Goal: Task Accomplishment & Management: Complete application form

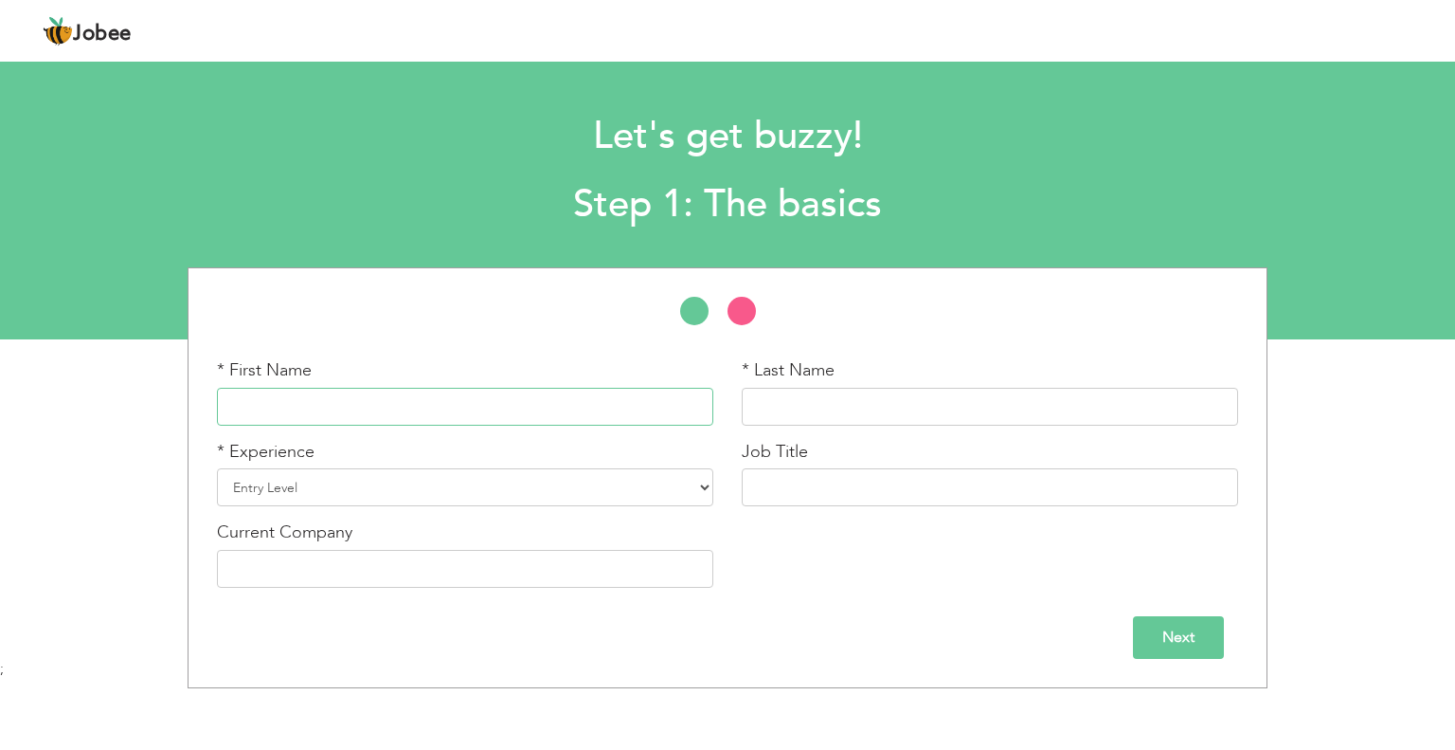
click at [390, 403] on input "text" at bounding box center [465, 407] width 497 height 38
type input "Muhammad"
type input "Rizwan"
type input "[PERSON_NAME]"
click at [476, 491] on select "Entry Level Less than 1 Year 1 Year 2 Years 3 Years 4 Years 5 Years 6 Years 7 Y…" at bounding box center [465, 487] width 497 height 38
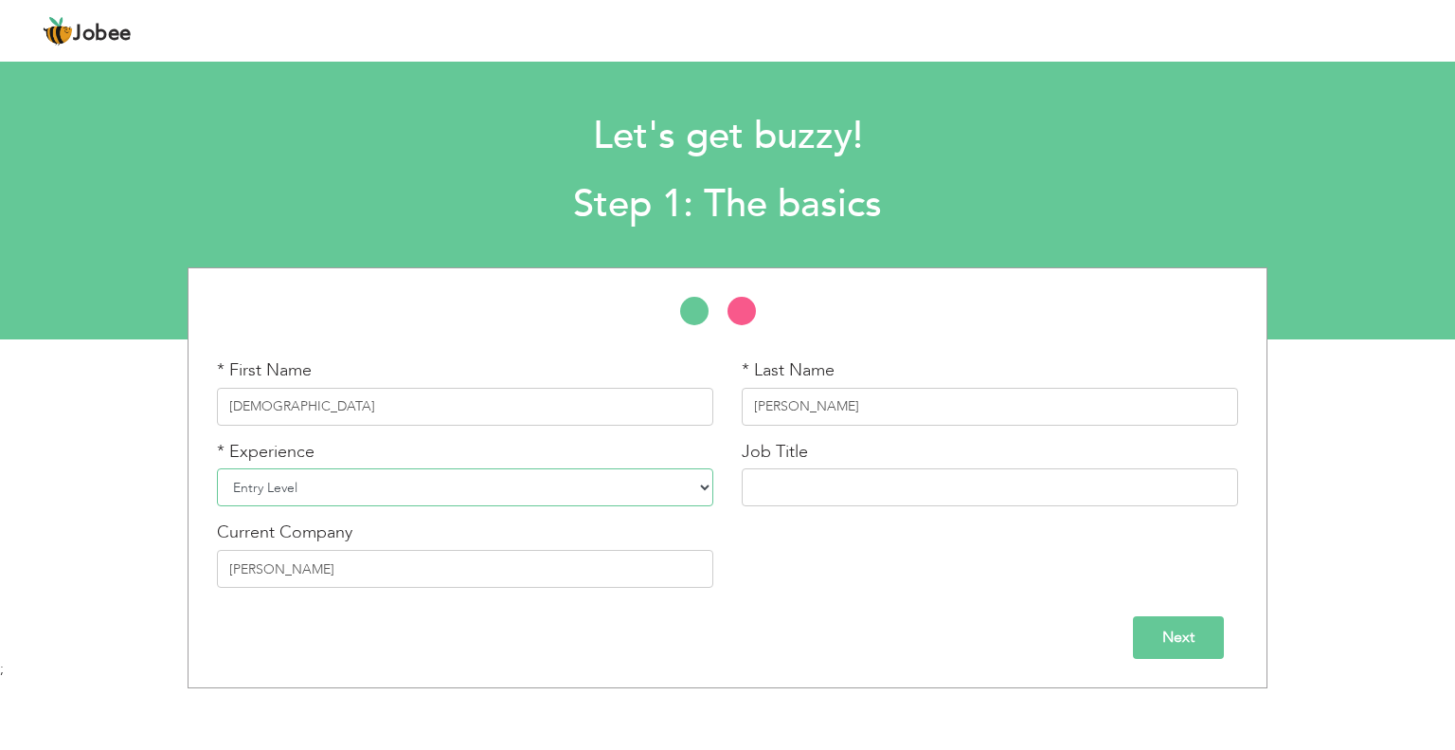
select select "7"
click at [217, 468] on select "Entry Level Less than 1 Year 1 Year 2 Years 3 Years 4 Years 5 Years 6 Years 7 Y…" at bounding box center [465, 487] width 497 height 38
click at [792, 469] on input "text" at bounding box center [990, 487] width 497 height 38
drag, startPoint x: 873, startPoint y: 486, endPoint x: 720, endPoint y: 469, distance: 153.5
click at [720, 469] on div "* First Name Muhammad * Last Name Rizwan * Experience Entry Level Less than 1 Y…" at bounding box center [728, 480] width 1050 height 244
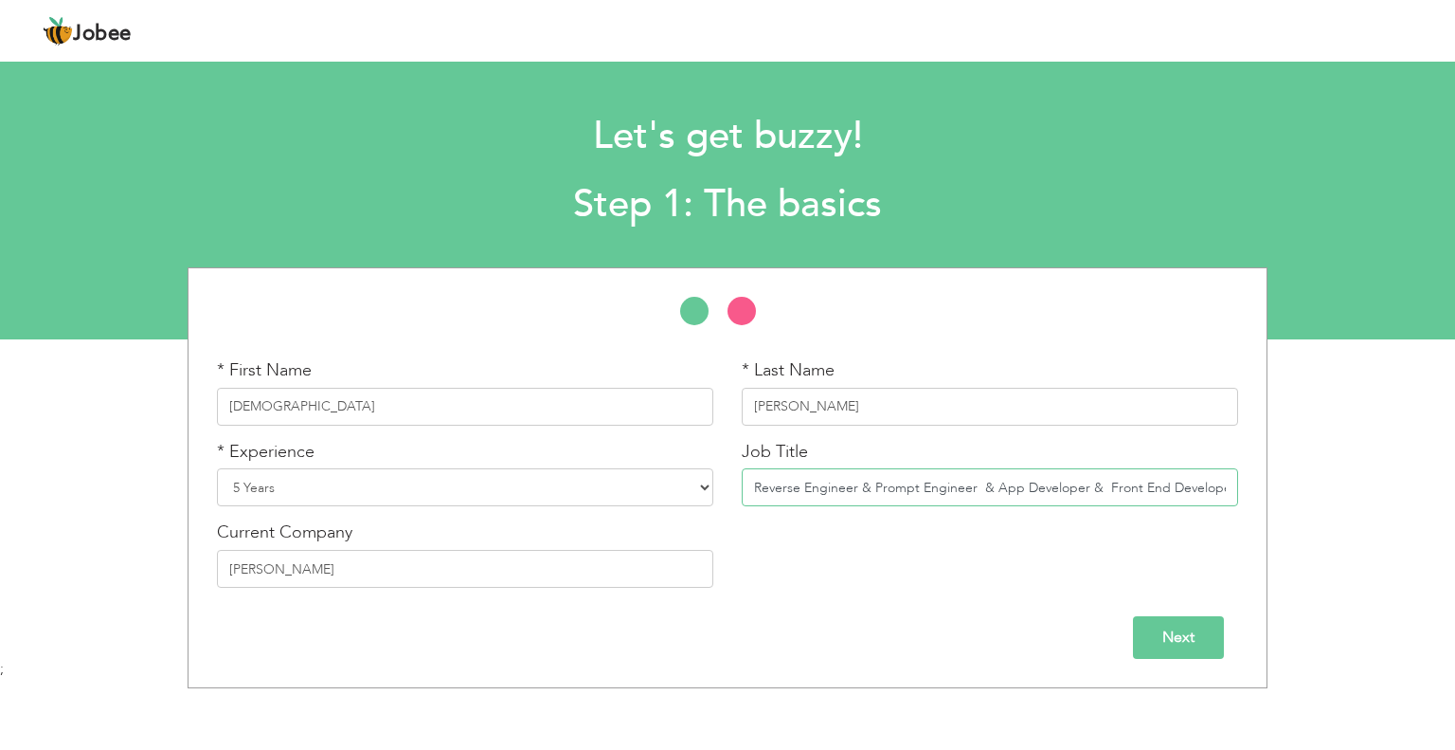
drag, startPoint x: 1078, startPoint y: 488, endPoint x: 746, endPoint y: 490, distance: 332.6
click at [747, 477] on input "Reverse Engineer & Prompt Engineer & App Developer & Front End Developer" at bounding box center [990, 487] width 497 height 38
paste input "Prompt engineering"
click at [879, 484] on input "Prompt engineering r & Front End Developer" at bounding box center [990, 487] width 497 height 38
click at [879, 492] on input "Prompt engineering & Front End Developer" at bounding box center [990, 487] width 497 height 38
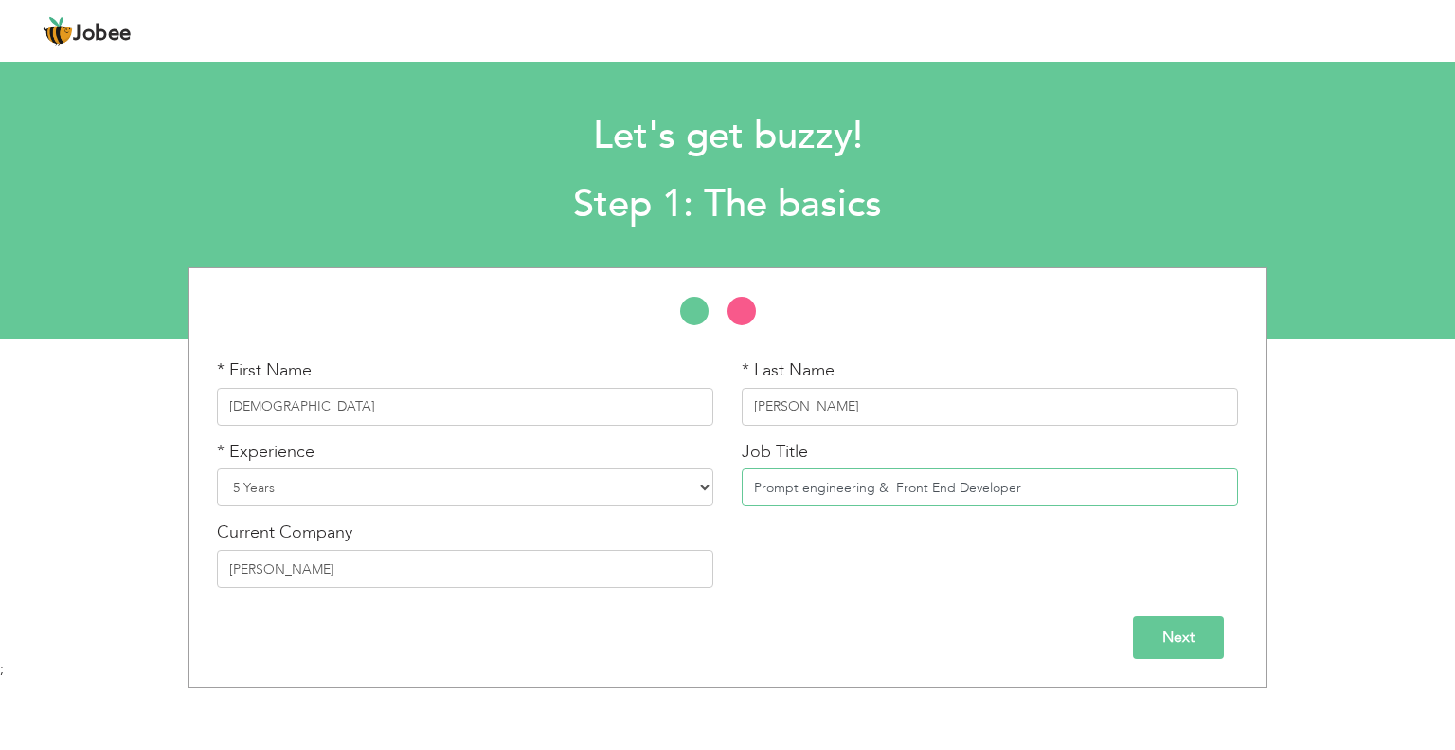
drag, startPoint x: 1034, startPoint y: 488, endPoint x: 883, endPoint y: 480, distance: 150.9
click at [883, 480] on input "Prompt engineering & Front End Developer" at bounding box center [990, 487] width 497 height 38
click at [1036, 494] on input "Prompt engineering & Front End Developer" at bounding box center [990, 487] width 497 height 38
click at [1137, 492] on input "Prompt engineering & Front End Developer & Rerverse Engineer &" at bounding box center [990, 487] width 497 height 38
click at [1094, 488] on input "Prompt engineering & Front End Developer & Rerverse Engineer &" at bounding box center [990, 487] width 497 height 38
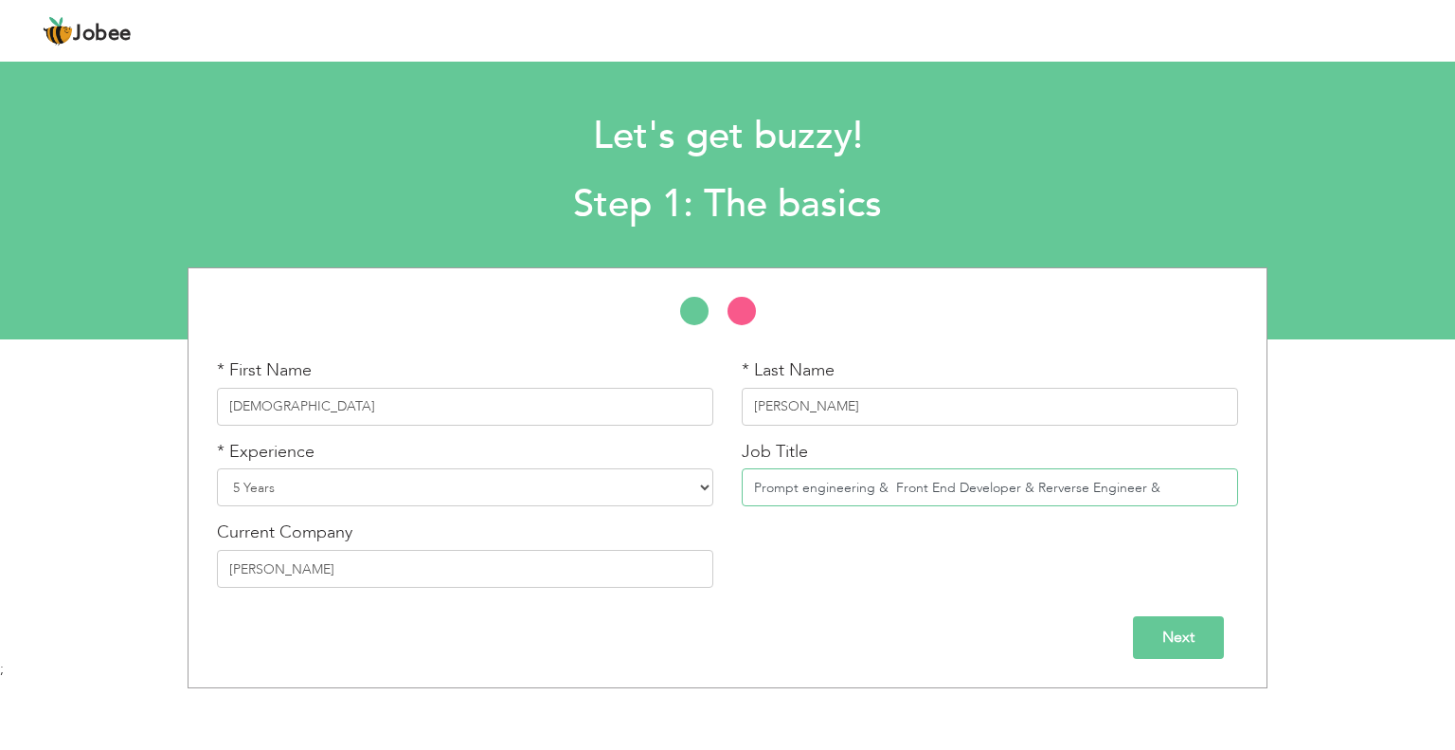
click at [1094, 488] on input "Prompt engineering & Front End Developer & Rerverse Engineer &" at bounding box center [990, 487] width 497 height 38
click at [849, 492] on input "Prompt engineering & Front End Developer & Rerverse Engineer &" at bounding box center [990, 487] width 497 height 38
paste input "Engineer"
click at [1150, 496] on input "Prompt Engineer & Front End Developer & Rerverse Engineer &" at bounding box center [990, 487] width 497 height 38
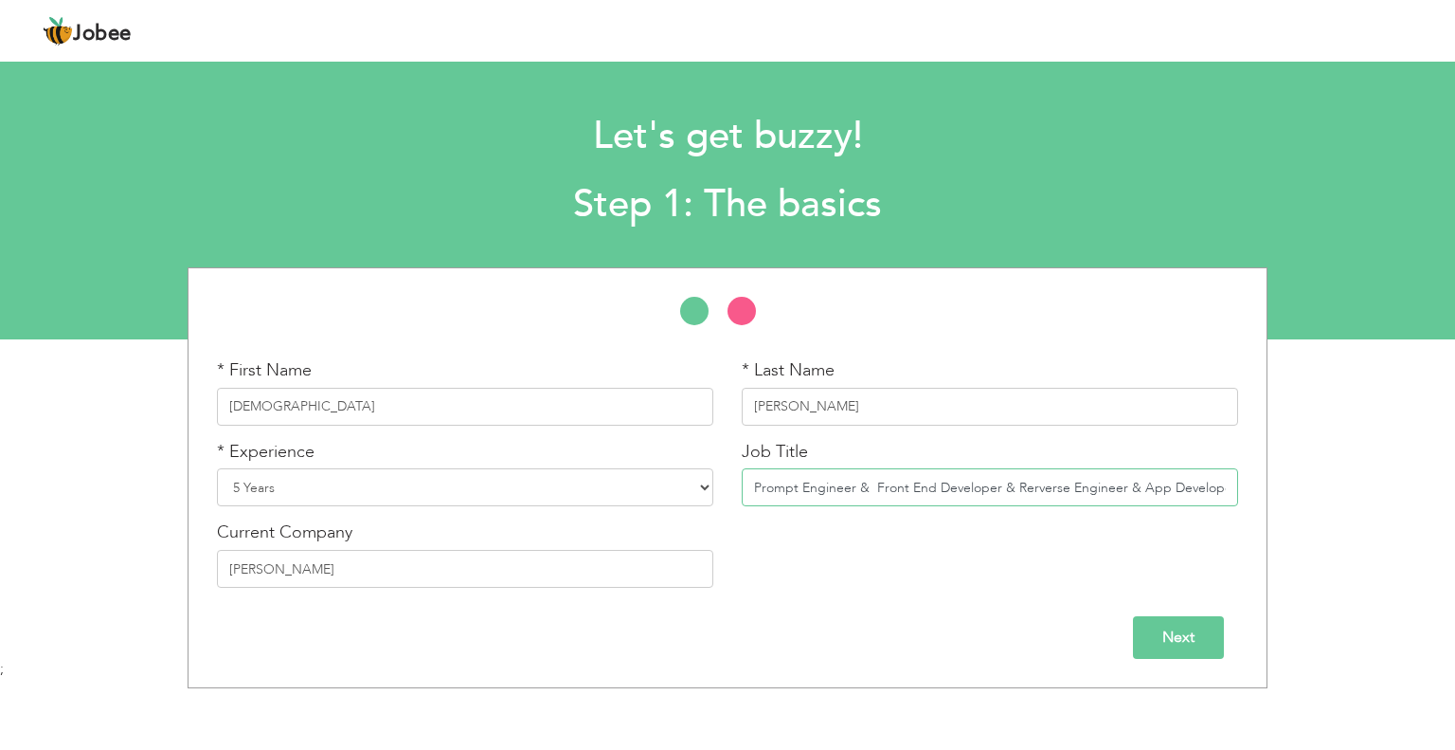
drag, startPoint x: 1013, startPoint y: 490, endPoint x: 1121, endPoint y: 490, distance: 108.0
click at [1121, 490] on input "Prompt Engineer & Front End Developer & Rerverse Engineer & App Developer" at bounding box center [990, 487] width 497 height 38
click at [864, 491] on input "Prompt Engineer & Front End Developer & & App Developer" at bounding box center [990, 487] width 497 height 38
paste input "Rerverse Engineer"
click at [1146, 486] on input "Prompt Engineer & Rerverse Engineer & Front End Developer & & App Developer" at bounding box center [990, 487] width 497 height 38
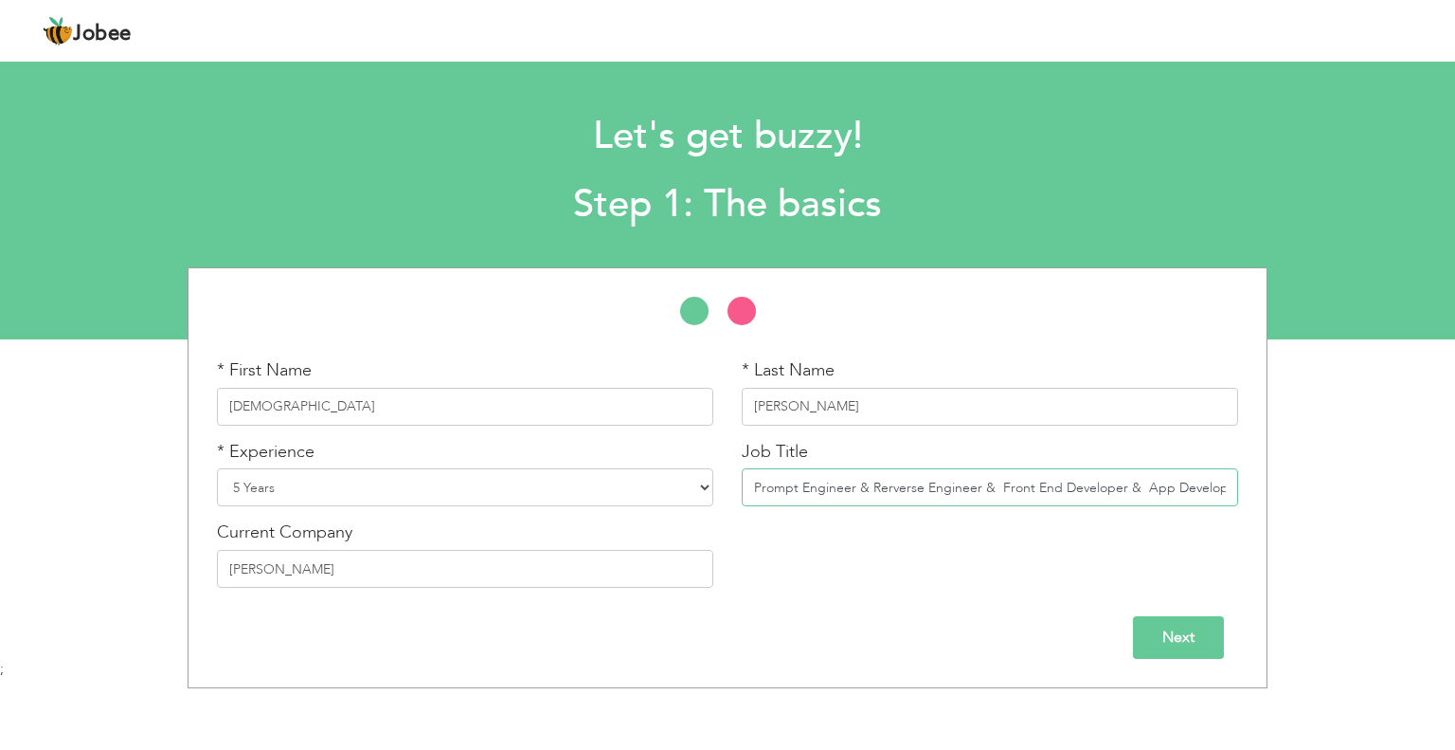
click at [1142, 487] on input "Prompt Engineer & Rerverse Engineer & Front End Developer & App Developer" at bounding box center [990, 487] width 497 height 38
click at [1231, 488] on input "Prompt Engineer & Rerverse Engineer & Front End Developer & App Developer" at bounding box center [990, 487] width 497 height 38
type input "Prompt Engineer & Rerverse Engineer & Front End Developer & App Developer"
click at [1172, 649] on input "Next" at bounding box center [1178, 637] width 91 height 43
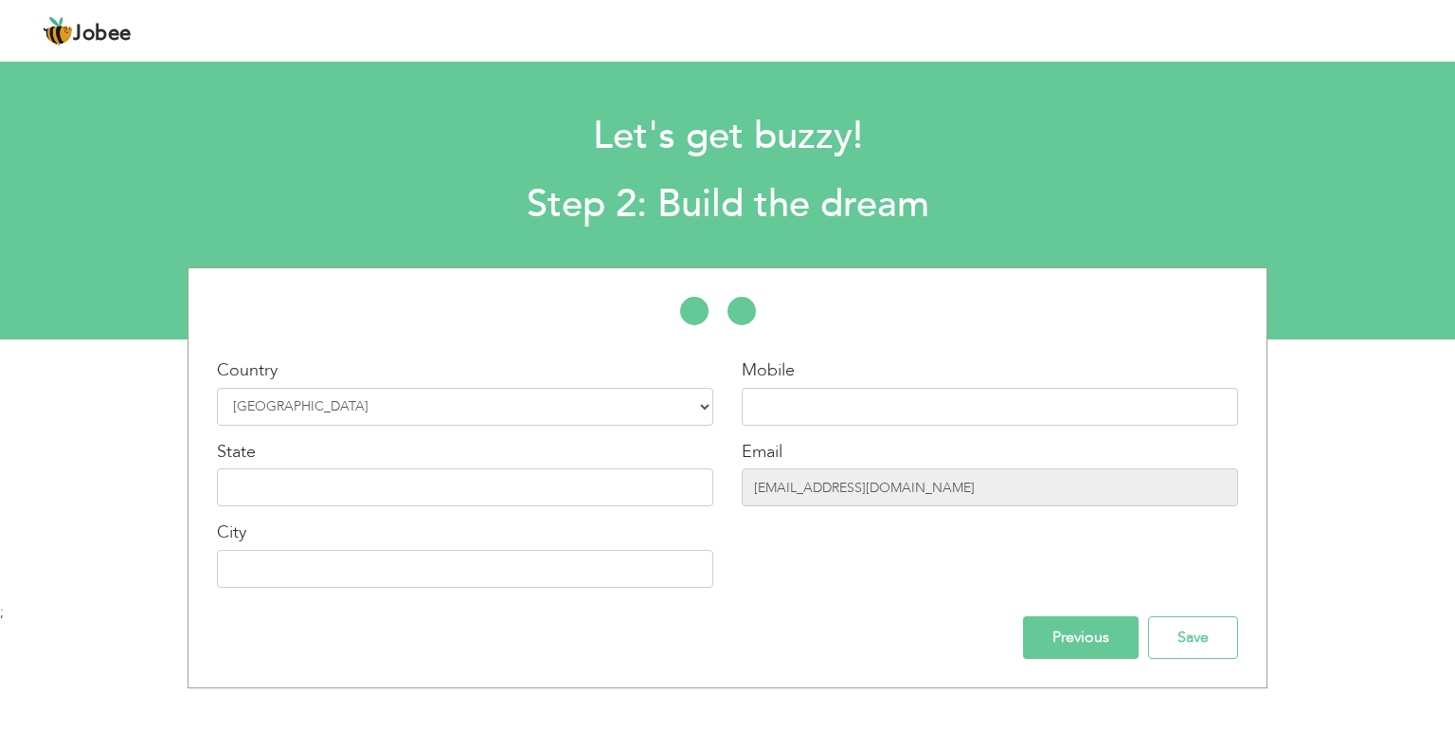
click at [439, 467] on div "State" at bounding box center [465, 473] width 497 height 67
click at [440, 480] on input "text" at bounding box center [465, 487] width 497 height 38
type input "Punjab"
click at [368, 565] on input "text" at bounding box center [465, 569] width 497 height 38
type input "Lahore"
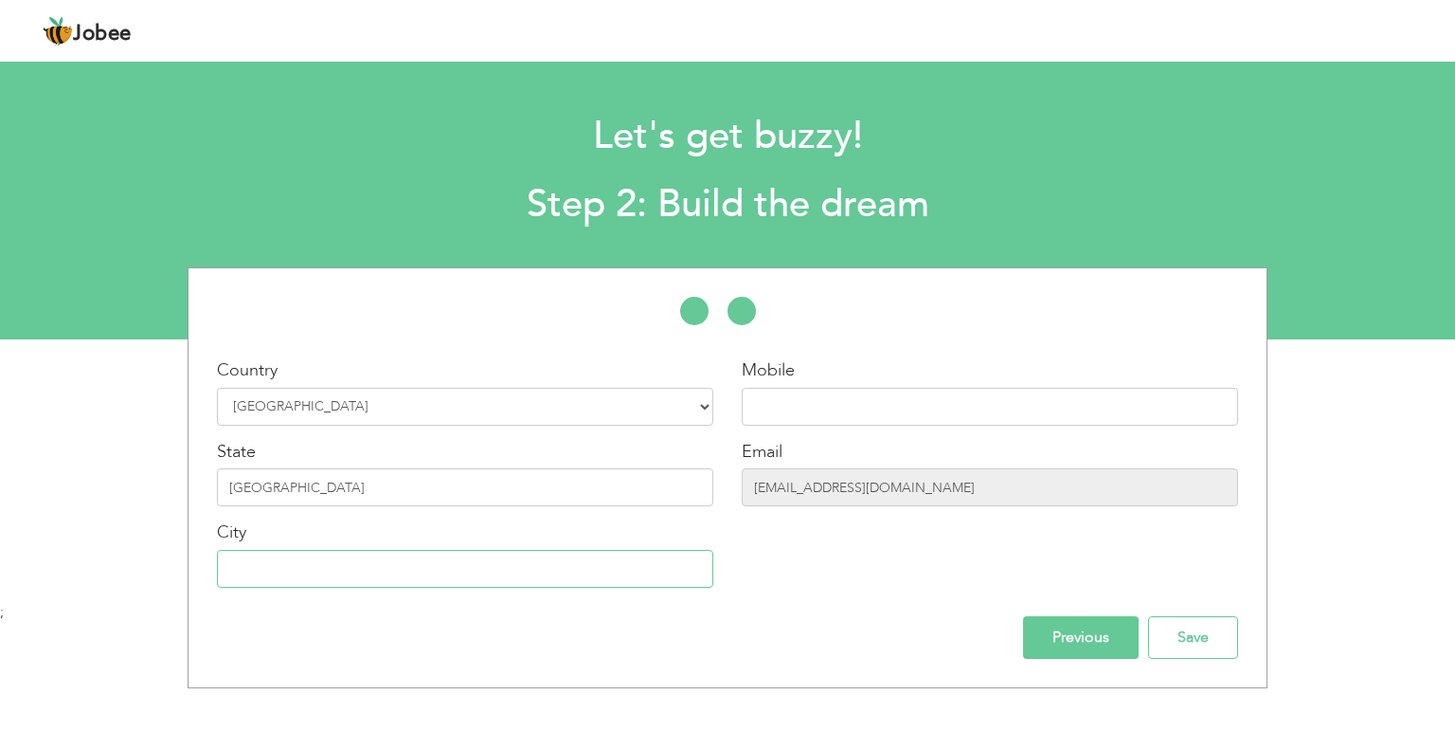
type input "03152437755"
click at [436, 571] on input "Lahore" at bounding box center [465, 569] width 497 height 38
type input "Okara"
click at [766, 414] on input "03152437755" at bounding box center [990, 407] width 497 height 38
click at [757, 409] on input "03152437755" at bounding box center [990, 407] width 497 height 38
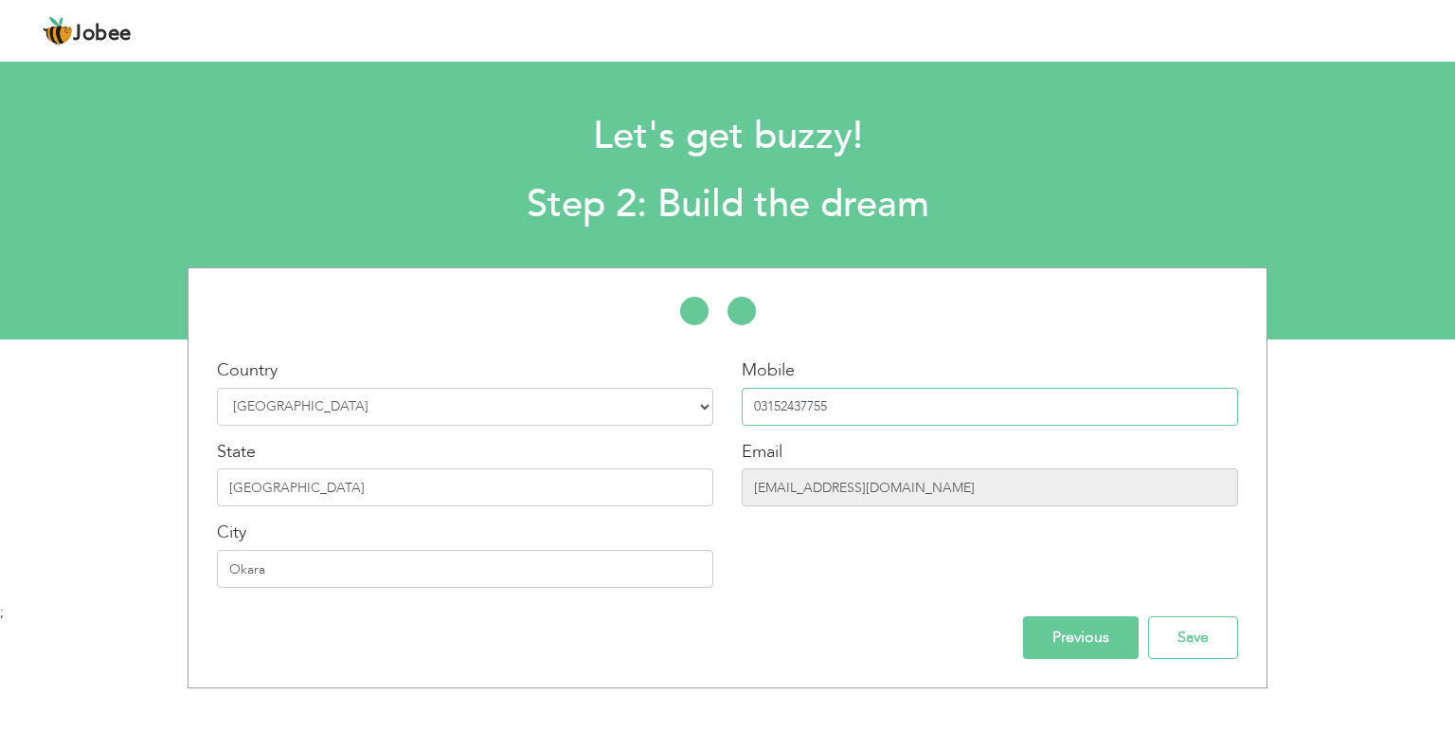
click at [761, 404] on input "03152437755" at bounding box center [990, 407] width 497 height 38
type input "+923152437755"
click at [1202, 643] on input "Save" at bounding box center [1193, 637] width 90 height 43
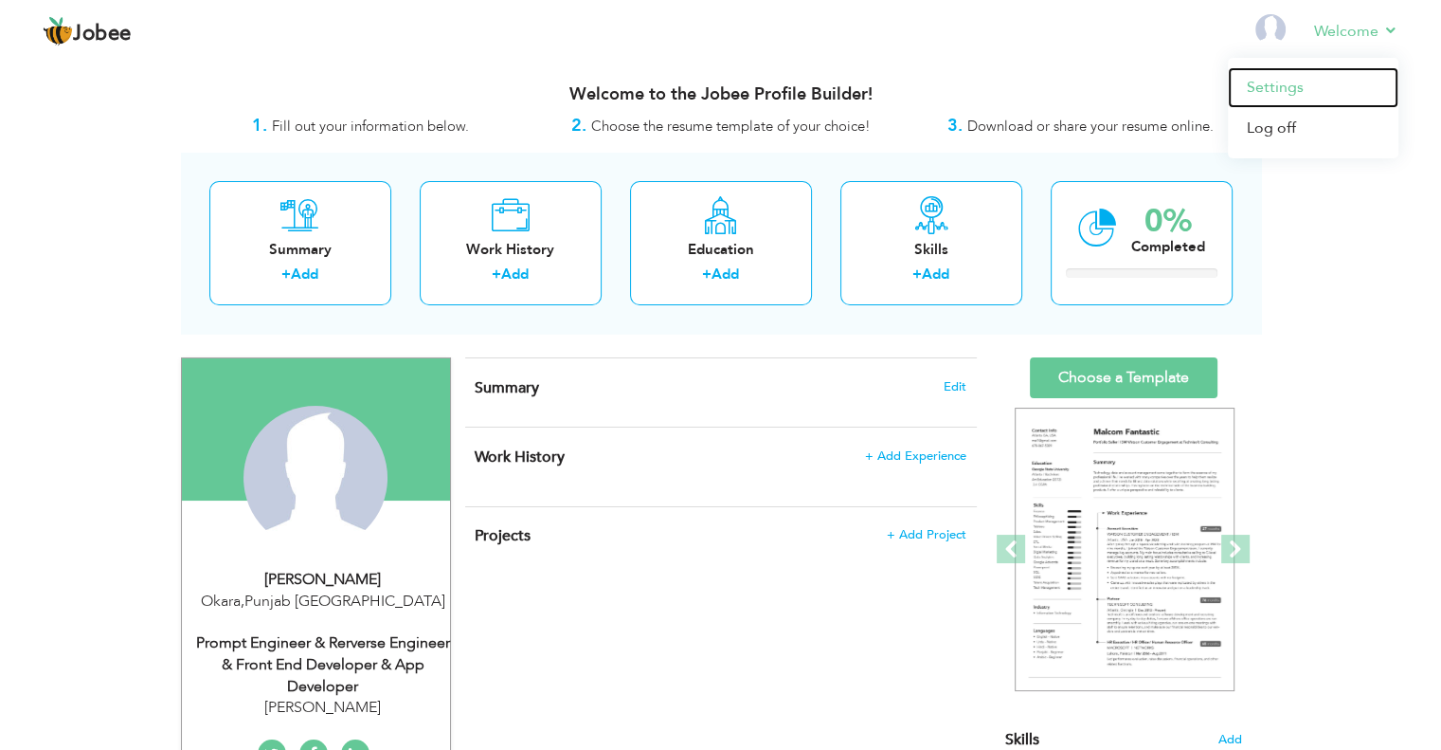
click at [1267, 90] on link "Settings" at bounding box center [1313, 87] width 171 height 41
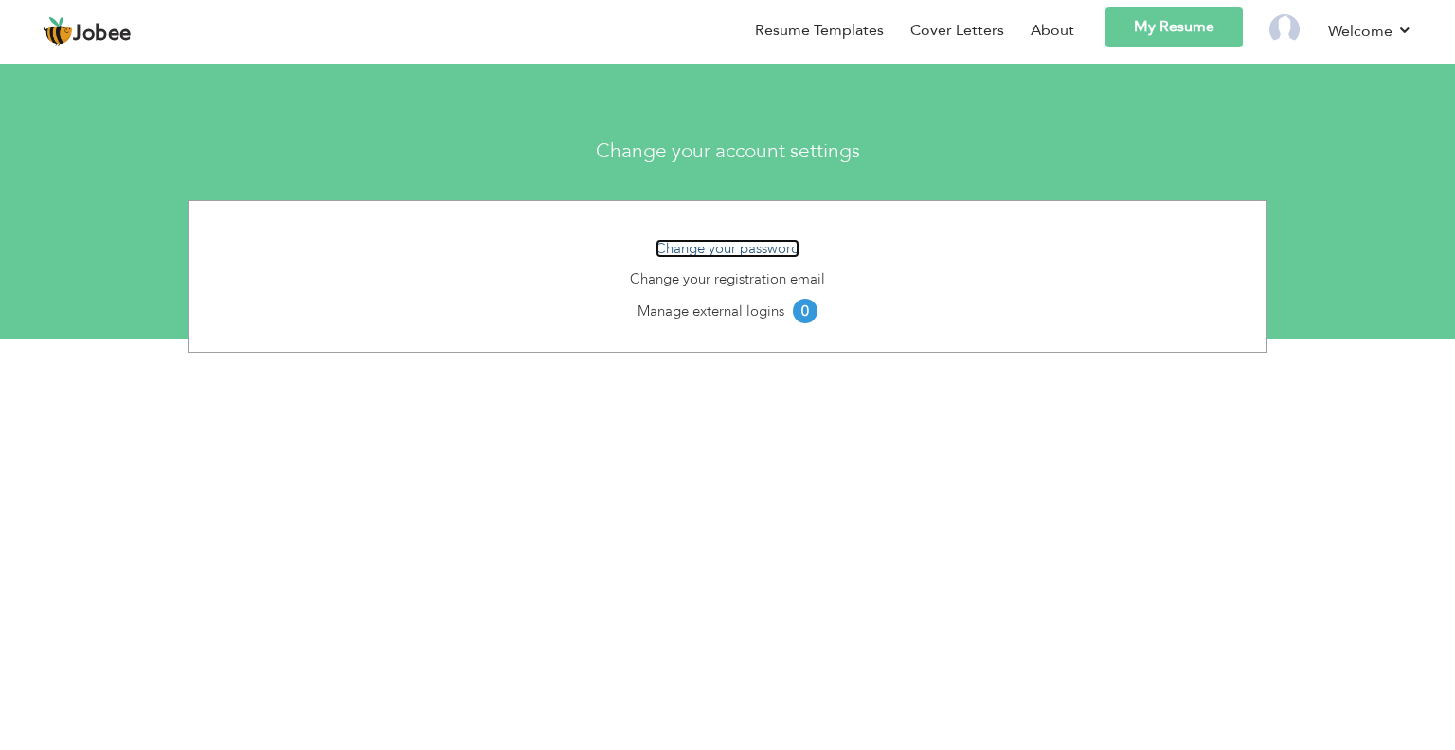
click at [693, 245] on link "Change your password" at bounding box center [728, 248] width 144 height 19
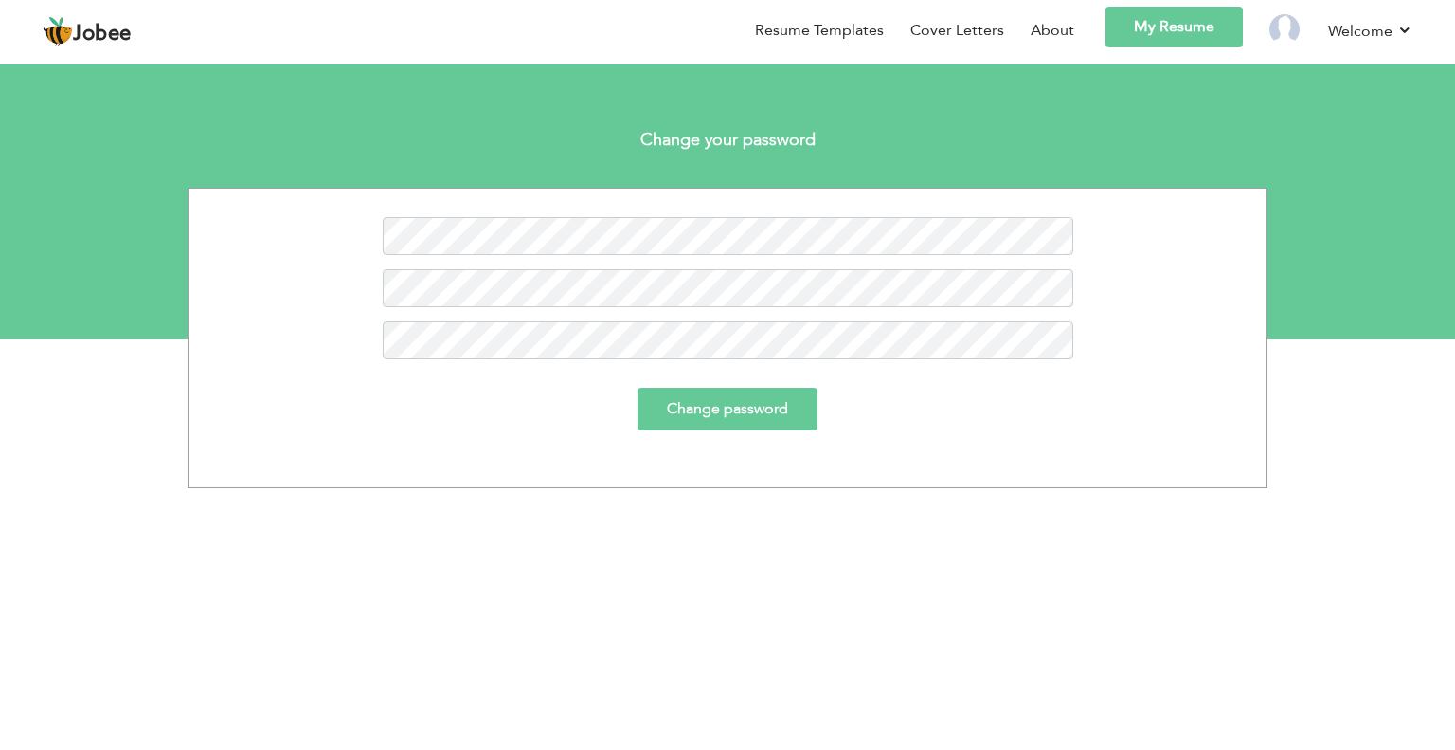
click at [754, 406] on input "Change password" at bounding box center [728, 409] width 180 height 43
click at [741, 320] on form "Change password" at bounding box center [728, 330] width 1050 height 227
click at [1074, 338] on nordpass-icon at bounding box center [1074, 330] width 0 height 16
click at [709, 415] on input "Change password" at bounding box center [728, 409] width 180 height 43
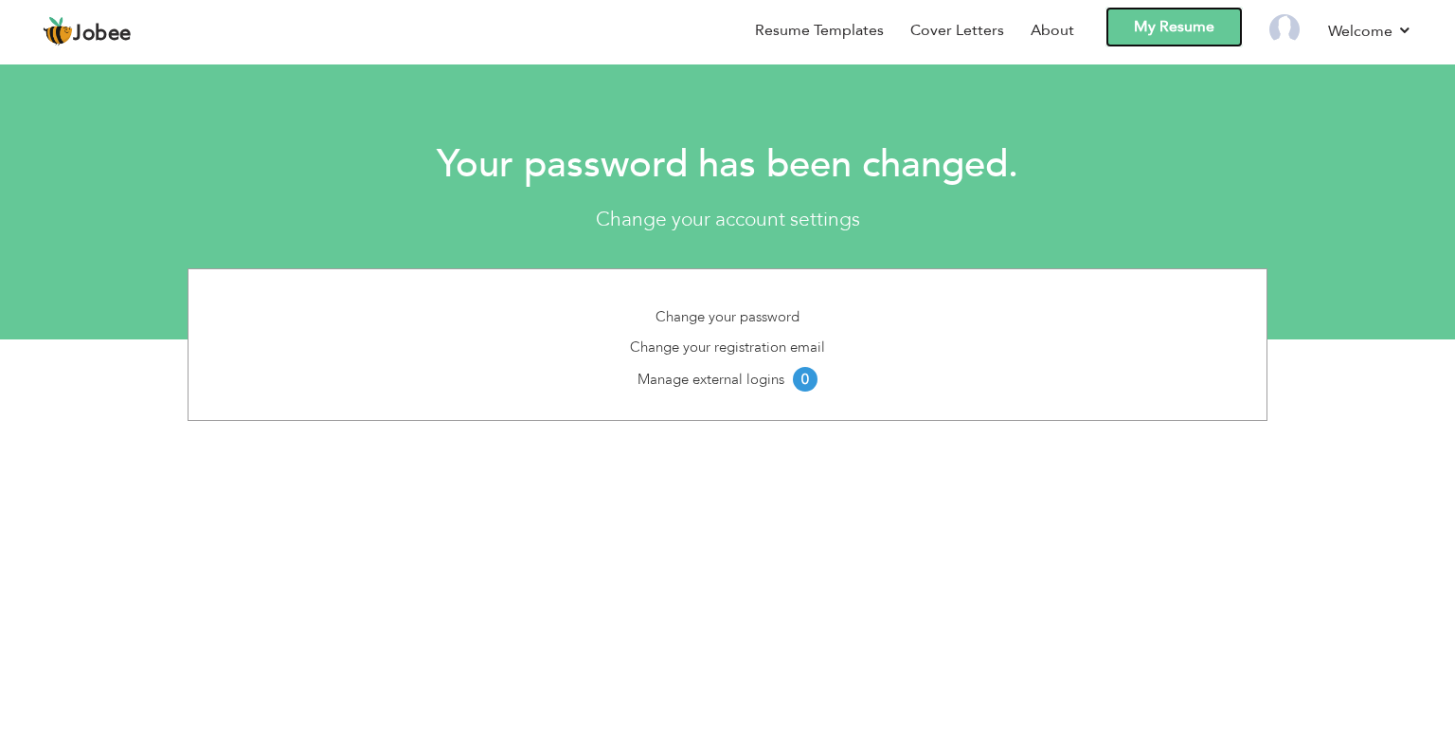
click at [1151, 18] on link "My Resume" at bounding box center [1174, 27] width 137 height 41
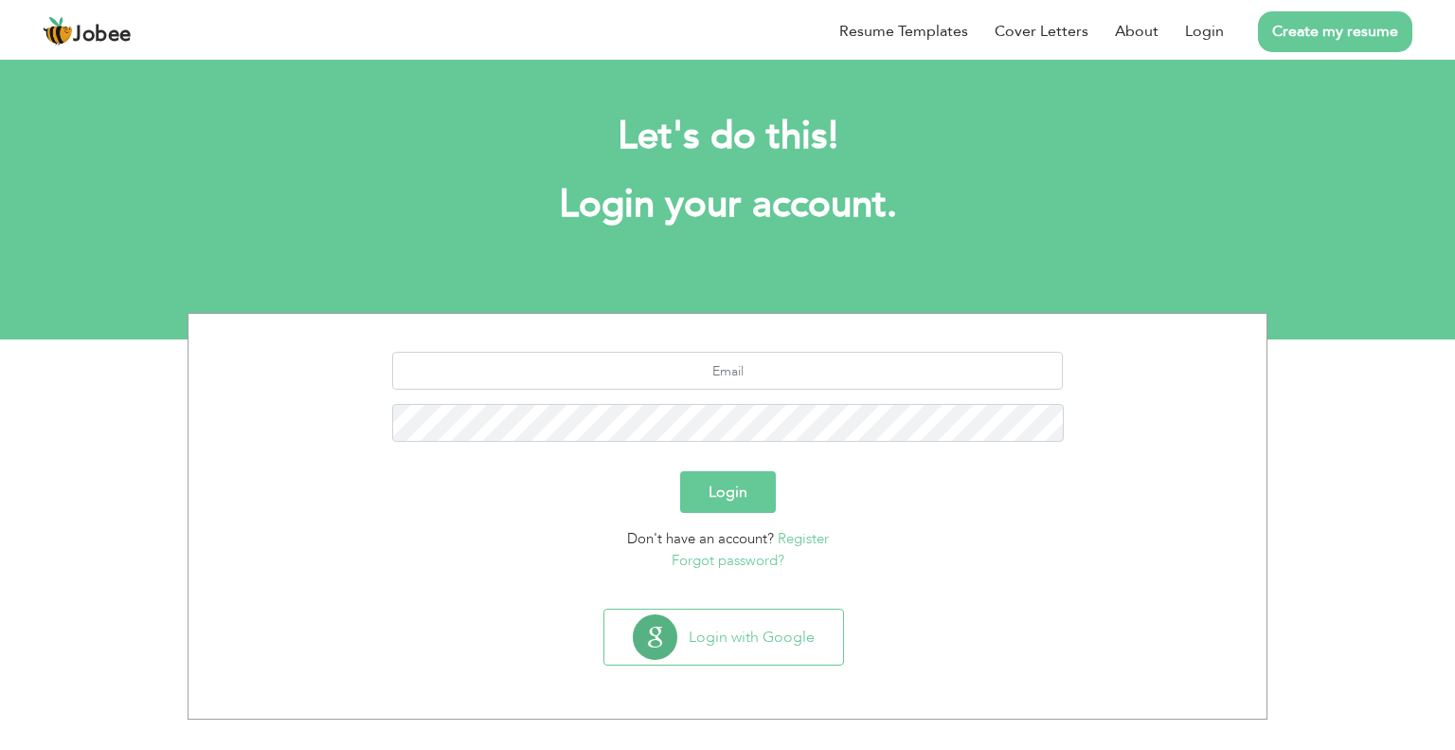
click at [806, 394] on div at bounding box center [728, 404] width 1050 height 104
click at [793, 374] on input "text" at bounding box center [728, 371] width 672 height 38
type input "[EMAIL_ADDRESS][DOMAIN_NAME]"
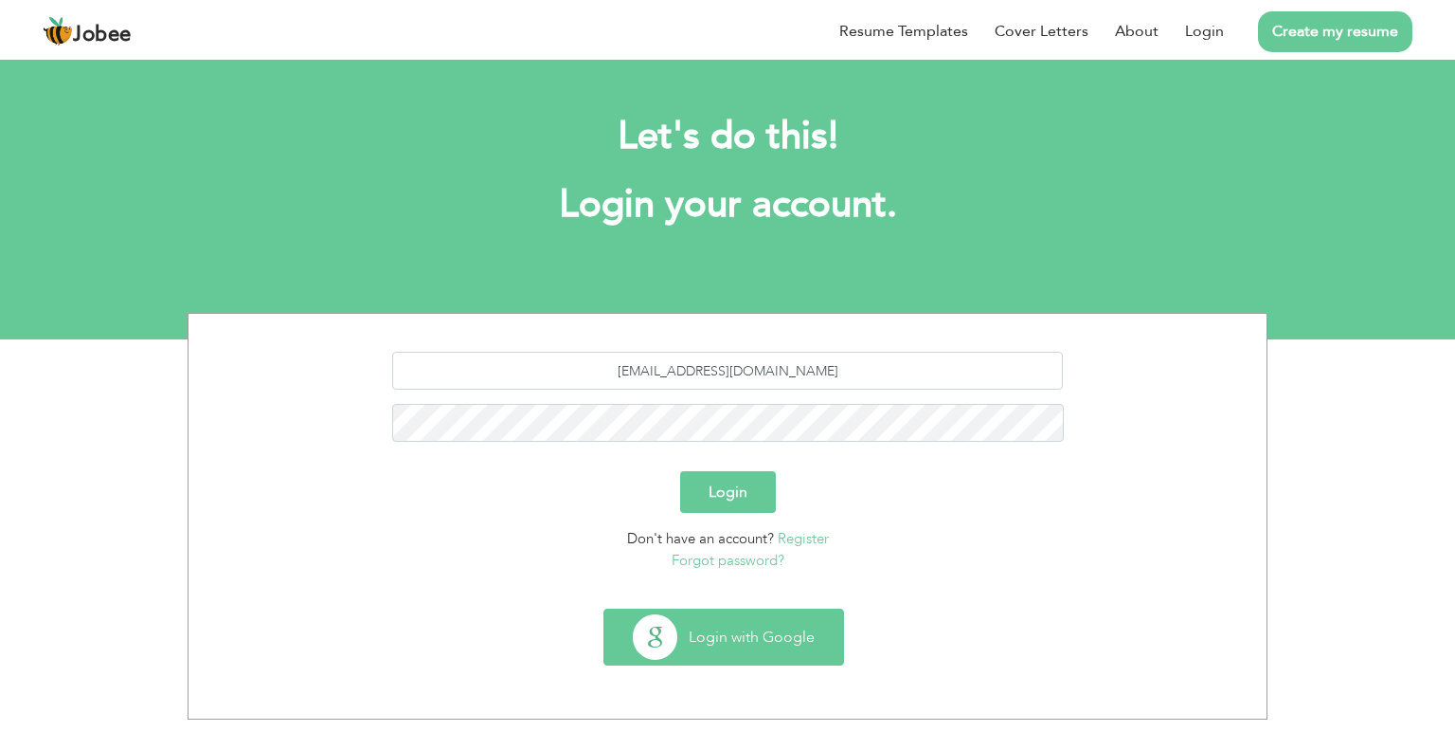
click at [740, 651] on button "Login with Google" at bounding box center [724, 636] width 239 height 55
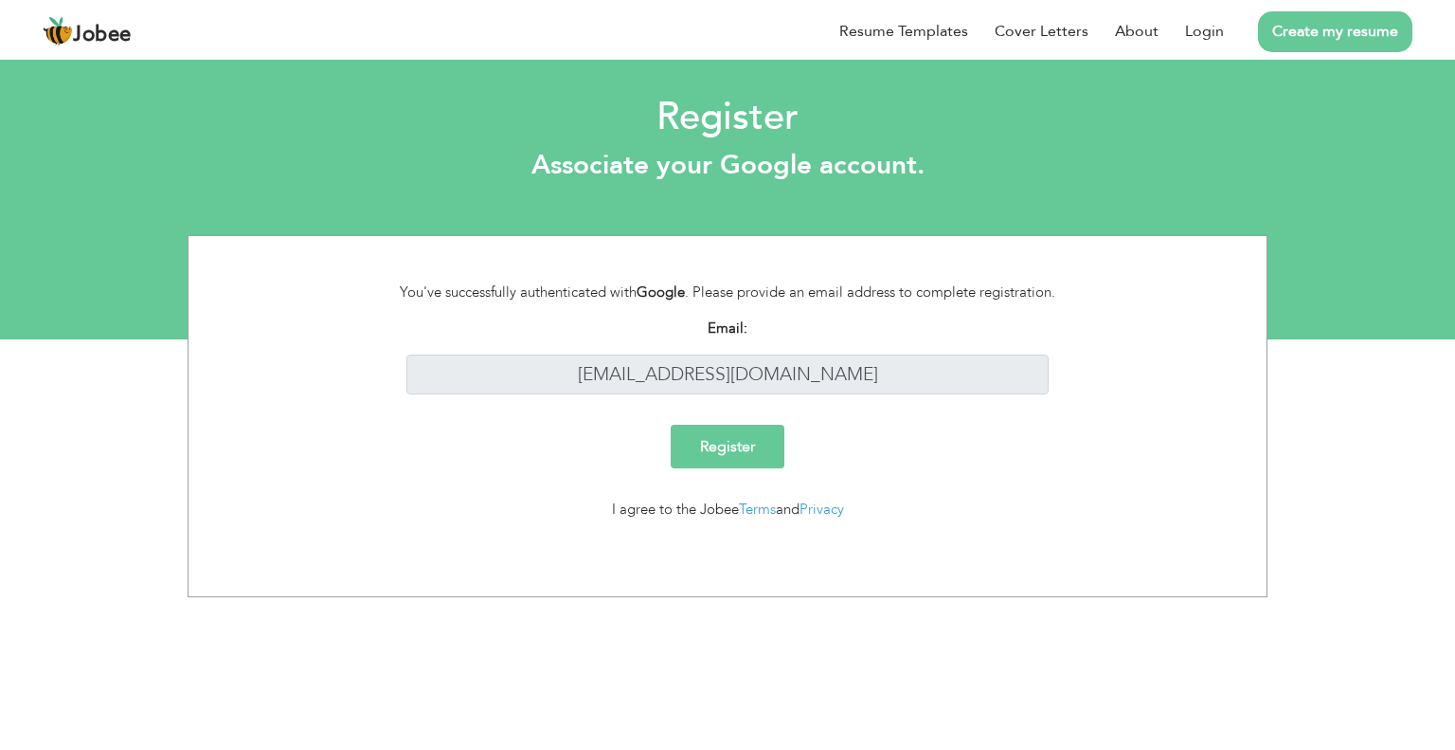
click at [735, 448] on input "Register" at bounding box center [728, 447] width 114 height 44
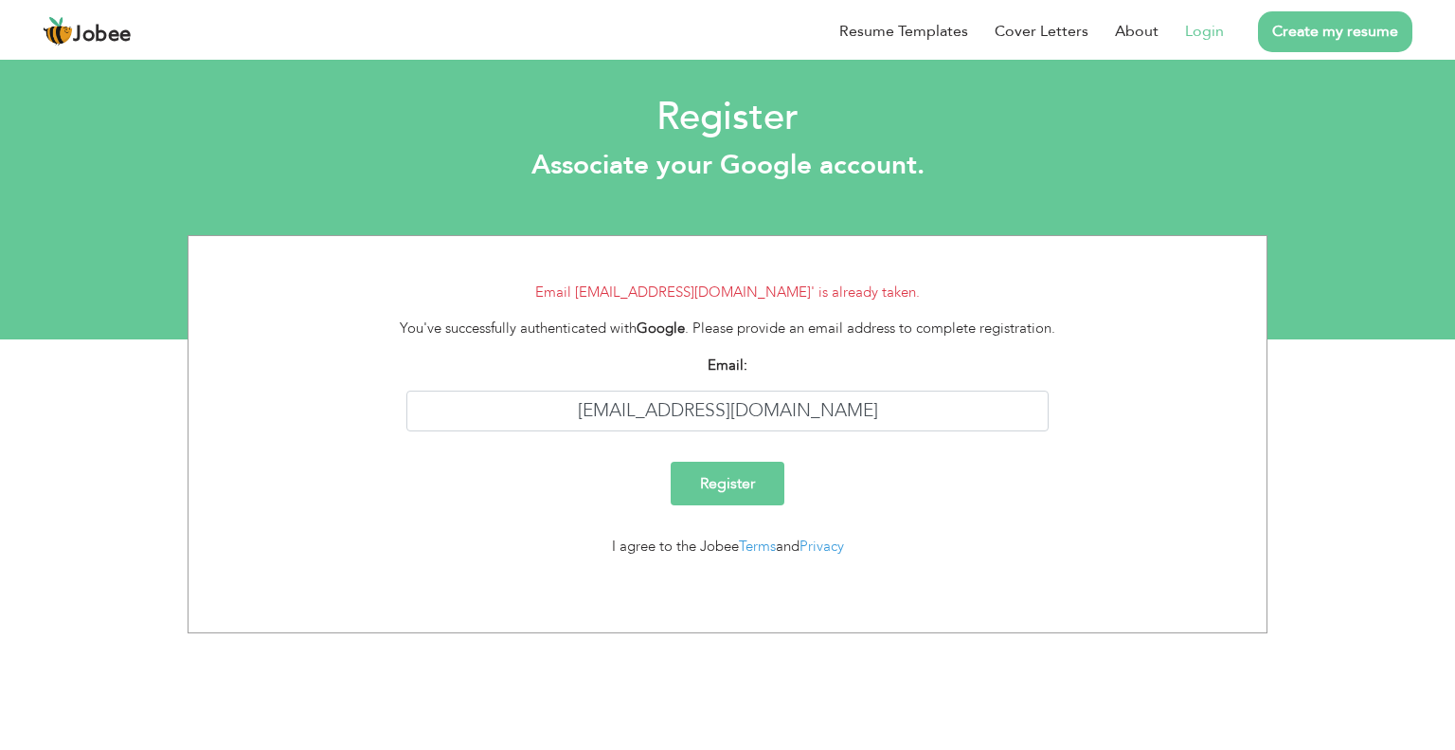
click at [1204, 18] on li "Login" at bounding box center [1191, 31] width 65 height 49
click at [61, 31] on img at bounding box center [58, 31] width 30 height 30
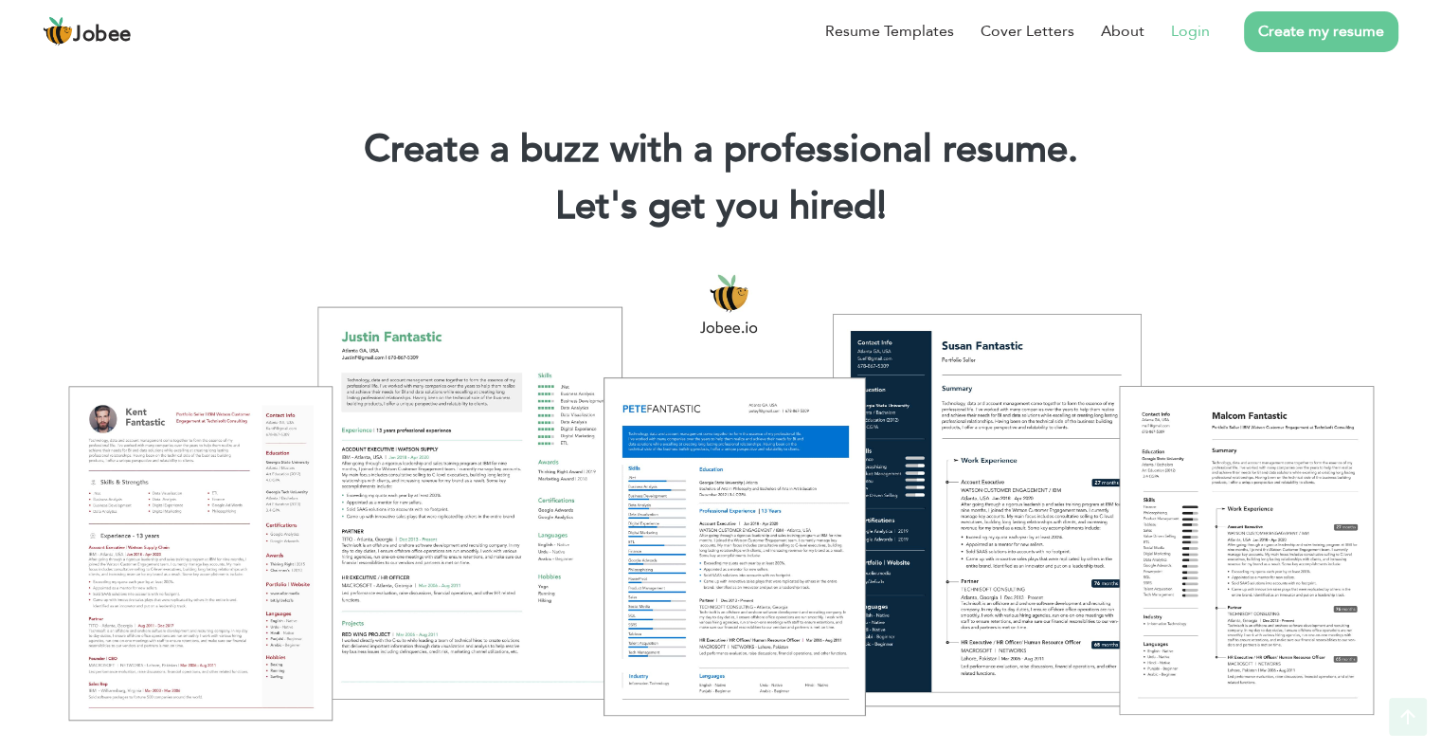
click at [1183, 27] on link "Login" at bounding box center [1190, 31] width 39 height 23
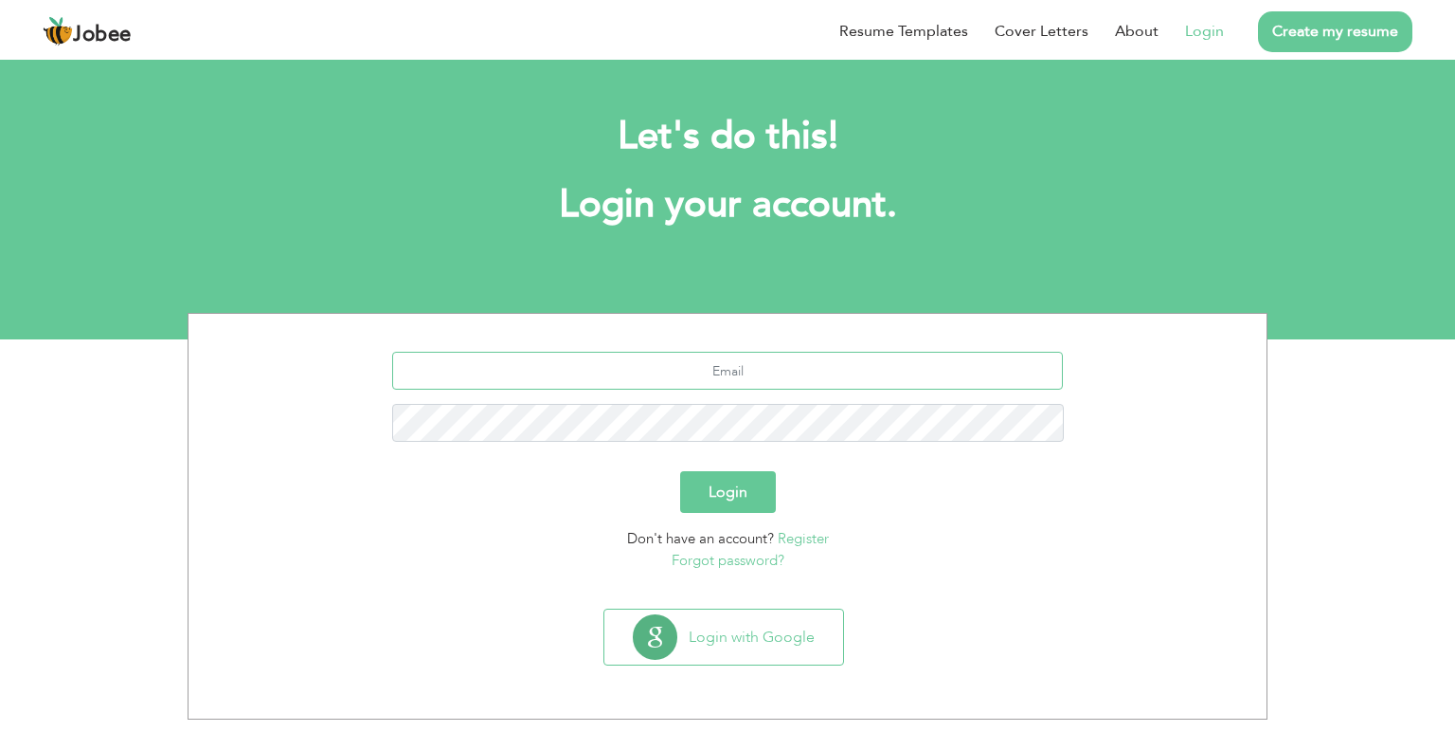
click at [766, 355] on input "text" at bounding box center [728, 371] width 672 height 38
type input "star.rizwan123@gmail.com"
type button "Login"
click at [735, 494] on button "Login" at bounding box center [728, 492] width 96 height 42
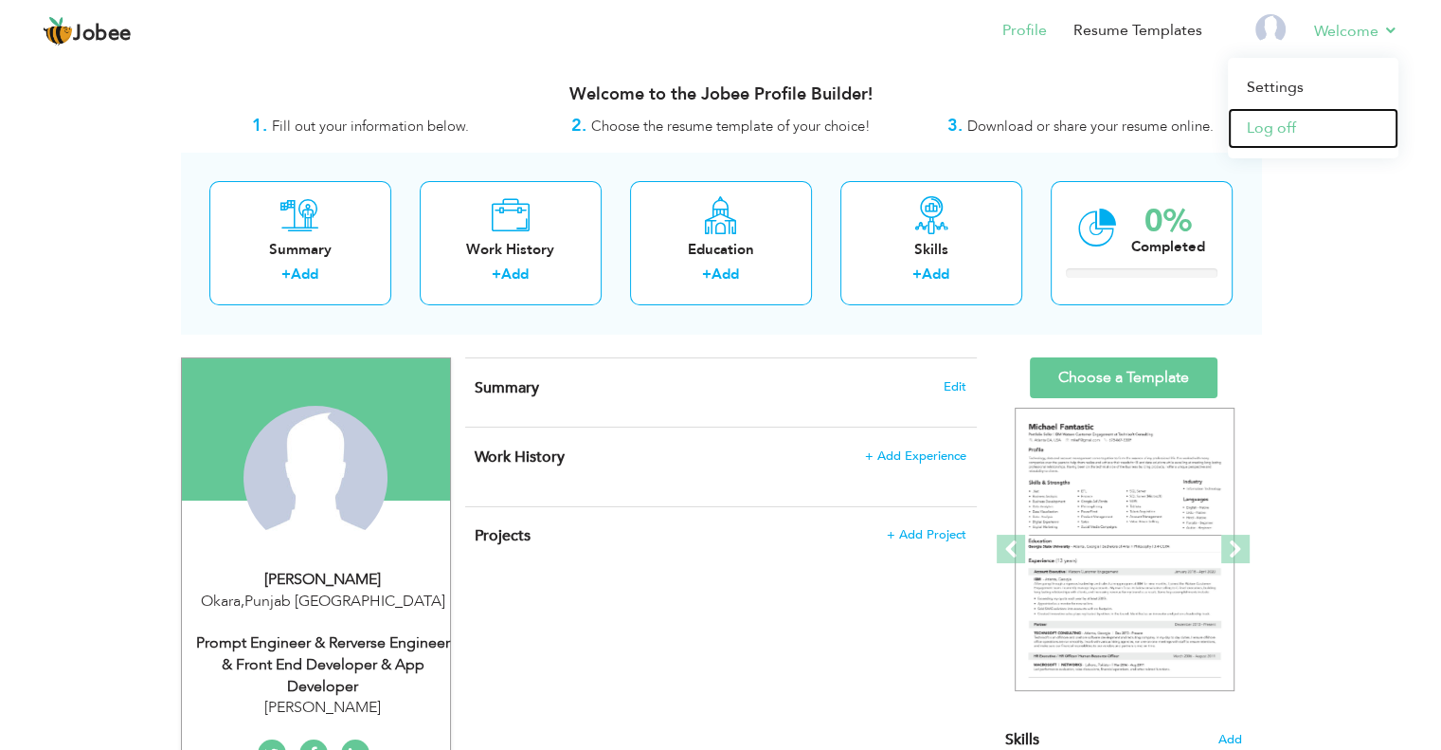
click at [1295, 117] on link "Log off" at bounding box center [1313, 128] width 171 height 41
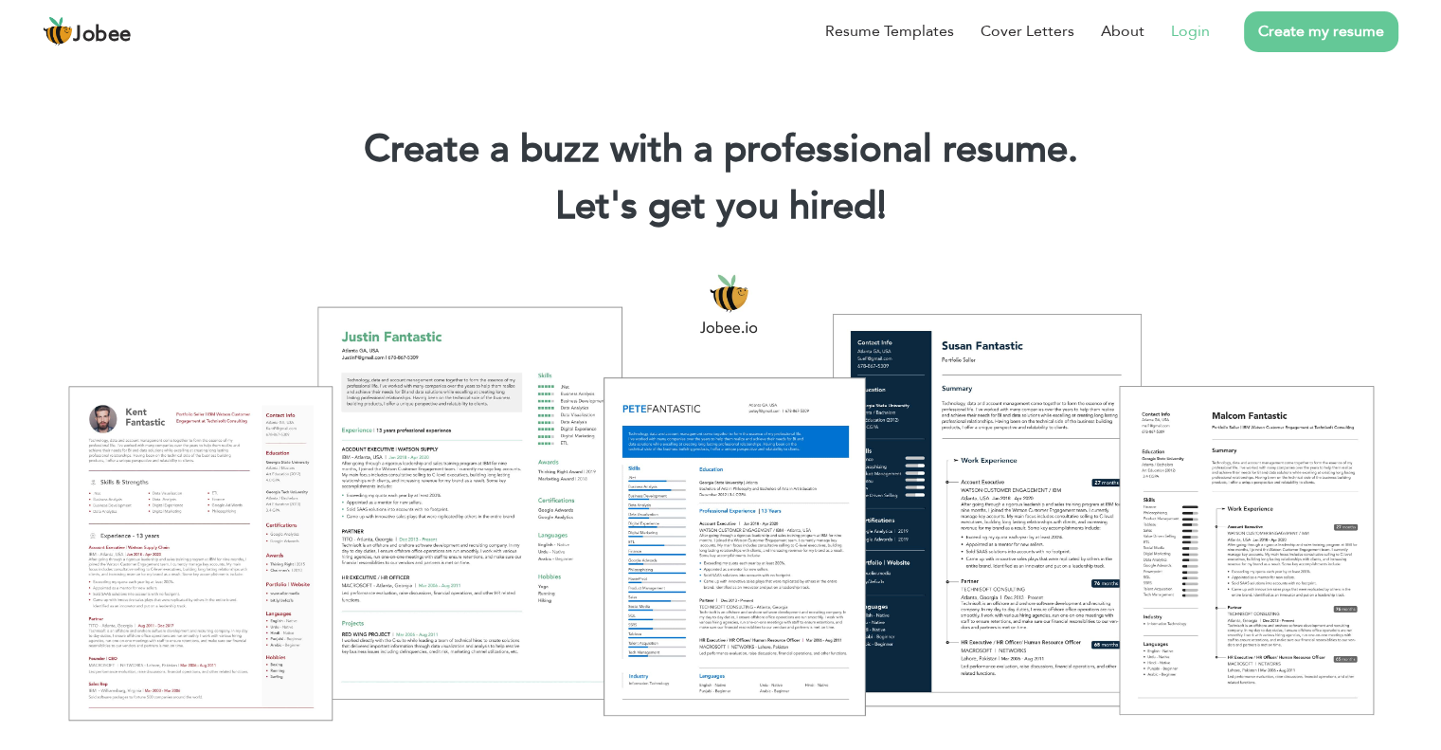
click at [1184, 26] on link "Login" at bounding box center [1190, 31] width 39 height 23
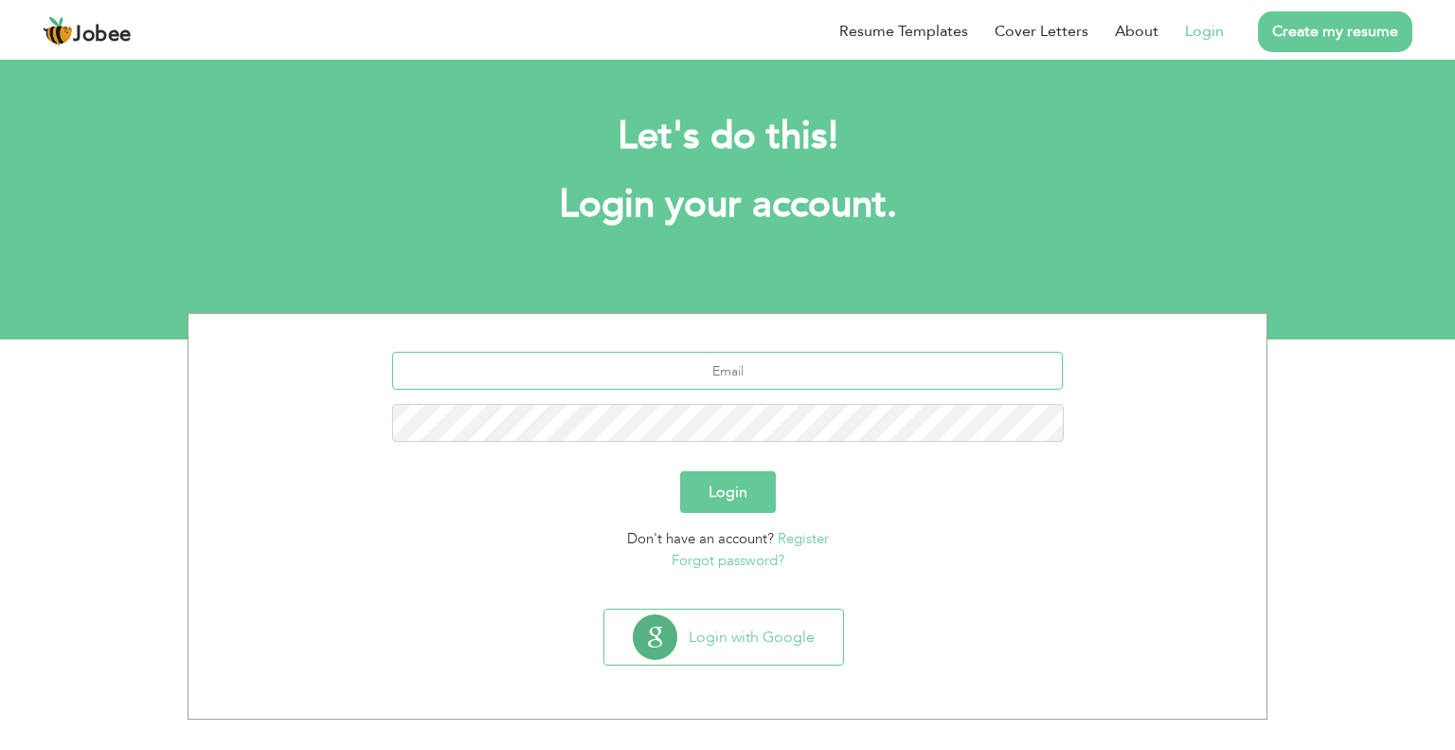
click at [737, 365] on input "text" at bounding box center [728, 371] width 672 height 38
type input "[EMAIL_ADDRESS][DOMAIN_NAME]"
click at [741, 486] on button "Login" at bounding box center [728, 492] width 96 height 42
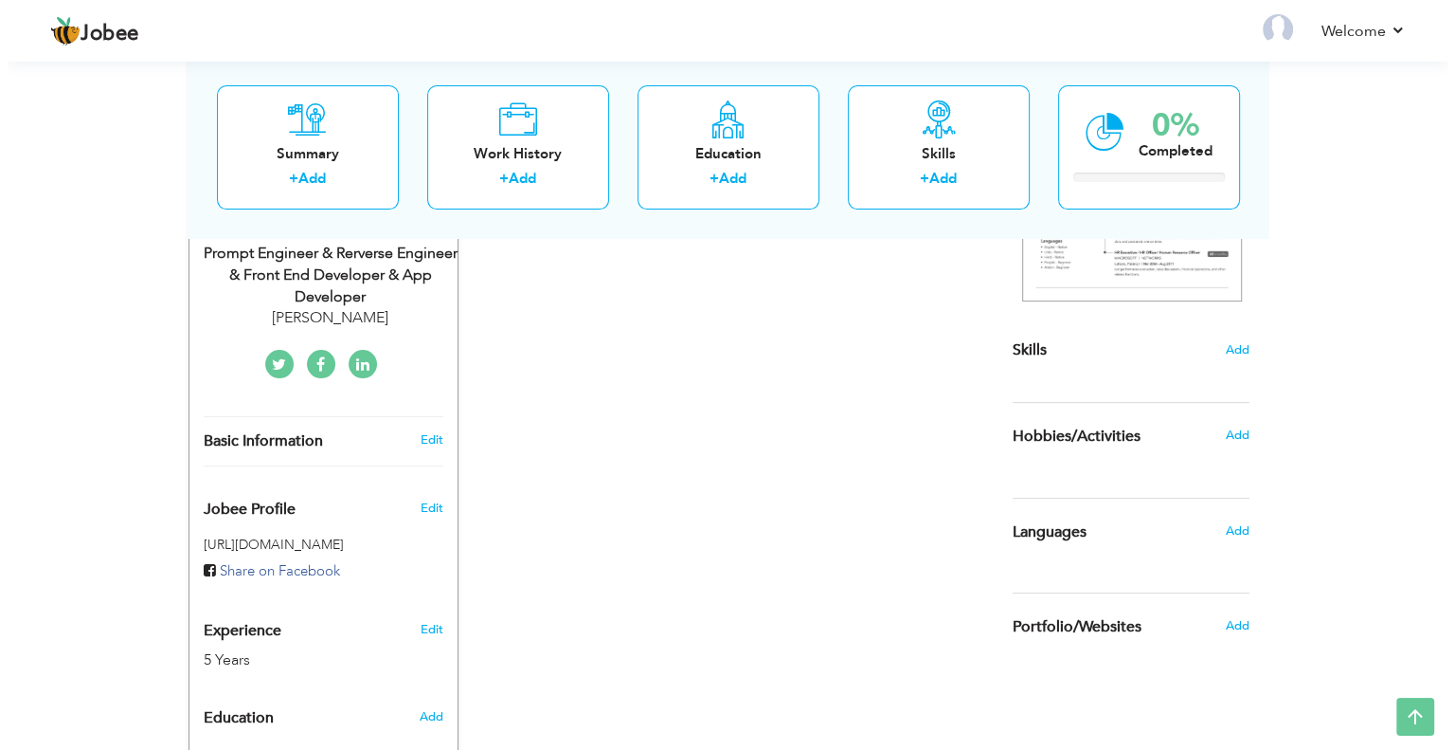
scroll to position [379, 0]
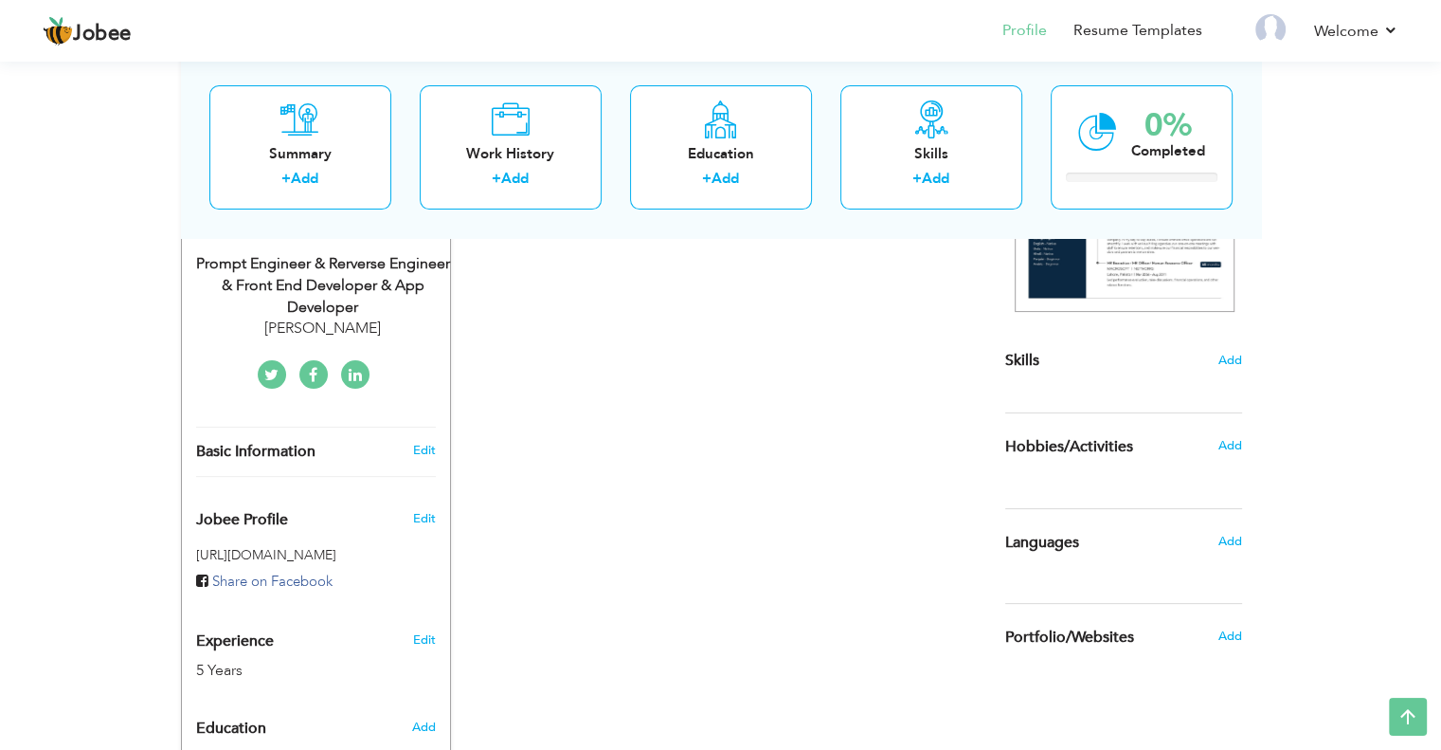
click at [396, 315] on div "Prompt Engineer & Rerverse Engineer & Front End Developer & App Developer" at bounding box center [323, 285] width 254 height 65
type input "Muhammad"
type input "Rizwan"
type input "+923152437755"
select select "number:166"
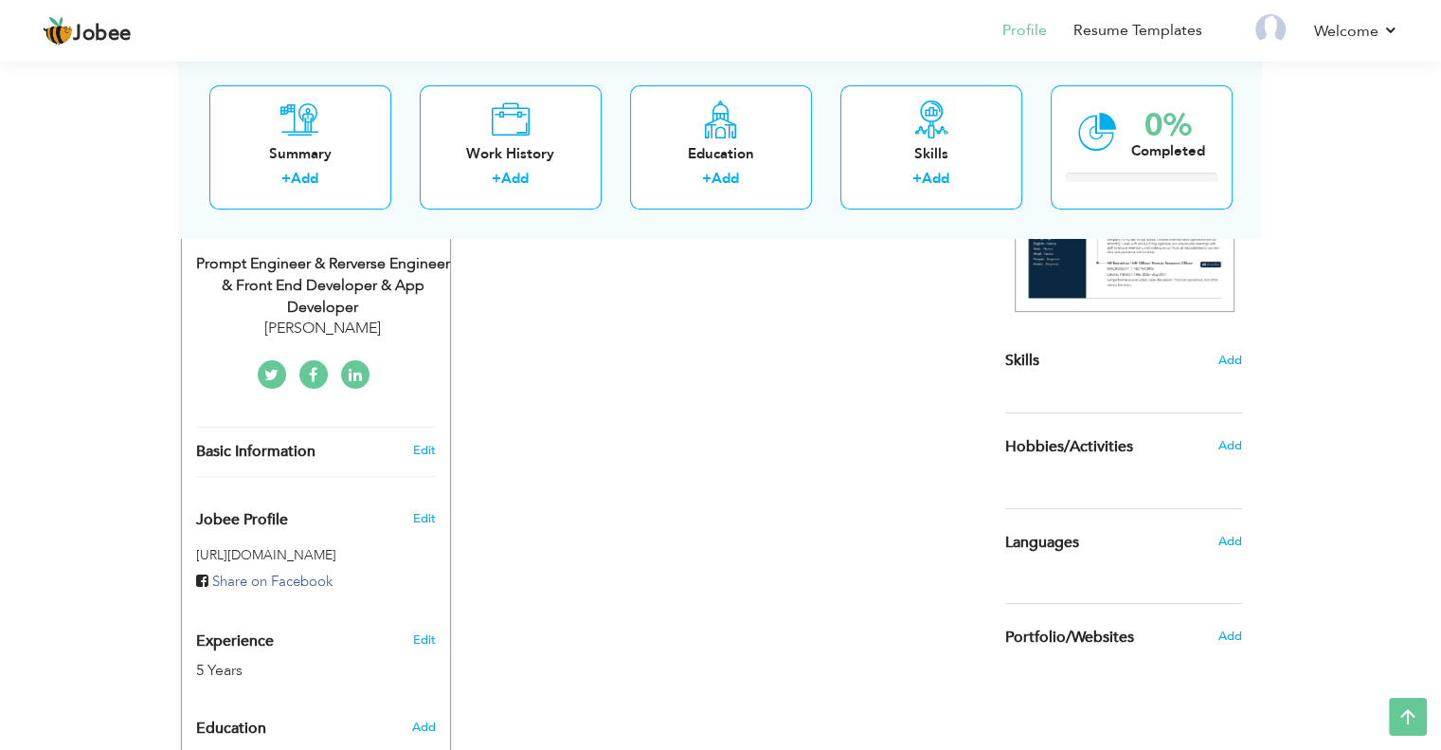
type input "[GEOGRAPHIC_DATA]"
type input "Okara"
select select "number:7"
type input "Muhammad Rizwan"
type input "Prompt Engineer & Rerverse Engineer & Front End Developer & App Developer"
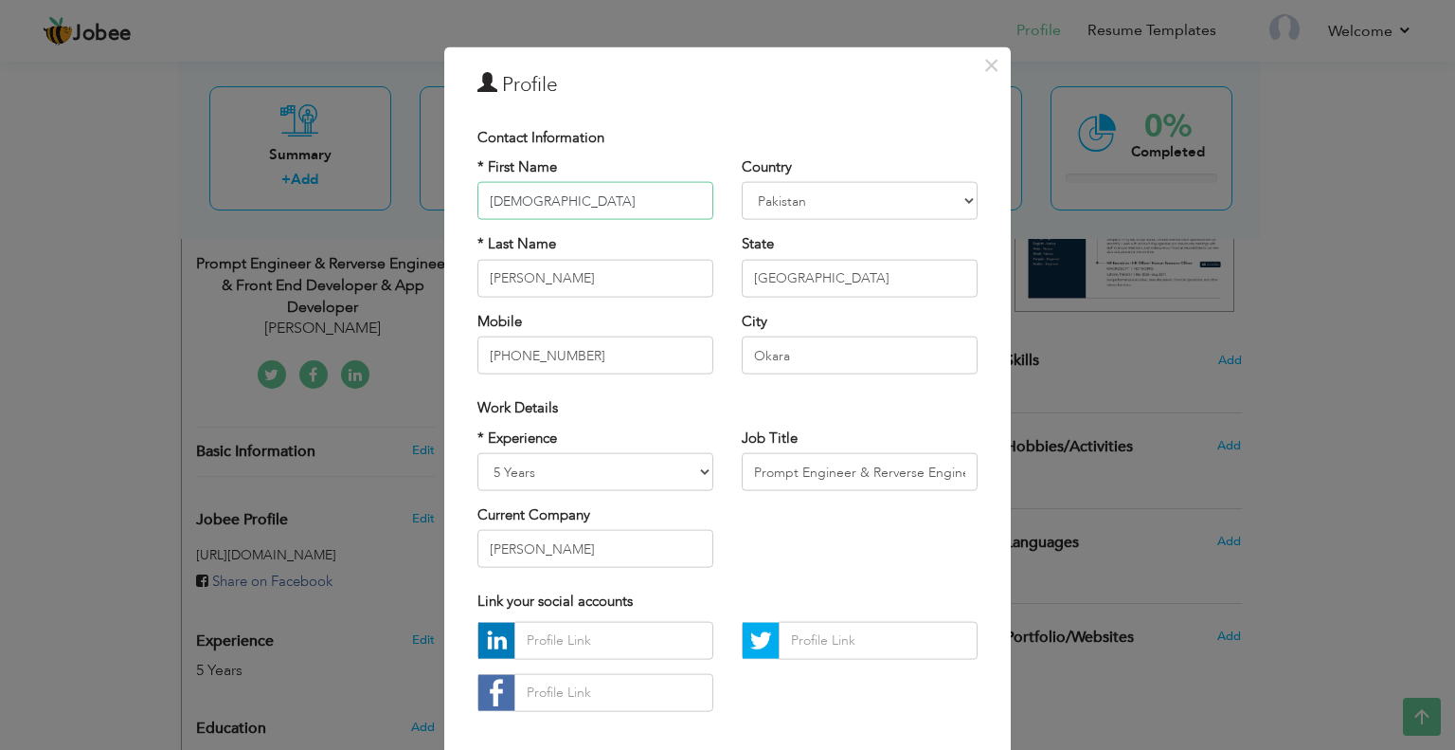
scroll to position [119, 0]
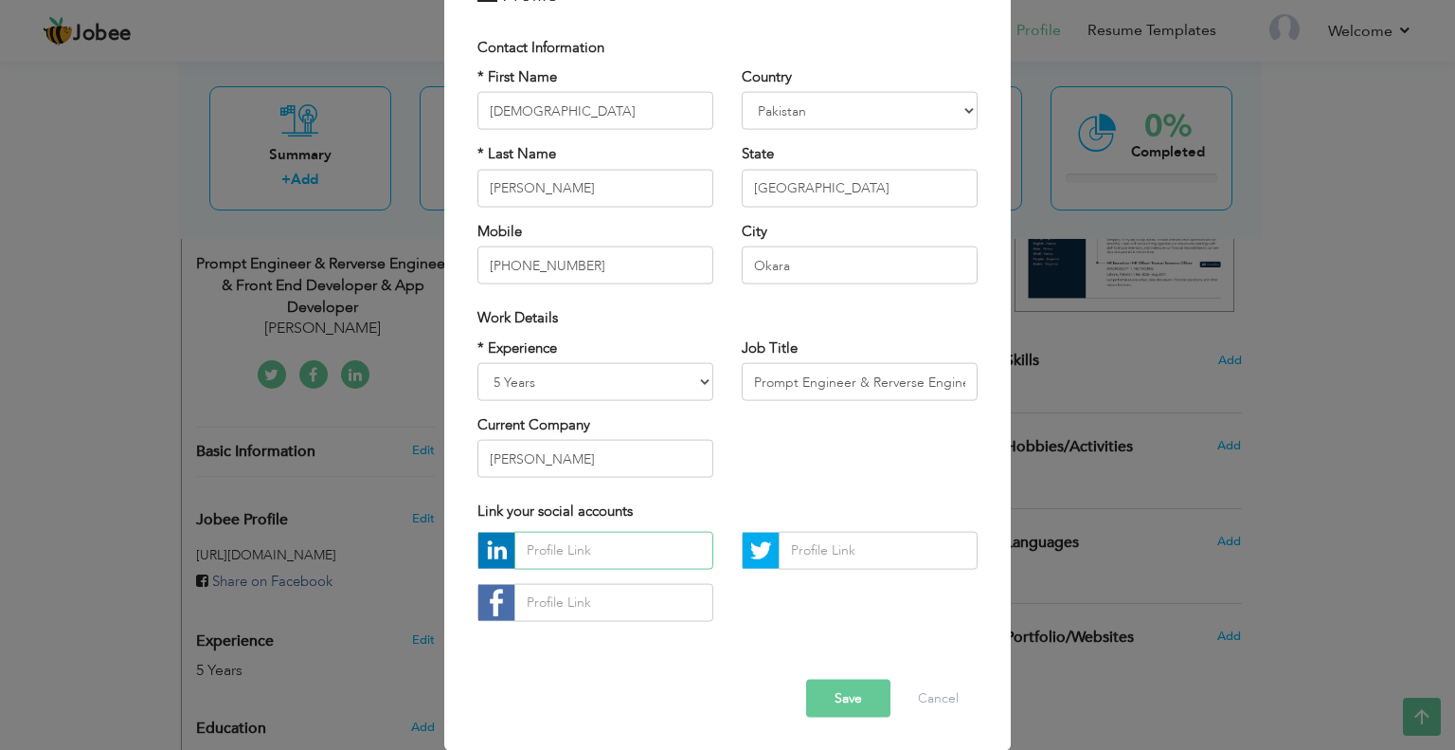
click at [599, 551] on input "text" at bounding box center [614, 550] width 199 height 38
click at [609, 586] on input "text" at bounding box center [614, 602] width 199 height 38
click at [587, 545] on input "text" at bounding box center [614, 550] width 199 height 38
click at [583, 548] on input "text" at bounding box center [614, 550] width 199 height 38
paste input "https://www.linkedin.com/in/muhammad-rizwan-4a2a13180/"
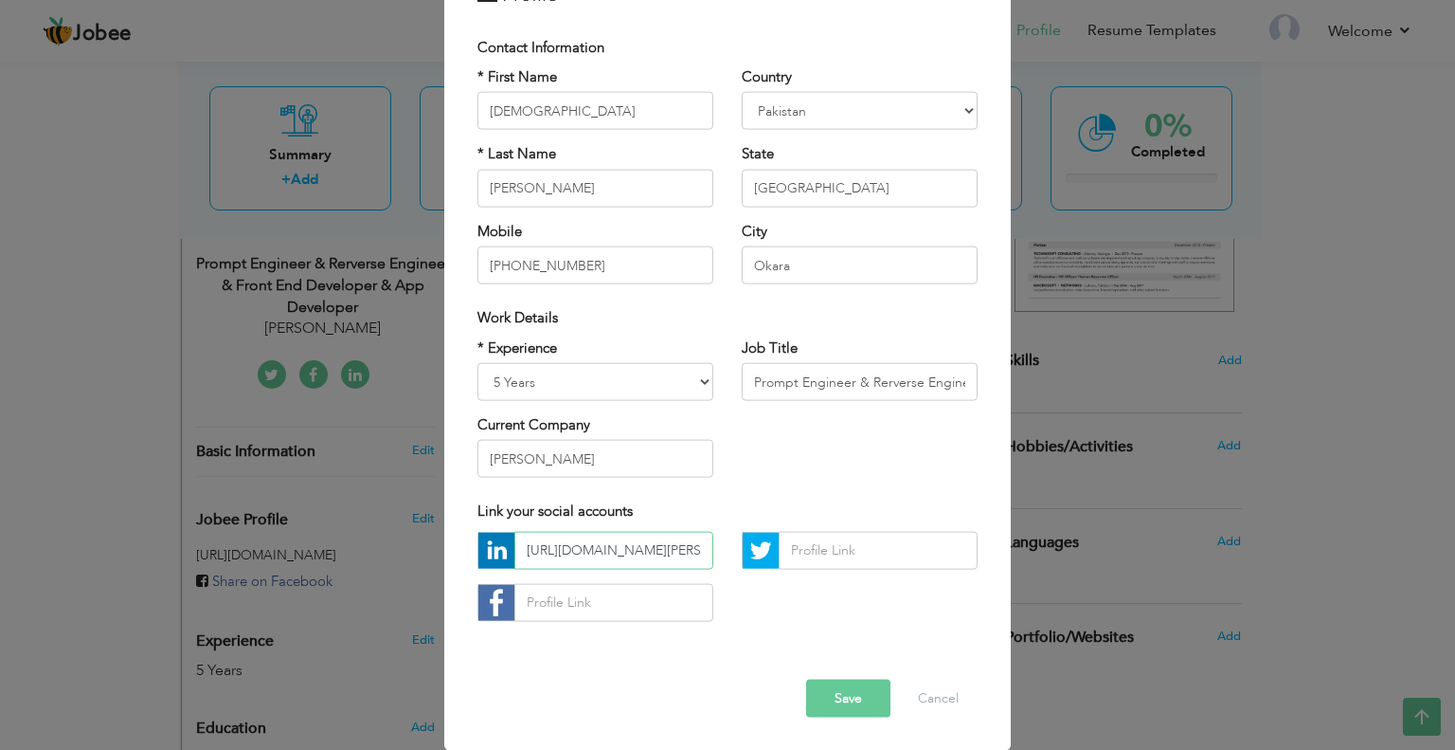
scroll to position [0, 172]
drag, startPoint x: 638, startPoint y: 553, endPoint x: 1004, endPoint y: 511, distance: 369.2
click at [1004, 511] on div "× Profile Contact Information * First Name Muhammad * Last Name Aruba" at bounding box center [727, 375] width 1455 height 750
type input "https://www.linkedin.com/in/muhammad-rizwan-4a2a13180"
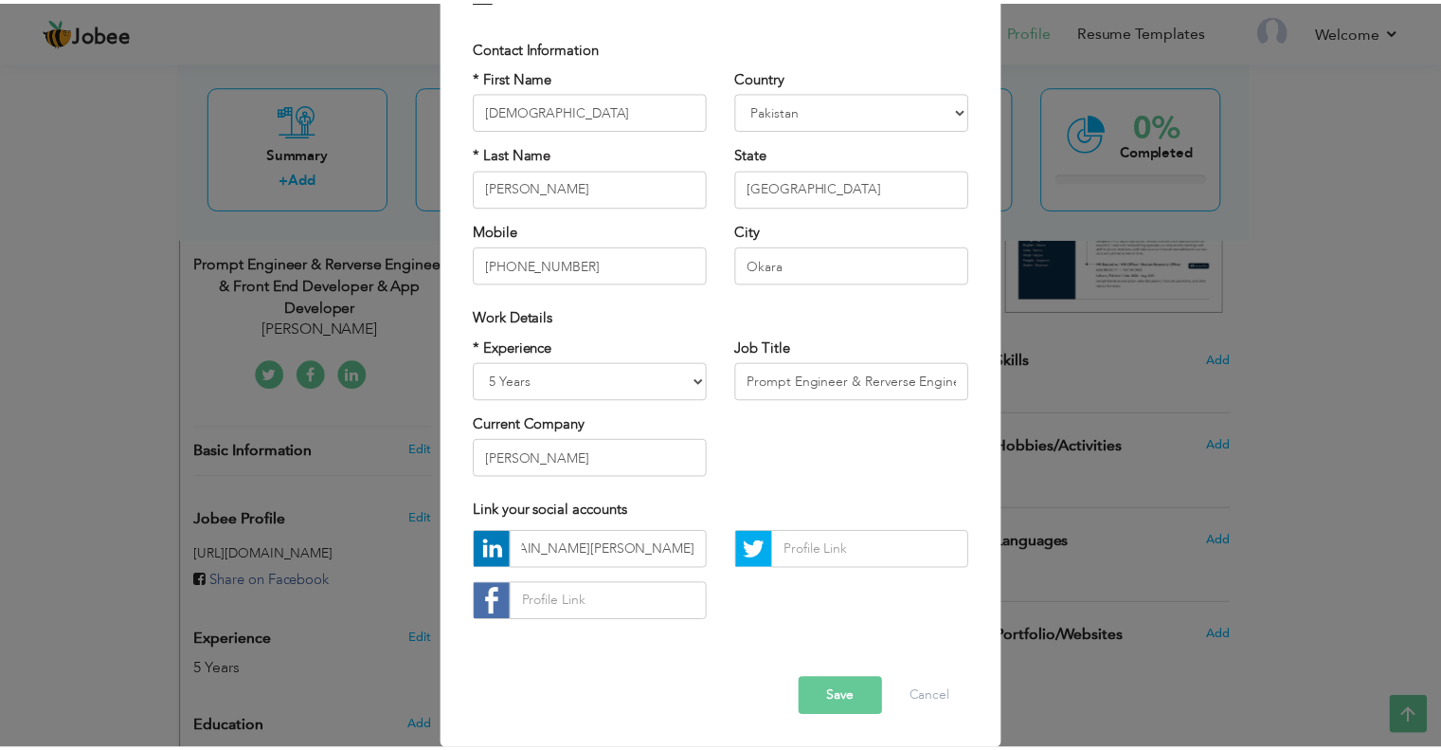
scroll to position [0, 0]
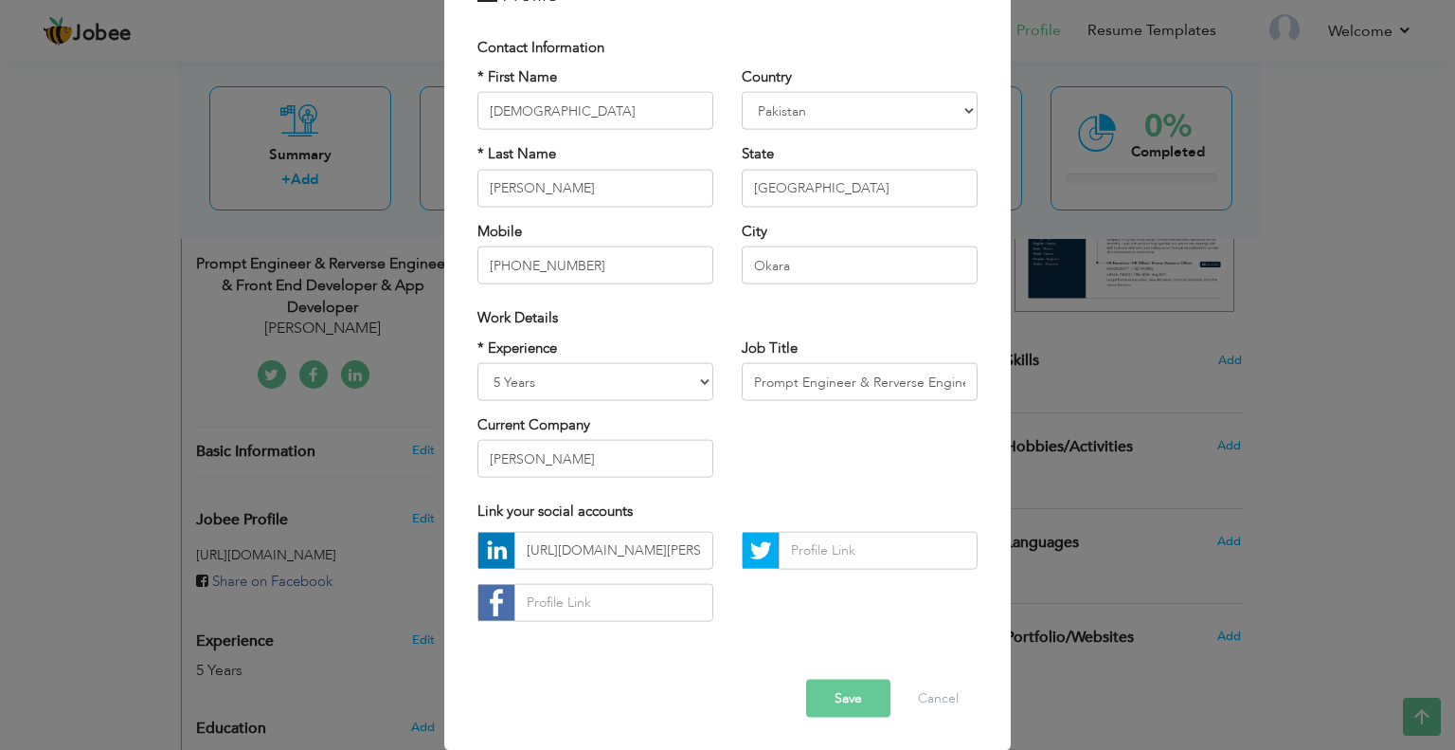
drag, startPoint x: 863, startPoint y: 694, endPoint x: 848, endPoint y: 521, distance: 173.1
click at [848, 521] on div "× Profile Contact Information * First Name Muhammad * Last Name Rizwan Mobile" at bounding box center [727, 352] width 567 height 793
click at [836, 700] on button "Save" at bounding box center [848, 697] width 84 height 38
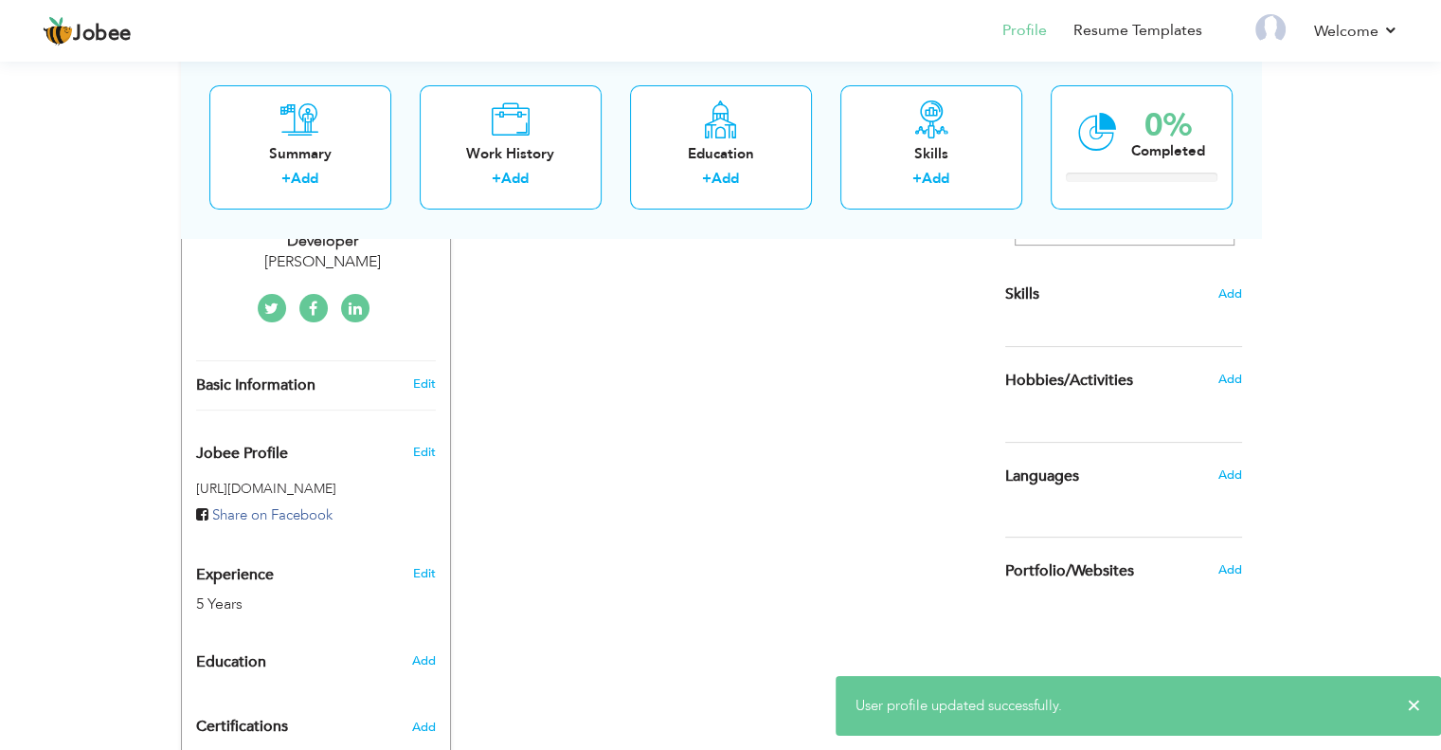
scroll to position [569, 0]
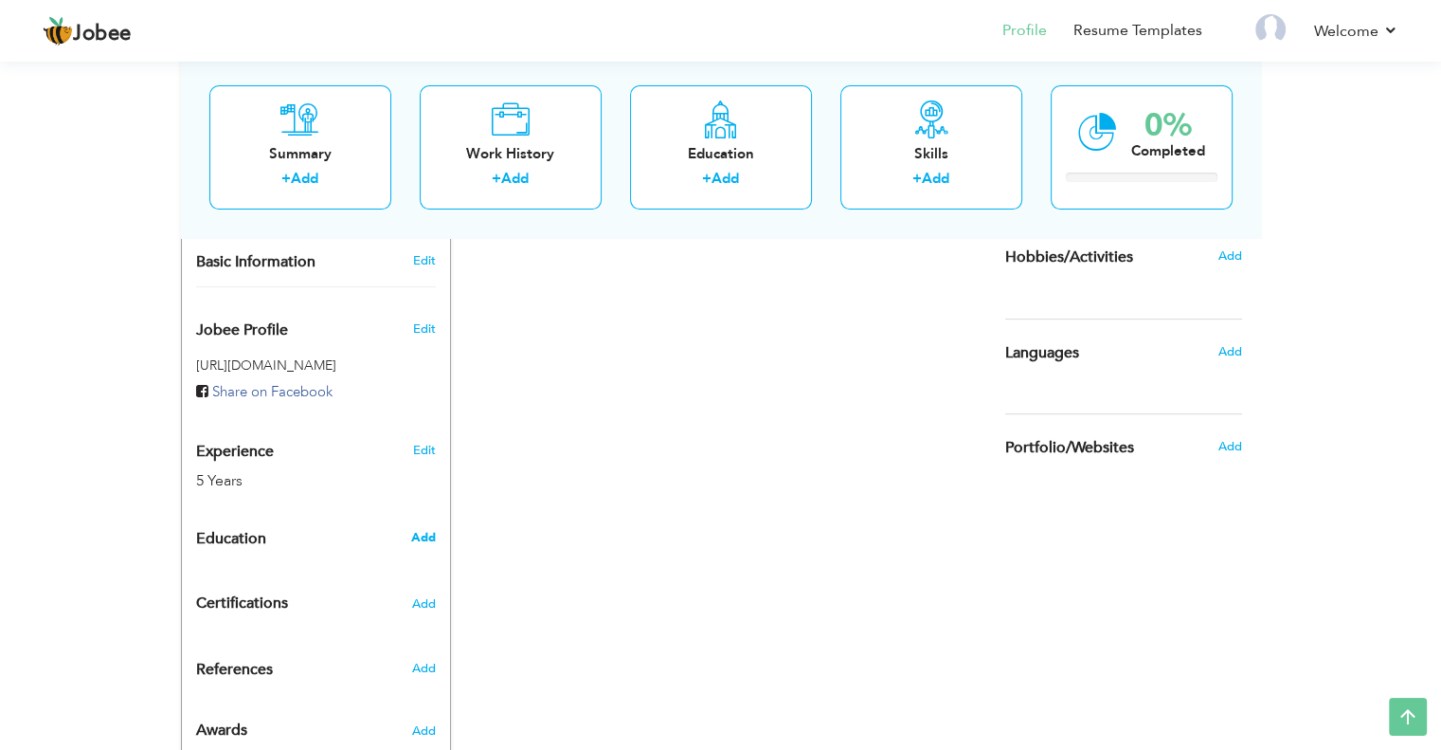
click at [425, 533] on span "Add" at bounding box center [422, 537] width 25 height 17
radio input "true"
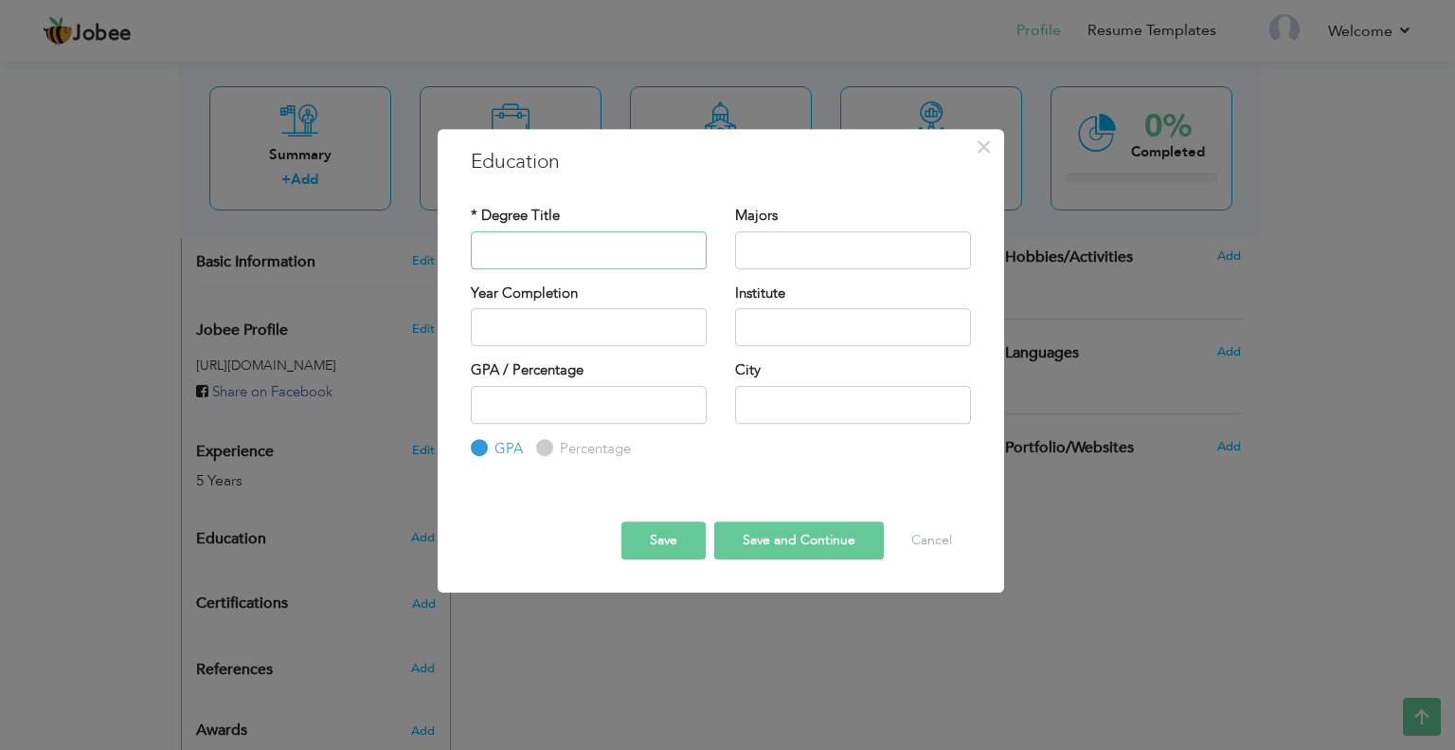
click at [501, 237] on input "text" at bounding box center [589, 250] width 236 height 38
type input "s"
click at [525, 242] on input "BS Ccomputer" at bounding box center [589, 250] width 236 height 38
click at [525, 241] on input "BS Ccomputer" at bounding box center [589, 250] width 236 height 38
type input "BS Computer Science"
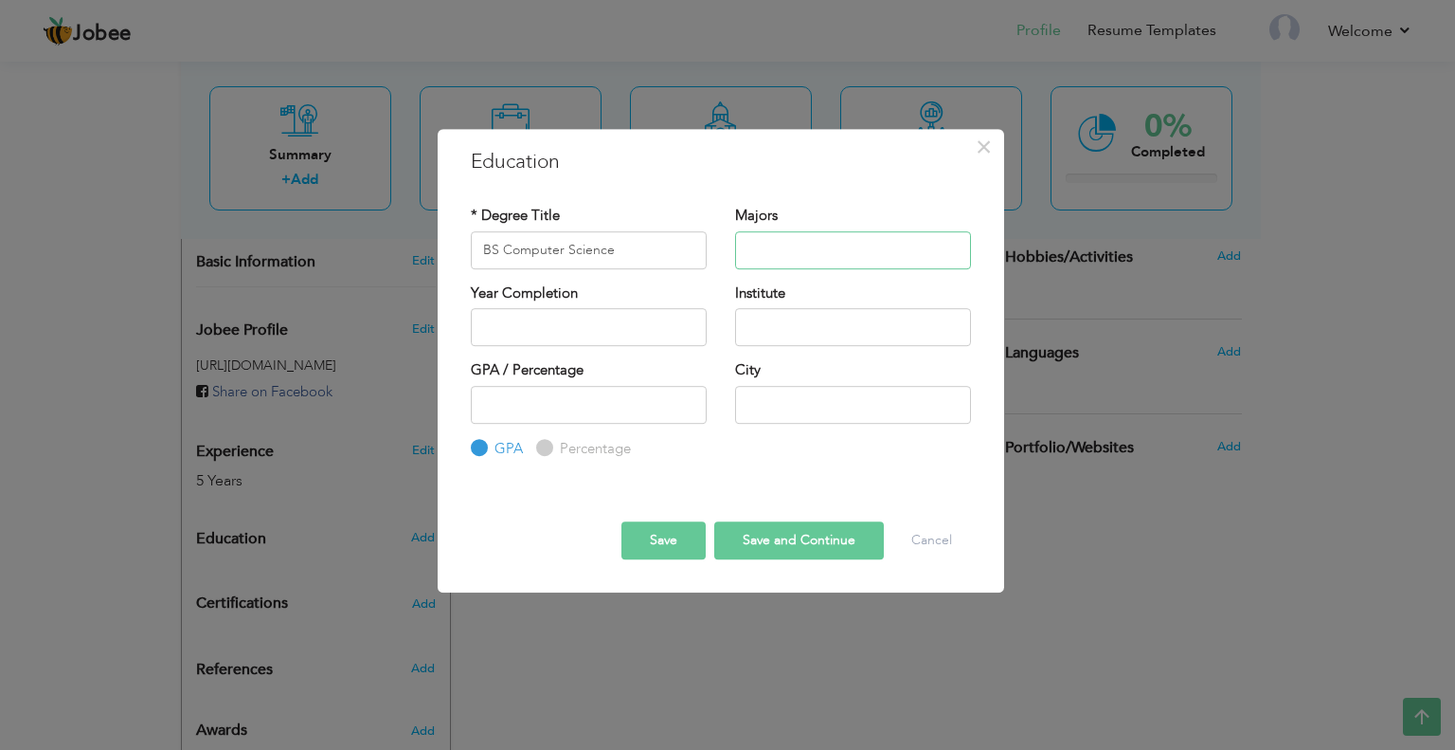
click at [824, 244] on input "text" at bounding box center [853, 250] width 236 height 38
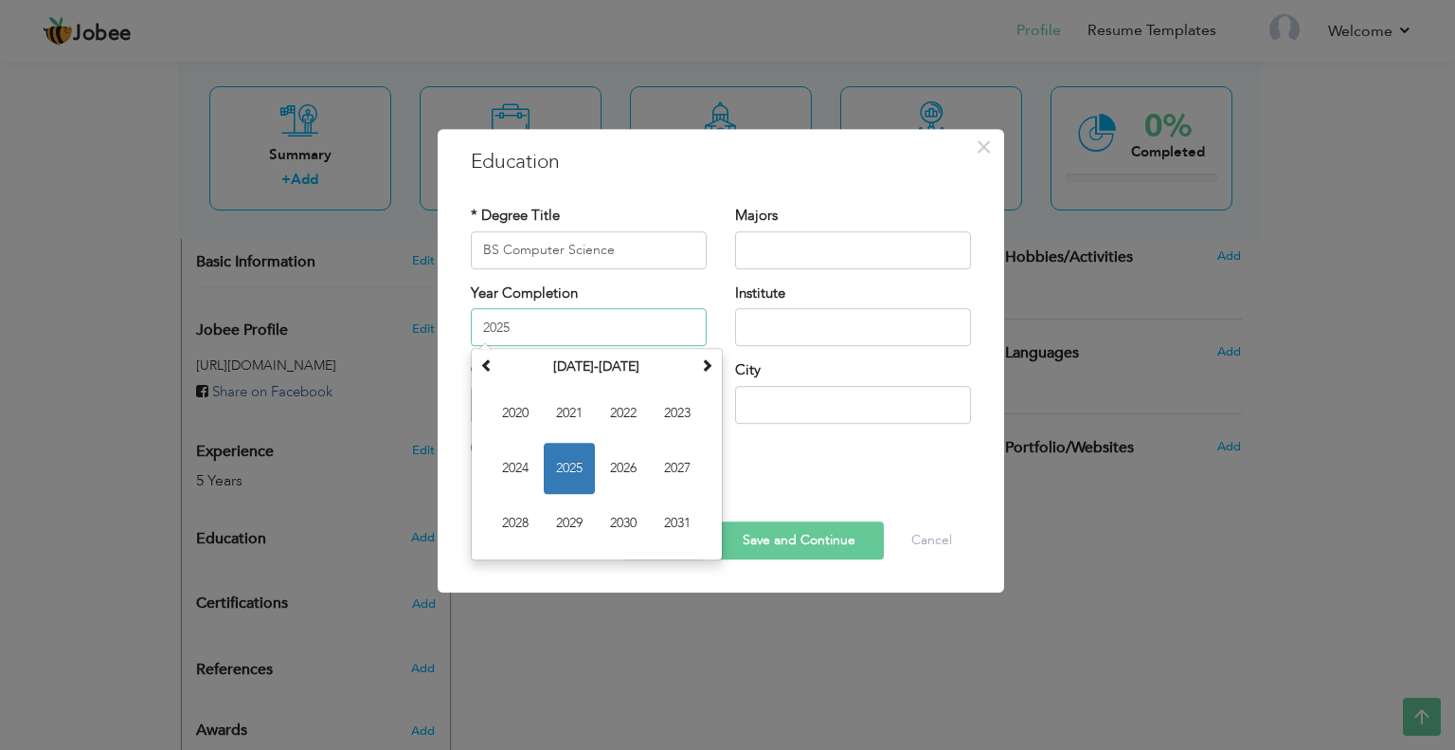
click at [610, 331] on input "2025" at bounding box center [589, 327] width 236 height 38
type input "2022"
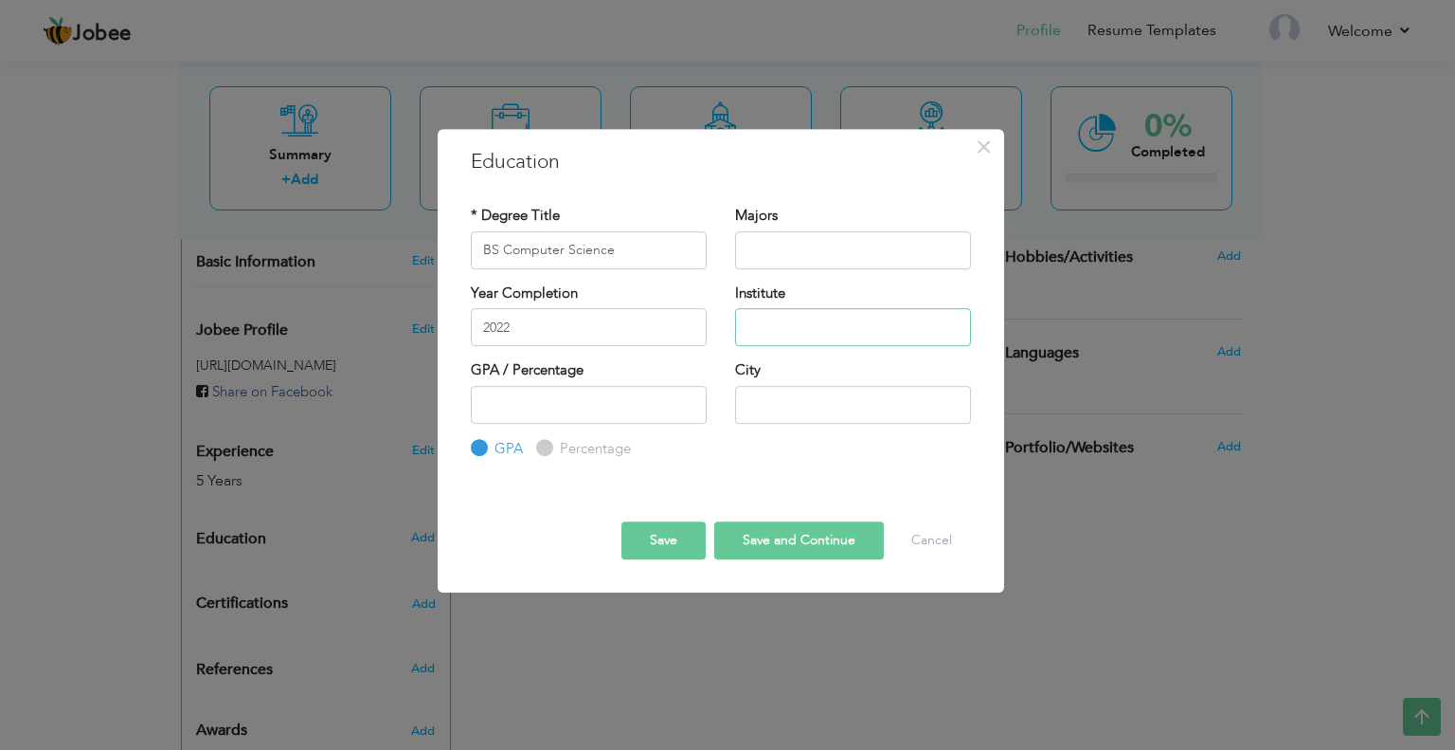
click at [805, 334] on input "text" at bounding box center [853, 327] width 236 height 38
click at [589, 399] on input "number" at bounding box center [589, 405] width 236 height 38
click at [542, 442] on input "Percentage" at bounding box center [542, 448] width 12 height 12
radio input "true"
click at [544, 405] on input "number" at bounding box center [589, 405] width 236 height 38
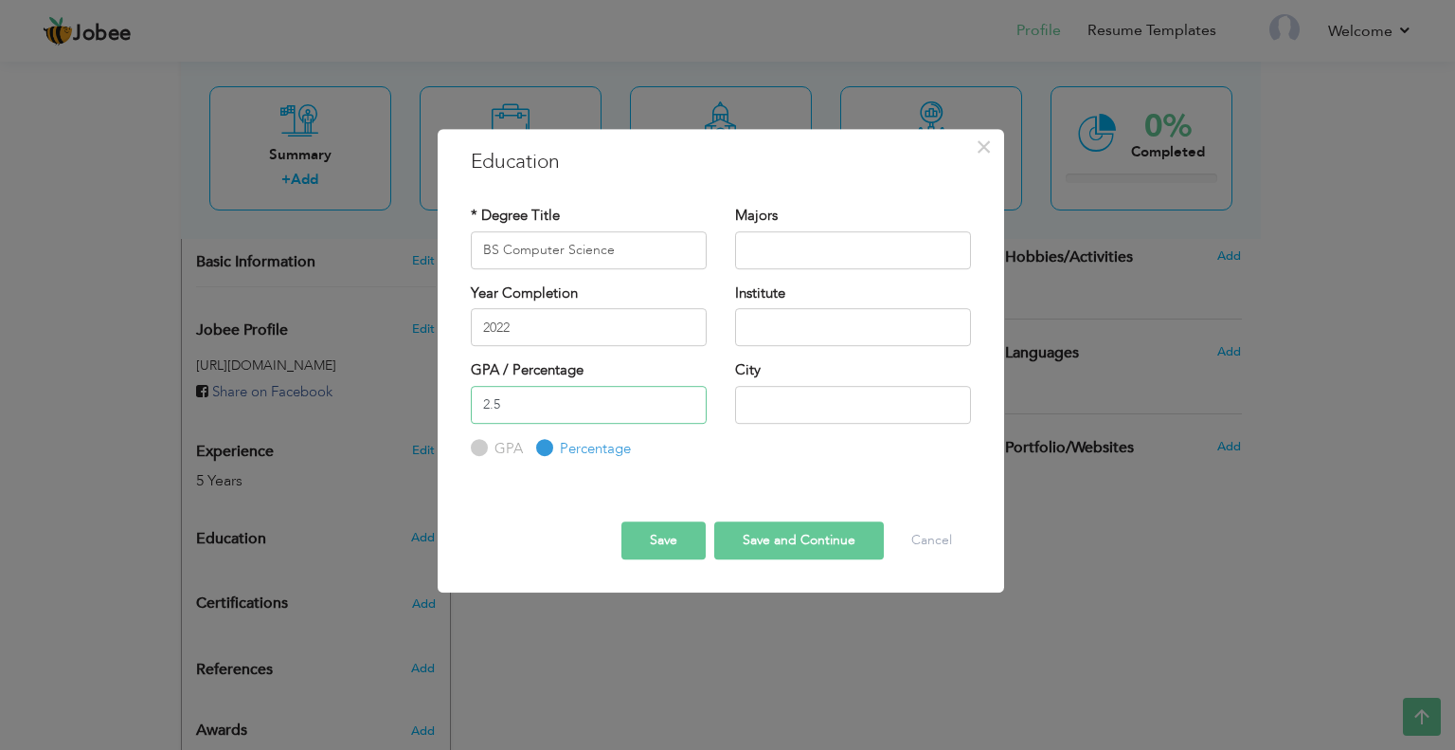
type input "2.5"
click at [788, 410] on input "text" at bounding box center [853, 405] width 236 height 38
type input "Okara"
click at [803, 324] on input "text" at bounding box center [853, 327] width 236 height 38
type input "Superior University Lahore"
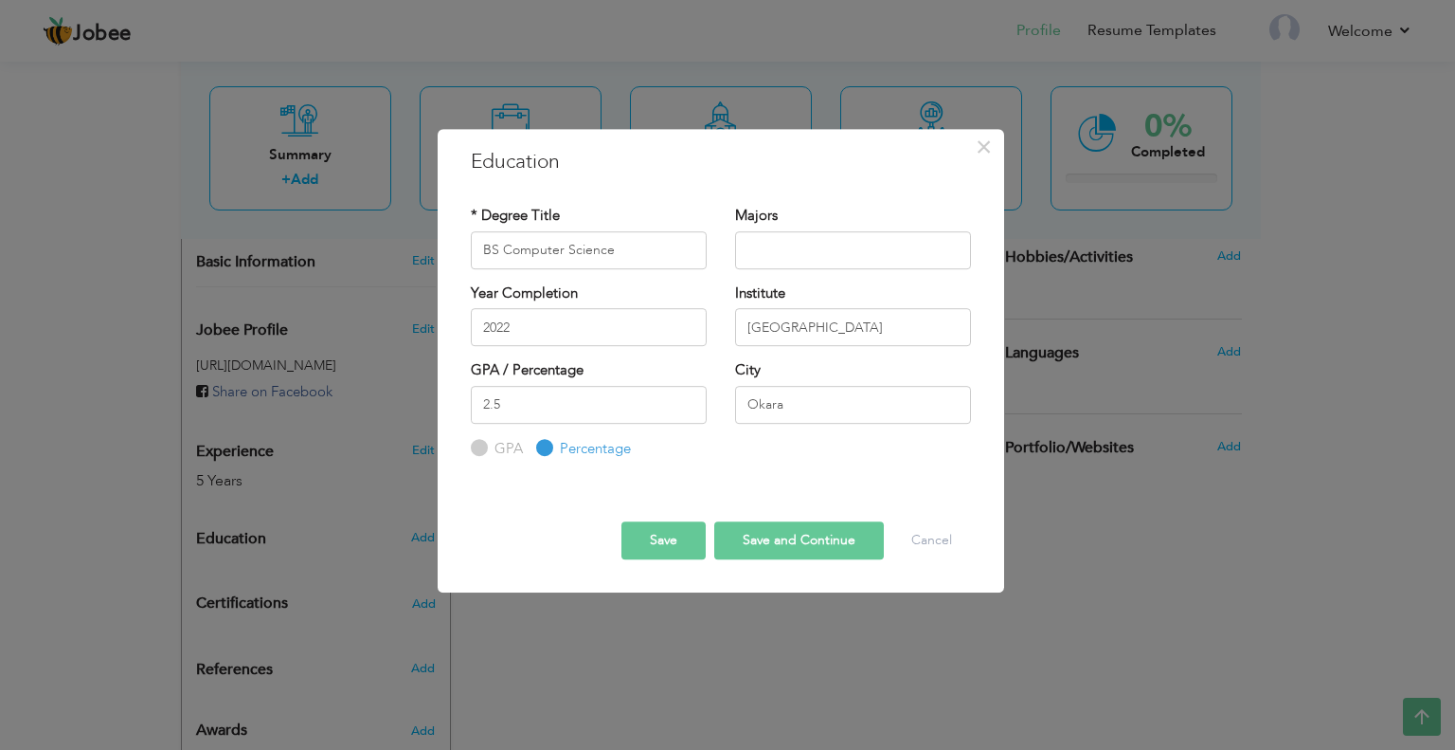
click at [819, 269] on div "Majors" at bounding box center [853, 244] width 264 height 77
click at [815, 261] on input "text" at bounding box center [853, 250] width 236 height 38
click at [795, 244] on input "text" at bounding box center [853, 250] width 236 height 38
type input "Development"
click at [750, 531] on button "Save and Continue" at bounding box center [799, 540] width 170 height 38
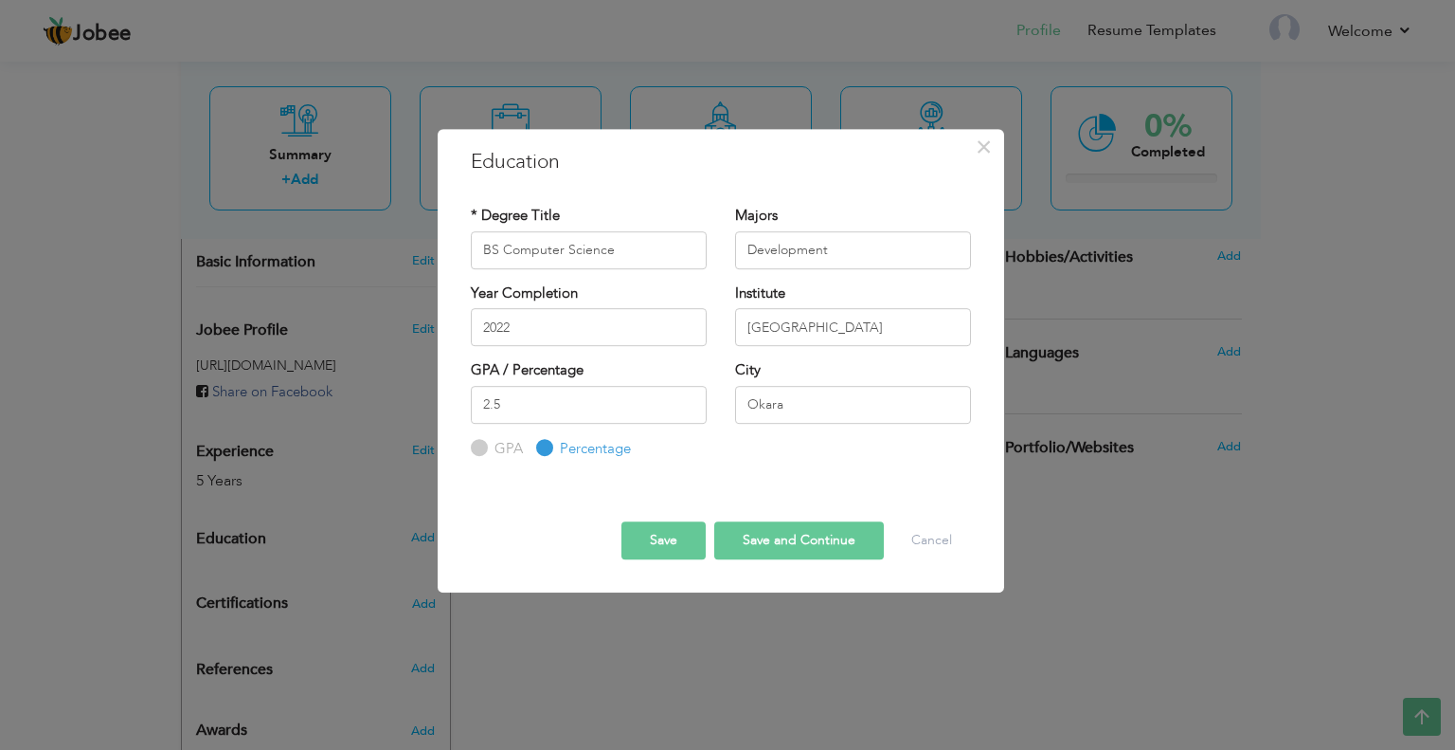
click at [471, 446] on input "GPA" at bounding box center [477, 448] width 12 height 12
radio input "true"
click at [817, 530] on button "Save and Continue" at bounding box center [799, 540] width 170 height 38
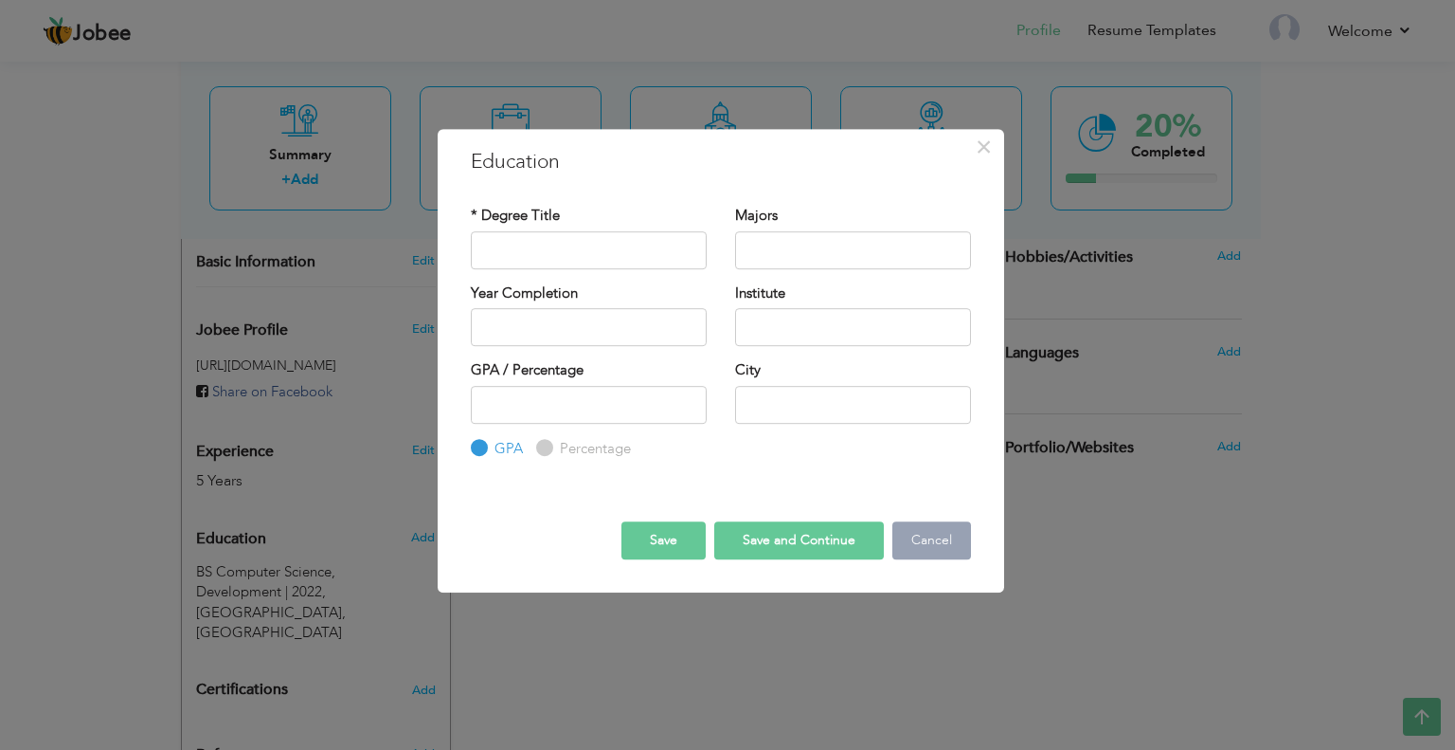
click at [925, 549] on button "Cancel" at bounding box center [932, 540] width 79 height 38
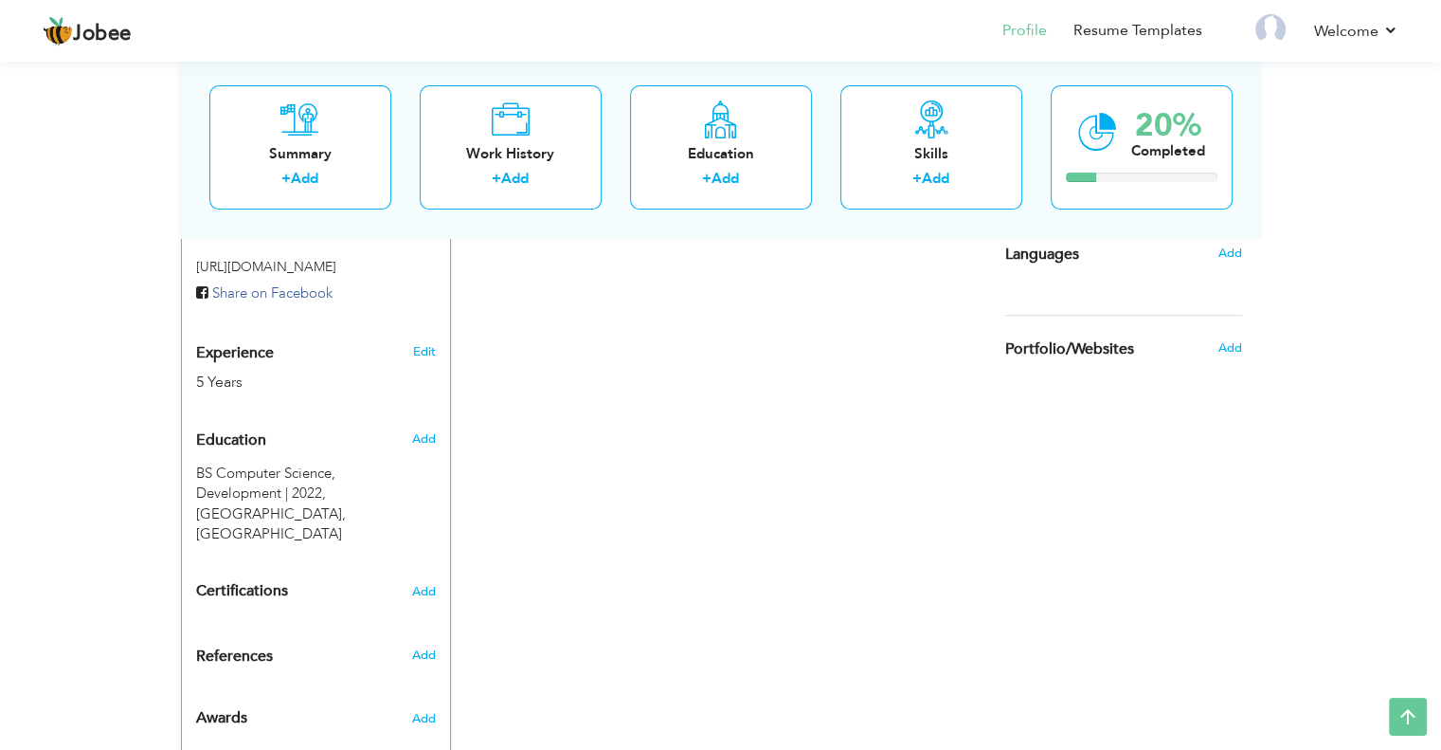
scroll to position [696, 0]
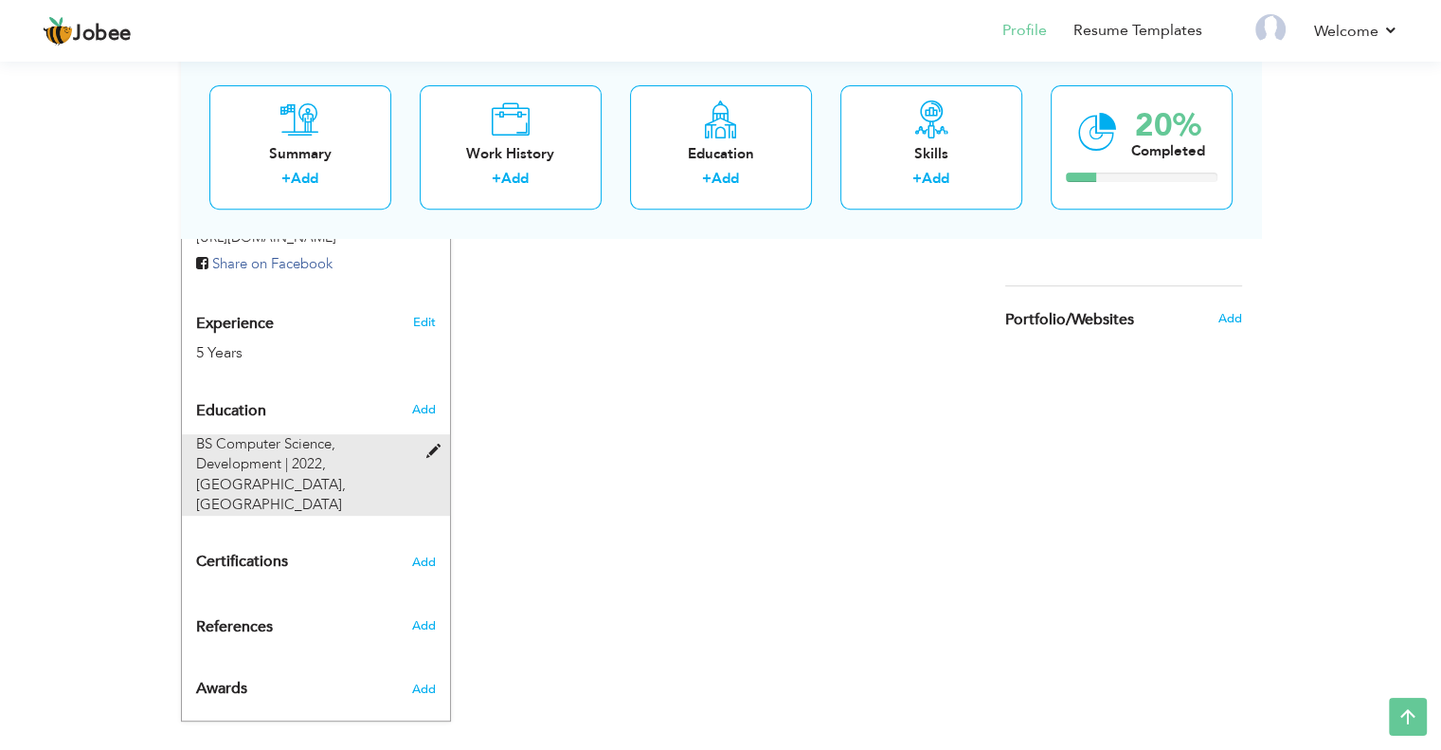
click at [436, 449] on span at bounding box center [437, 451] width 24 height 14
type input "BS Computer Science"
type input "Development"
type input "2022"
type input "Superior University Lahore"
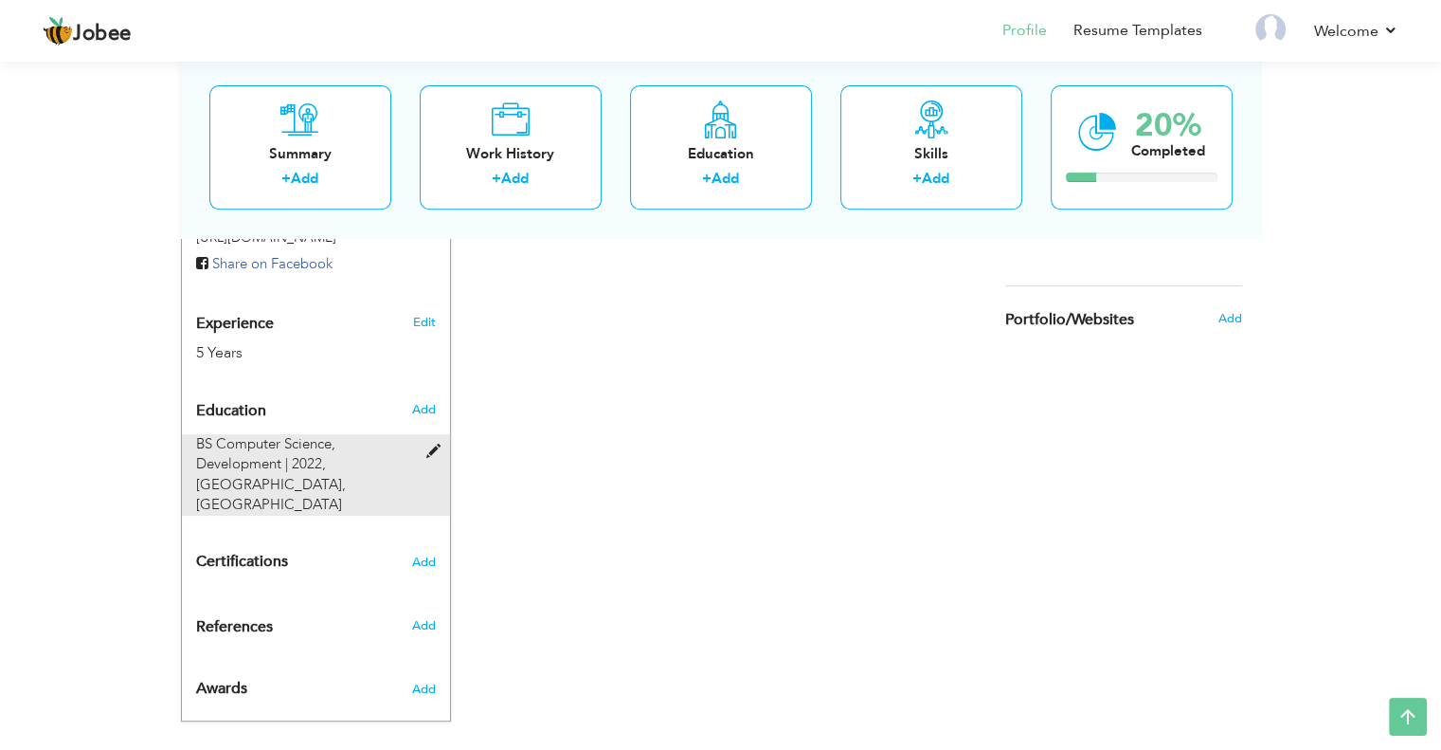
type input "2.5"
type input "Okara"
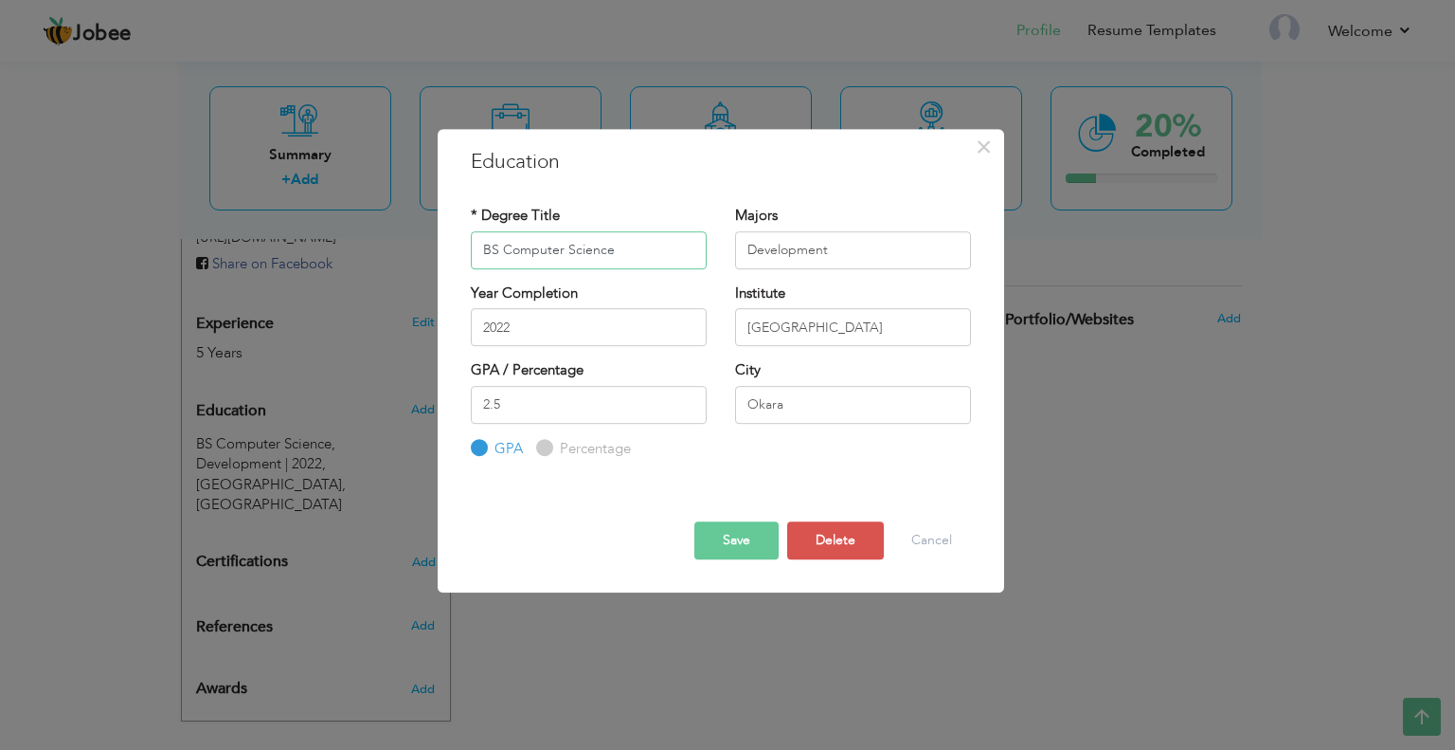
drag, startPoint x: 606, startPoint y: 245, endPoint x: 467, endPoint y: 242, distance: 139.3
click at [467, 242] on div "* Degree Title BS Computer Science" at bounding box center [589, 244] width 264 height 77
click at [807, 250] on input "Development" at bounding box center [853, 250] width 236 height 38
paste input "BS Computer Science"
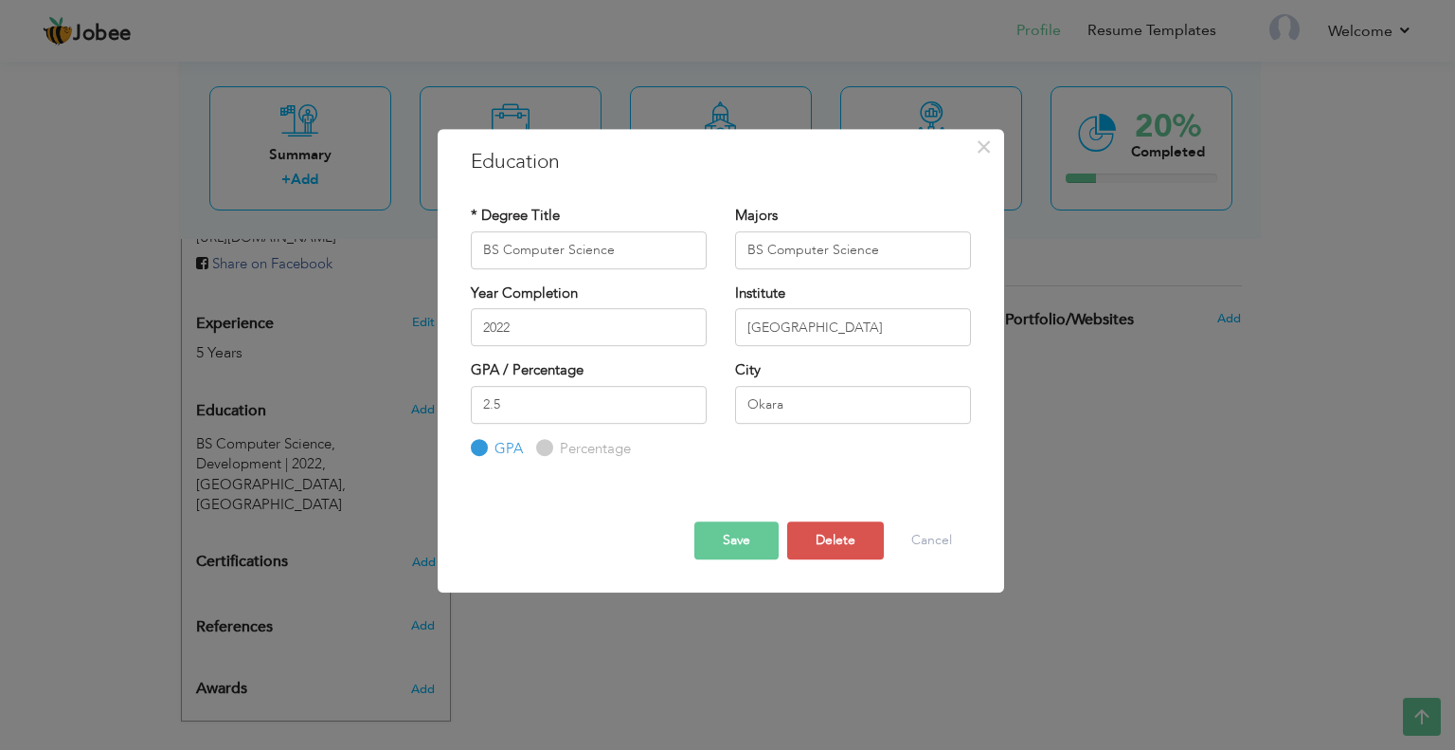
drag, startPoint x: 744, startPoint y: 209, endPoint x: 785, endPoint y: 219, distance: 41.8
click at [785, 217] on div "Majors BS Computer Science" at bounding box center [853, 237] width 236 height 63
click at [761, 219] on label "Majors" at bounding box center [756, 216] width 43 height 20
click at [758, 216] on label "Majors" at bounding box center [756, 216] width 43 height 20
click at [811, 261] on input "BS Computer Science" at bounding box center [853, 250] width 236 height 38
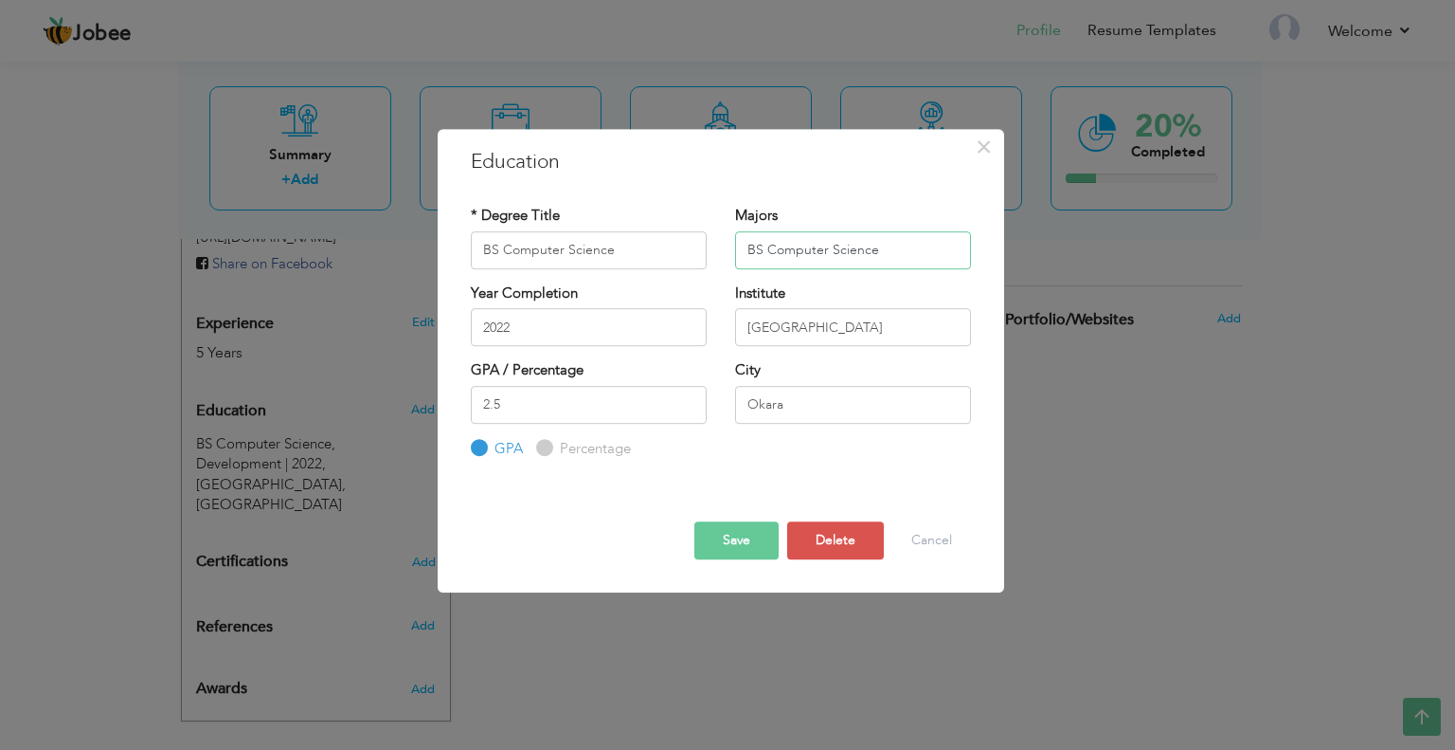
paste input "text"
drag, startPoint x: 876, startPoint y: 257, endPoint x: 748, endPoint y: 244, distance: 128.5
click at [748, 244] on input "Computer Science" at bounding box center [853, 250] width 236 height 38
click at [826, 252] on input "Computer Science" at bounding box center [853, 250] width 236 height 38
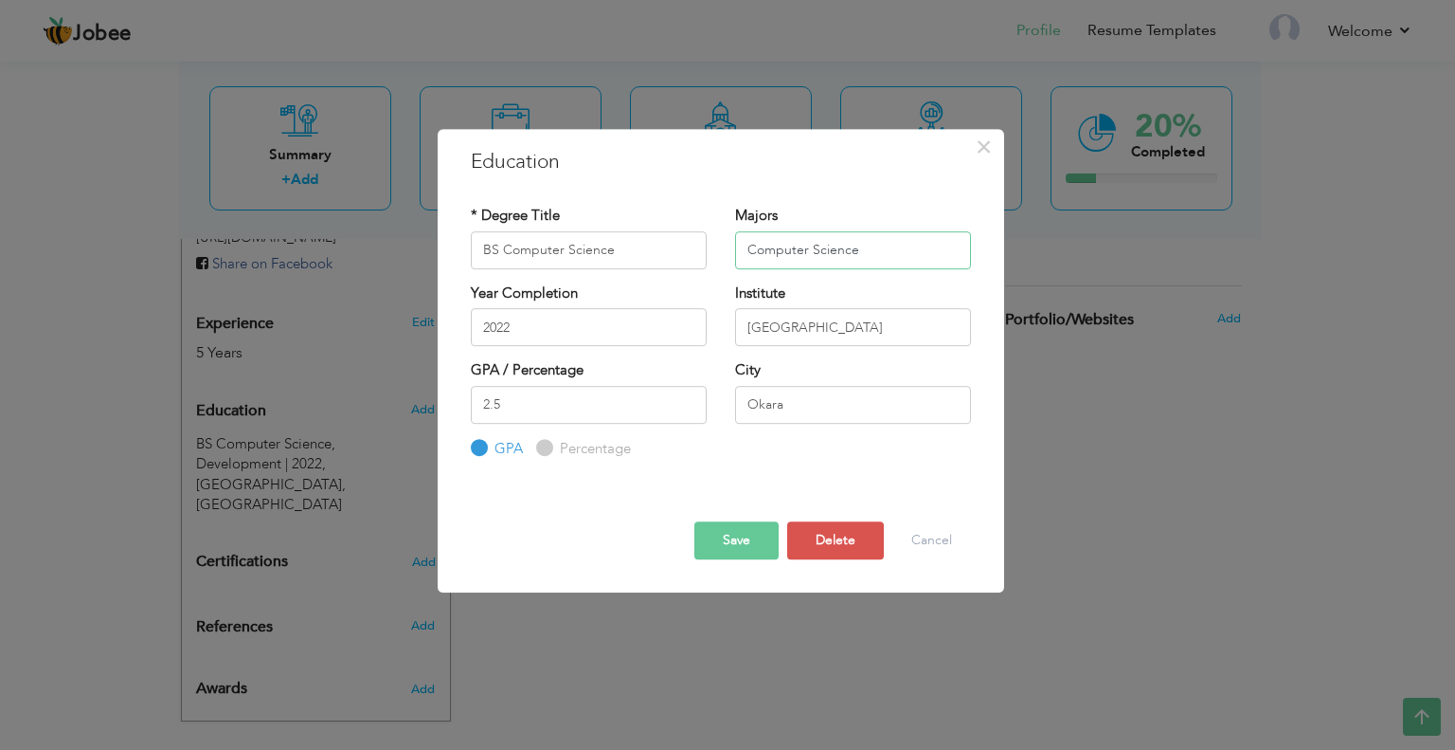
click at [758, 238] on input "Computer Science" at bounding box center [853, 250] width 236 height 38
drag, startPoint x: 743, startPoint y: 251, endPoint x: 915, endPoint y: 257, distance: 172.6
click at [915, 257] on input "Computer Science" at bounding box center [853, 250] width 236 height 38
paste input "Software Engineer"
type input "Software Engineer"
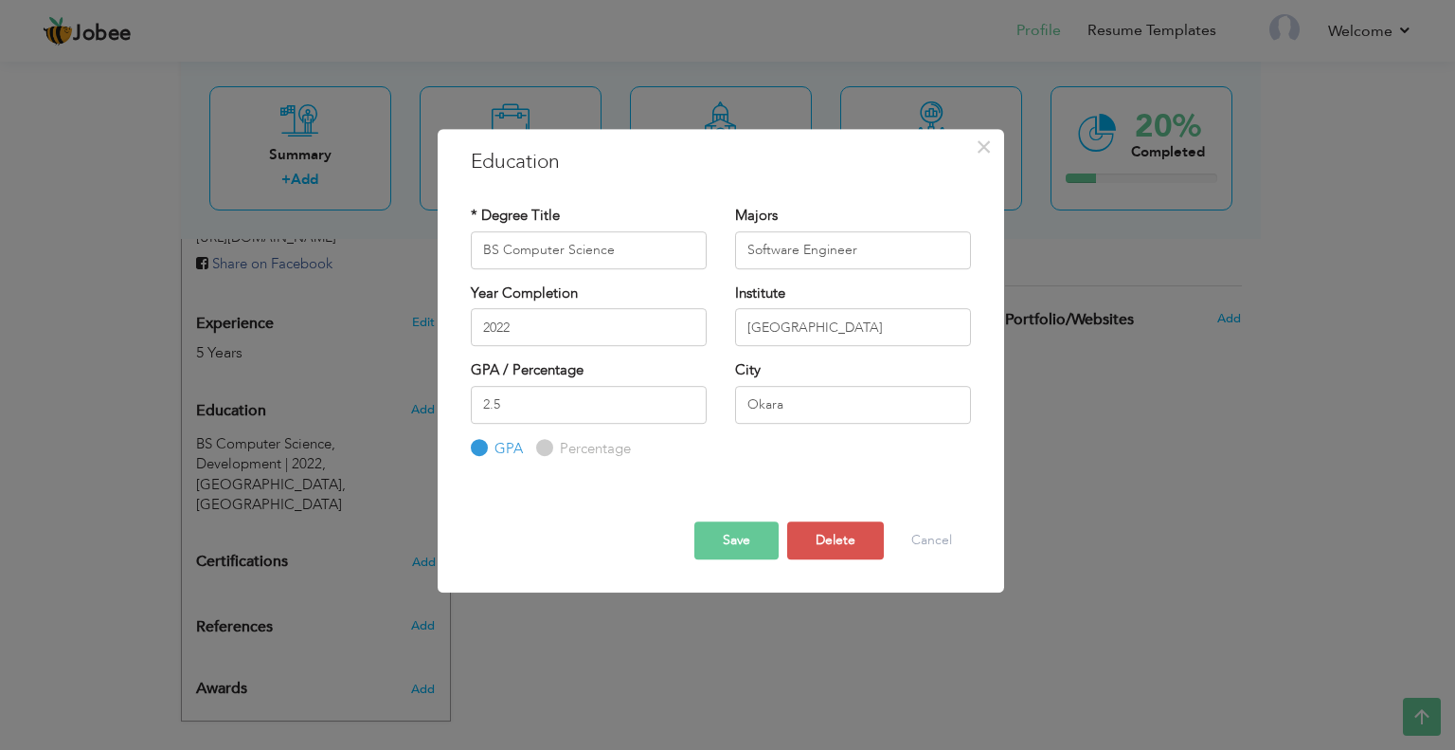
click at [738, 549] on button "Save" at bounding box center [737, 540] width 84 height 38
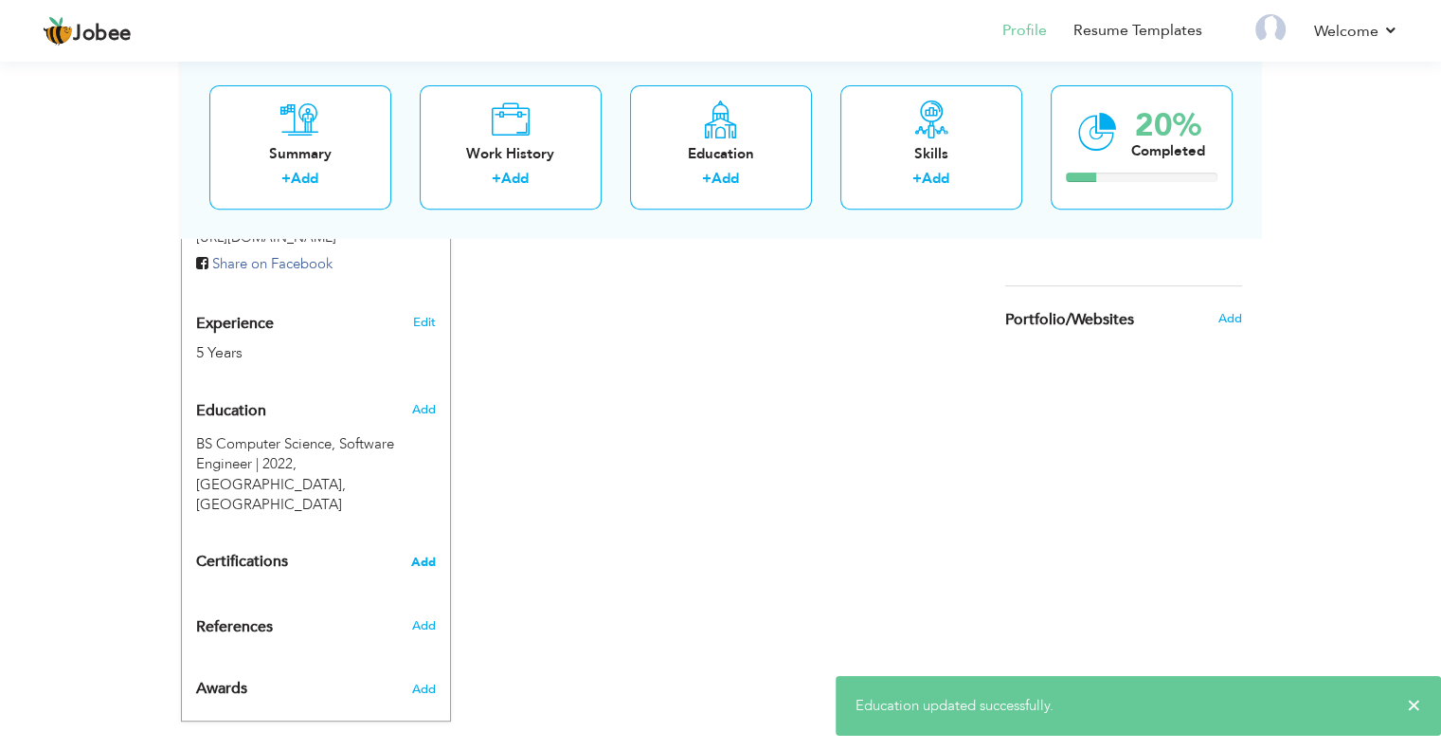
click at [420, 555] on span "Add" at bounding box center [423, 561] width 25 height 13
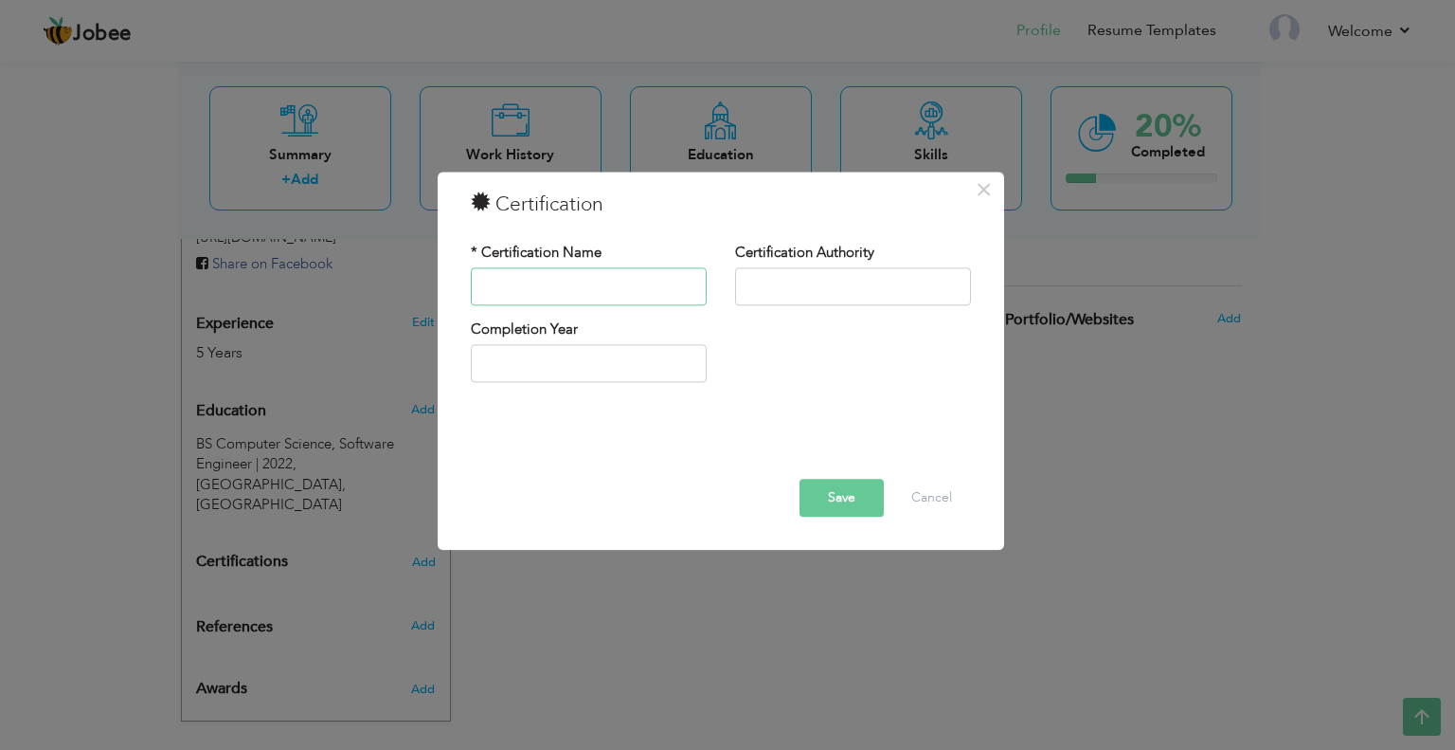
click at [572, 292] on input "text" at bounding box center [589, 286] width 236 height 38
click at [946, 496] on button "Cancel" at bounding box center [932, 498] width 79 height 38
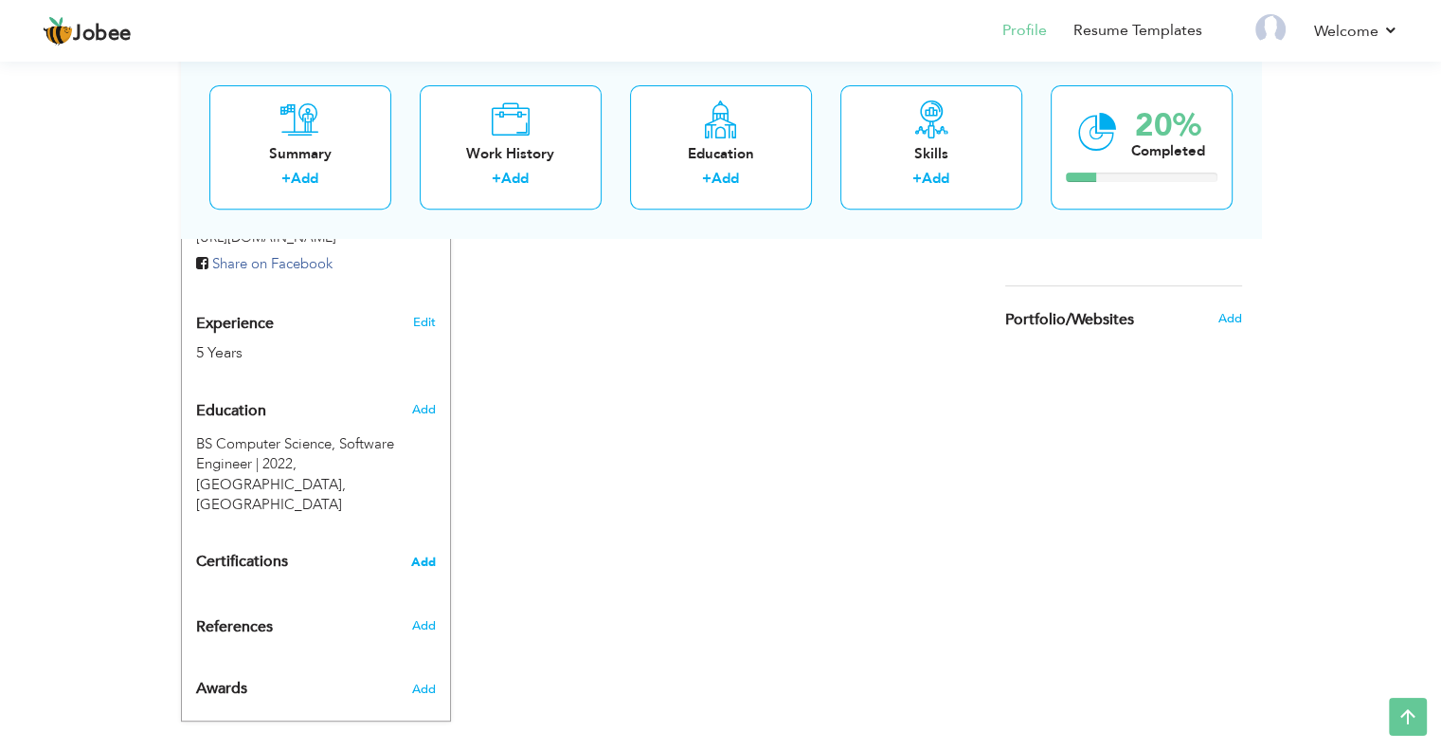
click at [415, 555] on span "Add" at bounding box center [423, 561] width 25 height 13
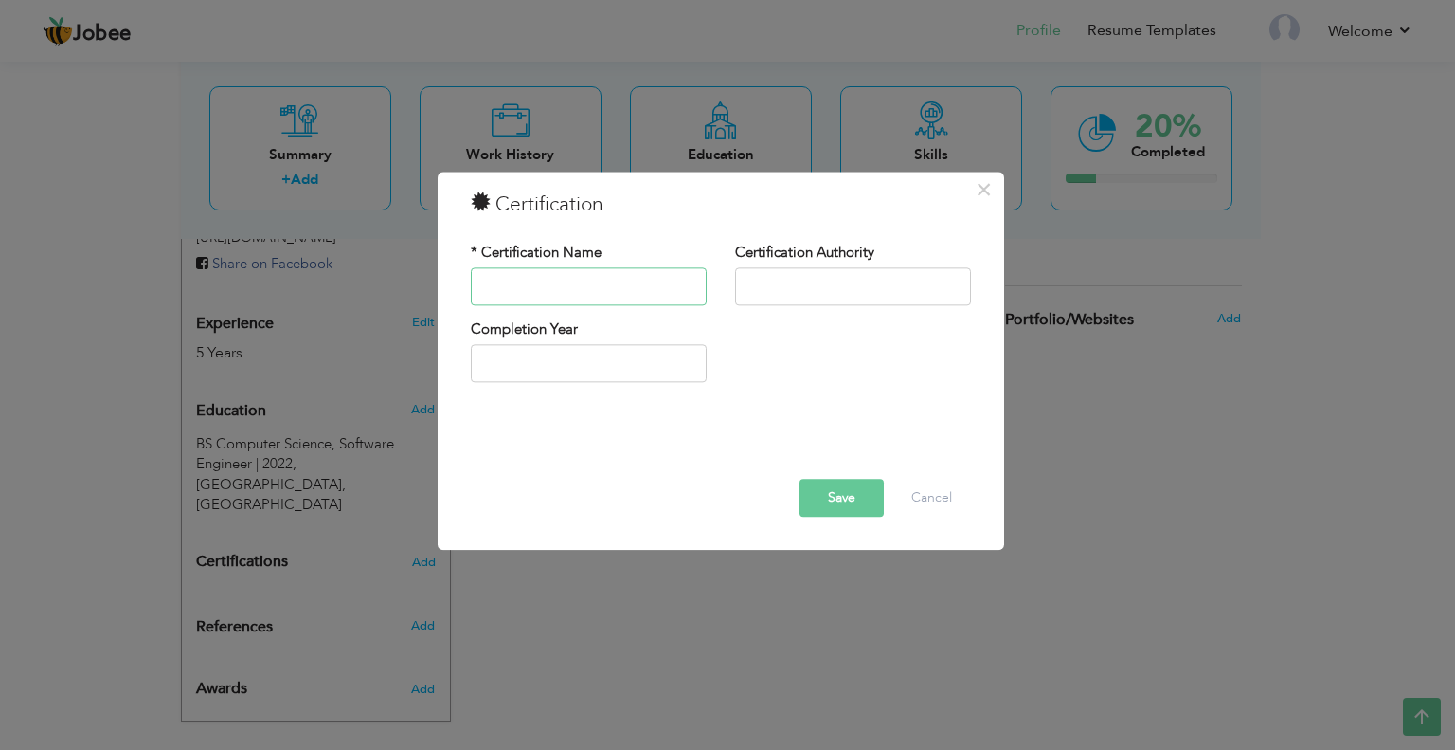
click at [584, 282] on input "text" at bounding box center [589, 286] width 236 height 38
type input "Diploma In Office Management"
click at [831, 286] on input "text" at bounding box center [853, 286] width 236 height 38
type input "Goverment"
click at [633, 359] on input "2025" at bounding box center [589, 364] width 236 height 38
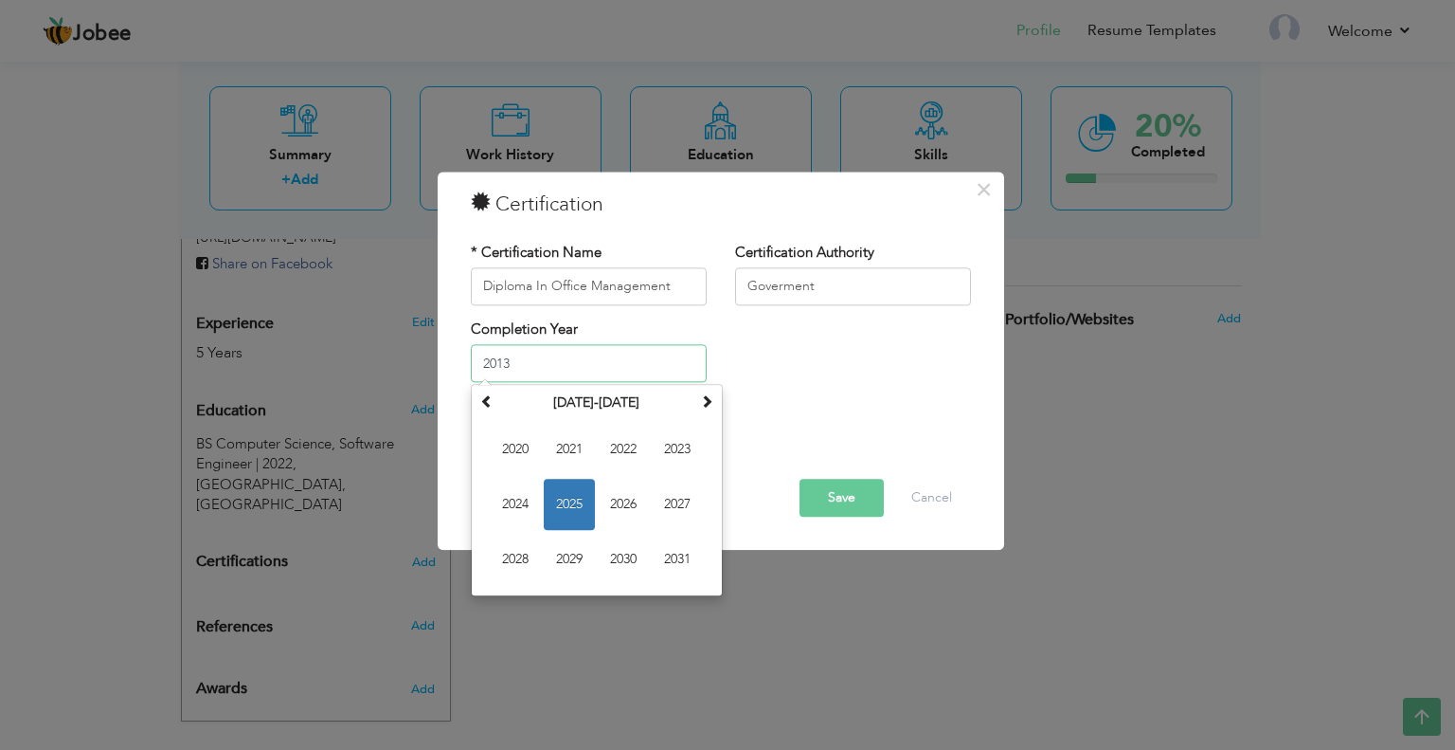
type input "2013"
click at [804, 386] on div "Completion Year 2013 August 2025 Su Mo Tu We Th Fr Sa 27 28 29 30 31 1 2 3 4 5 …" at bounding box center [721, 357] width 529 height 77
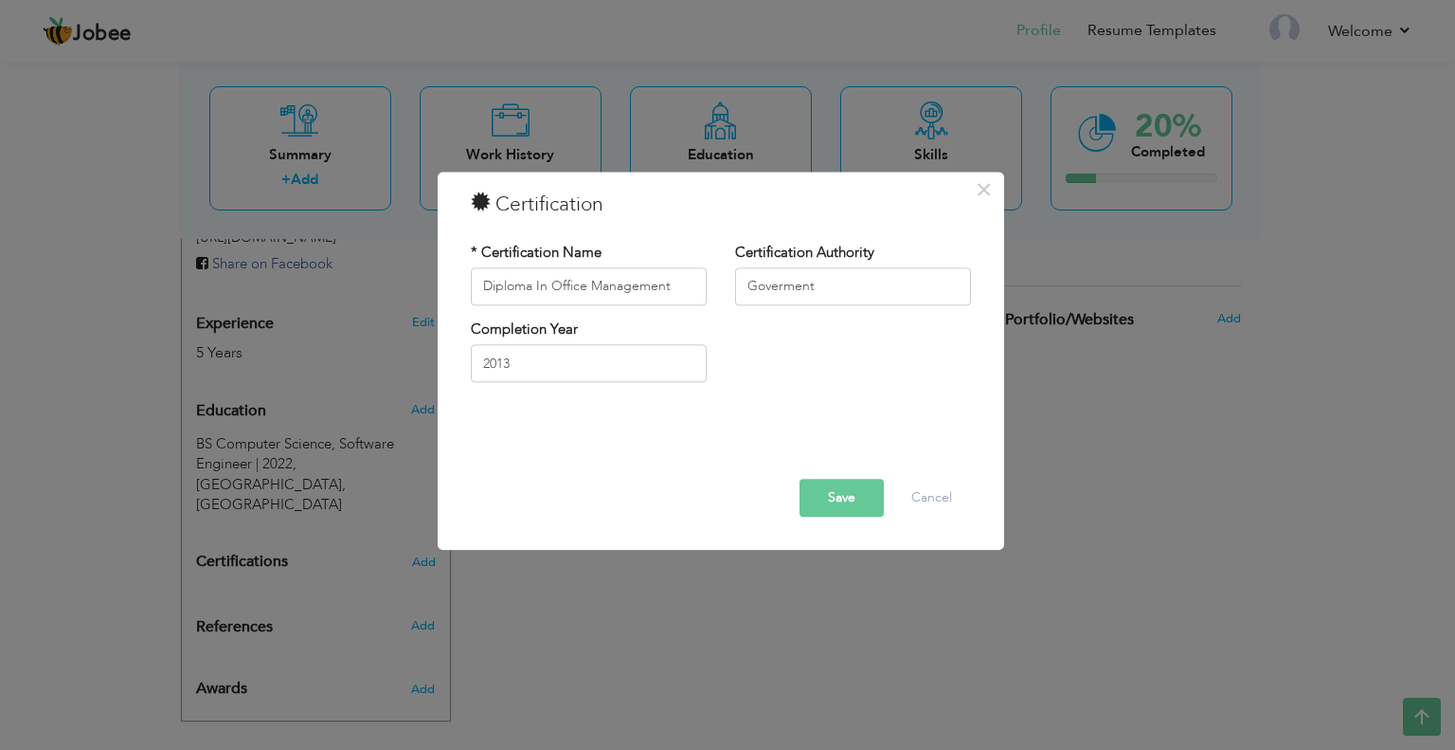
click at [848, 499] on button "Save" at bounding box center [842, 498] width 84 height 38
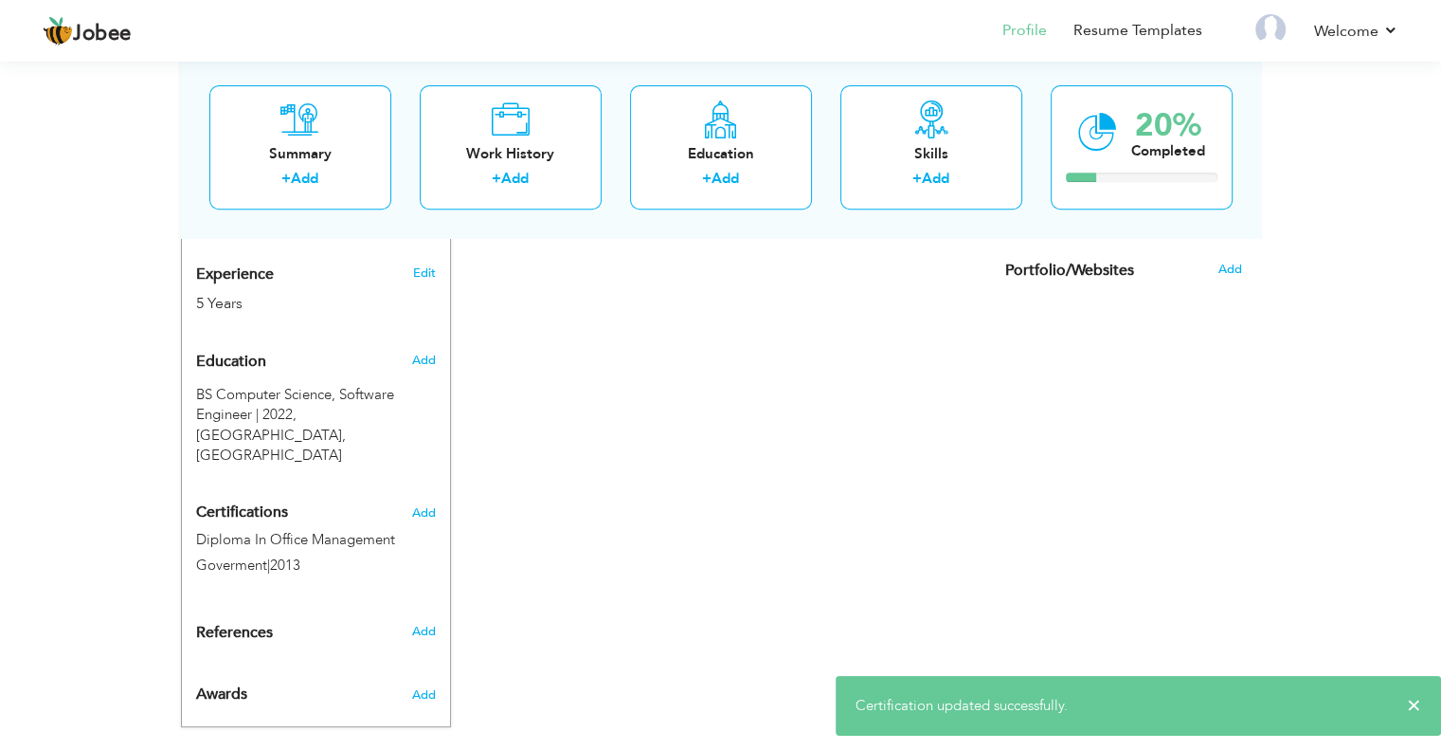
scroll to position [751, 0]
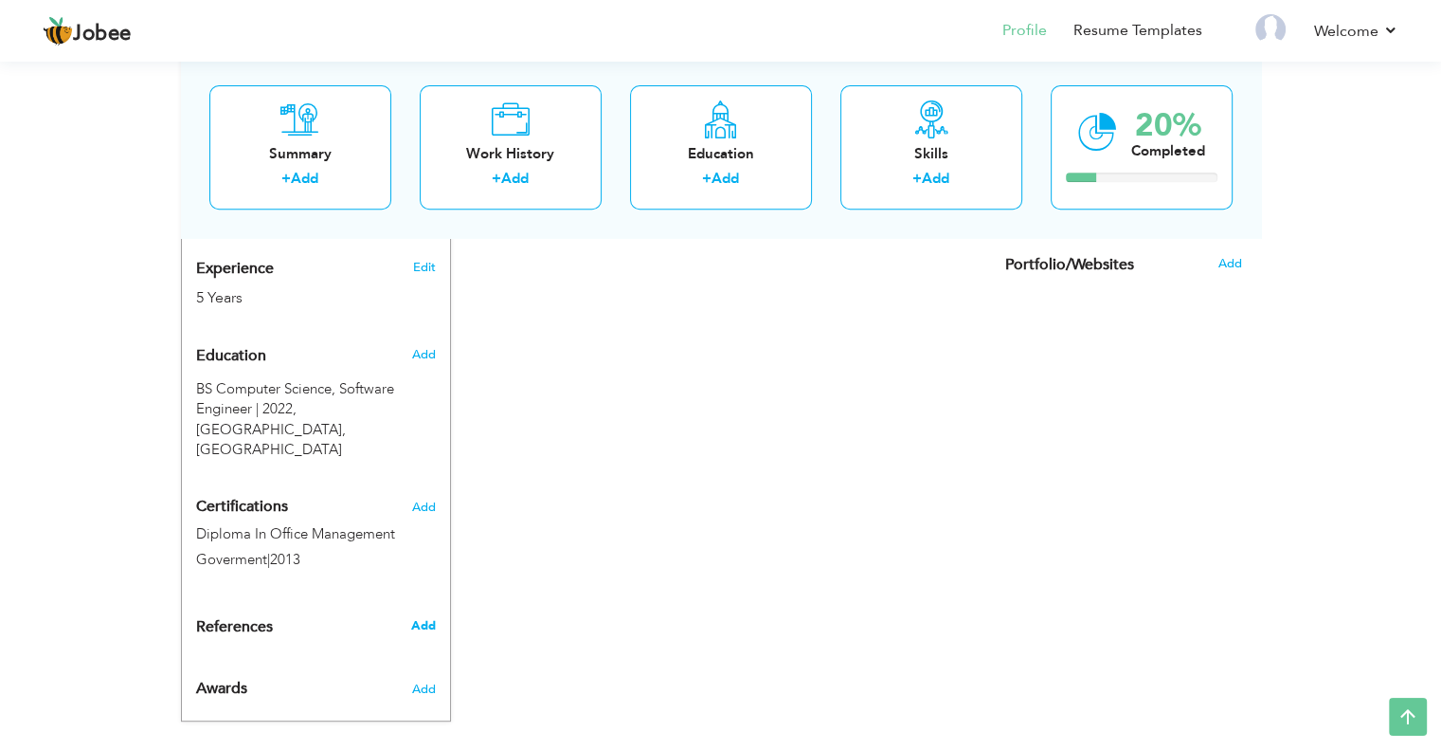
click at [417, 617] on span "Add" at bounding box center [422, 625] width 25 height 17
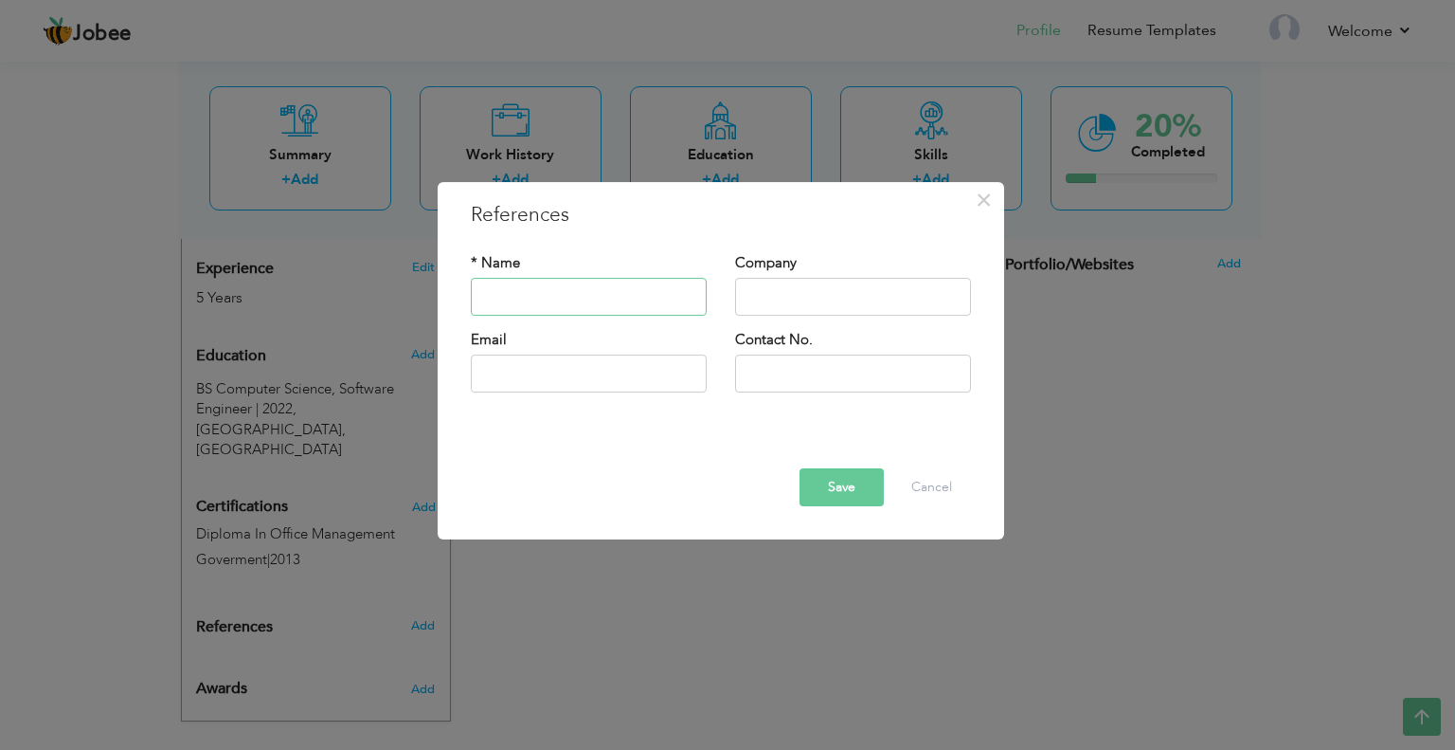
click at [546, 289] on input "text" at bounding box center [589, 297] width 236 height 38
click at [982, 195] on span "×" at bounding box center [984, 200] width 16 height 34
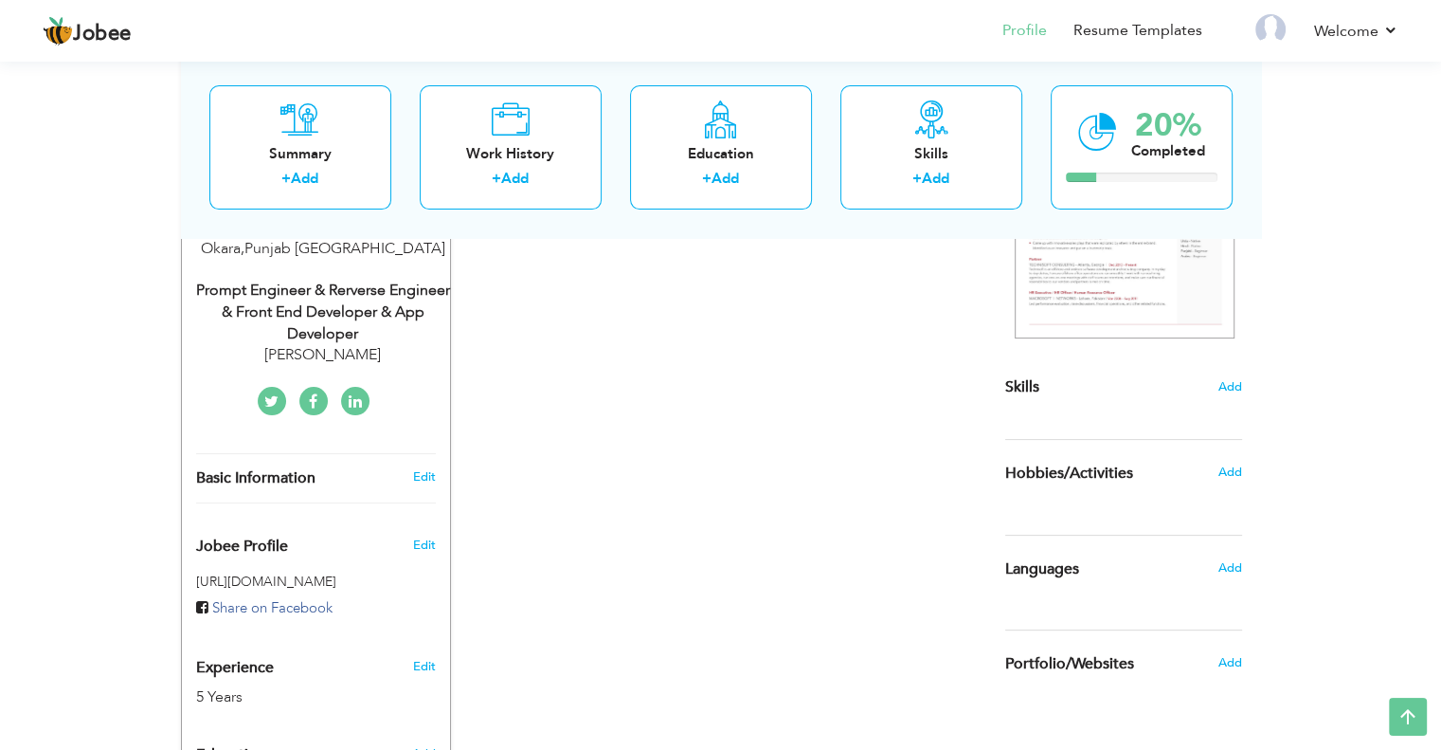
scroll to position [278, 0]
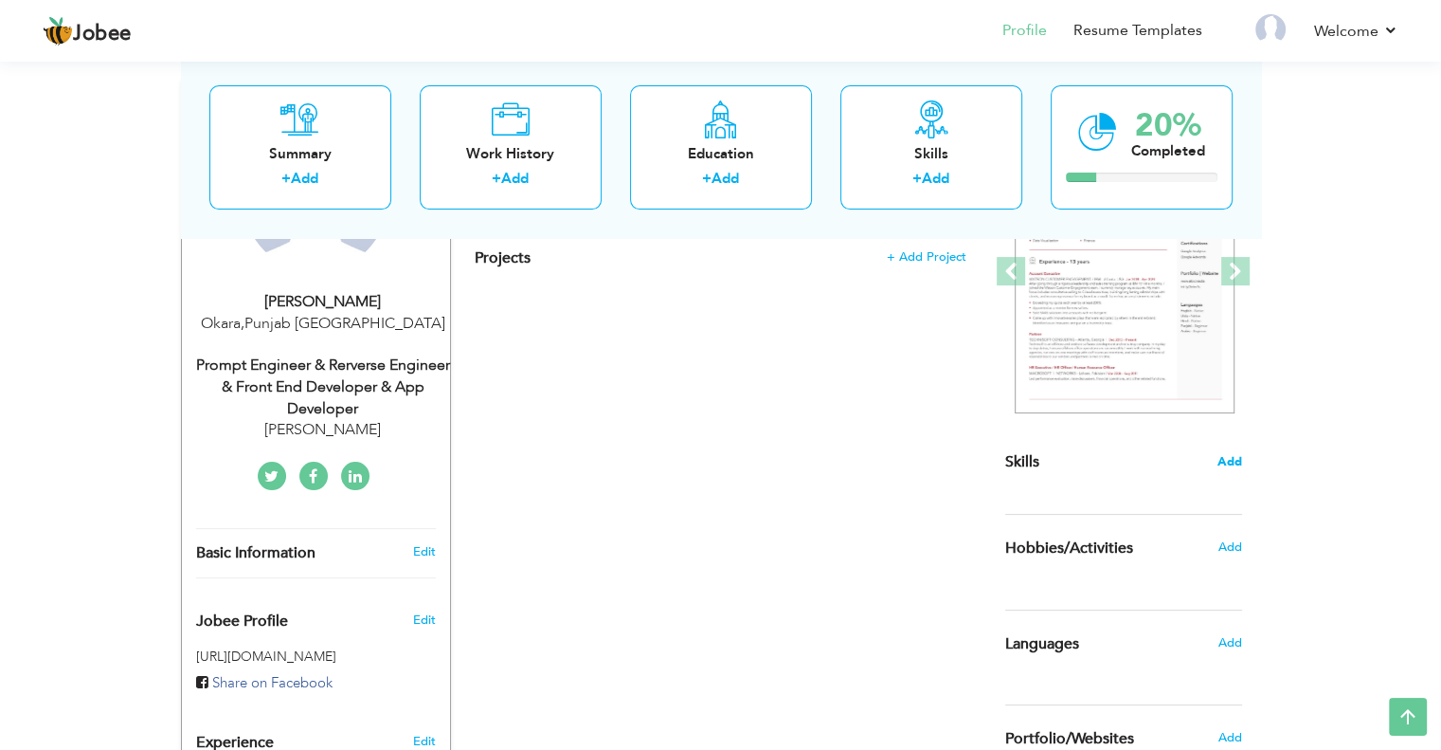
click at [1232, 460] on span "Add" at bounding box center [1230, 462] width 25 height 18
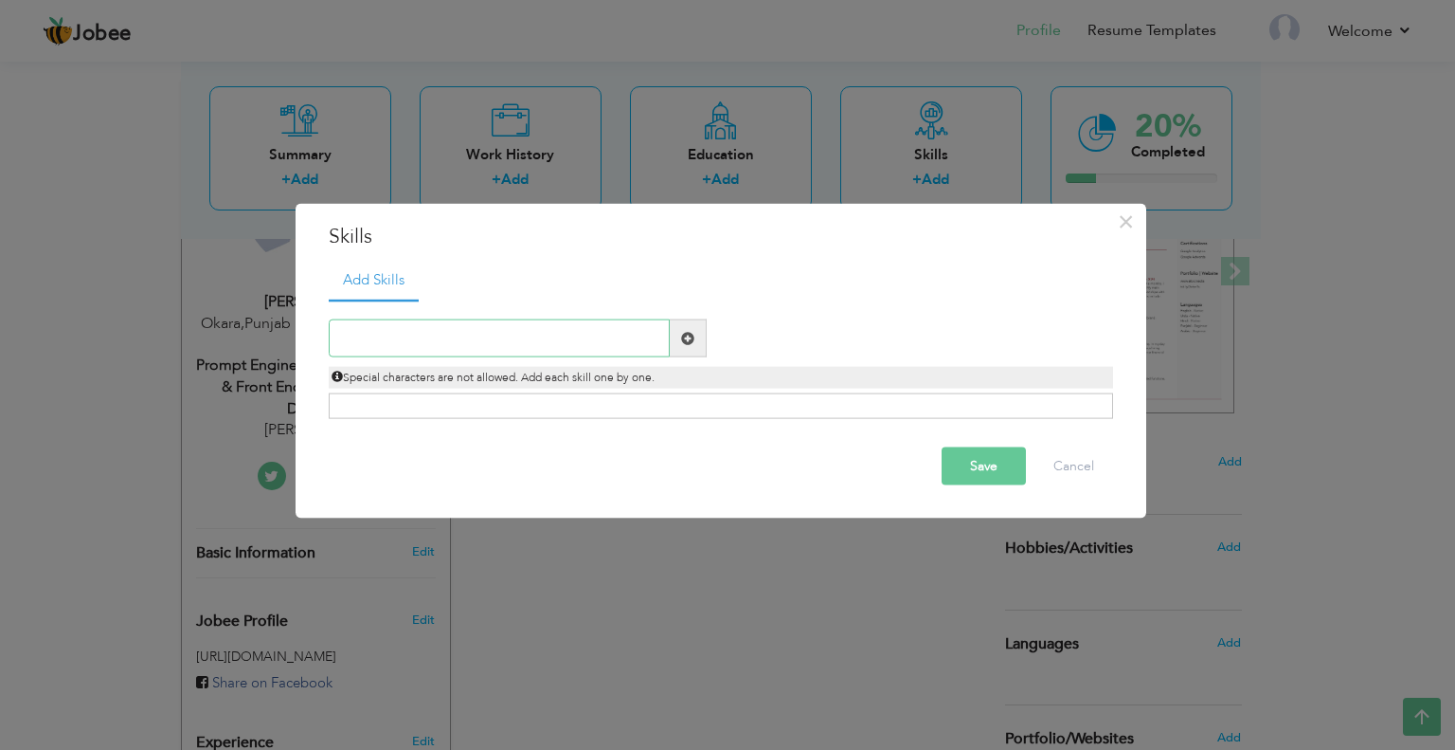
click at [408, 329] on input "text" at bounding box center [499, 338] width 341 height 38
click at [465, 334] on input "text" at bounding box center [499, 338] width 341 height 38
type input "c"
type input "D"
click at [691, 325] on span at bounding box center [688, 338] width 37 height 38
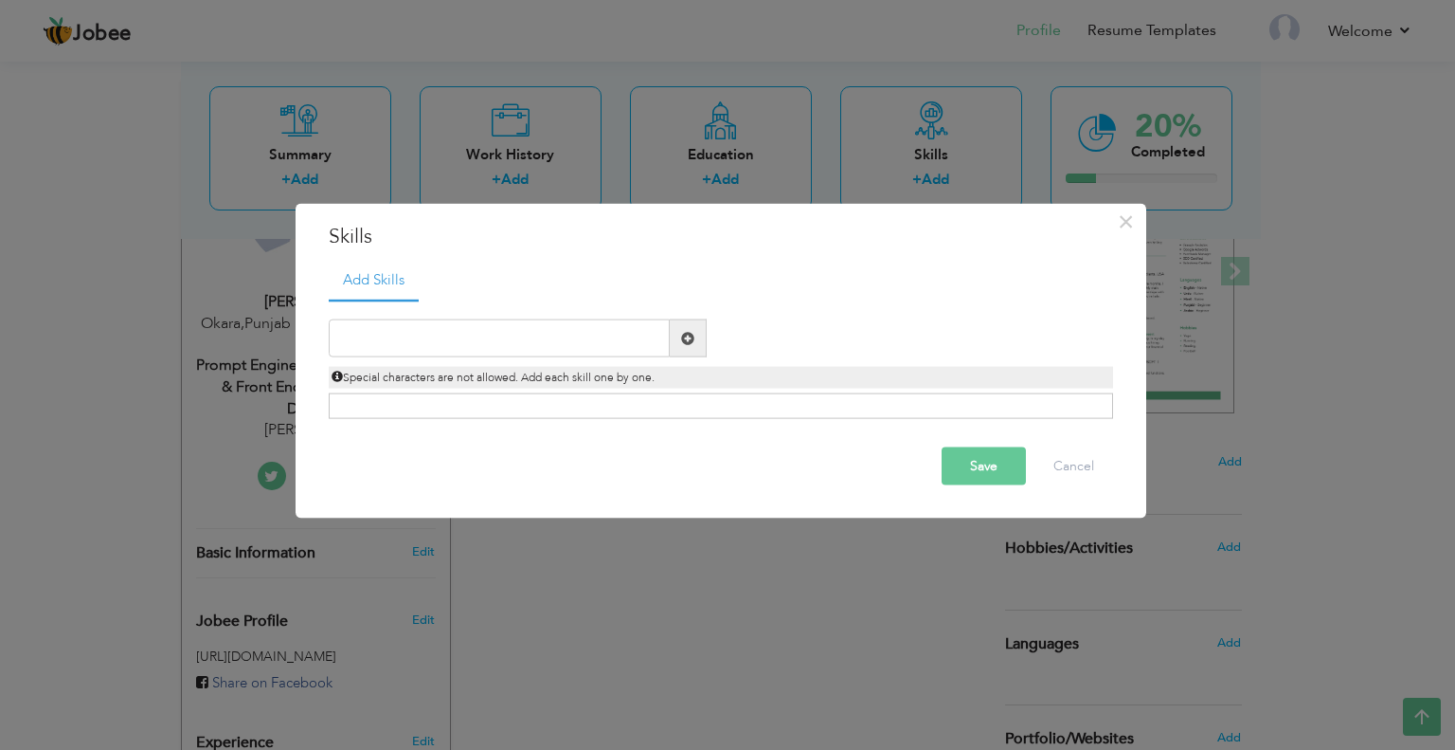
click at [691, 339] on span at bounding box center [687, 337] width 13 height 13
click at [687, 344] on span at bounding box center [687, 337] width 13 height 13
click at [475, 349] on input "text" at bounding box center [499, 338] width 341 height 38
drag, startPoint x: 418, startPoint y: 271, endPoint x: 311, endPoint y: 238, distance: 112.1
click at [311, 238] on div "× Skills Add Skills" at bounding box center [721, 361] width 851 height 316
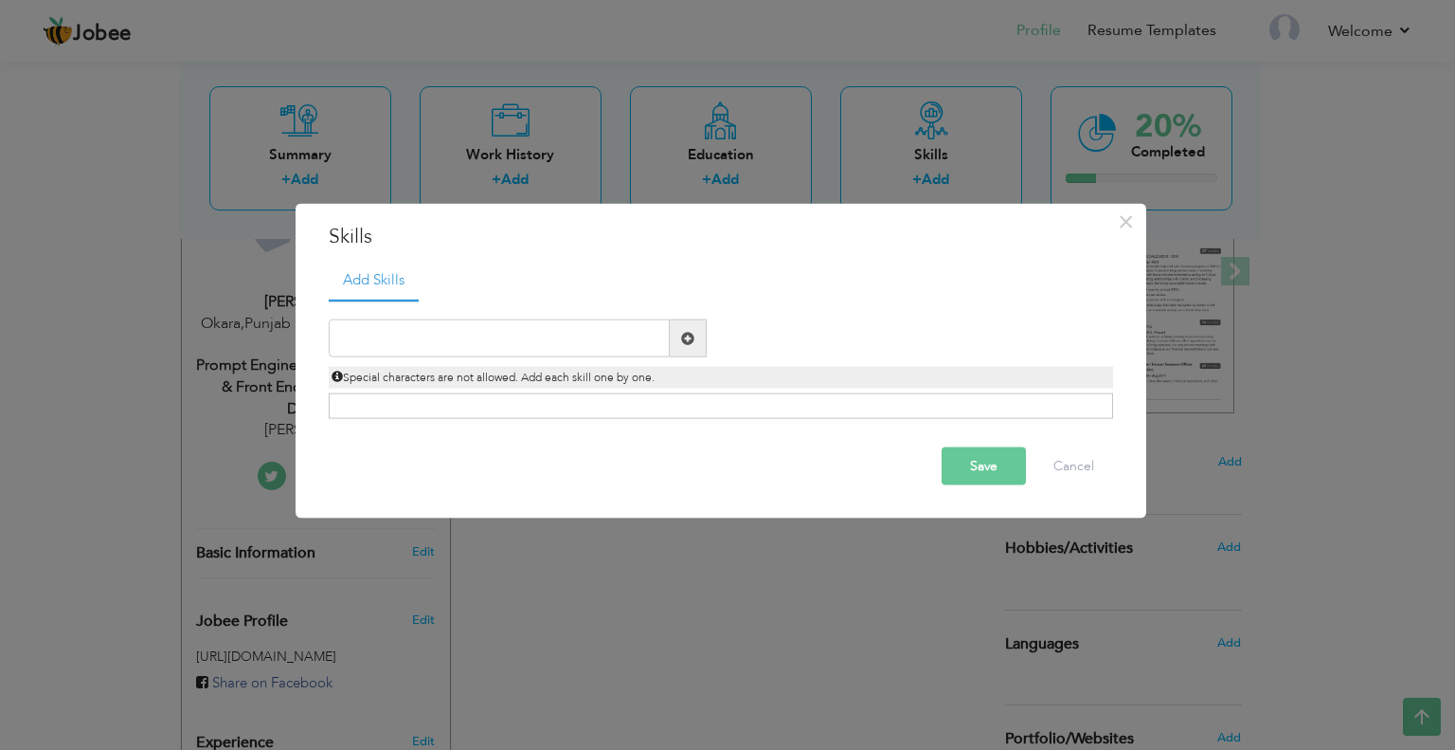
drag, startPoint x: 321, startPoint y: 231, endPoint x: 356, endPoint y: 230, distance: 35.1
click at [356, 230] on div "× Skills" at bounding box center [721, 236] width 813 height 28
click at [351, 228] on h3 "Skills" at bounding box center [721, 236] width 785 height 28
click at [515, 345] on input "text" at bounding box center [499, 338] width 341 height 38
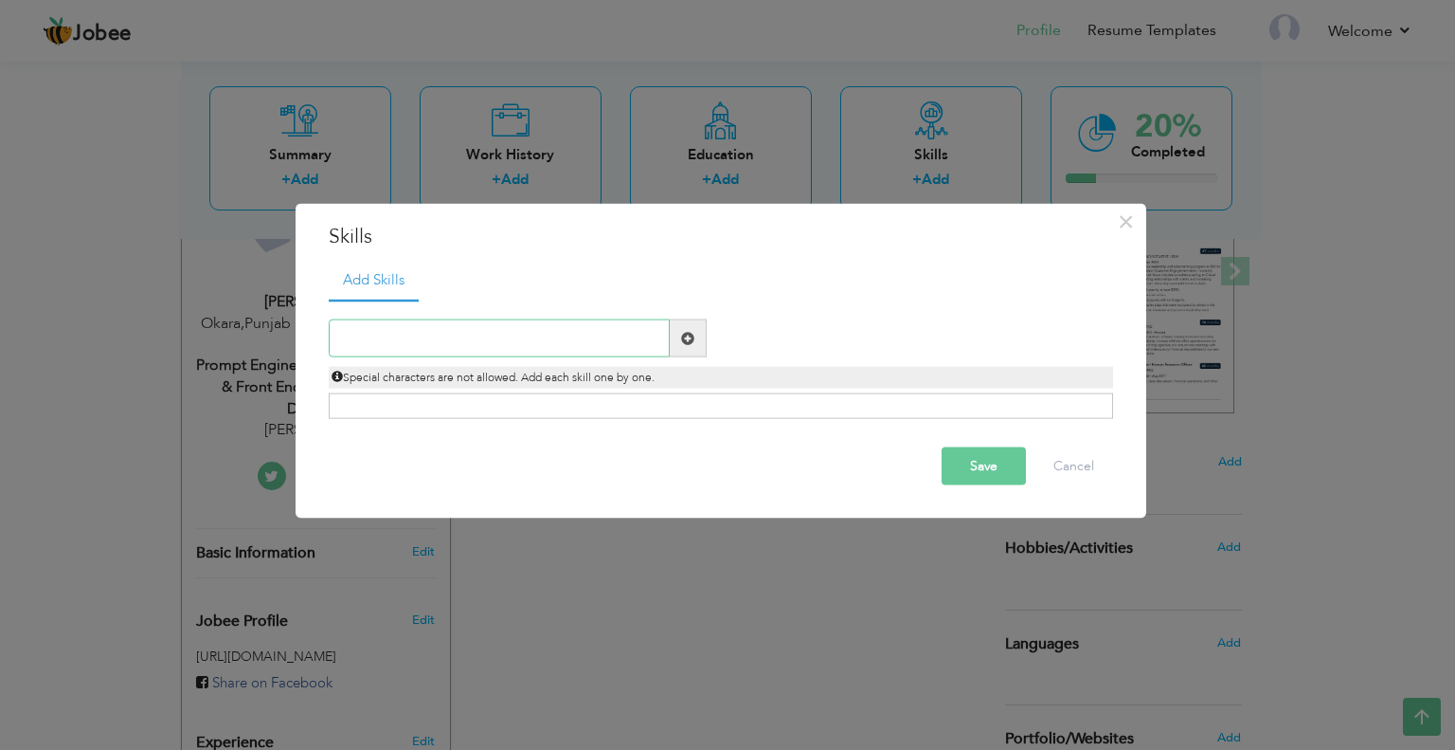
paste input "C++"
type input "C++"
click at [437, 397] on div "Click on , to mark skill as primary." at bounding box center [721, 406] width 785 height 26
click at [436, 407] on div "Click on , to mark skill as primary." at bounding box center [721, 406] width 785 height 26
click at [426, 412] on div "Click on , to mark skill as primary." at bounding box center [721, 406] width 785 height 26
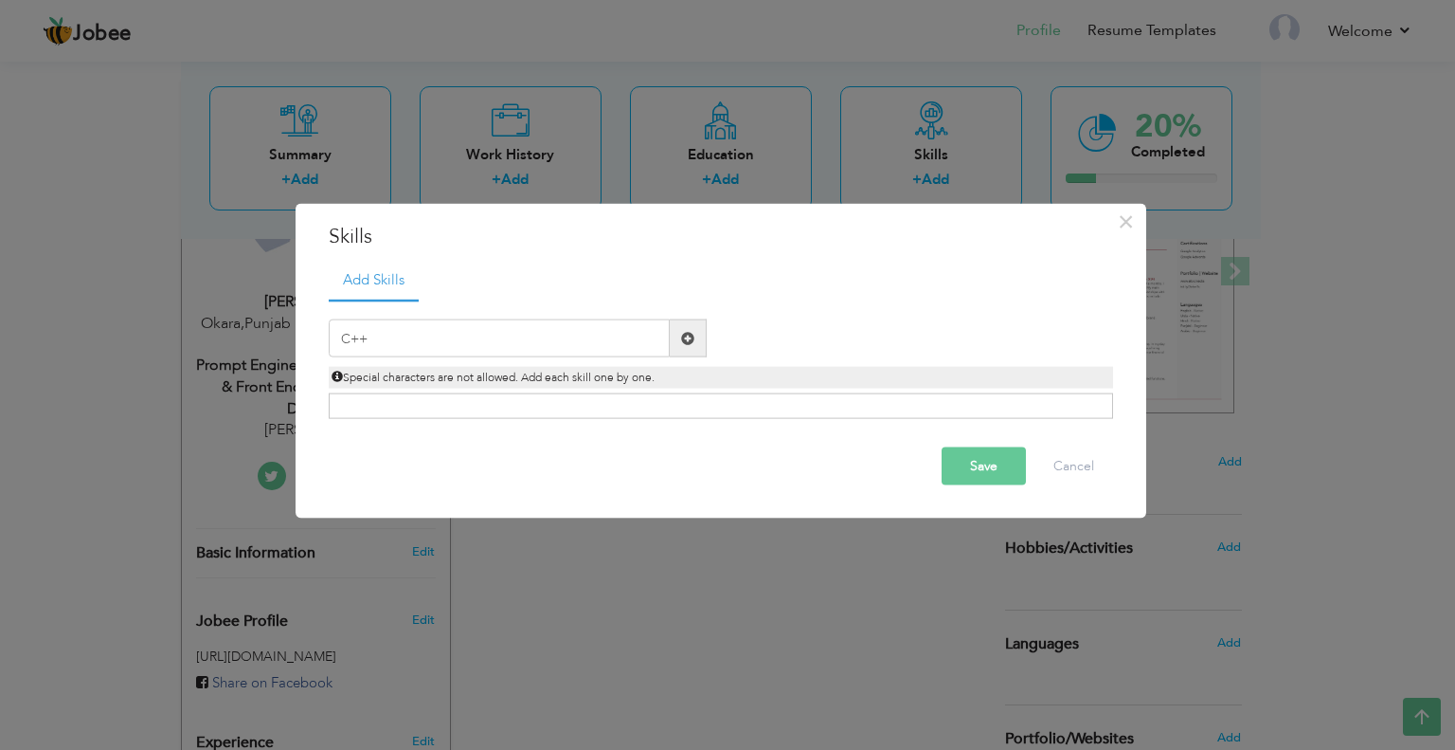
click at [678, 344] on span at bounding box center [688, 338] width 37 height 38
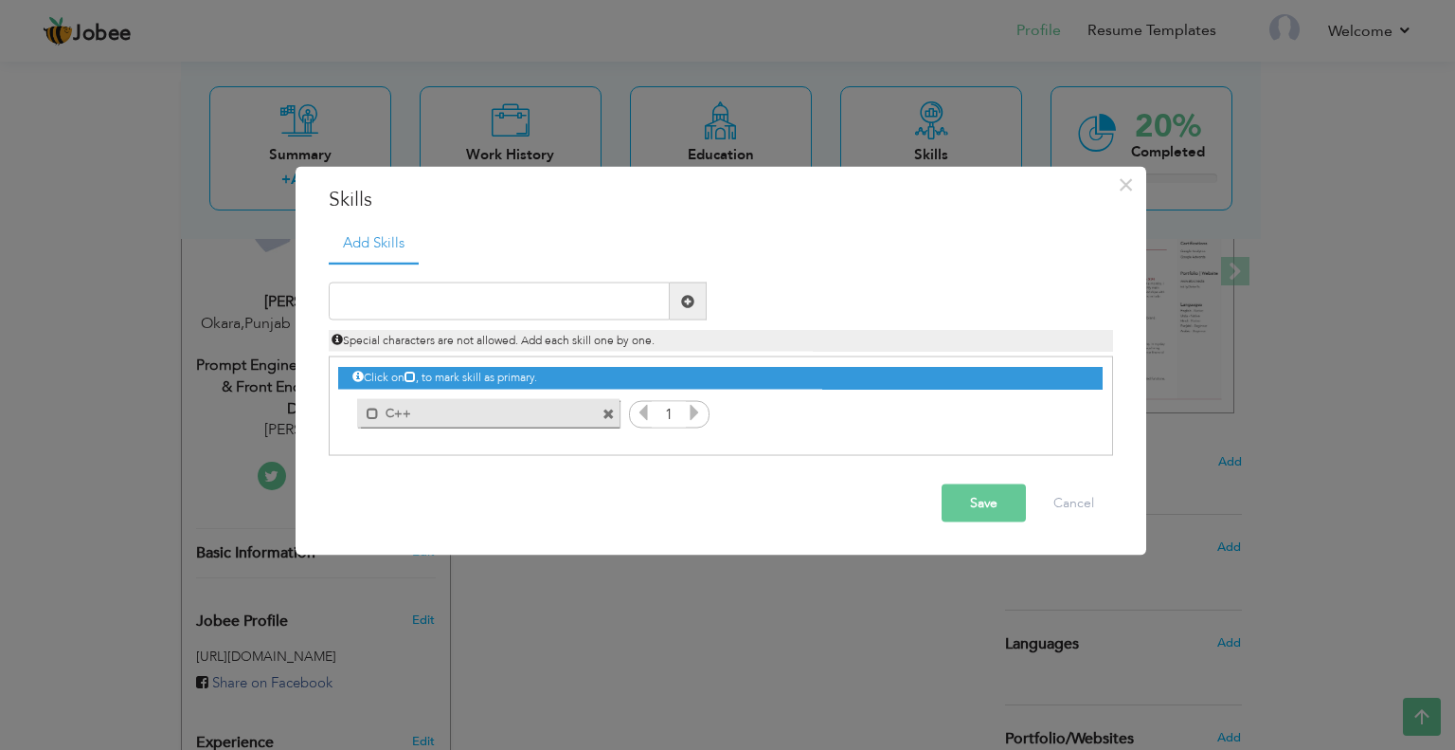
click at [440, 416] on label "C++" at bounding box center [474, 410] width 191 height 24
click at [447, 420] on label "C++" at bounding box center [477, 410] width 189 height 24
click at [695, 417] on icon at bounding box center [694, 412] width 17 height 17
click at [697, 416] on icon at bounding box center [694, 412] width 17 height 17
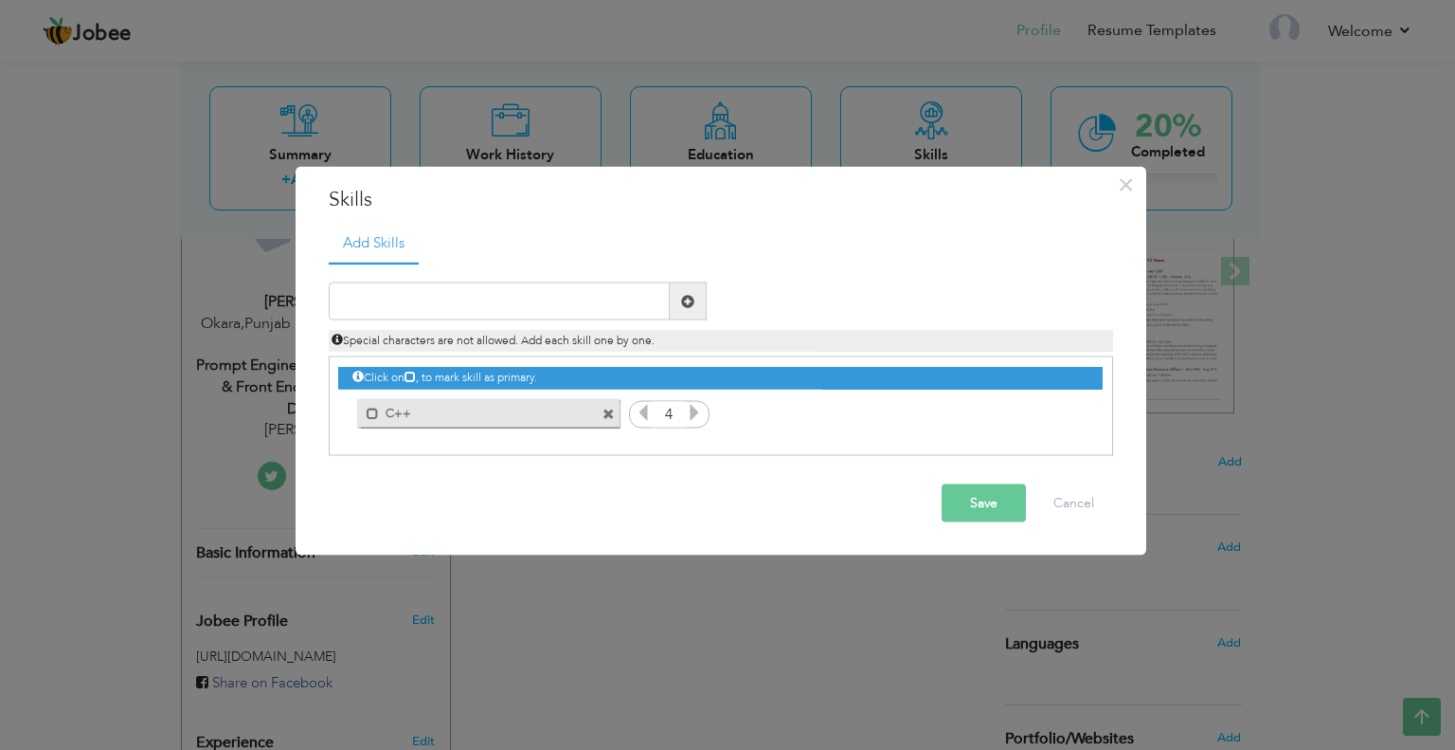
click at [697, 416] on icon at bounding box center [694, 412] width 17 height 17
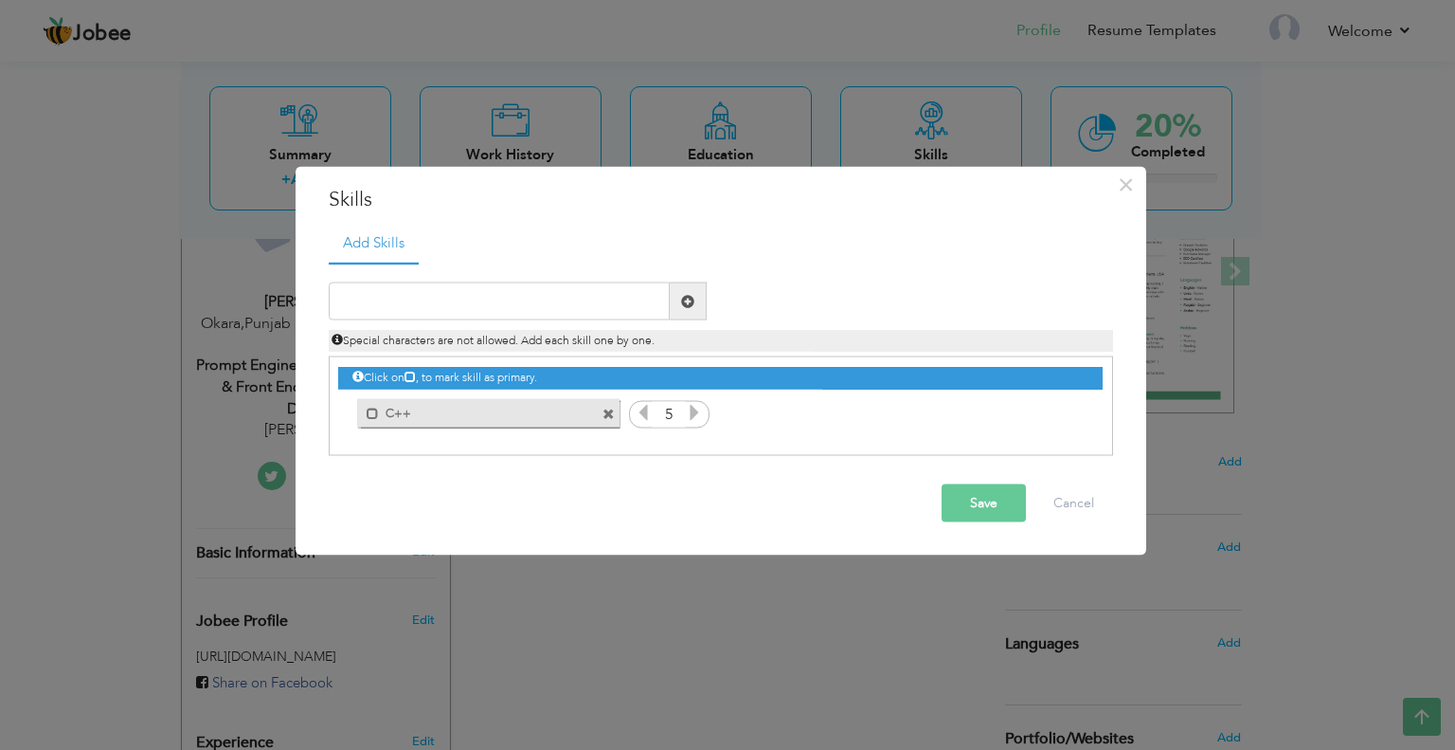
click at [637, 416] on icon at bounding box center [643, 412] width 17 height 17
click at [639, 418] on icon at bounding box center [643, 412] width 17 height 17
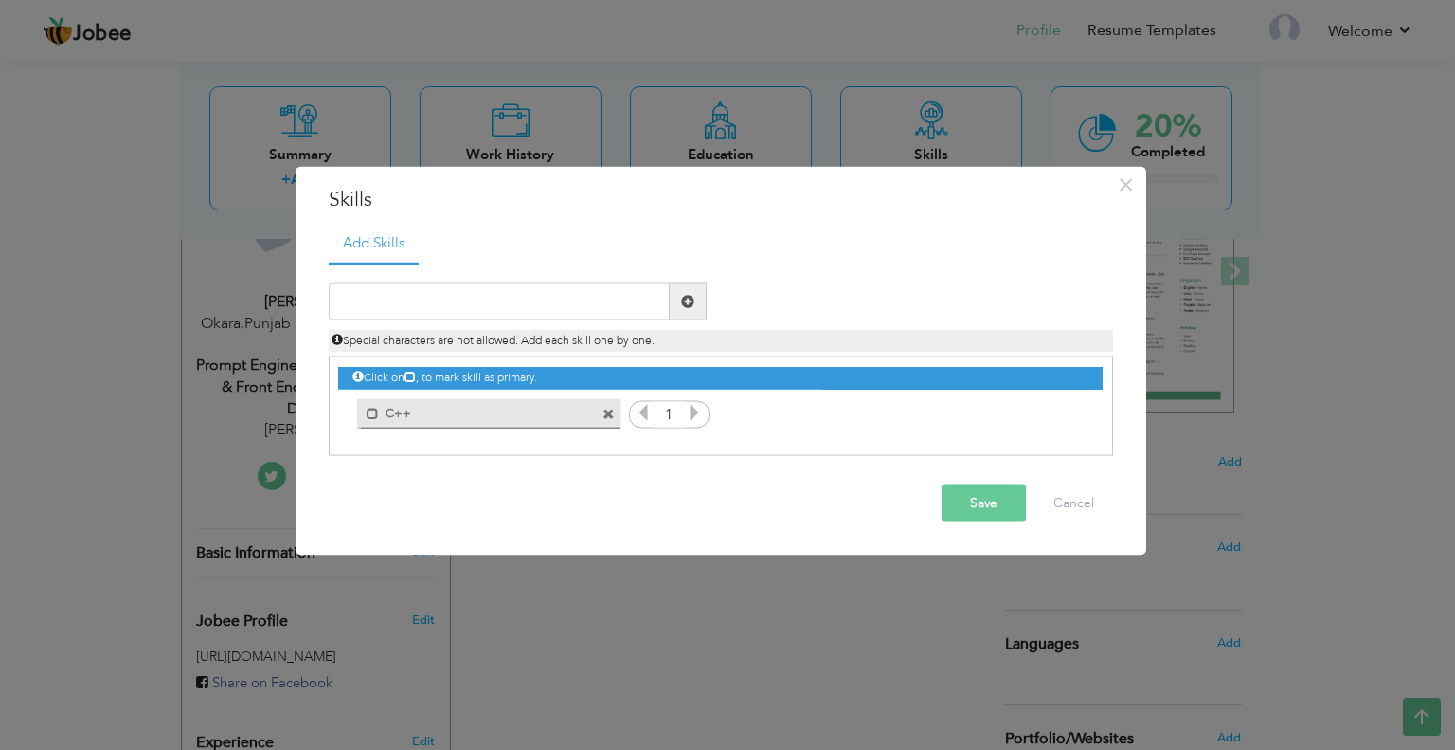
click at [639, 421] on icon at bounding box center [643, 412] width 17 height 17
click at [404, 298] on input "text" at bounding box center [499, 301] width 341 height 38
paste input "Flutter"
type input "Flutter"
click at [697, 301] on span at bounding box center [688, 301] width 37 height 38
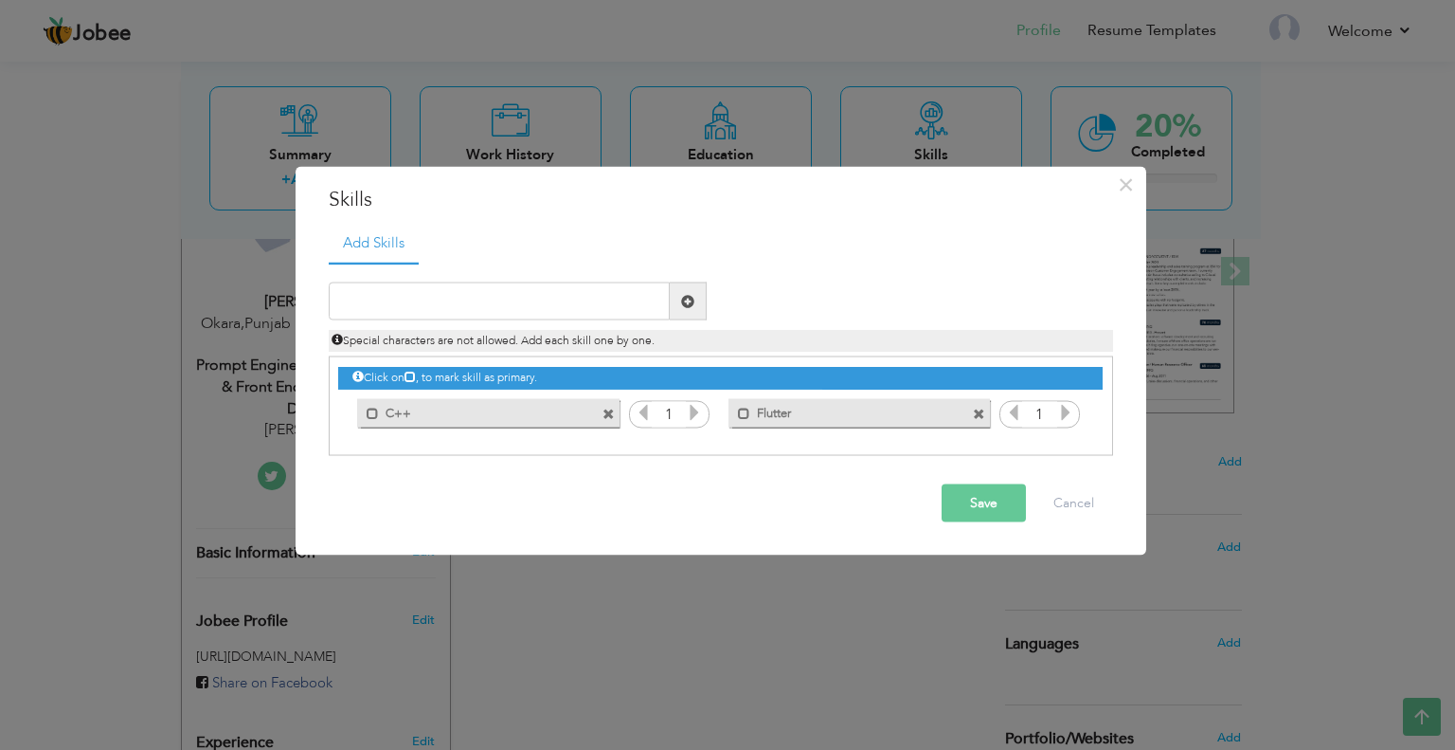
click at [694, 416] on icon at bounding box center [694, 412] width 17 height 17
click at [694, 415] on icon at bounding box center [694, 412] width 17 height 17
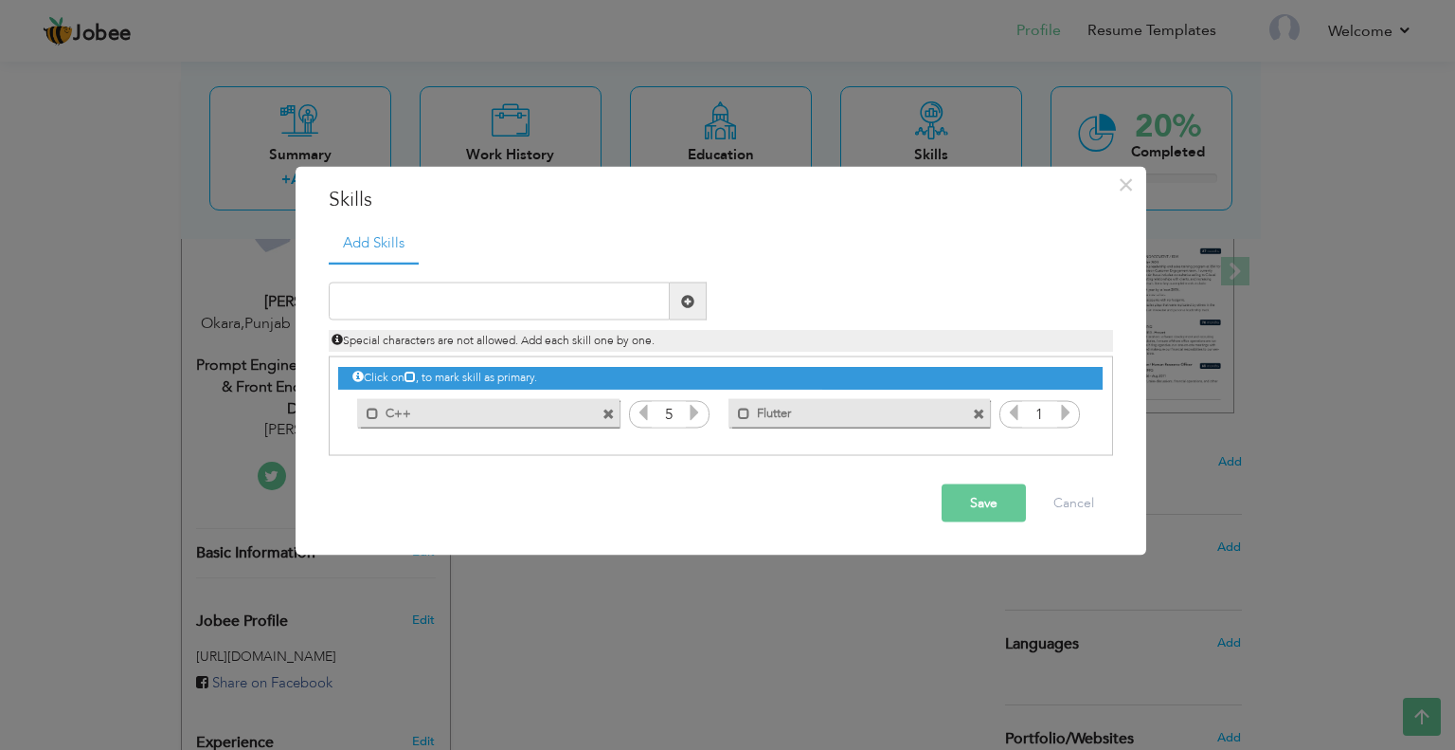
click at [1068, 414] on icon at bounding box center [1065, 412] width 17 height 17
click at [1069, 414] on icon at bounding box center [1065, 412] width 17 height 17
click at [1070, 414] on icon at bounding box center [1065, 412] width 17 height 17
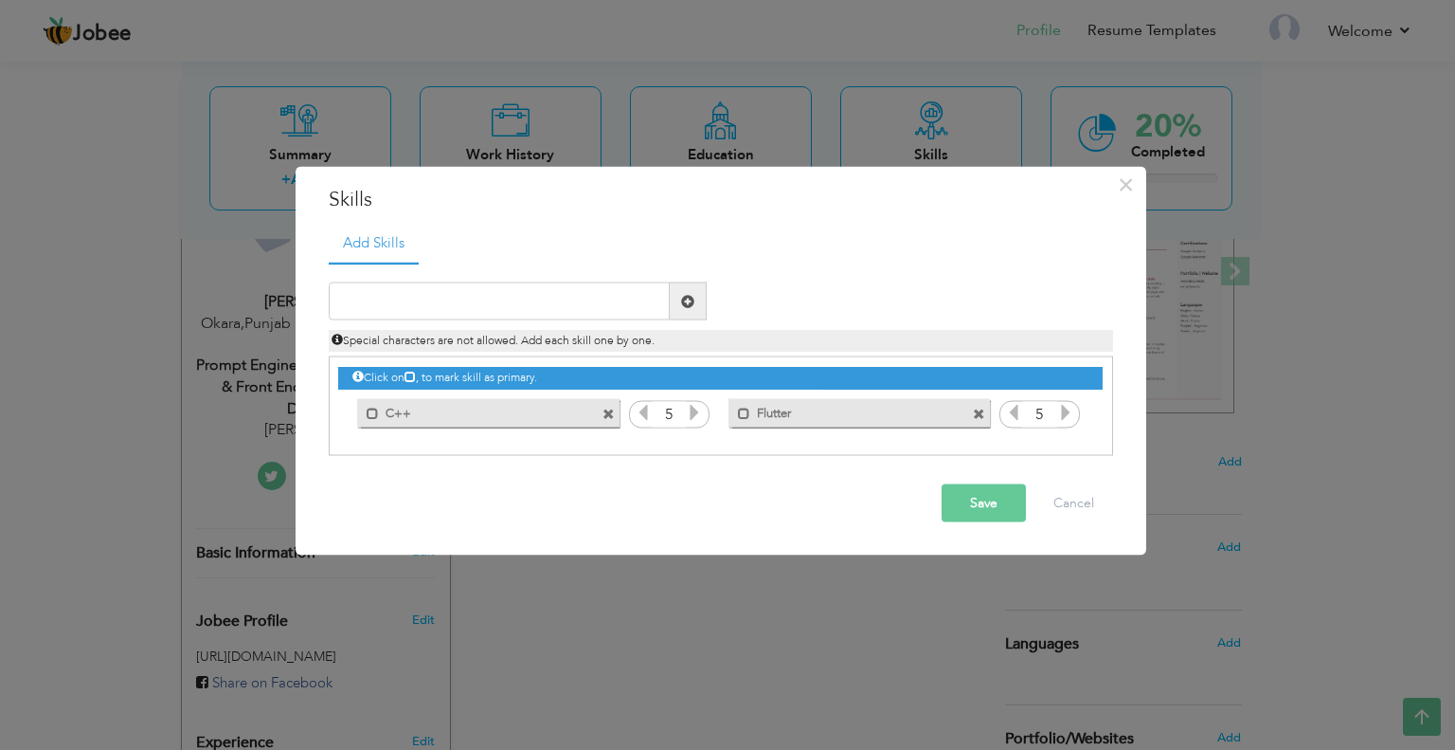
click at [1070, 414] on icon at bounding box center [1065, 412] width 17 height 17
click at [439, 298] on input "text" at bounding box center [499, 301] width 341 height 38
paste input "Cross-Platform Development"
type input "Cross-Platform Development"
click at [682, 307] on span at bounding box center [687, 300] width 13 height 13
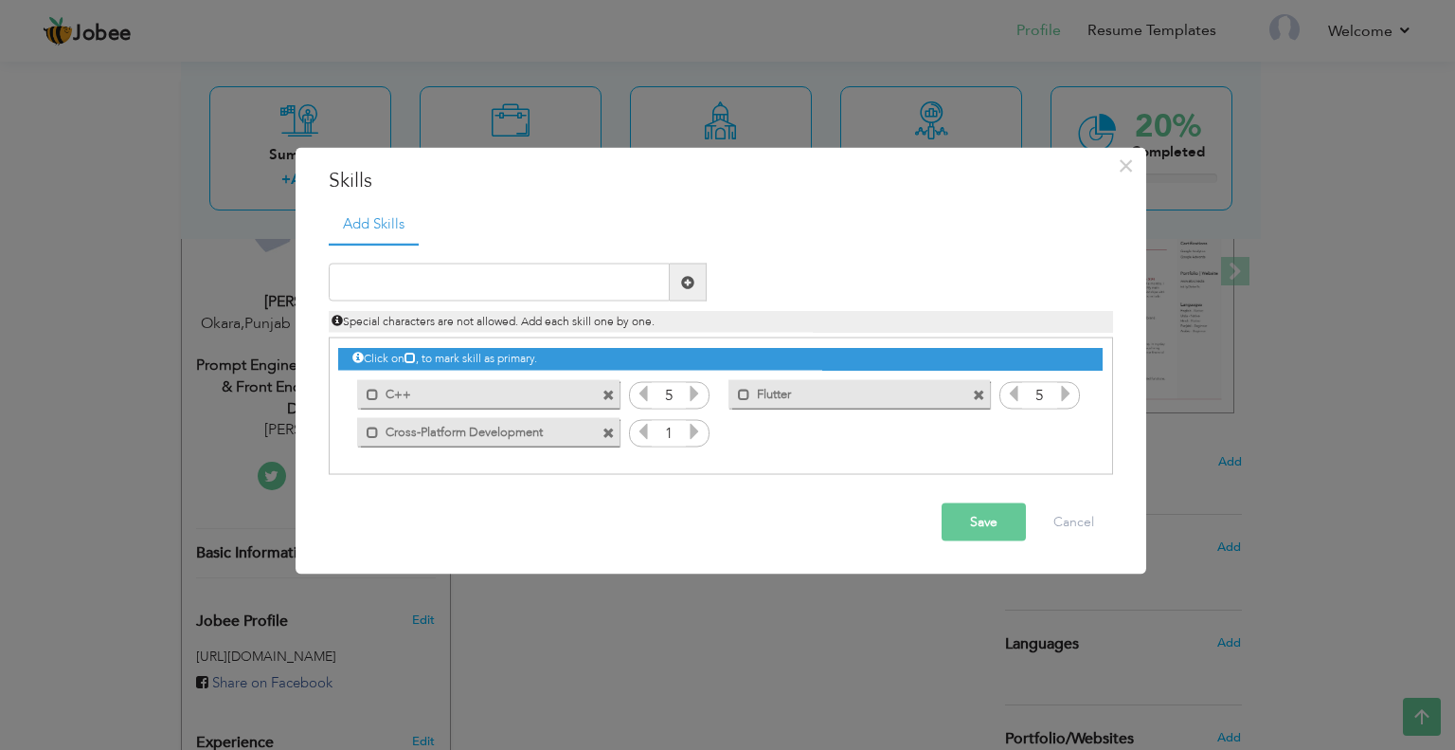
click at [693, 428] on icon at bounding box center [694, 431] width 17 height 17
click at [693, 435] on icon at bounding box center [694, 431] width 17 height 17
click at [694, 436] on icon at bounding box center [694, 431] width 17 height 17
click at [638, 427] on icon at bounding box center [643, 431] width 17 height 17
click at [643, 394] on icon at bounding box center [643, 393] width 17 height 17
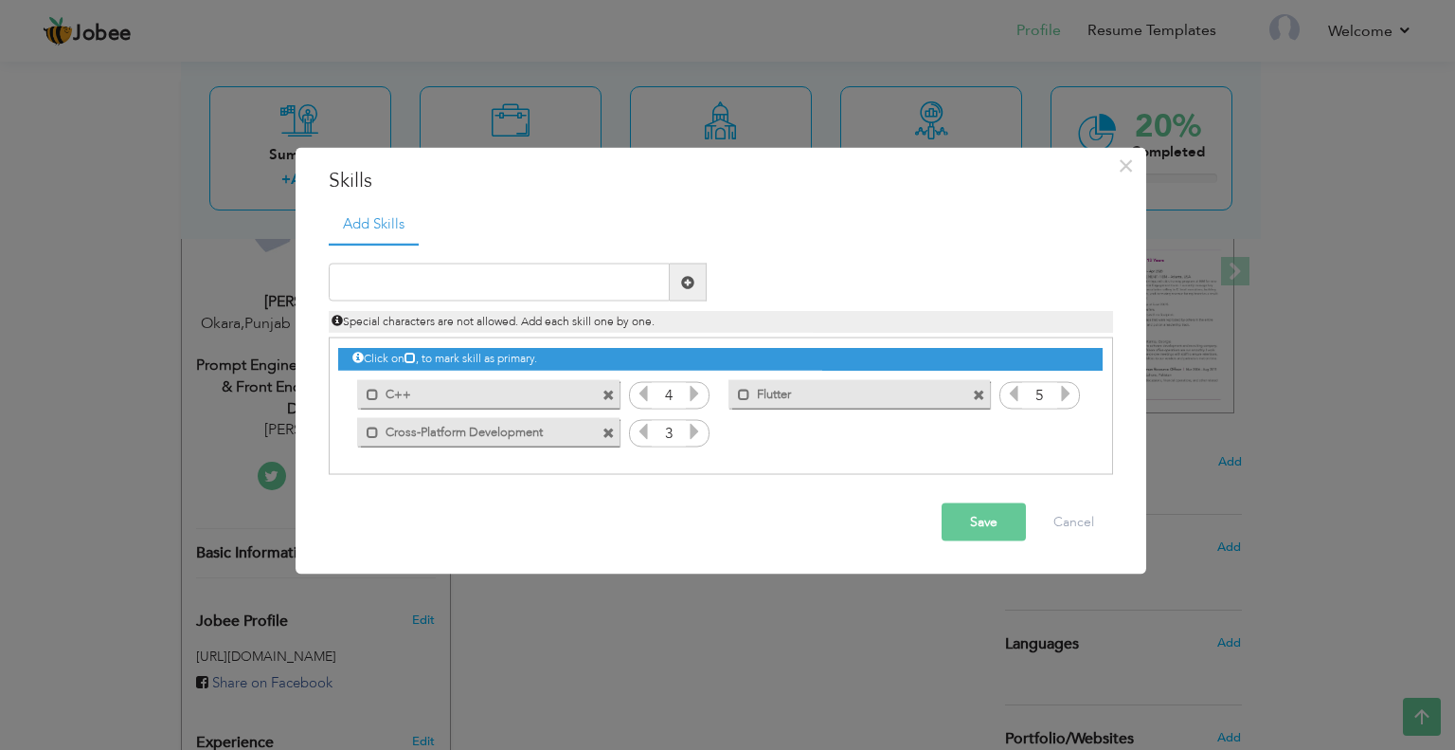
click at [643, 394] on icon at bounding box center [643, 393] width 17 height 17
click at [1016, 396] on icon at bounding box center [1013, 393] width 17 height 17
click at [435, 280] on input "text" at bounding box center [499, 282] width 341 height 38
paste input "Reverse Engineering"
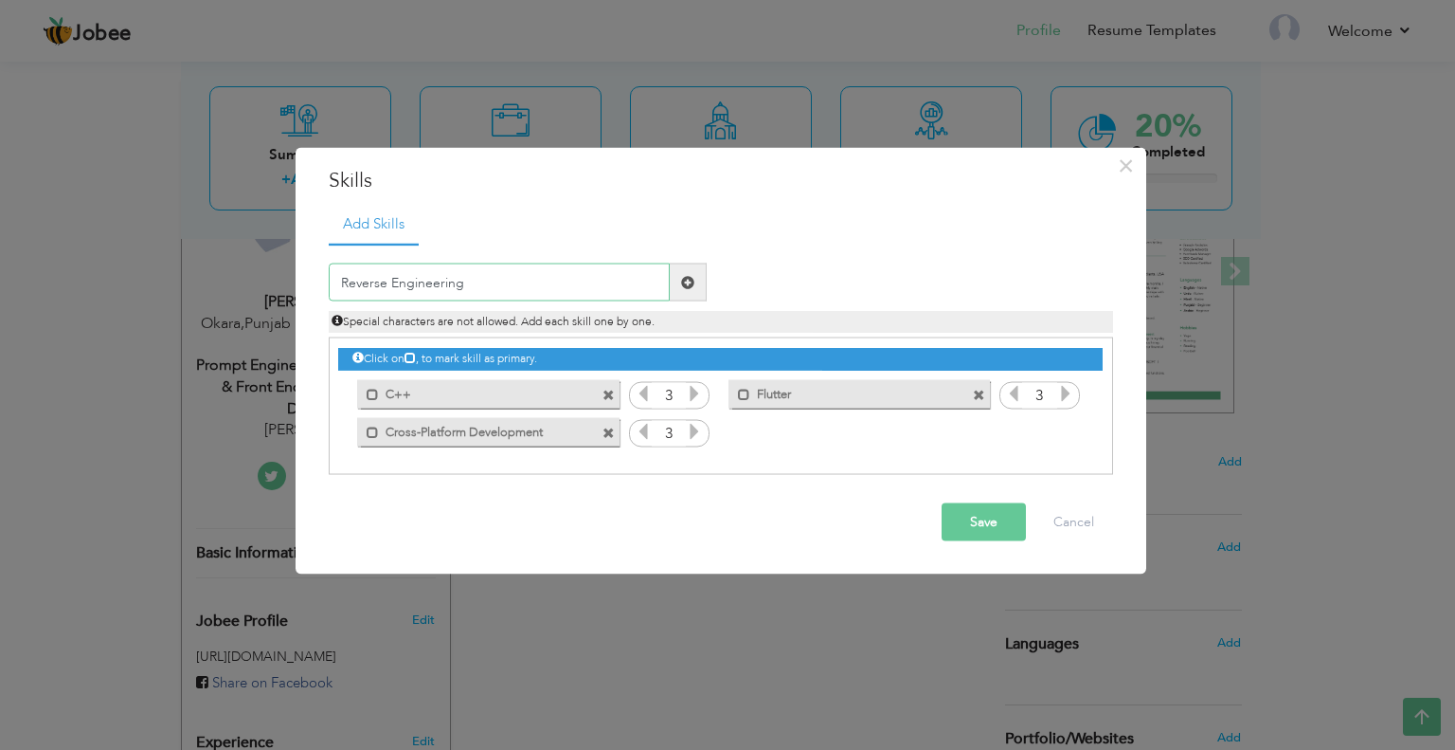
type input "Reverse Engineering"
click at [679, 274] on span at bounding box center [688, 282] width 37 height 38
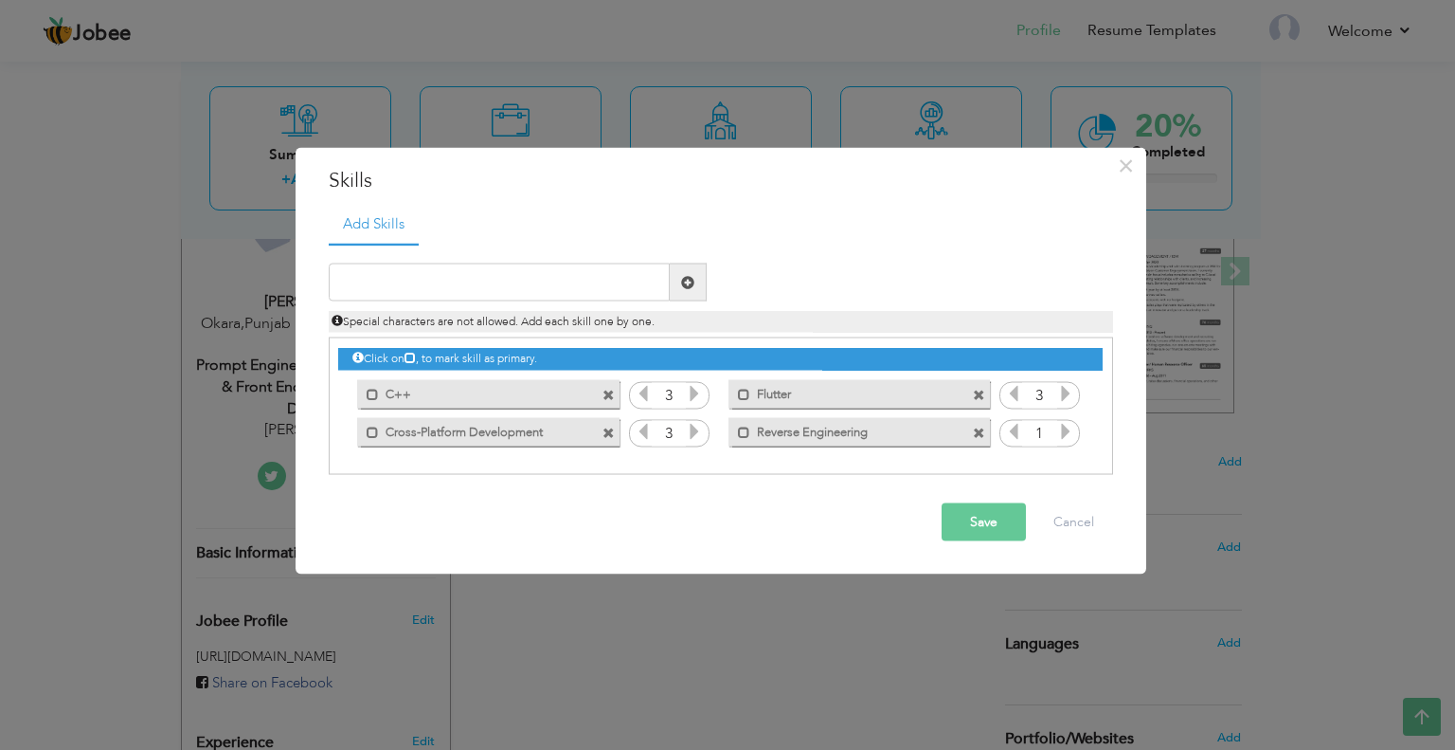
click at [1070, 435] on icon at bounding box center [1065, 431] width 17 height 17
click at [1069, 435] on icon at bounding box center [1065, 431] width 17 height 17
click at [1068, 436] on icon at bounding box center [1065, 431] width 17 height 17
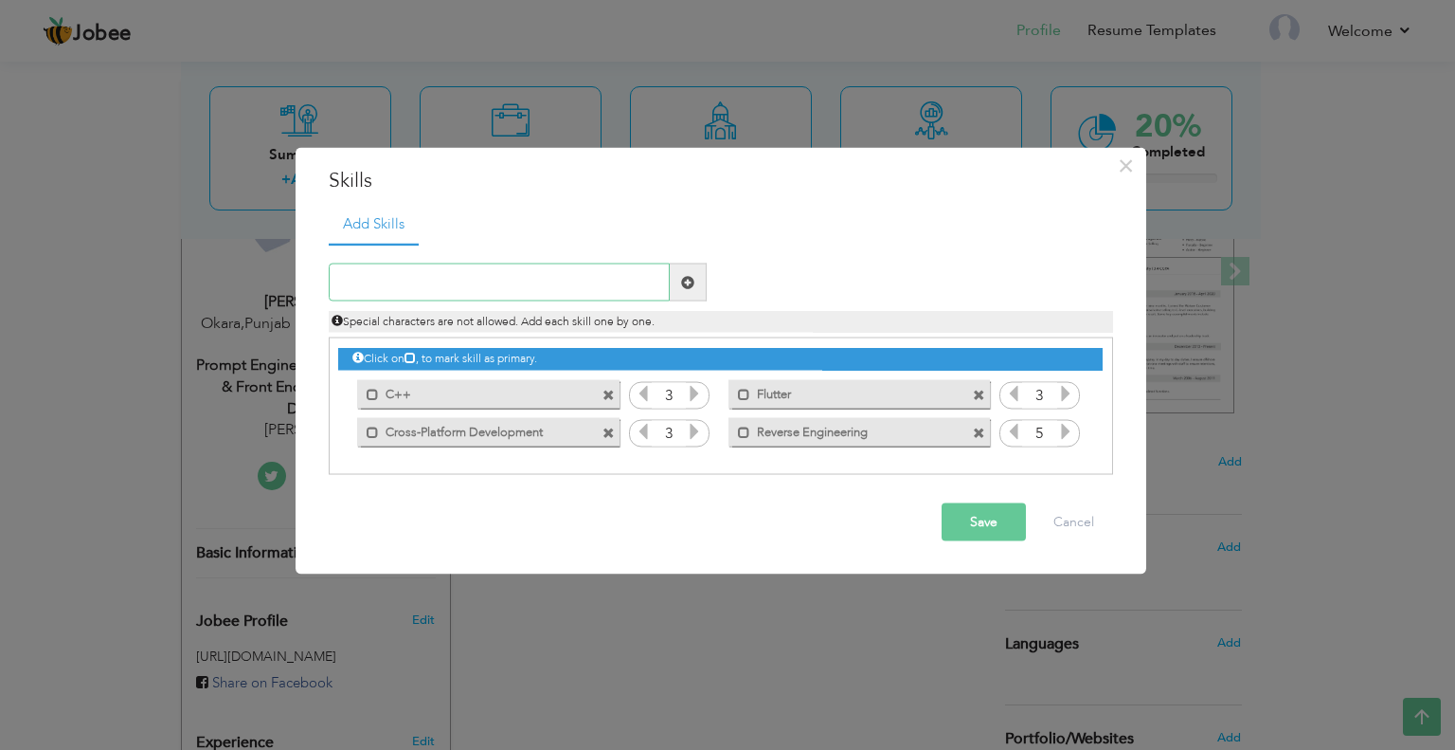
click at [459, 278] on input "text" at bounding box center [499, 282] width 341 height 38
paste input "Prompt Engineering"
type input "Prompt Engineering"
click at [696, 276] on span at bounding box center [688, 282] width 37 height 38
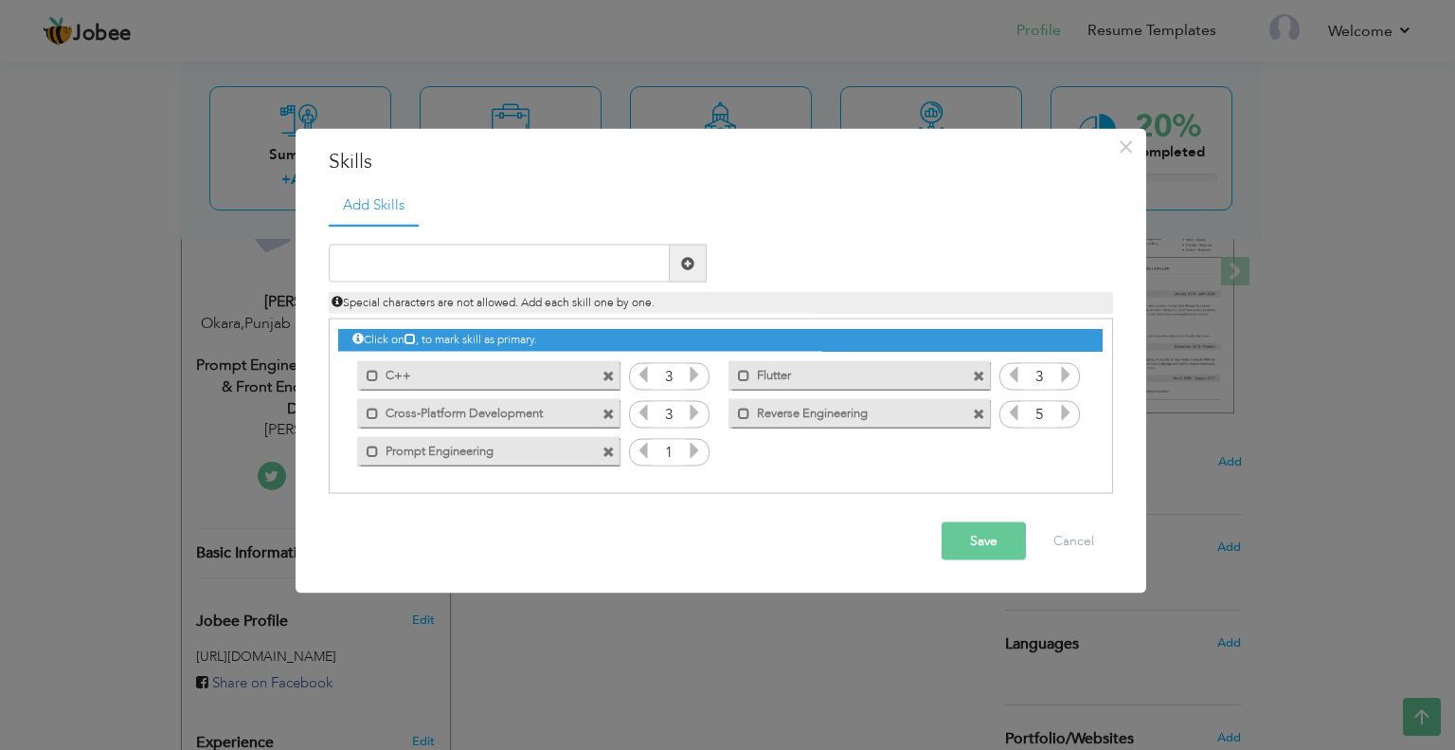
click at [701, 447] on icon at bounding box center [694, 450] width 17 height 17
click at [701, 450] on icon at bounding box center [694, 450] width 17 height 17
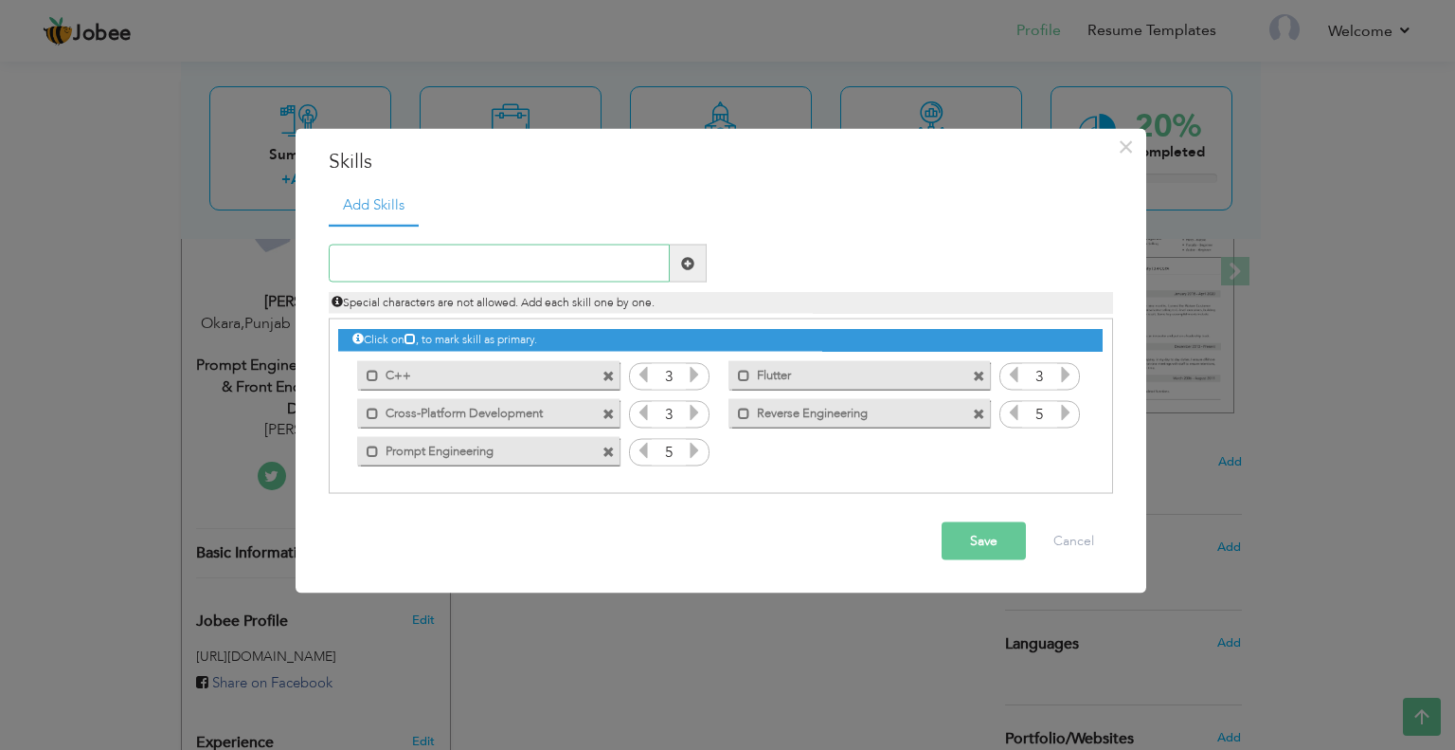
click at [406, 273] on input "text" at bounding box center [499, 263] width 341 height 38
paste input "Problem Solving"
type input "Problem Solving"
click at [675, 267] on span at bounding box center [688, 263] width 37 height 38
click at [1074, 450] on icon at bounding box center [1065, 450] width 17 height 17
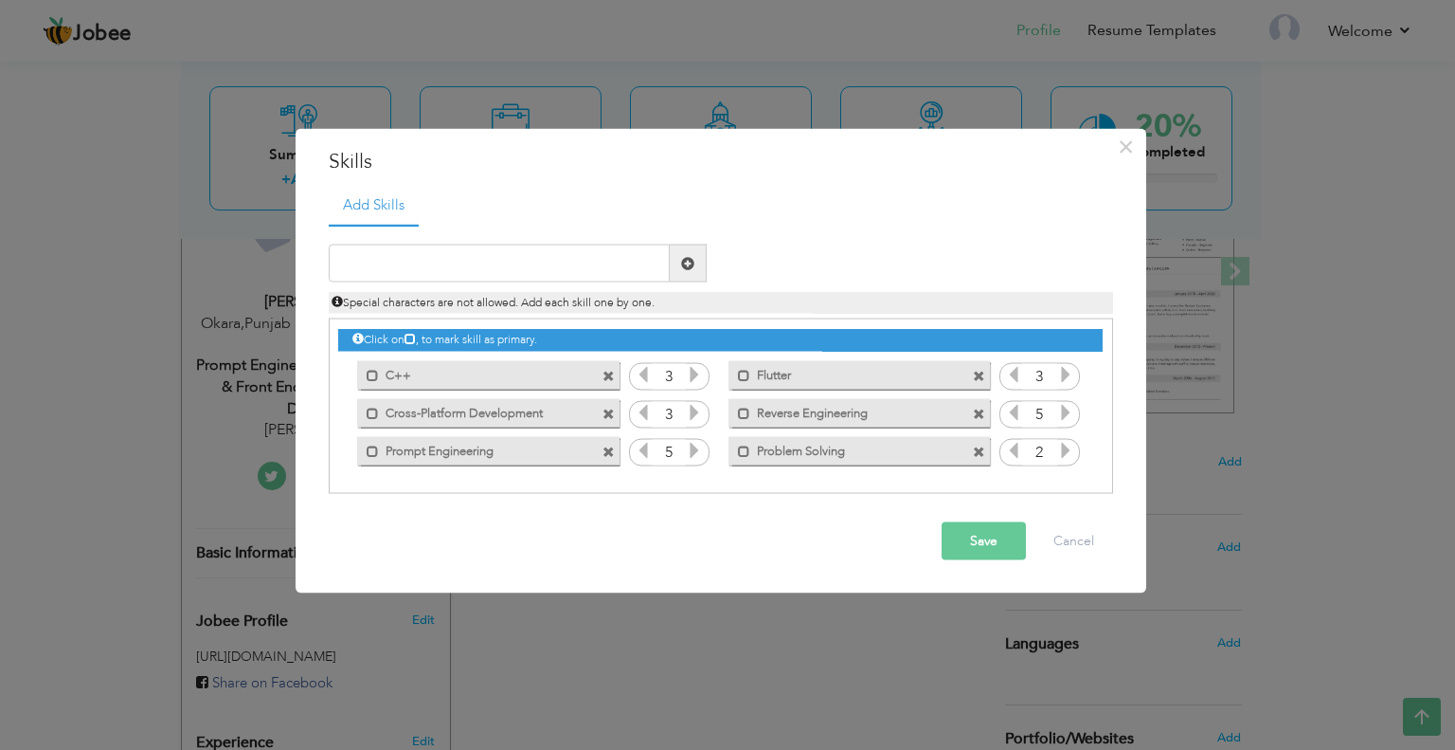
click at [1074, 450] on icon at bounding box center [1065, 450] width 17 height 17
click at [1074, 451] on icon at bounding box center [1065, 450] width 17 height 17
click at [409, 243] on div "Duplicate entry" at bounding box center [721, 359] width 785 height 270
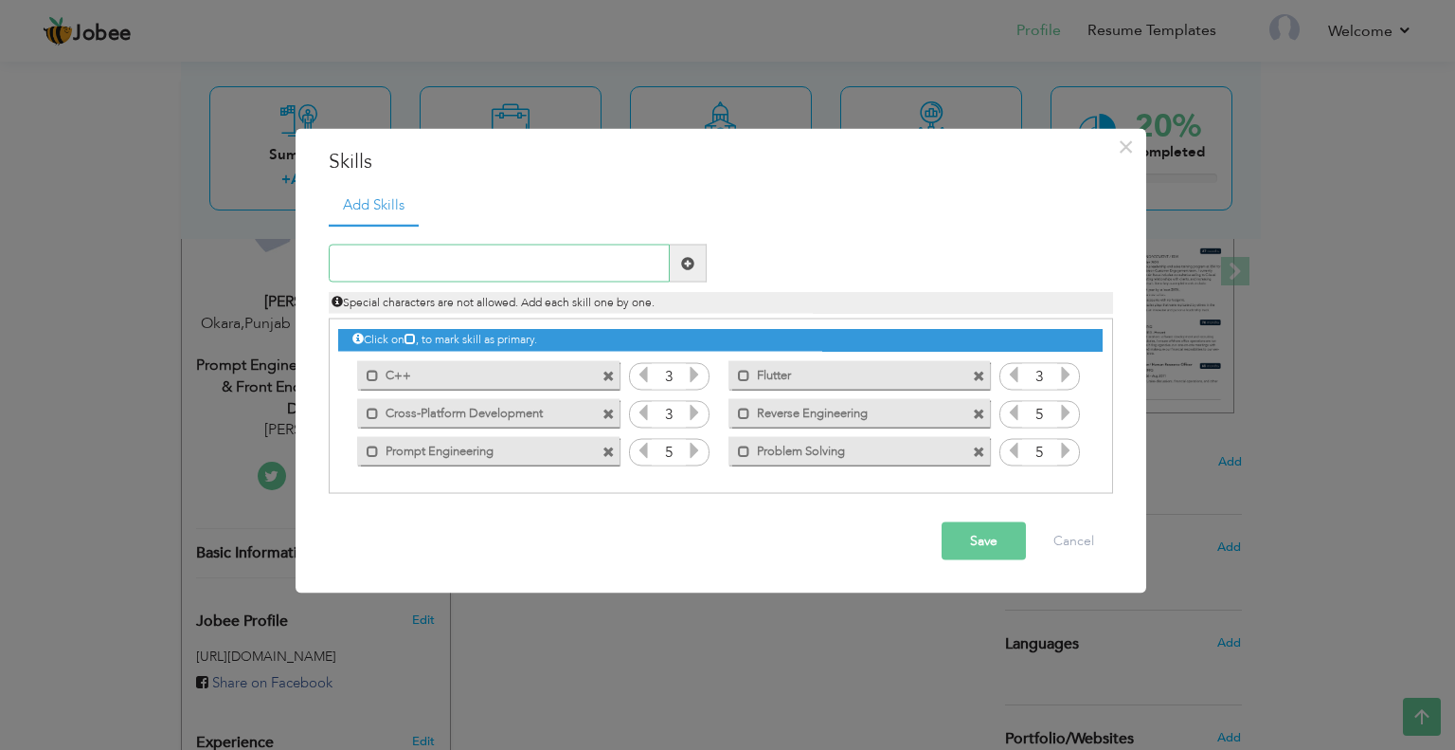
click at [432, 258] on input "text" at bounding box center [499, 263] width 341 height 38
paste input "Mobile App Development"
type input "Mobile App Development"
click at [675, 264] on span at bounding box center [688, 263] width 37 height 38
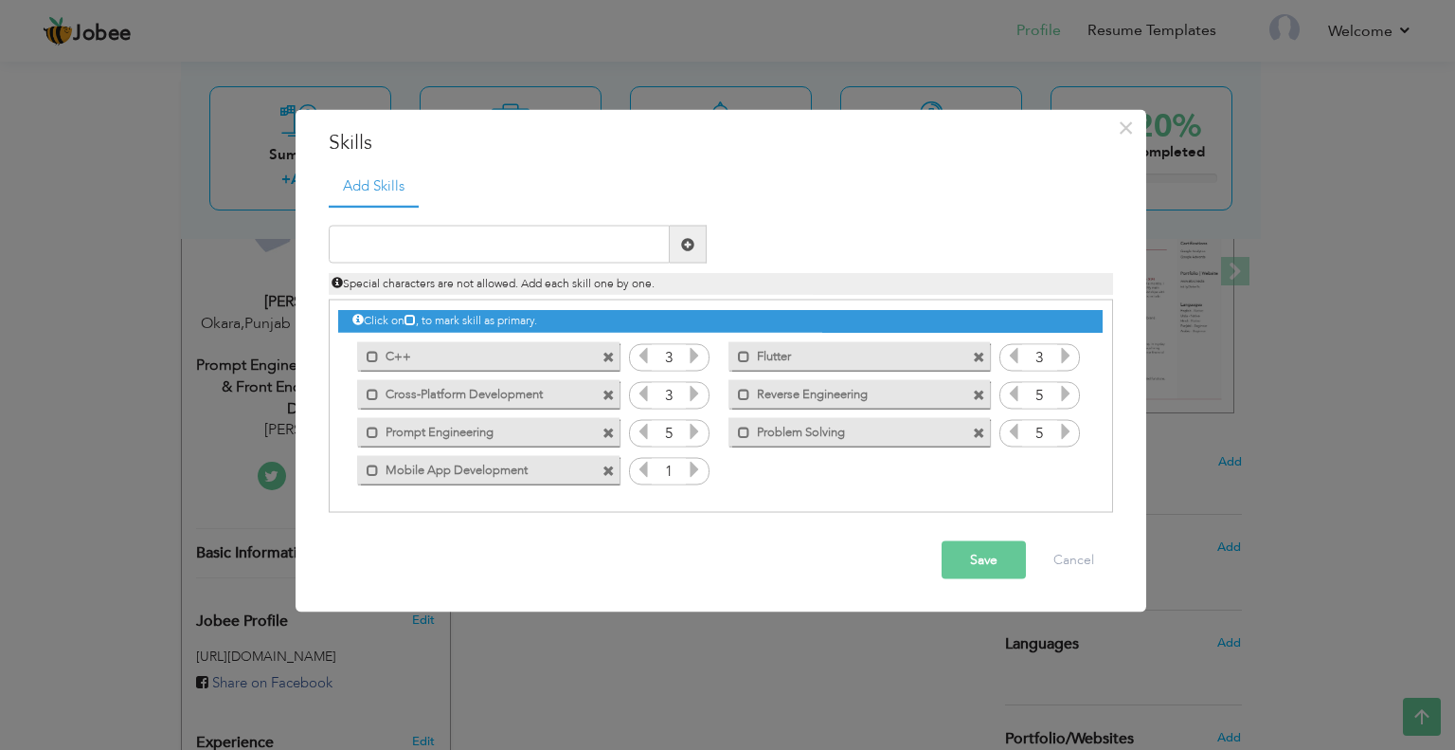
click at [691, 477] on icon at bounding box center [694, 469] width 17 height 17
click at [694, 478] on icon at bounding box center [694, 469] width 17 height 17
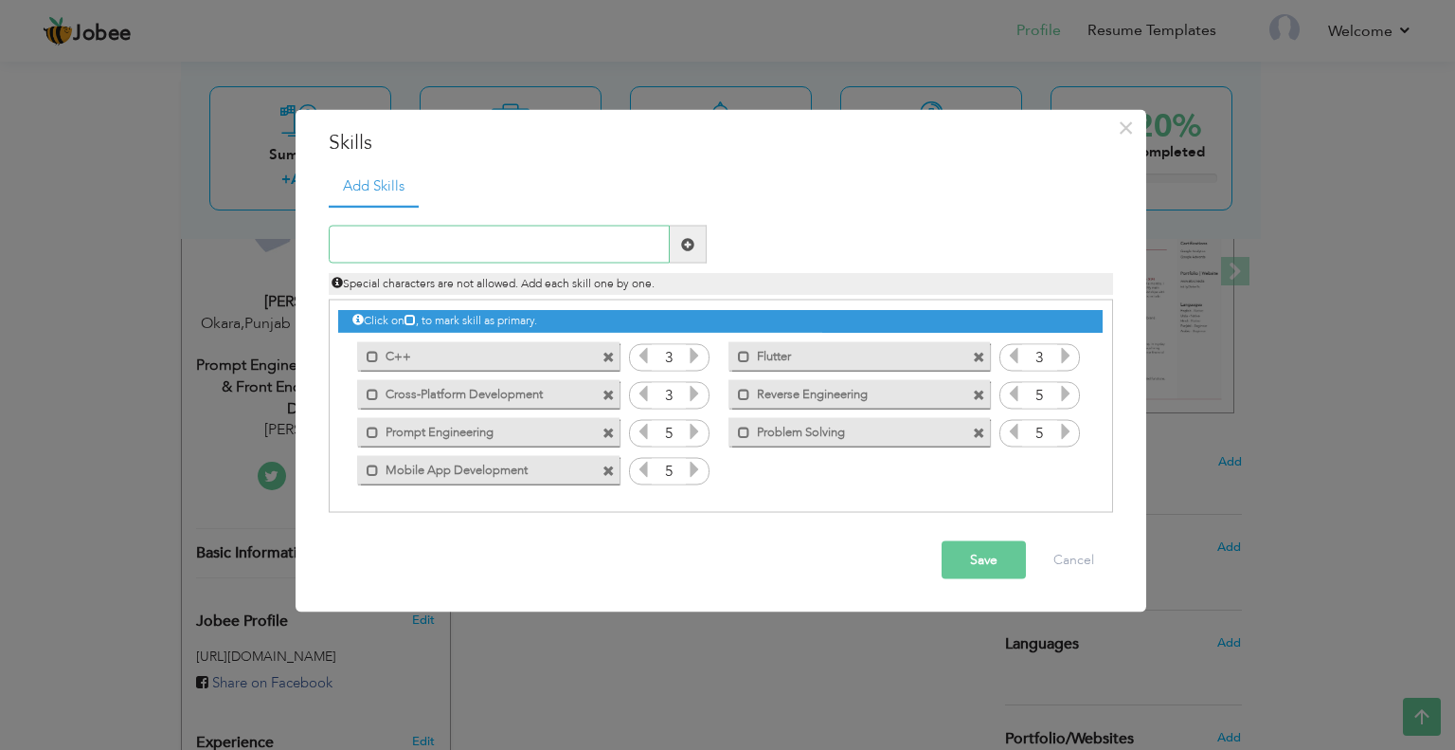
click at [413, 251] on input "text" at bounding box center [499, 245] width 341 height 38
paste input "Windows Development"
type input "Windows Development"
click at [686, 242] on span at bounding box center [687, 243] width 13 height 13
click at [645, 477] on icon at bounding box center [643, 469] width 17 height 17
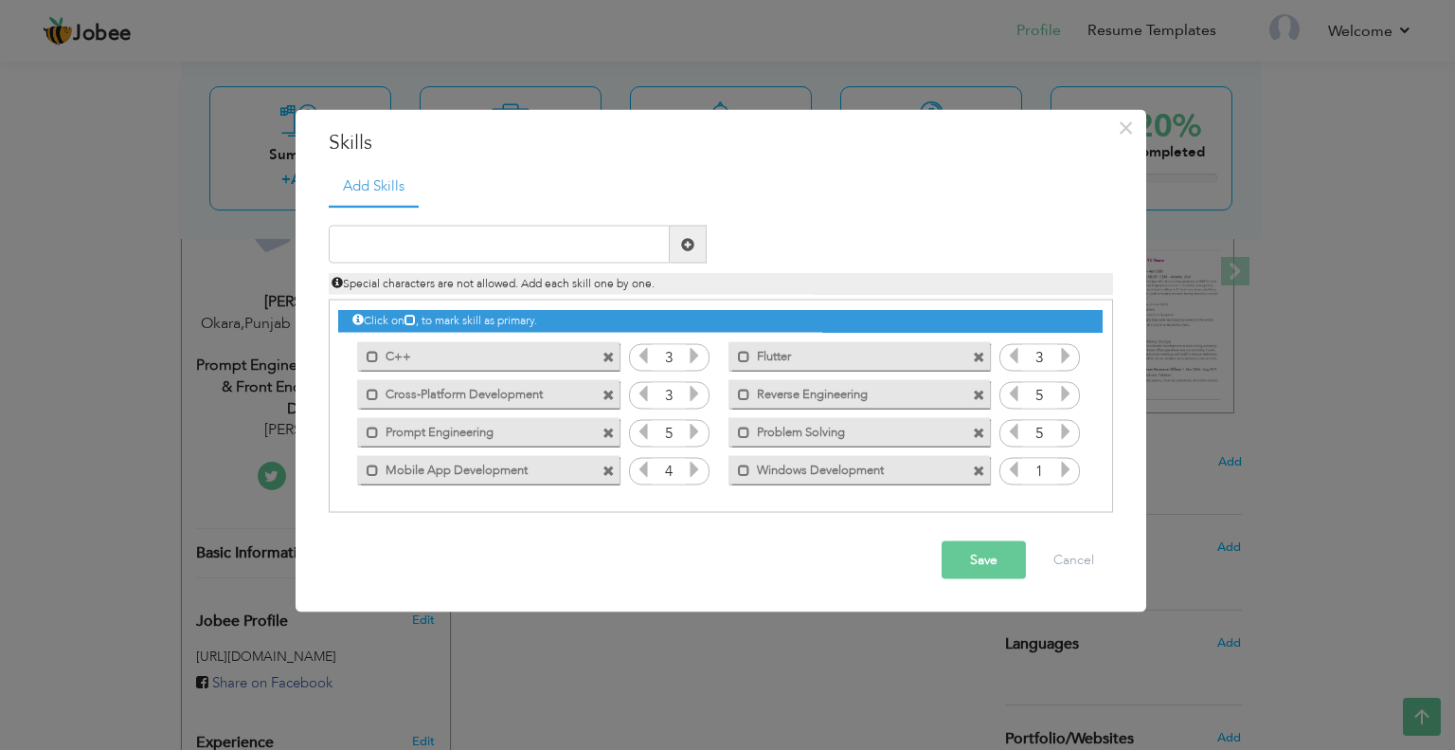
click at [645, 477] on icon at bounding box center [643, 469] width 17 height 17
click at [1069, 471] on icon at bounding box center [1065, 469] width 17 height 17
click at [375, 357] on span at bounding box center [373, 356] width 12 height 12
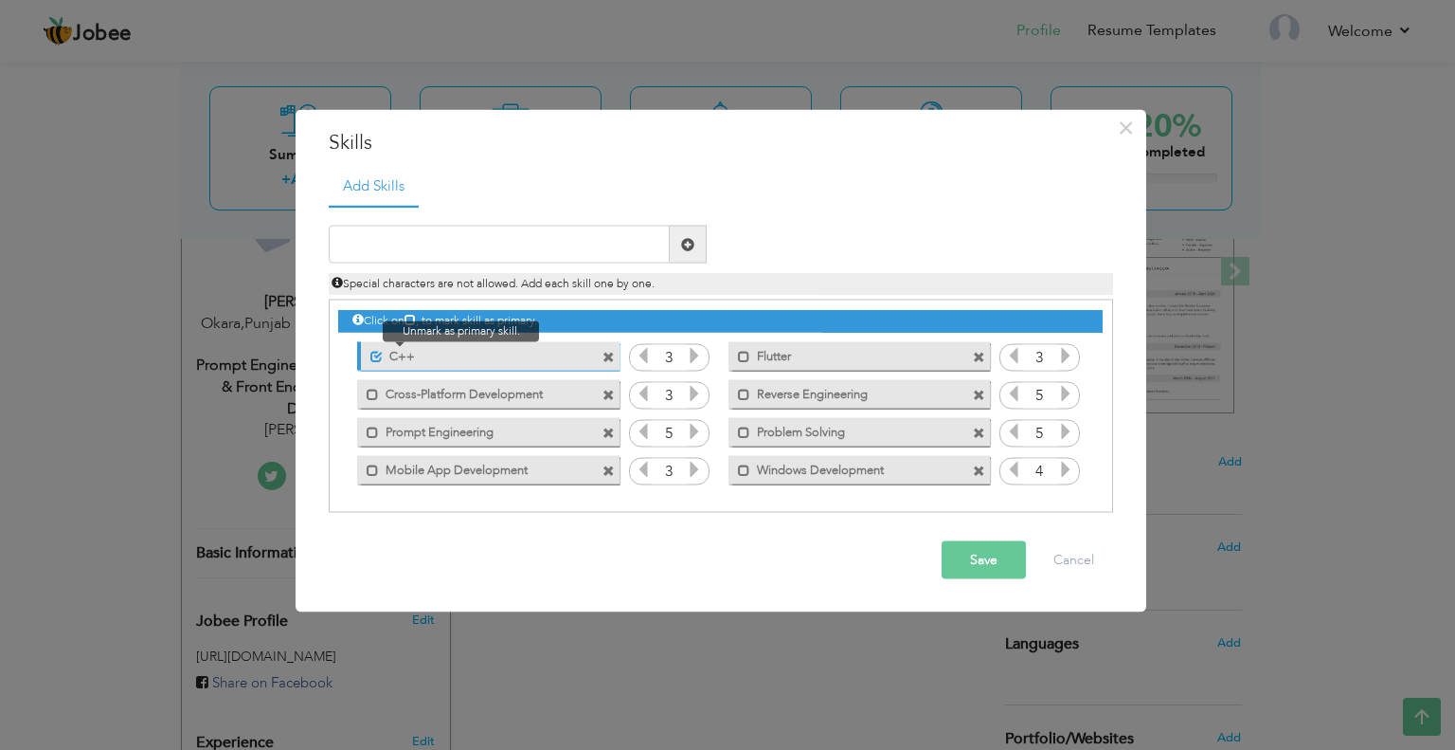
click at [375, 357] on span at bounding box center [376, 356] width 12 height 12
click at [426, 251] on input "text" at bounding box center [499, 245] width 341 height 38
click at [419, 245] on input "text" at bounding box center [499, 245] width 341 height 38
click at [413, 252] on input "text" at bounding box center [499, 245] width 341 height 38
paste input "Front-End Development"
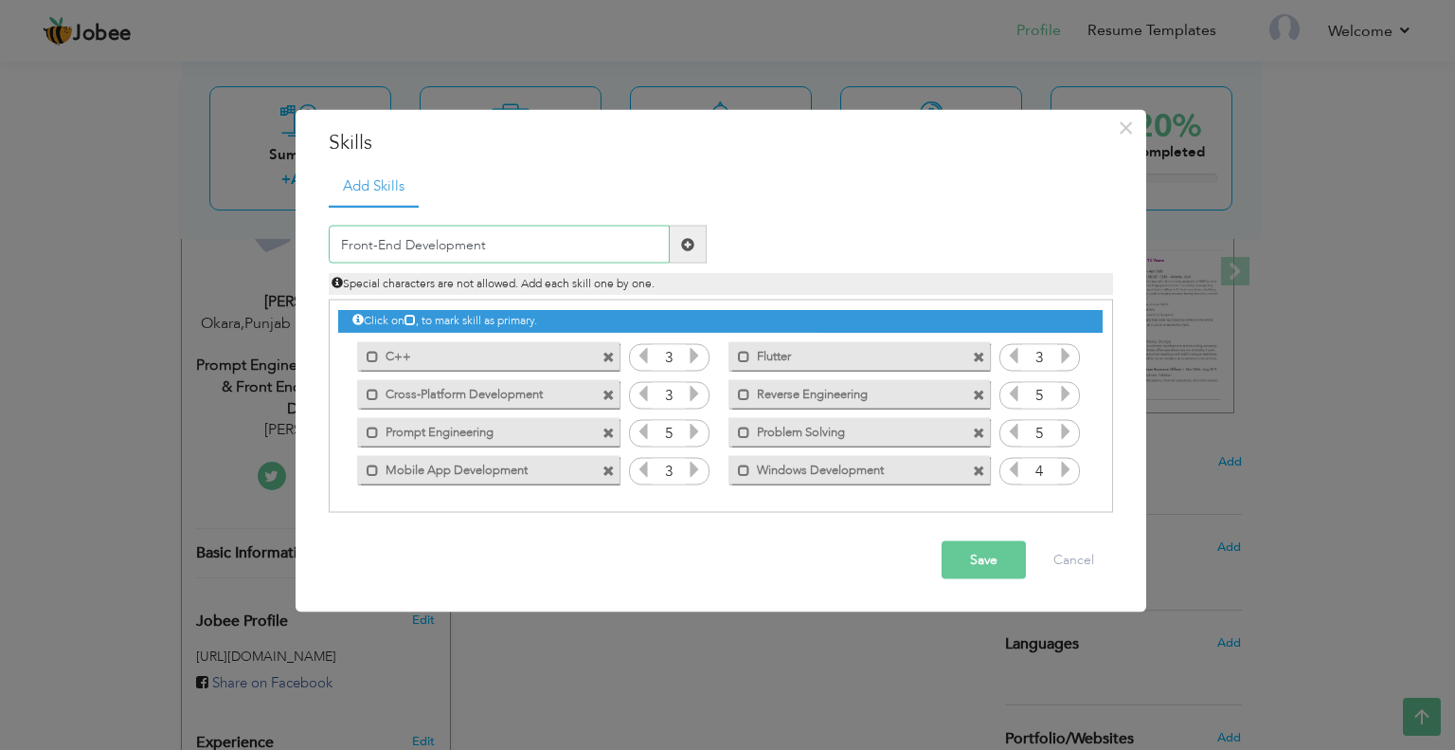
type input "Front-End Development"
click at [695, 242] on span at bounding box center [688, 245] width 37 height 38
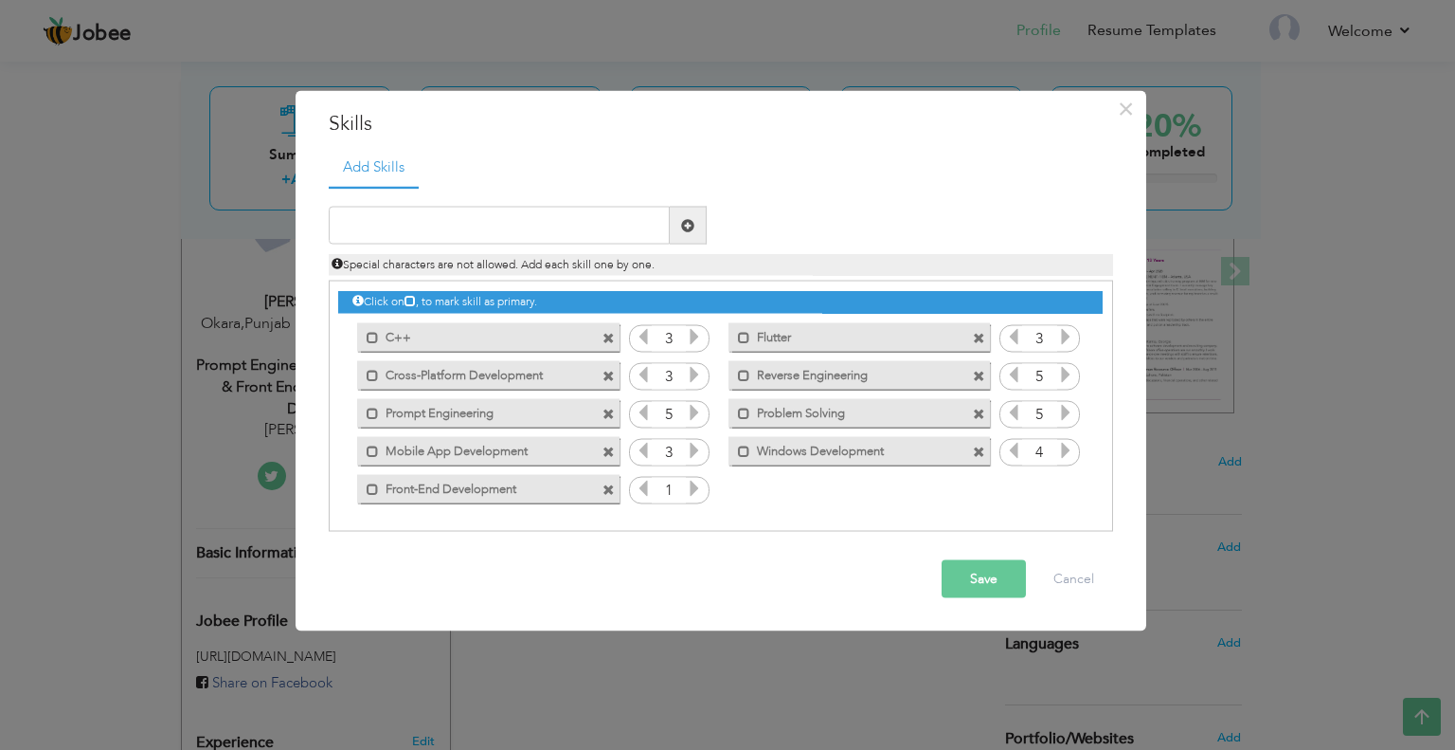
click at [697, 488] on icon at bounding box center [694, 487] width 17 height 17
click at [967, 592] on button "Save" at bounding box center [984, 579] width 84 height 38
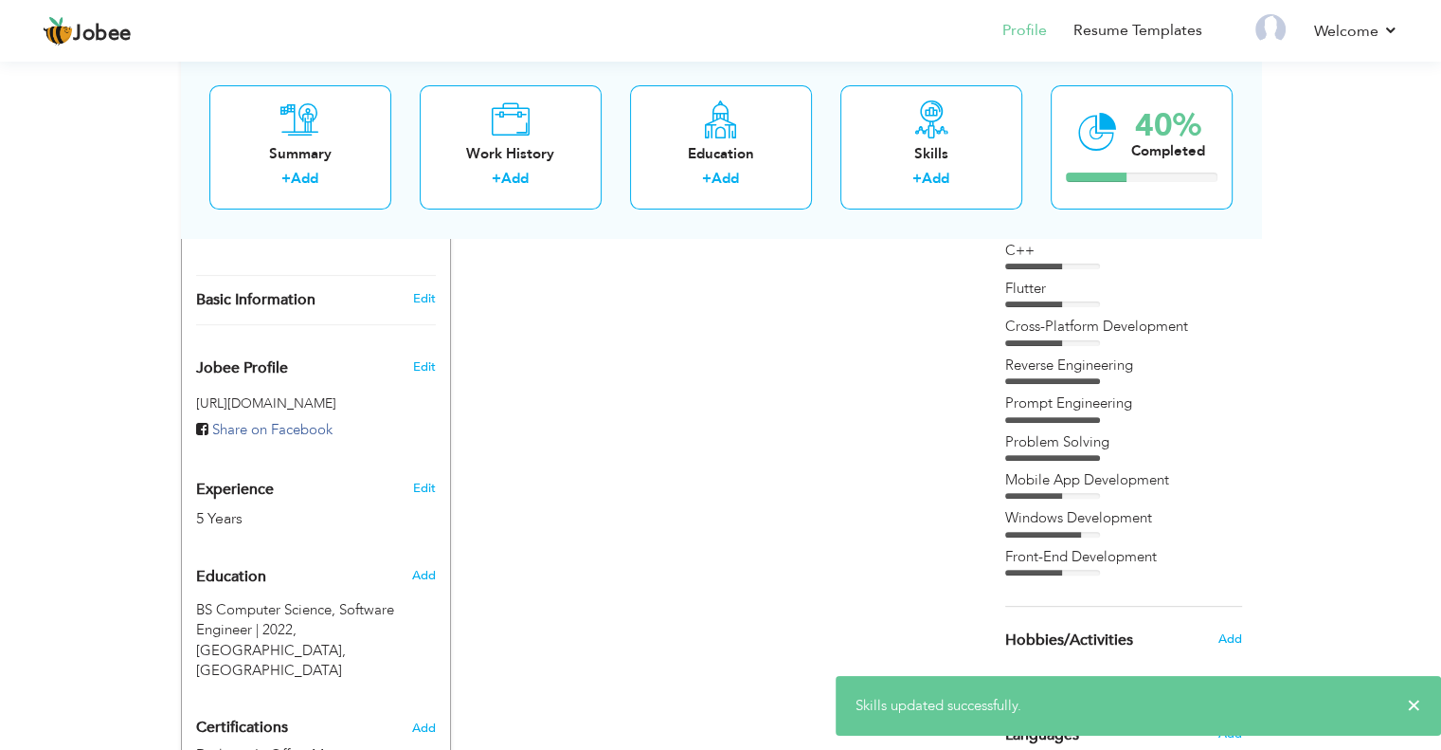
scroll to position [751, 0]
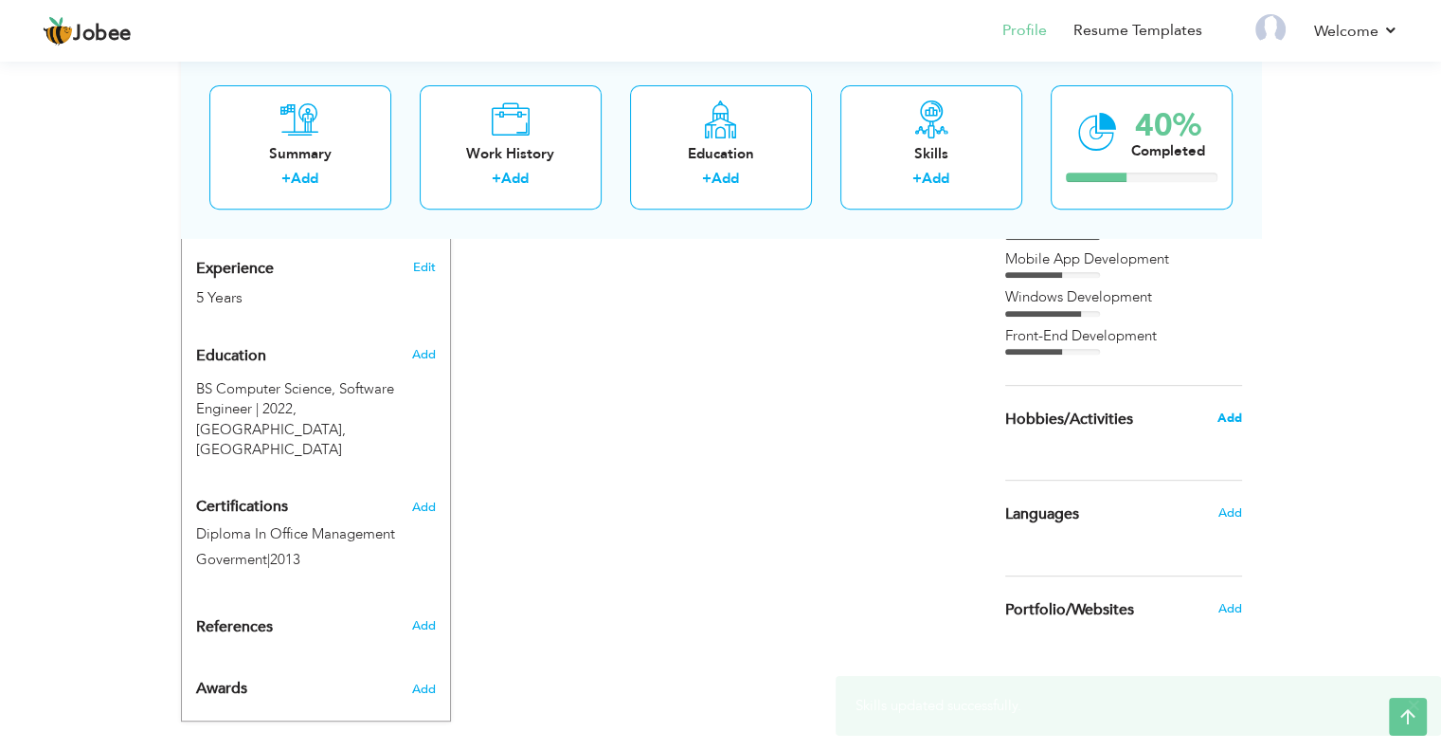
click at [1232, 421] on span "Add" at bounding box center [1229, 417] width 25 height 17
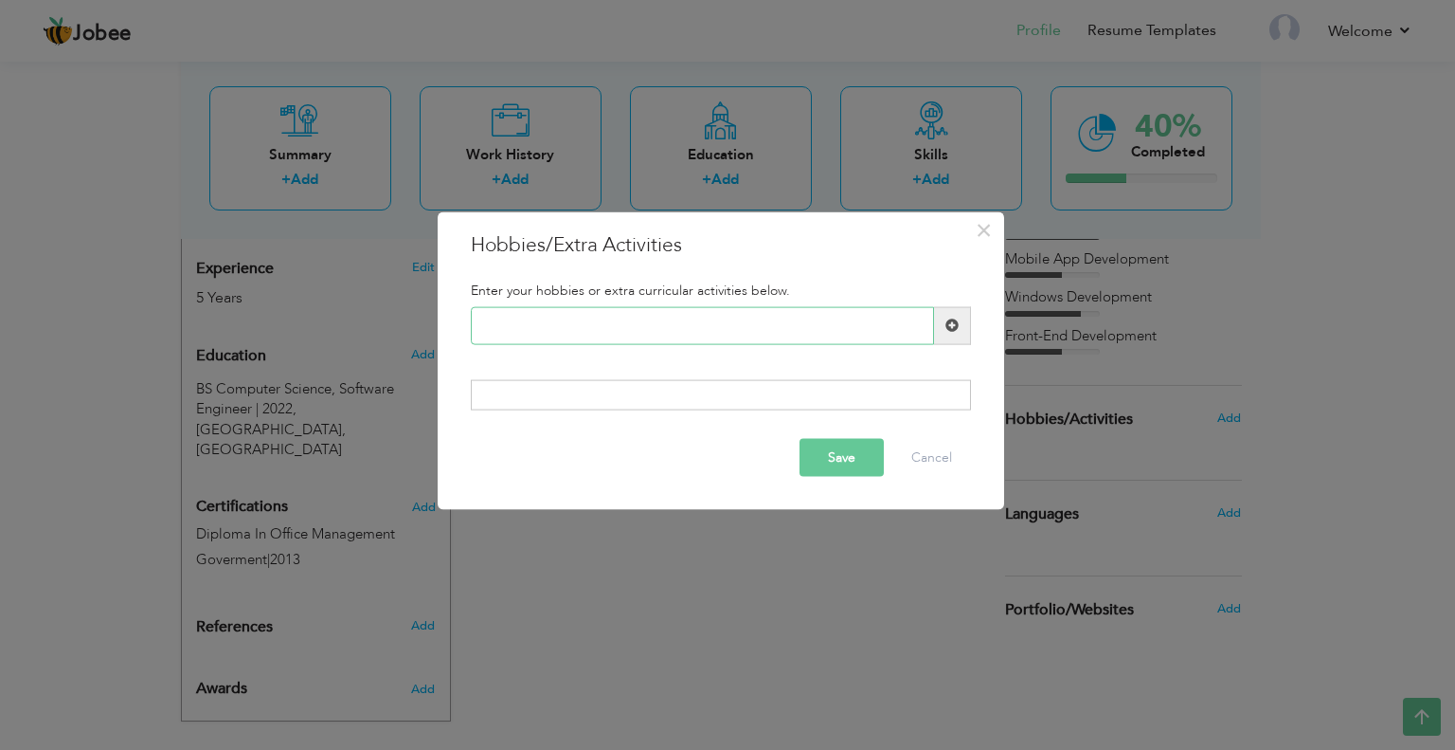
click at [540, 325] on input "text" at bounding box center [702, 325] width 463 height 38
type input "g"
type input "Gaming"
click at [948, 336] on span at bounding box center [952, 325] width 37 height 38
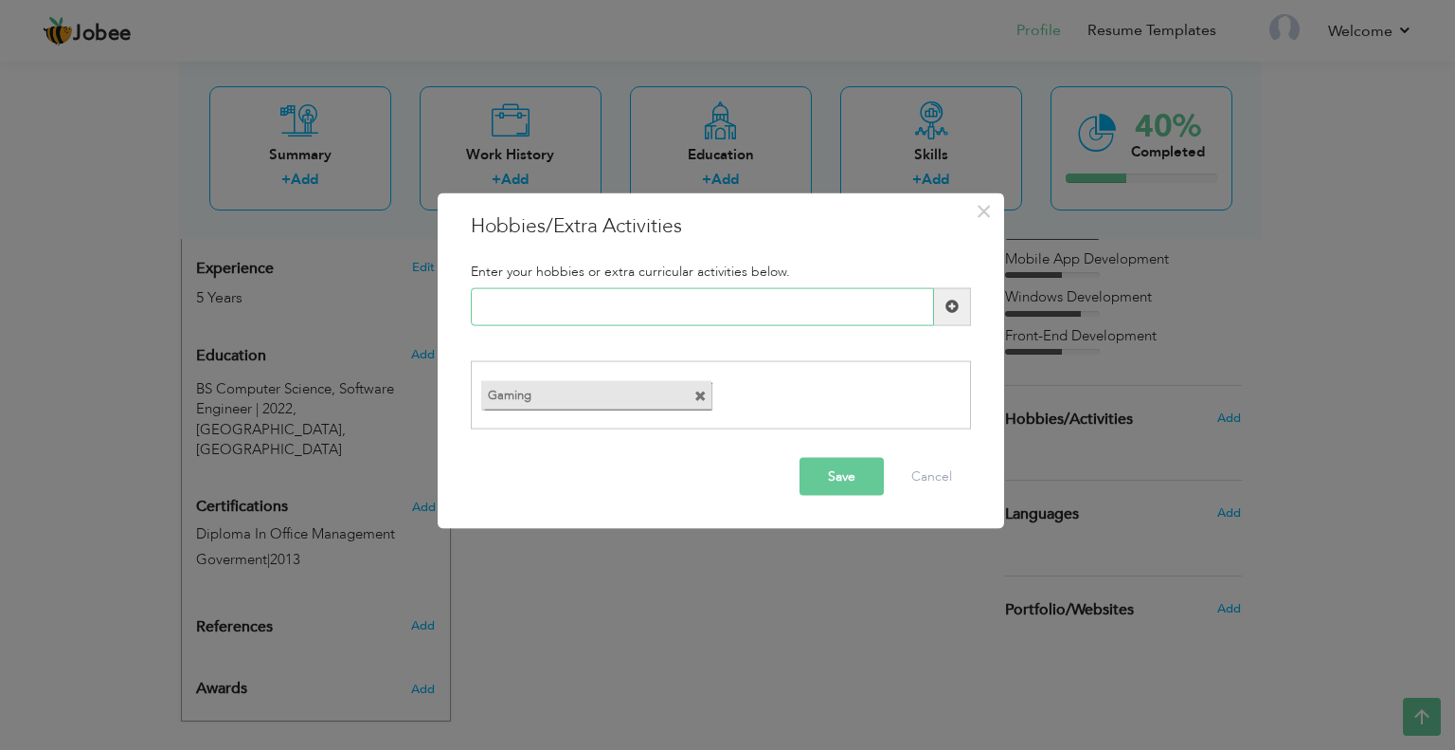
click at [561, 316] on input "text" at bounding box center [702, 306] width 463 height 38
type input "Learning"
click at [955, 305] on span at bounding box center [952, 305] width 13 height 13
click at [541, 320] on input "text" at bounding box center [702, 306] width 463 height 38
paste input "Problem Solving"
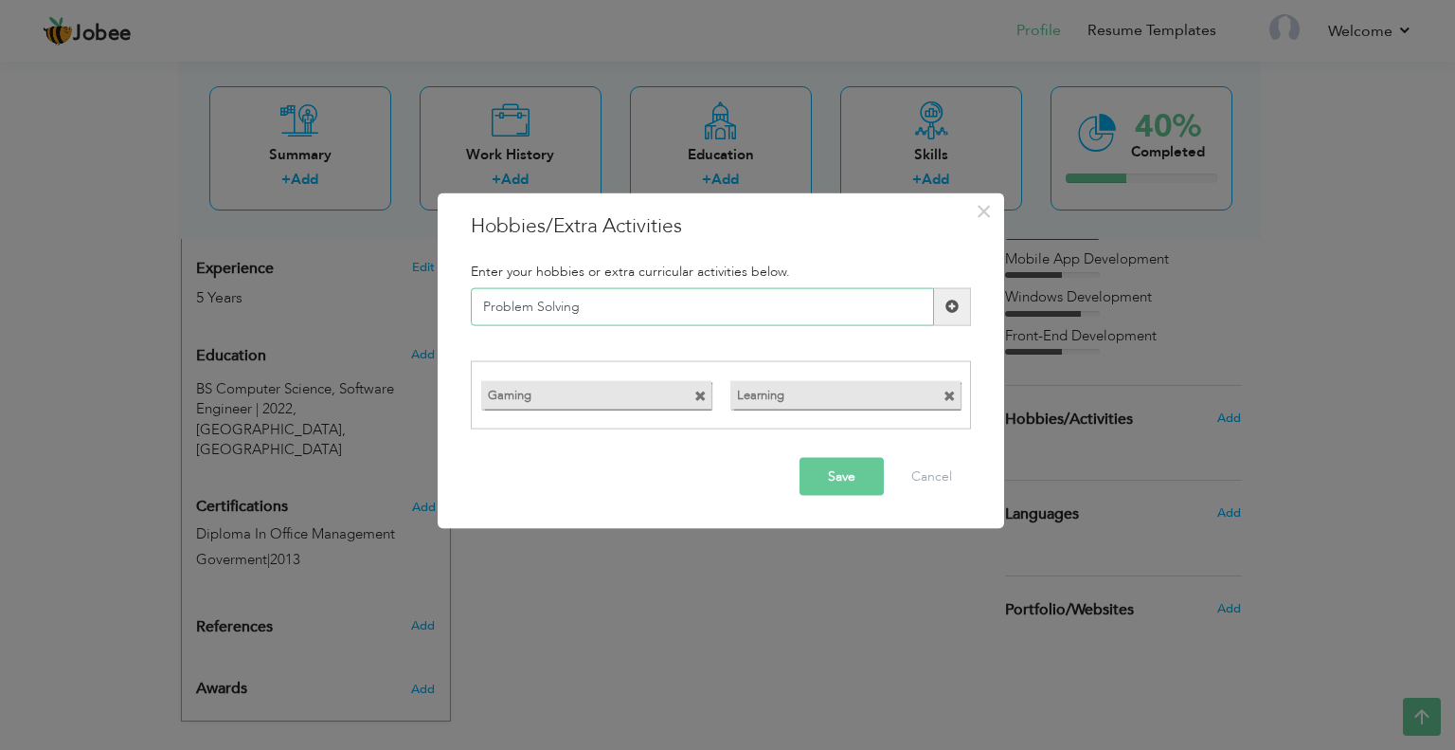
type input "Problem Solving"
drag, startPoint x: 959, startPoint y: 299, endPoint x: 809, endPoint y: 245, distance: 159.2
click at [955, 299] on span at bounding box center [952, 306] width 37 height 38
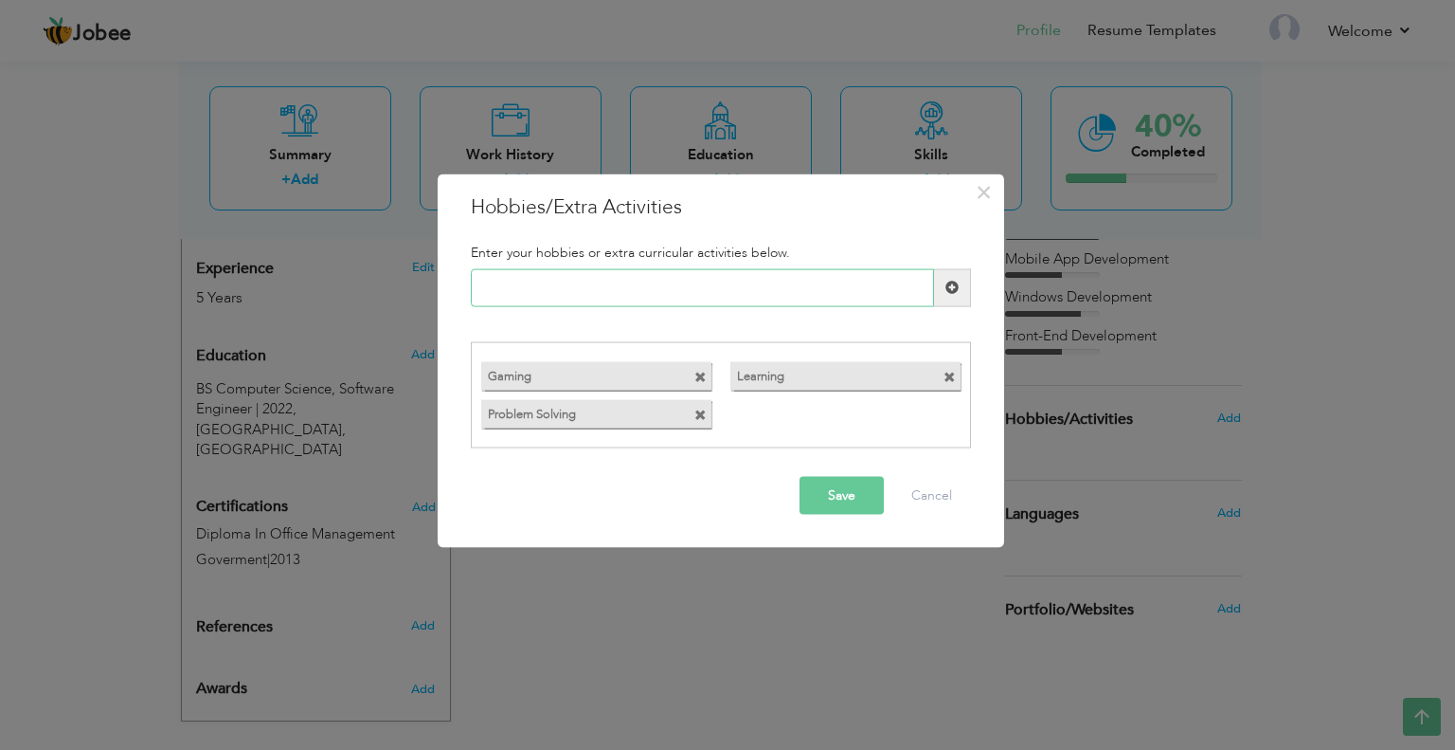
click at [531, 288] on input "text" at bounding box center [702, 287] width 463 height 38
paste input "Team Collaboration"
type input "Team Collaboration"
click at [955, 280] on span at bounding box center [952, 286] width 13 height 13
click at [842, 500] on button "Save" at bounding box center [842, 496] width 84 height 38
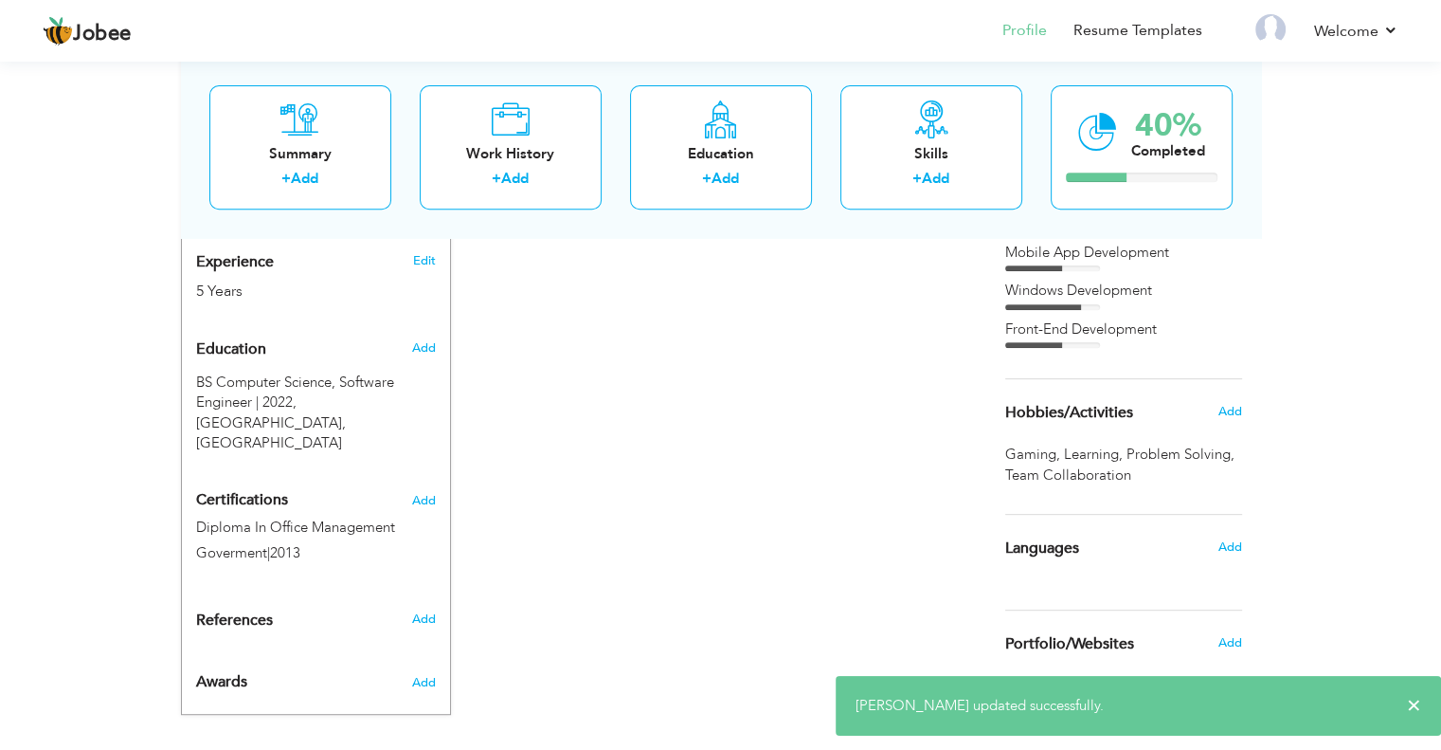
scroll to position [764, 0]
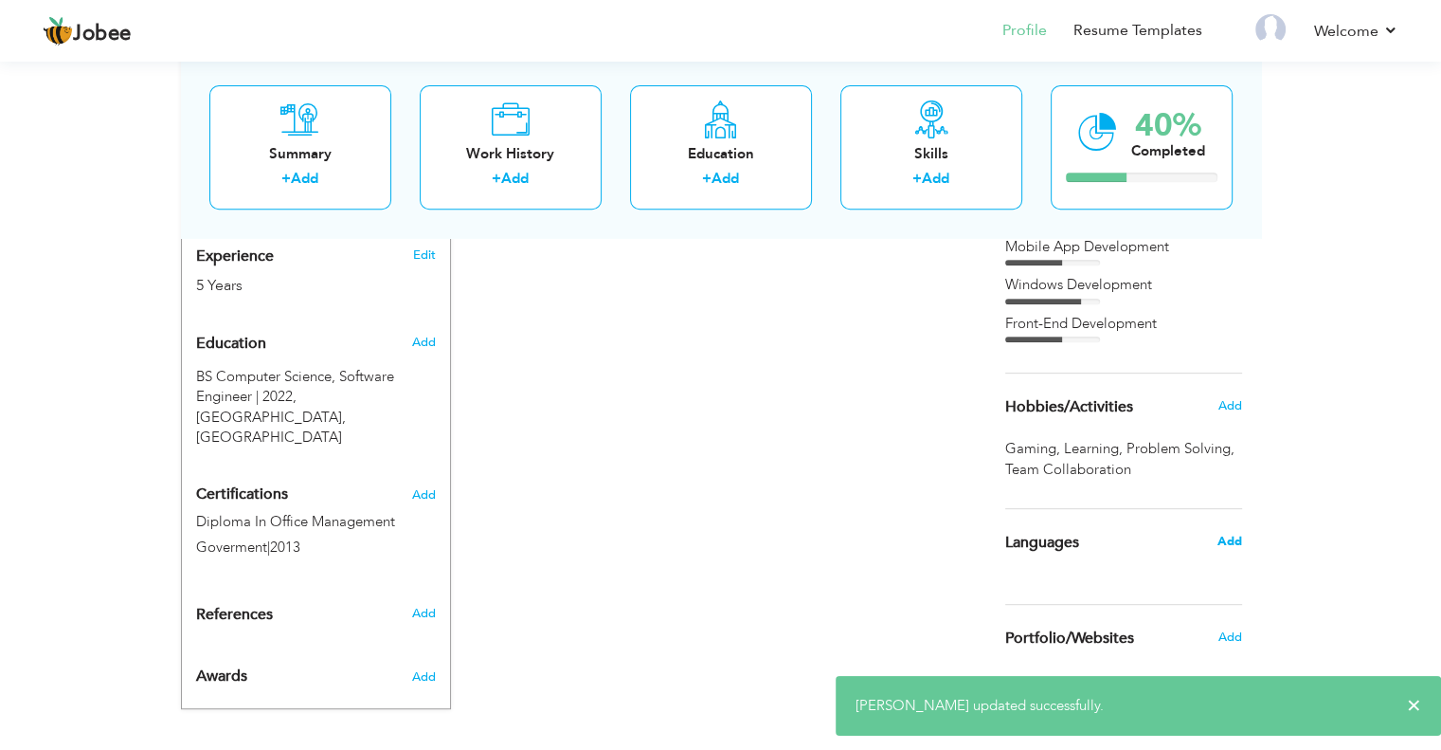
click at [1221, 536] on span "Add" at bounding box center [1229, 541] width 25 height 17
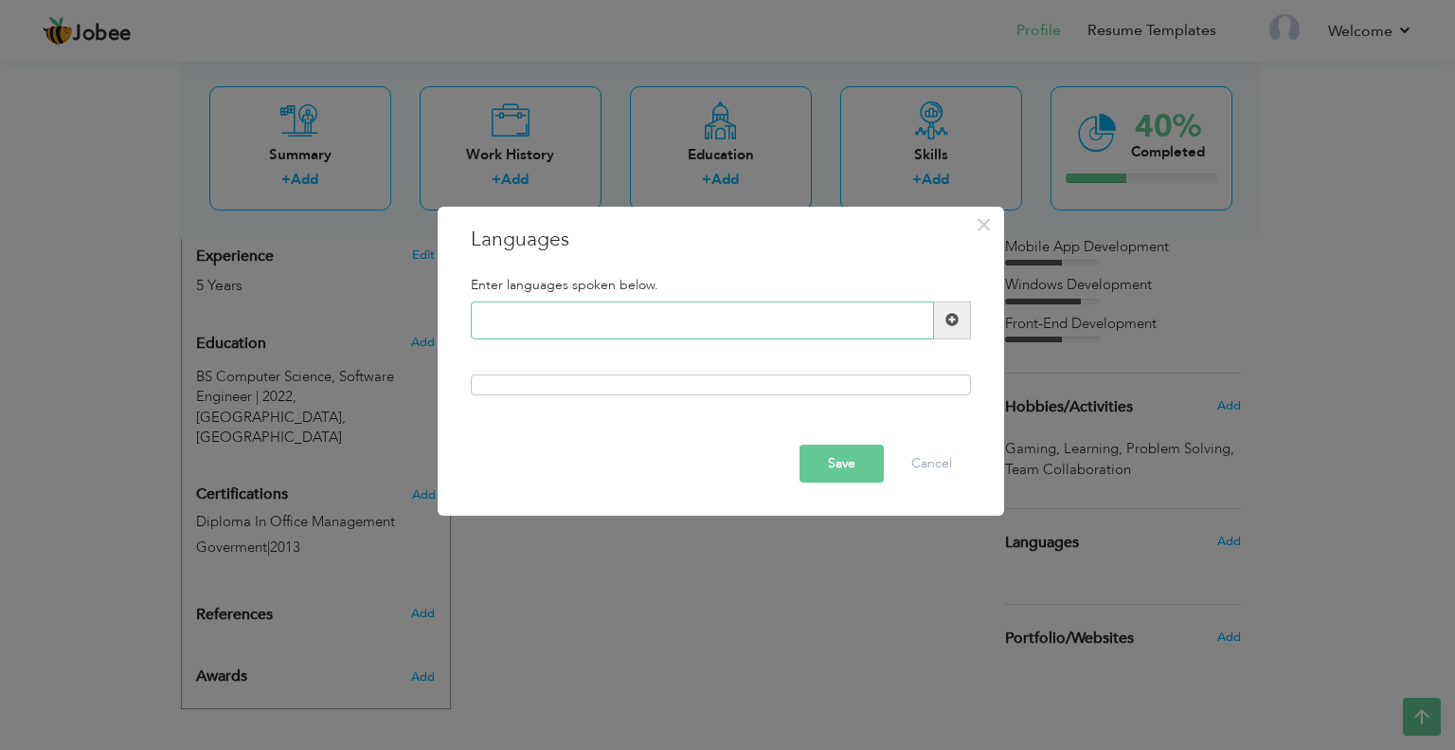
click at [534, 323] on input "text" at bounding box center [702, 320] width 463 height 38
click at [568, 316] on input "text" at bounding box center [702, 320] width 463 height 38
type input "e"
type input "English"
click at [951, 329] on span at bounding box center [952, 320] width 37 height 38
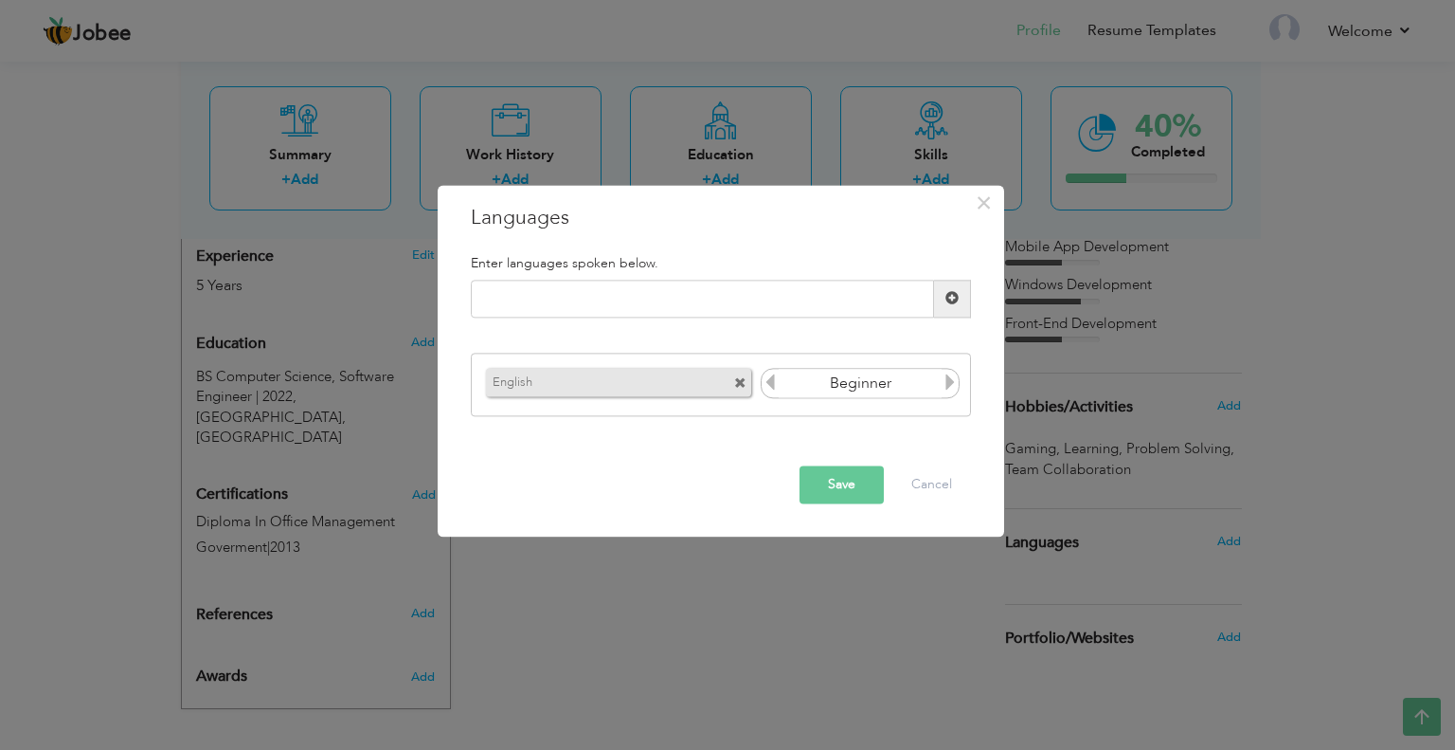
click at [953, 378] on icon at bounding box center [950, 382] width 17 height 17
click at [648, 290] on input "text" at bounding box center [702, 299] width 463 height 38
type input "Urdu"
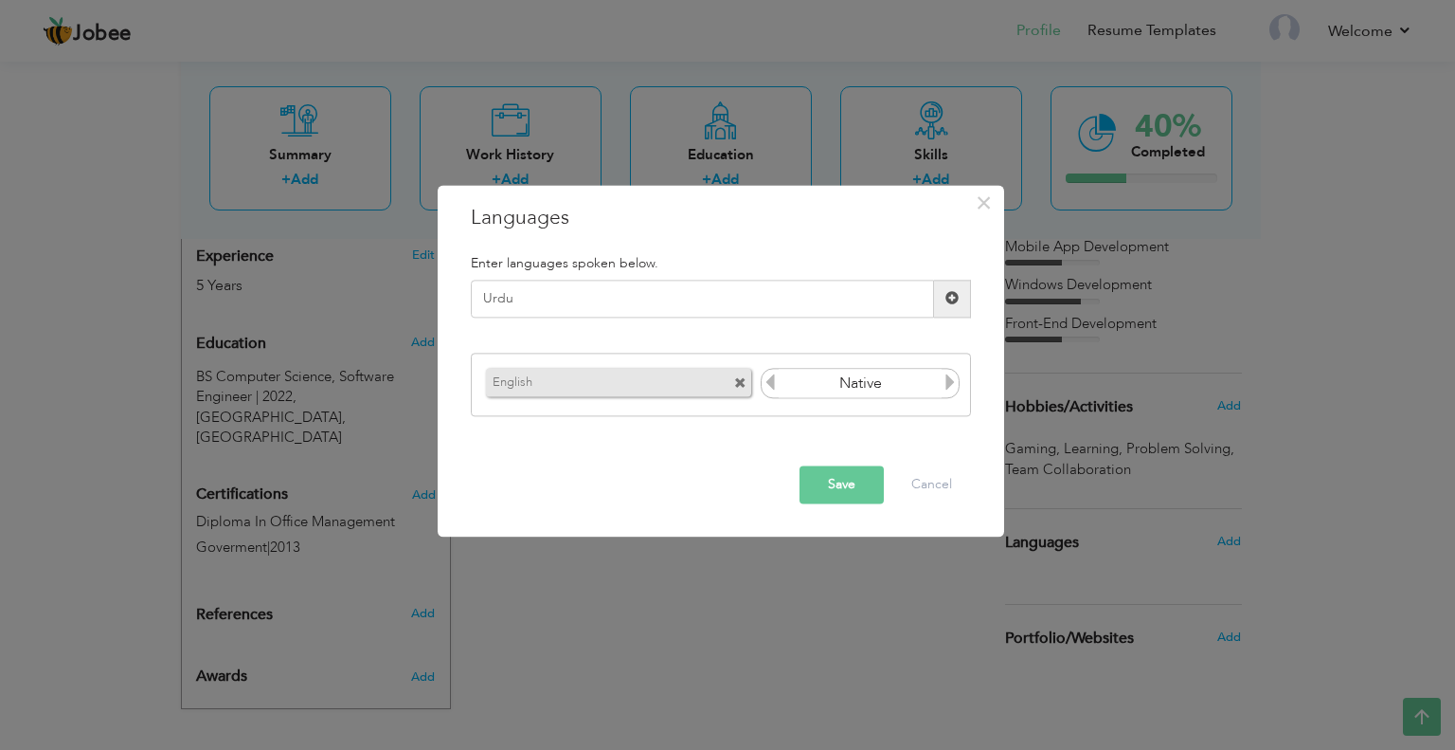
click at [768, 389] on icon at bounding box center [770, 382] width 17 height 17
click at [940, 290] on span at bounding box center [952, 299] width 37 height 38
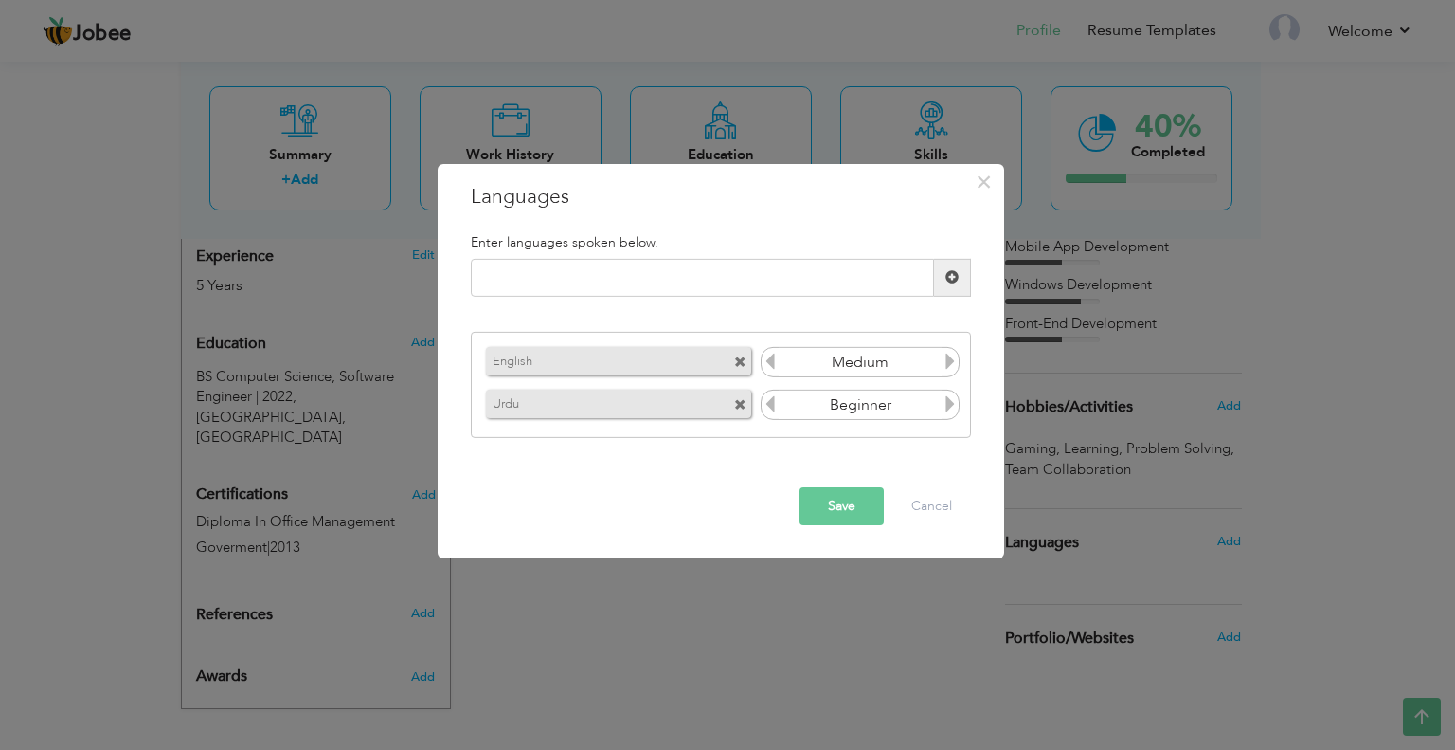
click at [948, 408] on icon at bounding box center [950, 403] width 17 height 17
click at [620, 290] on input "text" at bounding box center [702, 278] width 463 height 38
type input "Punjabi"
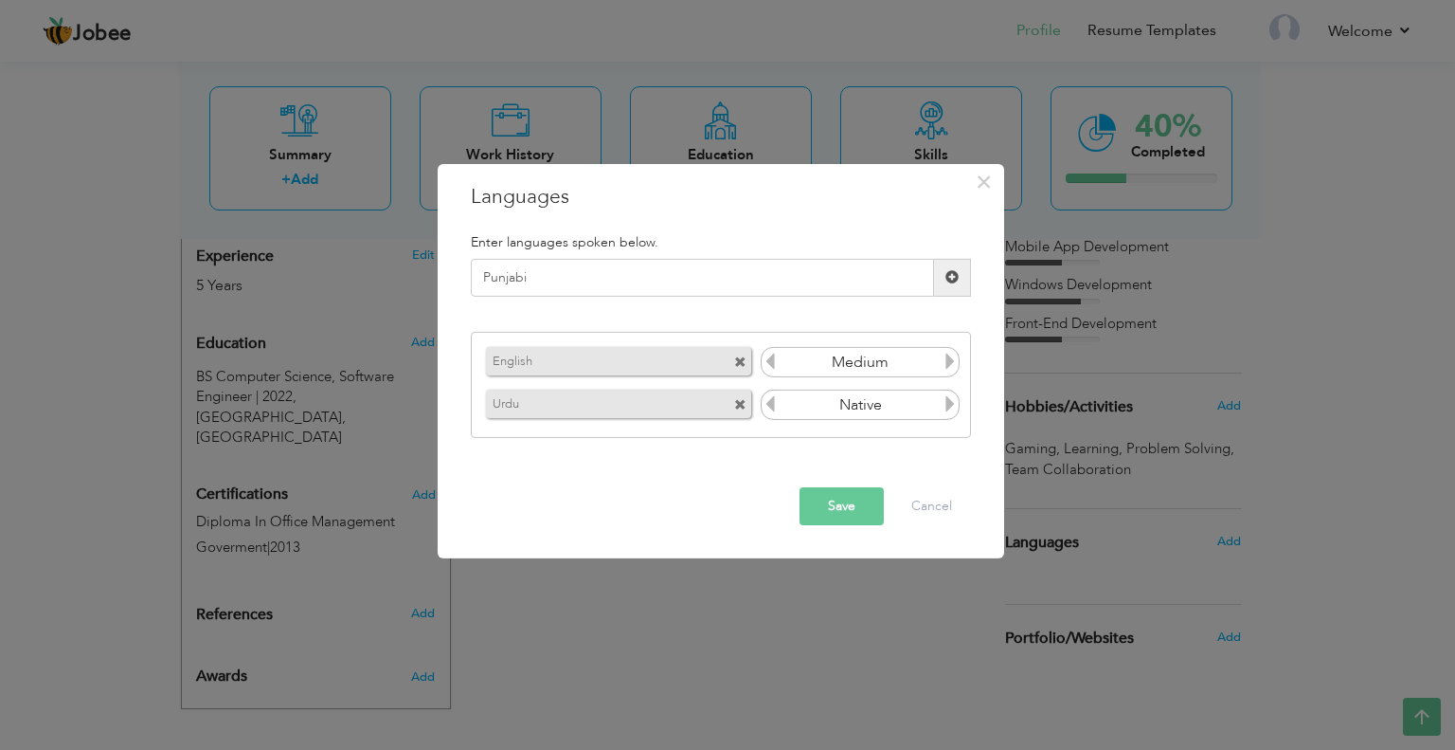
click at [960, 279] on span at bounding box center [952, 278] width 37 height 38
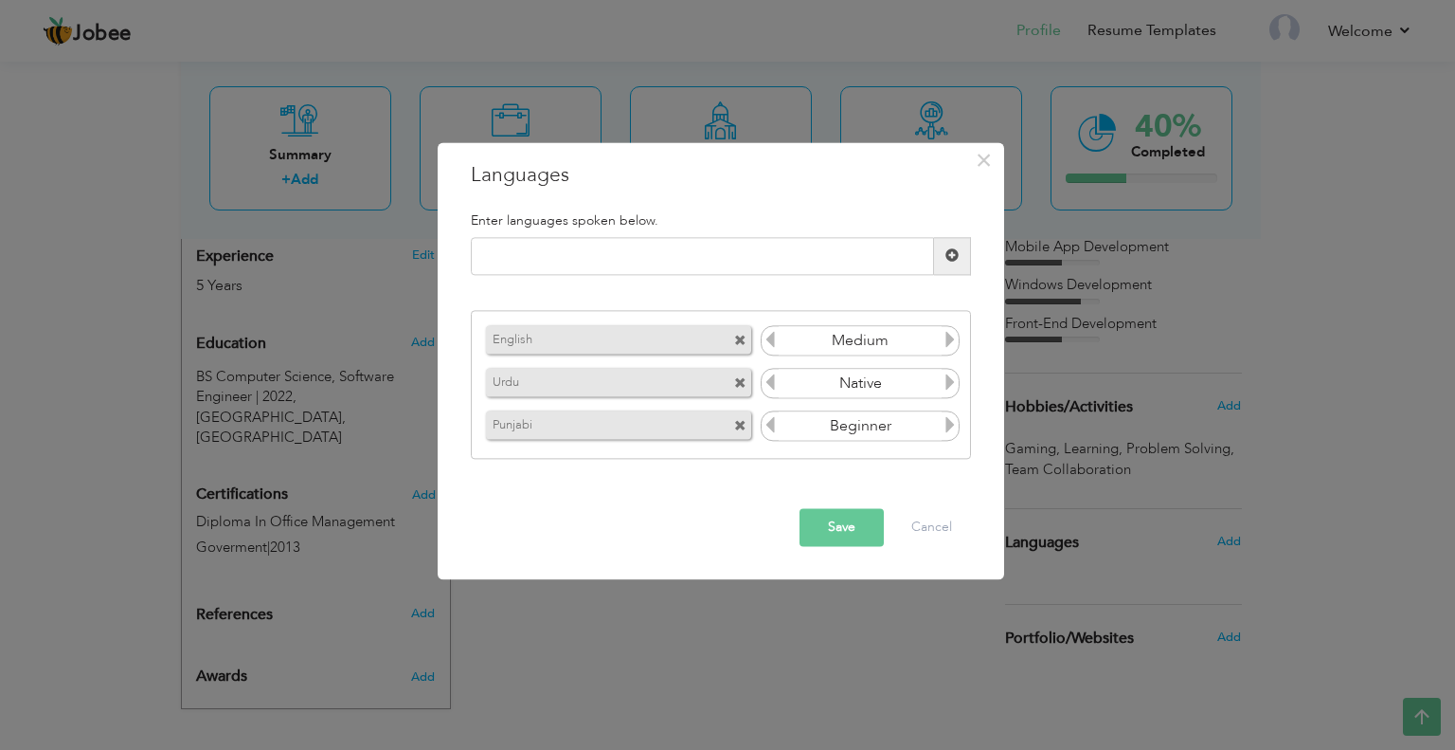
click at [949, 427] on icon at bounding box center [950, 425] width 17 height 17
click at [819, 530] on button "Save" at bounding box center [842, 527] width 84 height 38
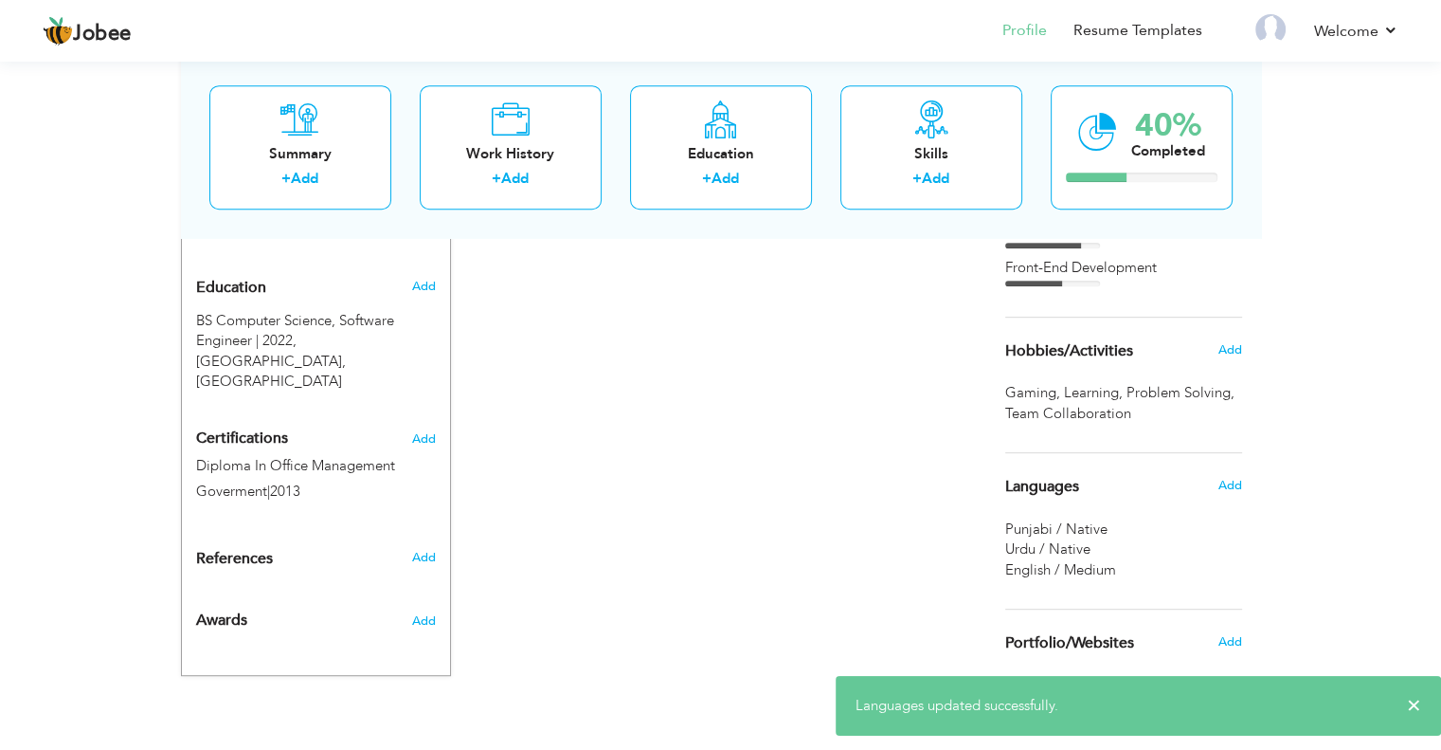
scroll to position [824, 0]
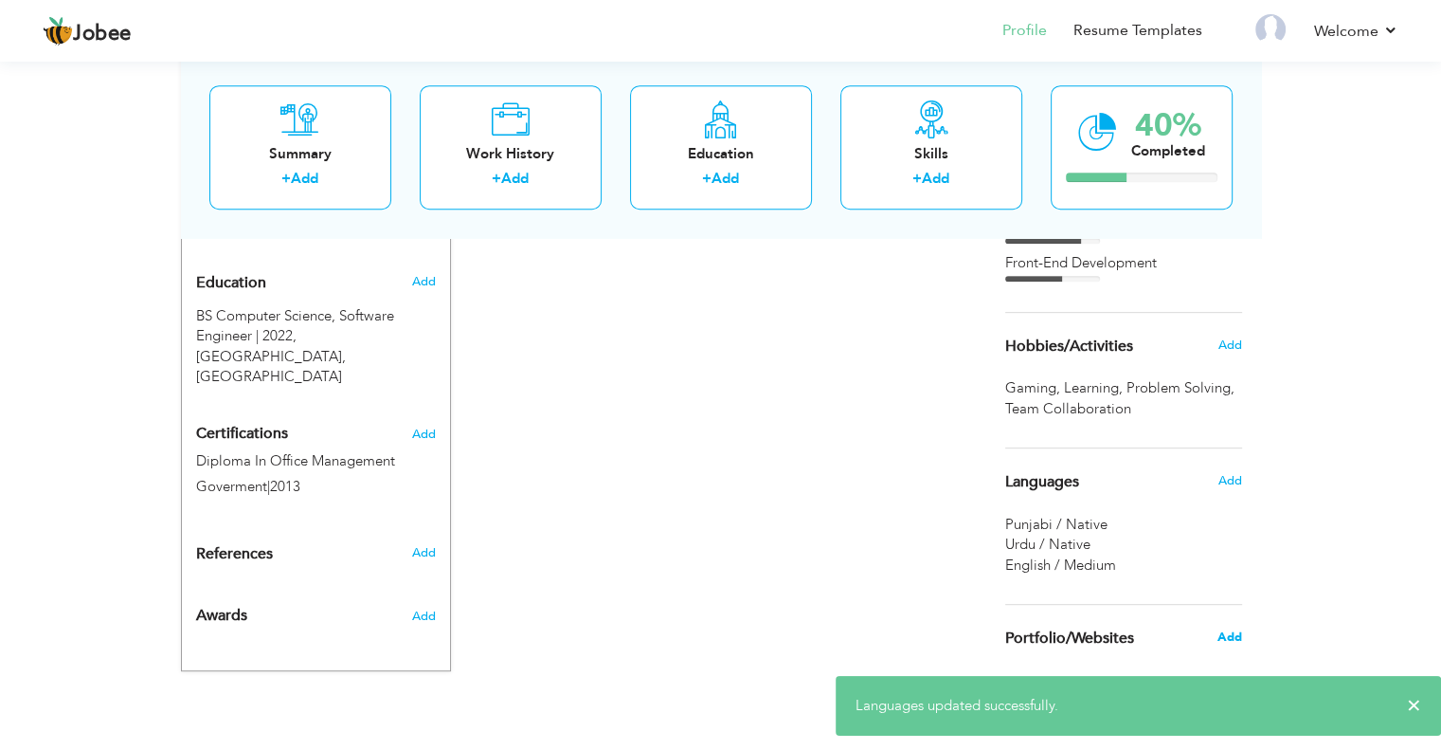
click at [1235, 633] on span "Add" at bounding box center [1229, 636] width 25 height 17
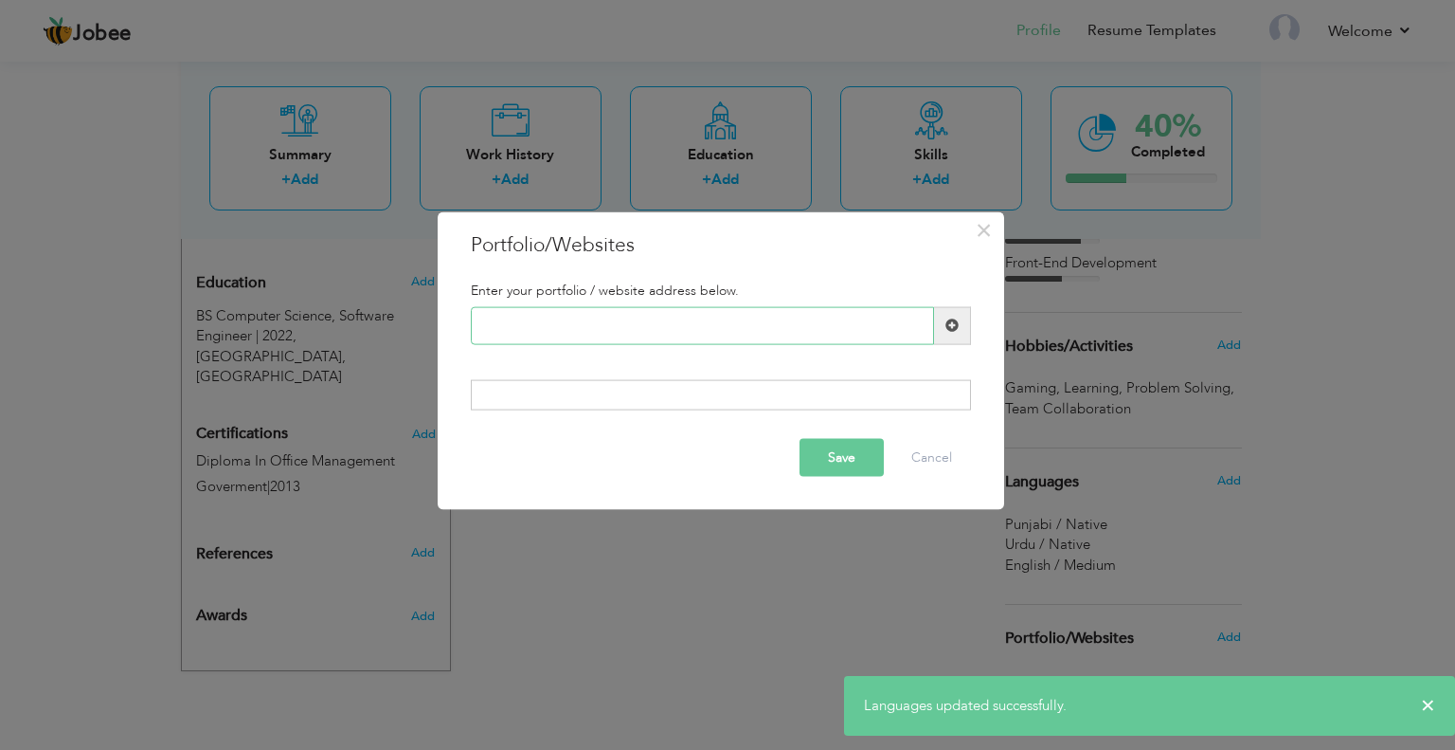
click at [589, 311] on input "text" at bounding box center [702, 325] width 463 height 38
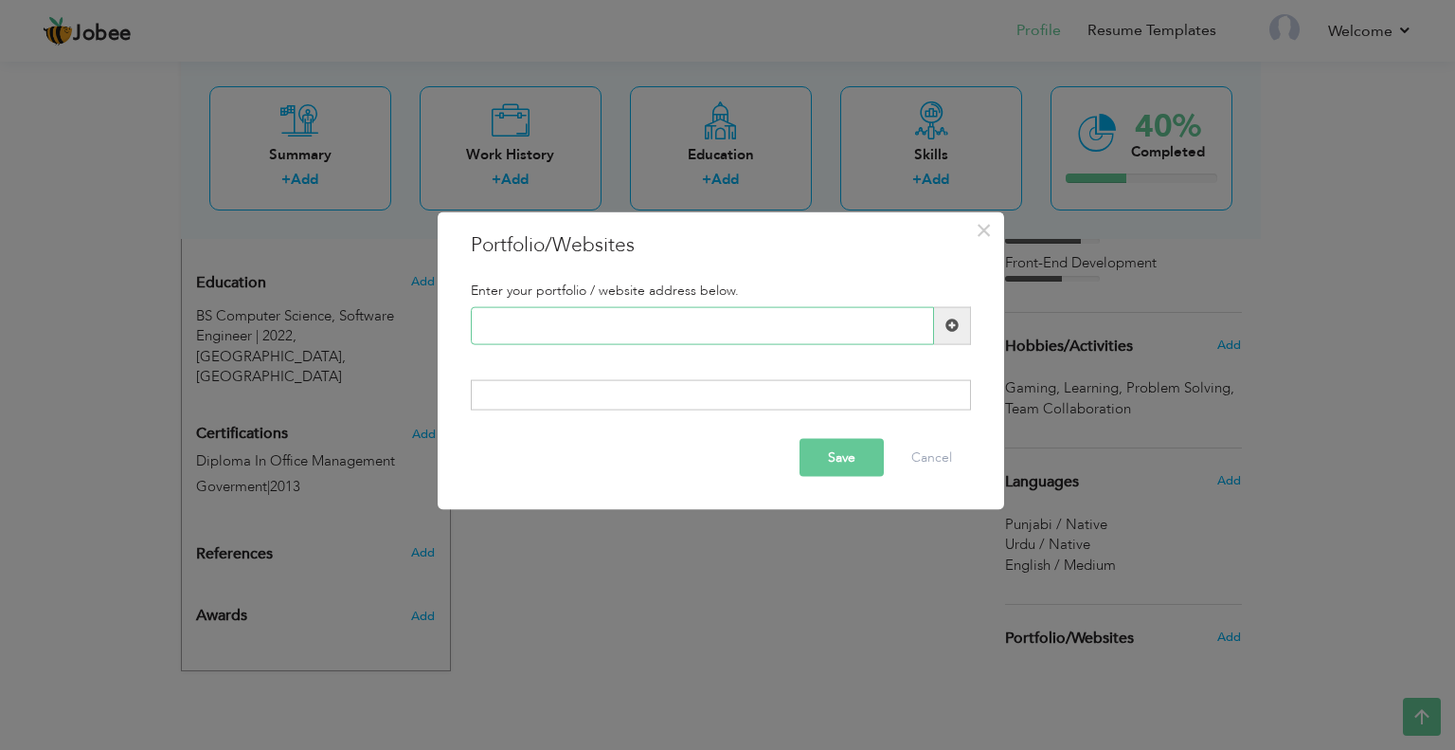
paste input "[URL][DOMAIN_NAME]"
type input "[URL][DOMAIN_NAME]"
click at [951, 323] on span at bounding box center [952, 324] width 13 height 13
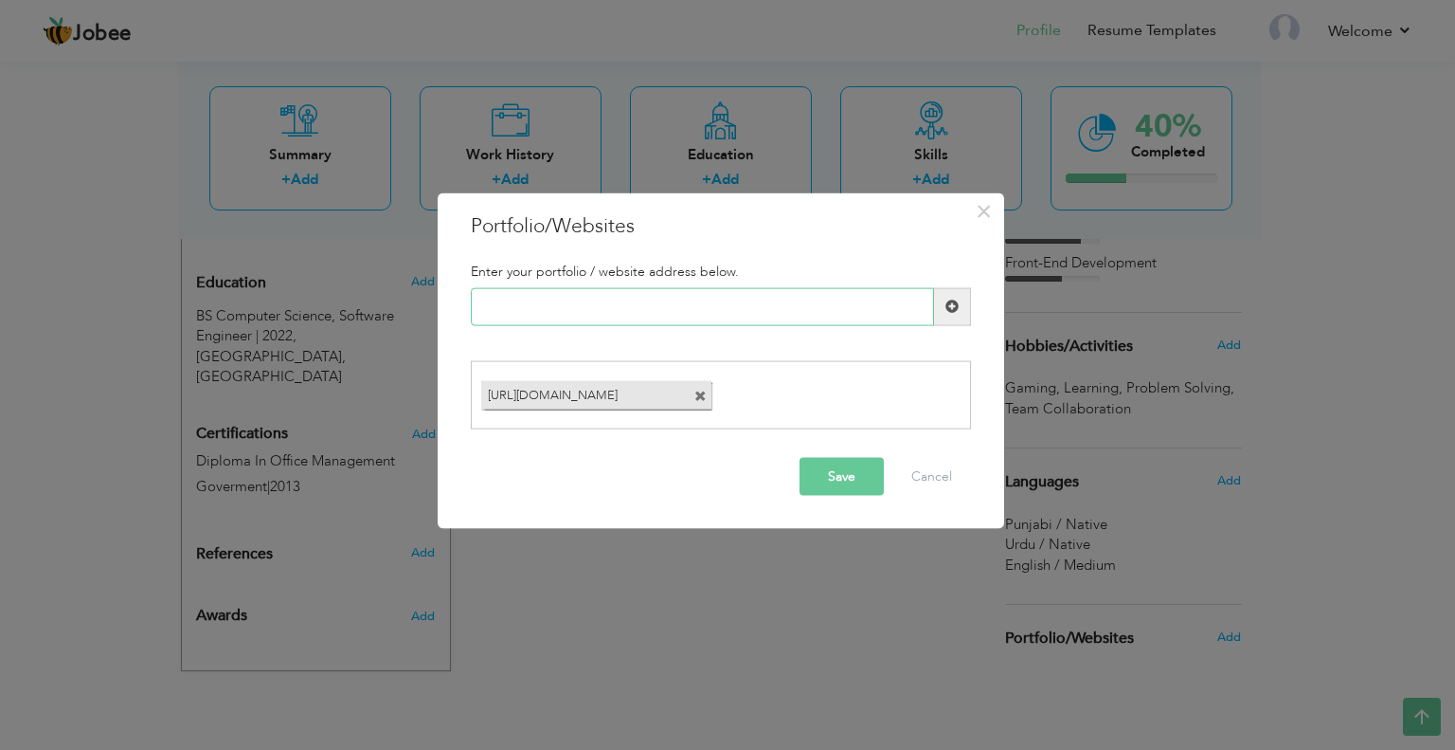
click at [594, 315] on input "text" at bounding box center [702, 306] width 463 height 38
paste input "https://keyauth.cc/login/"
type input "https://keyauth.cc/"
drag, startPoint x: 654, startPoint y: 313, endPoint x: 407, endPoint y: 310, distance: 246.4
click at [409, 307] on div "× Portfolio/Websites Enter your portfolio / website address below. https://keya…" at bounding box center [727, 375] width 1455 height 750
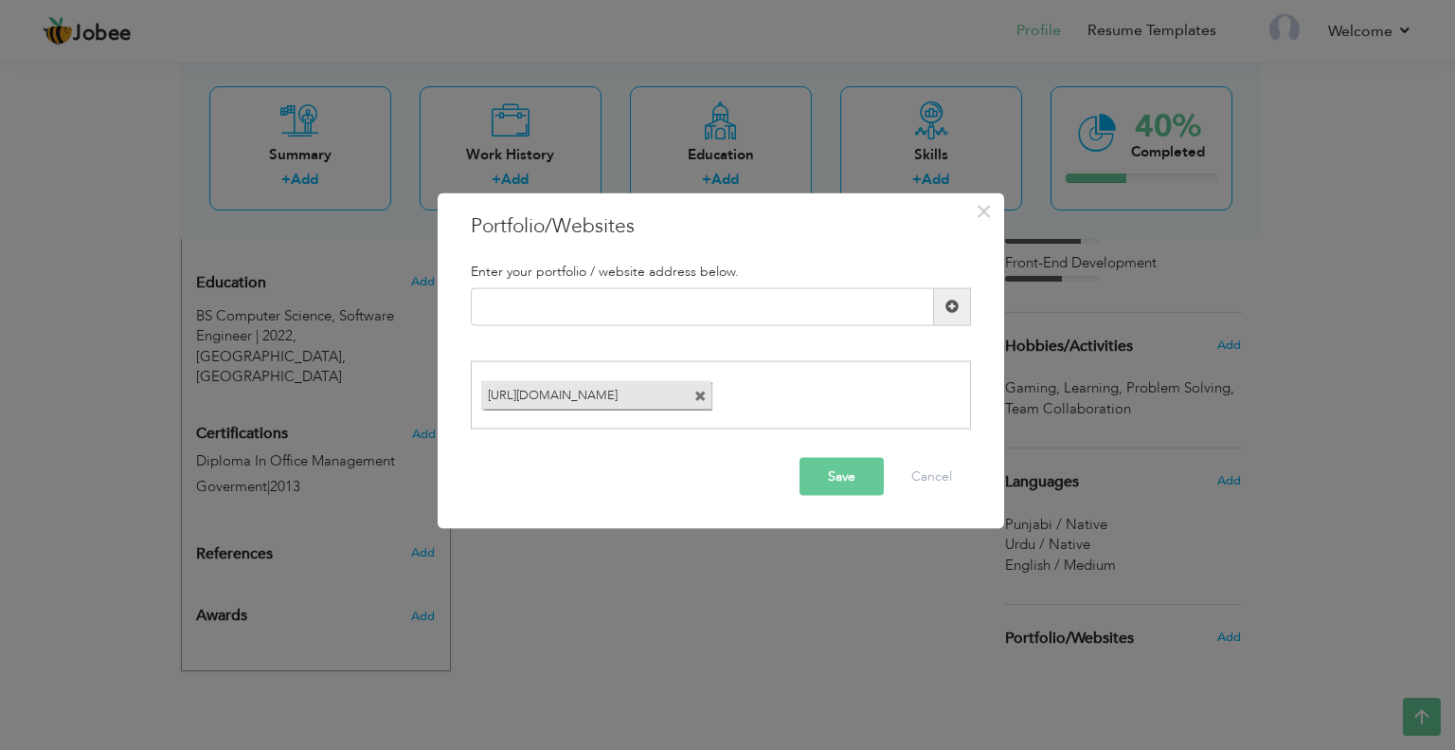
click at [822, 352] on div "Enter your portfolio / website address below. Duplicate entry https://nskmedia.…" at bounding box center [721, 346] width 529 height 194
click at [852, 477] on button "Save" at bounding box center [842, 477] width 84 height 38
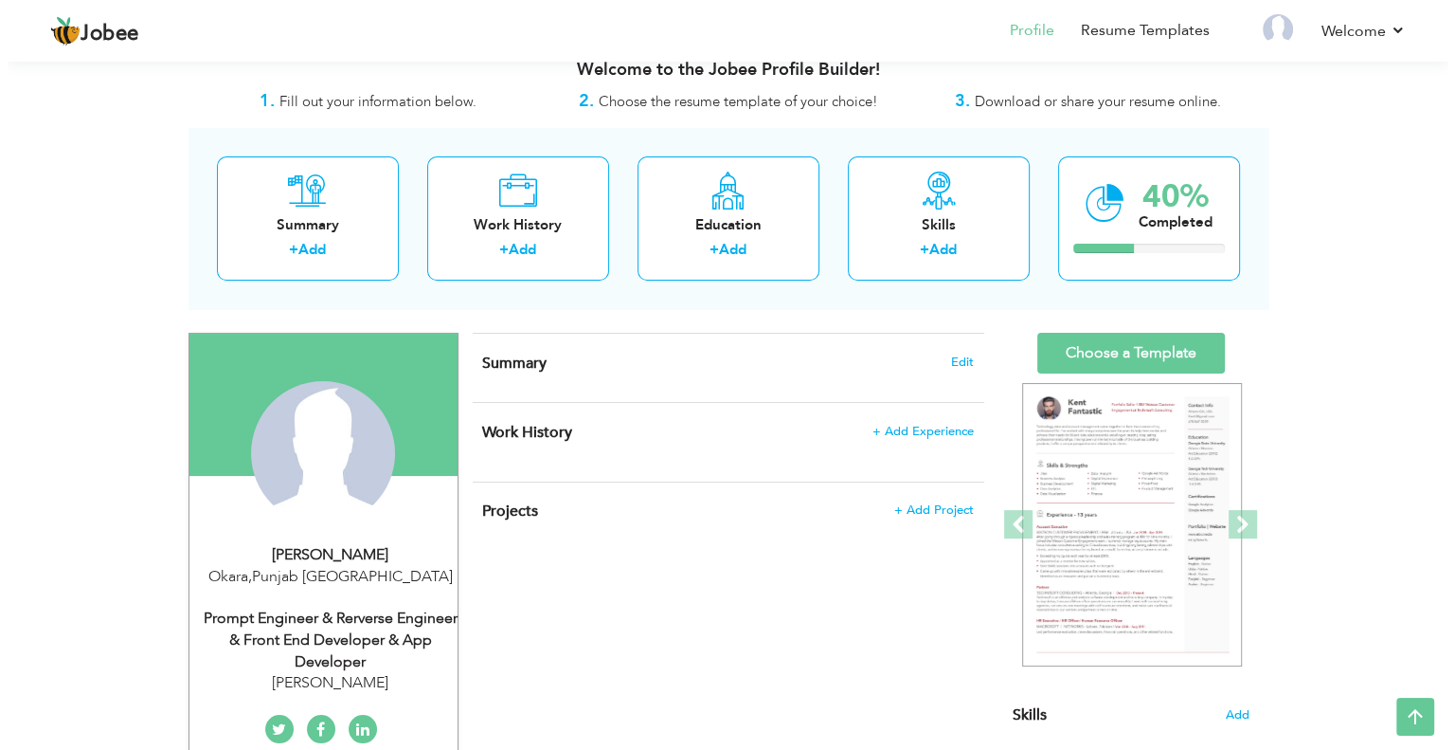
scroll to position [0, 0]
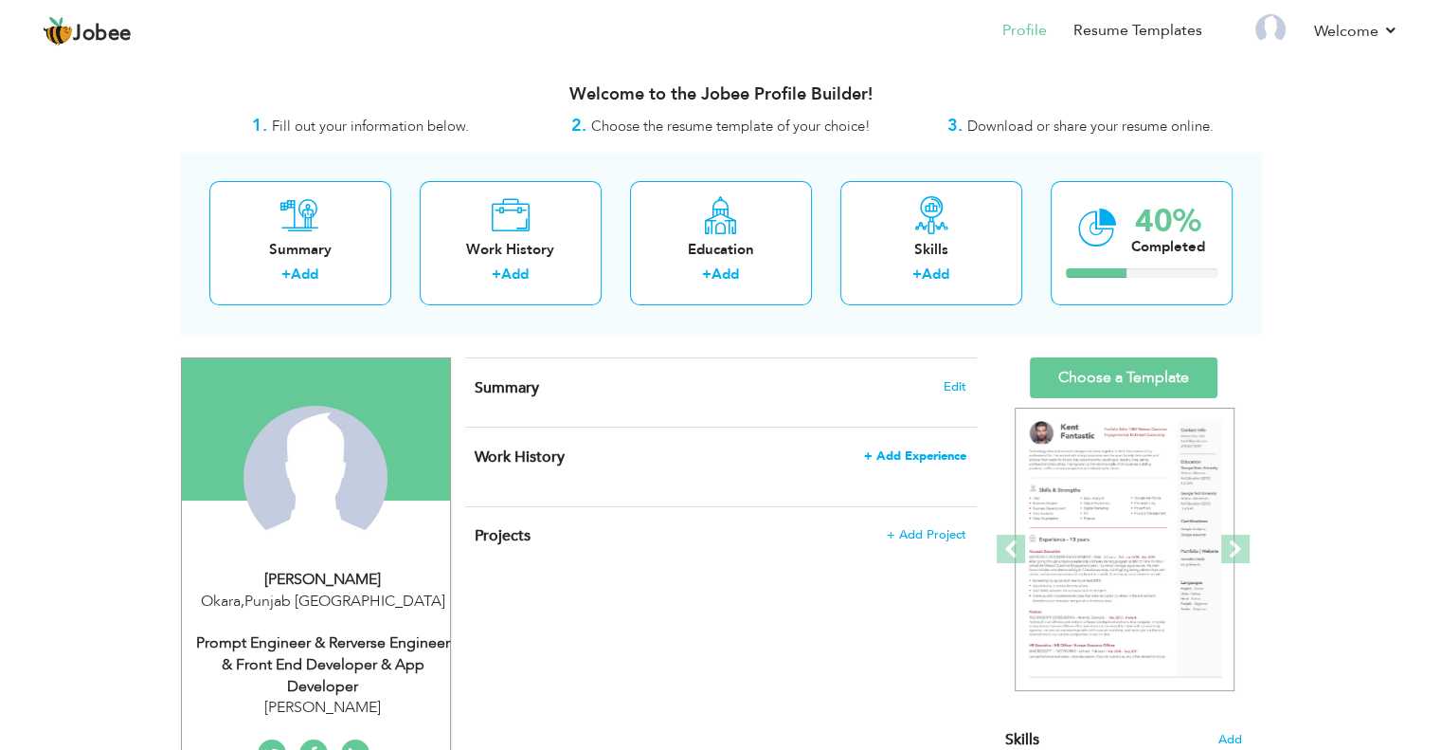
click at [948, 453] on span "+ Add Experience" at bounding box center [915, 455] width 102 height 13
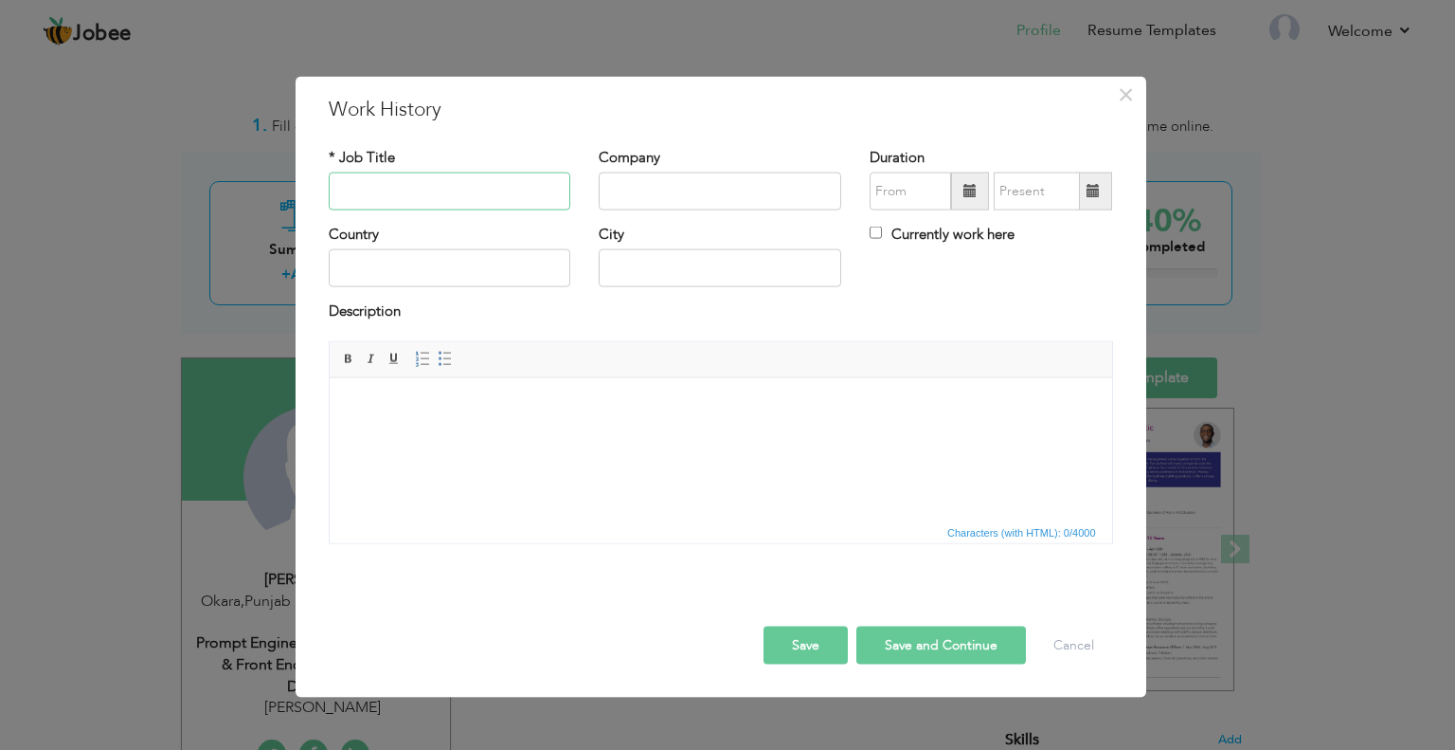
click at [420, 196] on input "text" at bounding box center [450, 191] width 243 height 38
click at [459, 208] on input "text" at bounding box center [450, 191] width 243 height 38
click at [528, 435] on html at bounding box center [720, 406] width 783 height 58
click at [373, 270] on input "text" at bounding box center [450, 268] width 243 height 38
click at [435, 189] on input "text" at bounding box center [450, 191] width 243 height 38
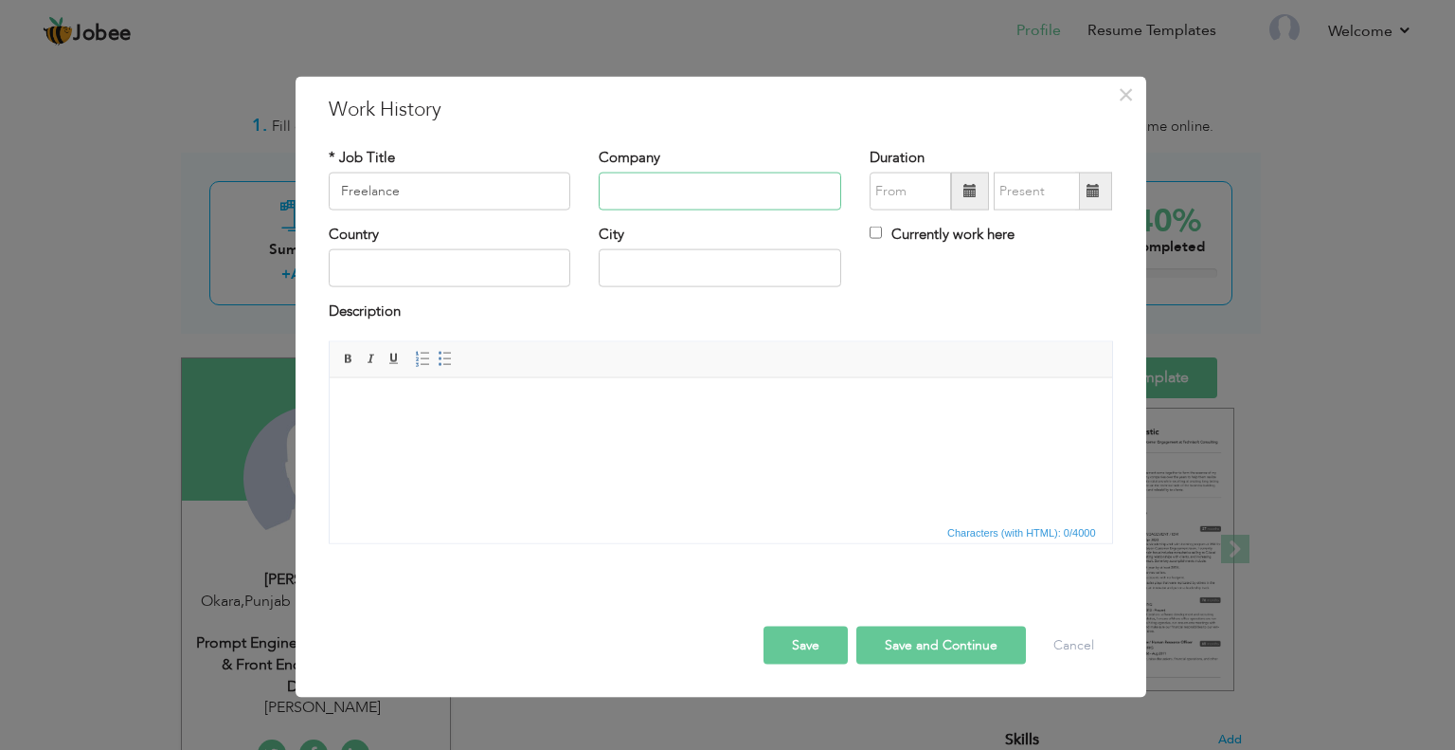
click at [639, 201] on input "text" at bounding box center [720, 191] width 243 height 38
click at [254, 203] on div "× Work History * Job Title Freelance Company Duration Currently work here" at bounding box center [727, 375] width 1455 height 750
type input "="
paste input "Software Engineer (C++ | Flutter | Reverse Engineer | Prompt Engineer)"
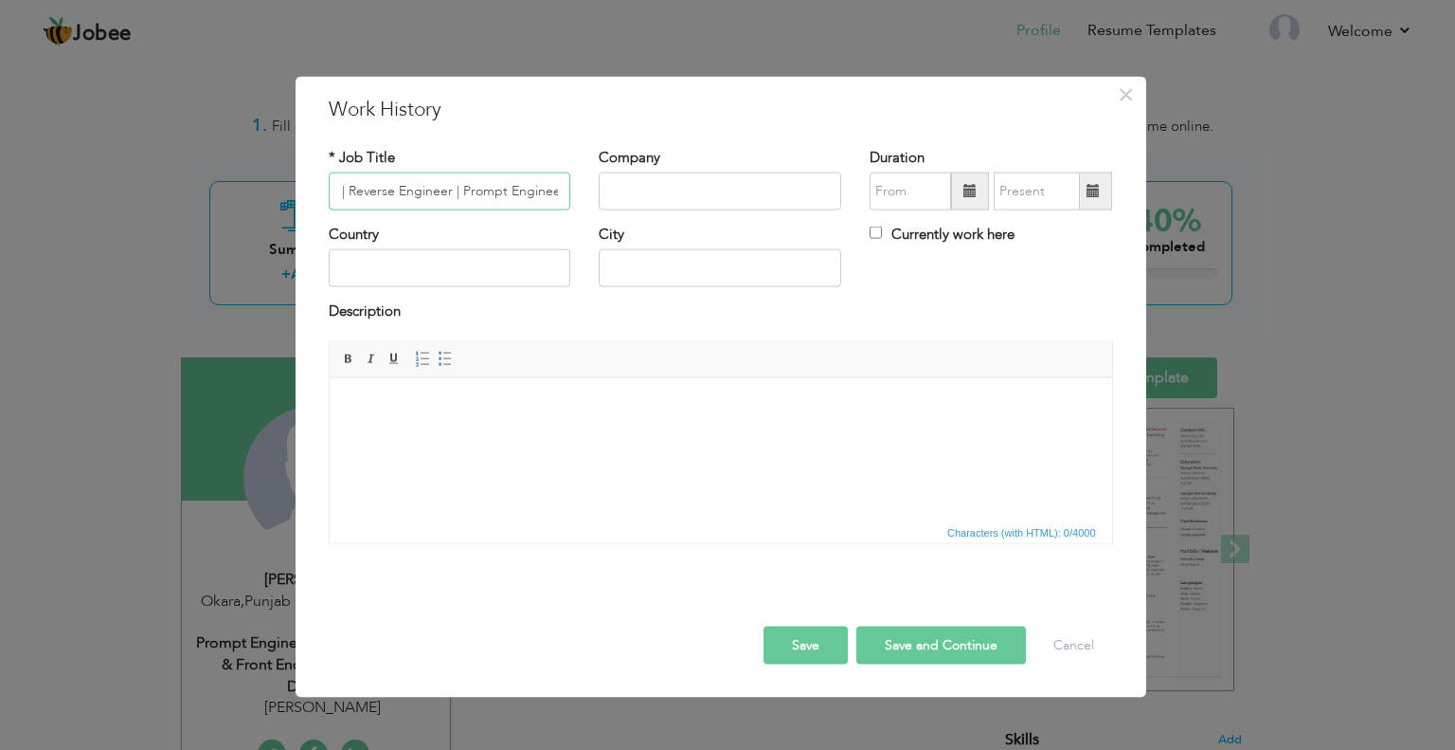
type input "Software Engineer (C++ | Flutter | Reverse Engineer | Prompt Engineer)"
click at [690, 200] on input "text" at bounding box center [720, 191] width 243 height 38
paste input "Freelance / Self-Employed"
type input "Freelance / Self-Employed"
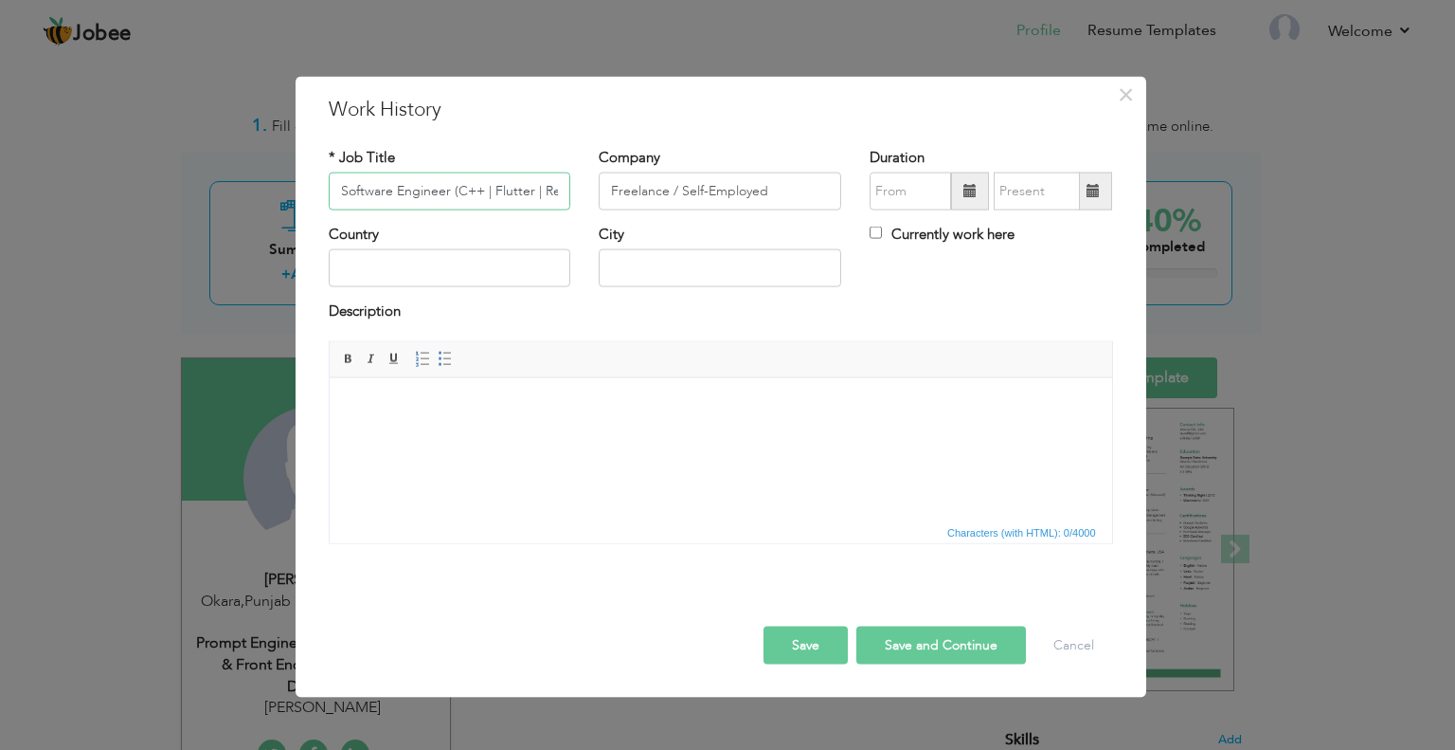
drag, startPoint x: 377, startPoint y: 190, endPoint x: 329, endPoint y: 196, distance: 48.7
click at [329, 196] on input "Software Engineer (C++ | Flutter | Reverse Engineer | Prompt Engineer)" at bounding box center [450, 191] width 243 height 38
click at [469, 198] on input "Software Engineer (C++ | Flutter | Reverse Engineer | Prompt Engineer)" at bounding box center [450, 191] width 243 height 38
click at [455, 185] on input "Software Engineer (C++ | Flutter | Reverse Engineer | Prompt Engineer)" at bounding box center [450, 191] width 243 height 38
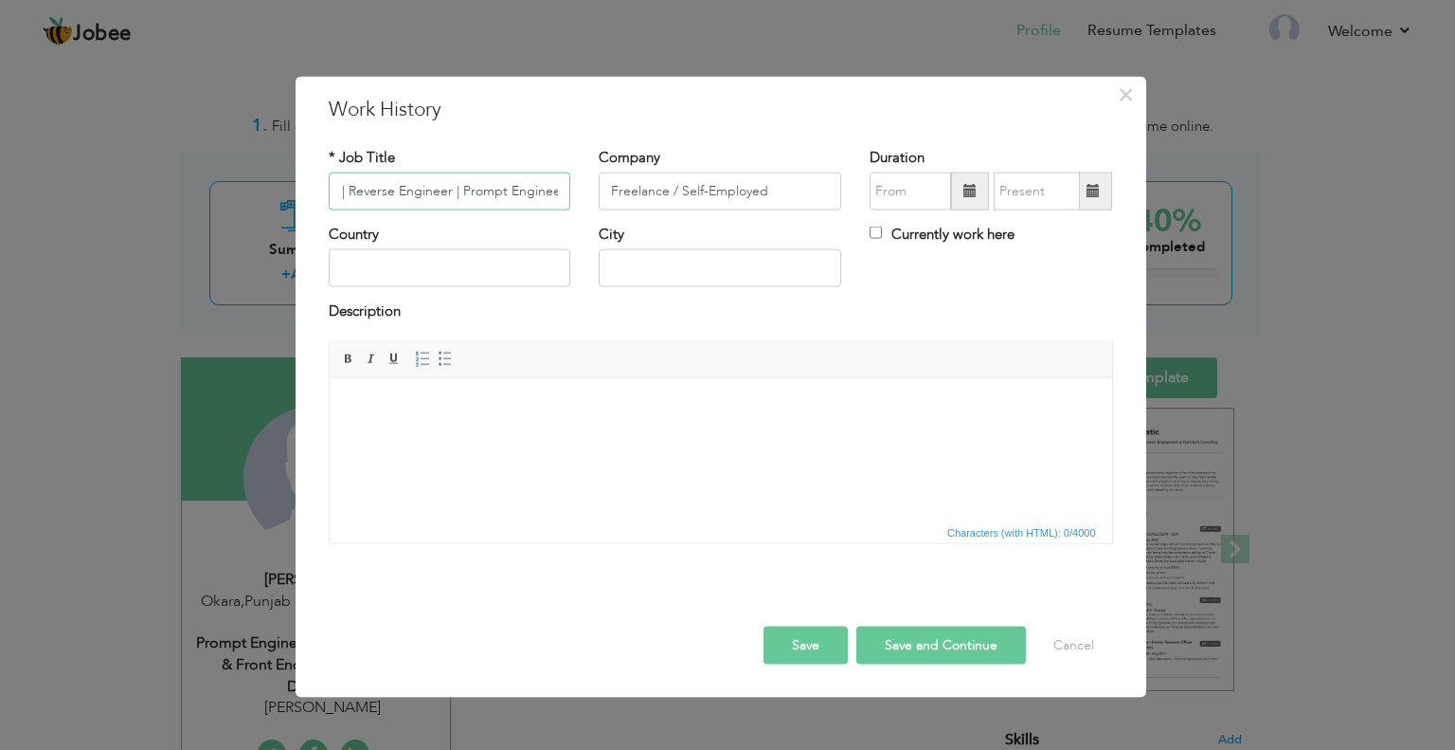
drag, startPoint x: 487, startPoint y: 189, endPoint x: 758, endPoint y: 201, distance: 271.3
click at [758, 201] on div "* Job Title Software Engineer (C++ | Flutter | Reverse Engineer | Prompt Engine…" at bounding box center [721, 185] width 813 height 77
click at [454, 173] on input "Software Engineer (C++ | Flutter | Reverse Engineer | Prompt Engineer)" at bounding box center [450, 191] width 243 height 38
drag, startPoint x: 462, startPoint y: 190, endPoint x: 182, endPoint y: 187, distance: 280.5
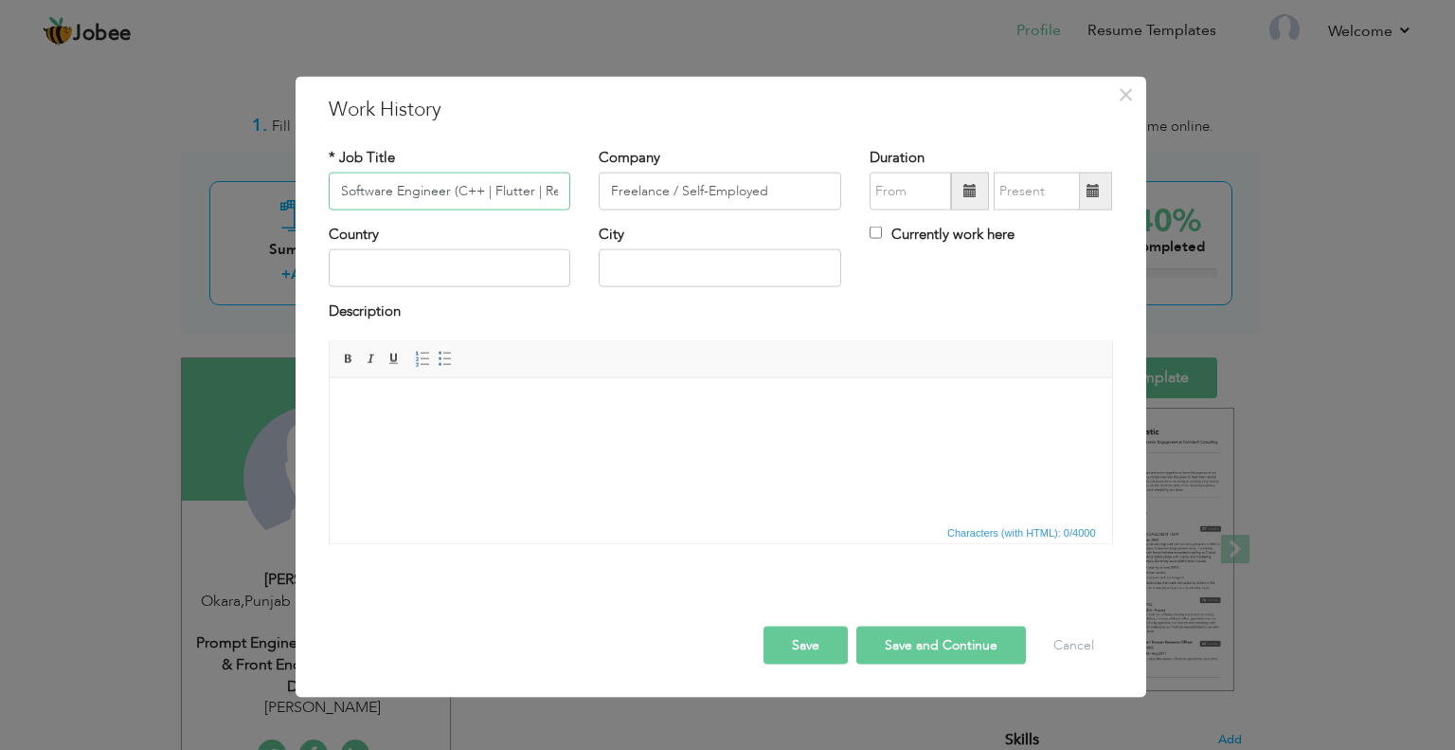
click at [182, 187] on div "× Work History * Job Title Software Engineer (C++ | Flutter | Reverse Engineer …" at bounding box center [727, 375] width 1455 height 750
click at [512, 191] on input "Software Engineer (C++ | Flutter | Reverse Engineer | Prompt Engineer)" at bounding box center [450, 191] width 243 height 38
click at [479, 196] on input "Software Engineer (C++ | Flutter | Reverse Engineer | Prompt Engineer)" at bounding box center [450, 191] width 243 height 38
paste input "Front-End Developer"
type input "Front-End Developer"
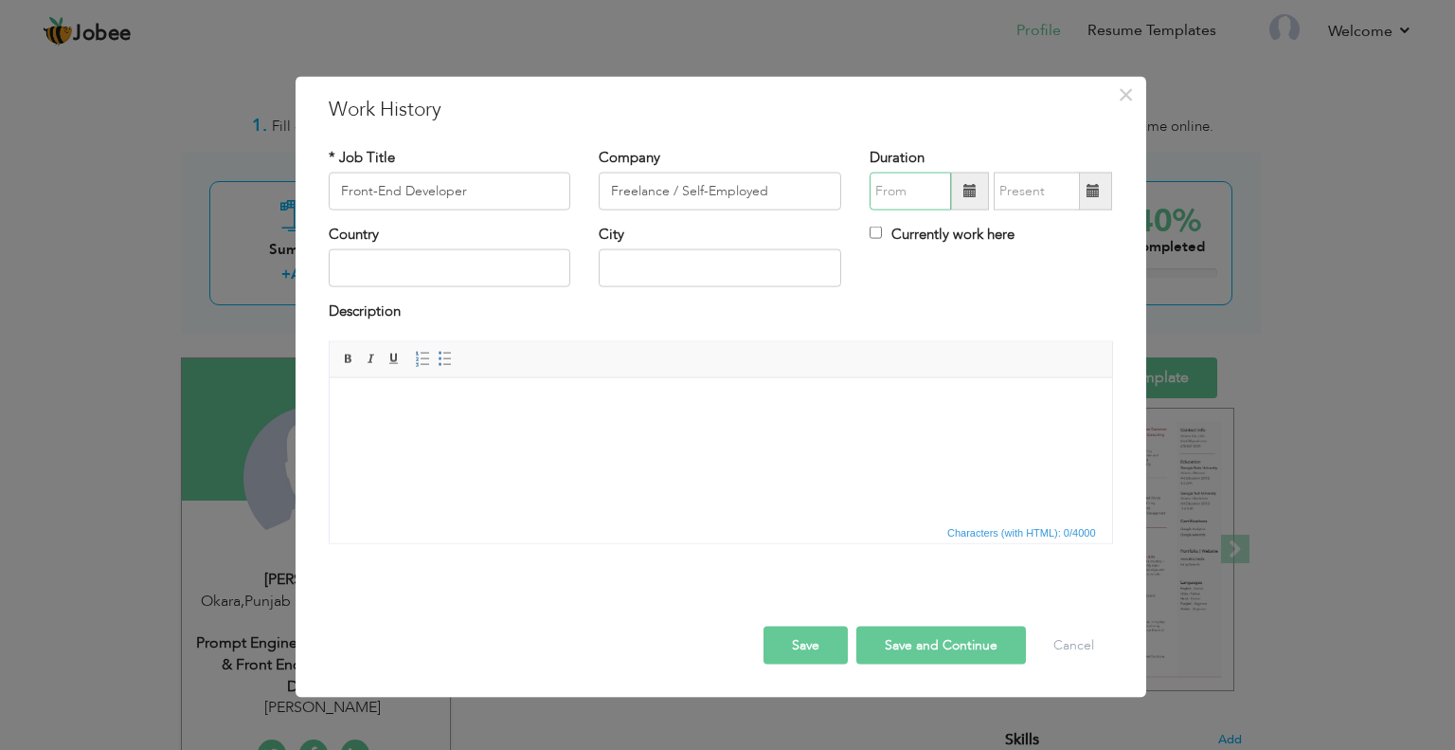
type input "08/2025"
click at [898, 202] on input "08/2025" at bounding box center [910, 191] width 81 height 38
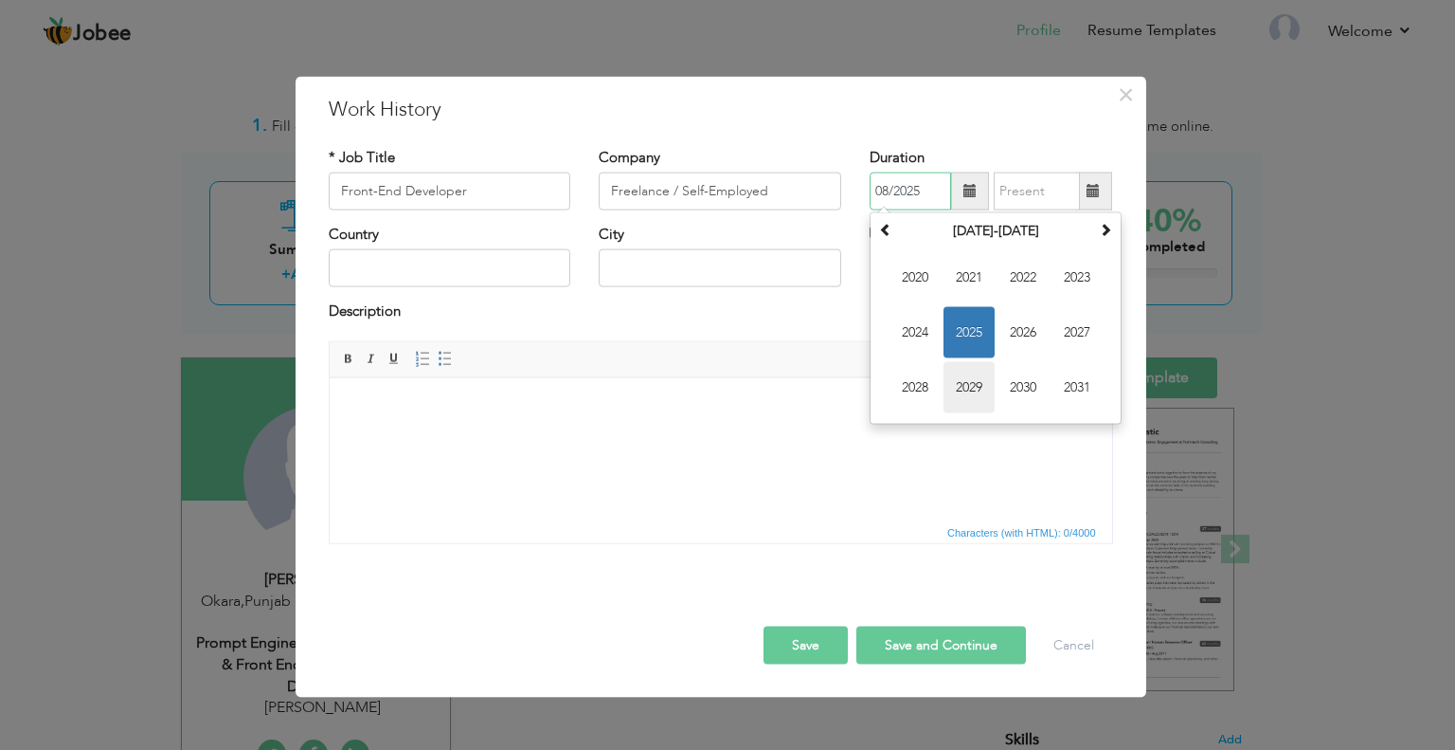
drag, startPoint x: 975, startPoint y: 287, endPoint x: 983, endPoint y: 362, distance: 75.2
click at [997, 371] on td "2020 2021 2022 2023 2024 2025 2026 2027 2028 2029 2030 2031" at bounding box center [996, 332] width 243 height 174
drag, startPoint x: 932, startPoint y: 315, endPoint x: 989, endPoint y: 298, distance: 59.4
click at [1020, 312] on td "2020 2021 2022 2023 2024 2025 2026 2027 2028 2029 2030 2031" at bounding box center [996, 332] width 243 height 174
click at [889, 234] on span at bounding box center [885, 229] width 13 height 13
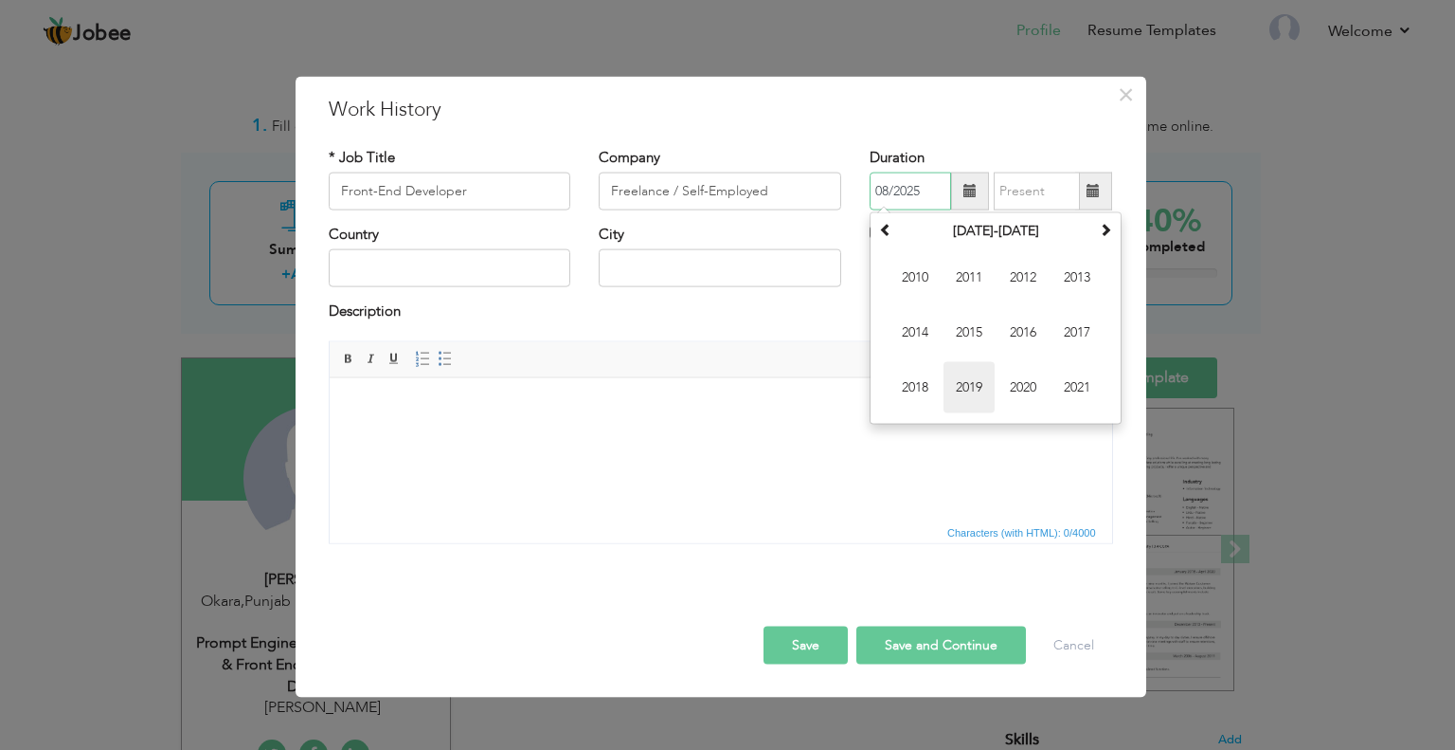
click at [979, 386] on span "2019" at bounding box center [969, 387] width 51 height 51
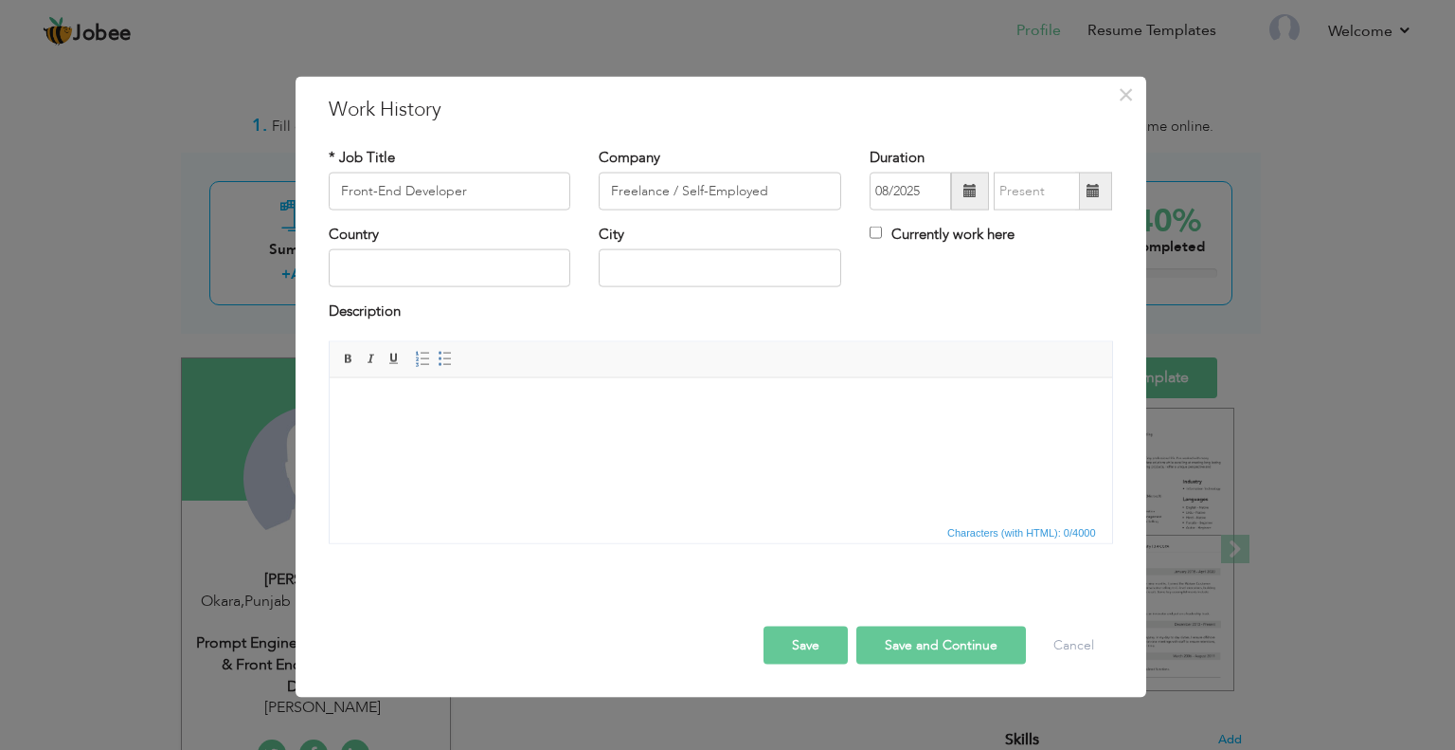
click at [1019, 156] on div "Duration 08/2025" at bounding box center [991, 178] width 243 height 63
click at [875, 228] on input "Currently work here" at bounding box center [876, 232] width 12 height 12
checkbox input "true"
click at [443, 272] on input "text" at bounding box center [450, 268] width 243 height 38
type input "[GEOGRAPHIC_DATA]"
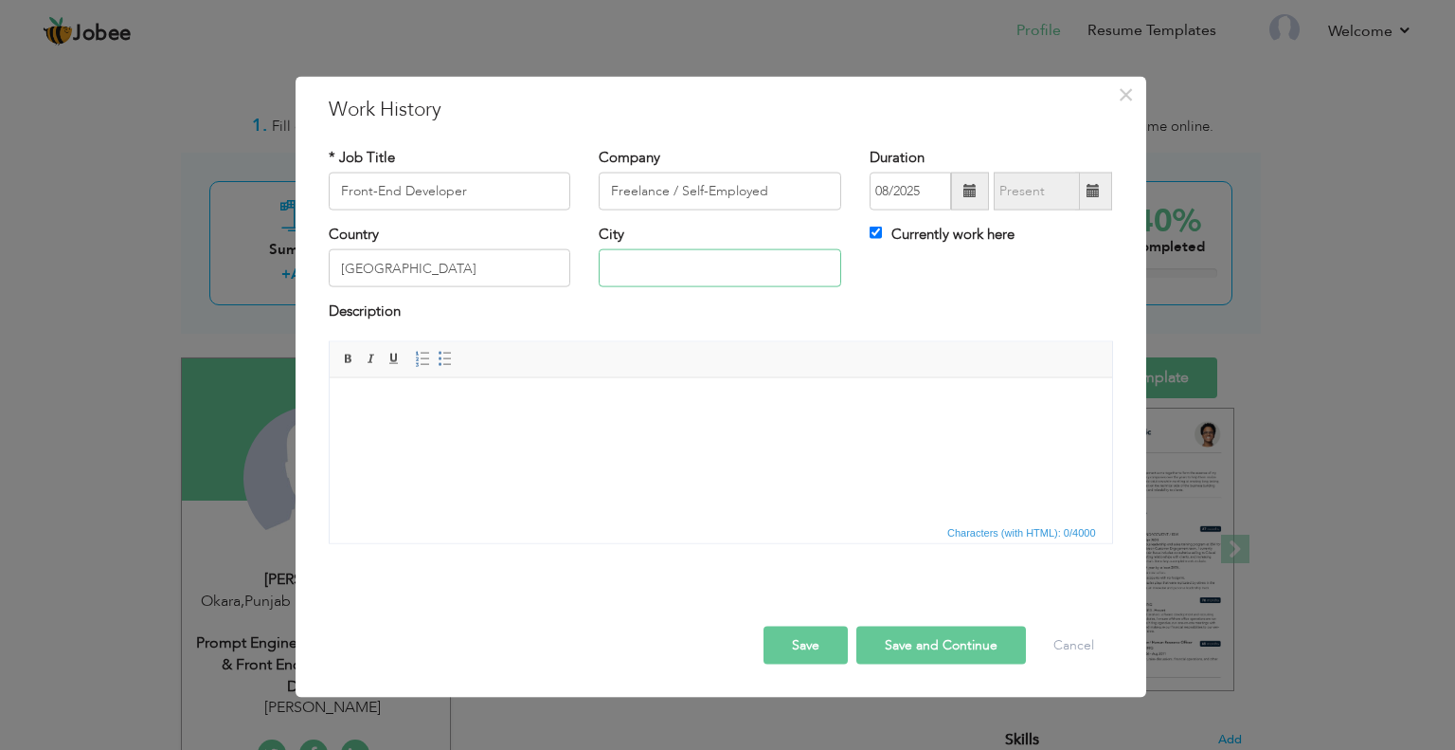
type input "[GEOGRAPHIC_DATA]"
click at [651, 434] on html at bounding box center [720, 406] width 783 height 58
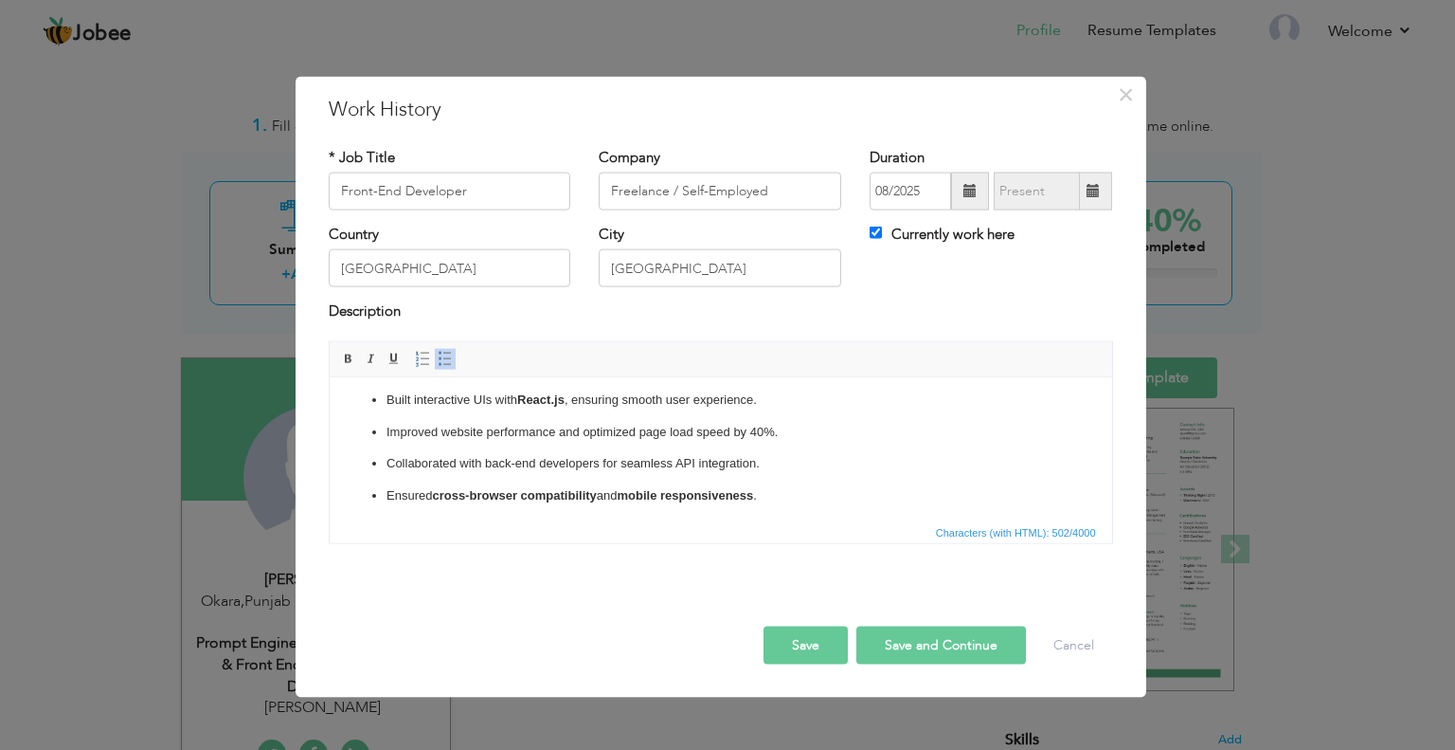
scroll to position [43, 0]
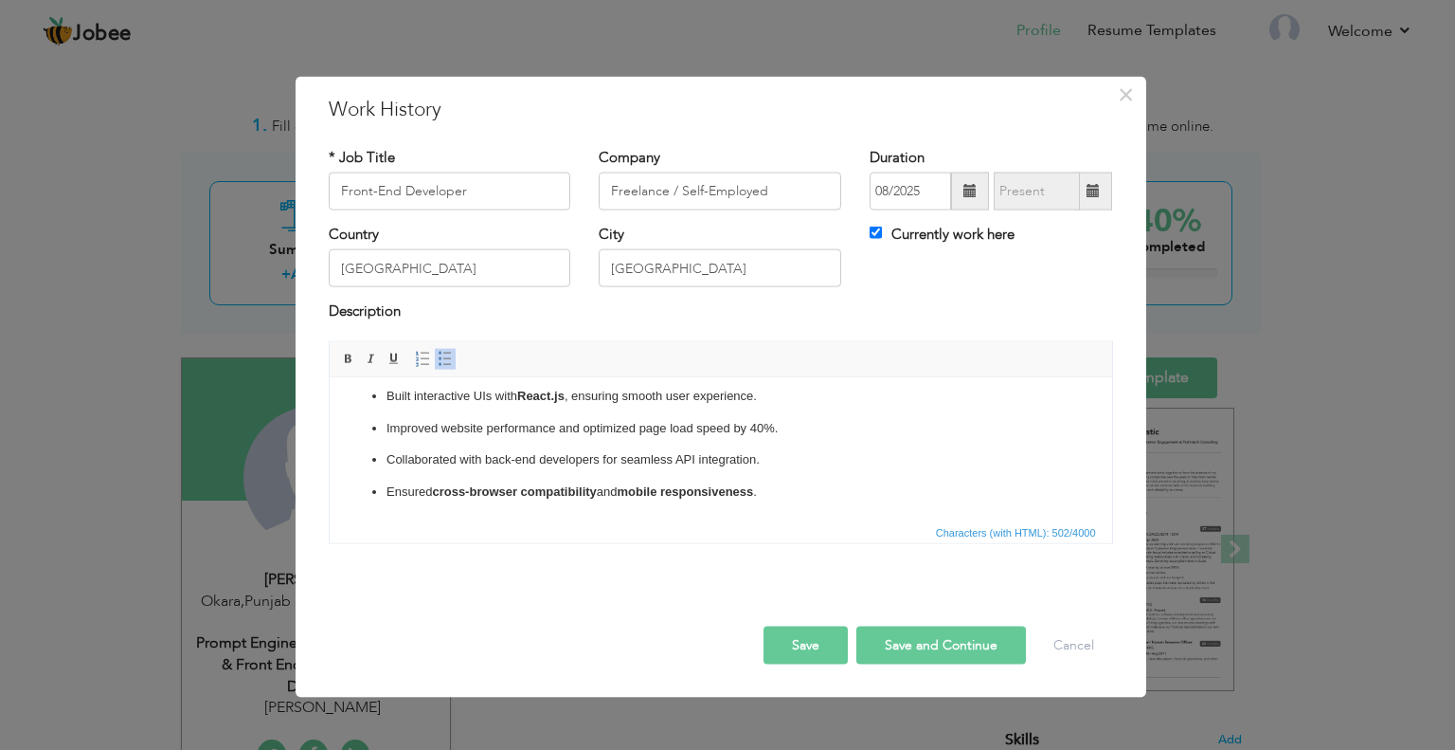
click at [913, 643] on button "Save and Continue" at bounding box center [942, 644] width 170 height 38
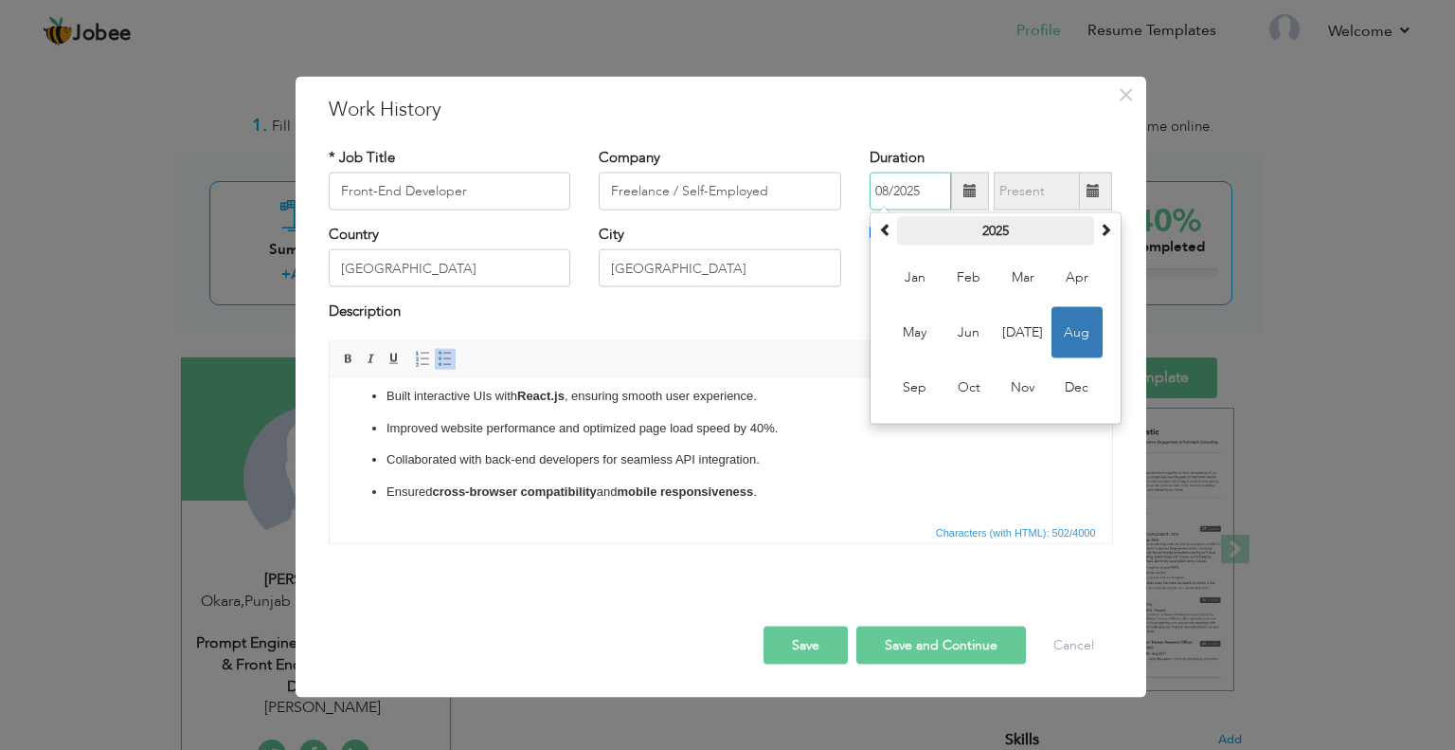
click at [999, 234] on th "2025" at bounding box center [995, 231] width 197 height 28
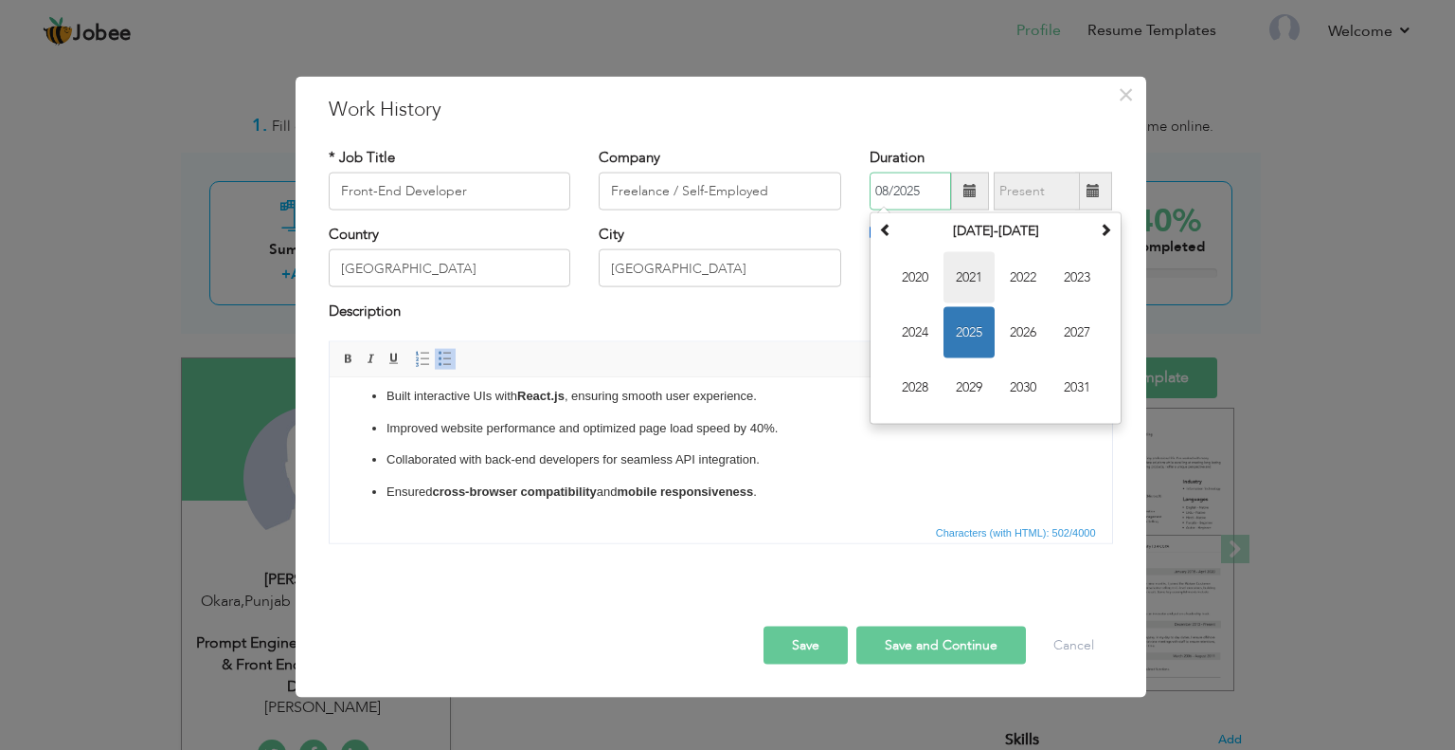
drag, startPoint x: 959, startPoint y: 302, endPoint x: 972, endPoint y: 294, distance: 15.8
click at [982, 316] on td "2020 2021 2022 2023 2024 2025 2026 2027 2028 2029 2030 2031" at bounding box center [996, 332] width 243 height 174
click at [901, 269] on span "2020" at bounding box center [915, 277] width 51 height 51
click at [917, 290] on span "Jan" at bounding box center [915, 277] width 51 height 51
type input "01/2020"
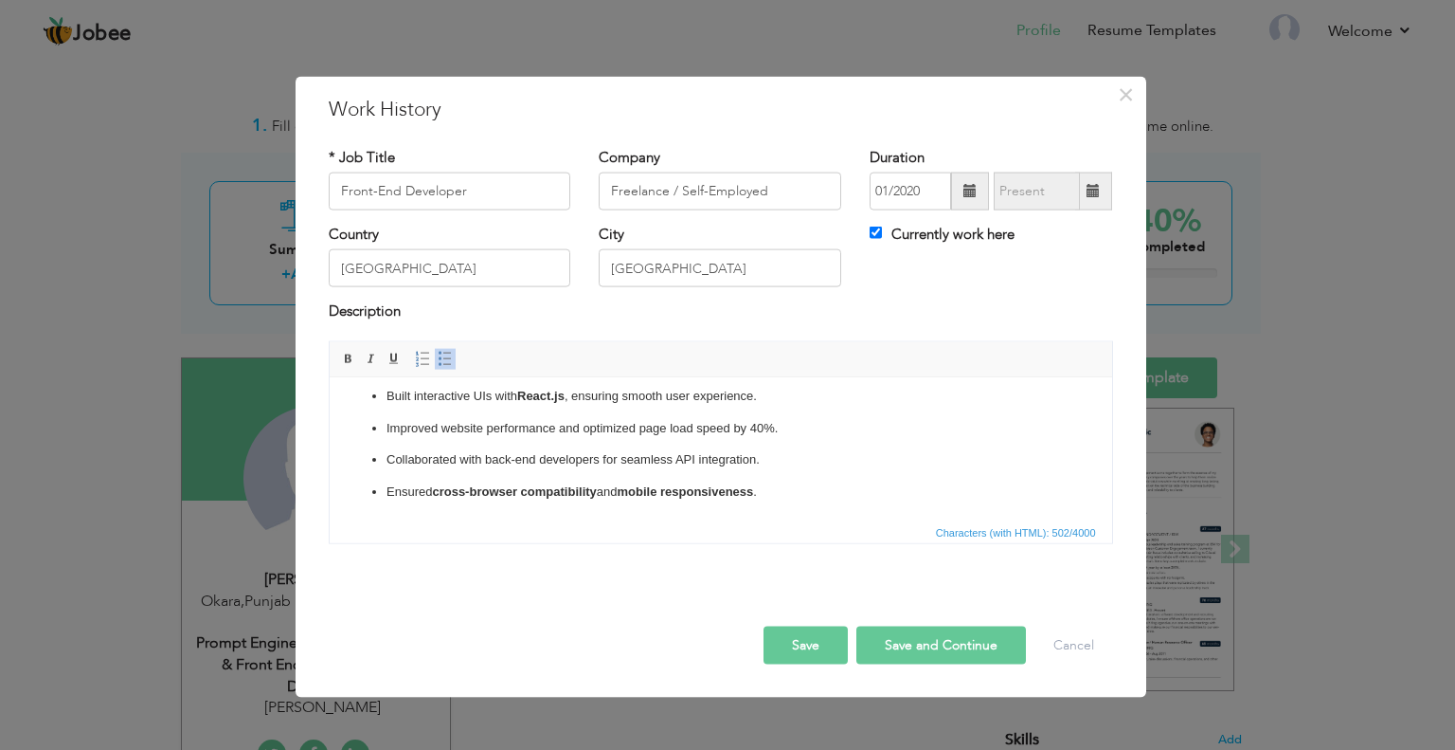
click at [914, 642] on button "Save and Continue" at bounding box center [942, 644] width 170 height 38
checkbox input "false"
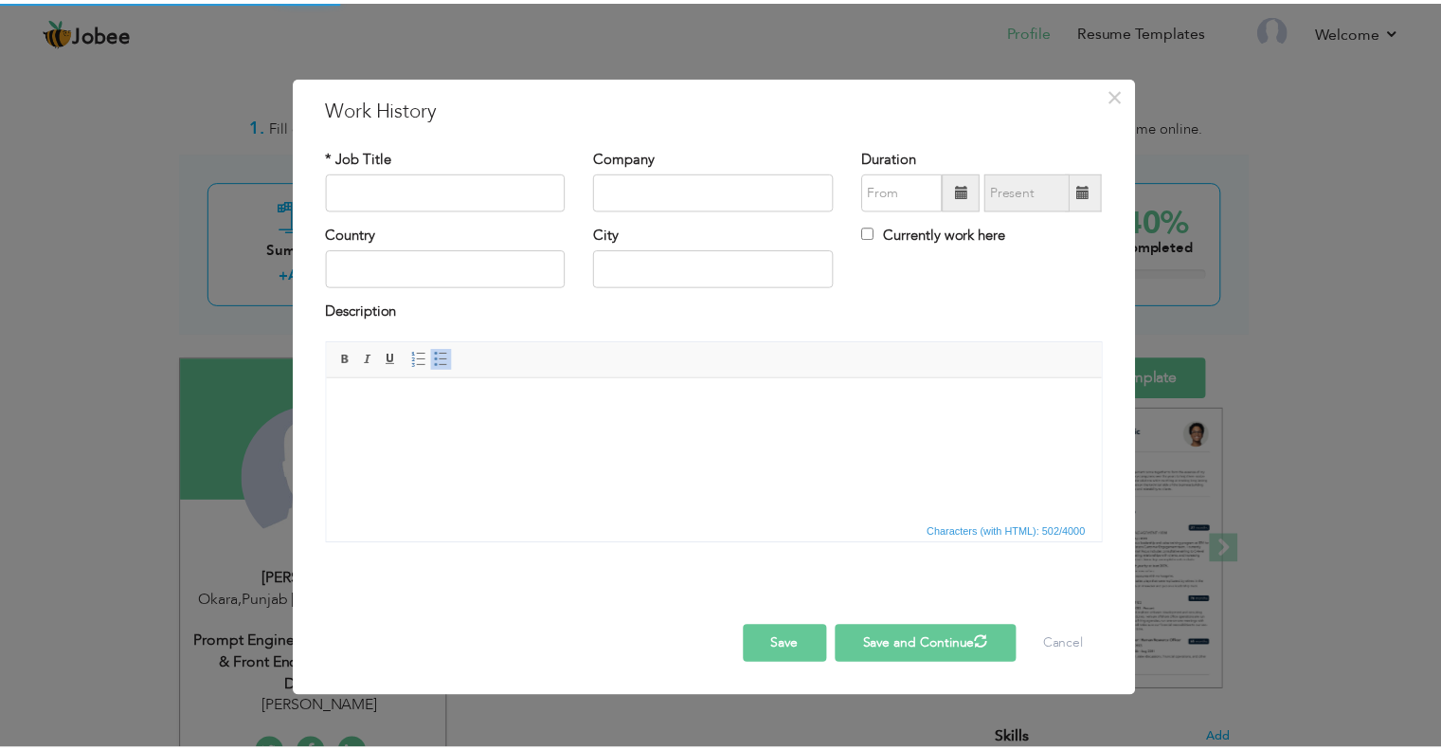
scroll to position [0, 0]
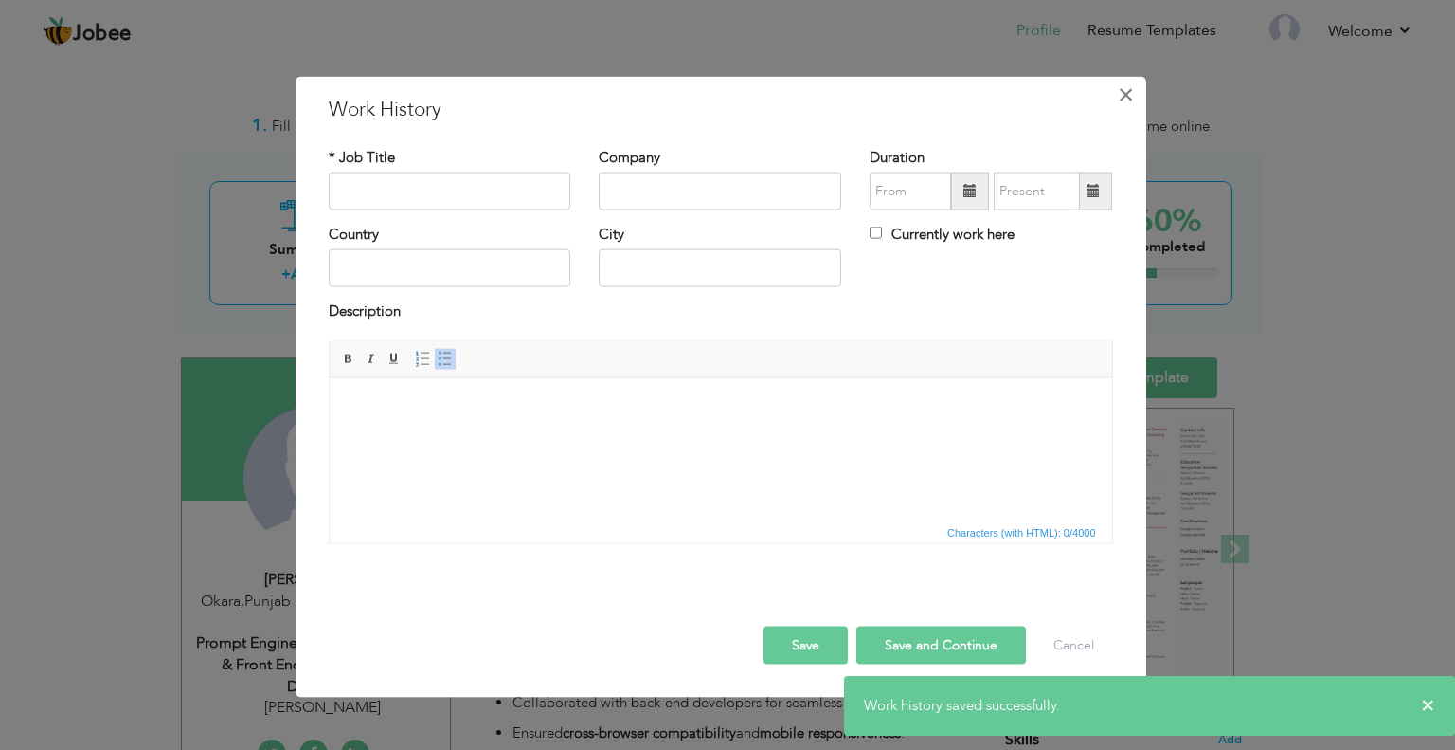
click at [1131, 86] on span "×" at bounding box center [1126, 94] width 16 height 34
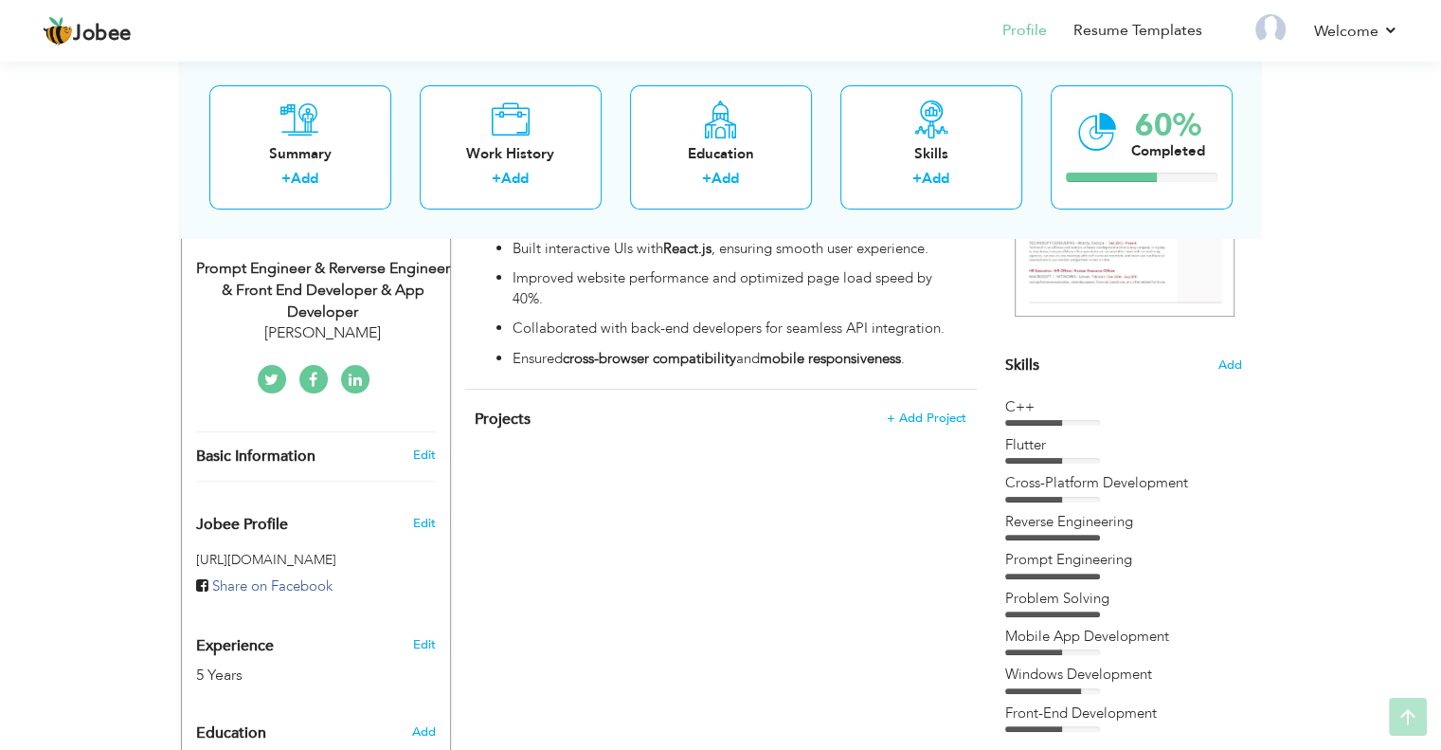
scroll to position [379, 0]
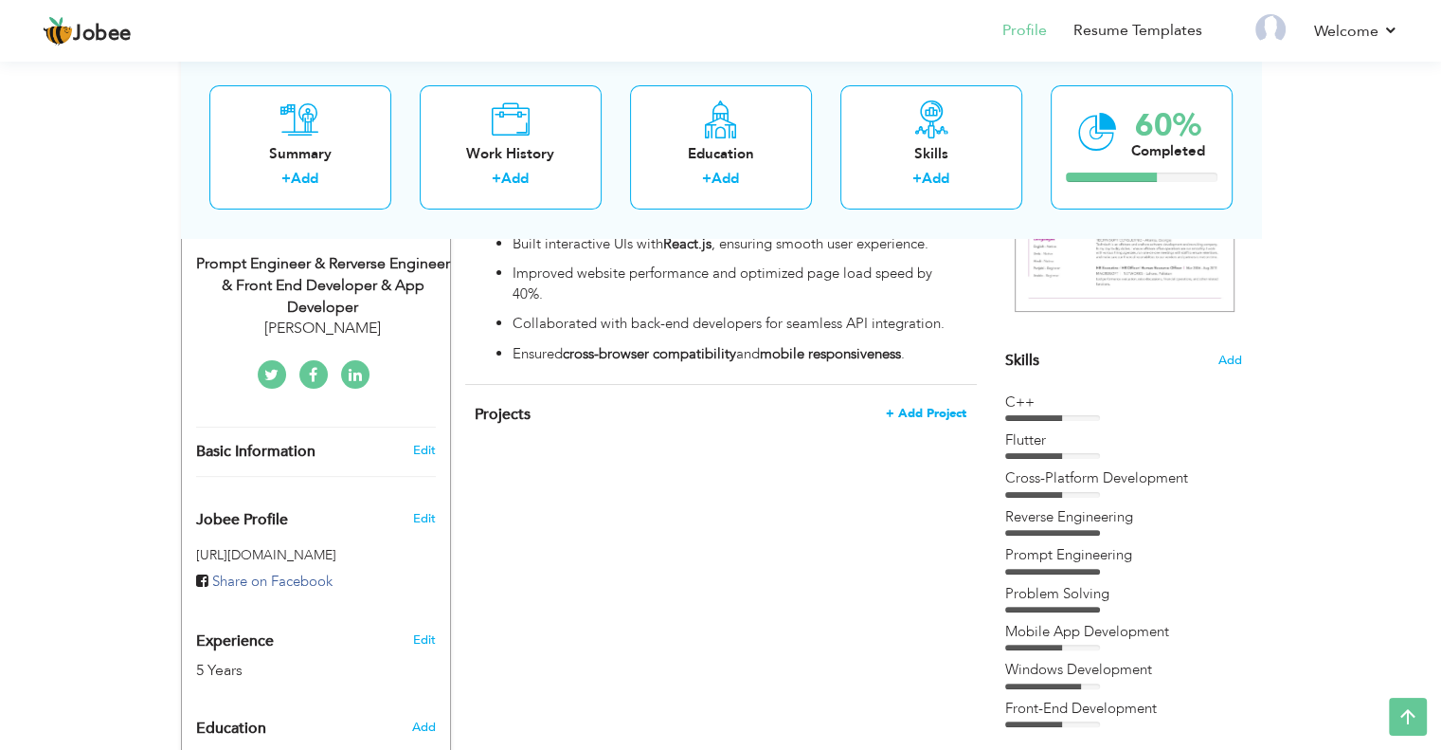
click at [931, 407] on span "+ Add Project" at bounding box center [926, 413] width 81 height 13
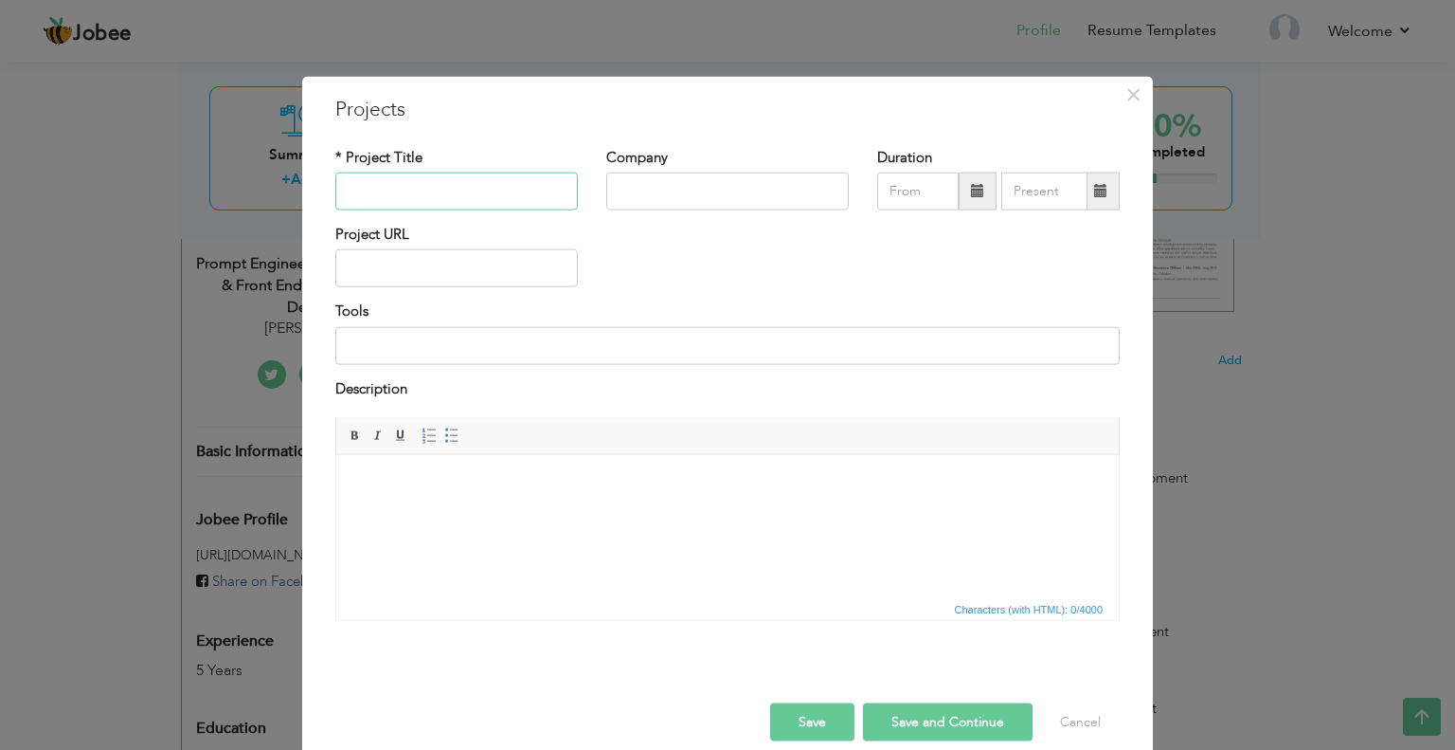
click at [420, 190] on input "text" at bounding box center [456, 191] width 243 height 38
click at [1126, 93] on span "×" at bounding box center [1134, 94] width 16 height 34
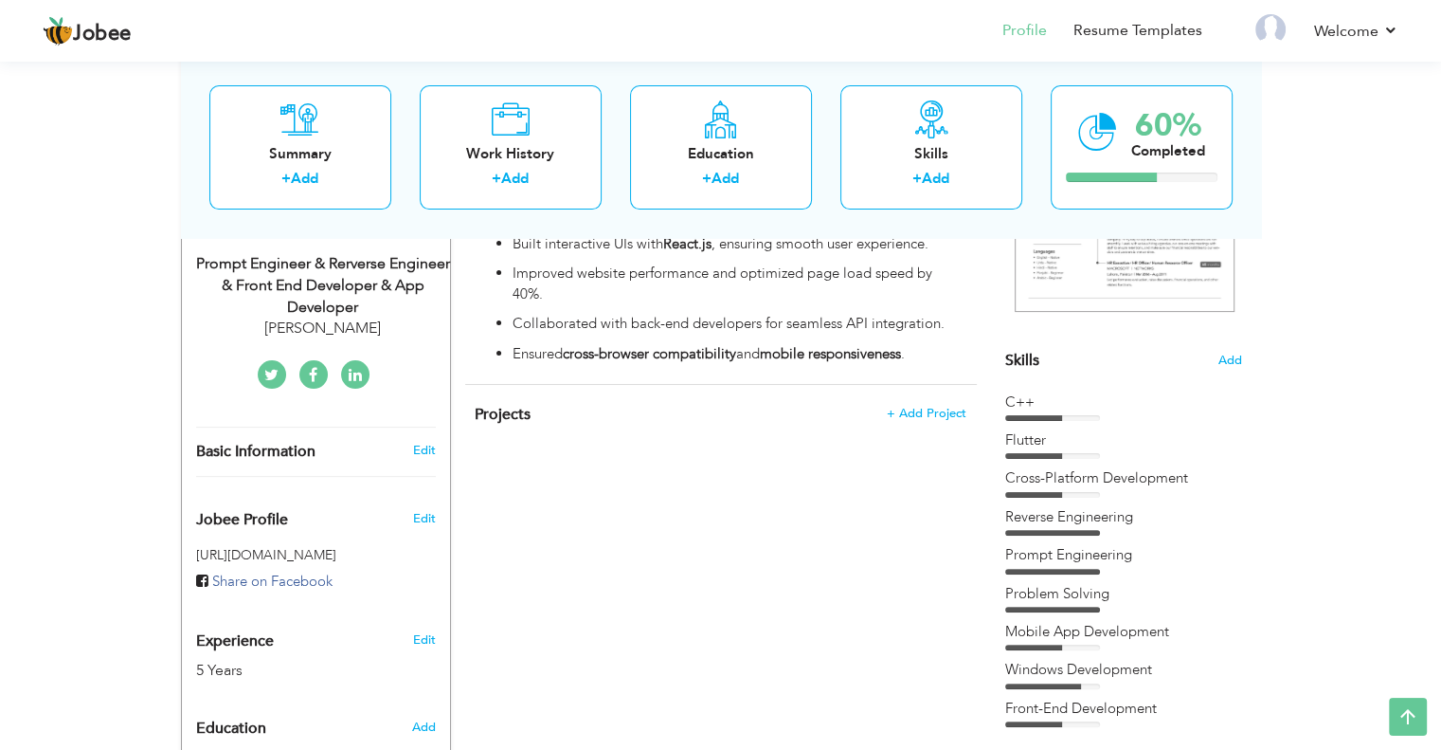
click at [1317, 650] on div "View Resume Export PDF Profile Summary Public Link Experience Education Awards …" at bounding box center [720, 447] width 1441 height 1539
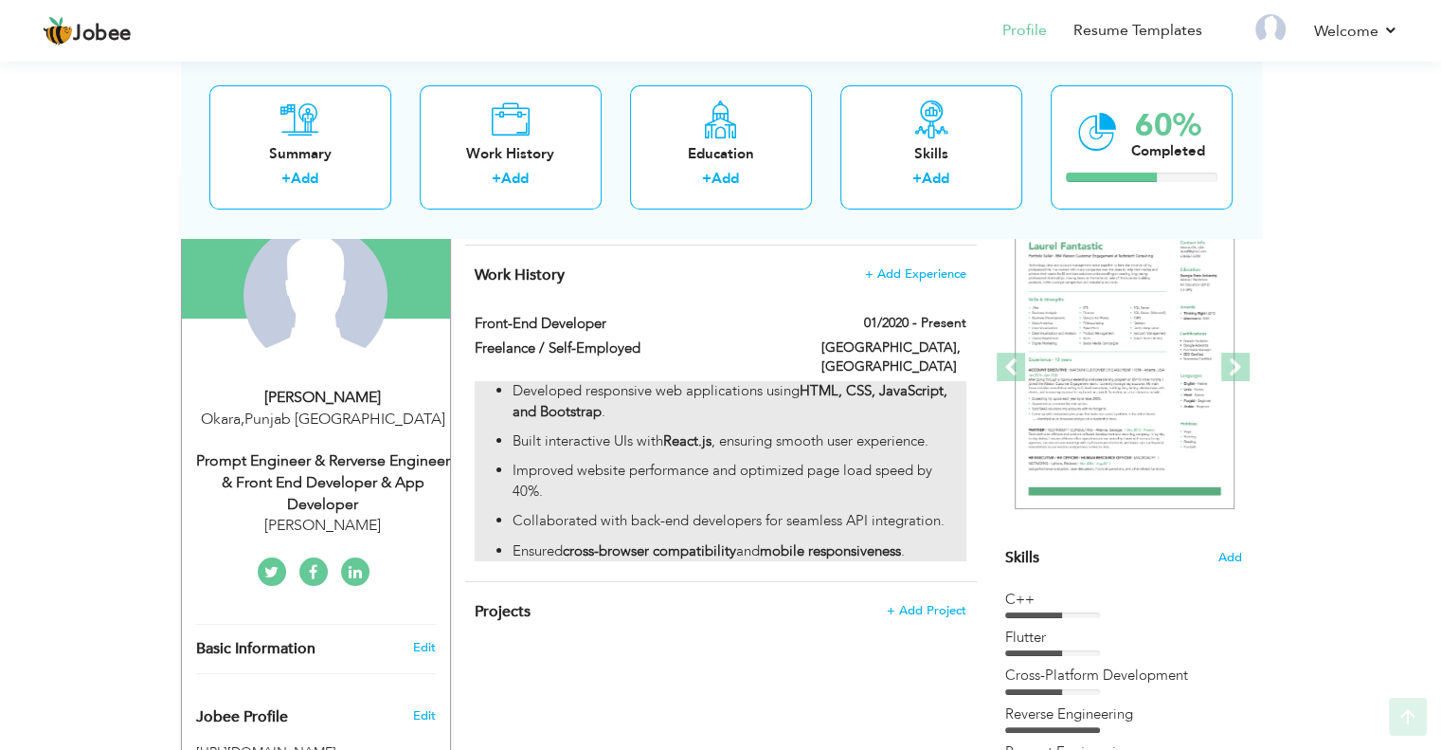
scroll to position [190, 0]
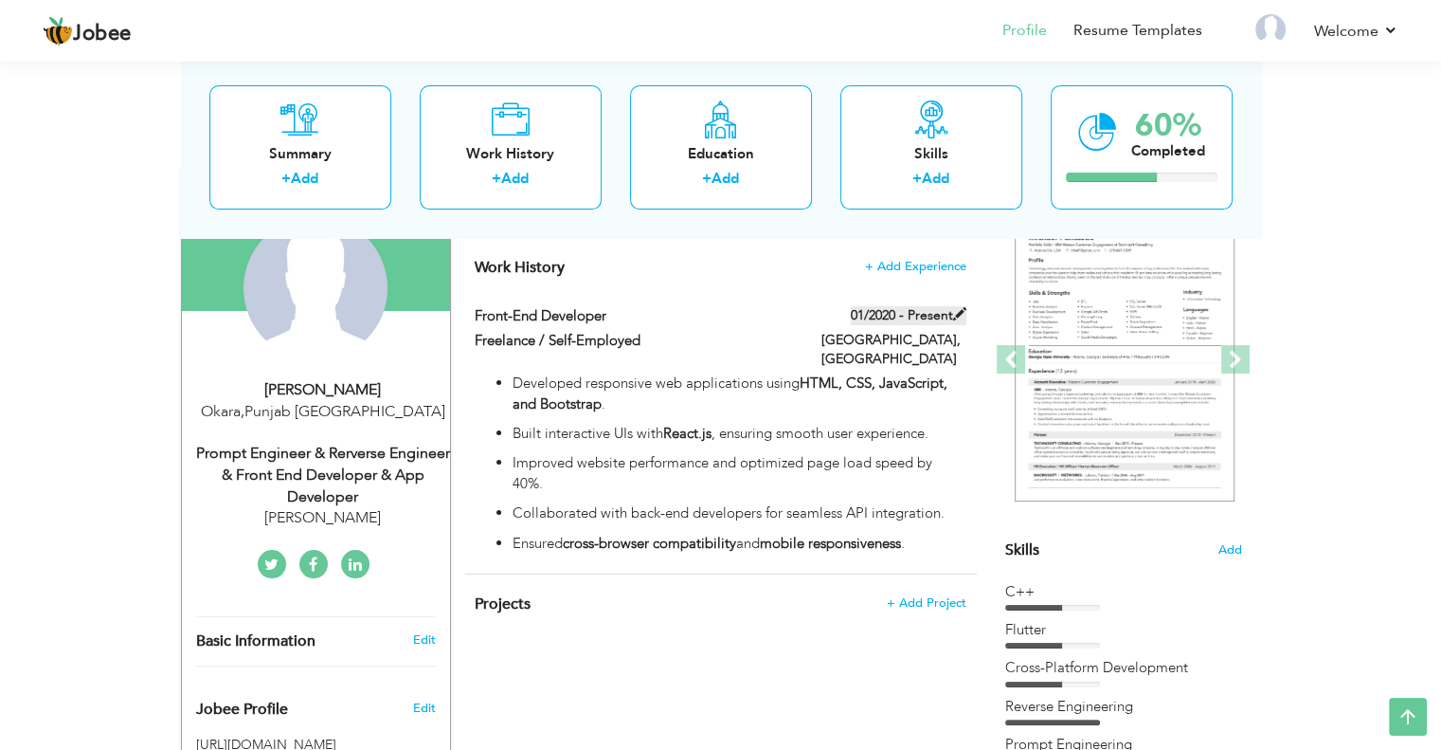
click at [963, 310] on span at bounding box center [959, 313] width 13 height 13
type input "Front-End Developer"
type input "Freelance / Self-Employed"
type input "01/2020"
type input "[GEOGRAPHIC_DATA]"
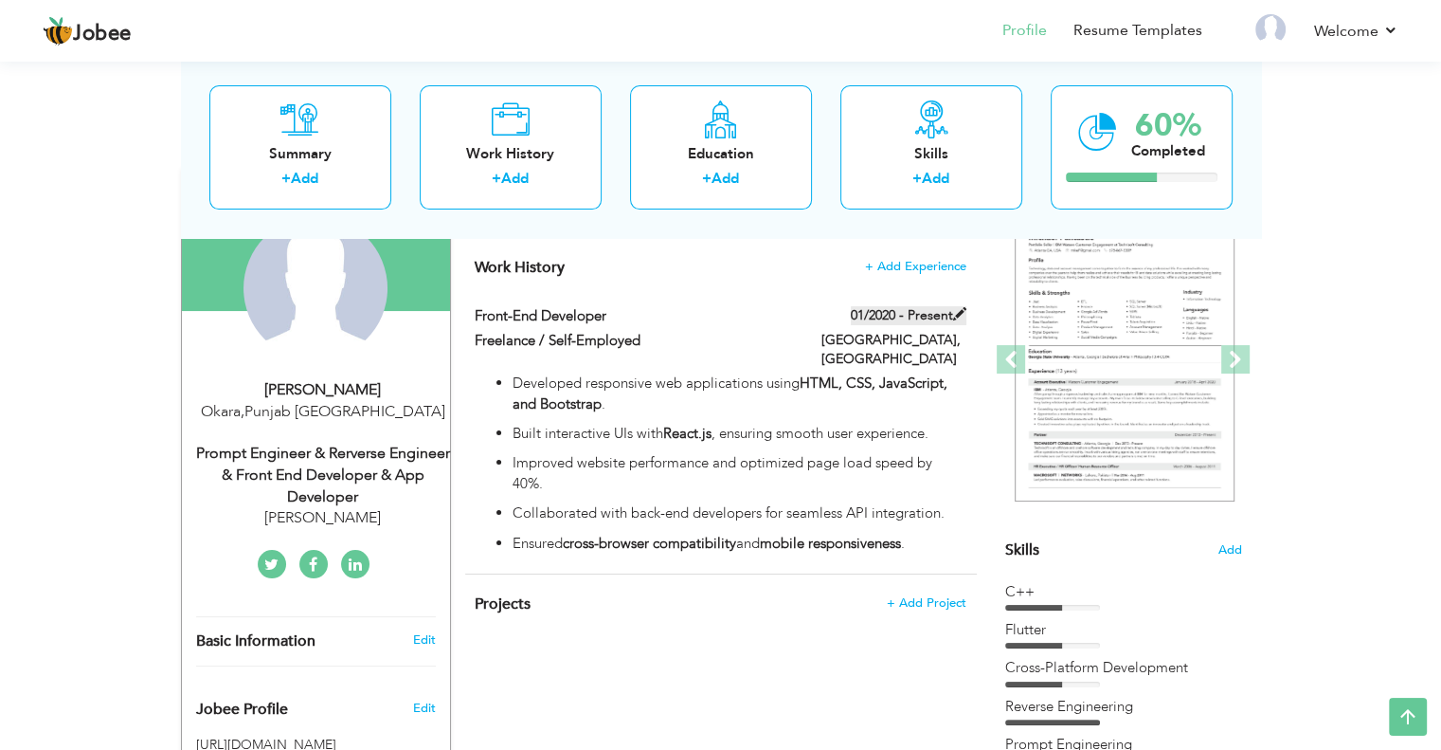
type input "[GEOGRAPHIC_DATA]"
checkbox input "true"
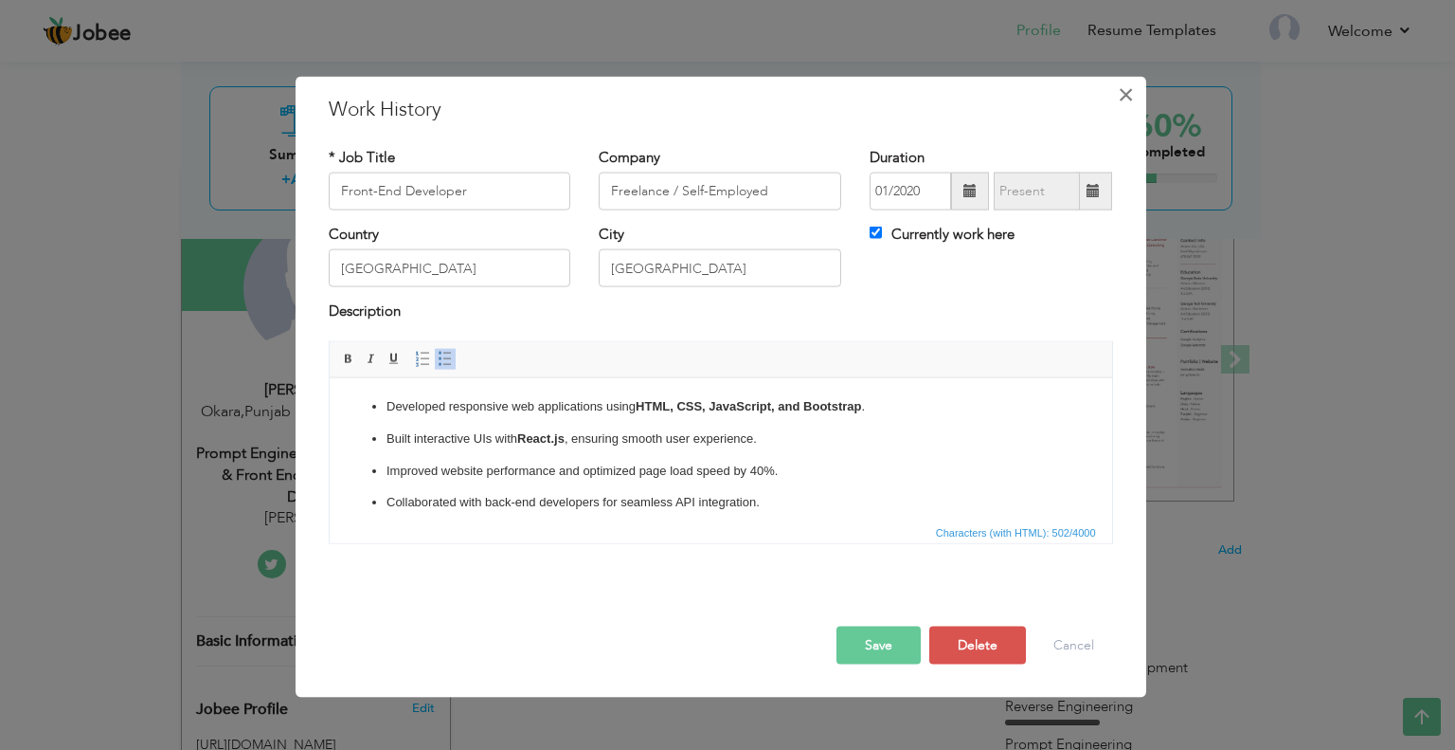
click at [1125, 90] on span "×" at bounding box center [1126, 94] width 16 height 34
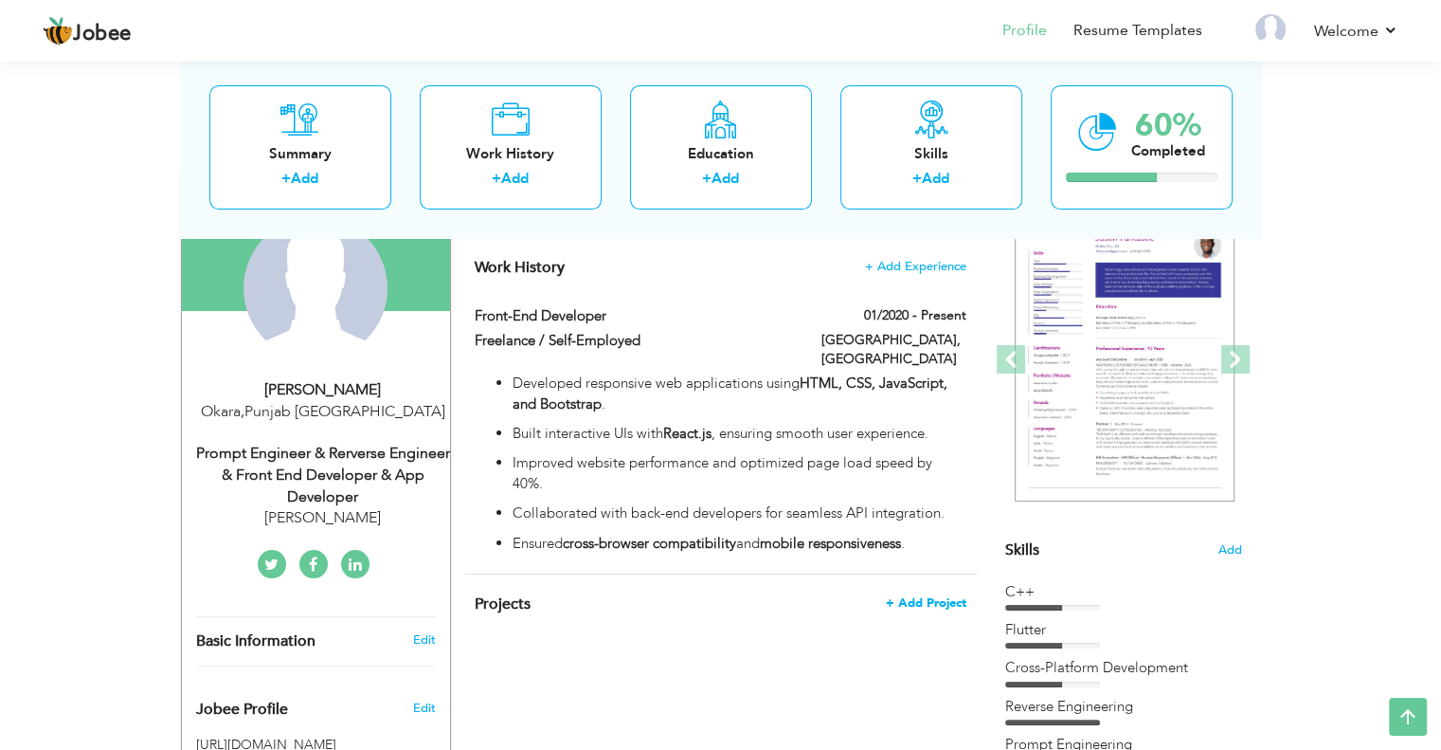
click at [913, 596] on span "+ Add Project" at bounding box center [926, 602] width 81 height 13
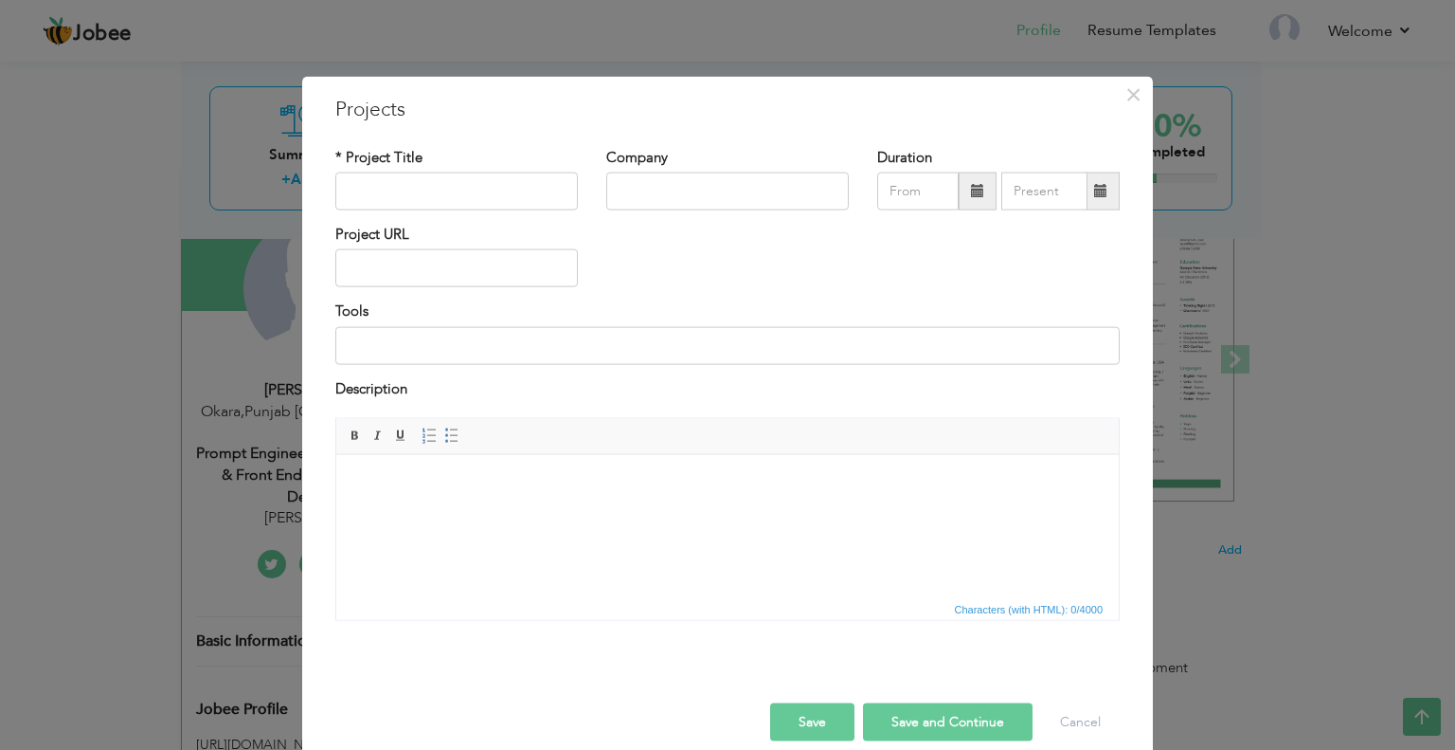
click at [1107, 86] on div "× Projects * Project Title Company Duration" at bounding box center [727, 425] width 851 height 698
click at [1127, 87] on span "×" at bounding box center [1134, 94] width 16 height 34
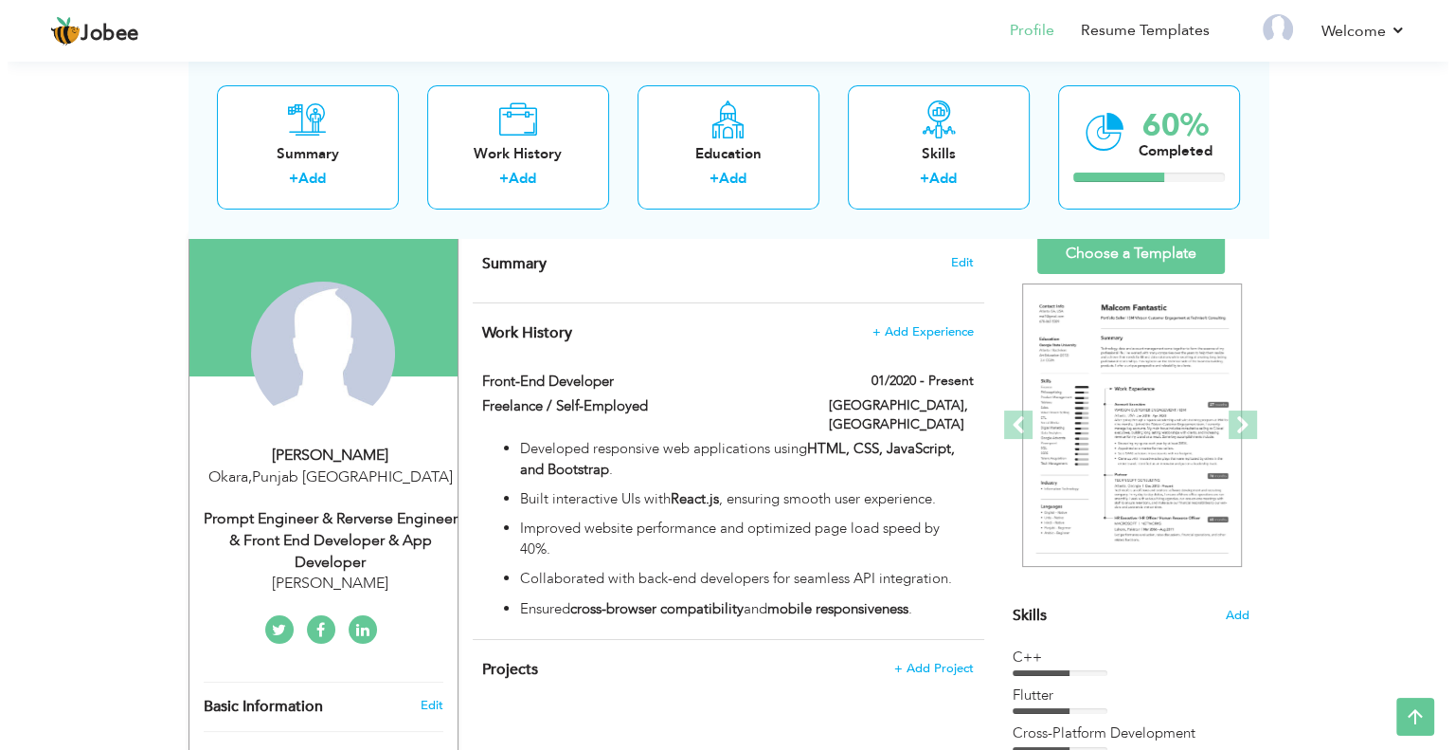
scroll to position [87, 0]
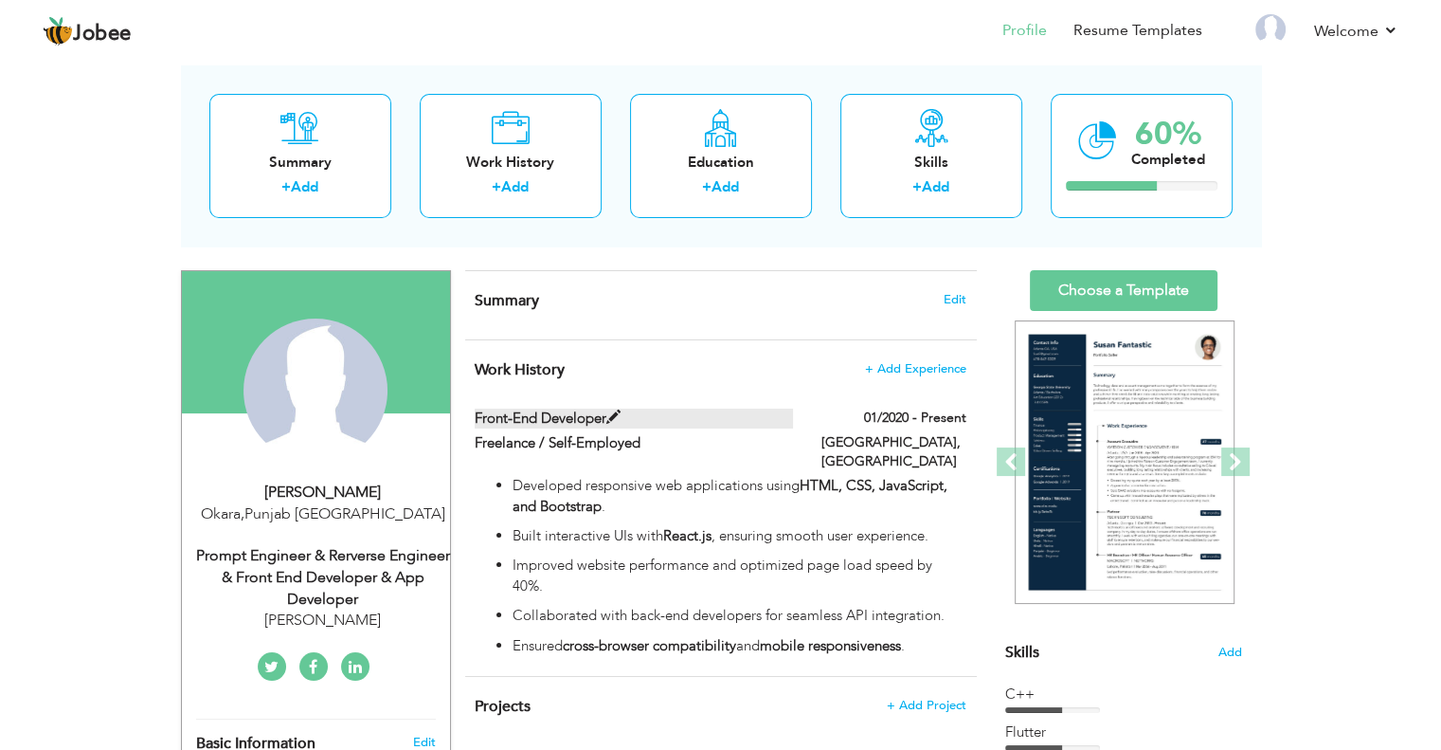
click at [614, 418] on span at bounding box center [613, 417] width 14 height 14
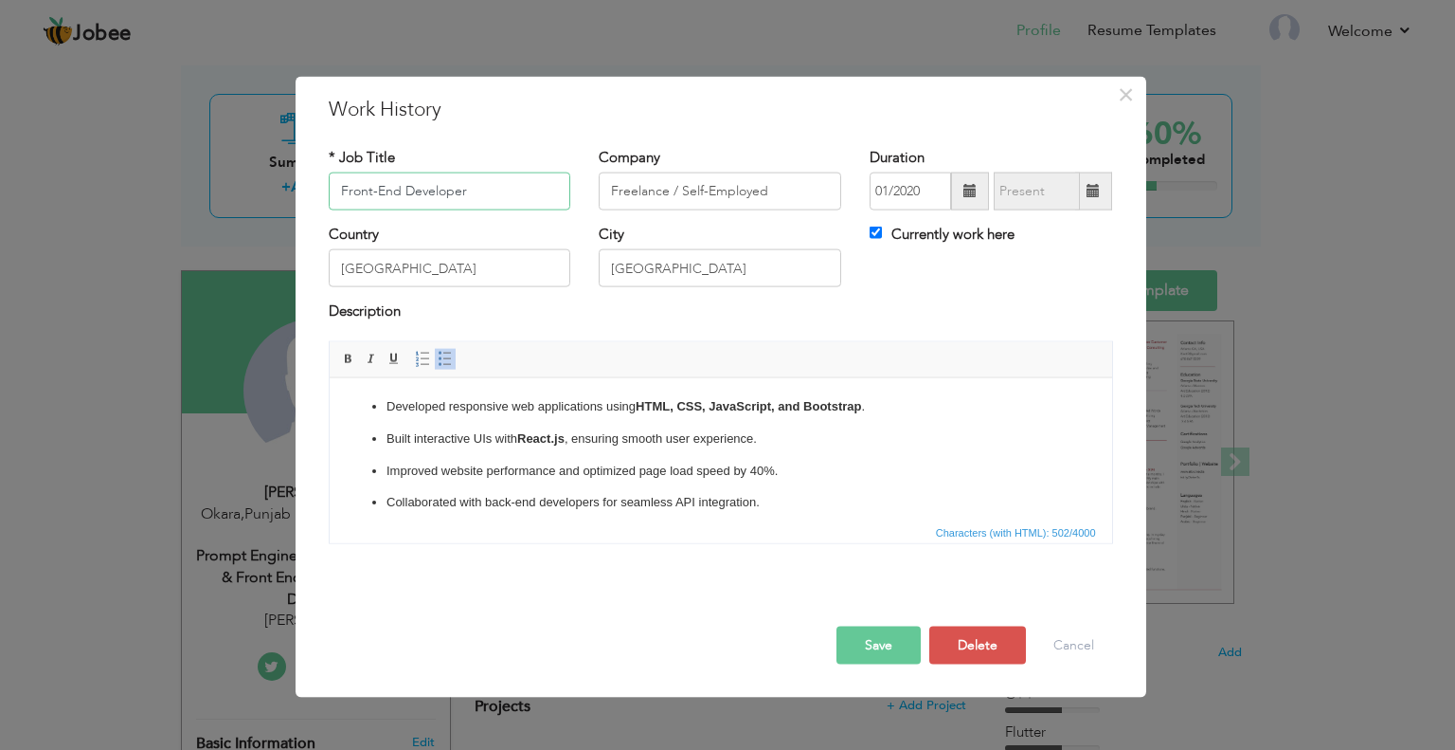
drag, startPoint x: 515, startPoint y: 196, endPoint x: 341, endPoint y: 190, distance: 173.5
click at [341, 190] on input "Front-End Developer" at bounding box center [450, 191] width 243 height 38
paste input "lutter"
drag, startPoint x: 485, startPoint y: 196, endPoint x: 263, endPoint y: 195, distance: 221.7
click at [263, 195] on div "× Work History * Job Title Flutter Developer Company Freelance / Self-Employed …" at bounding box center [727, 375] width 1455 height 750
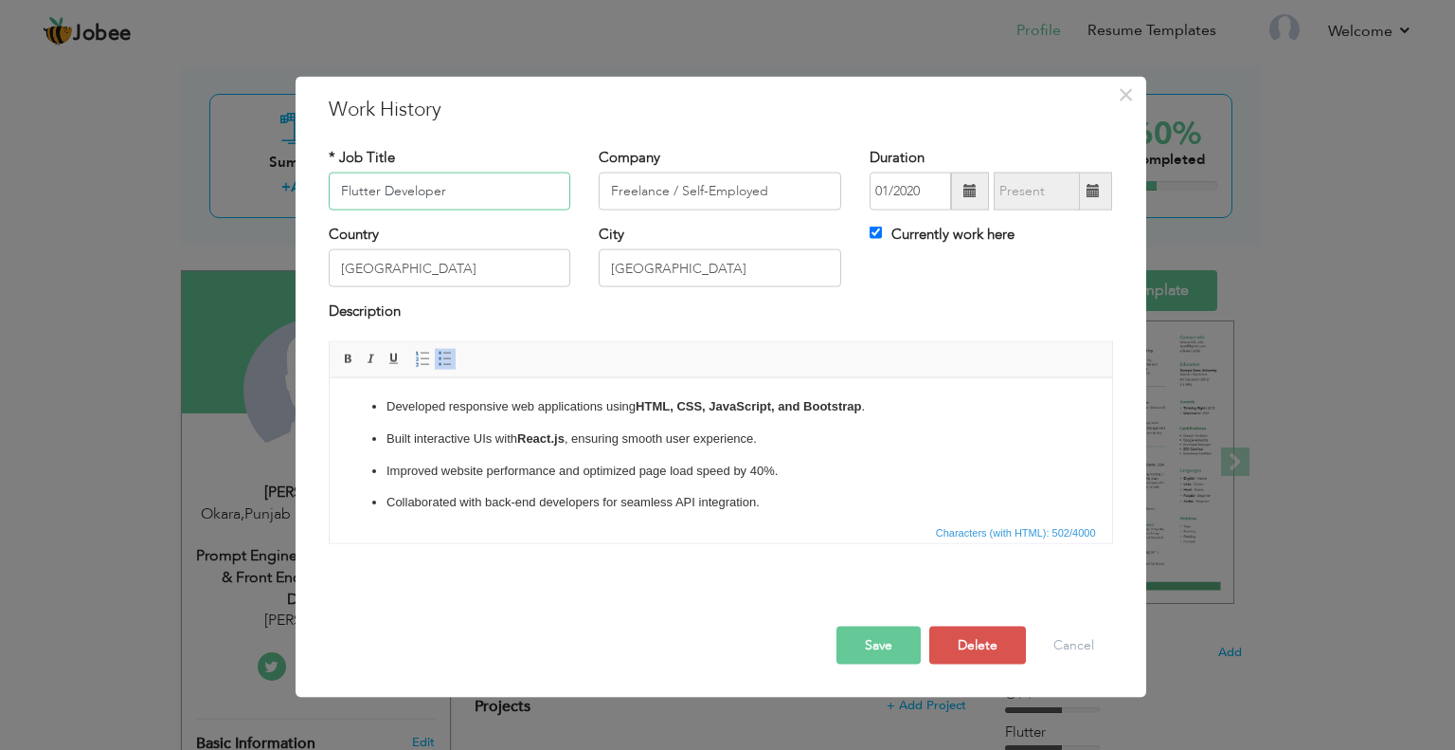
paste input "| Cross-Platform Mobile & Web Apps | Firebase | Clean Architecture"
type input "Flutter Developer | Cross-Platform Mobile & Web Apps | Firebase | Clean Archite…"
click at [621, 479] on p "Improved website performance and optimized page load speed by 40%." at bounding box center [720, 471] width 669 height 20
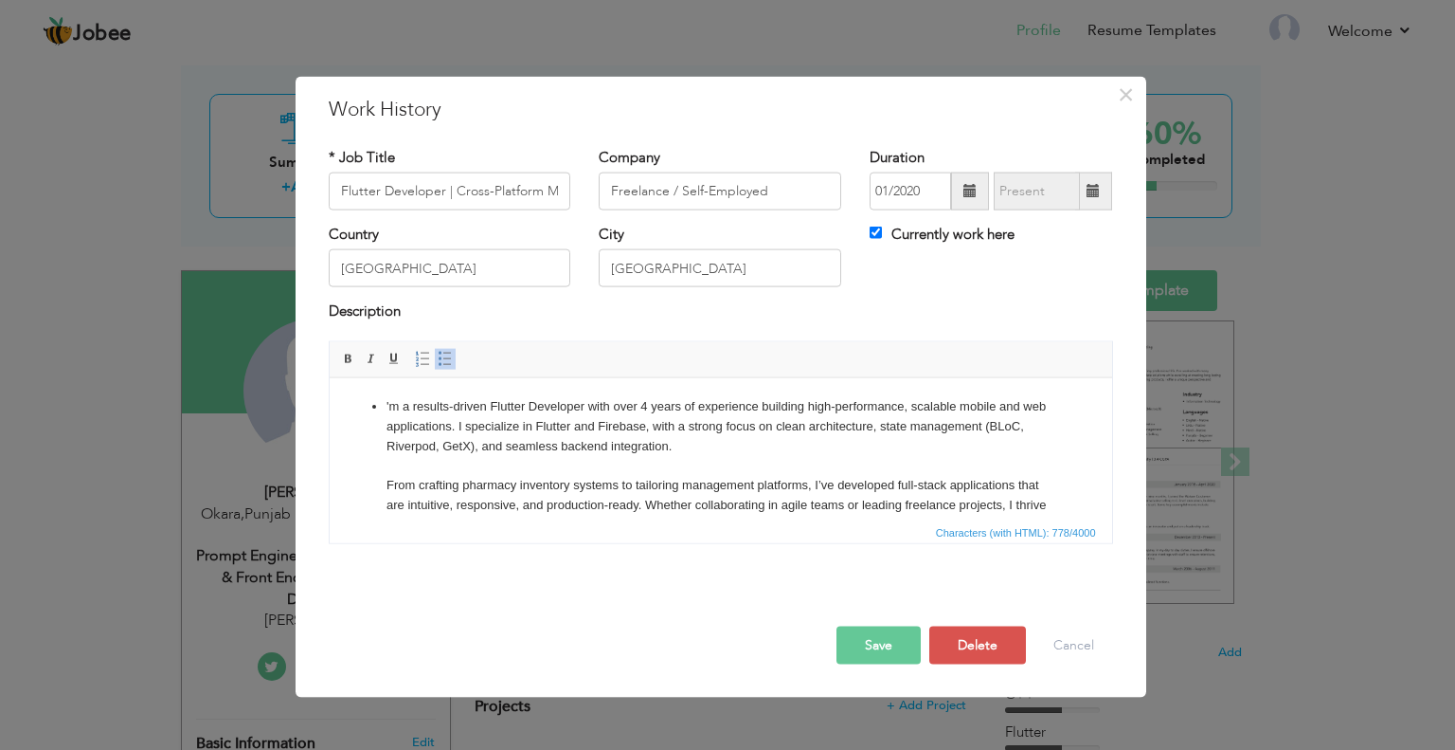
click at [388, 411] on p "'m a results-driven Flutter Developer with over 4 years of experience building …" at bounding box center [720, 504] width 669 height 217
click at [458, 448] on p "'im a results-driven Flutter Developer with over 4 years of experience building…" at bounding box center [720, 504] width 669 height 217
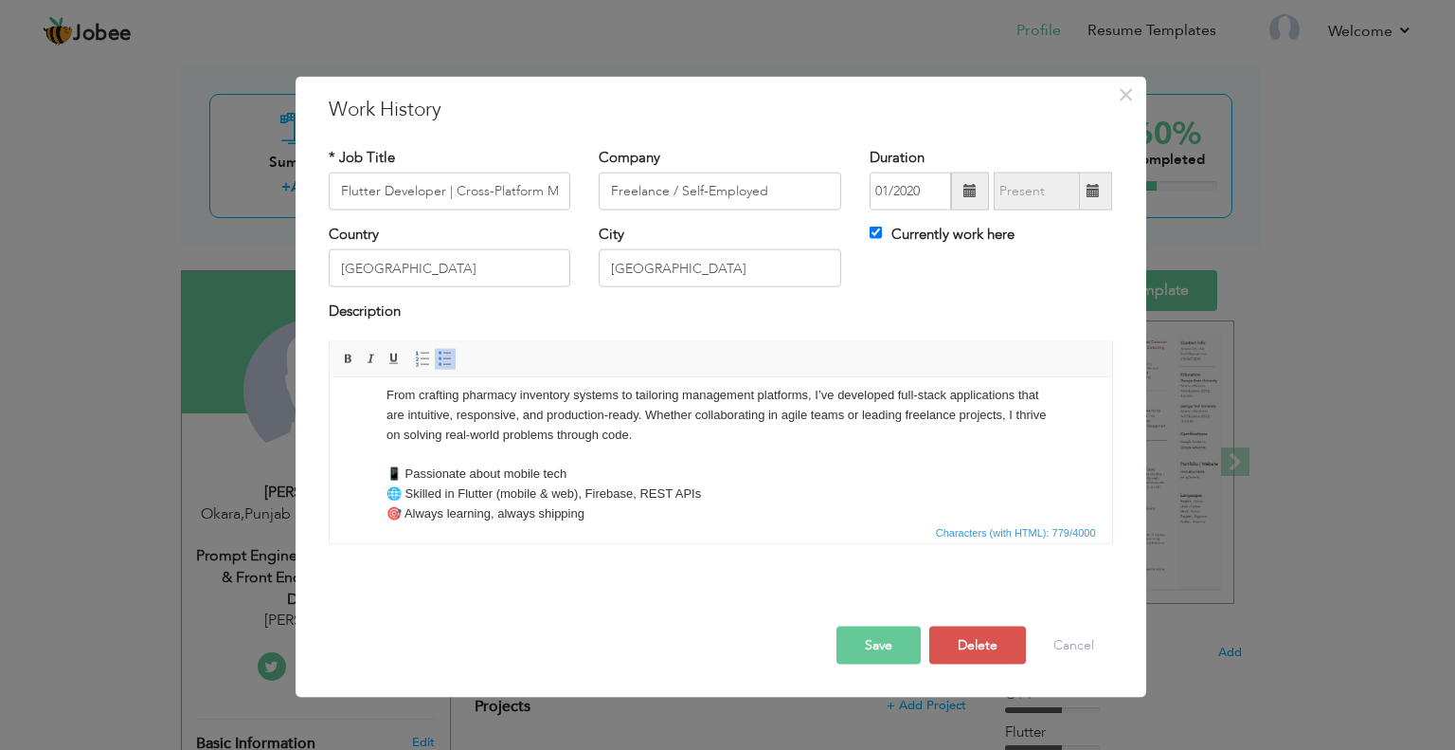
click at [881, 634] on button "Save" at bounding box center [879, 644] width 84 height 38
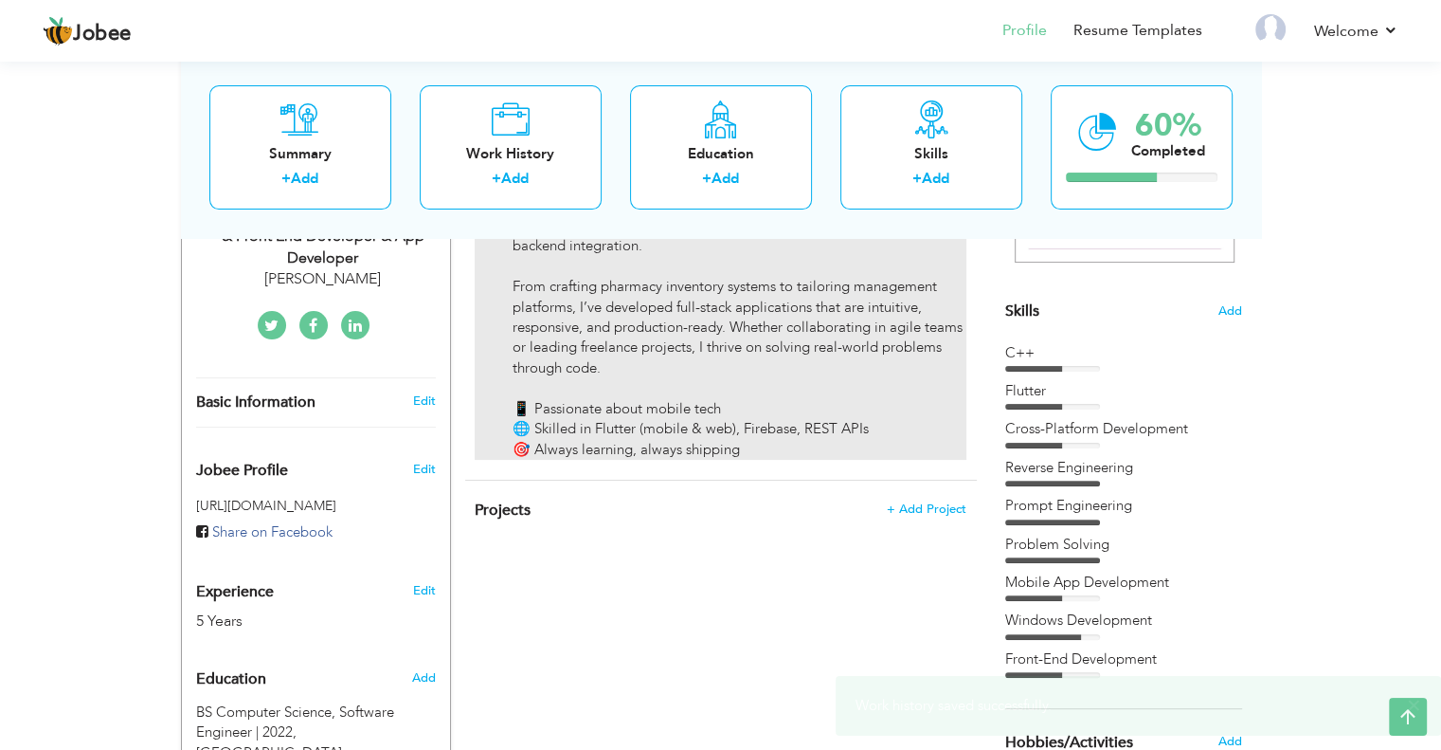
scroll to position [466, 0]
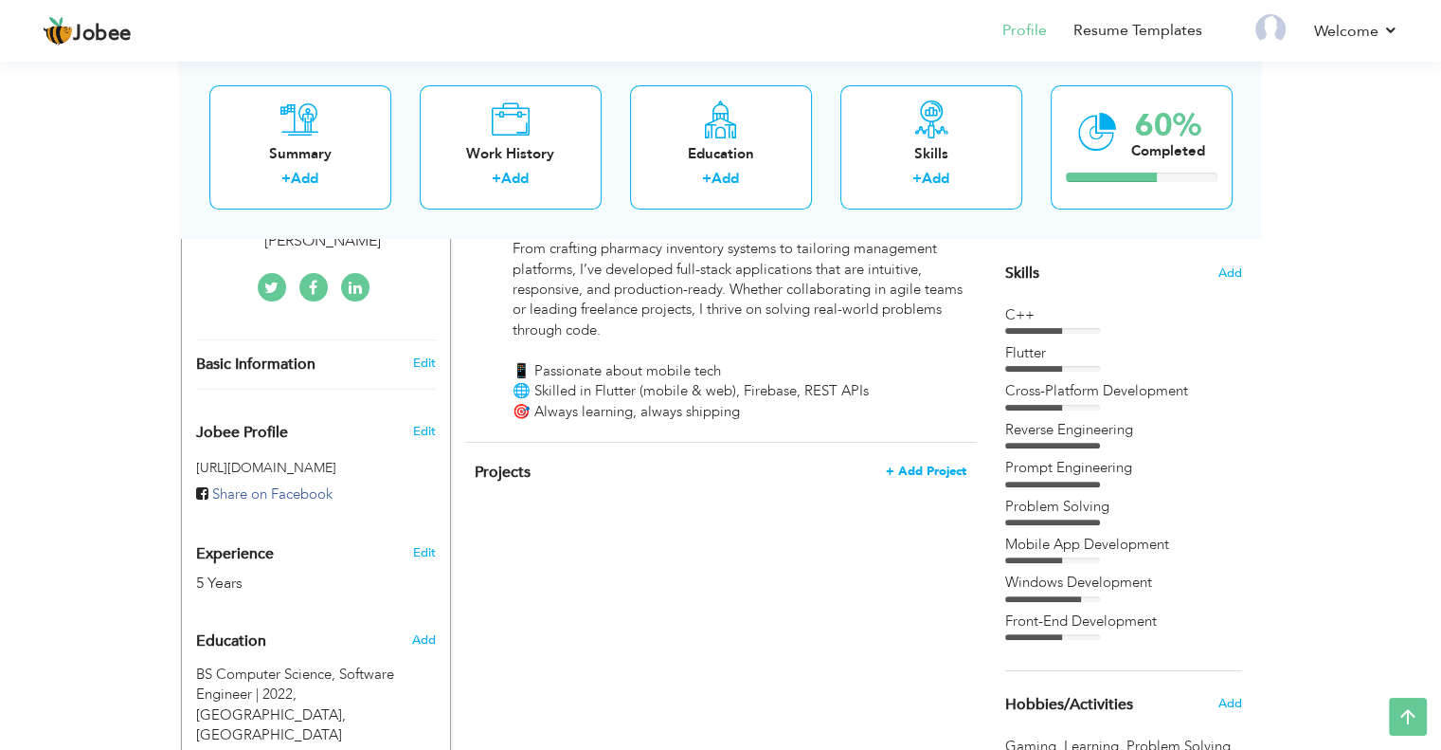
click at [932, 464] on span "+ Add Project" at bounding box center [926, 470] width 81 height 13
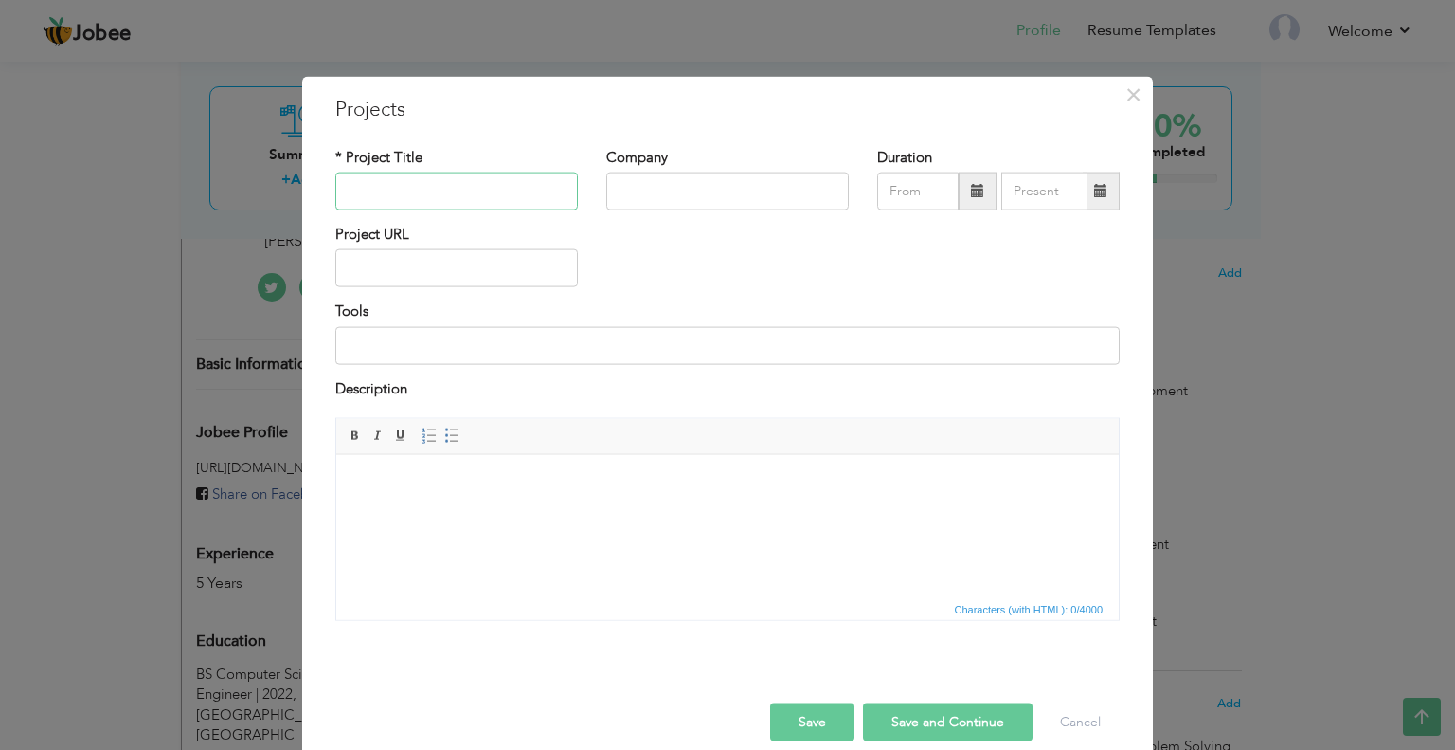
click at [430, 186] on input "text" at bounding box center [456, 191] width 243 height 38
click at [1137, 100] on button "×" at bounding box center [1133, 94] width 30 height 30
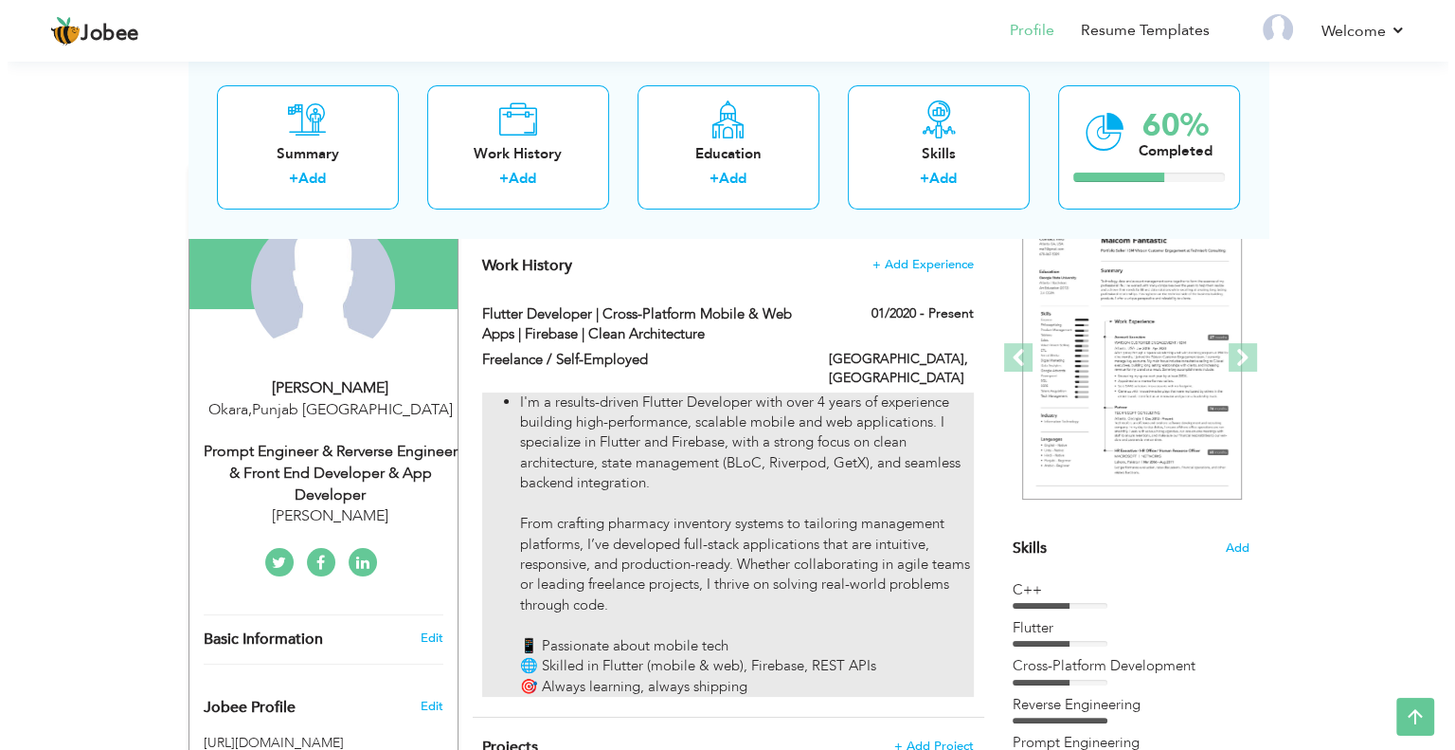
scroll to position [182, 0]
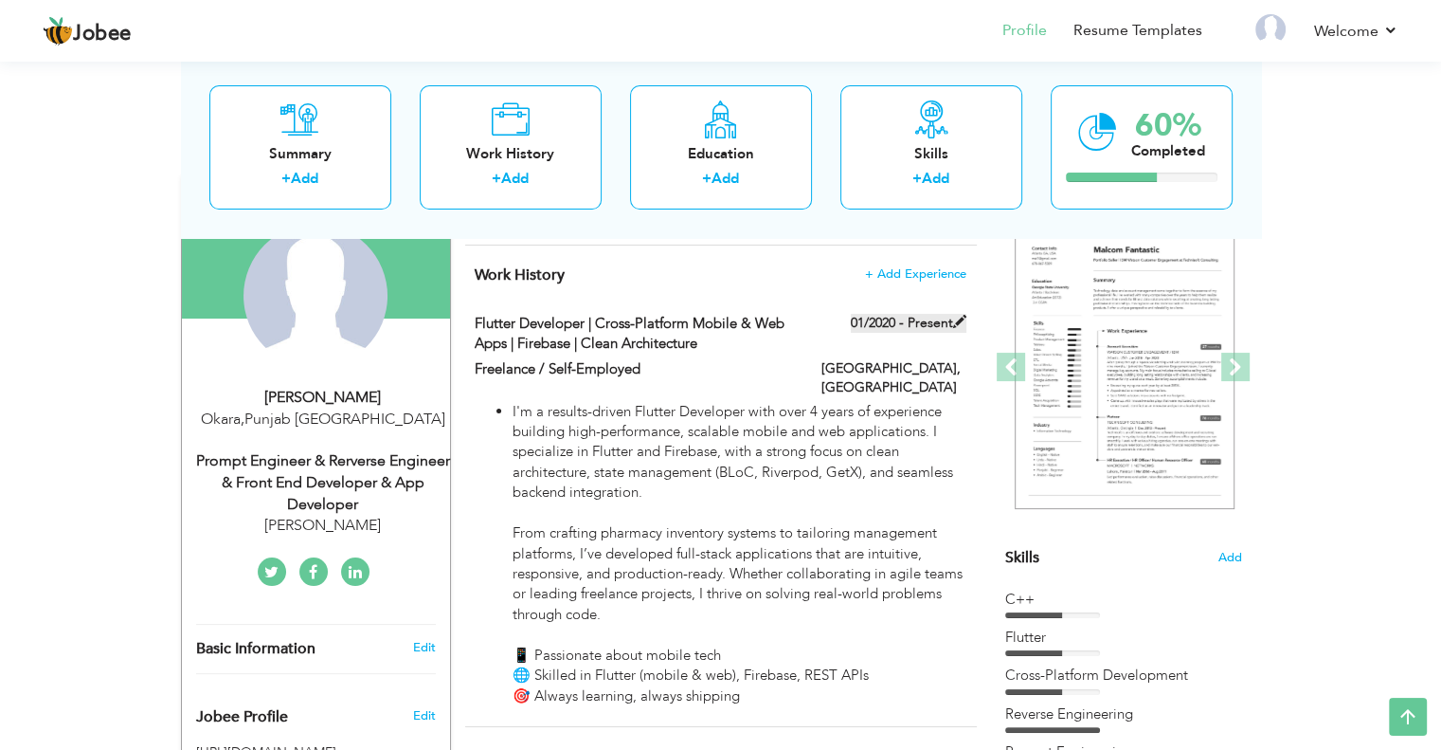
click at [903, 323] on label "01/2020 - Present" at bounding box center [909, 323] width 116 height 19
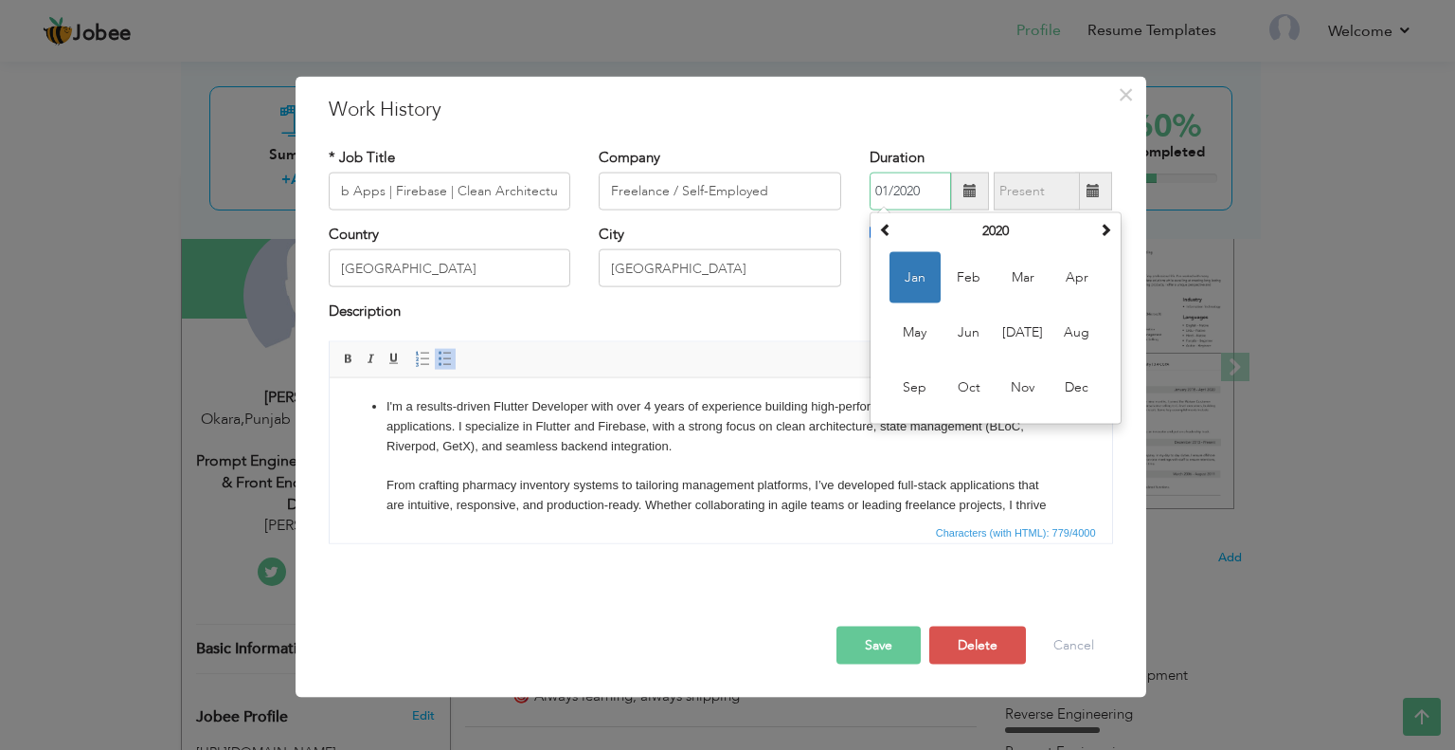
scroll to position [0, 0]
click at [896, 192] on input "01/2020" at bounding box center [910, 191] width 81 height 38
click at [1001, 226] on th "2020" at bounding box center [995, 231] width 197 height 28
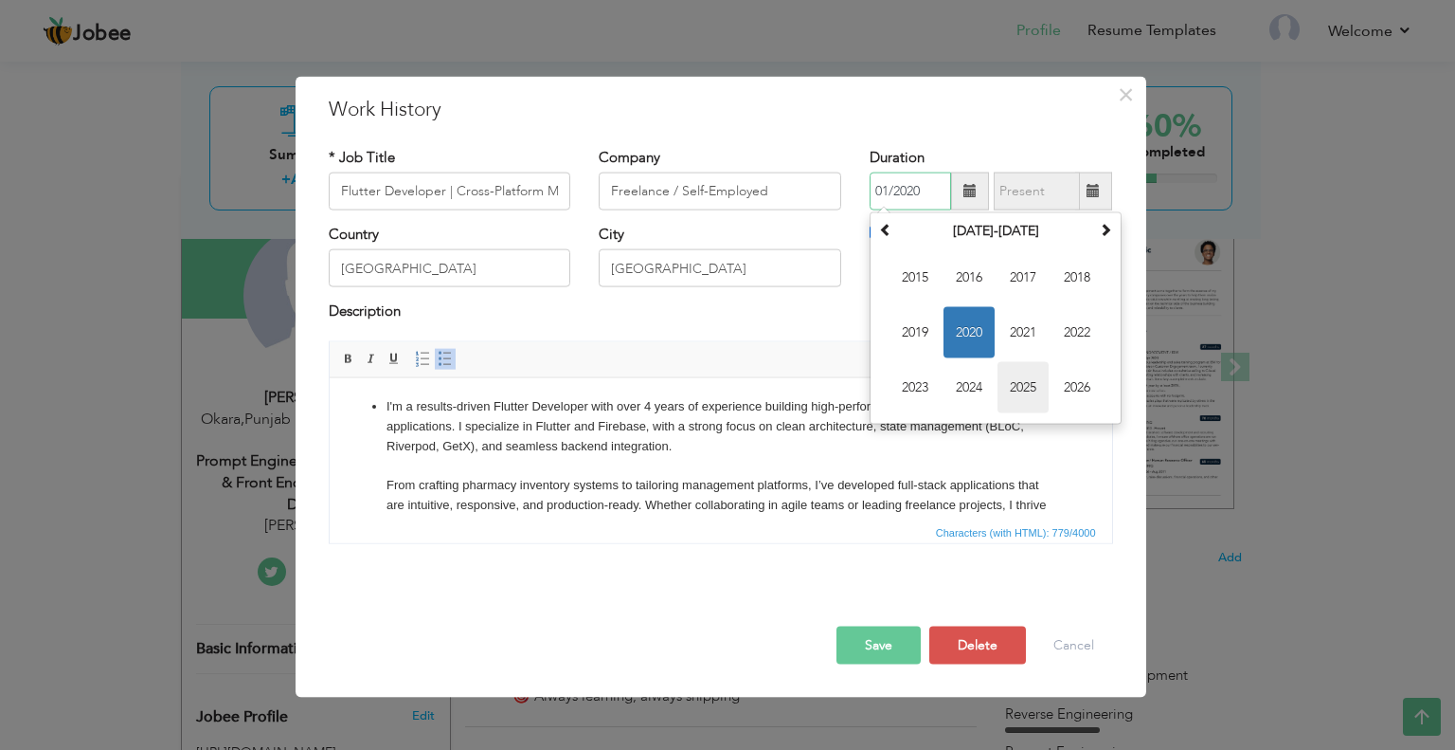
click at [1031, 387] on span "2025" at bounding box center [1023, 387] width 51 height 51
click at [872, 640] on button "Save" at bounding box center [879, 644] width 84 height 38
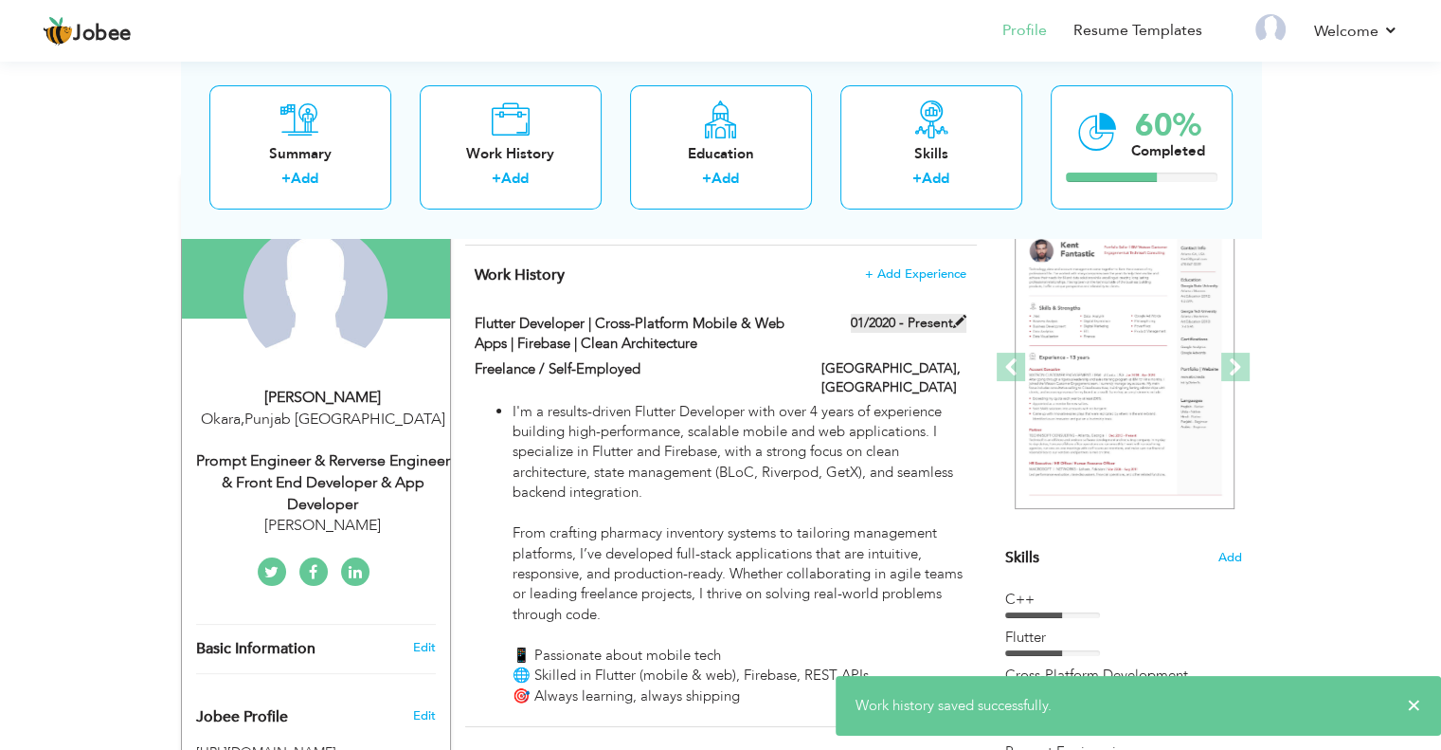
click at [958, 315] on span at bounding box center [959, 321] width 13 height 13
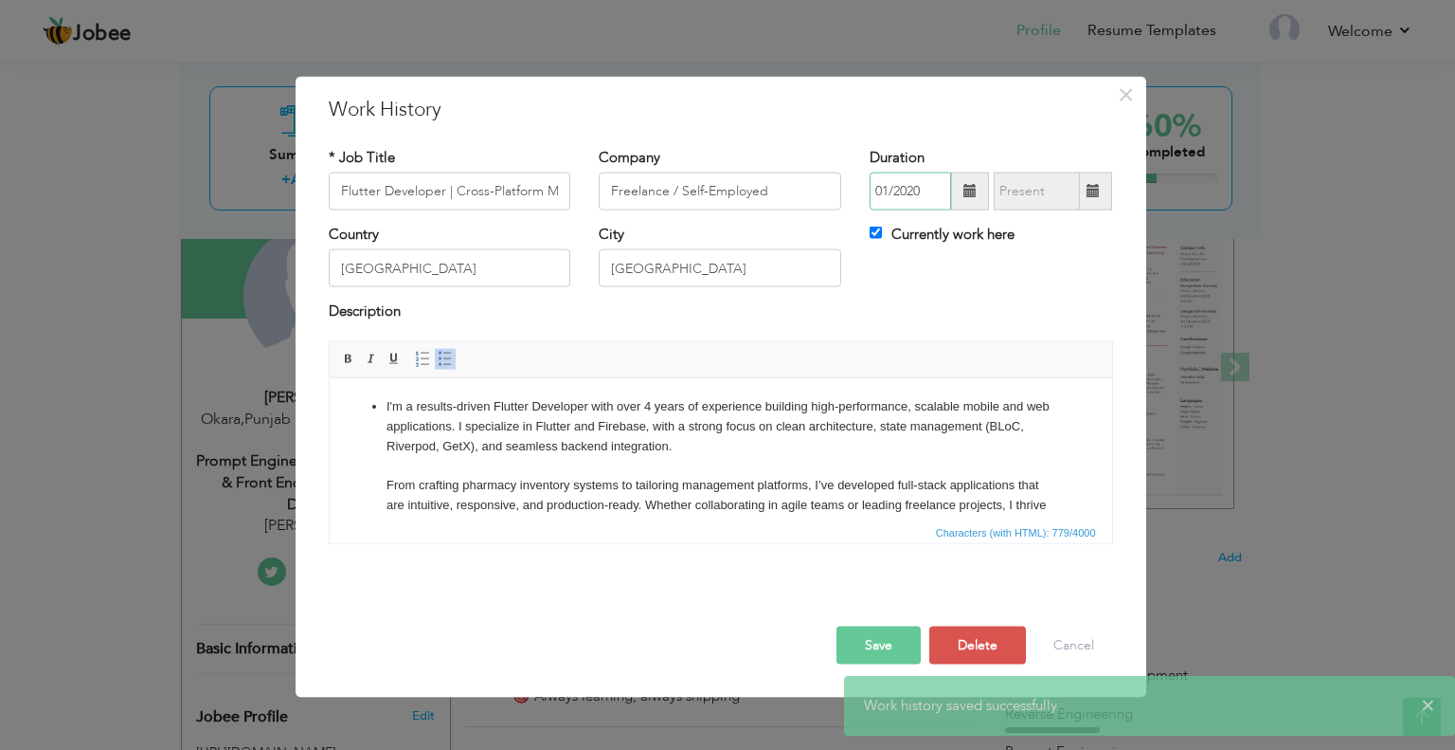
click at [898, 192] on input "01/2020" at bounding box center [910, 191] width 81 height 38
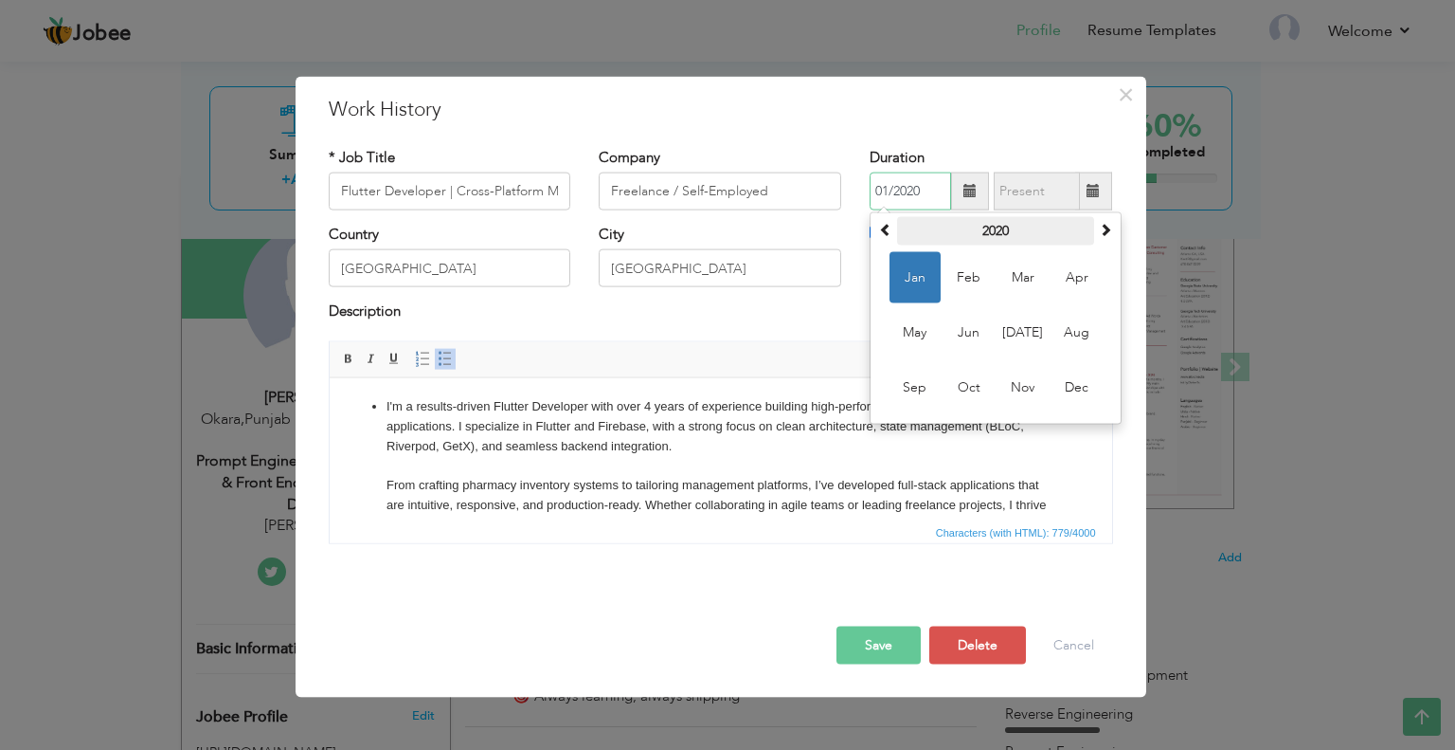
click at [1046, 230] on th "2020" at bounding box center [995, 231] width 197 height 28
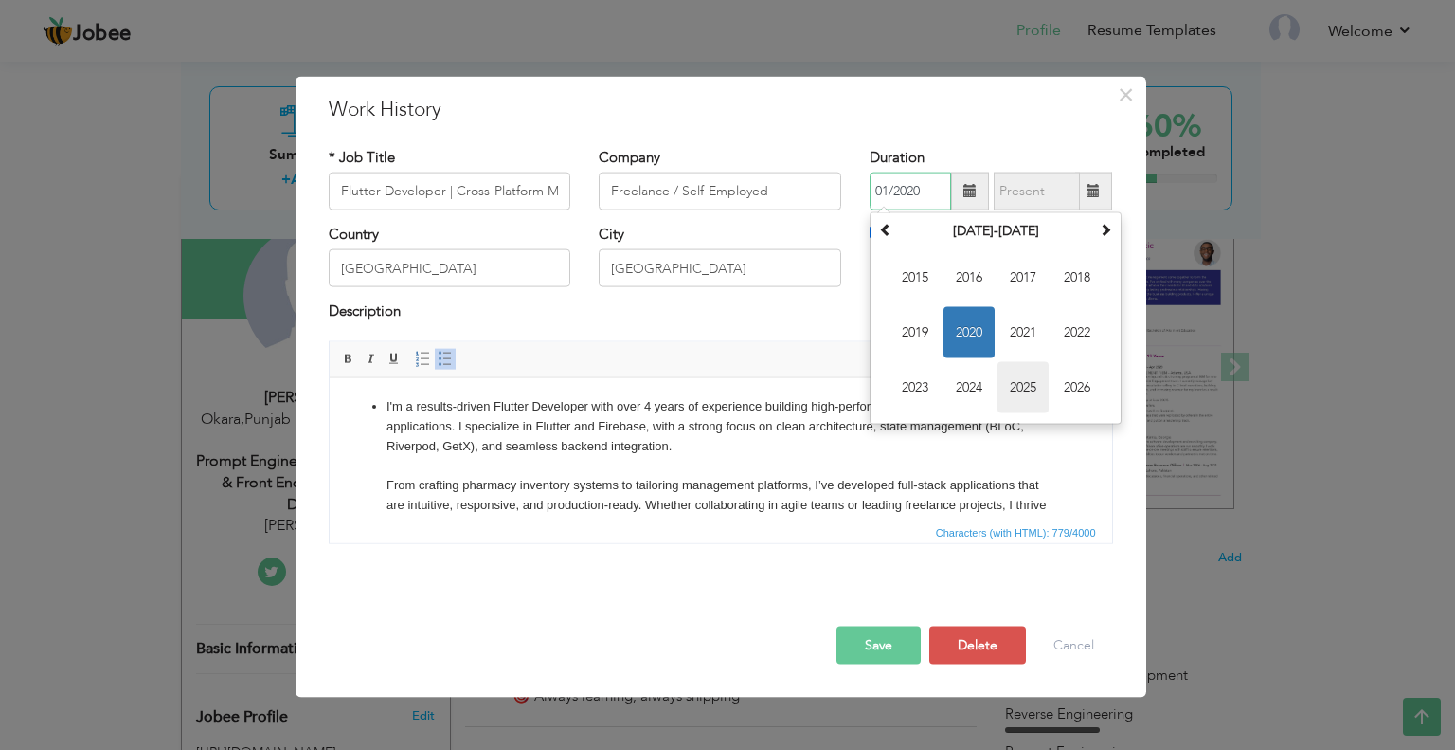
click at [1022, 397] on span "2025" at bounding box center [1023, 387] width 51 height 51
click at [837, 524] on span "Characters (with HTML): 779/4000" at bounding box center [721, 530] width 783 height 23
click at [894, 187] on input "01/2020" at bounding box center [910, 191] width 81 height 38
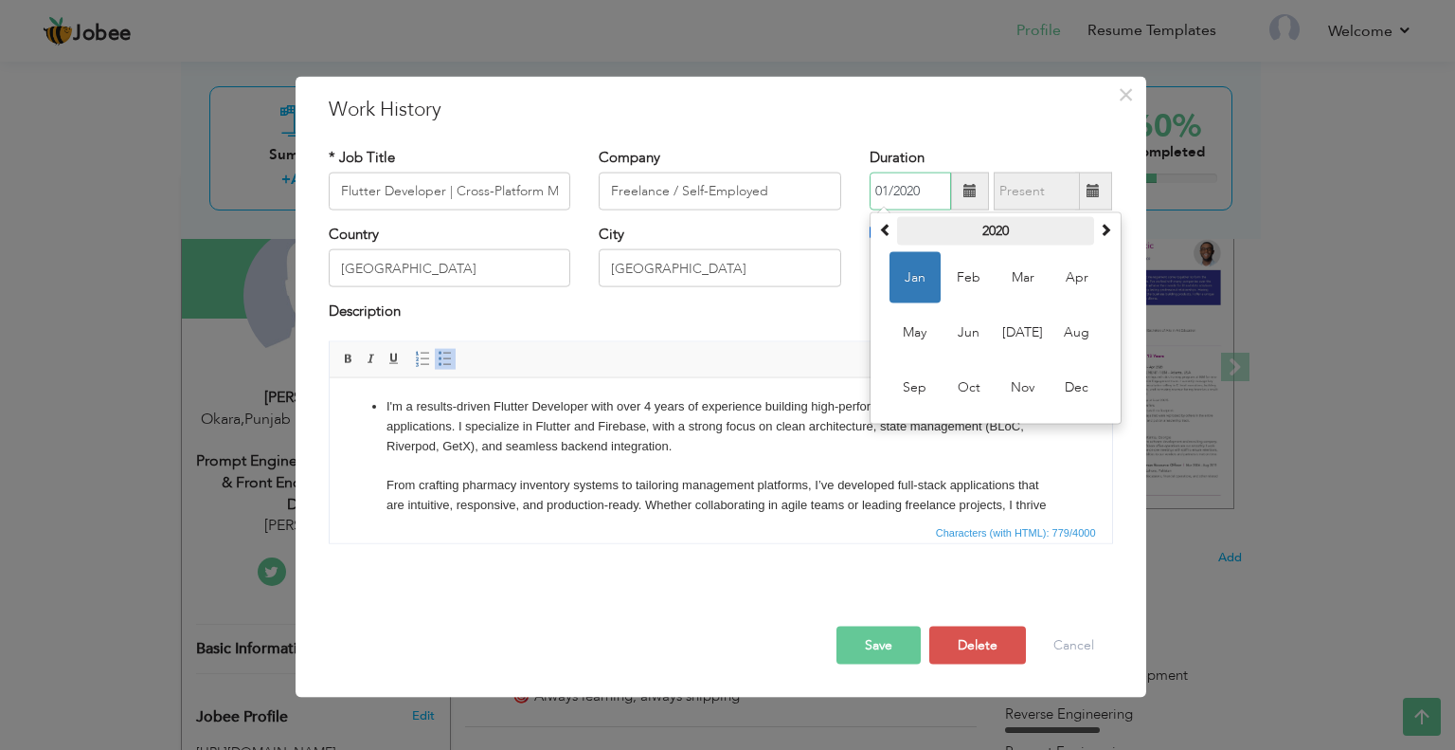
click at [1027, 230] on th "2020" at bounding box center [995, 231] width 197 height 28
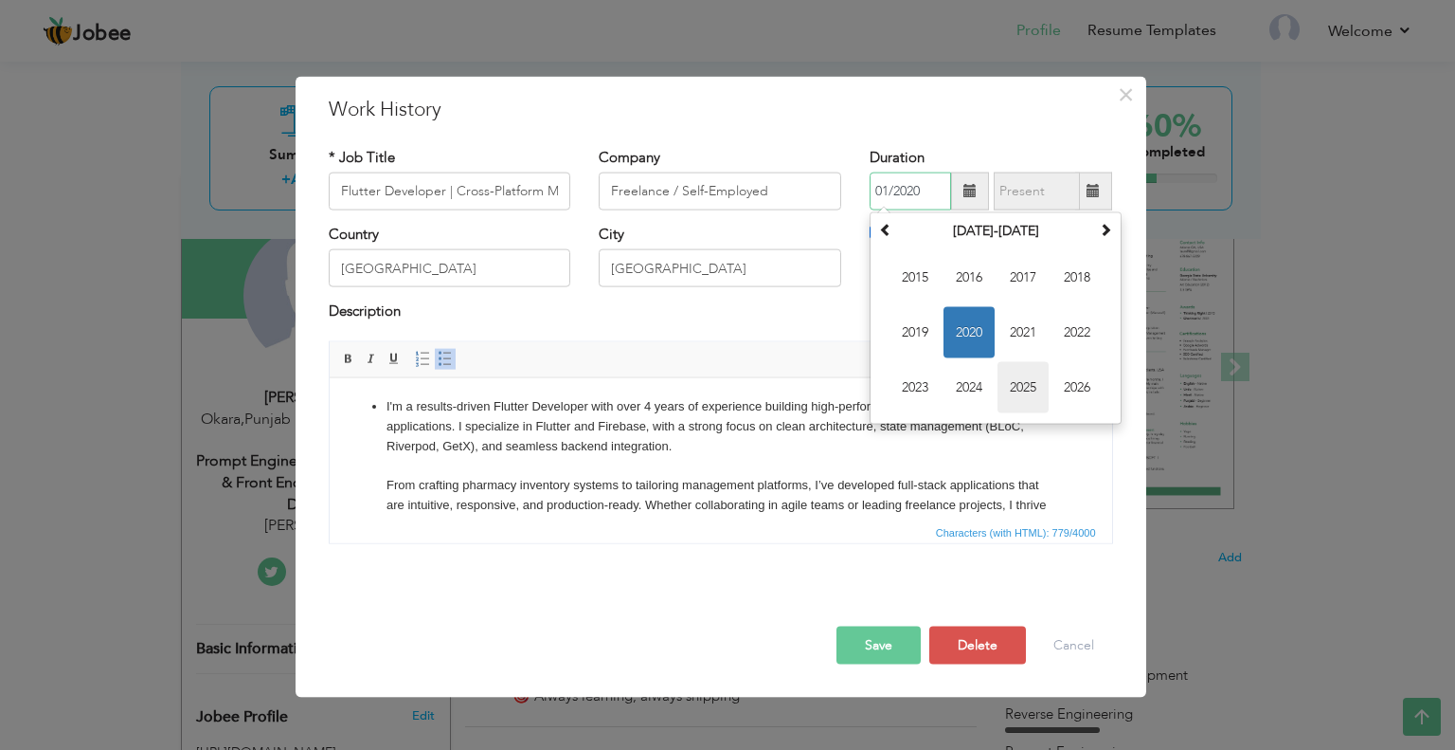
click at [1007, 380] on span "2025" at bounding box center [1023, 387] width 51 height 51
click at [916, 270] on span "Jan" at bounding box center [915, 277] width 51 height 51
type input "01/2025"
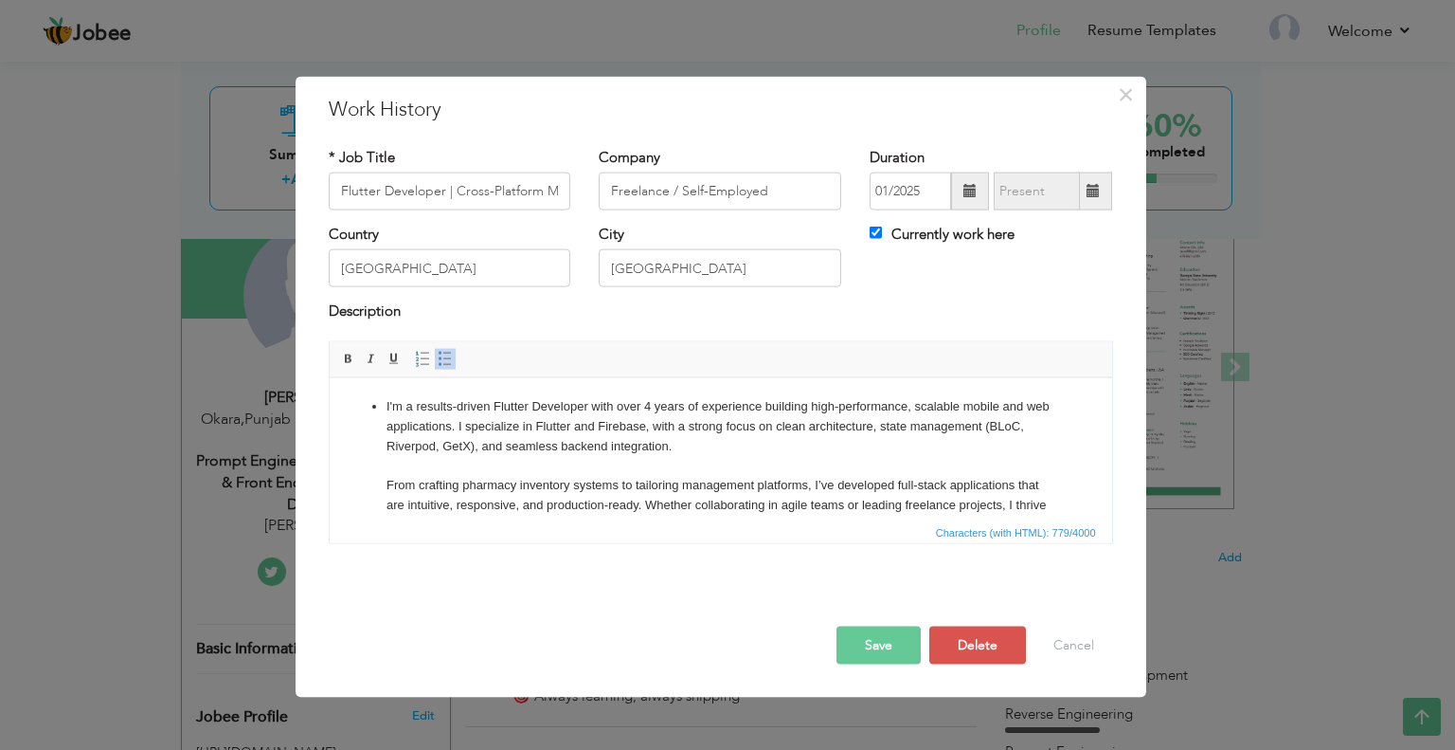
click at [872, 647] on button "Save" at bounding box center [879, 644] width 84 height 38
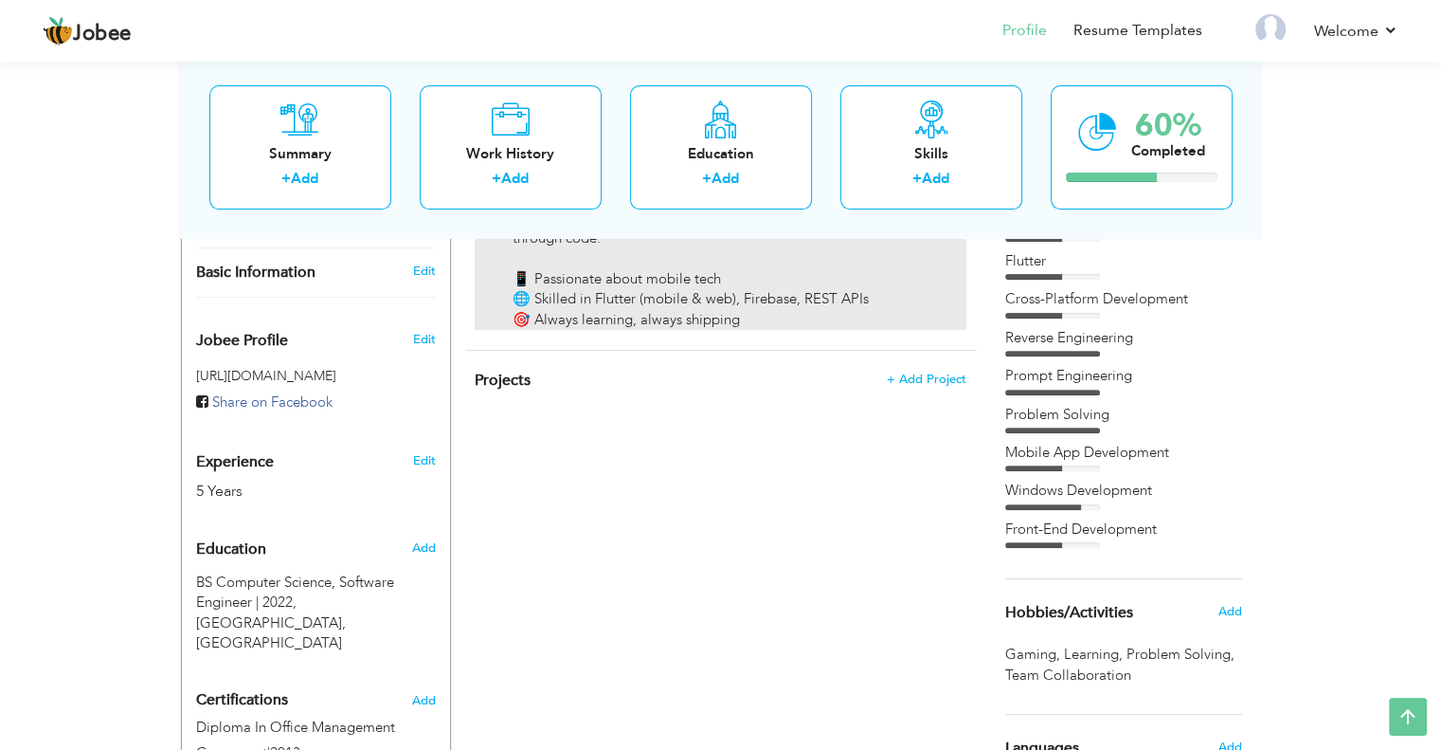
scroll to position [561, 0]
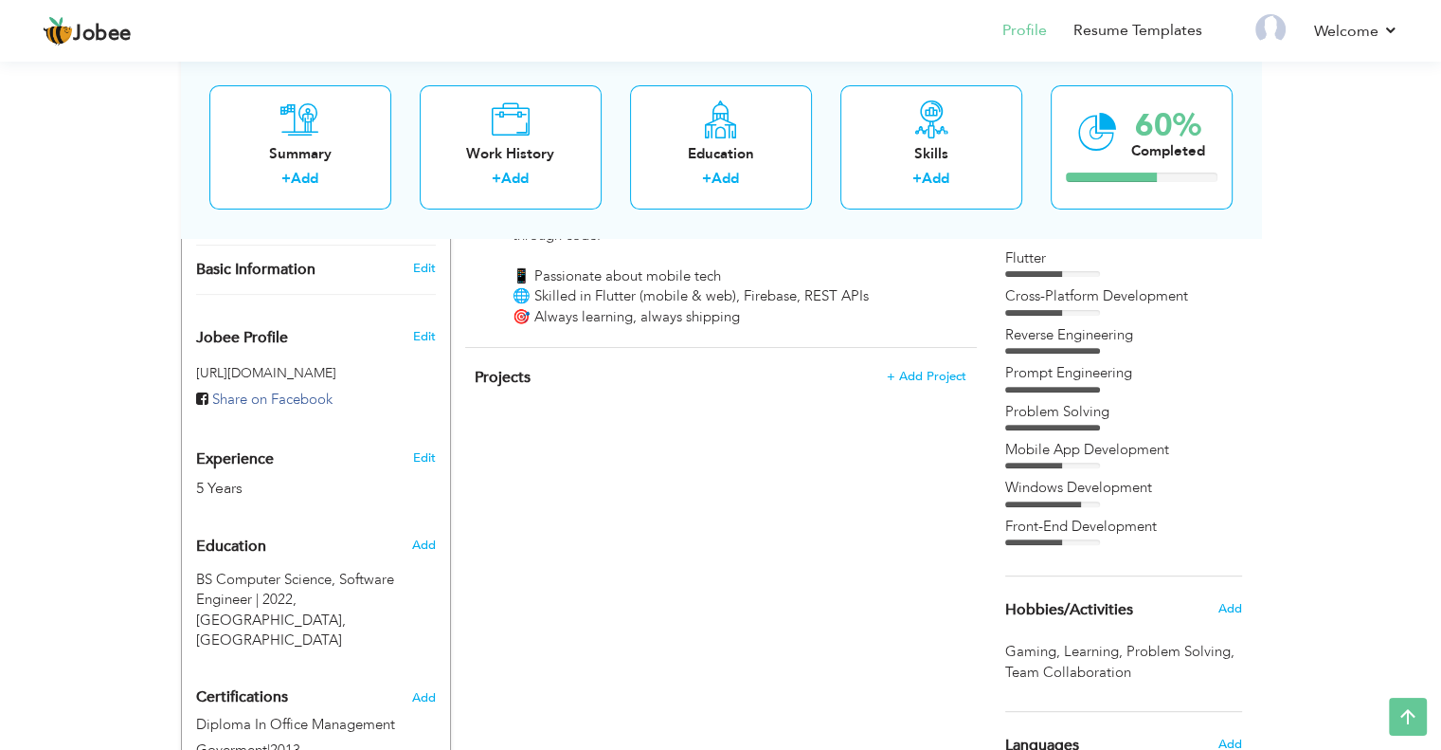
click at [927, 368] on h4 "Projects + Add Project" at bounding box center [720, 377] width 491 height 19
click at [919, 370] on span "+ Add Project" at bounding box center [926, 376] width 81 height 13
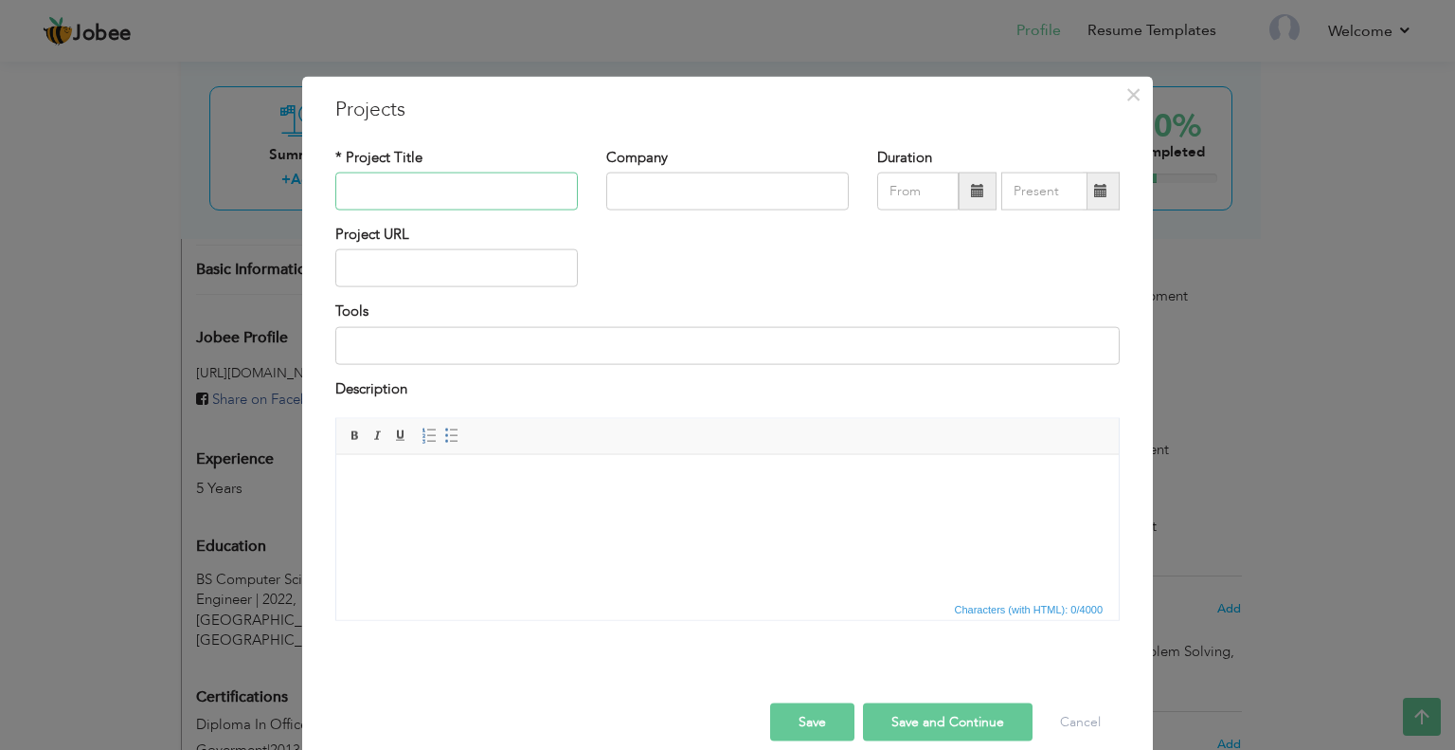
click at [359, 199] on input "text" at bounding box center [456, 191] width 243 height 38
click at [1132, 88] on span "×" at bounding box center [1134, 94] width 16 height 34
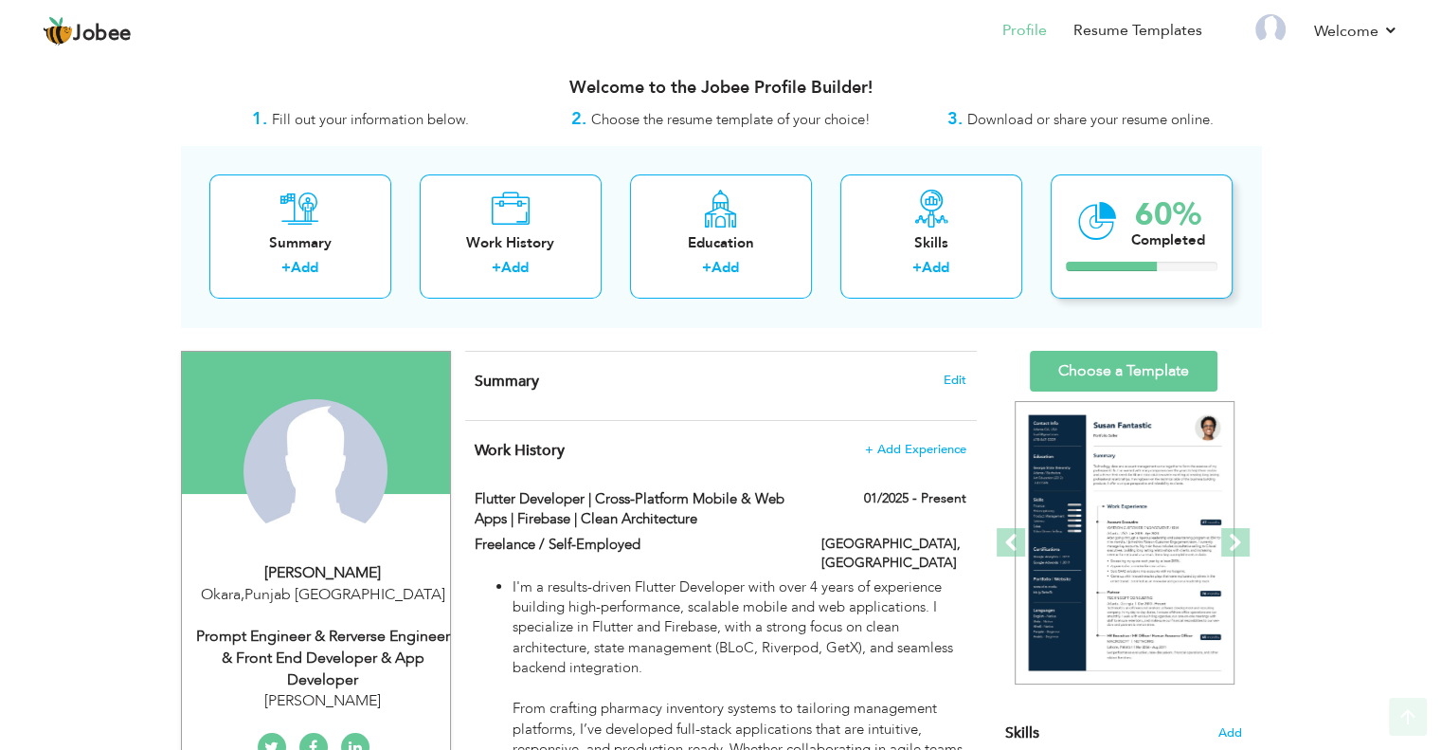
scroll to position [0, 0]
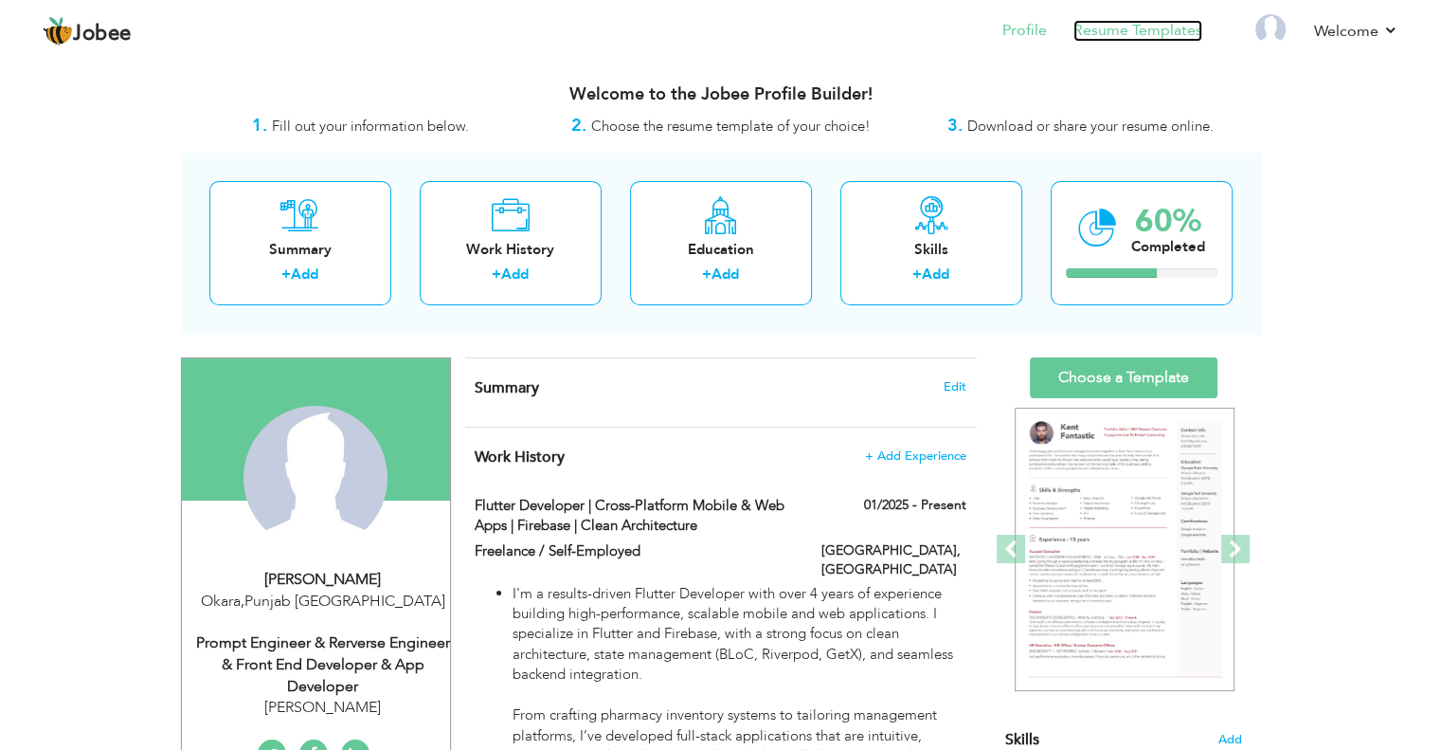
click at [1124, 41] on link "Resume Templates" at bounding box center [1138, 31] width 129 height 22
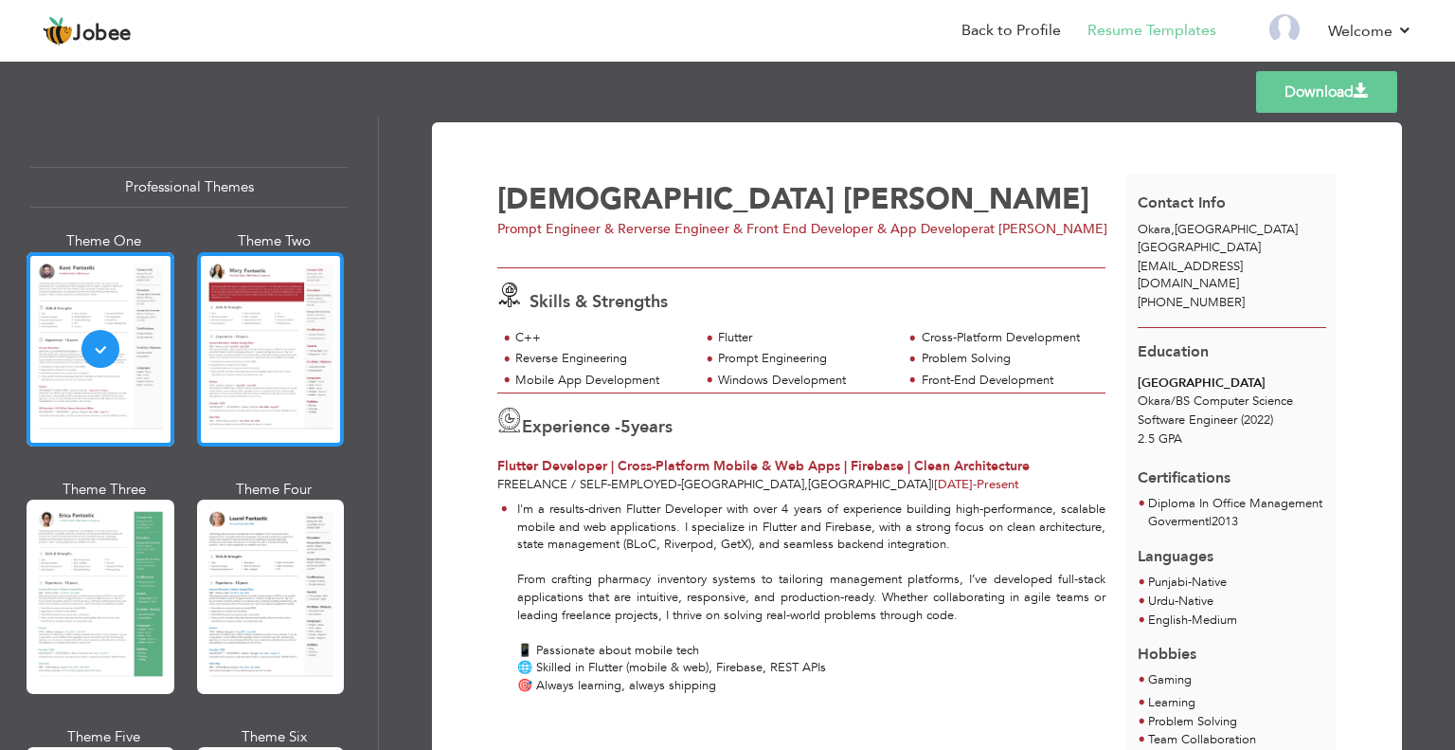
click at [245, 412] on div at bounding box center [271, 349] width 148 height 194
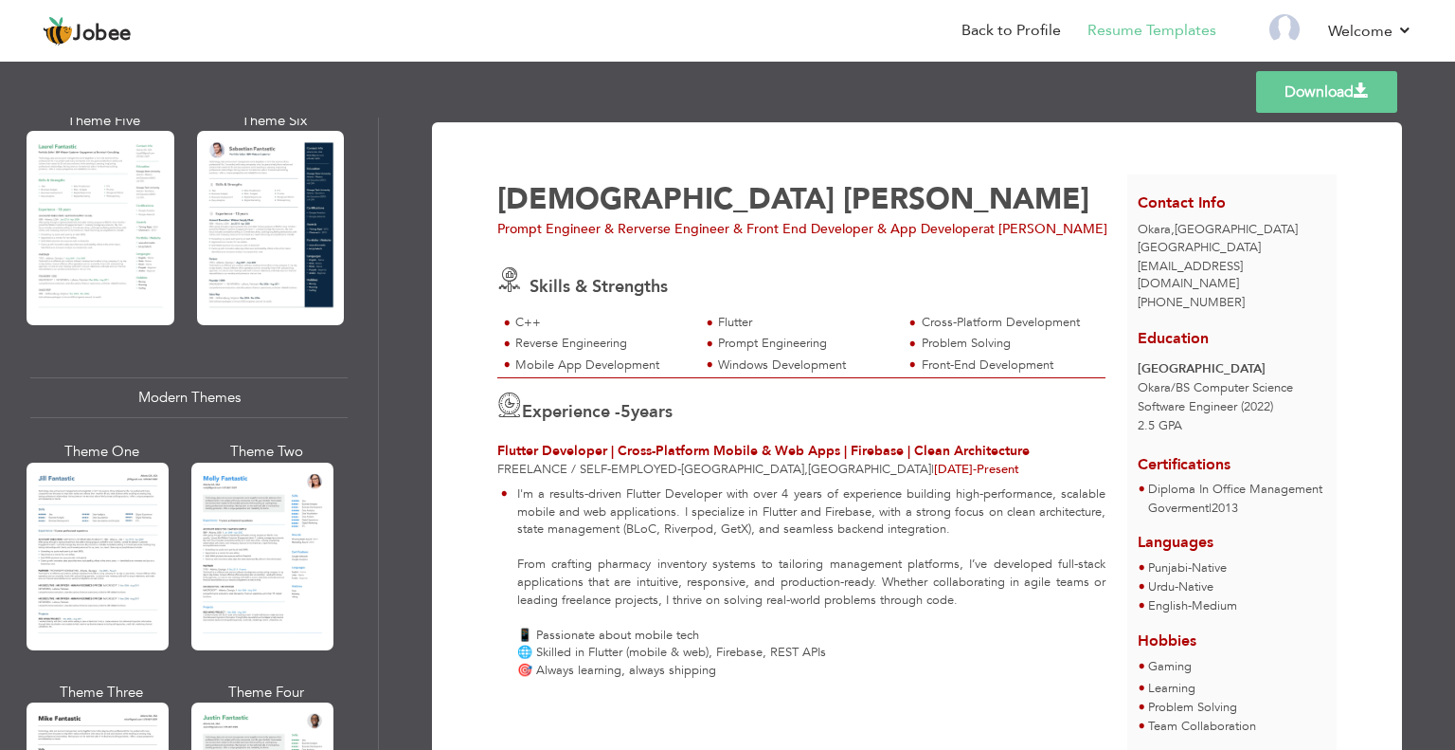
scroll to position [587, 0]
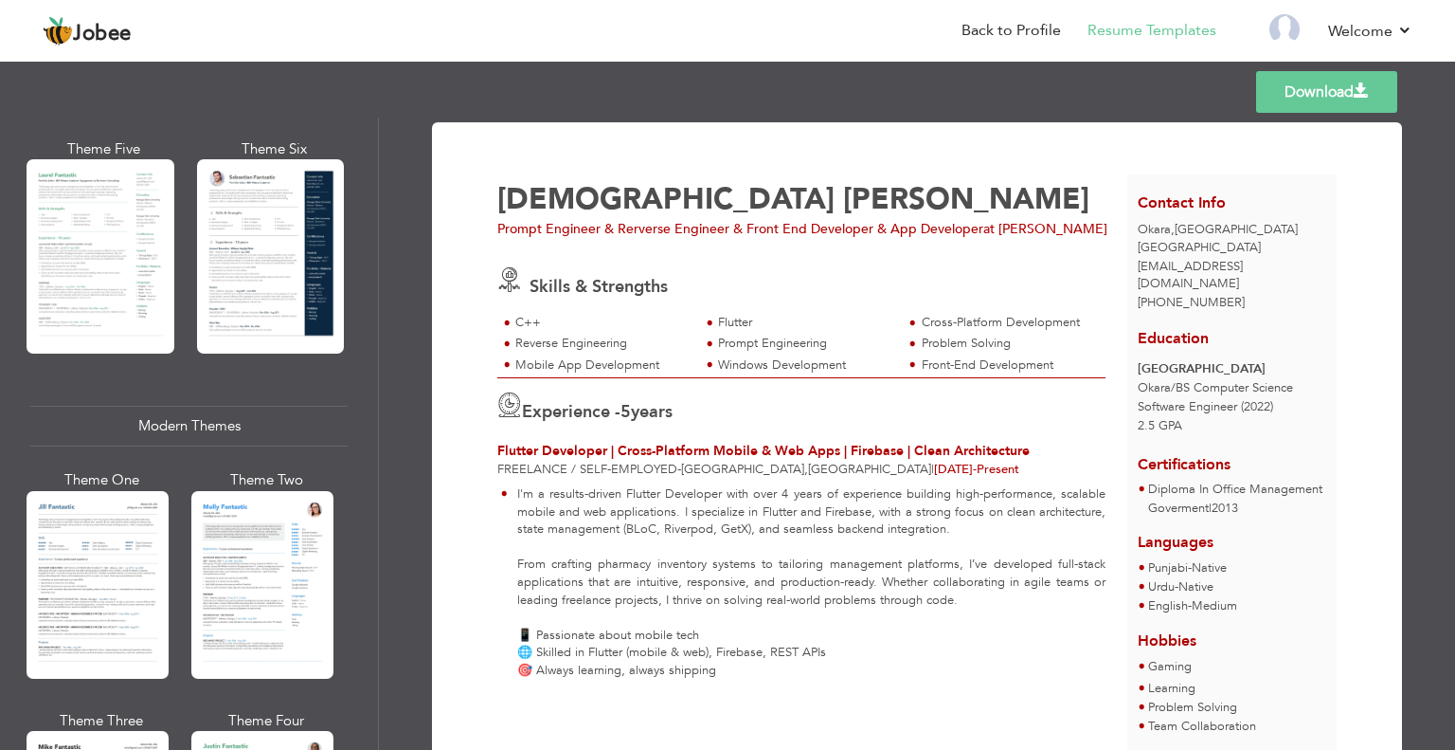
click at [190, 266] on div "Theme One Theme Two Theme Three Theme Four" at bounding box center [188, 15] width 317 height 742
click at [228, 264] on div at bounding box center [271, 256] width 148 height 194
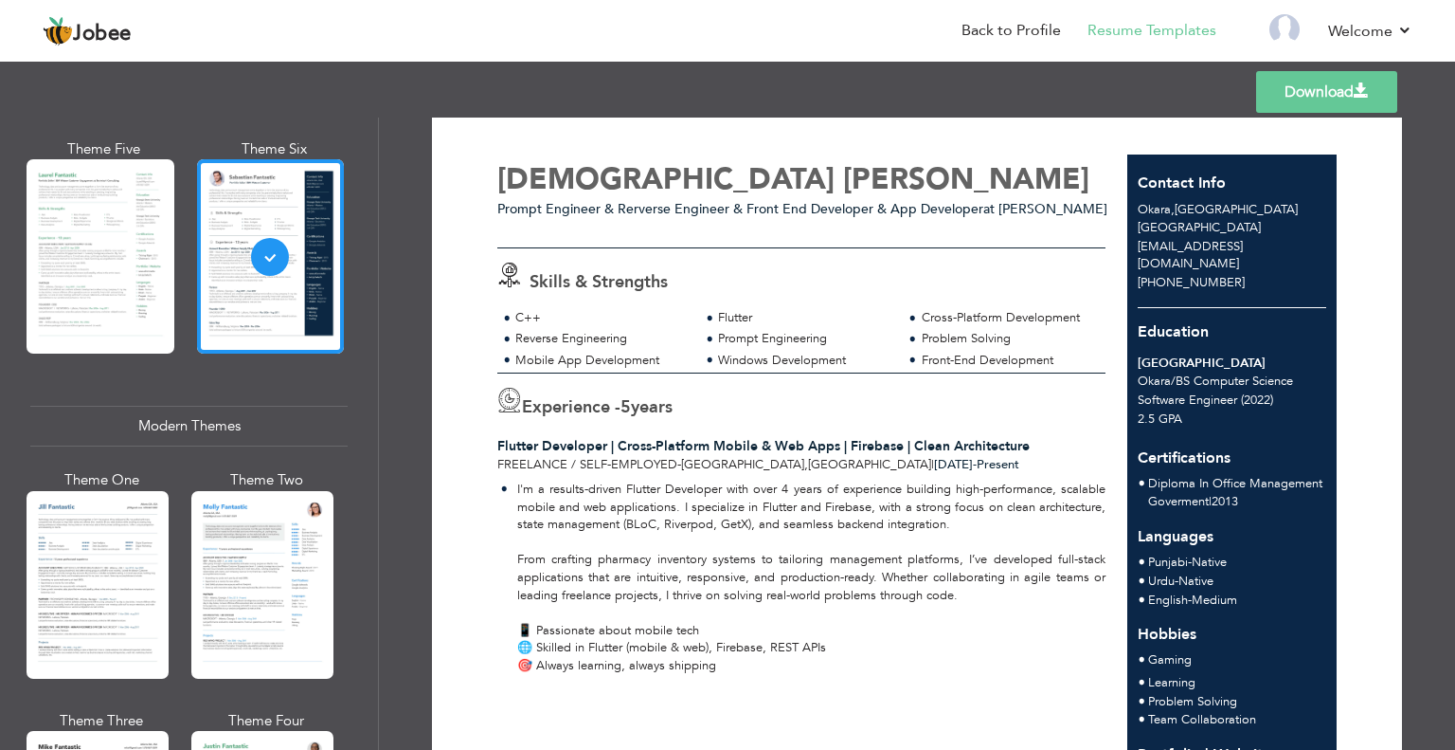
scroll to position [0, 0]
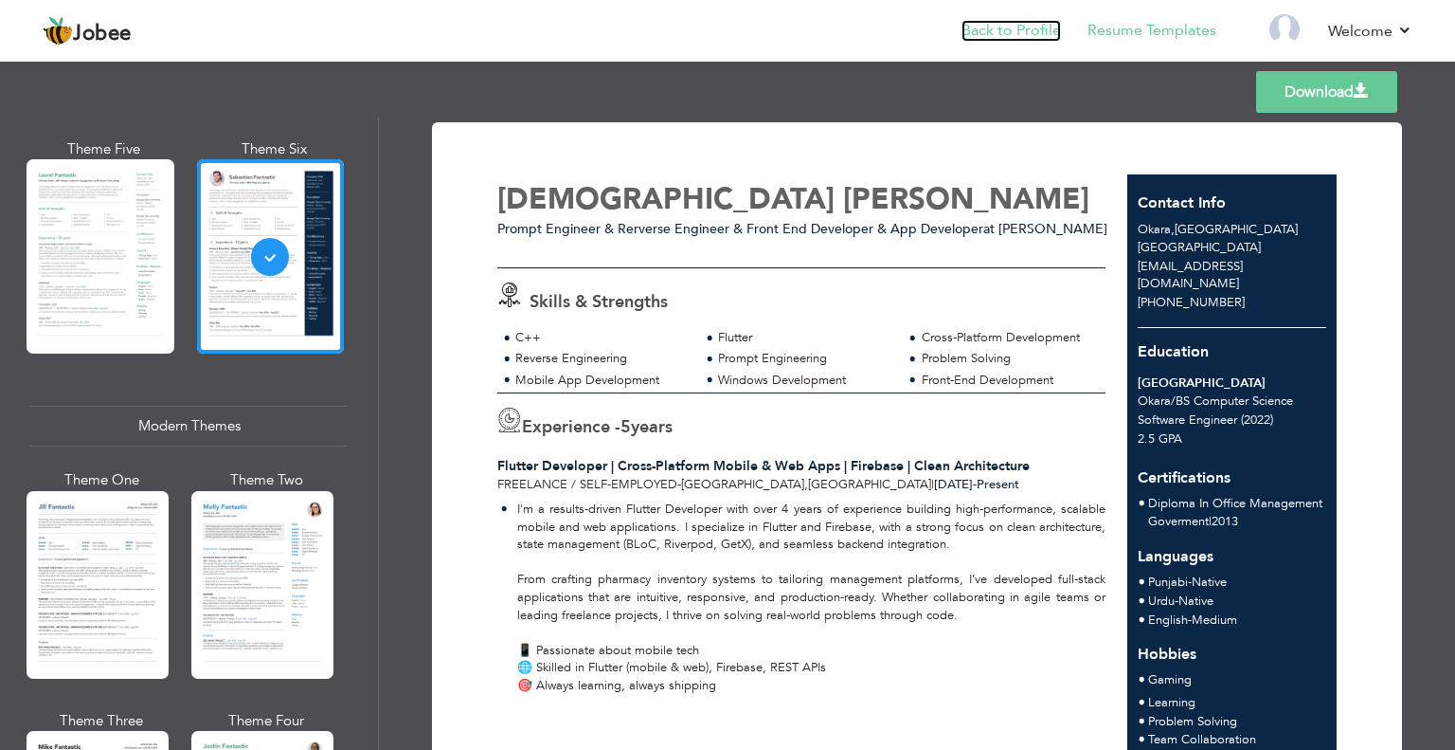
click at [1020, 33] on link "Back to Profile" at bounding box center [1011, 31] width 99 height 22
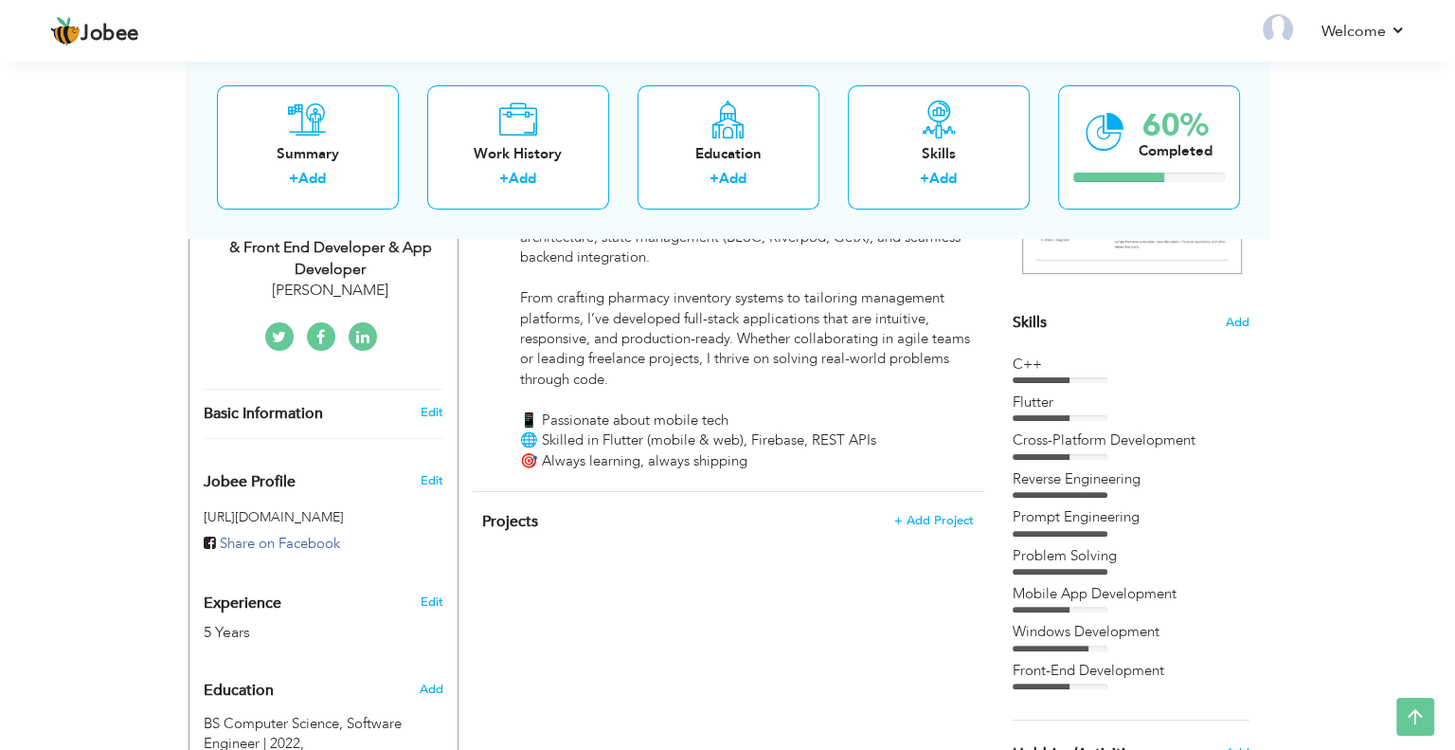
scroll to position [182, 0]
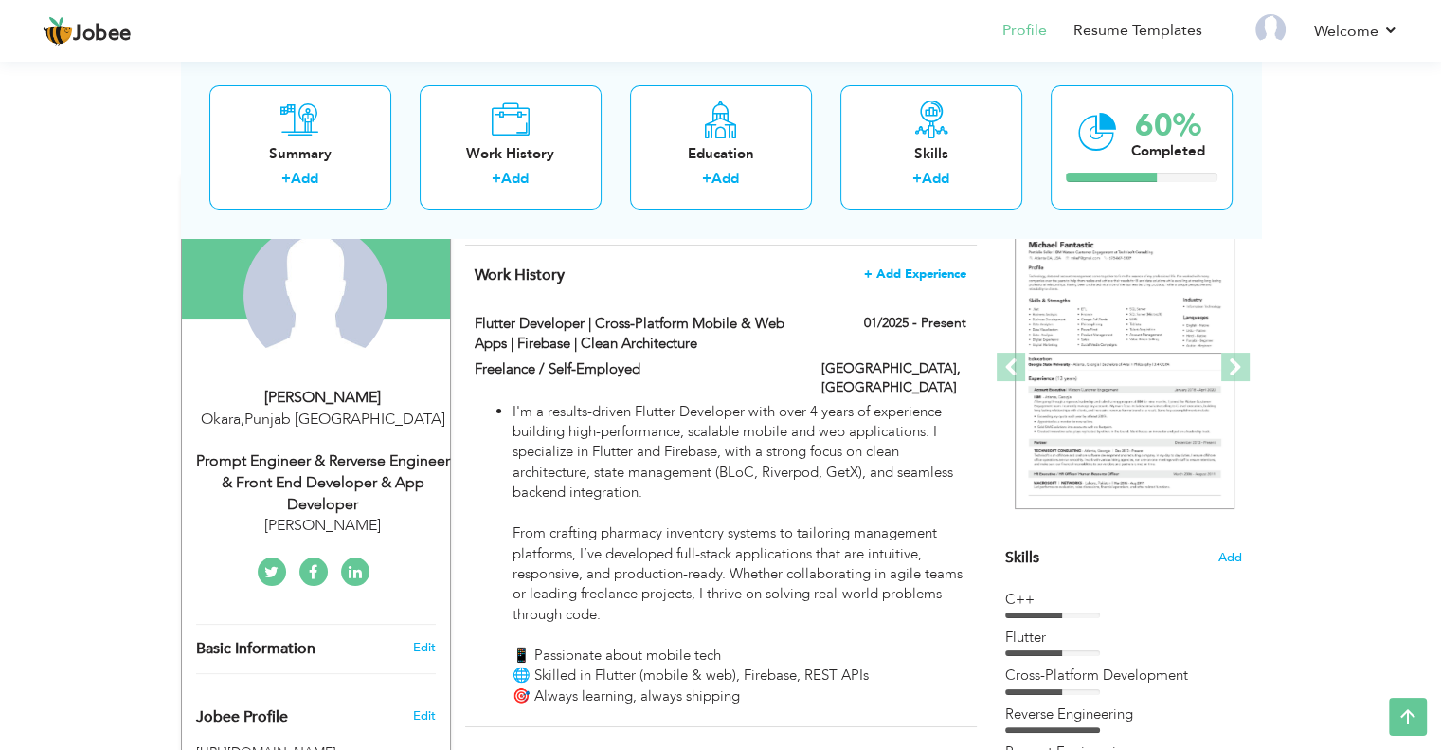
click at [903, 272] on span "+ Add Experience" at bounding box center [915, 273] width 102 height 13
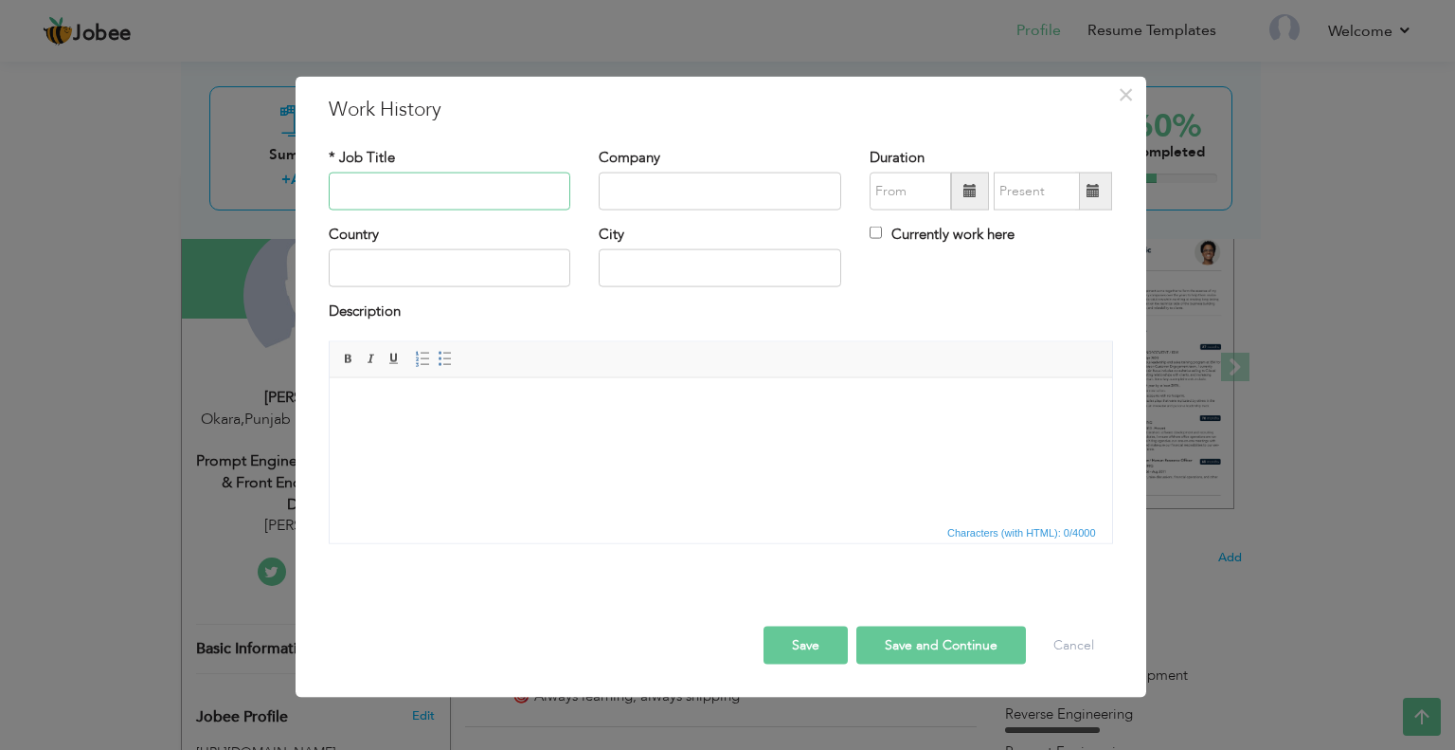
click at [406, 190] on input "text" at bounding box center [450, 191] width 243 height 38
type input "r"
paste input "Reverse Engineer"
type input "Reverse Engineer"
click at [744, 196] on input "text" at bounding box center [720, 191] width 243 height 38
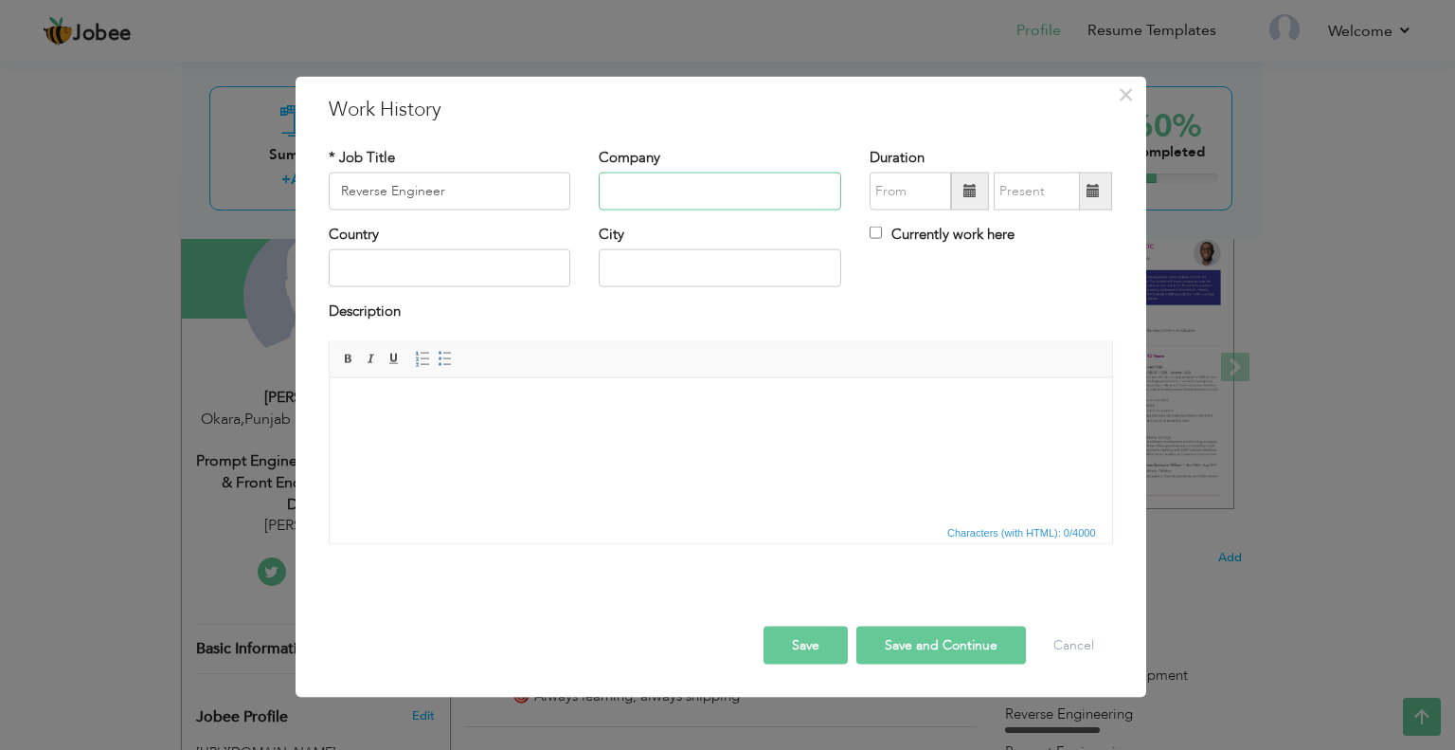
paste input "Freelance / Self-Employed"
type input "Freelance / Self-Employed"
type input "08/2025"
click at [897, 193] on input "08/2025" at bounding box center [910, 191] width 81 height 38
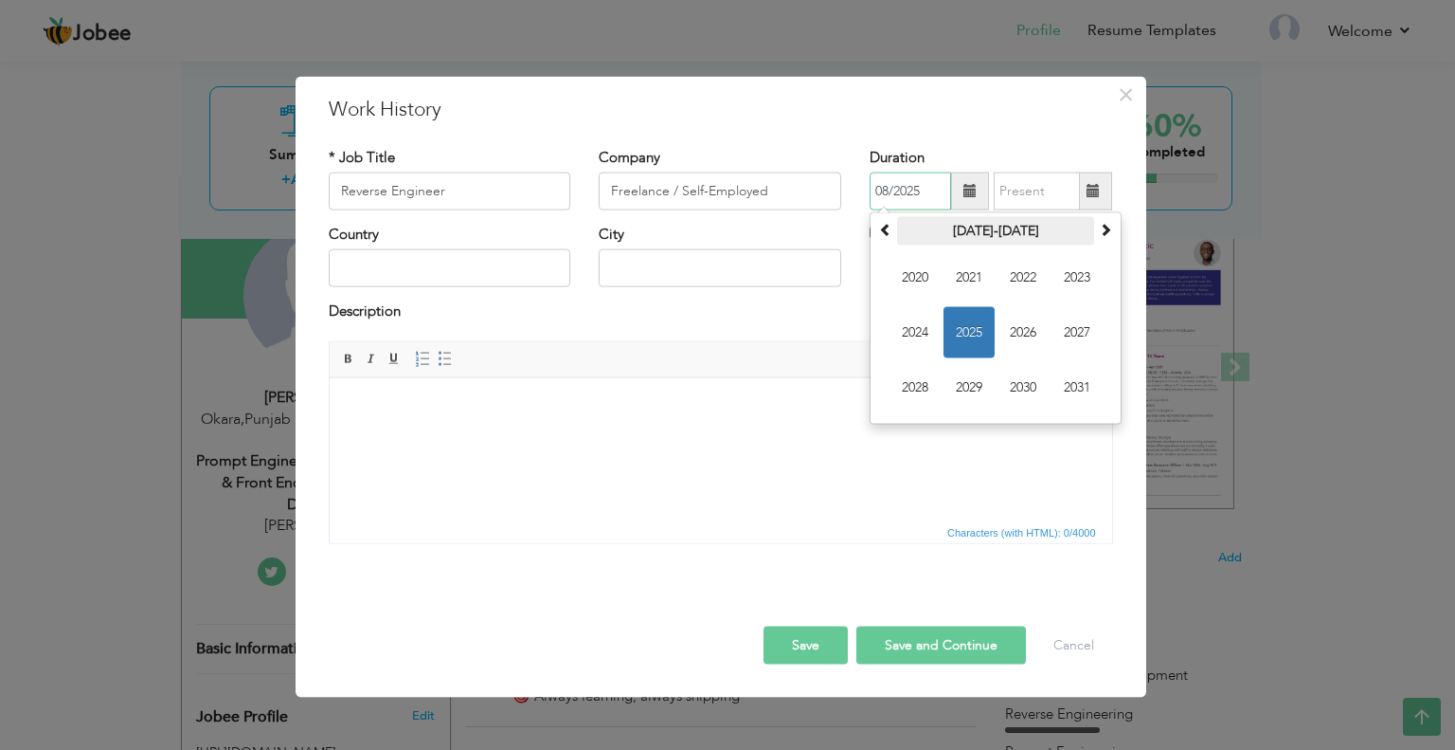
click at [995, 234] on th "2020-2031" at bounding box center [995, 231] width 197 height 28
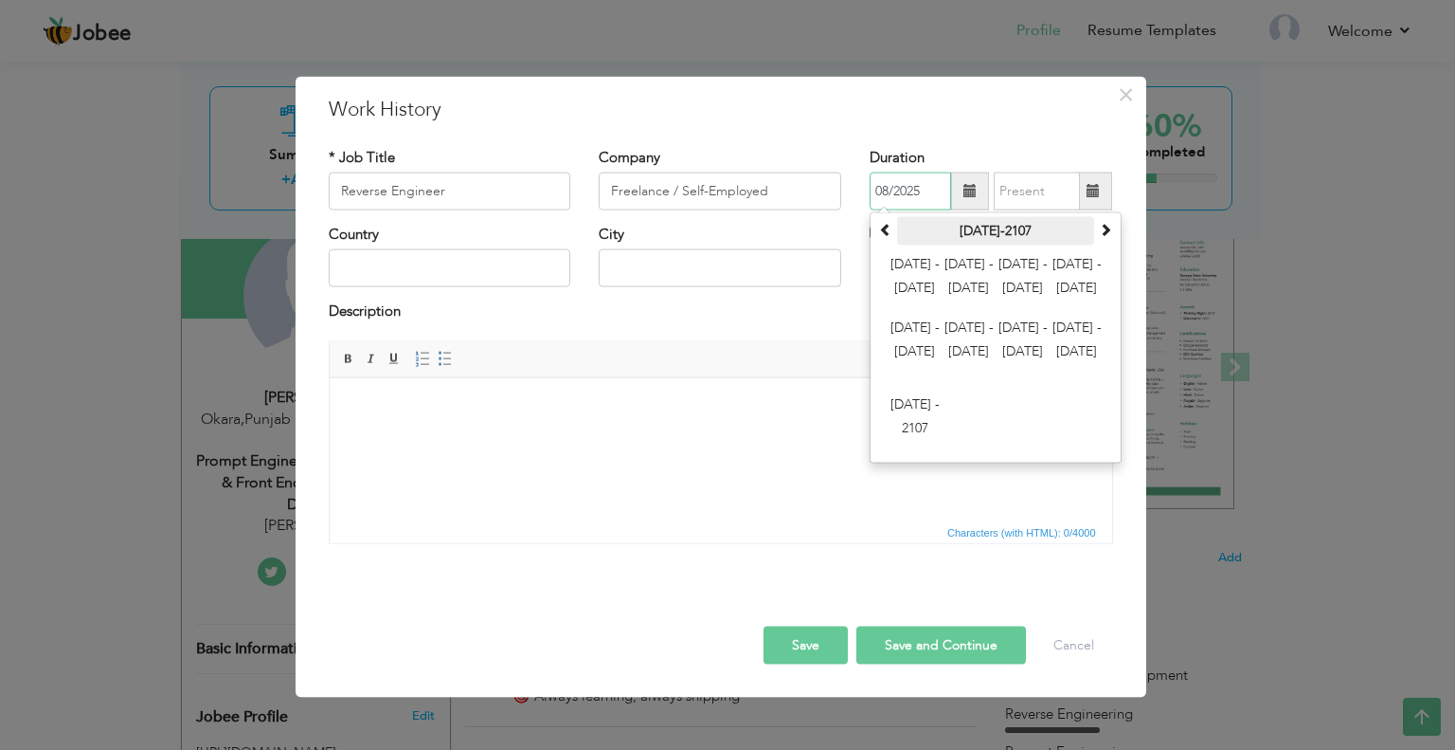
click at [990, 232] on th "2000-2107" at bounding box center [995, 231] width 197 height 28
click at [989, 225] on th "2000-2107" at bounding box center [995, 231] width 197 height 28
click at [980, 234] on th "2000-2107" at bounding box center [995, 231] width 197 height 28
click at [894, 228] on th at bounding box center [886, 231] width 23 height 28
click at [1106, 228] on span at bounding box center [1105, 229] width 13 height 13
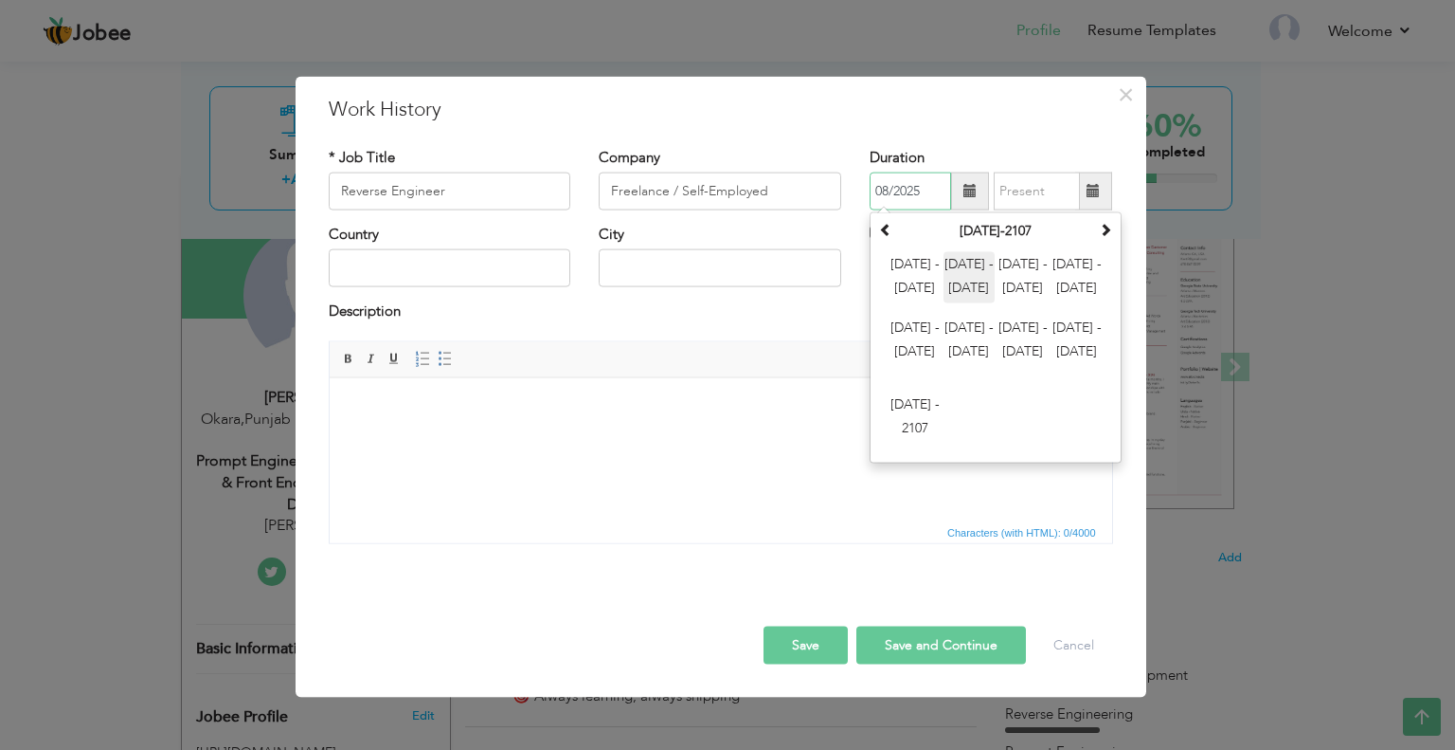
click at [978, 274] on span "[DATE] - [DATE]" at bounding box center [969, 277] width 51 height 51
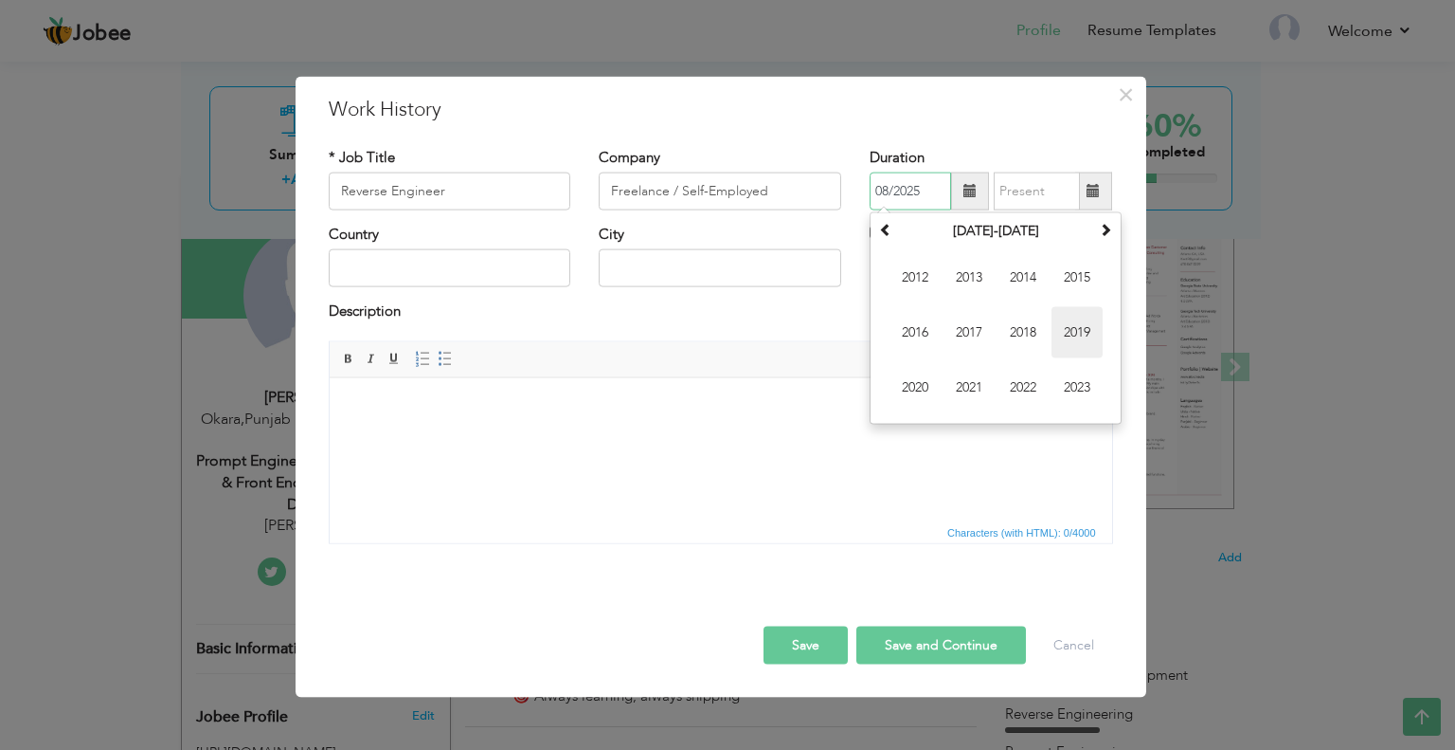
click at [1075, 333] on span "2019" at bounding box center [1077, 332] width 51 height 51
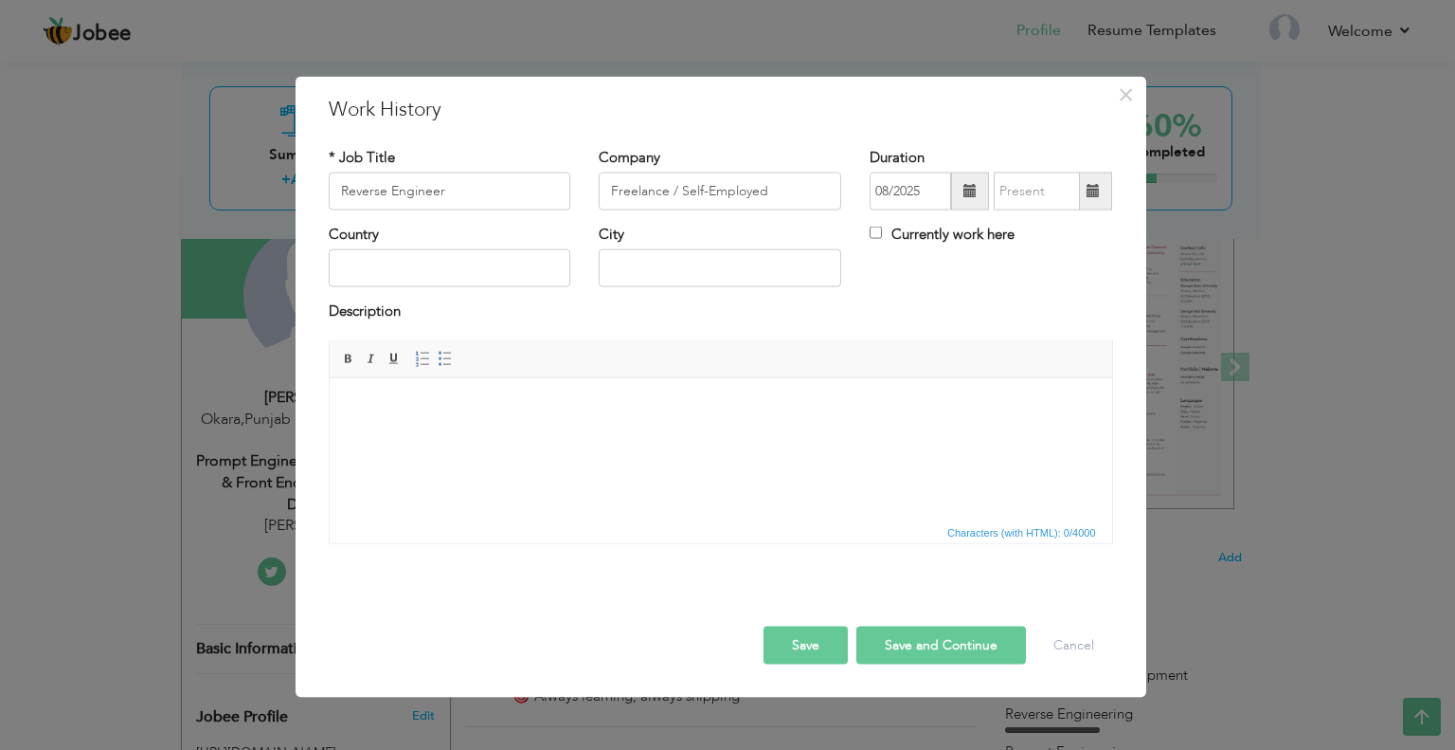
click at [785, 363] on span "Editor toolbars Basic Styles Bold Italic Underline Paragraph Insert/Remove Numb…" at bounding box center [721, 359] width 783 height 36
click at [881, 237] on input "Currently work here" at bounding box center [876, 232] width 12 height 12
checkbox input "true"
click at [432, 274] on input "text" at bounding box center [450, 268] width 243 height 38
type input "[GEOGRAPHIC_DATA]"
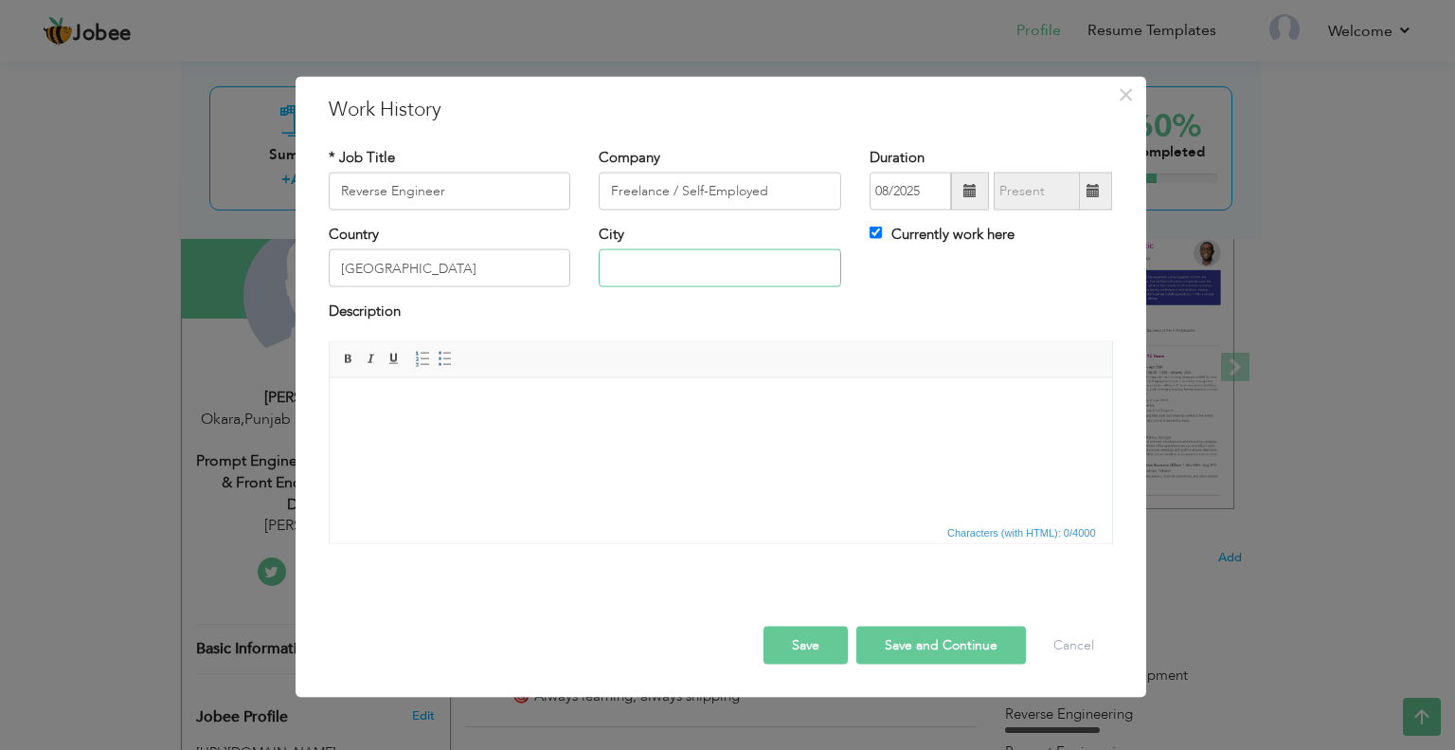
type input "[GEOGRAPHIC_DATA]"
click at [501, 430] on html at bounding box center [720, 406] width 783 height 58
click at [600, 435] on html at bounding box center [720, 406] width 783 height 58
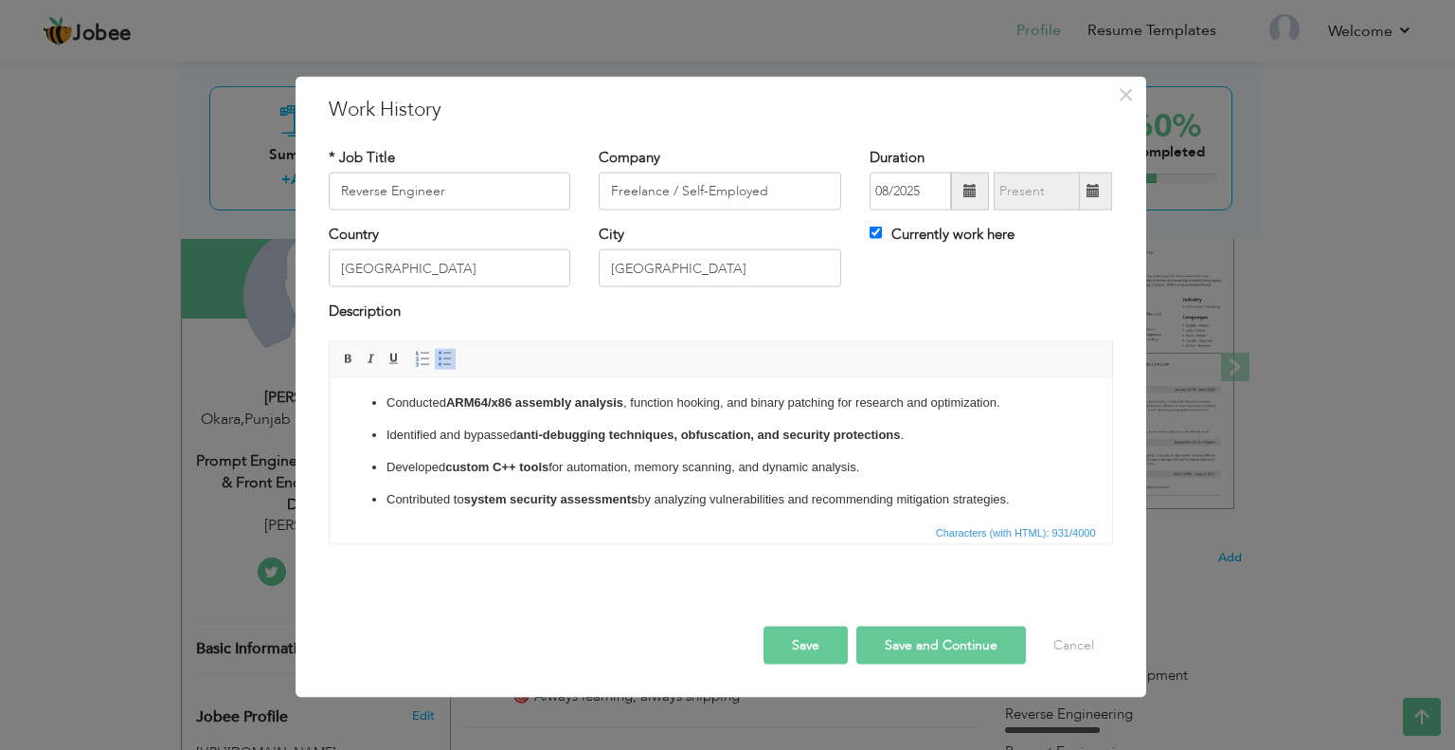
scroll to position [127, 0]
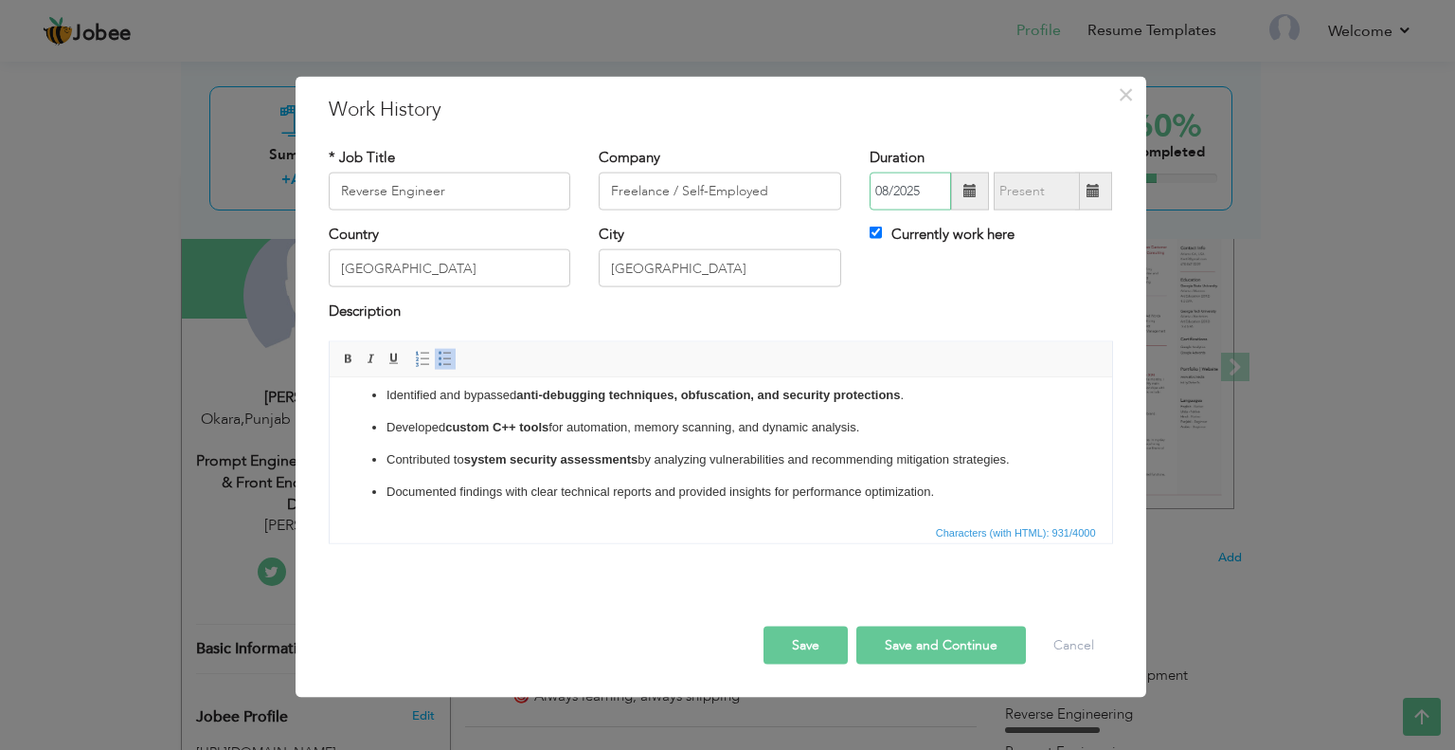
click at [896, 196] on input "08/2025" at bounding box center [910, 191] width 81 height 38
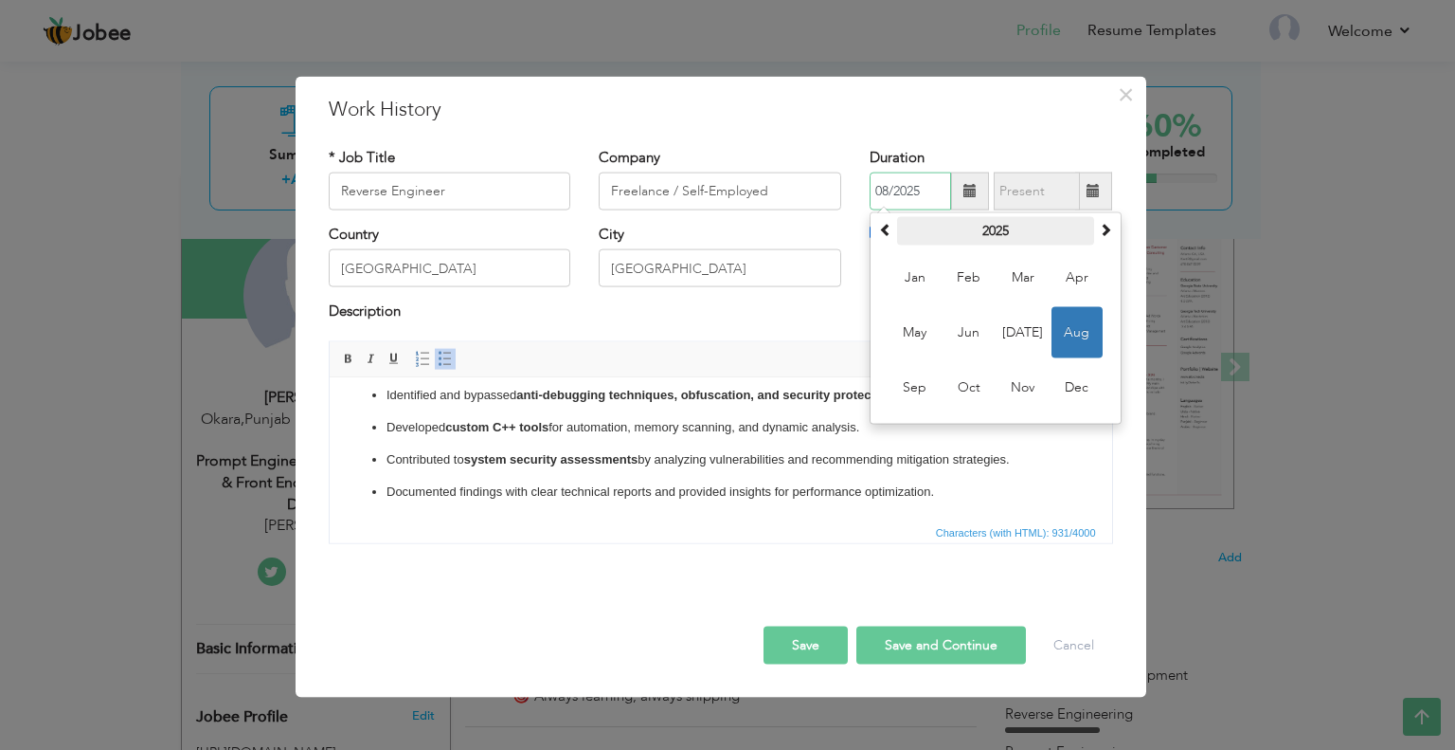
click at [984, 232] on th "2025" at bounding box center [995, 231] width 197 height 28
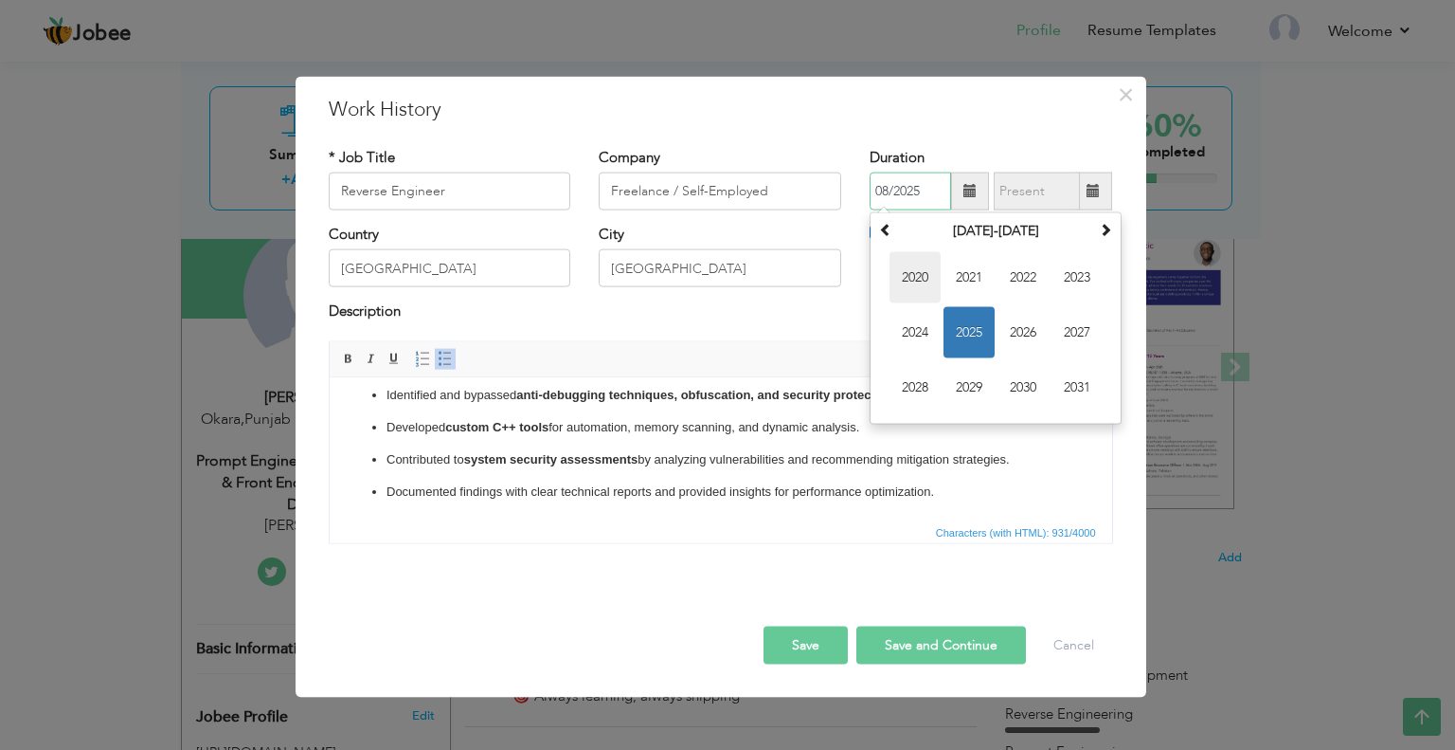
click at [913, 284] on span "2020" at bounding box center [915, 277] width 51 height 51
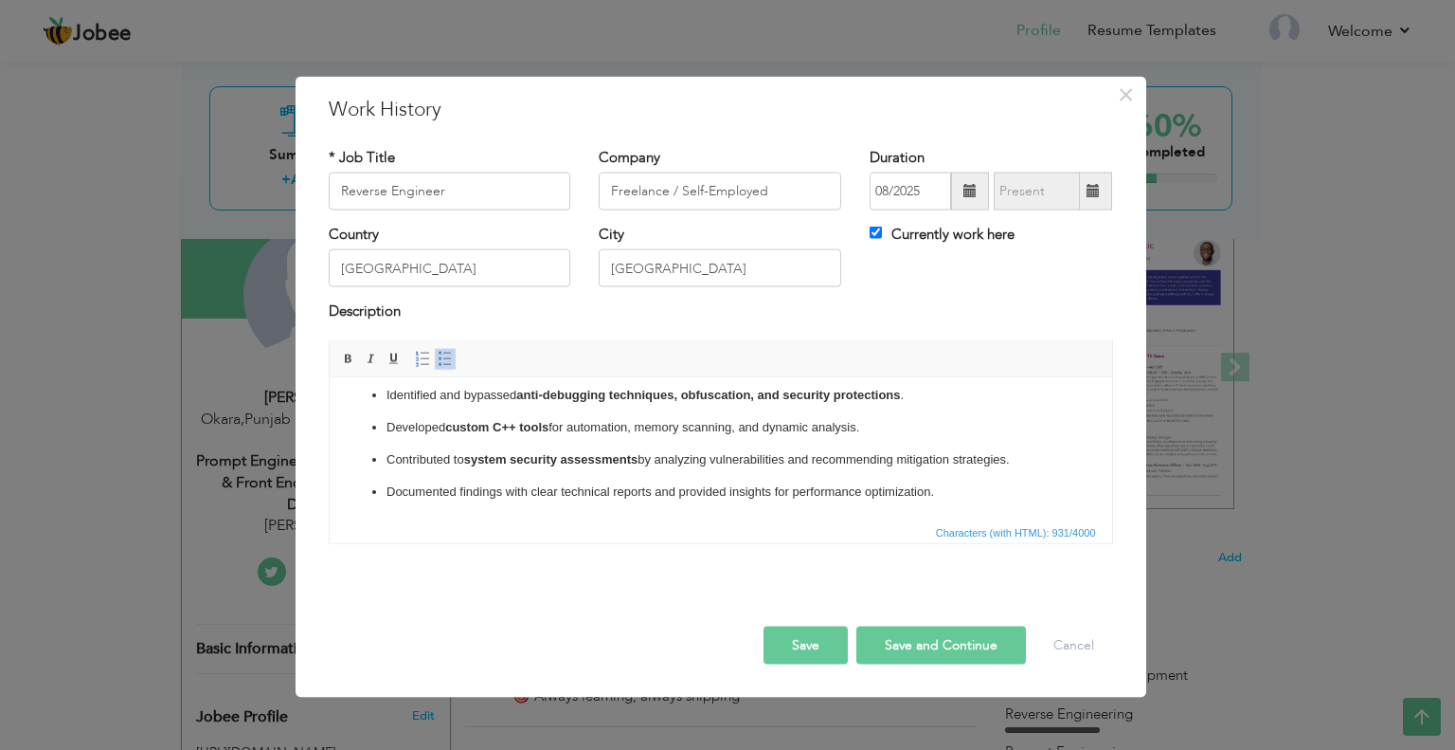
click at [943, 229] on label "Currently work here" at bounding box center [942, 235] width 145 height 20
click at [882, 229] on input "Currently work here" at bounding box center [876, 232] width 12 height 12
checkbox input "false"
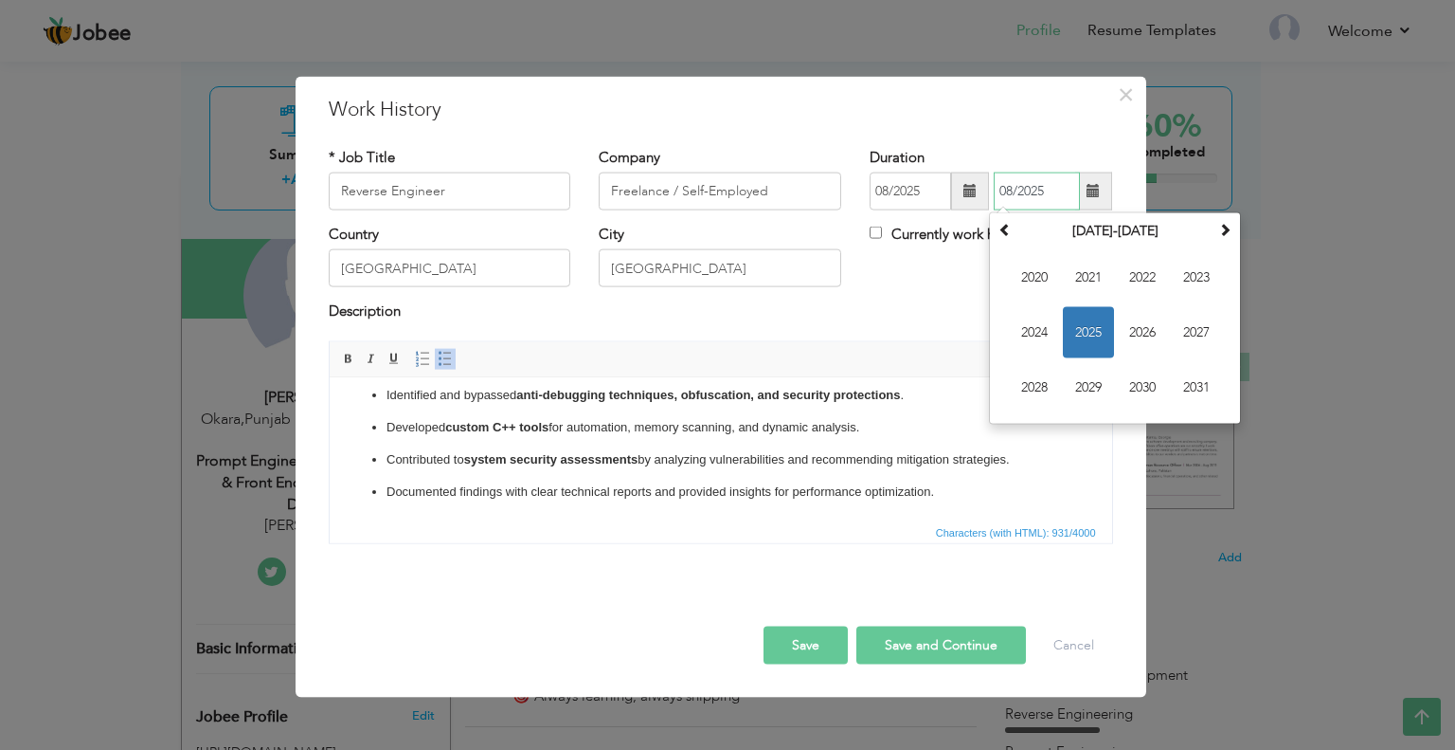
click at [1003, 200] on input "08/2025" at bounding box center [1037, 191] width 86 height 38
click at [1031, 339] on span "2024" at bounding box center [1034, 332] width 51 height 51
click at [955, 311] on div "Description" at bounding box center [721, 313] width 785 height 25
click at [1048, 188] on input "08/2025" at bounding box center [1037, 191] width 86 height 38
click at [1083, 238] on th "2025" at bounding box center [1115, 231] width 197 height 28
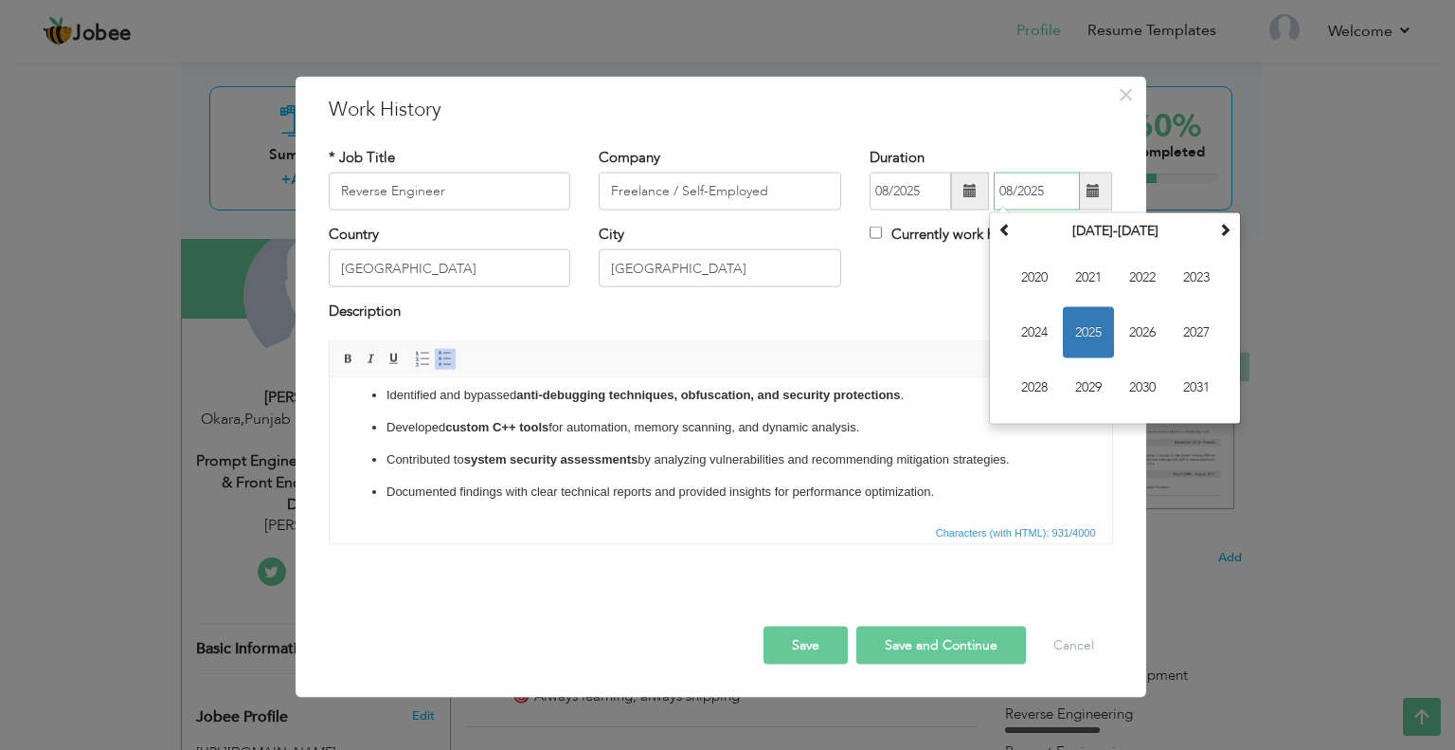
click at [1040, 340] on span "2024" at bounding box center [1034, 332] width 51 height 51
click at [1039, 274] on span "Jan" at bounding box center [1034, 277] width 51 height 51
type input "01/2024"
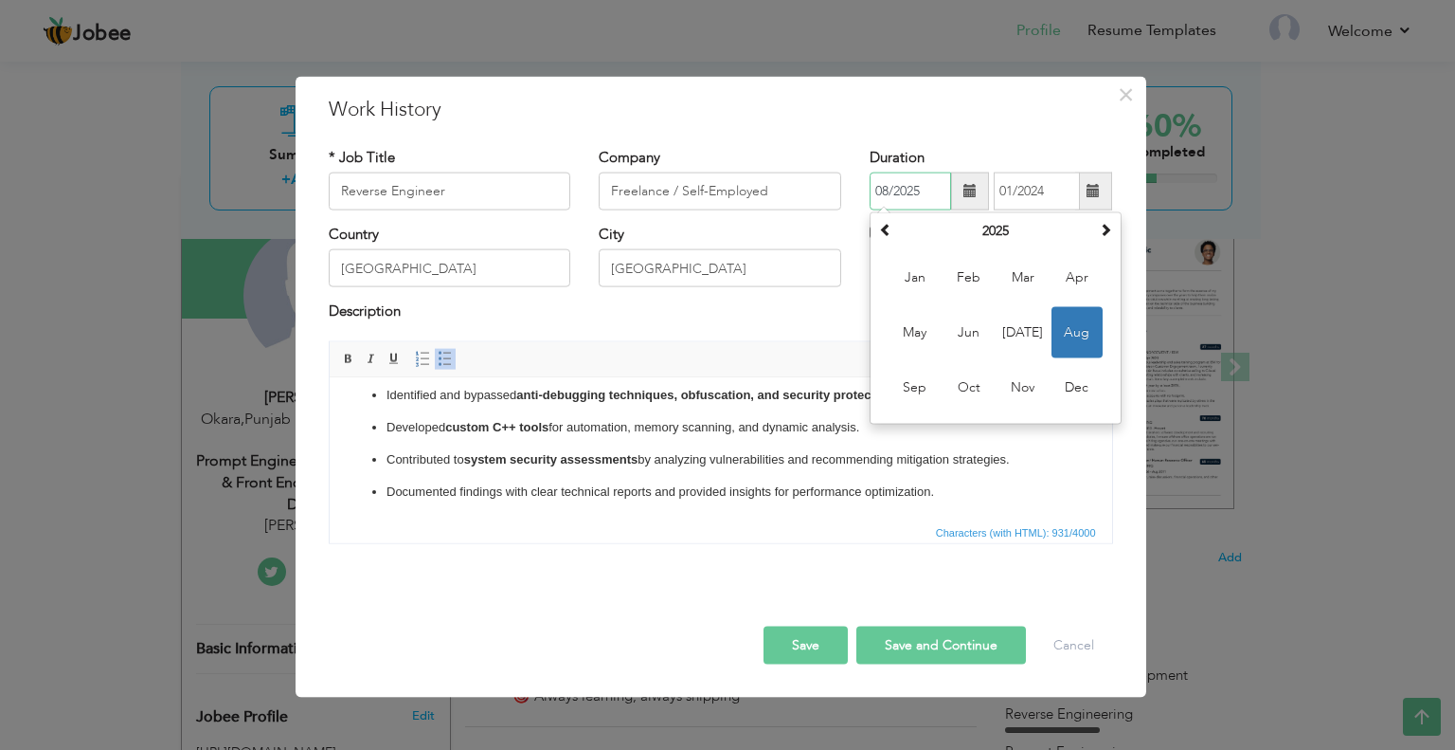
click at [897, 199] on input "08/2025" at bounding box center [910, 191] width 81 height 38
click at [914, 272] on span "Jan" at bounding box center [915, 277] width 51 height 51
click at [903, 185] on input "01/2025" at bounding box center [910, 191] width 81 height 38
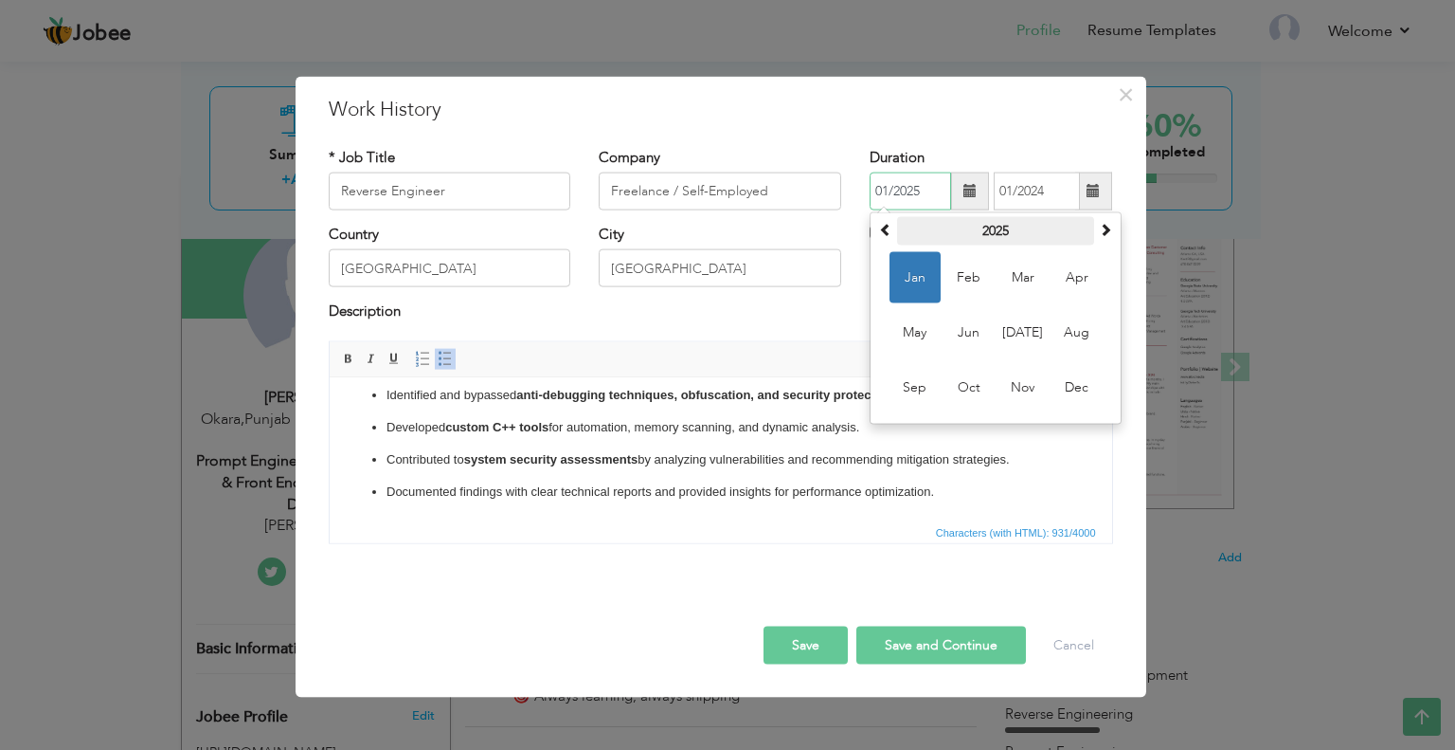
click at [995, 231] on th "2025" at bounding box center [995, 231] width 197 height 28
click at [926, 273] on span "2020" at bounding box center [915, 277] width 51 height 51
click at [925, 280] on span "Jan" at bounding box center [915, 277] width 51 height 51
type input "01/2020"
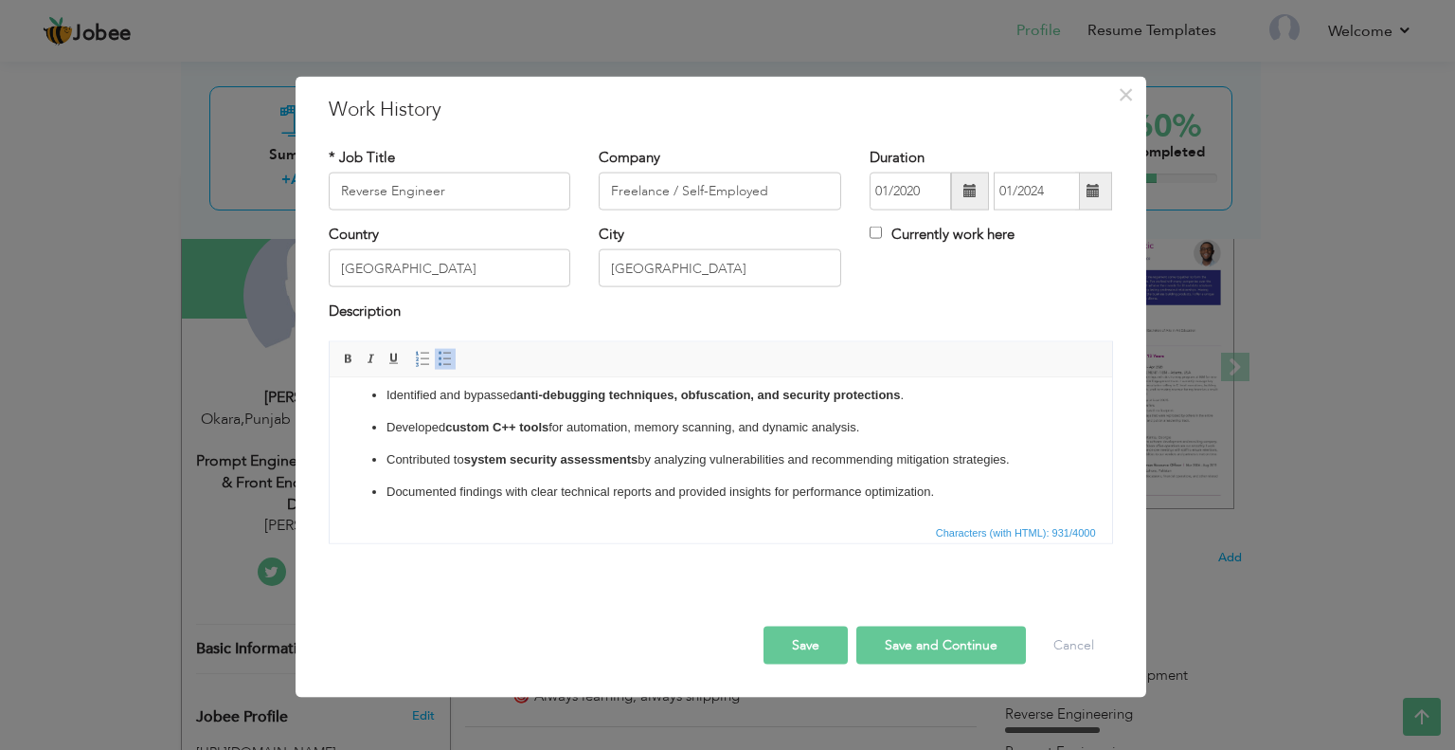
click at [931, 648] on button "Save and Continue" at bounding box center [942, 644] width 170 height 38
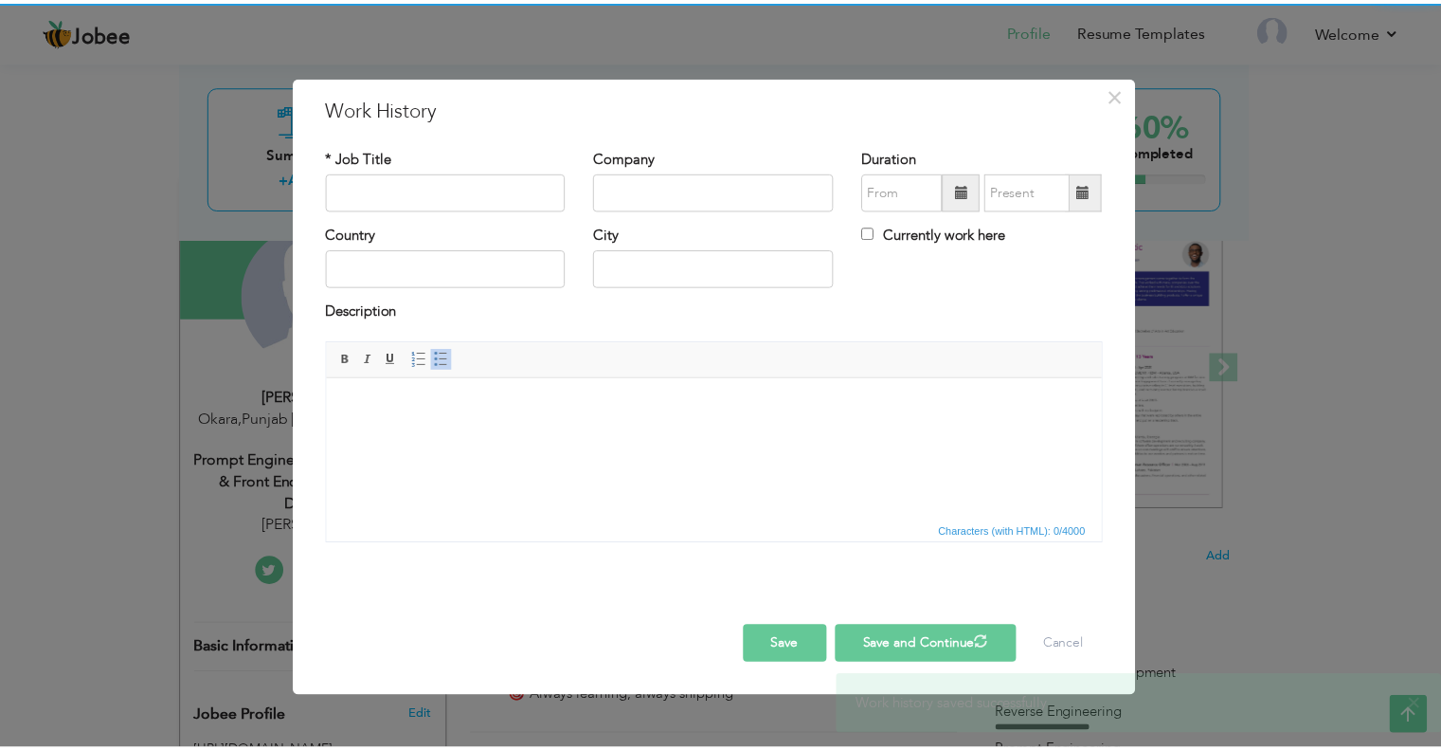
scroll to position [0, 0]
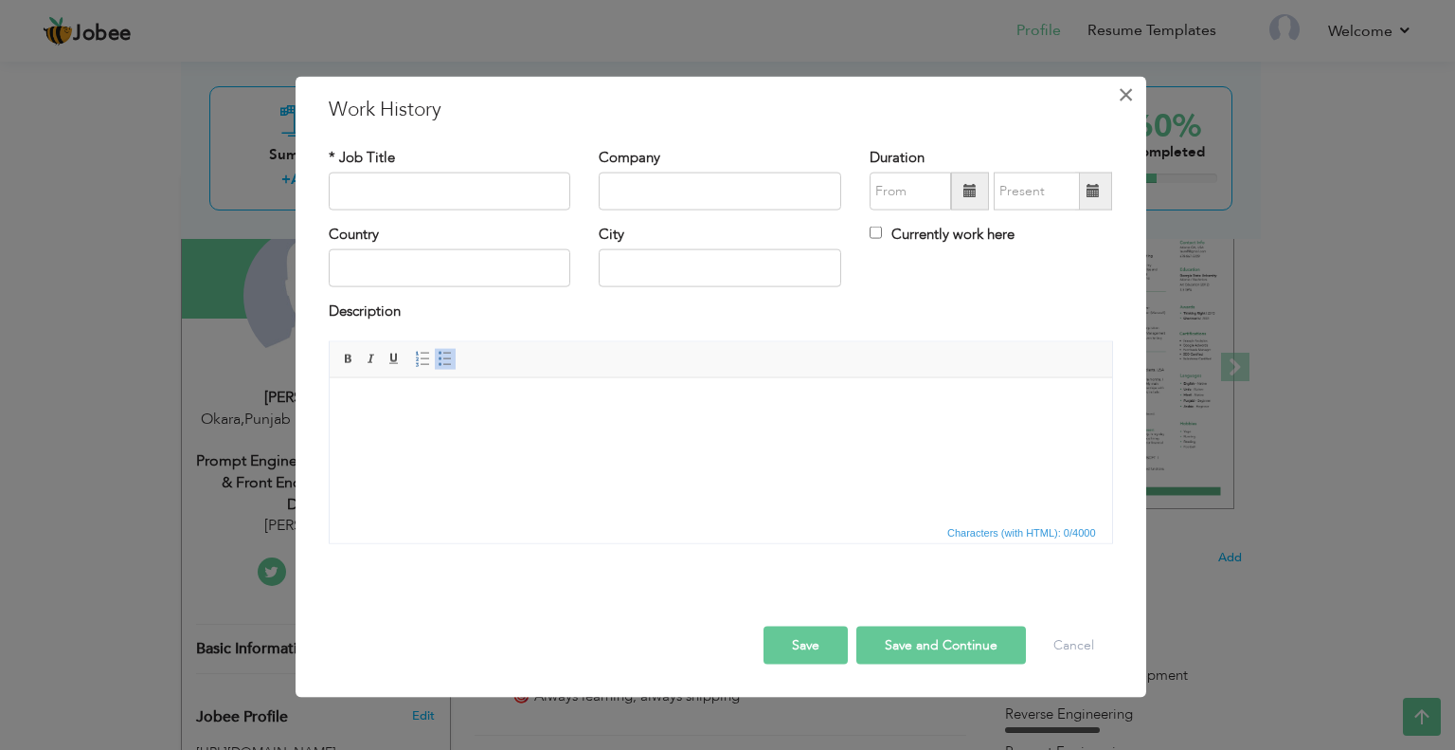
click at [1120, 98] on span "×" at bounding box center [1126, 94] width 16 height 34
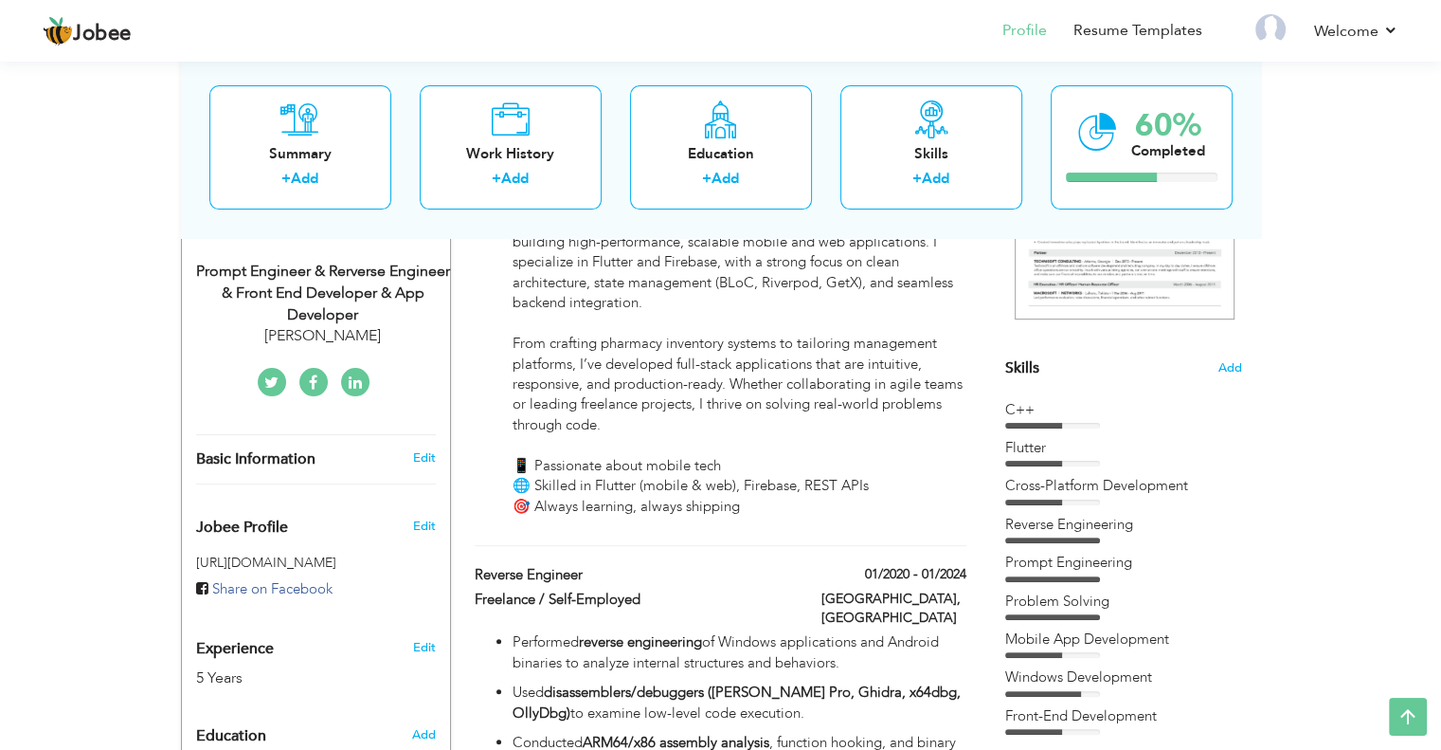
scroll to position [87, 0]
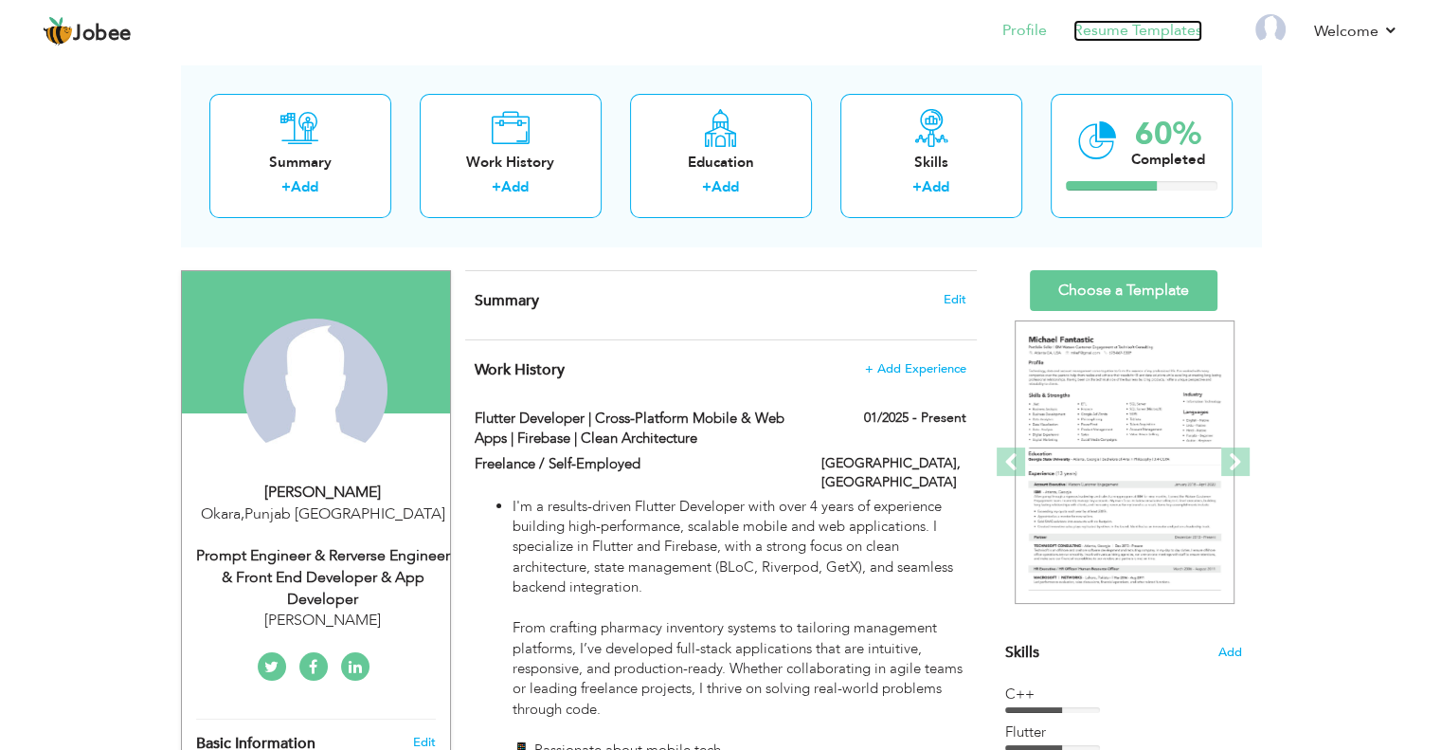
click at [1106, 30] on link "Resume Templates" at bounding box center [1138, 31] width 129 height 22
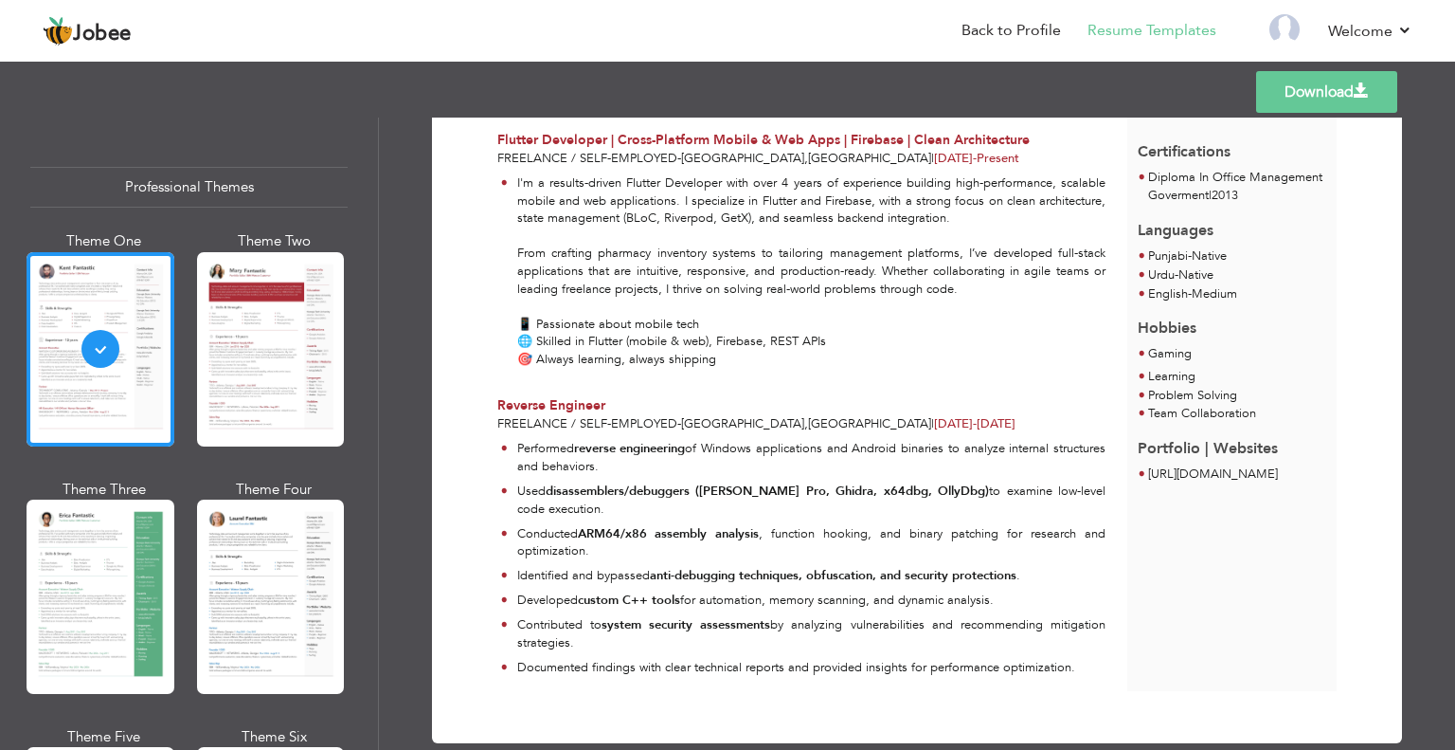
scroll to position [355, 0]
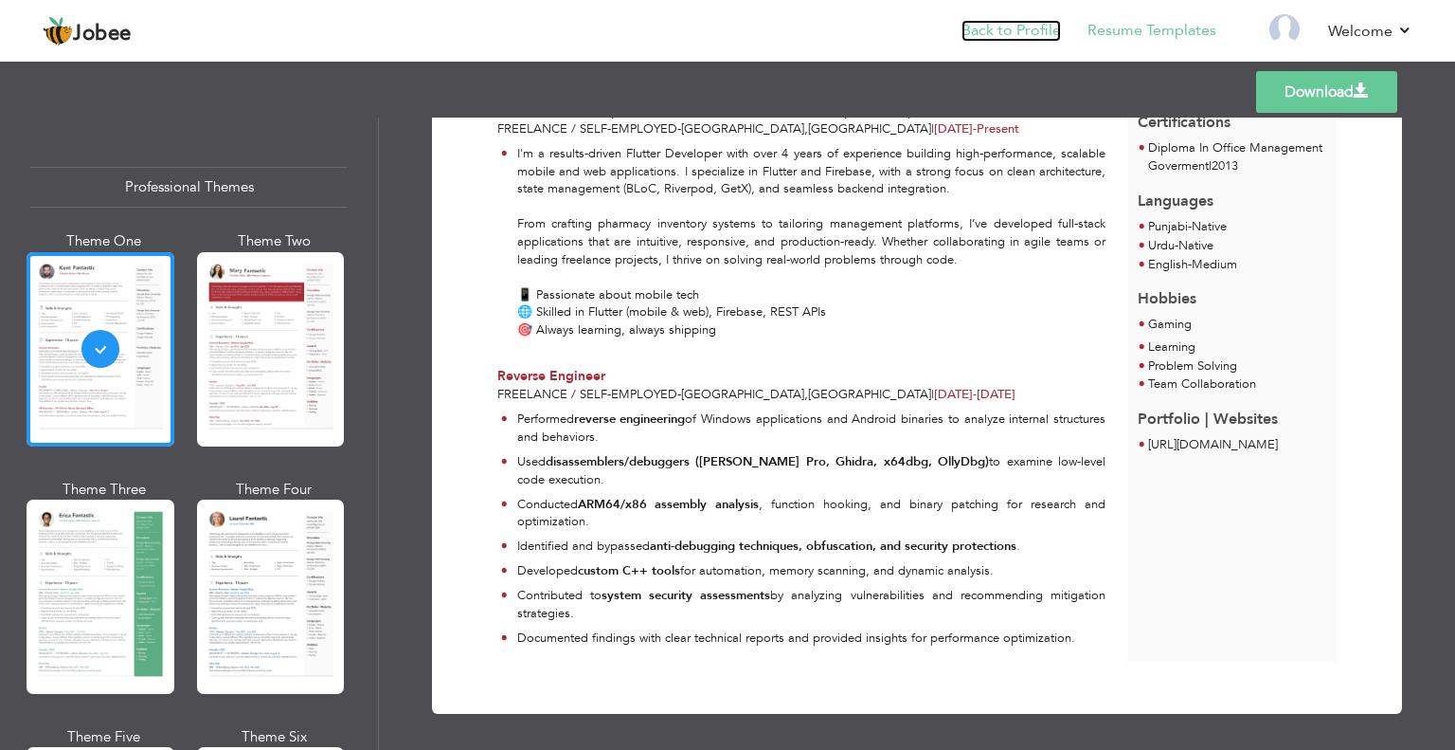
click at [996, 27] on link "Back to Profile" at bounding box center [1011, 31] width 99 height 22
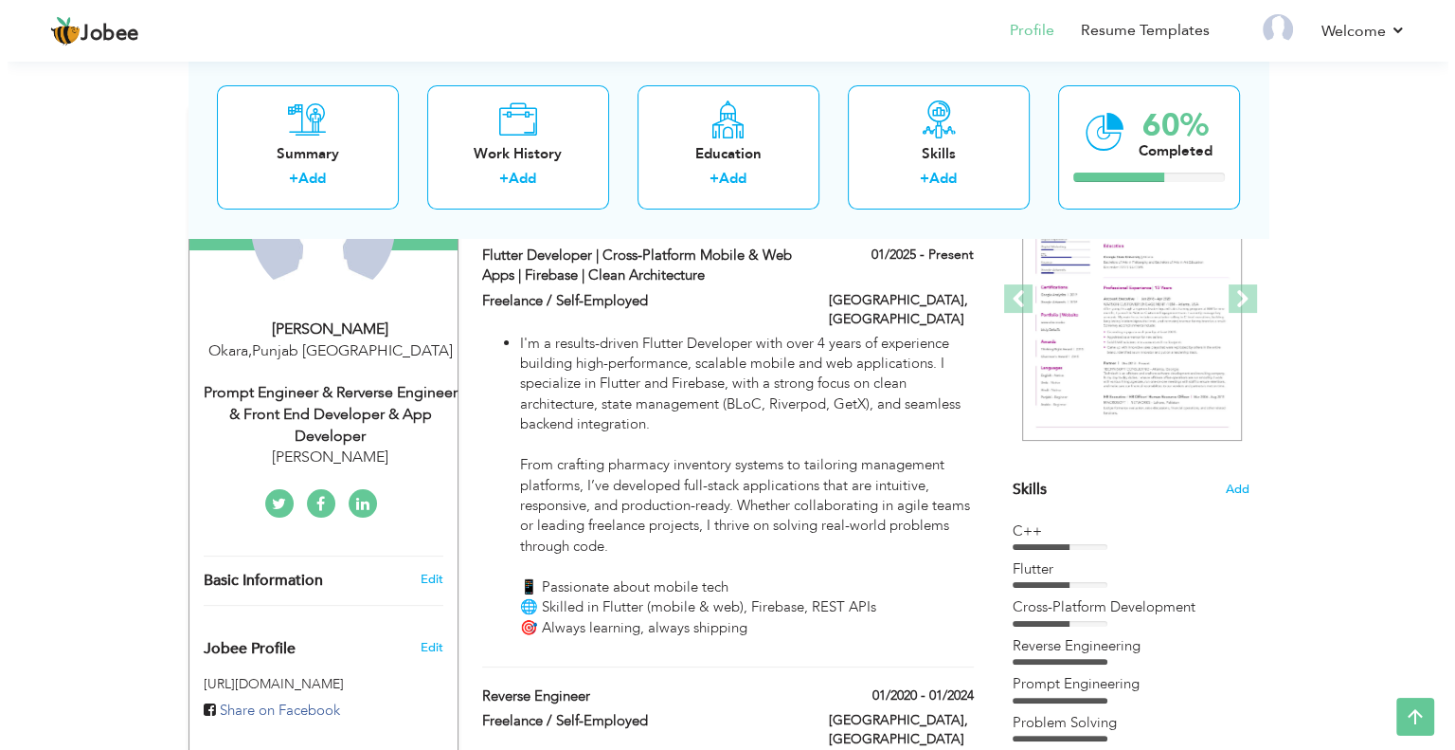
scroll to position [182, 0]
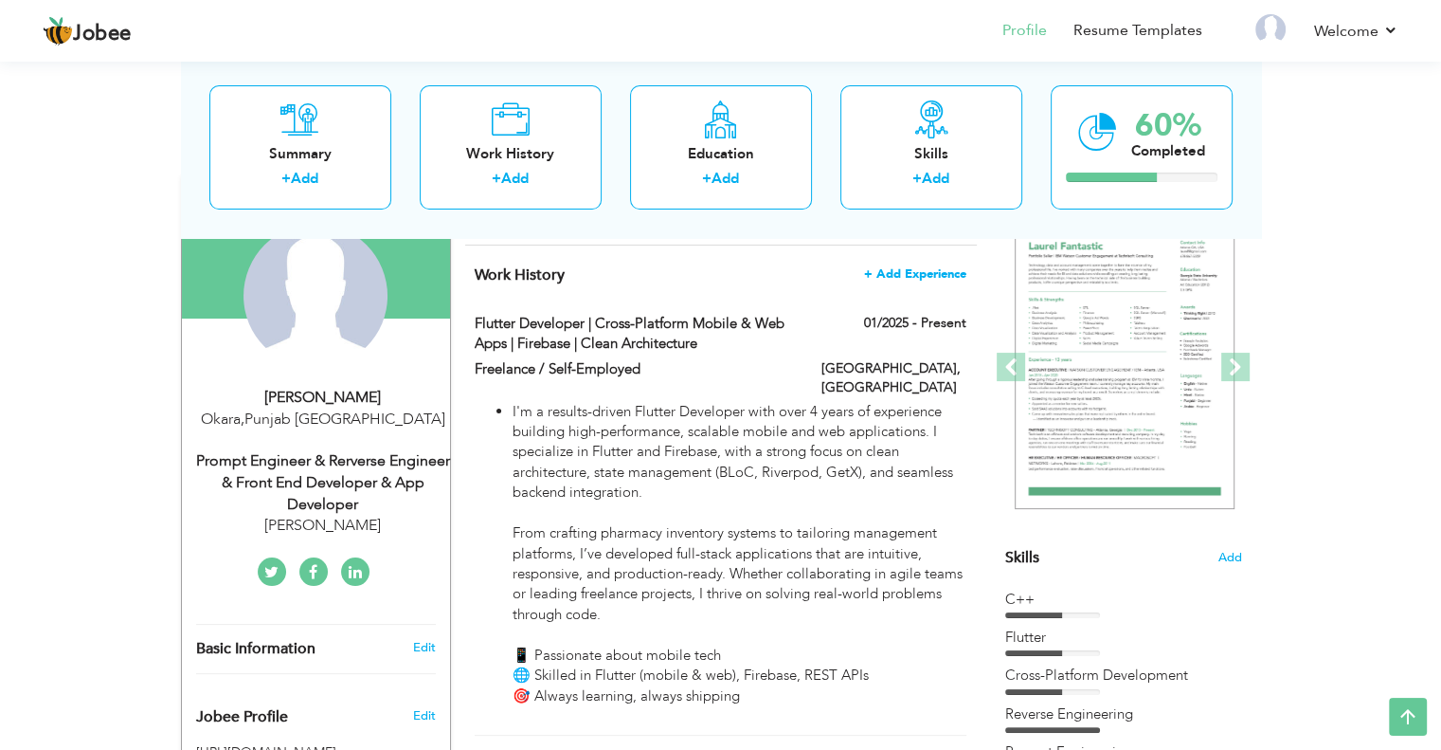
click at [913, 269] on span "+ Add Experience" at bounding box center [915, 273] width 102 height 13
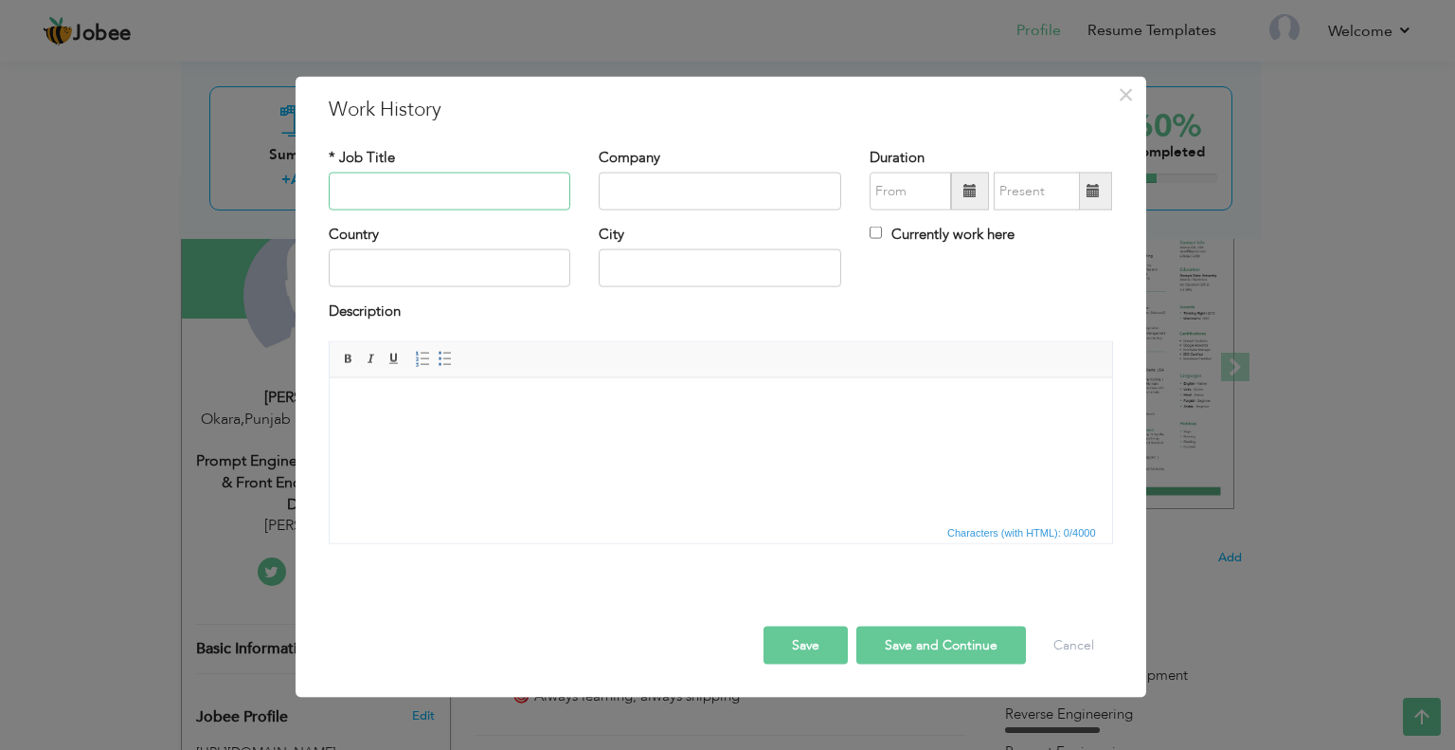
click at [446, 189] on input "text" at bounding box center [450, 191] width 243 height 38
paste input "Front-End Developer"
type input "Front-End Developer"
click at [714, 190] on input "text" at bounding box center [720, 191] width 243 height 38
paste input "Freelance / Self-Employed"
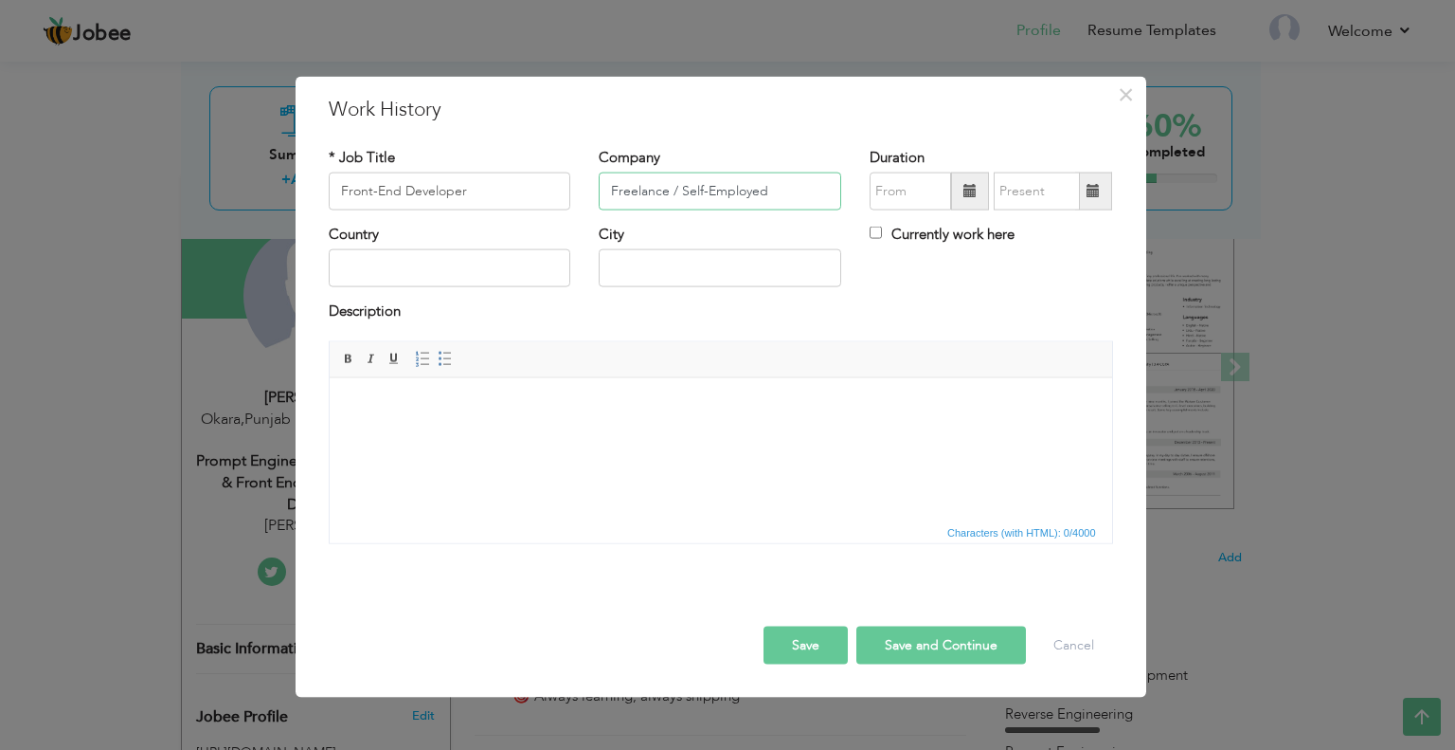
type input "Freelance / Self-Employed"
click at [424, 267] on input "text" at bounding box center [450, 268] width 243 height 38
type input "[GEOGRAPHIC_DATA]"
type input "Lahore"
type input "08/2025"
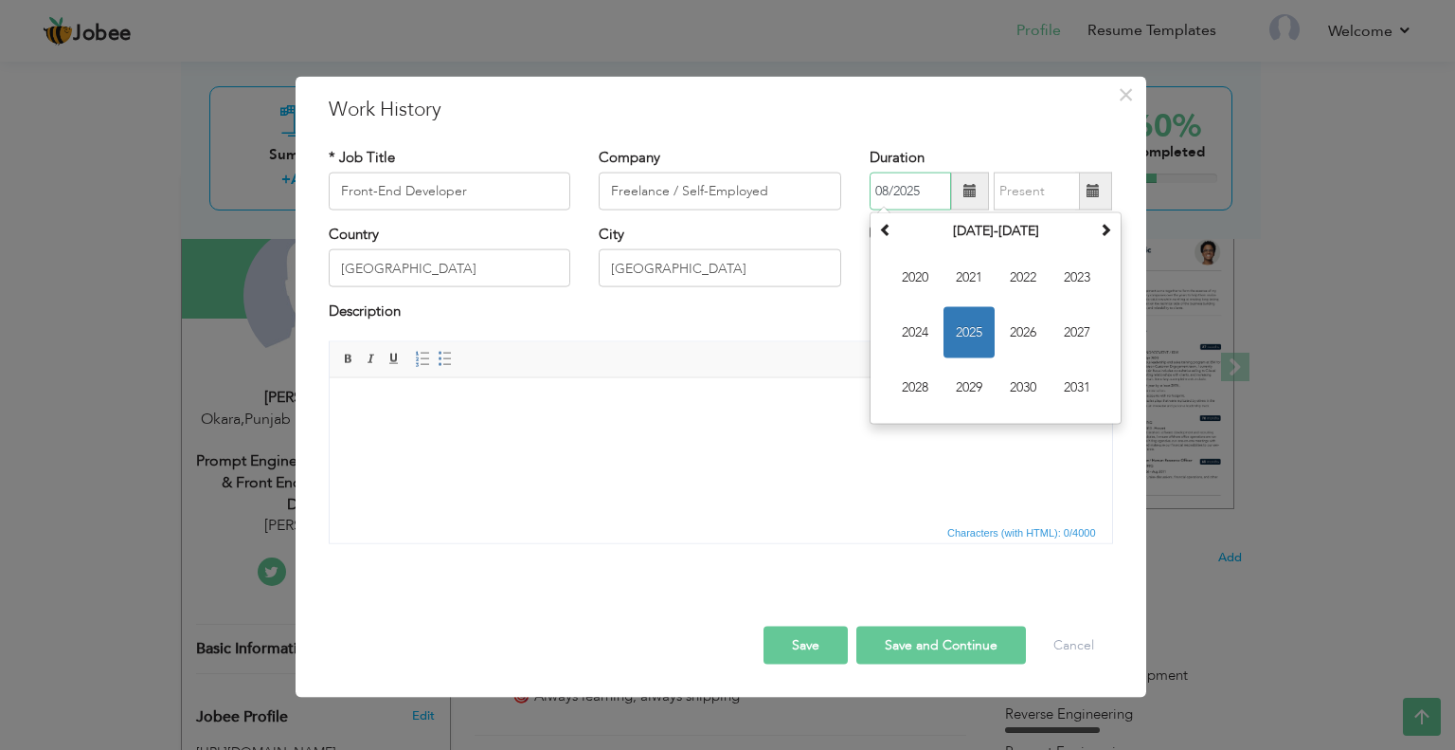
click at [911, 192] on input "08/2025" at bounding box center [910, 191] width 81 height 38
click at [891, 230] on span at bounding box center [885, 229] width 13 height 13
click at [892, 230] on span at bounding box center [885, 229] width 13 height 13
click at [1106, 241] on th at bounding box center [1105, 231] width 23 height 28
click at [1025, 282] on span "2012" at bounding box center [1023, 277] width 51 height 51
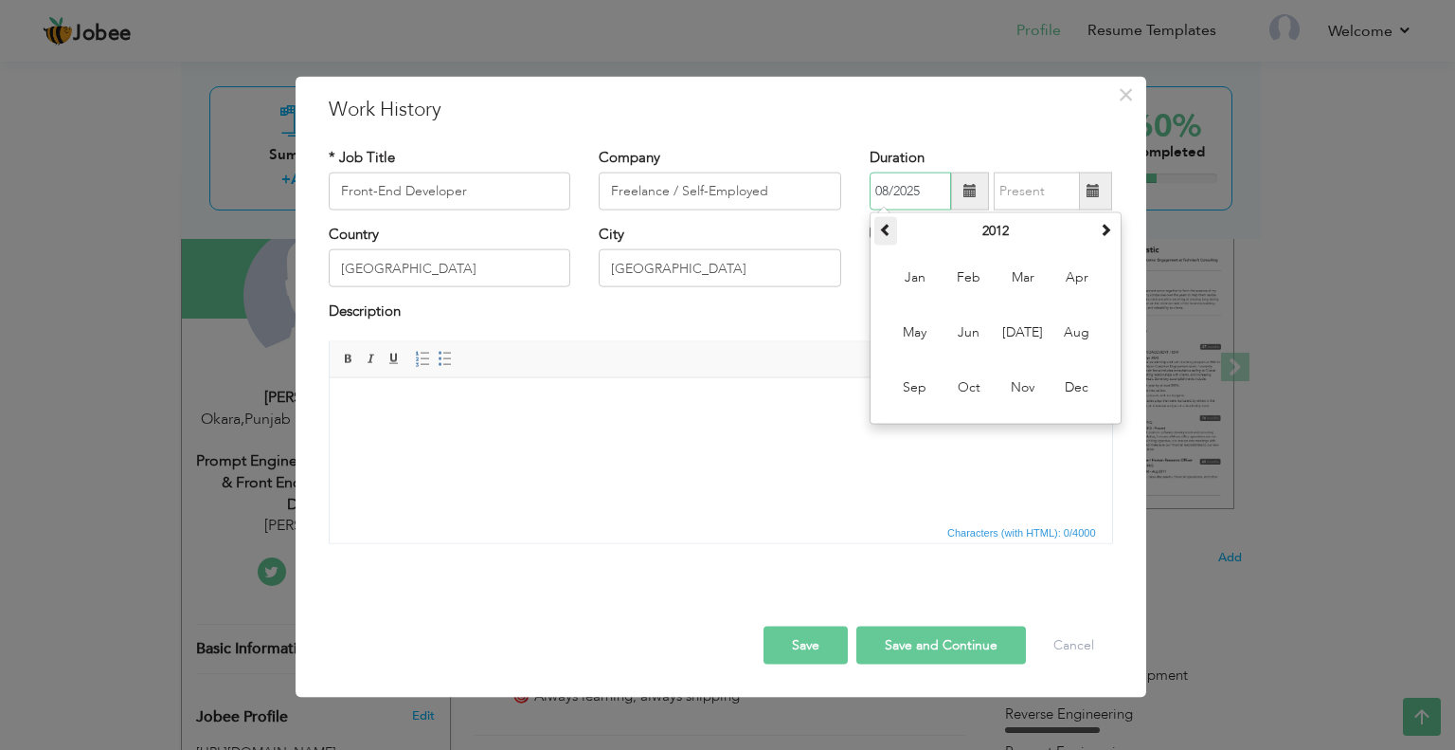
click at [879, 233] on span at bounding box center [885, 229] width 13 height 13
click at [893, 230] on th at bounding box center [886, 231] width 23 height 28
click at [1020, 228] on th "2010" at bounding box center [995, 231] width 197 height 28
click at [1112, 226] on span at bounding box center [1105, 229] width 13 height 13
click at [1078, 270] on span "2018" at bounding box center [1077, 277] width 51 height 51
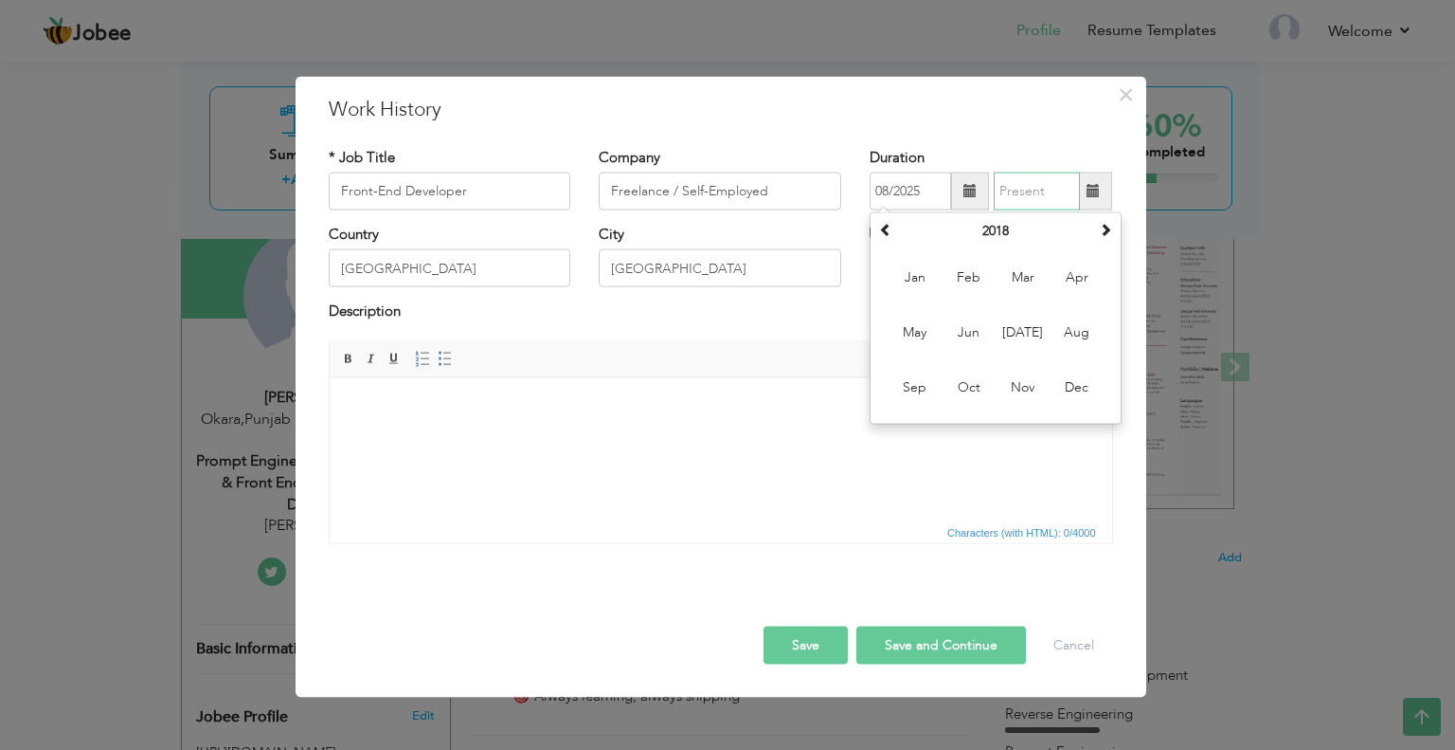
type input "08/2025"
click at [1022, 193] on input "08/2025" at bounding box center [1037, 191] width 86 height 38
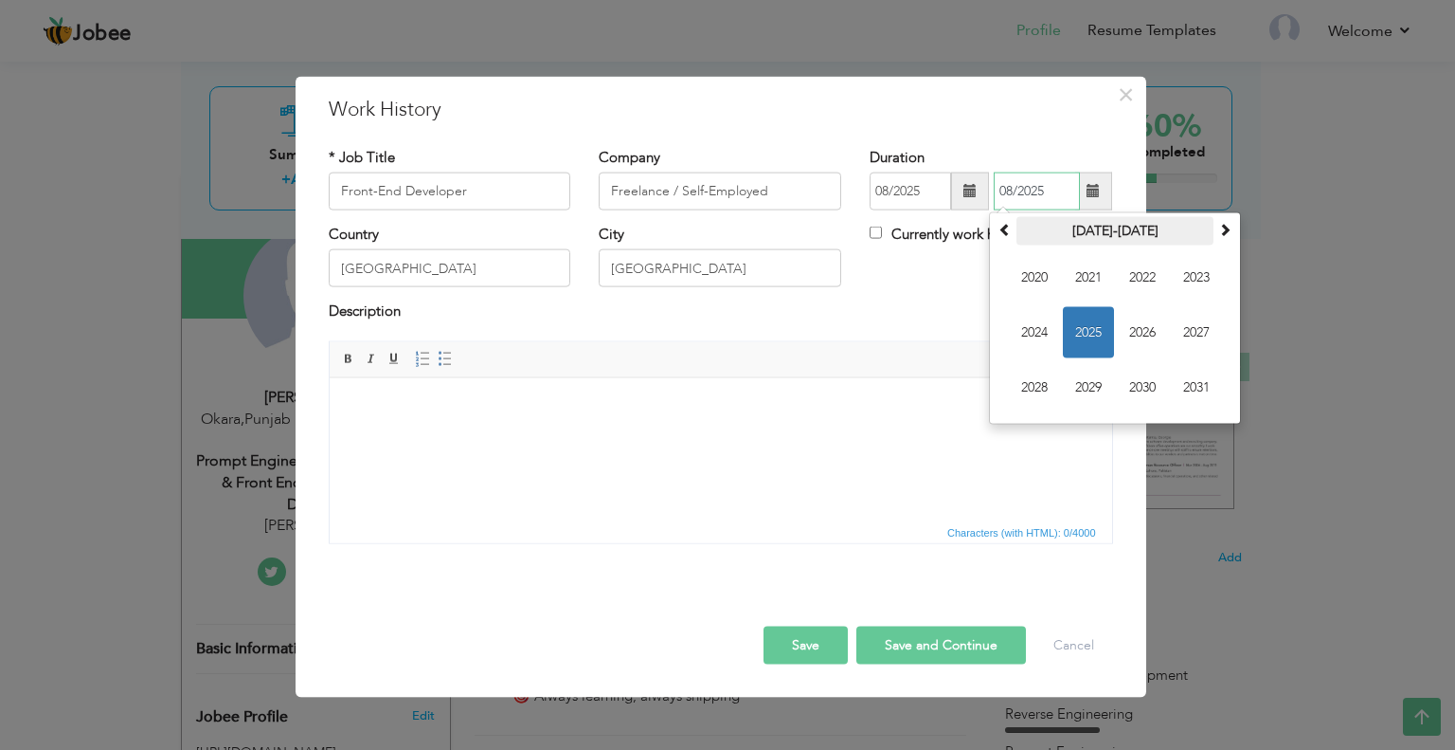
click at [1108, 231] on th "2020-2031" at bounding box center [1115, 231] width 197 height 28
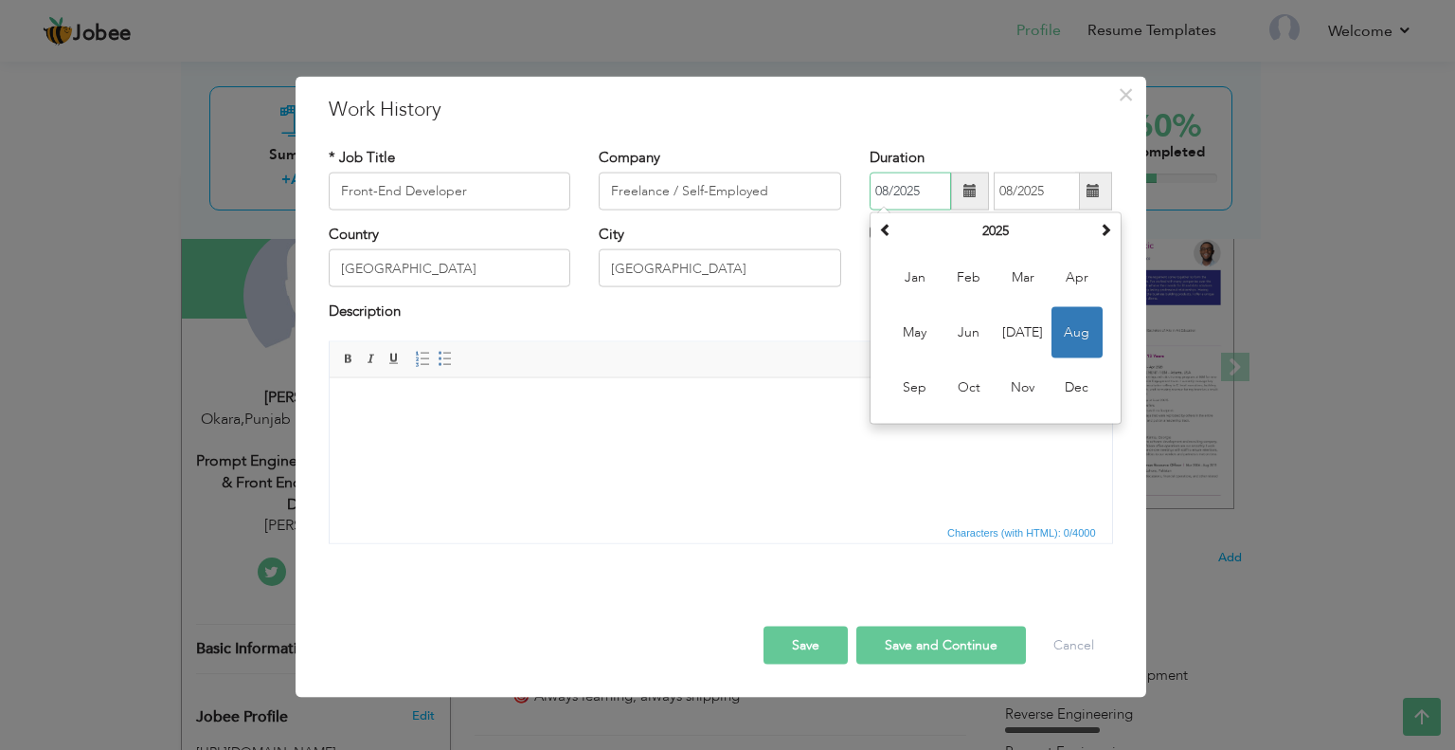
click at [878, 178] on input "08/2025" at bounding box center [910, 191] width 81 height 38
click at [910, 191] on input "08/2025" at bounding box center [910, 191] width 81 height 38
click at [979, 234] on th "2025" at bounding box center [995, 231] width 197 height 28
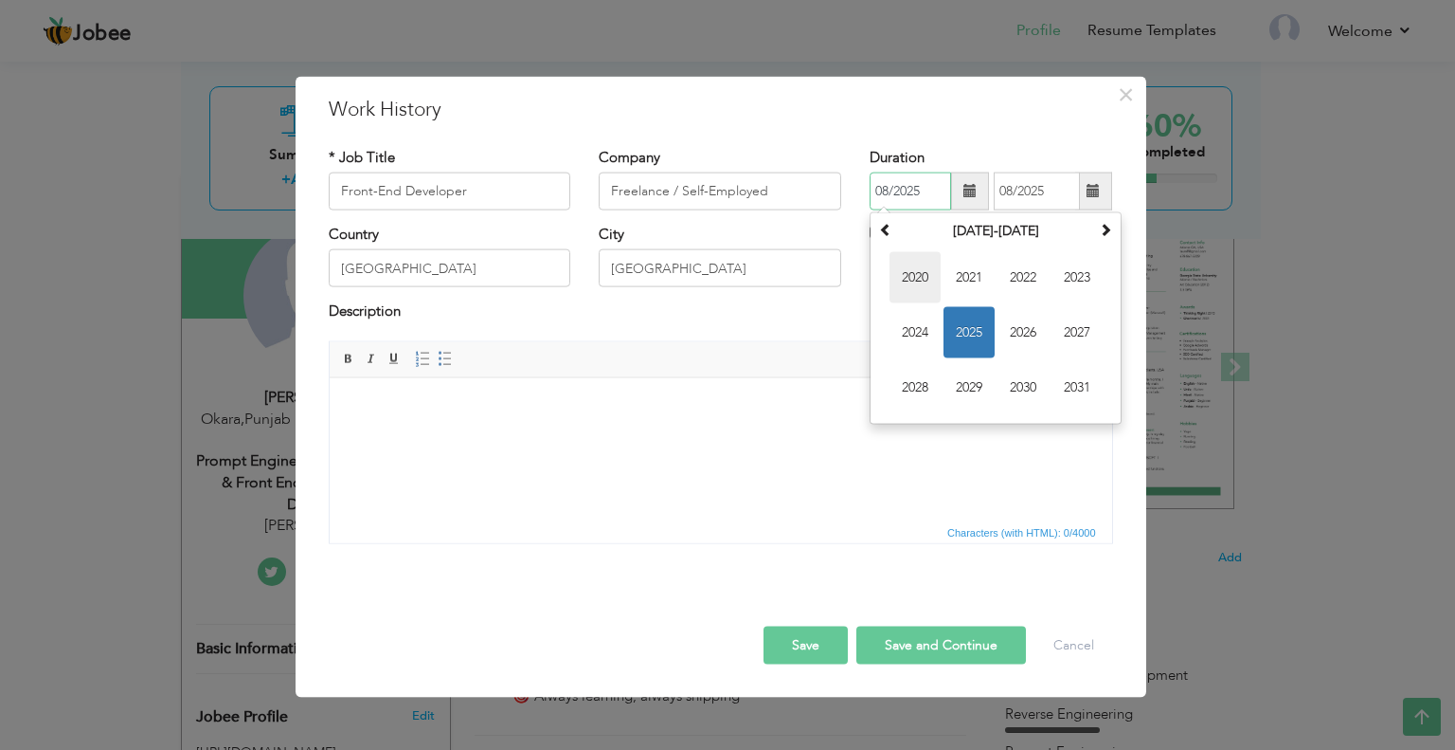
click at [927, 275] on span "2020" at bounding box center [915, 277] width 51 height 51
click at [900, 228] on th "2020" at bounding box center [995, 231] width 197 height 28
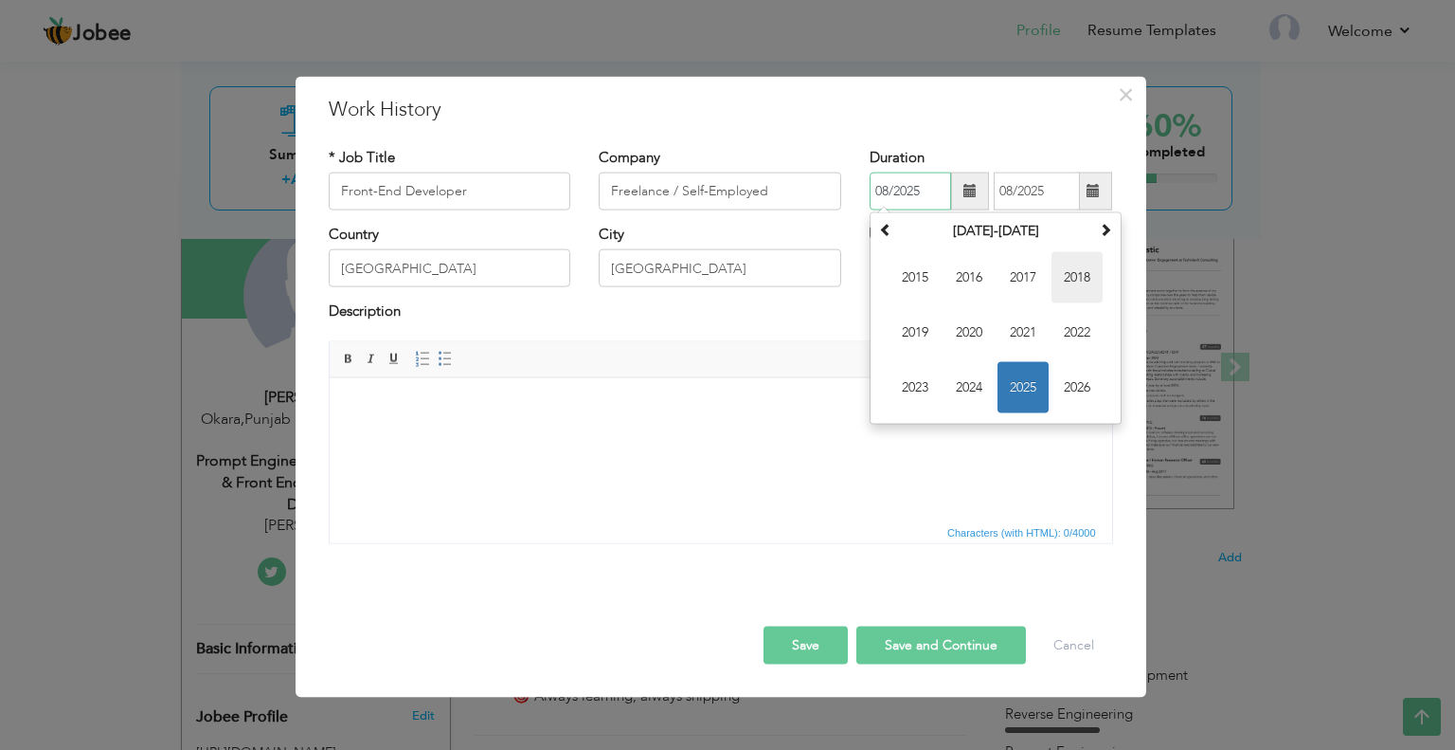
click at [1064, 285] on span "2018" at bounding box center [1077, 277] width 51 height 51
click at [917, 276] on span "Jan" at bounding box center [915, 277] width 51 height 51
type input "01/2018"
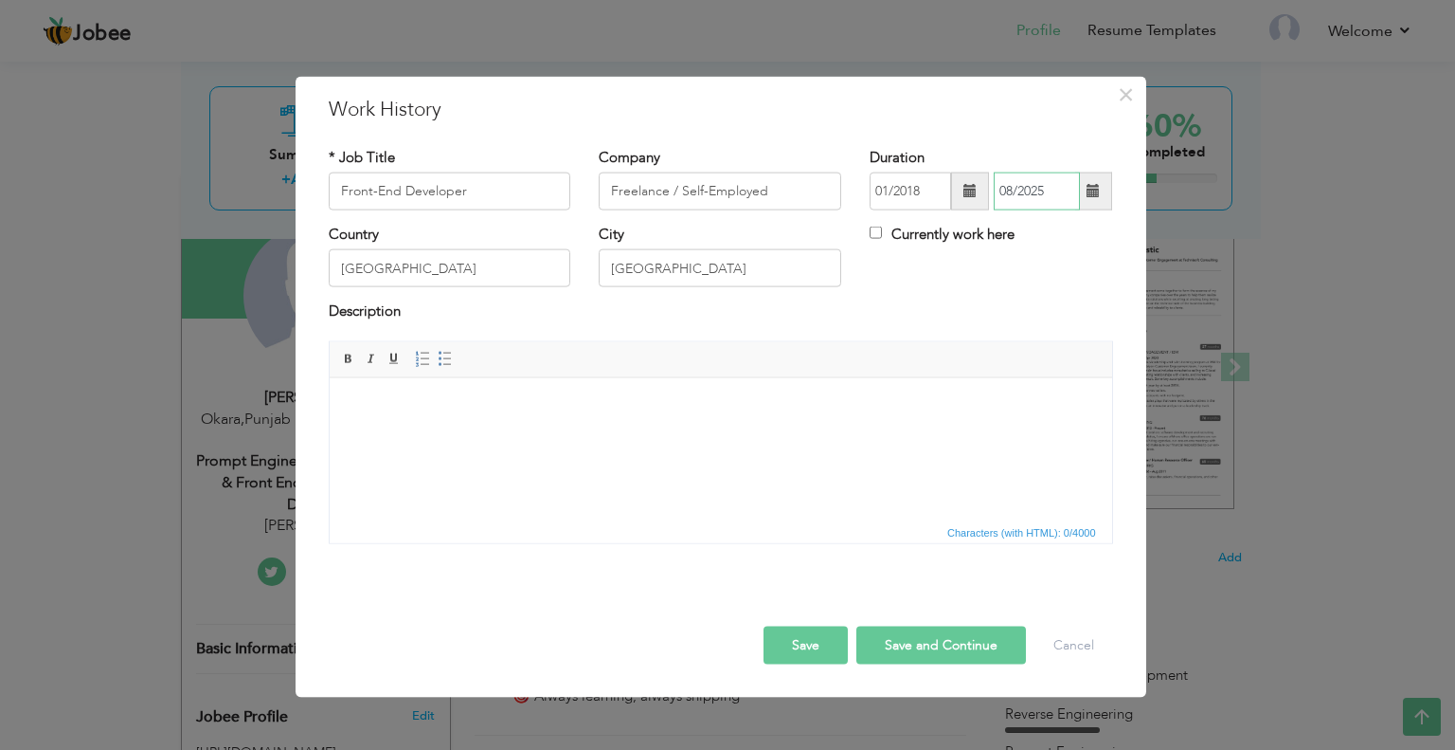
click at [1014, 189] on input "08/2025" at bounding box center [1037, 191] width 86 height 38
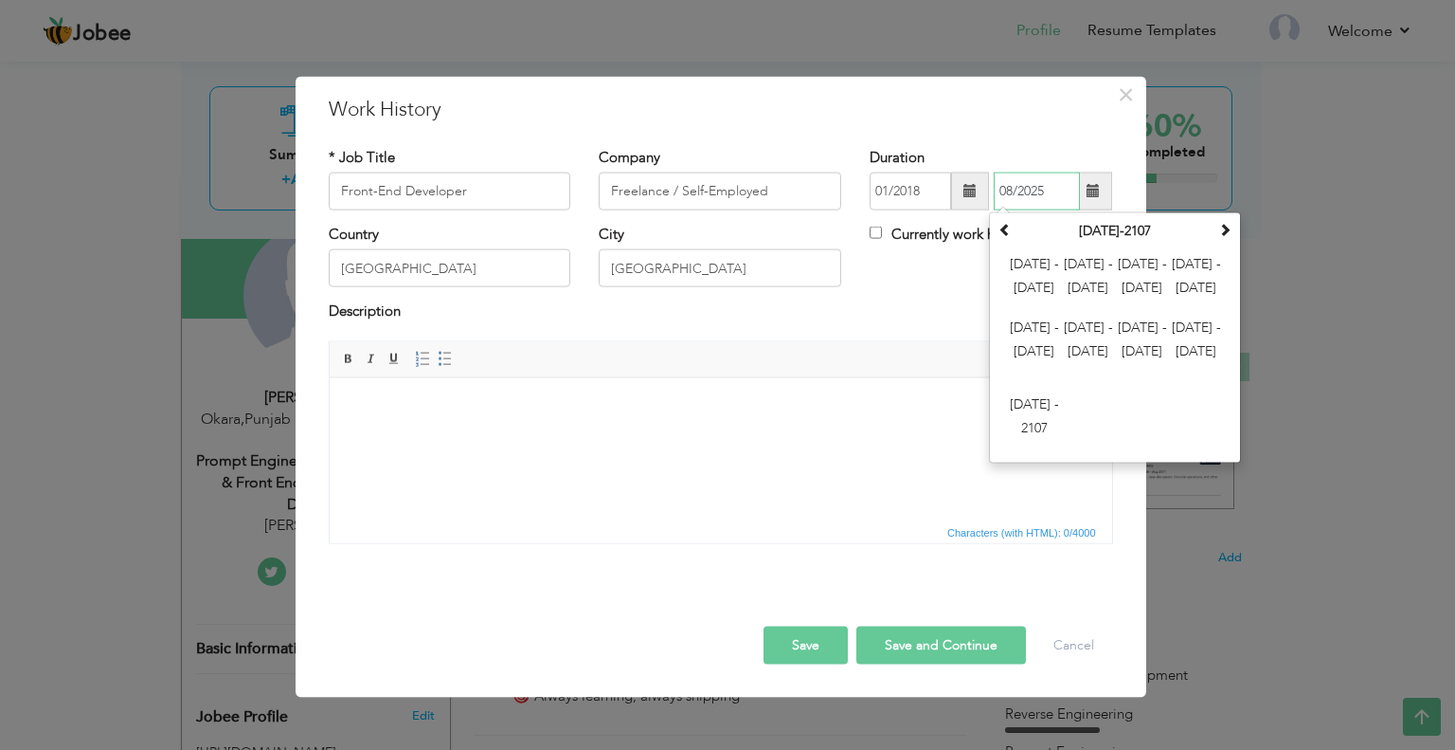
click at [1033, 195] on input "08/2025" at bounding box center [1037, 191] width 86 height 38
click at [1042, 189] on input "08/2025" at bounding box center [1037, 191] width 86 height 38
click at [1094, 192] on span at bounding box center [1093, 190] width 13 height 13
click at [1097, 283] on span "2012 - 2023" at bounding box center [1088, 277] width 51 height 51
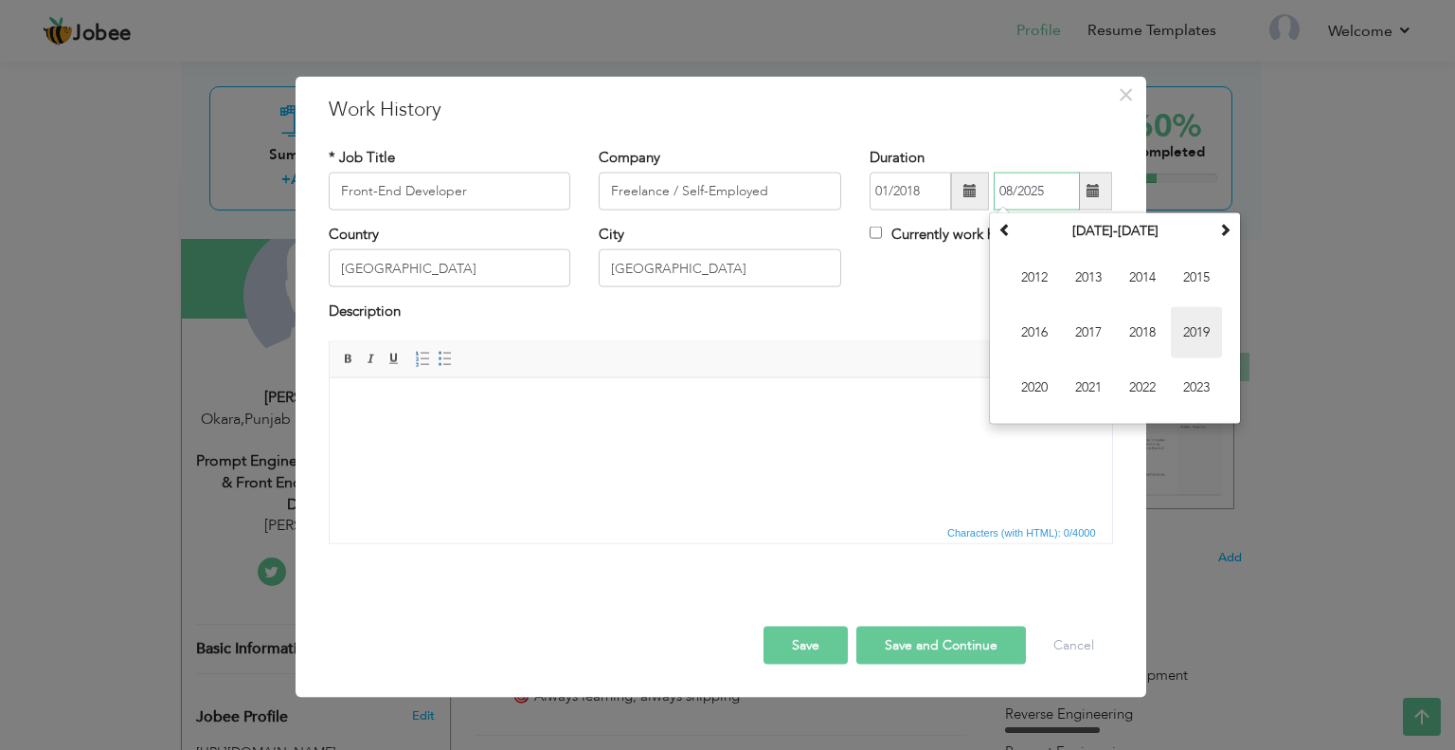
click at [1186, 333] on span "2019" at bounding box center [1196, 332] width 51 height 51
click at [1030, 286] on span "Jan" at bounding box center [1034, 277] width 51 height 51
type input "01/2019"
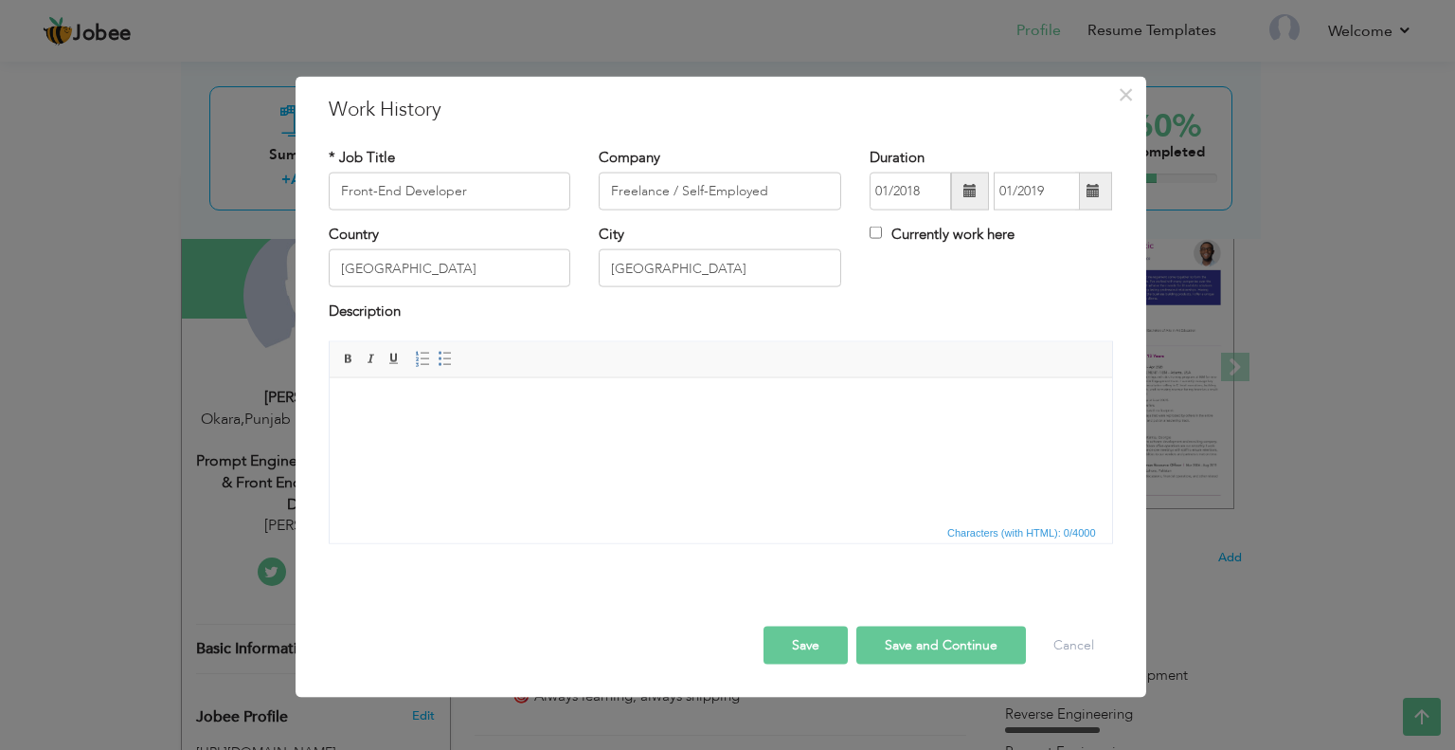
click at [1001, 291] on div "Country Pakistan City Lahore Currently work here" at bounding box center [721, 263] width 813 height 77
click at [765, 435] on html at bounding box center [720, 406] width 783 height 58
click at [542, 519] on span "Characters (with HTML): 0/4000" at bounding box center [721, 530] width 783 height 23
click at [486, 405] on body at bounding box center [720, 406] width 745 height 20
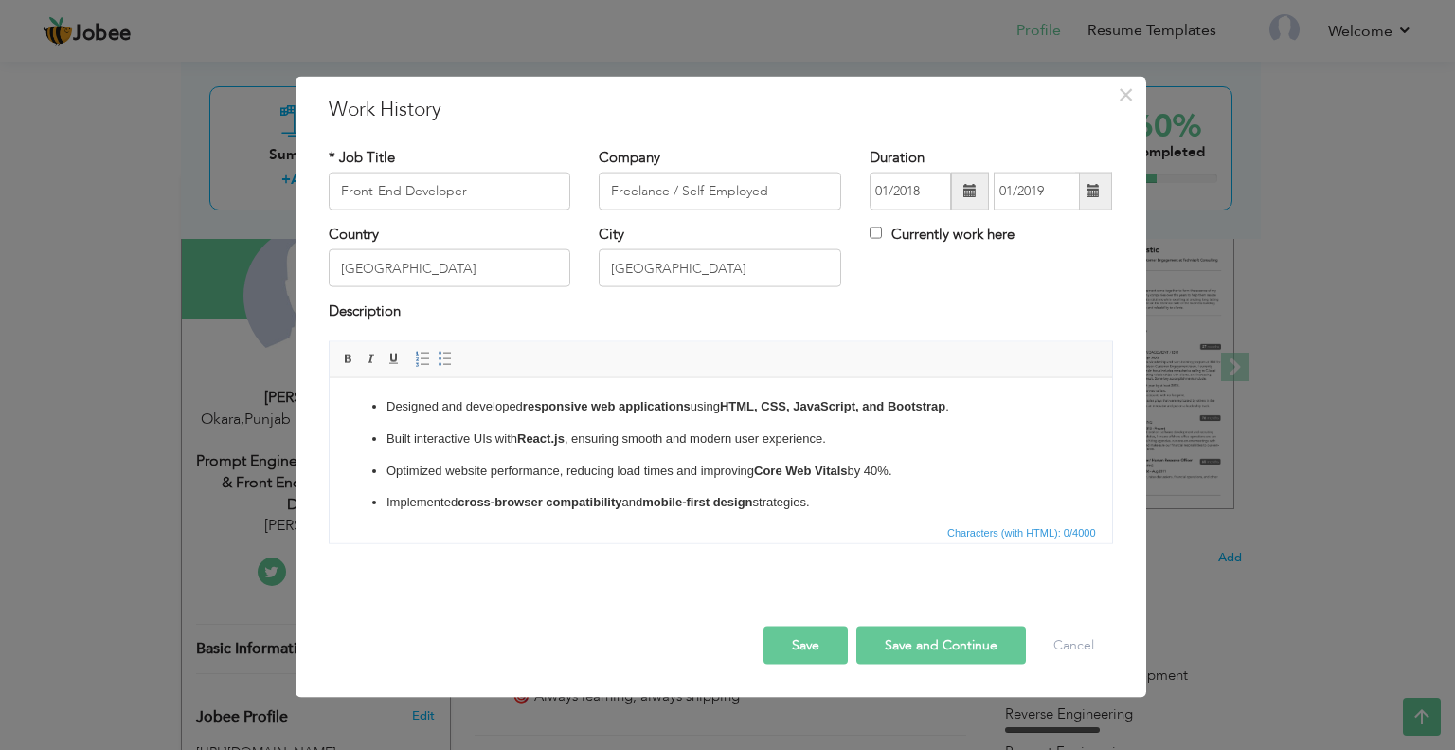
scroll to position [53, 0]
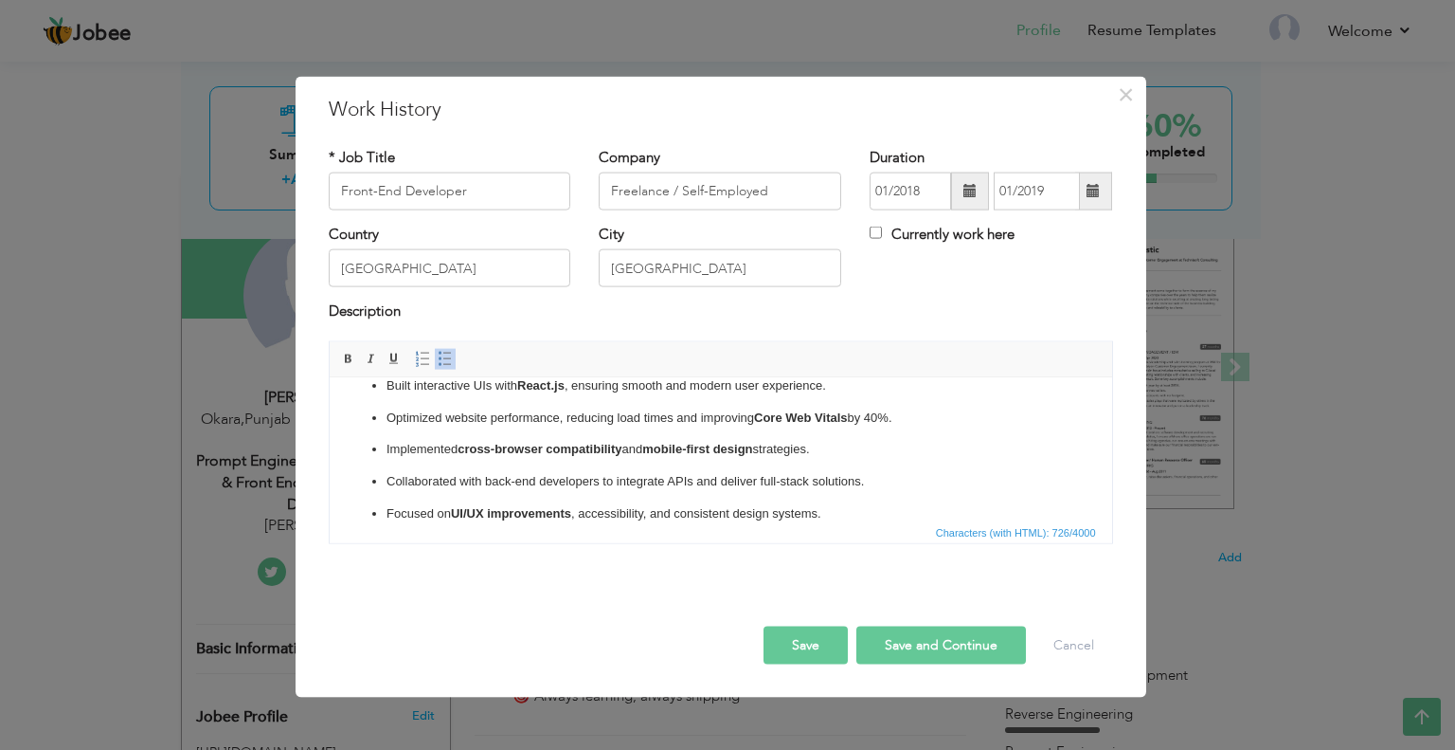
click at [820, 642] on button "Save" at bounding box center [806, 644] width 84 height 38
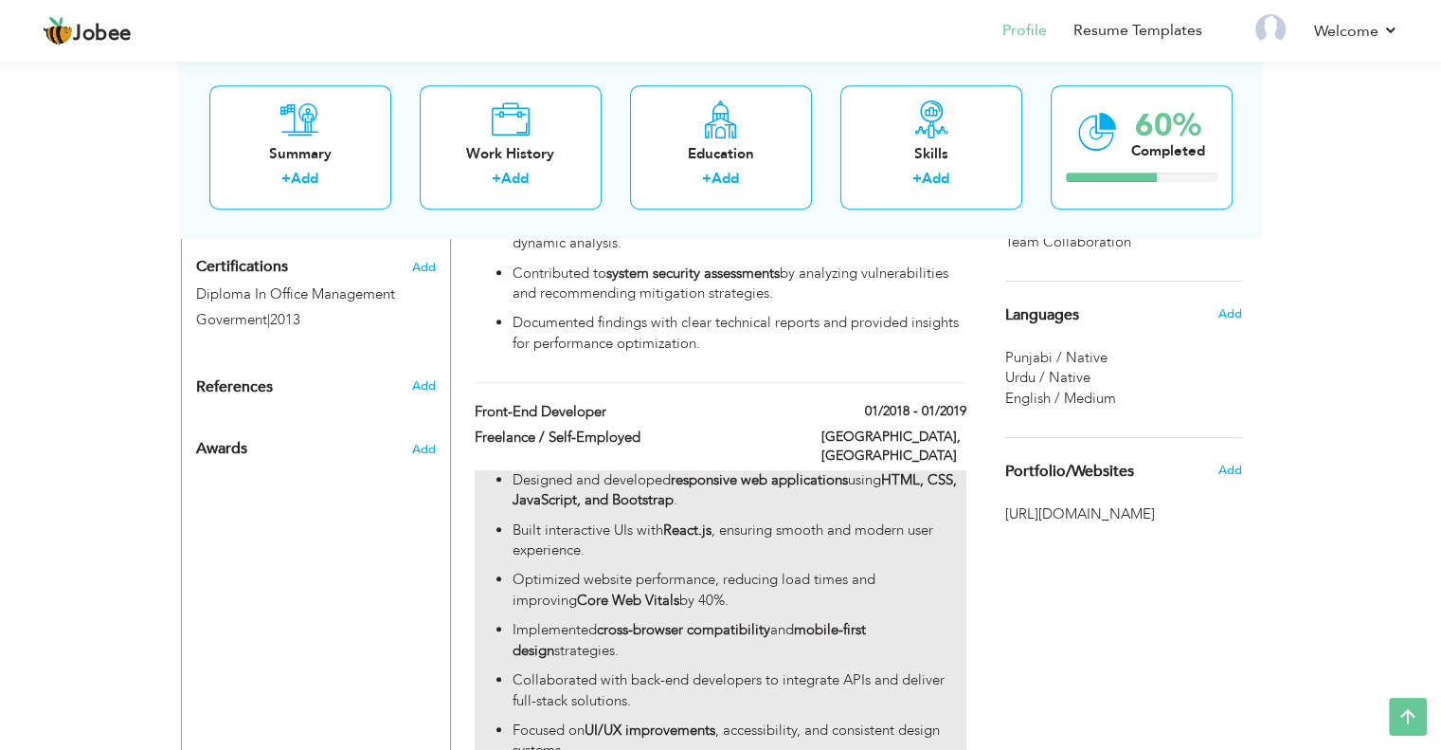
scroll to position [931, 0]
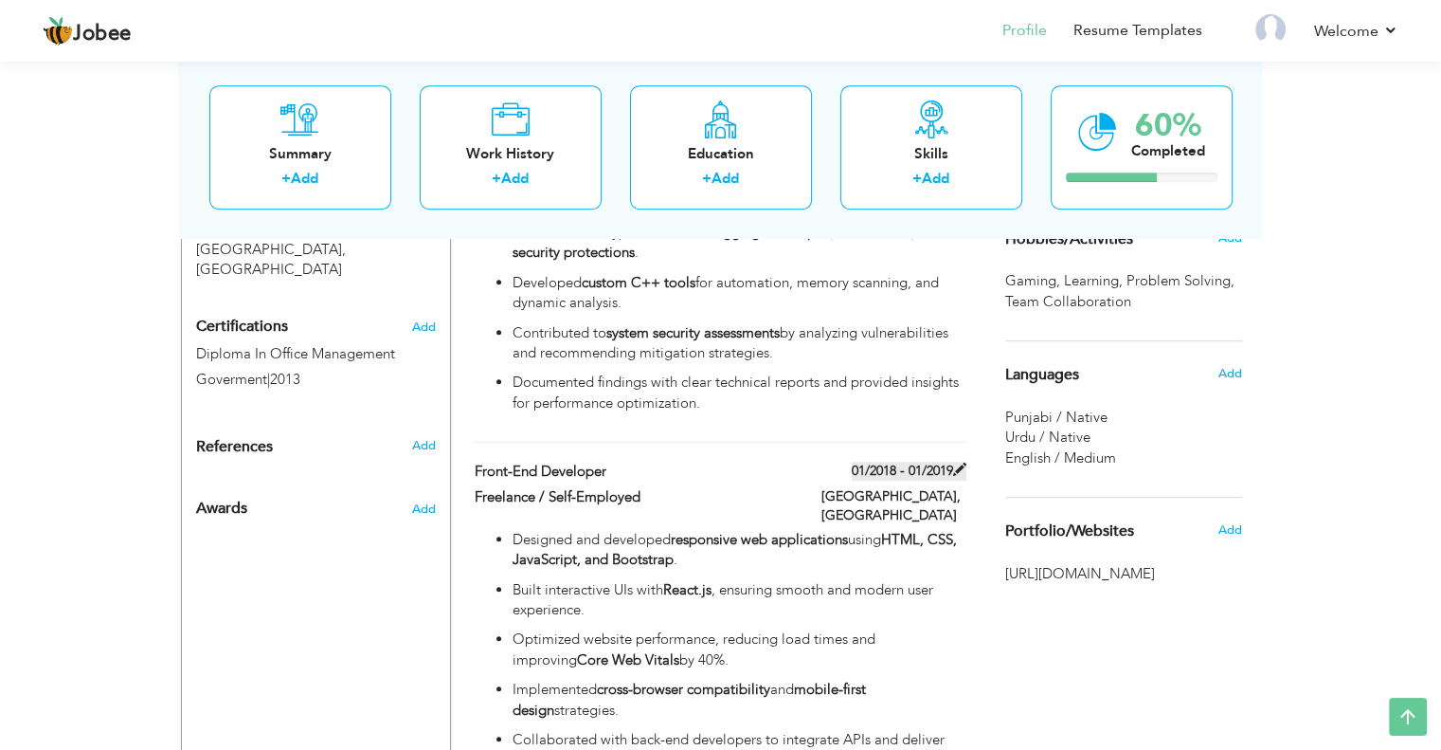
click at [958, 462] on span at bounding box center [959, 468] width 13 height 13
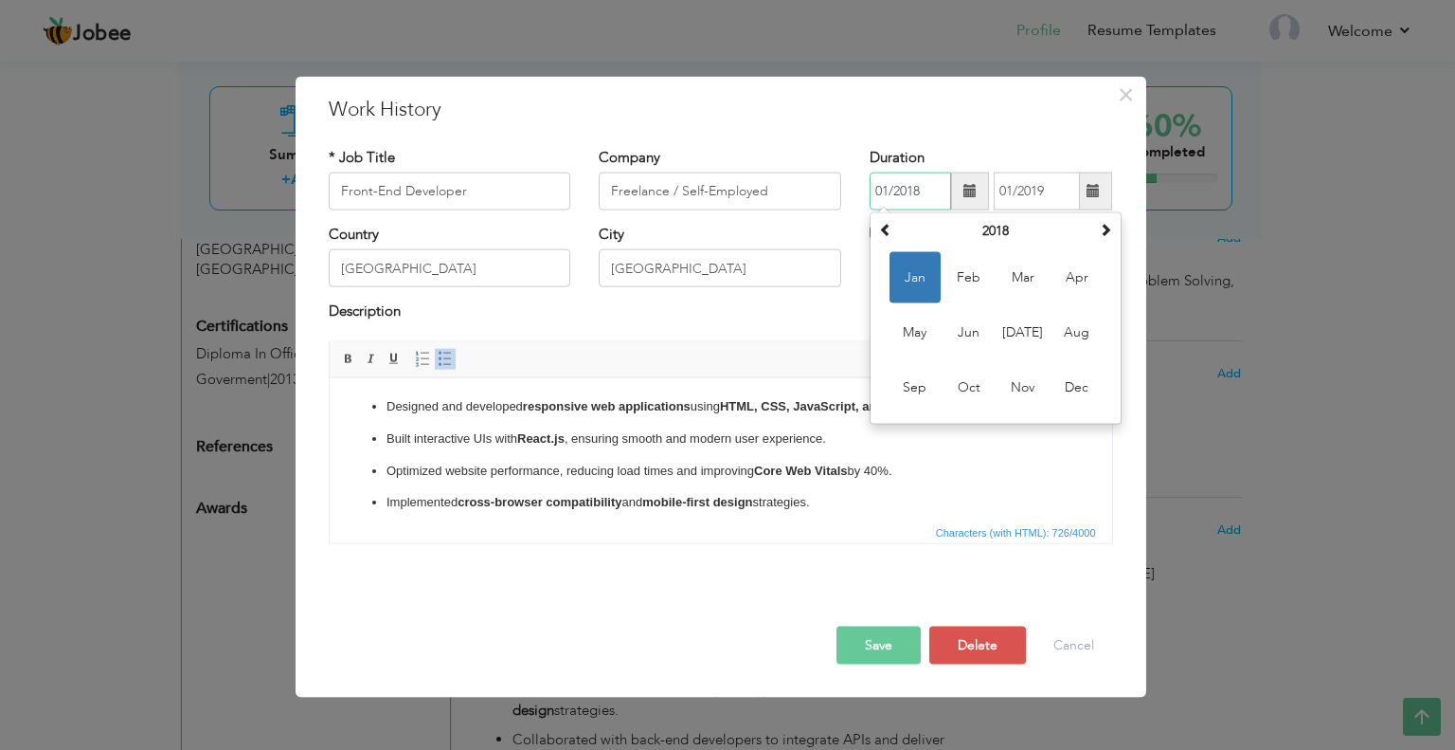
click at [908, 179] on input "01/2018" at bounding box center [910, 191] width 81 height 38
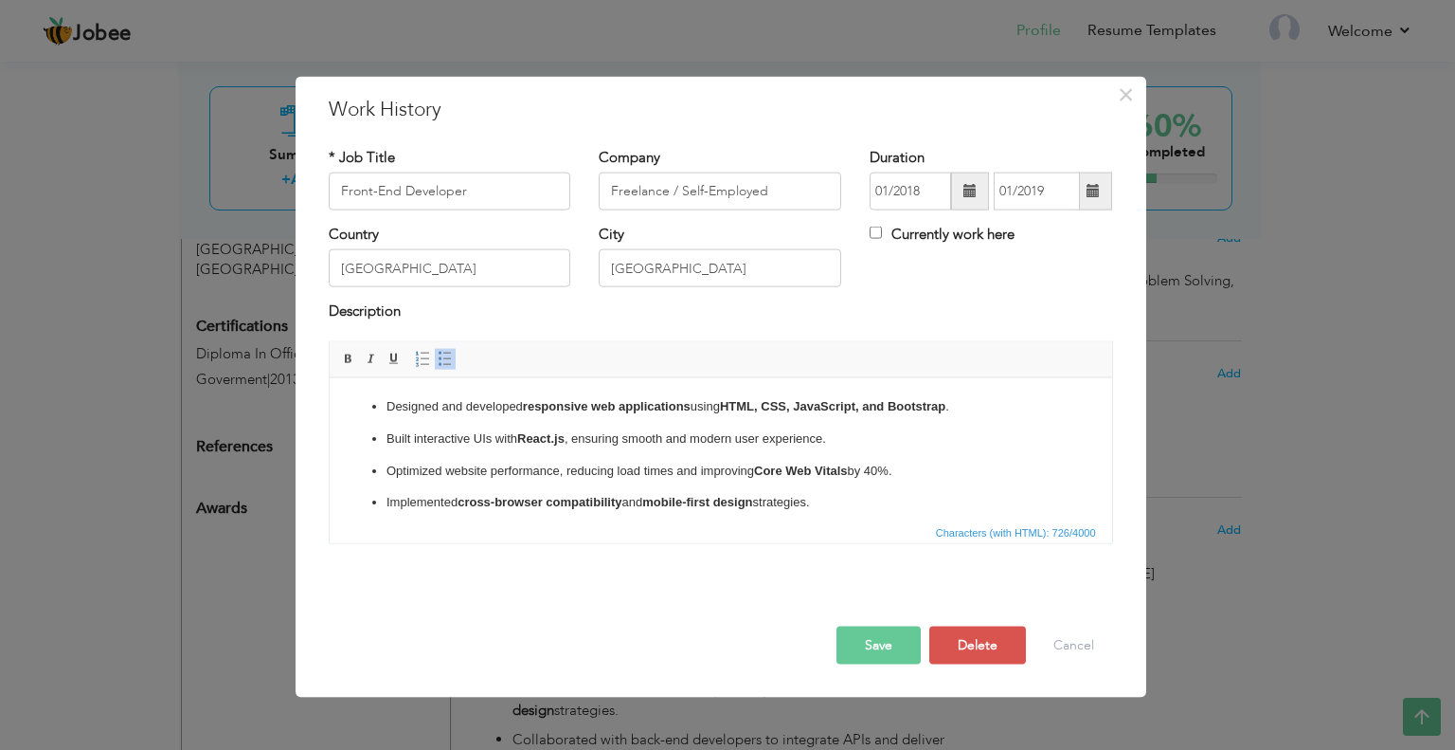
click at [1124, 228] on div "Currently work here" at bounding box center [991, 244] width 271 height 39
click at [894, 188] on input "01/2018" at bounding box center [910, 191] width 81 height 38
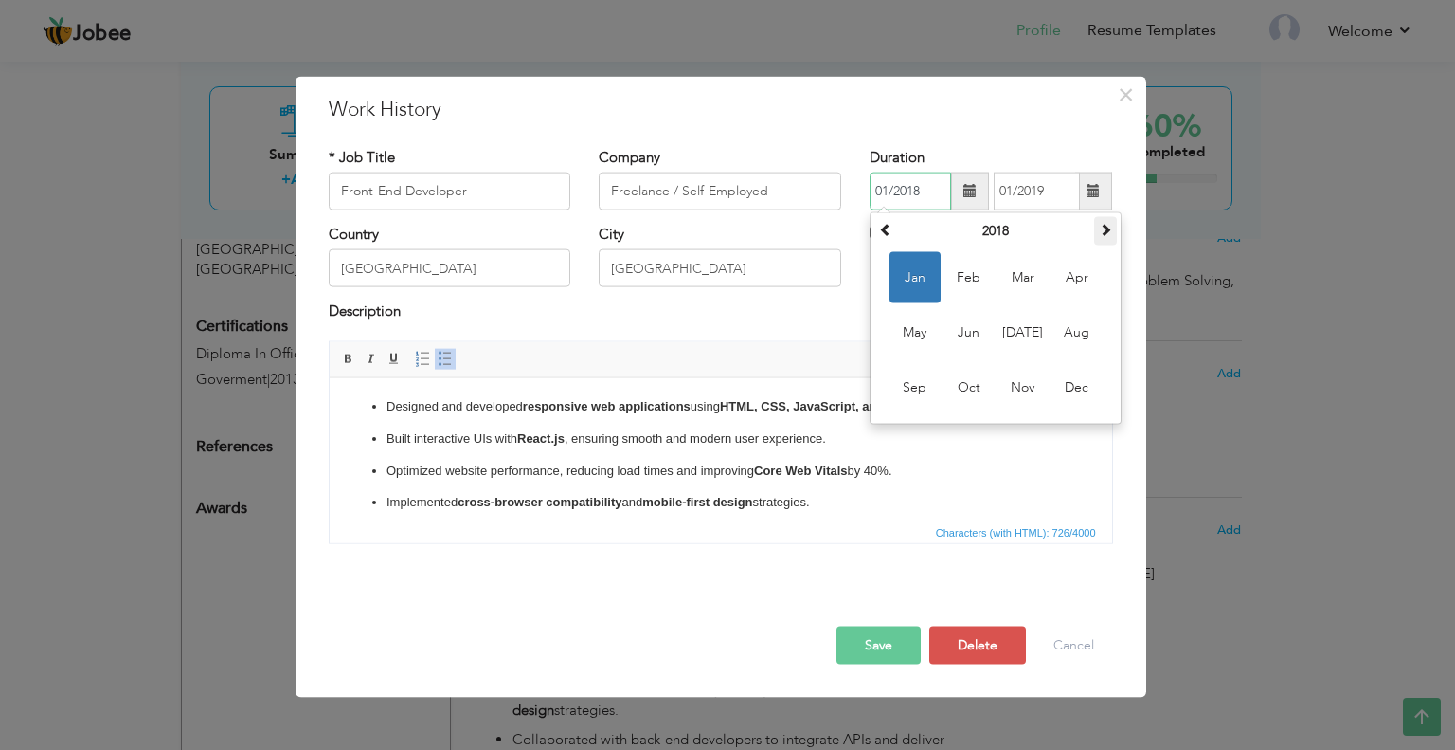
click at [1117, 229] on th at bounding box center [1105, 231] width 23 height 28
click at [917, 291] on span "Jan" at bounding box center [915, 277] width 51 height 51
type input "01/2019"
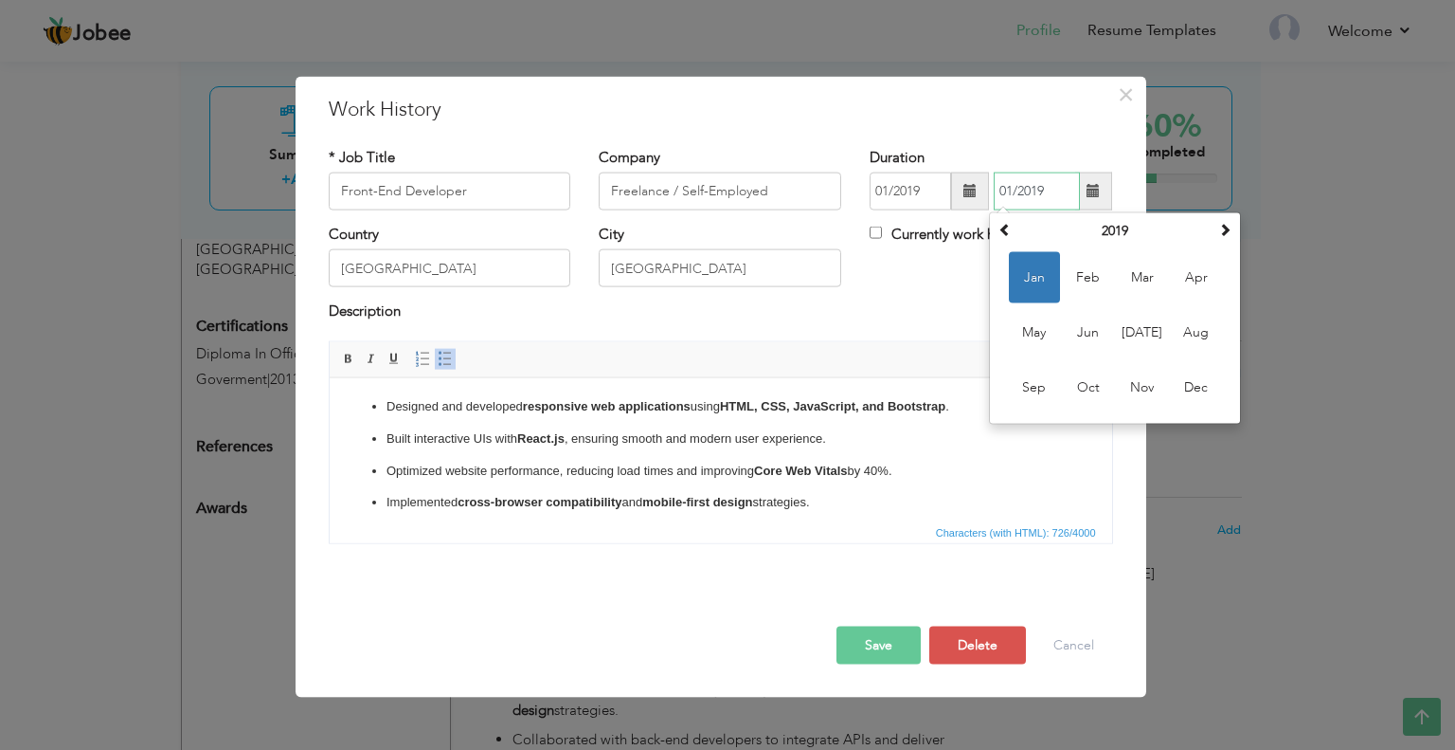
click at [1042, 193] on input "01/2019" at bounding box center [1037, 191] width 86 height 38
click at [1229, 236] on span at bounding box center [1225, 229] width 13 height 13
click at [1027, 280] on span "Jan" at bounding box center [1034, 277] width 51 height 51
type input "01/2020"
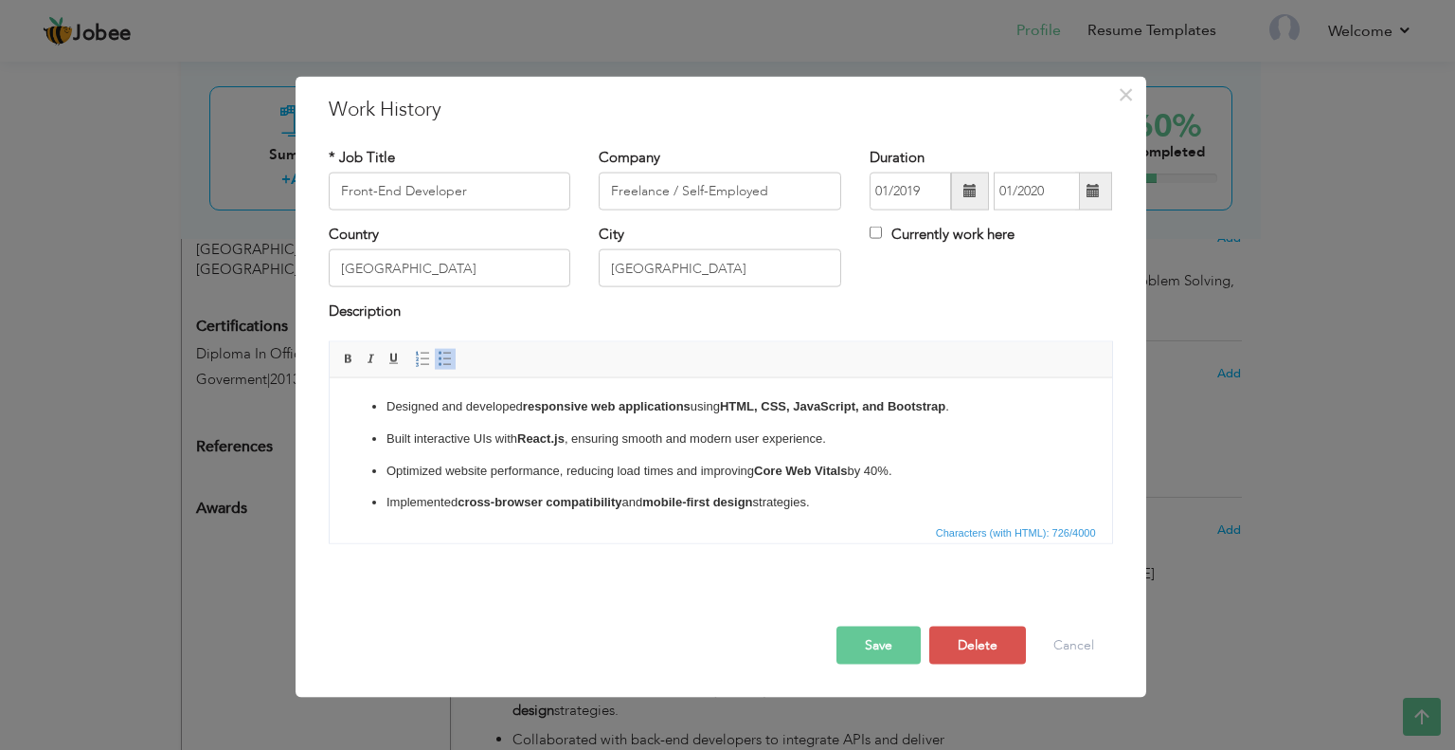
click at [869, 643] on button "Save" at bounding box center [879, 644] width 84 height 38
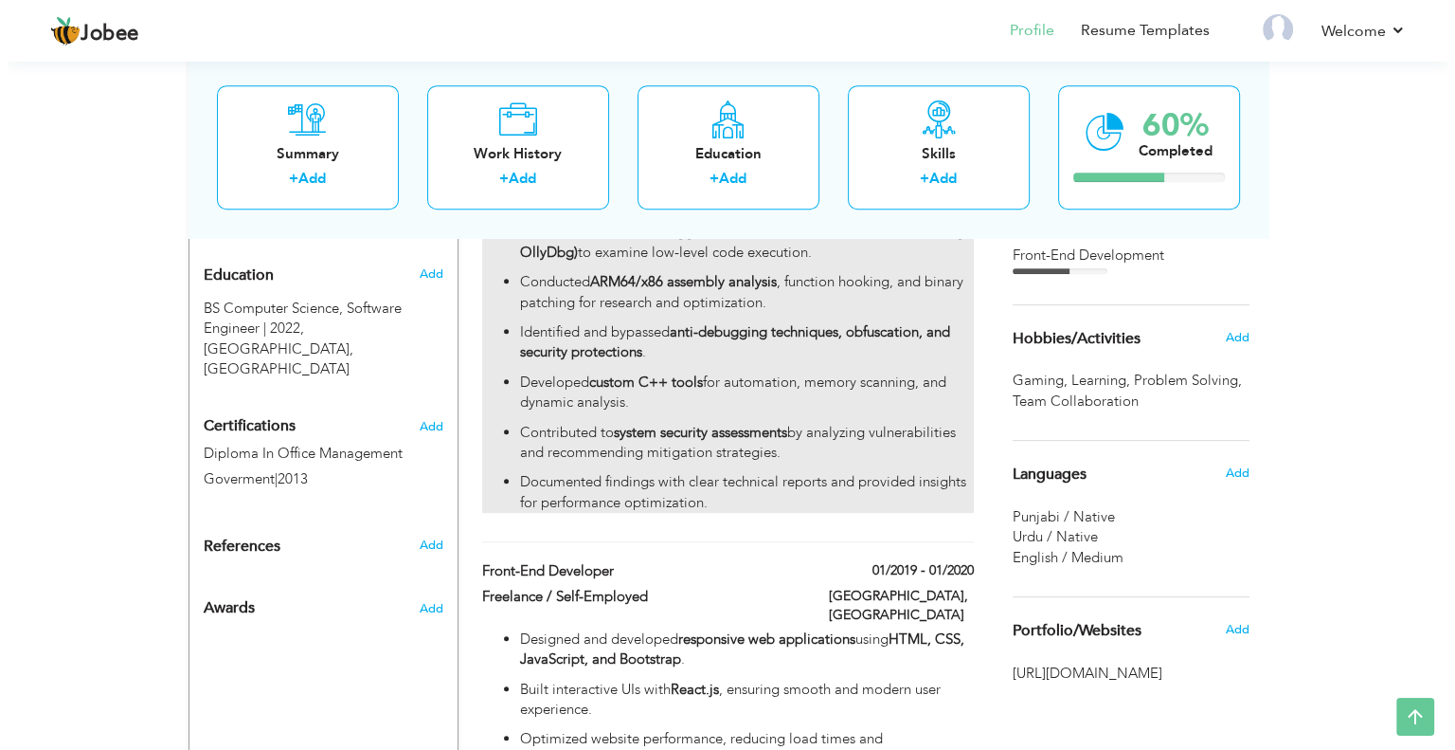
scroll to position [1121, 0]
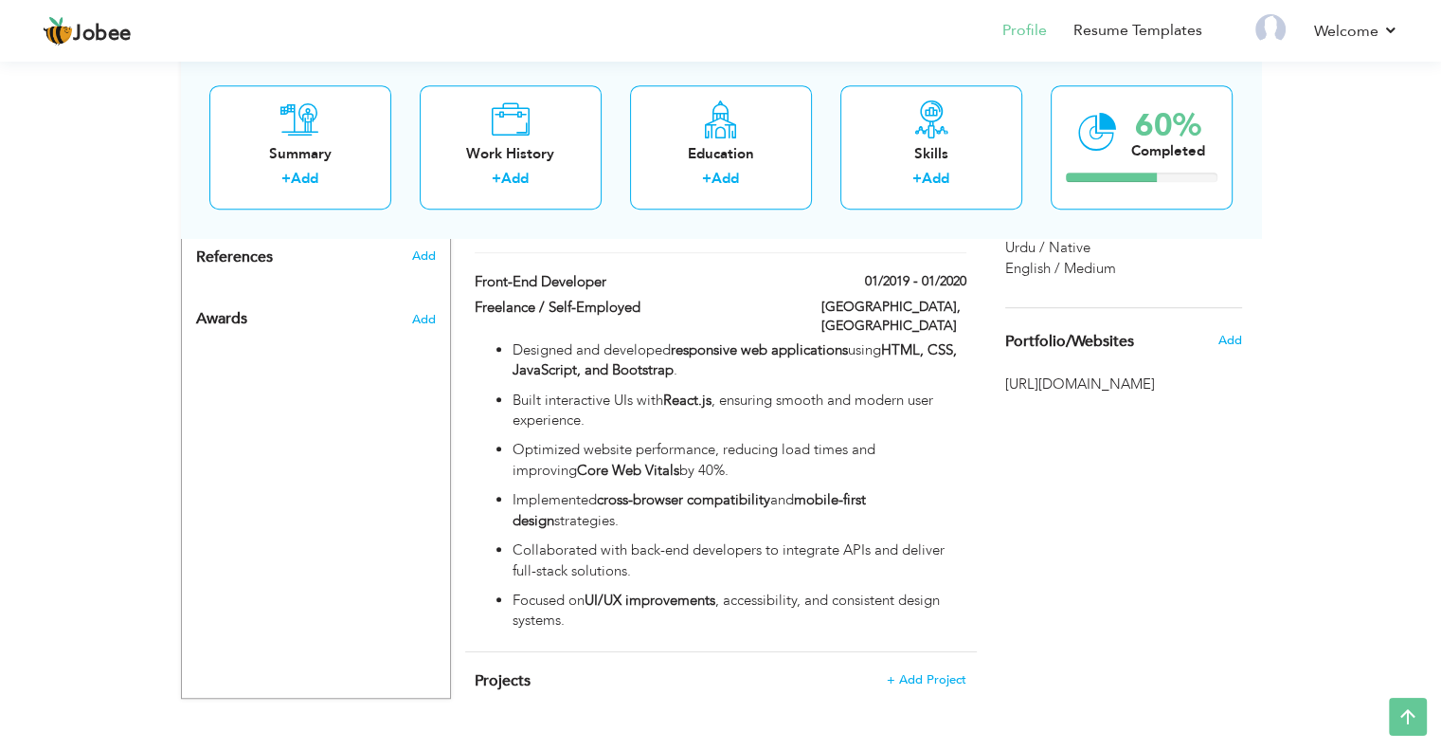
click at [925, 671] on h4 "Projects + Add Project" at bounding box center [720, 680] width 491 height 19
click at [910, 673] on span "+ Add Project" at bounding box center [926, 679] width 81 height 13
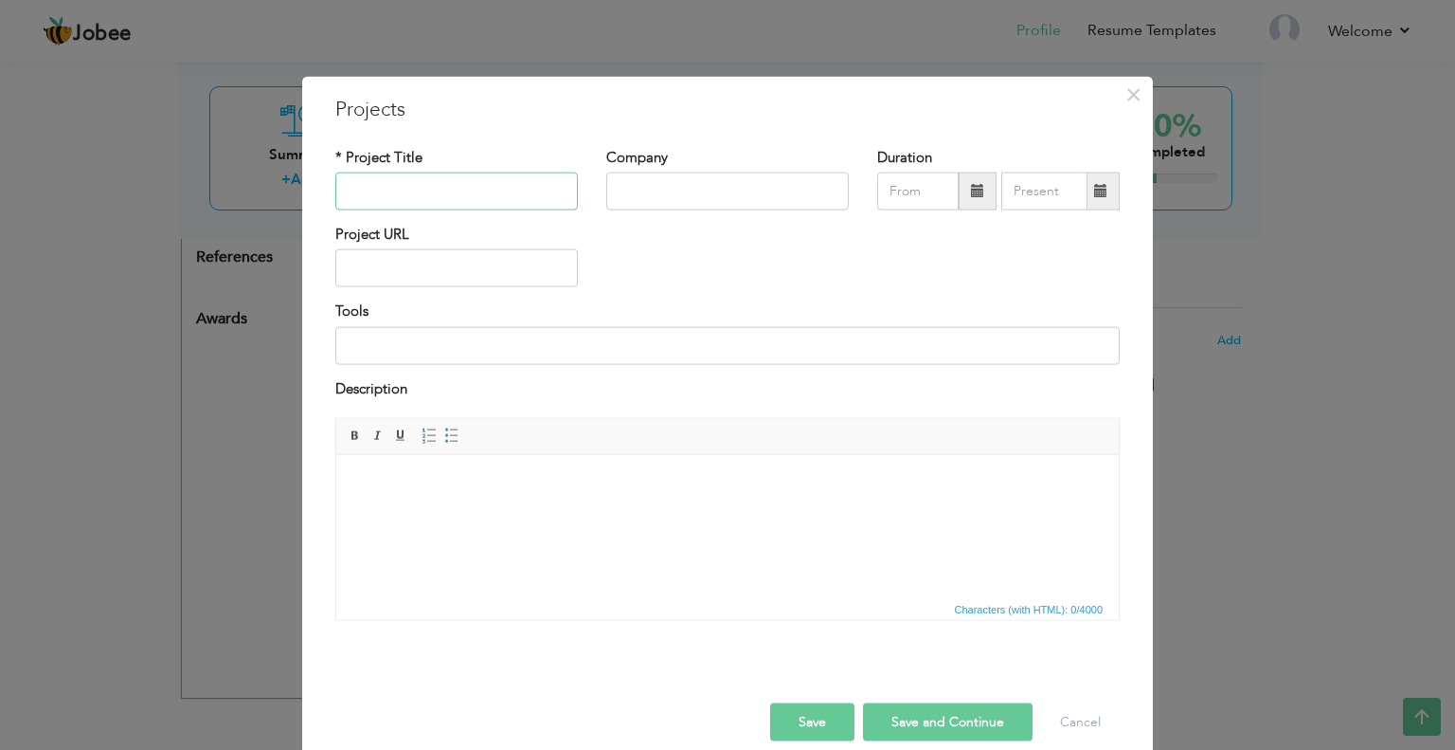
click at [443, 190] on input "text" at bounding box center [456, 191] width 243 height 38
paste input "AnimatePharmaKhata - Digital Pharmacy System"
type input "AnimatePharmaKhata - Digital Pharmacy System"
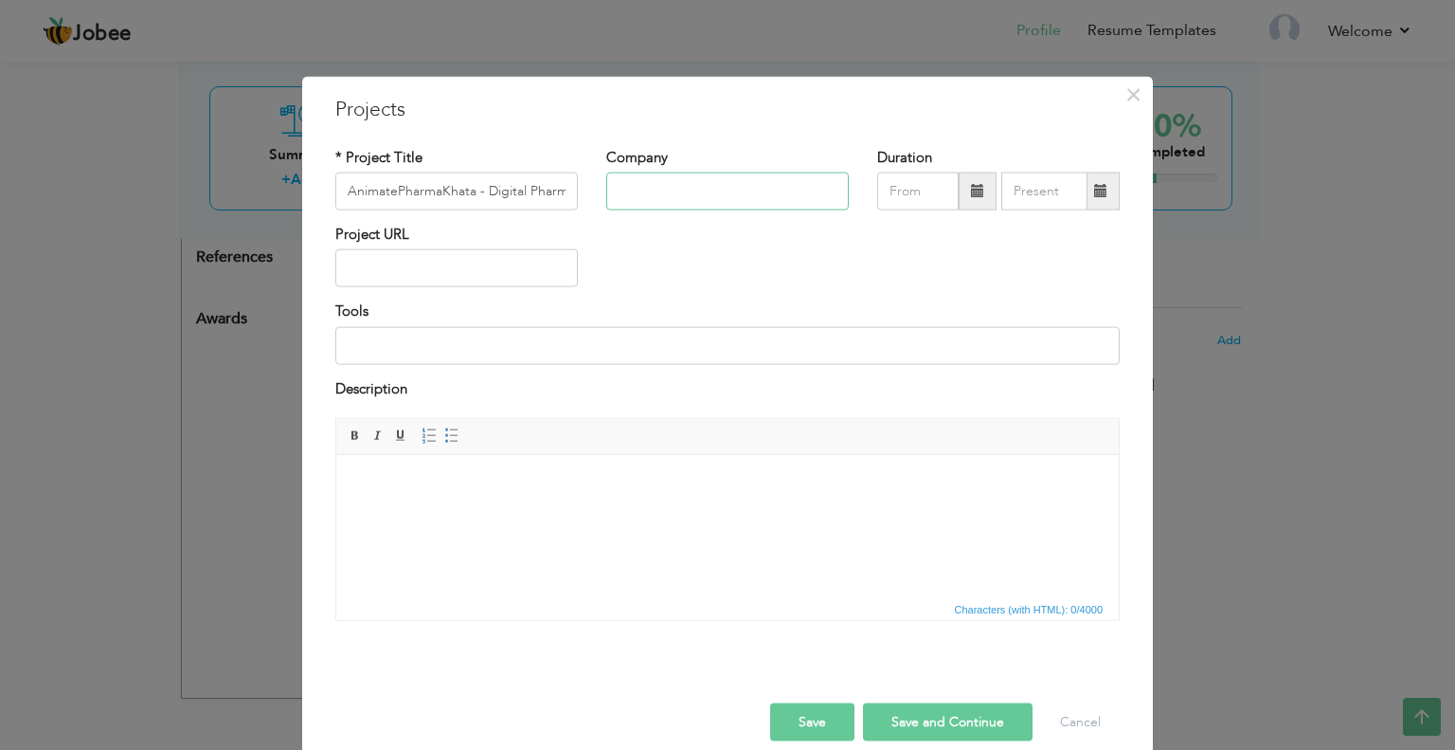
click at [670, 187] on input "text" at bounding box center [727, 191] width 243 height 38
click at [710, 182] on input "text" at bounding box center [727, 191] width 243 height 38
click at [602, 261] on div "Project URL" at bounding box center [727, 263] width 813 height 77
click at [663, 185] on input "text" at bounding box center [727, 191] width 243 height 38
type input "f"
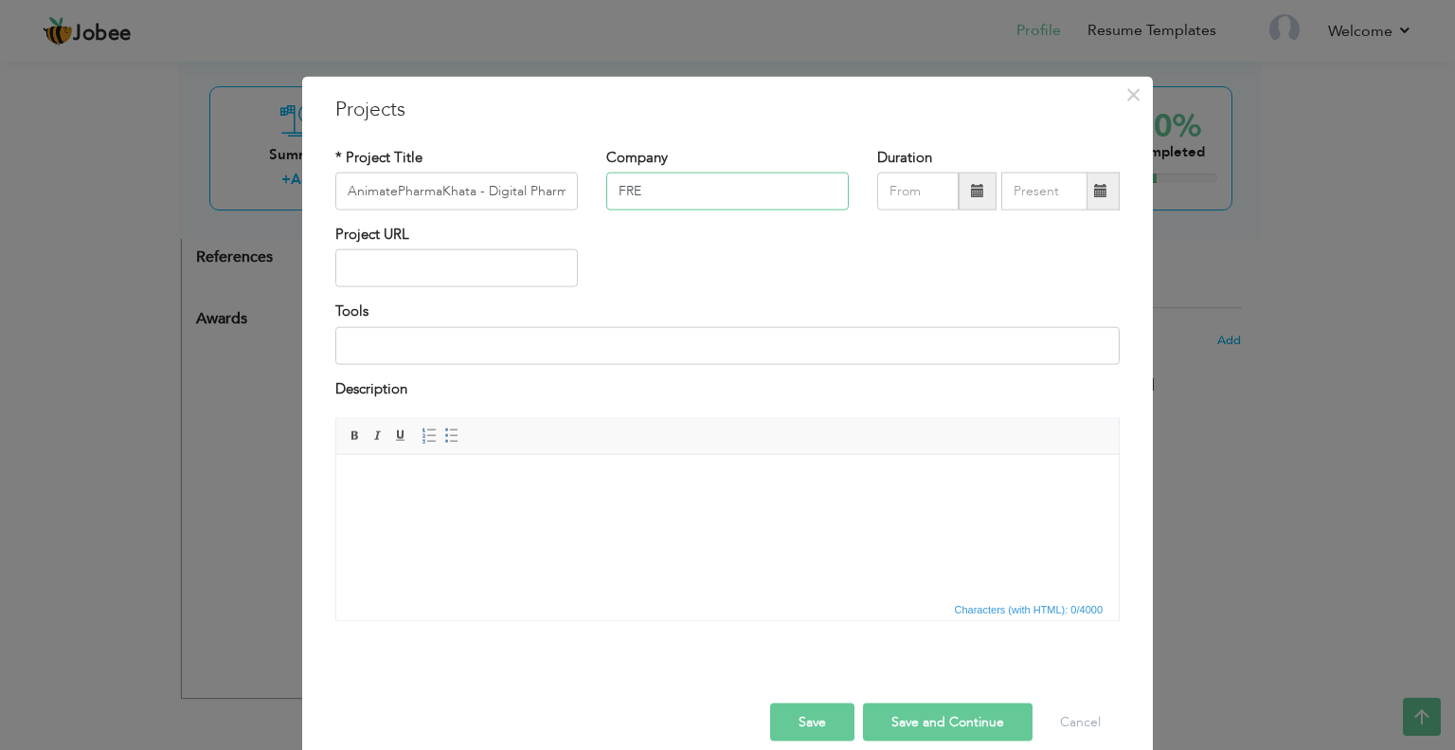
drag, startPoint x: 605, startPoint y: 192, endPoint x: 580, endPoint y: 192, distance: 25.6
click at [580, 192] on div "* Project Title AnimatePharmaKhata - Digital Pharmacy System Company FRE Durati…" at bounding box center [727, 185] width 813 height 77
paste input "reelance / Self-Employed"
type input "Freelance / Self-Employed"
click at [394, 251] on input "text" at bounding box center [456, 268] width 243 height 38
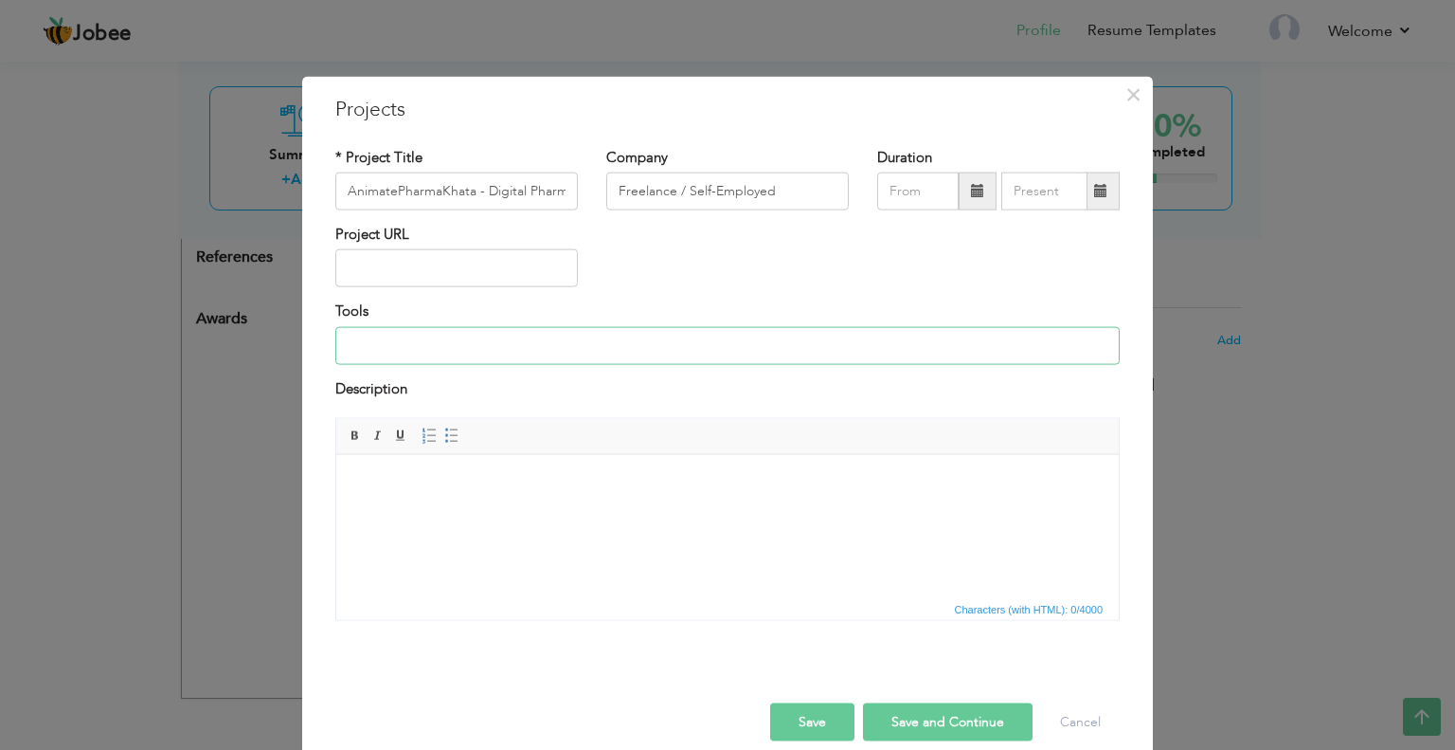
click at [419, 340] on input at bounding box center [727, 345] width 785 height 38
paste input "Tech: Flutter, Firebase, BLoC, PDF generation, Barcode scanning"
type input "Tech: Flutter, Firebase, BLoC, PDF generation, Barcode scanning"
click at [557, 505] on html at bounding box center [727, 483] width 783 height 58
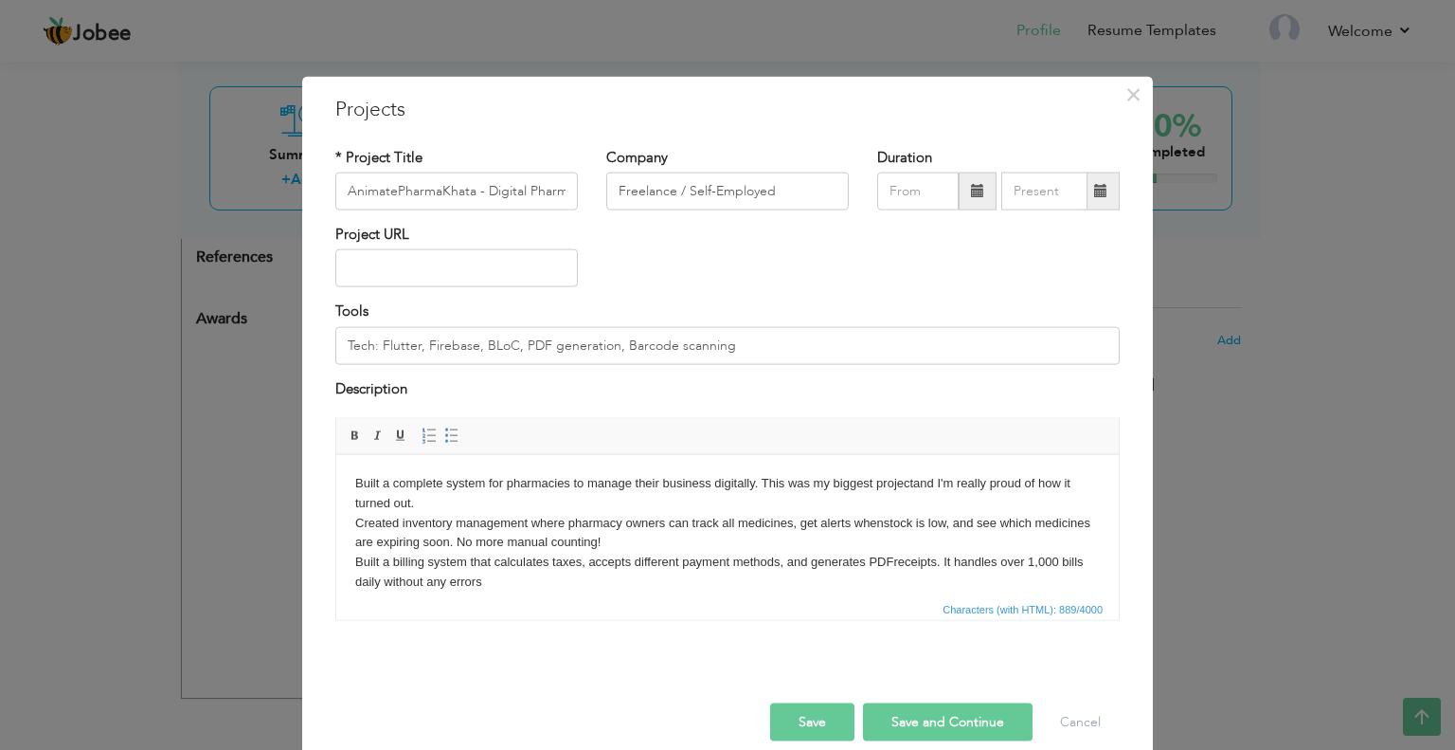
click at [437, 538] on body "Built a complete system for pharmacies to manage their business digitally. This…" at bounding box center [727, 581] width 745 height 217
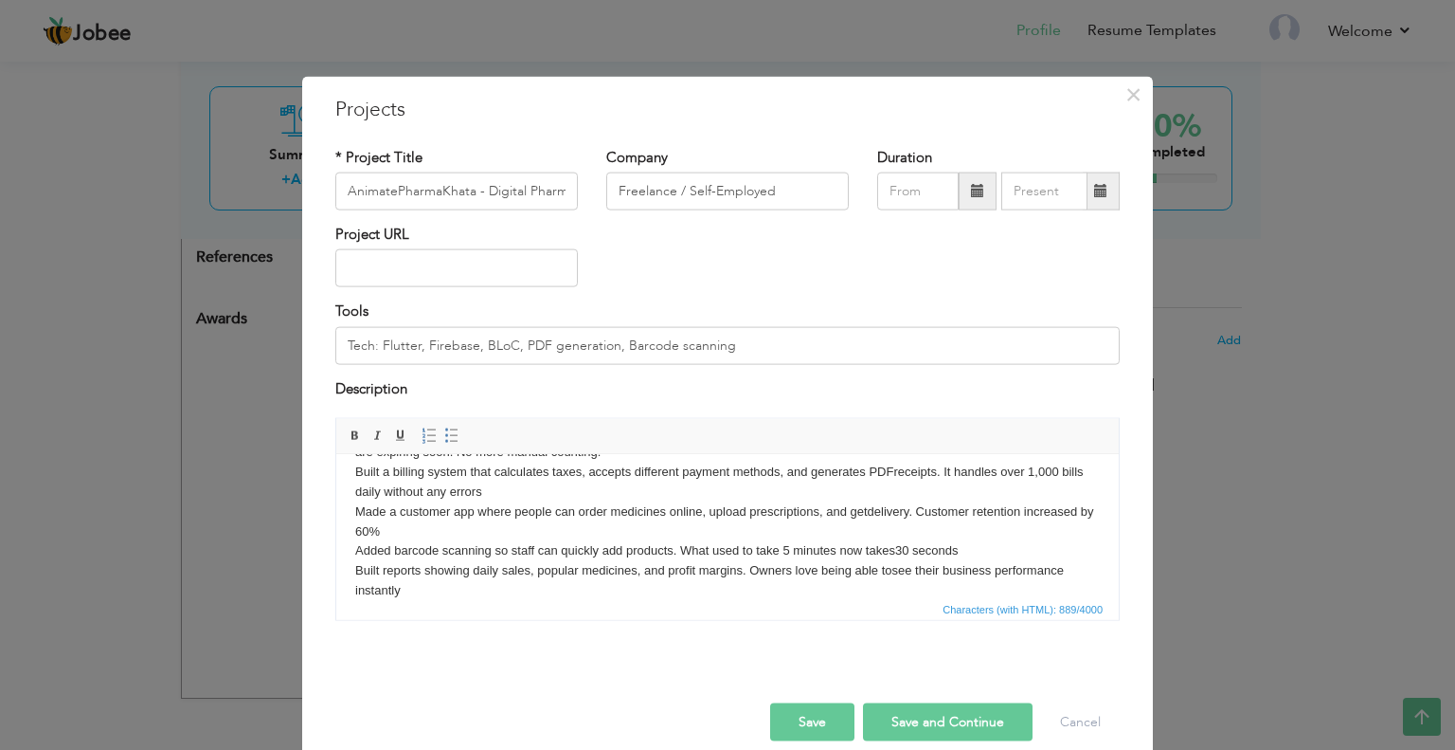
click at [489, 532] on body "Built a complete system for pharmacies to manage their business digitally. This…" at bounding box center [727, 491] width 745 height 217
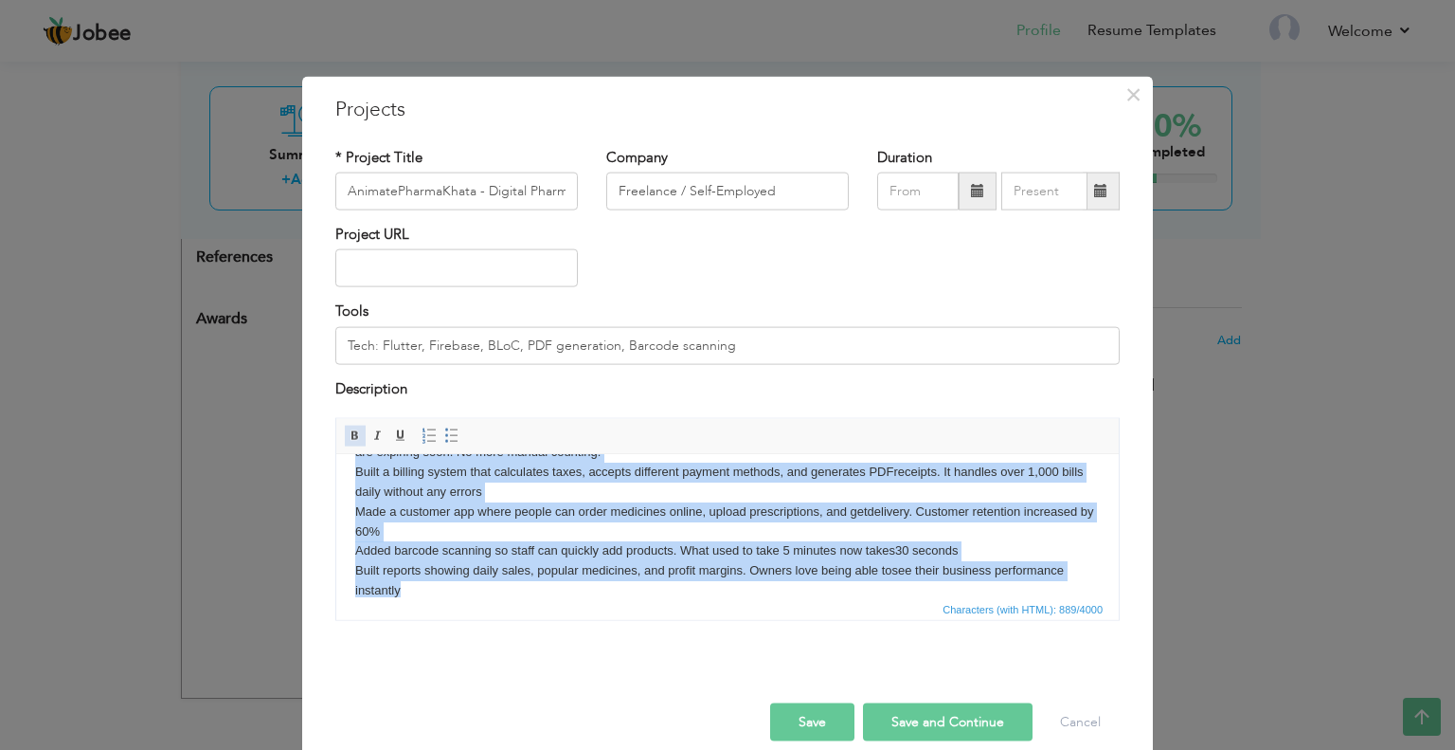
click at [348, 438] on span at bounding box center [355, 435] width 15 height 15
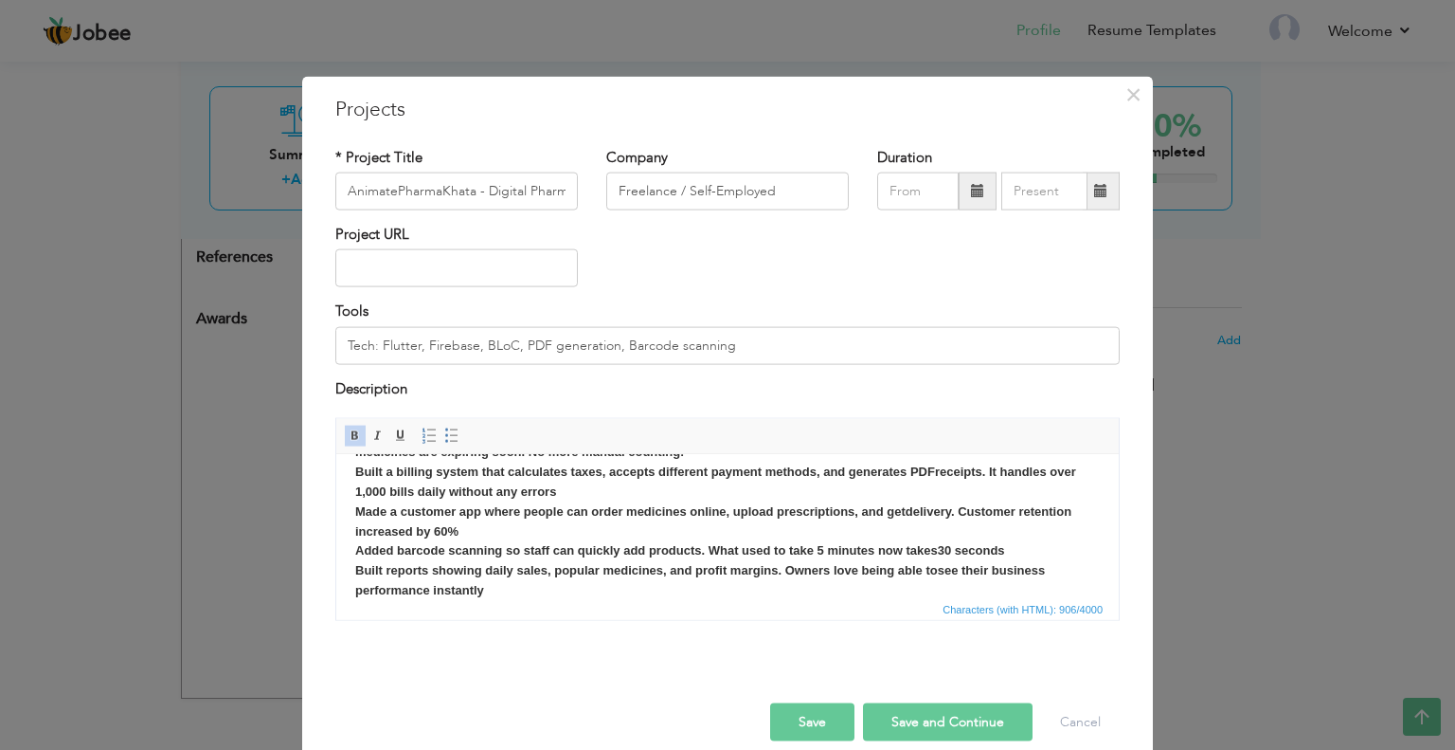
click at [625, 587] on body "Built a complete system for pharmacies to manage their business digitally. This…" at bounding box center [727, 491] width 745 height 217
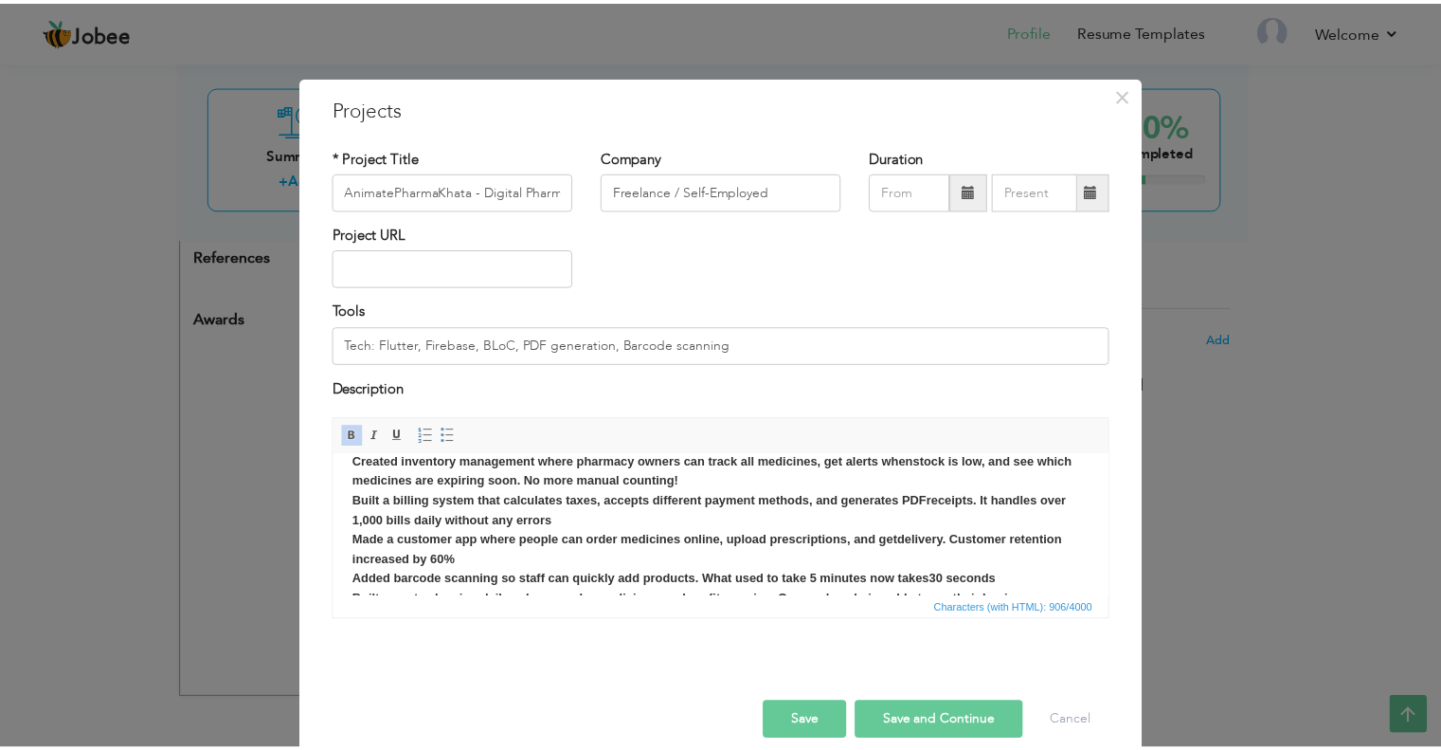
scroll to position [0, 0]
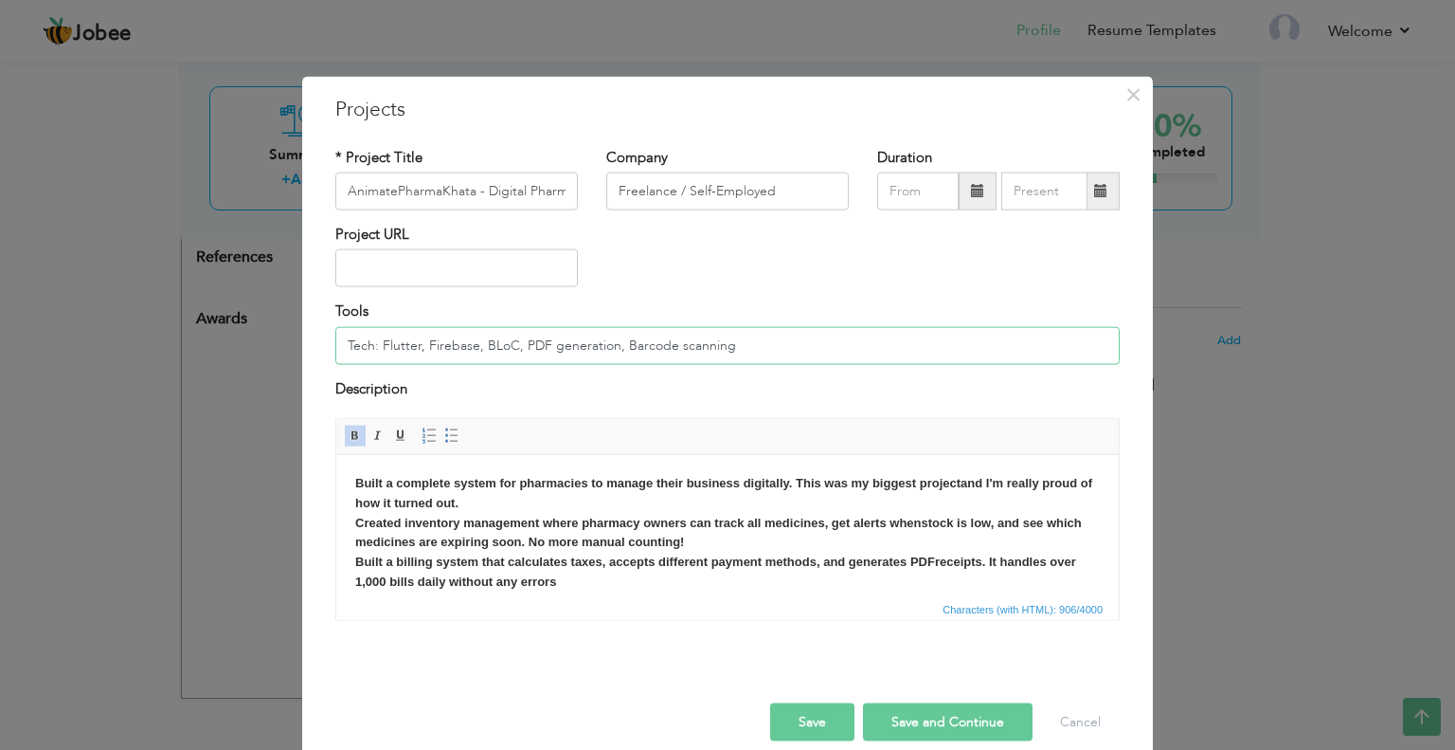
click at [499, 353] on input "Tech: Flutter, Firebase, BLoC, PDF generation, Barcode scanning" at bounding box center [727, 345] width 785 height 38
drag, startPoint x: 754, startPoint y: 348, endPoint x: 309, endPoint y: 378, distance: 446.4
click at [311, 374] on div "× Projects * Project Title AnimatePharmaKhata - Digital Pharmacy System Company…" at bounding box center [727, 425] width 851 height 698
click at [685, 427] on span "Editor toolbars Basic Styles Bold Italic Underline Paragraph Insert/Remove Numb…" at bounding box center [727, 437] width 783 height 36
click at [913, 198] on input "08/2025" at bounding box center [917, 191] width 81 height 38
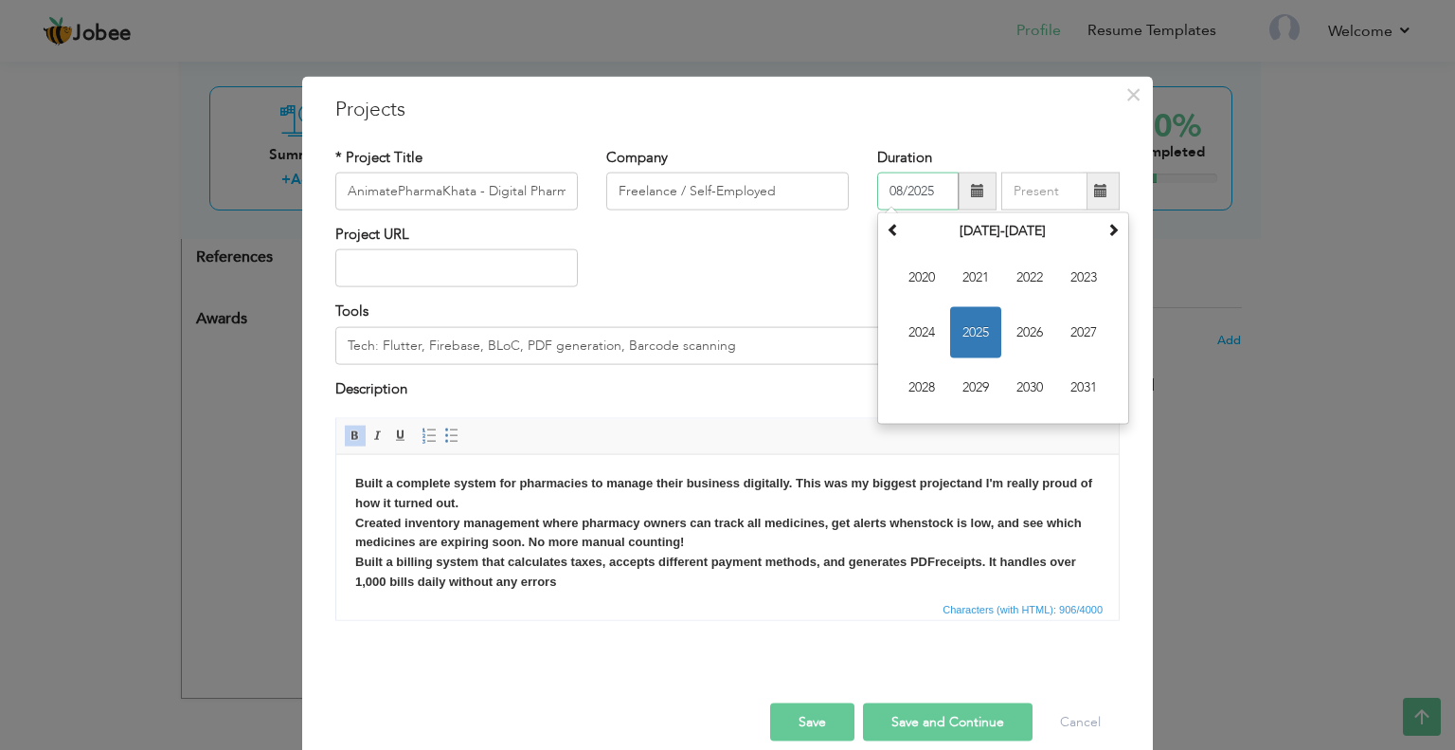
click at [915, 187] on input "08/2025" at bounding box center [917, 191] width 81 height 38
click at [986, 331] on span "2025" at bounding box center [975, 332] width 51 height 51
click at [908, 283] on span "Jan" at bounding box center [921, 277] width 51 height 51
type input "01/2025"
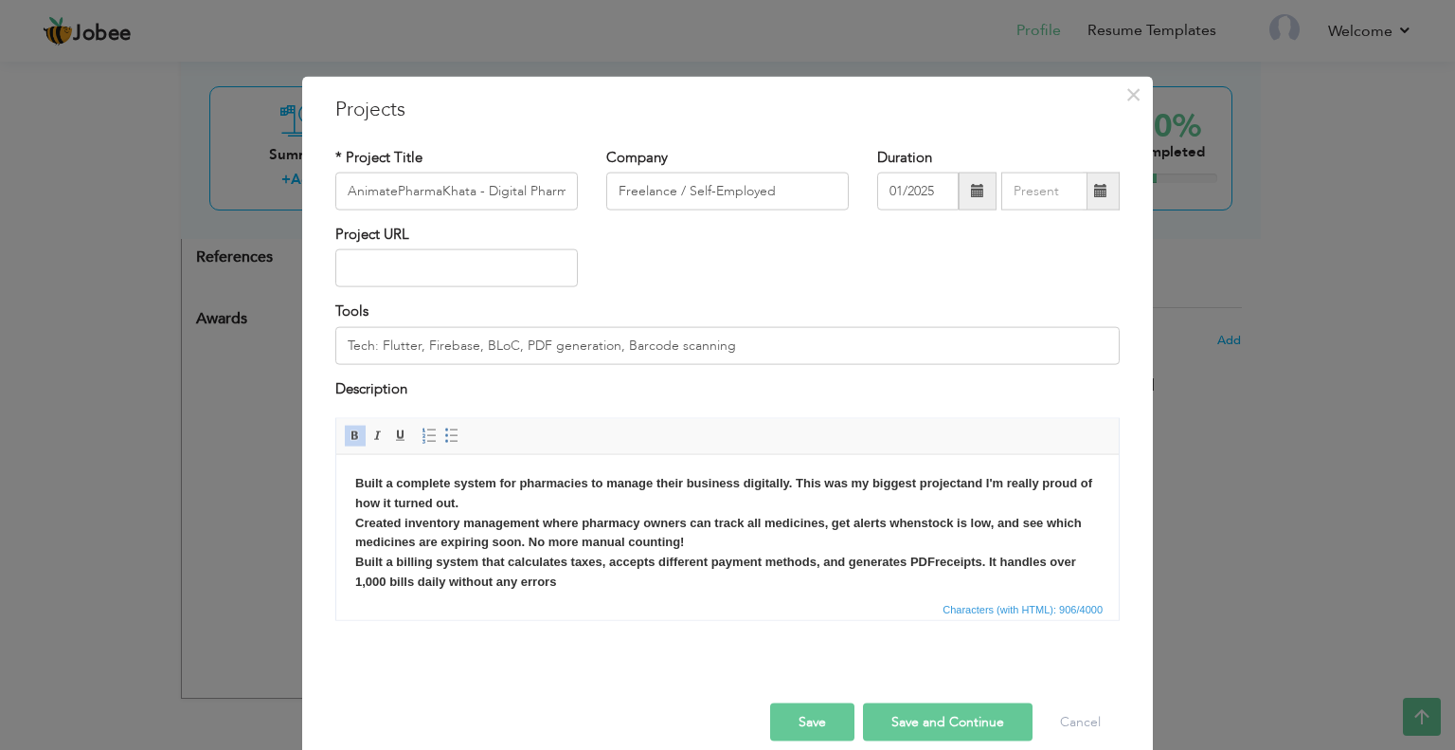
click at [938, 725] on button "Save and Continue" at bounding box center [948, 722] width 170 height 38
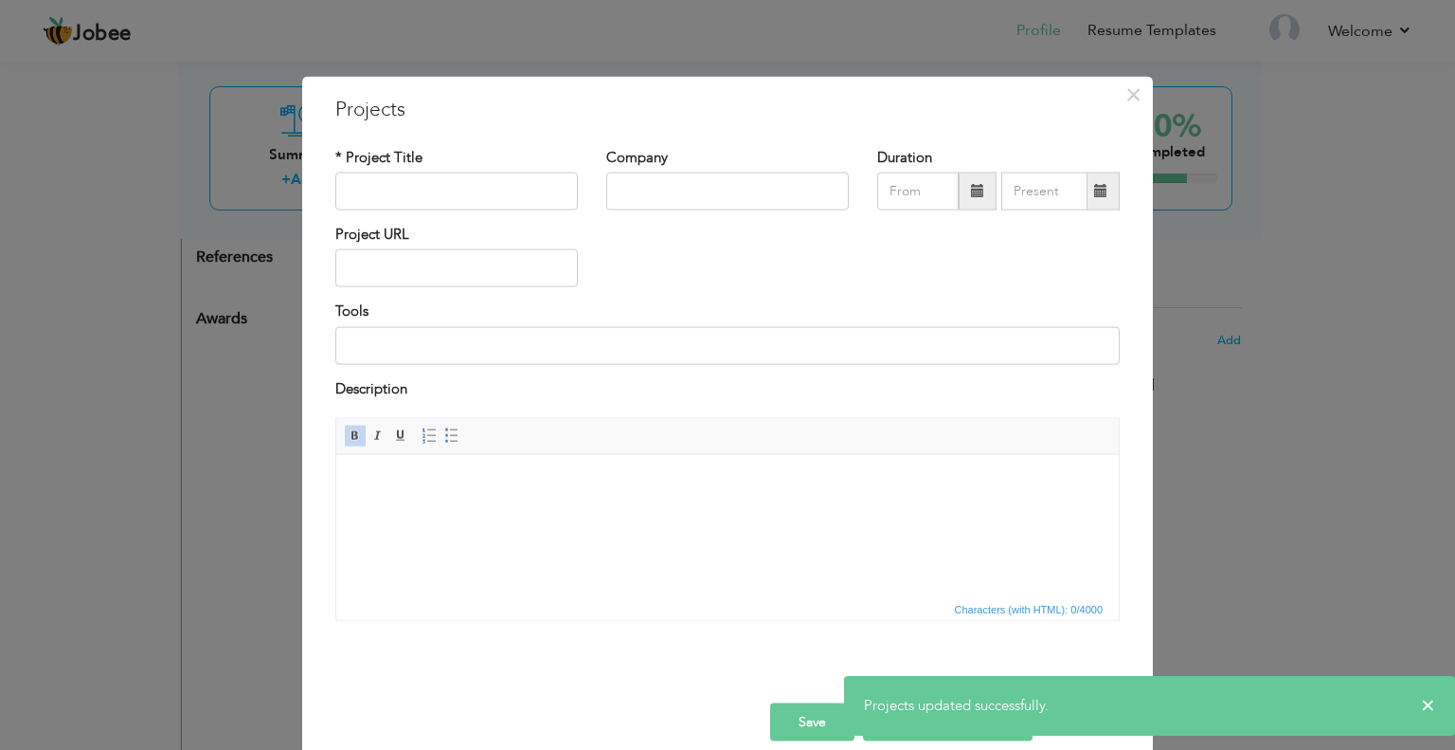
click at [1219, 564] on div "× Projects * Project Title Company Duration Project URL Tools Description" at bounding box center [727, 375] width 1455 height 750
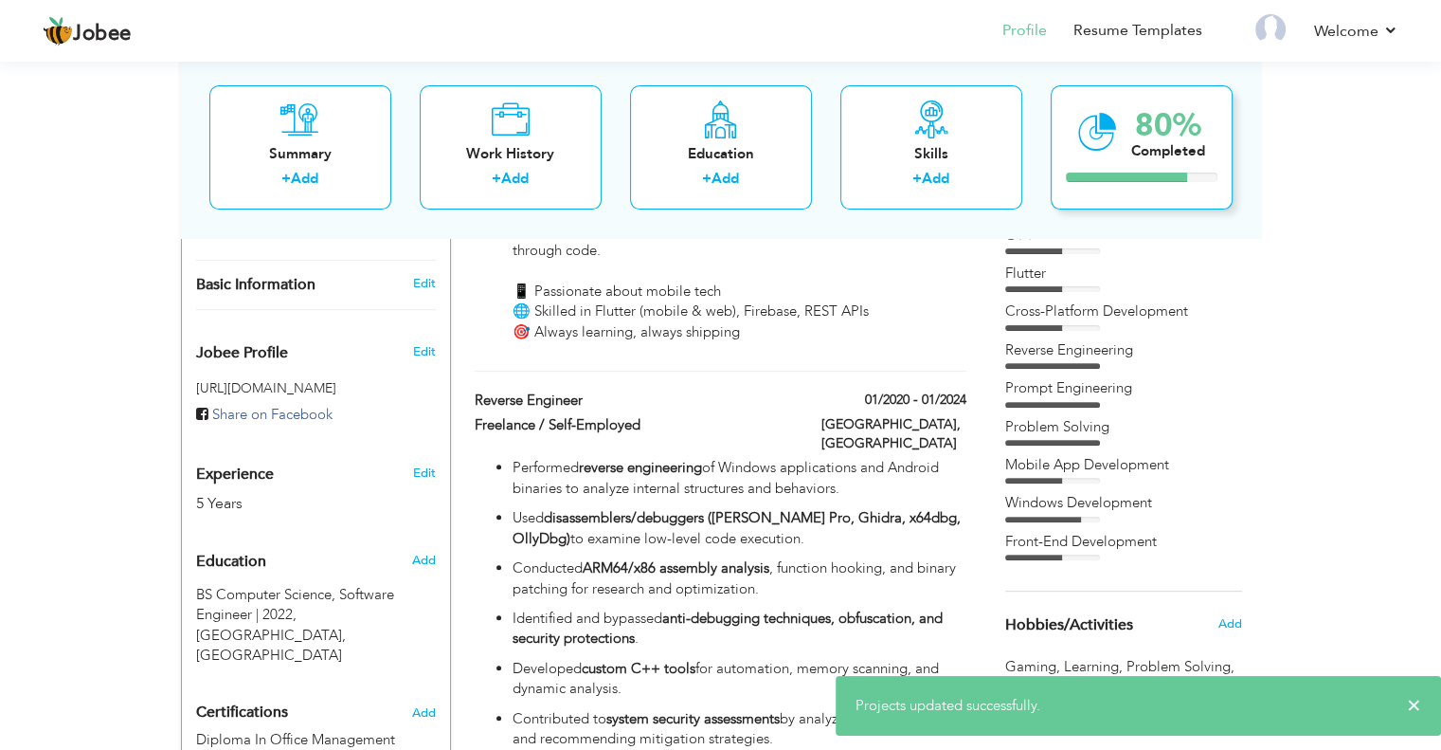
scroll to position [268, 0]
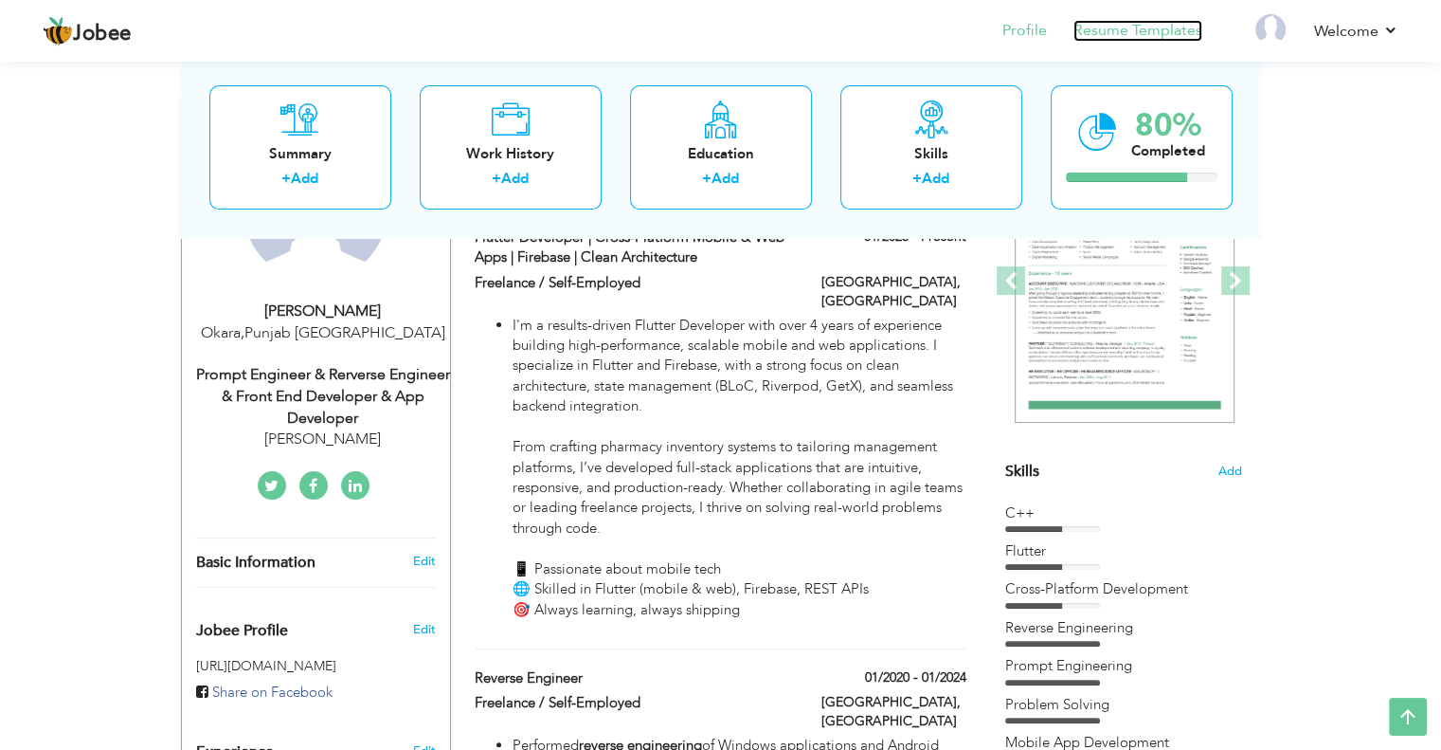
click at [1129, 28] on link "Resume Templates" at bounding box center [1138, 31] width 129 height 22
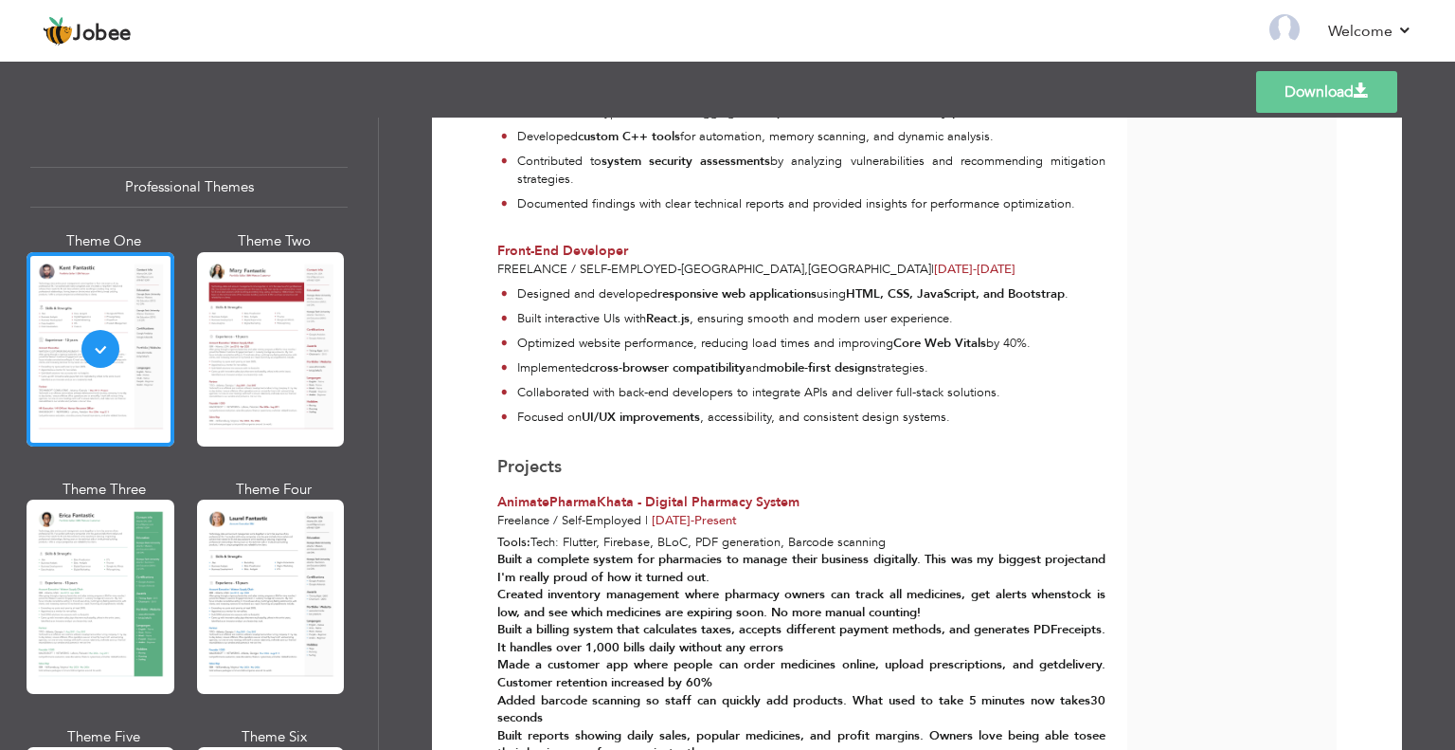
scroll to position [890, 0]
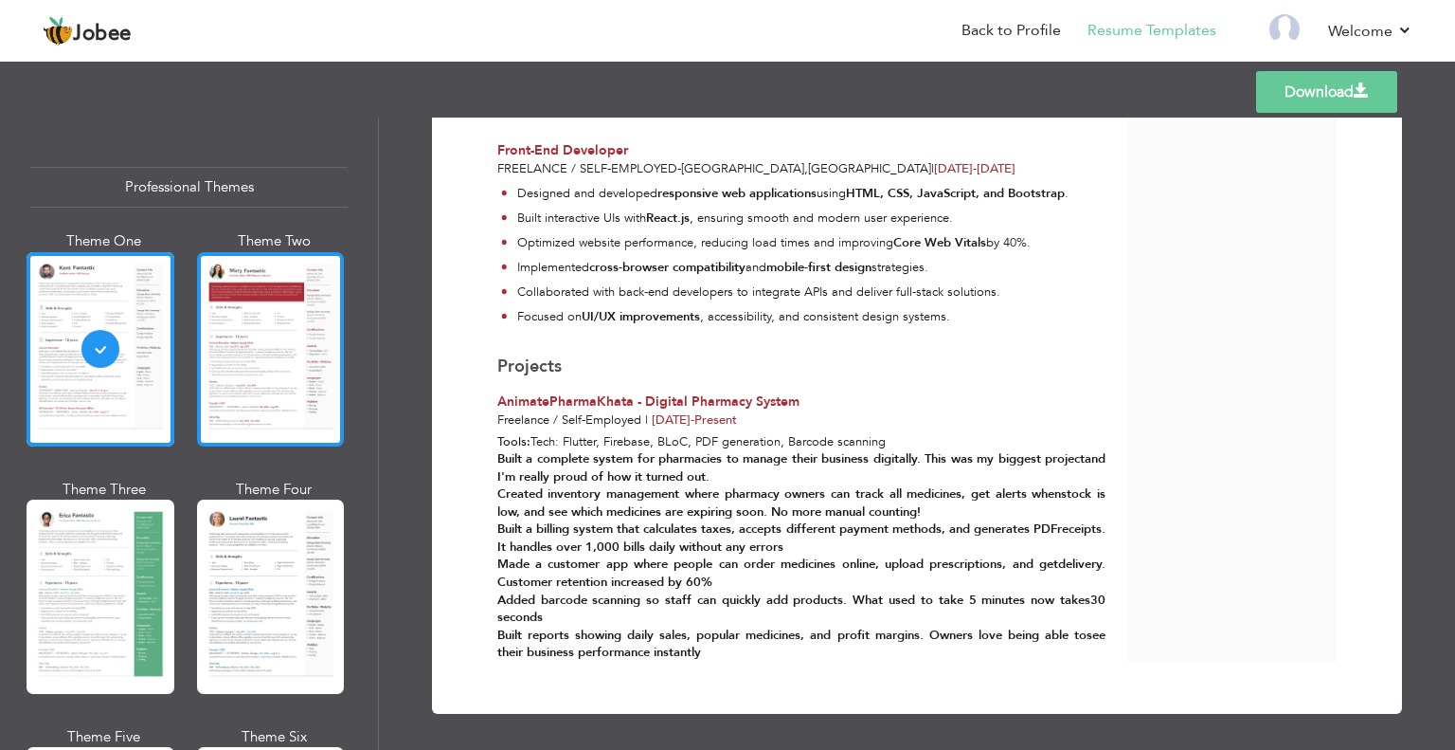
click at [246, 397] on div at bounding box center [271, 349] width 148 height 194
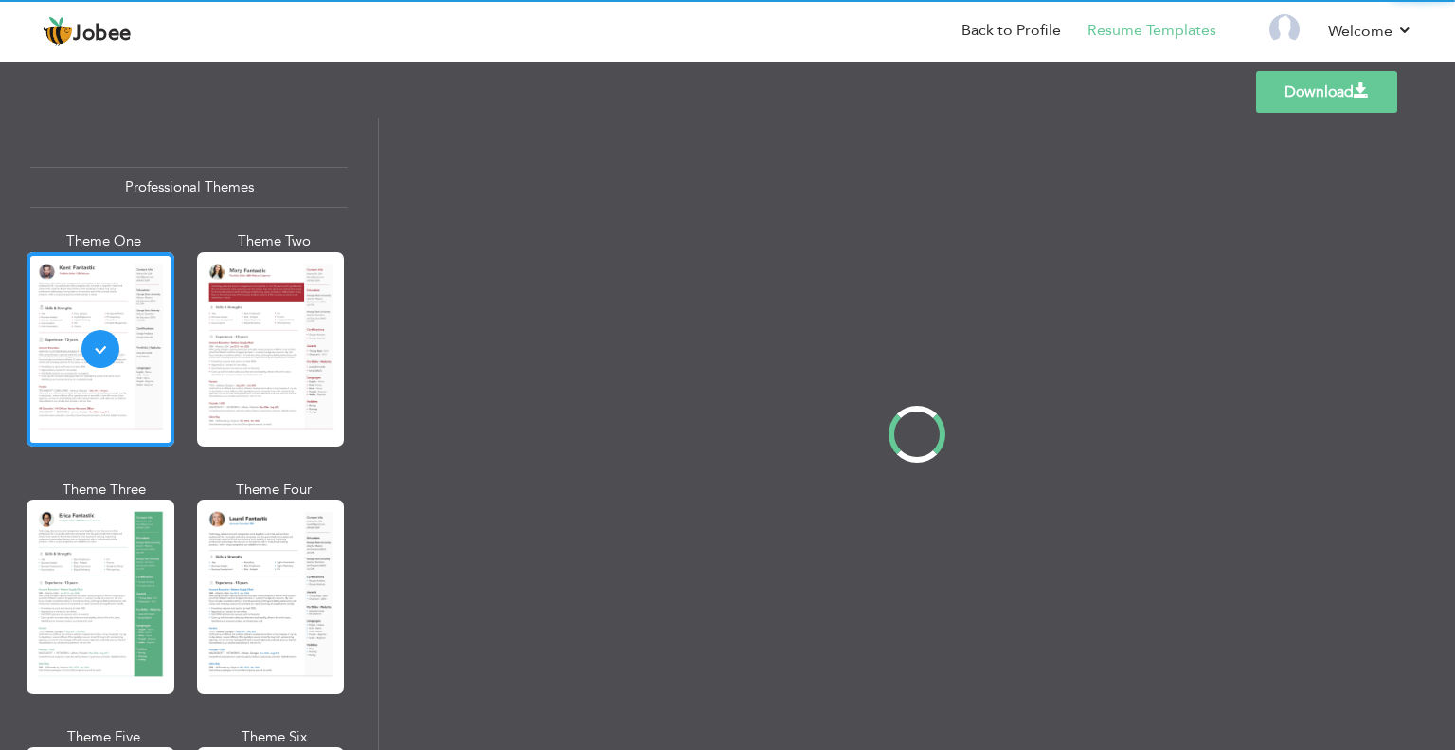
scroll to position [0, 0]
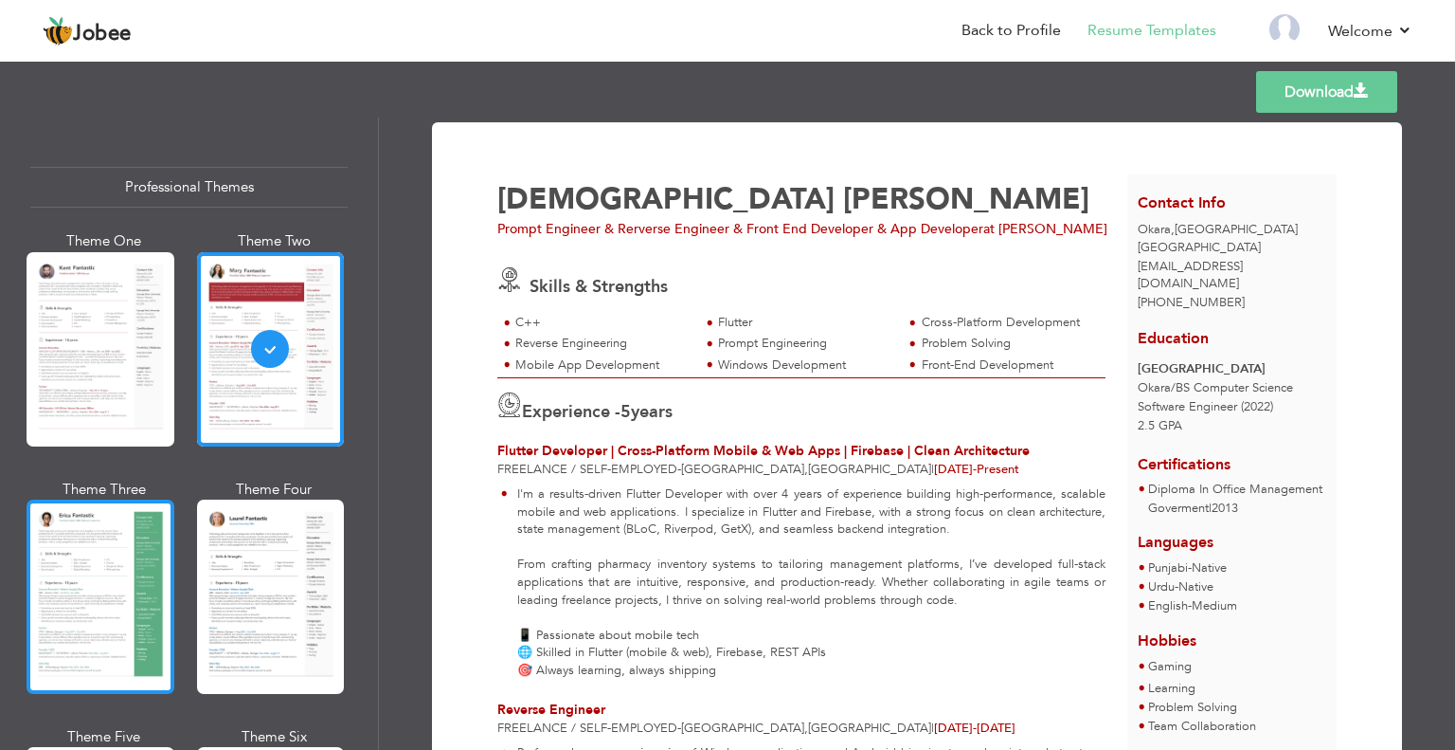
click at [95, 562] on div at bounding box center [101, 596] width 148 height 194
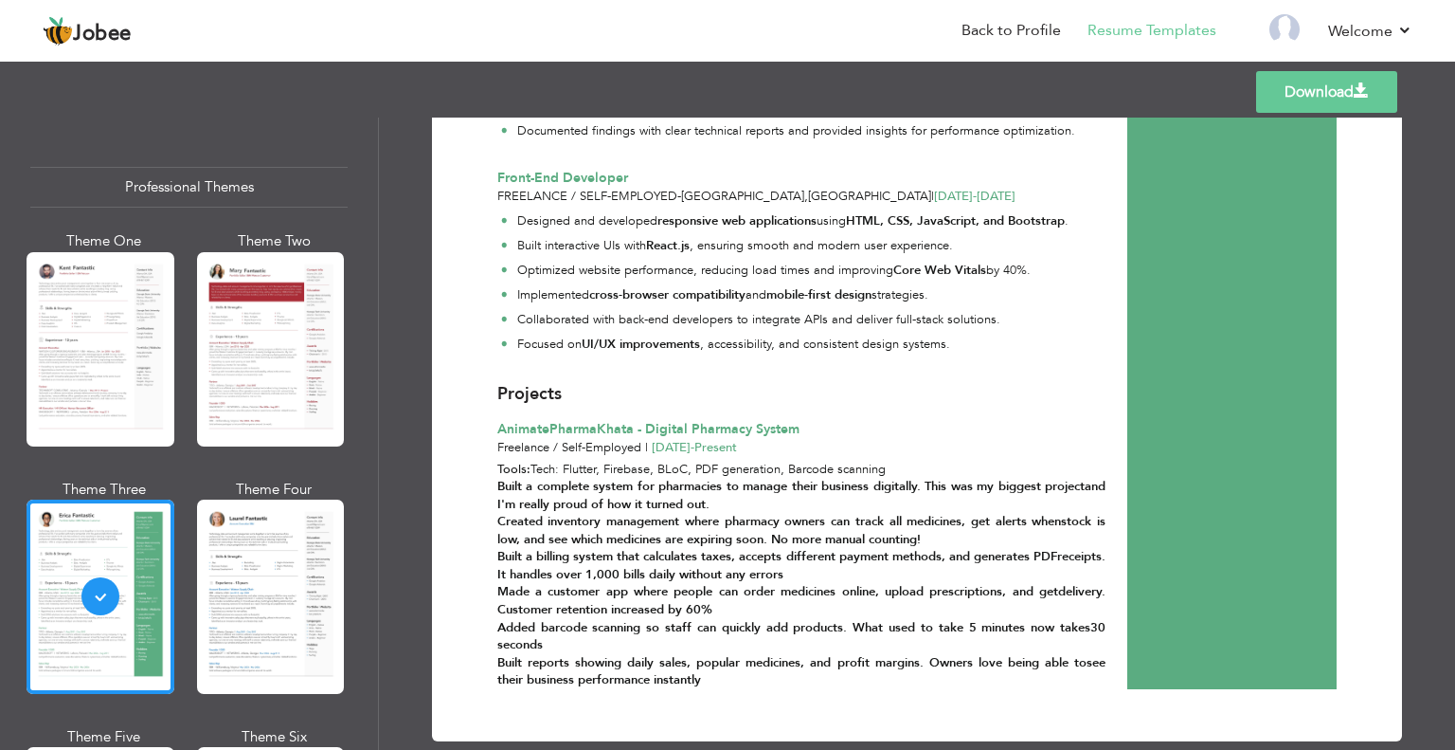
scroll to position [890, 0]
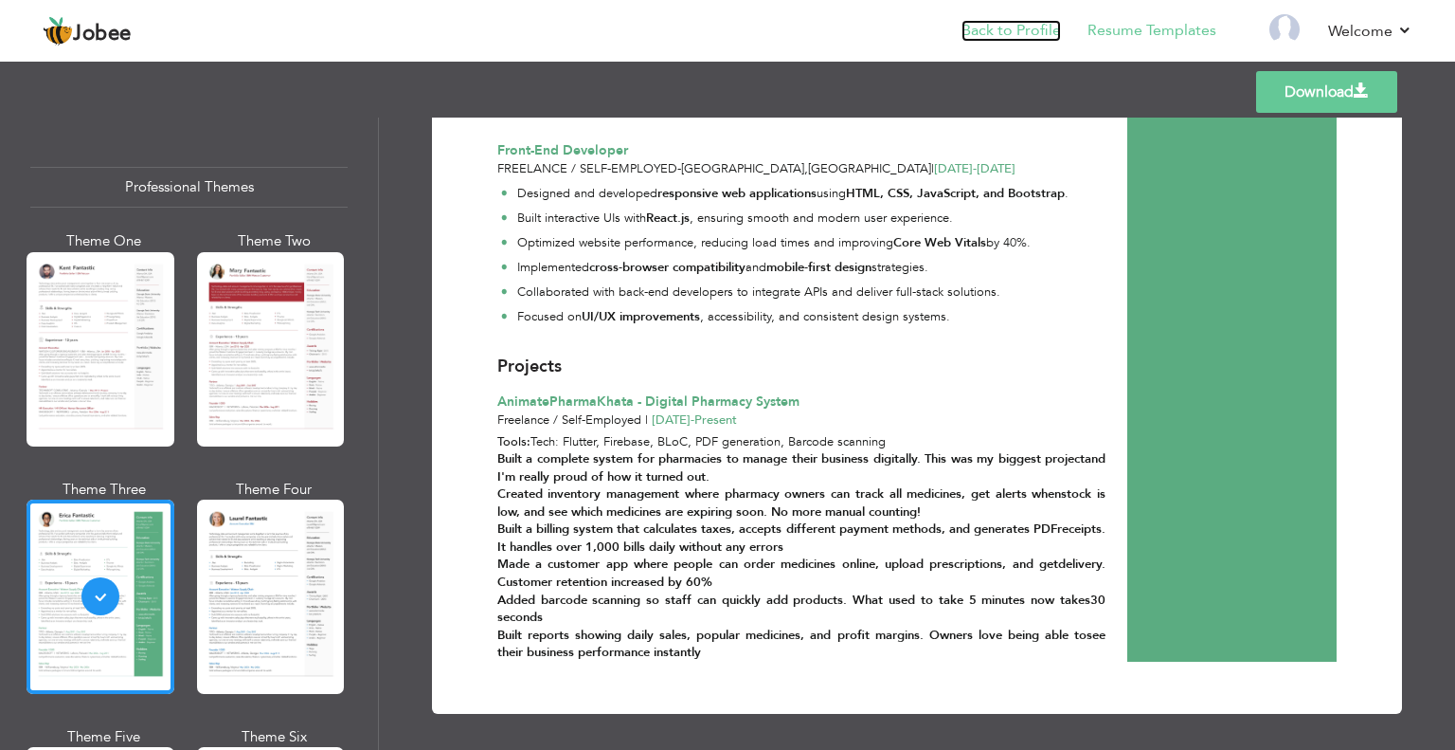
click at [1021, 30] on link "Back to Profile" at bounding box center [1011, 31] width 99 height 22
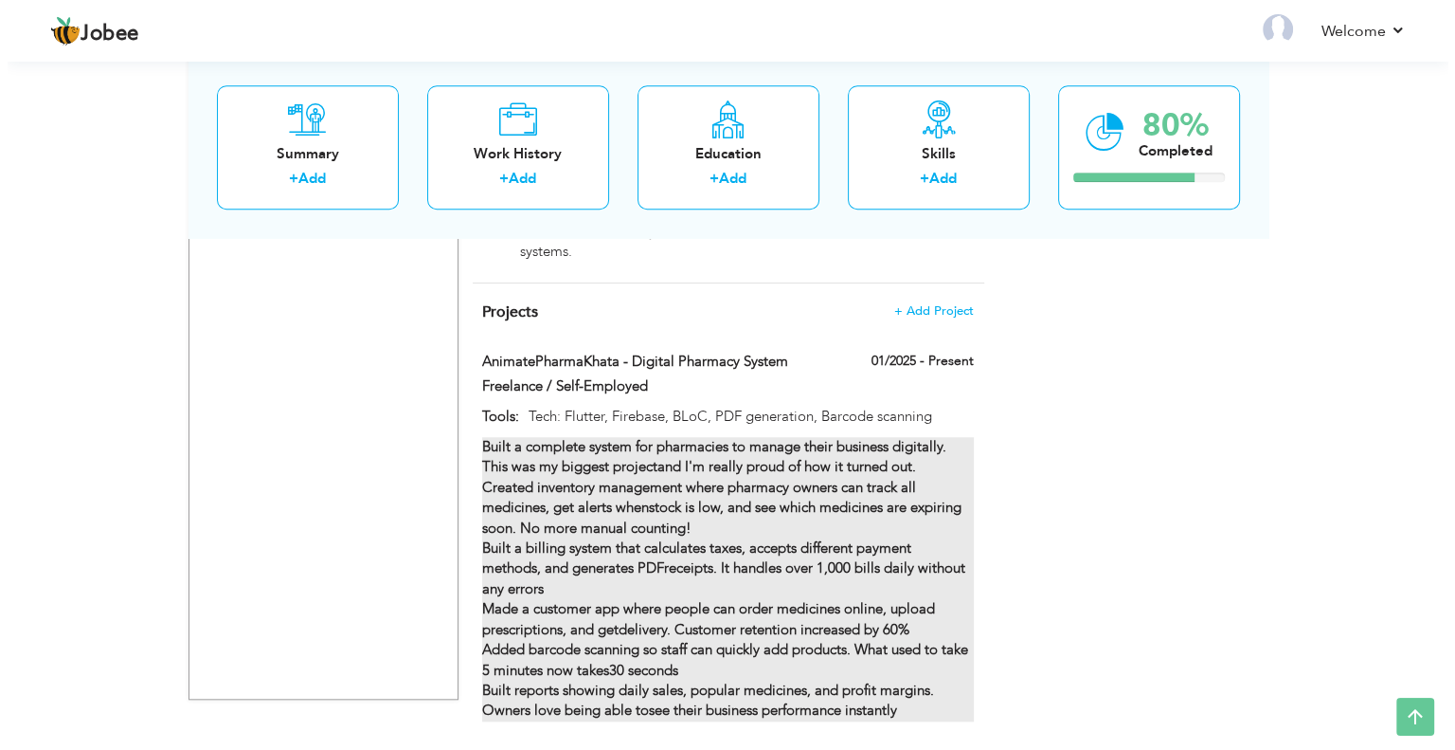
scroll to position [1490, 0]
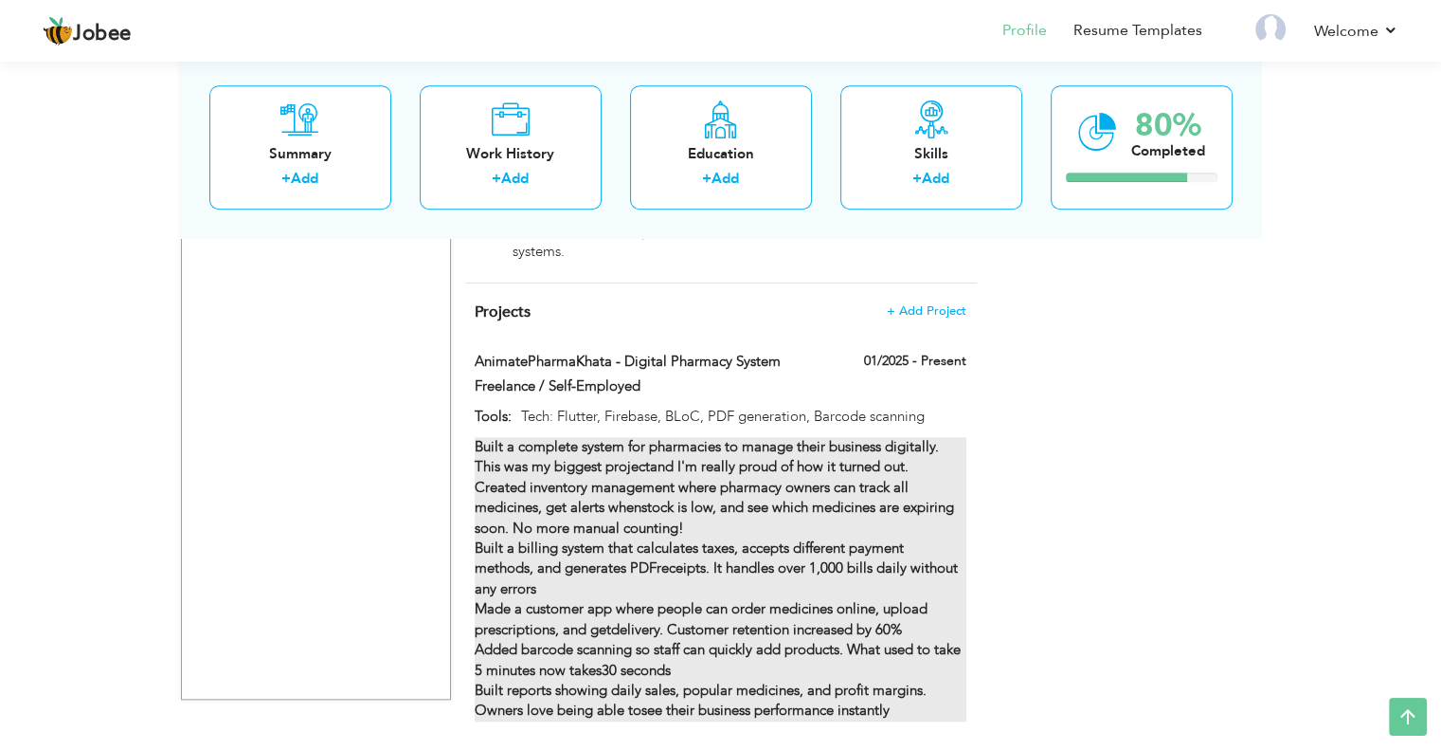
click at [612, 437] on strong "Built a complete system for pharmacies to manage their business digitally. This…" at bounding box center [718, 578] width 486 height 282
type input "AnimatePharmaKhata - Digital Pharmacy System"
type input "Freelance / Self-Employed"
type input "01/2025"
type input "Tech: Flutter, Firebase, BLoC, PDF generation, Barcode scanning"
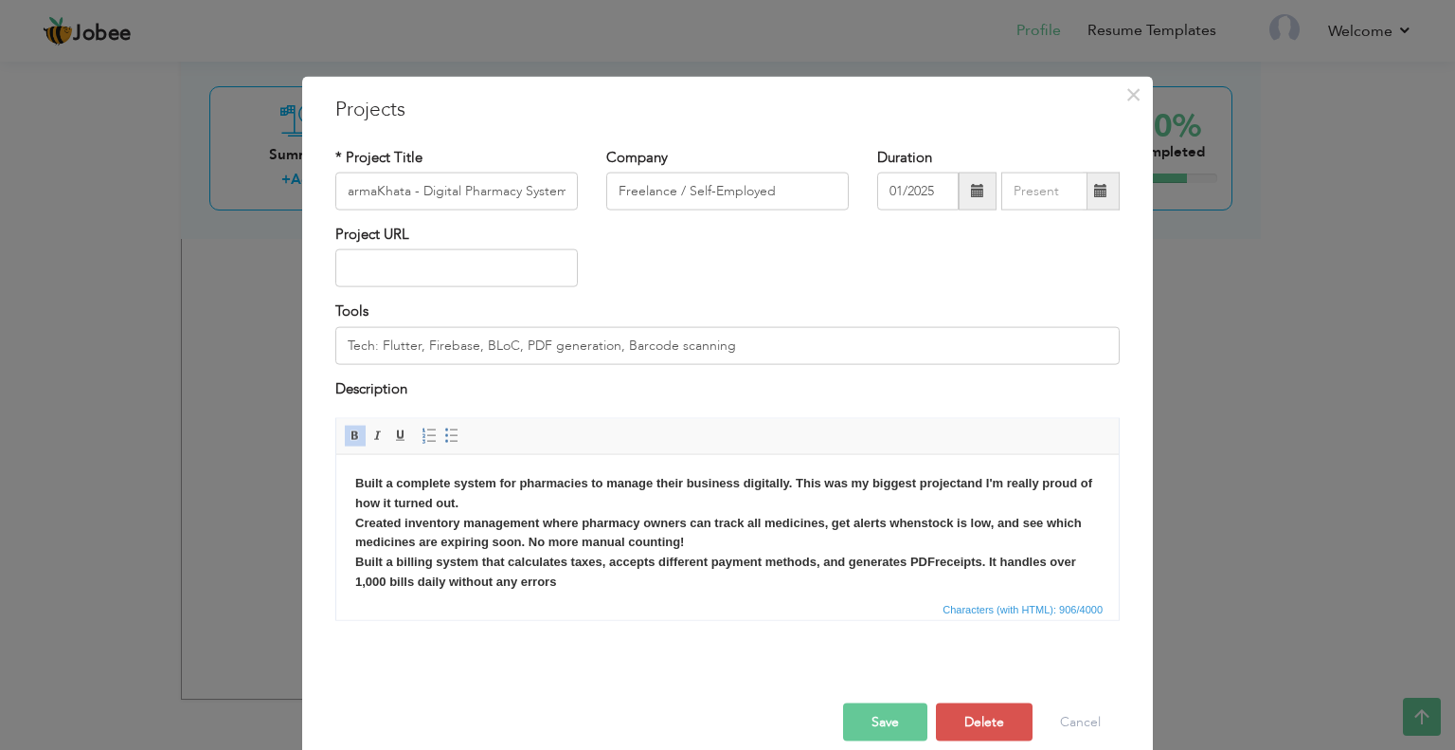
scroll to position [0, 0]
click at [559, 551] on body "Built a complete system for pharmacies to manage their business digitally. This…" at bounding box center [727, 581] width 745 height 217
click at [348, 438] on span at bounding box center [355, 435] width 15 height 15
click at [455, 509] on body "Built a complete system for pharmacies to manage their business digitally. This…" at bounding box center [727, 581] width 745 height 217
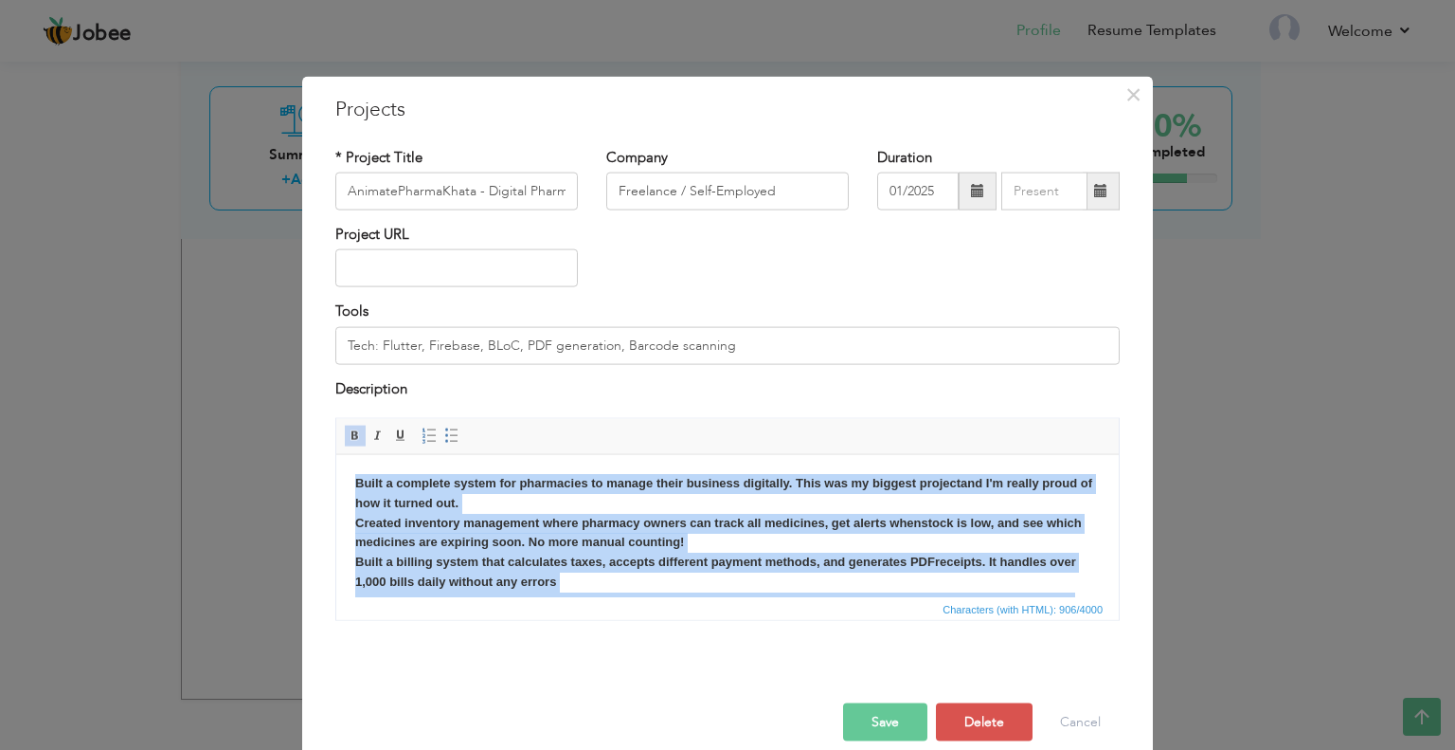
click at [345, 425] on link "Bold" at bounding box center [355, 435] width 21 height 21
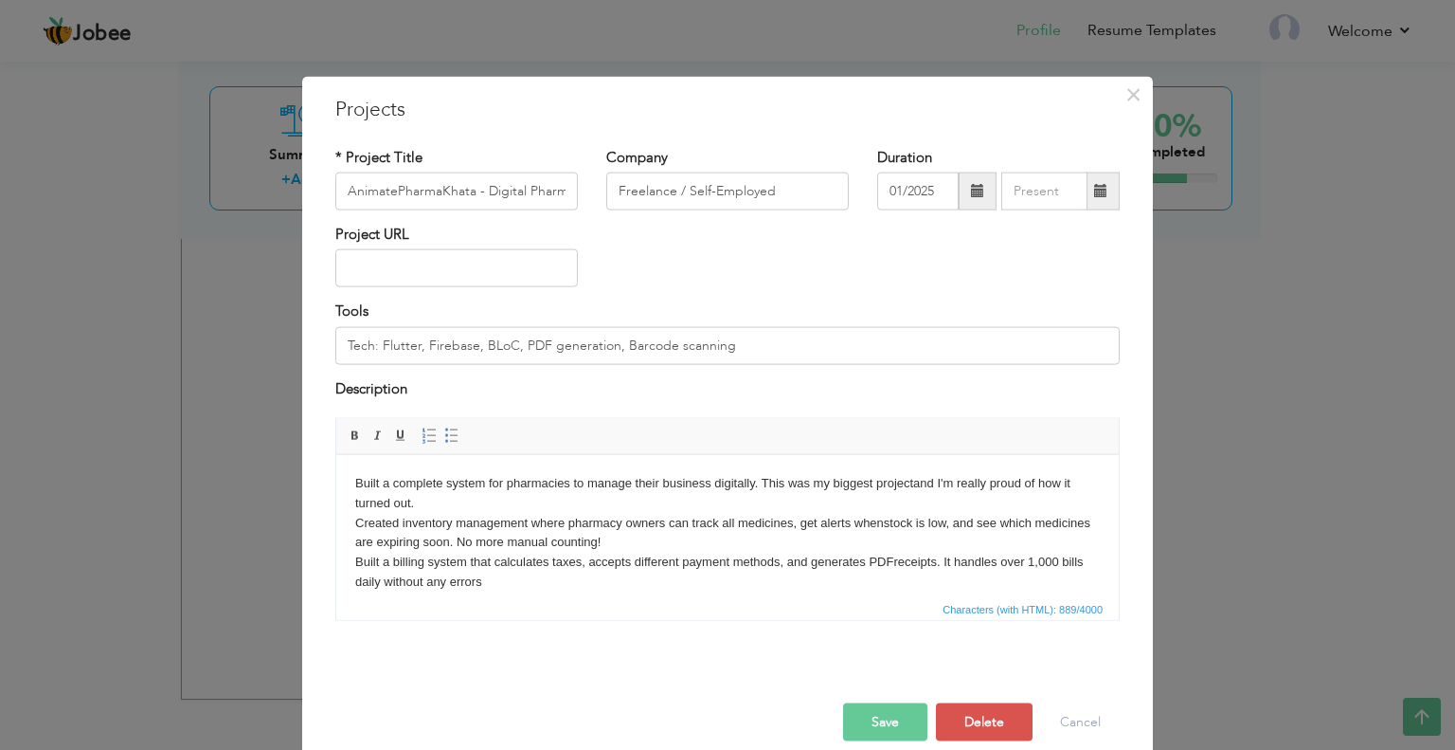
click at [580, 545] on body "Built a complete system for pharmacies to manage their business digitally. This…" at bounding box center [727, 581] width 745 height 217
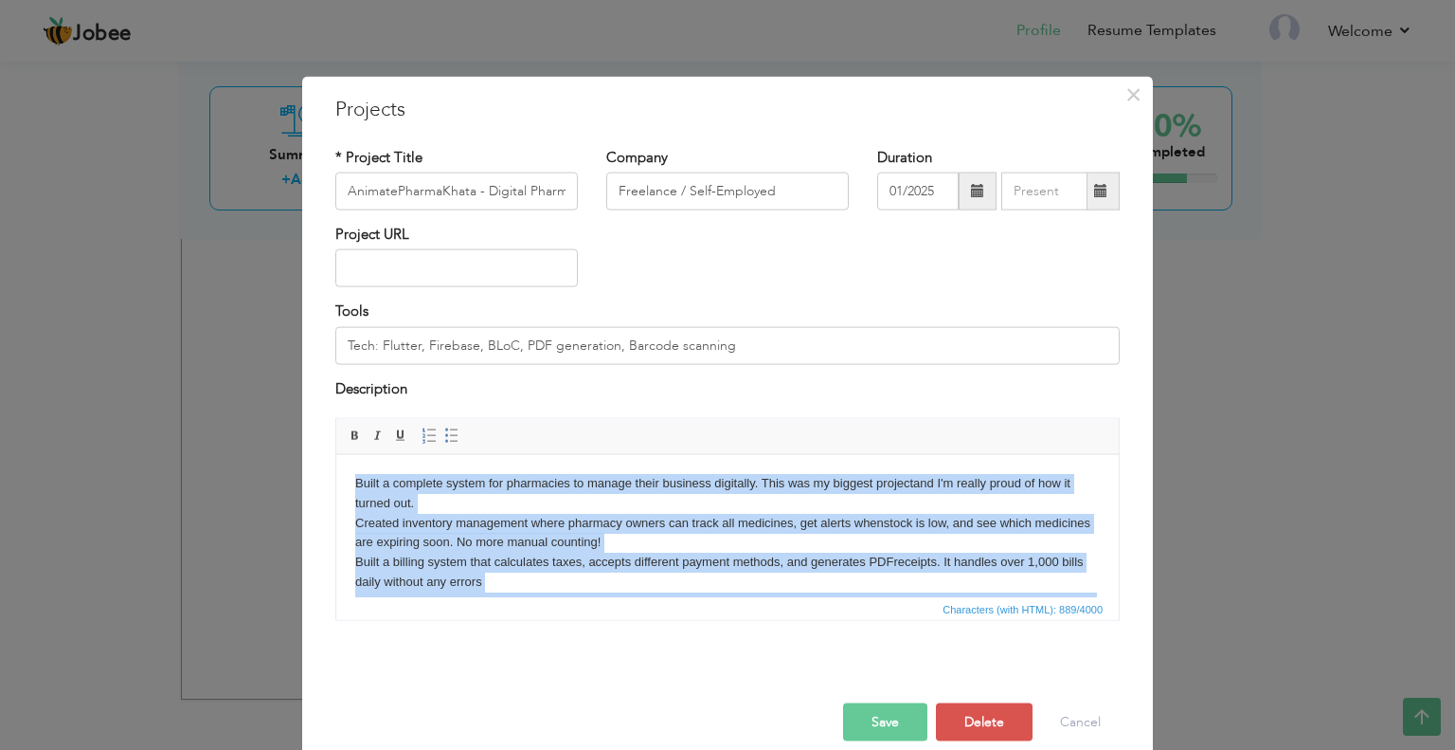
copy body "Built a complete system for pharmacies to manage their business digitally. This…"
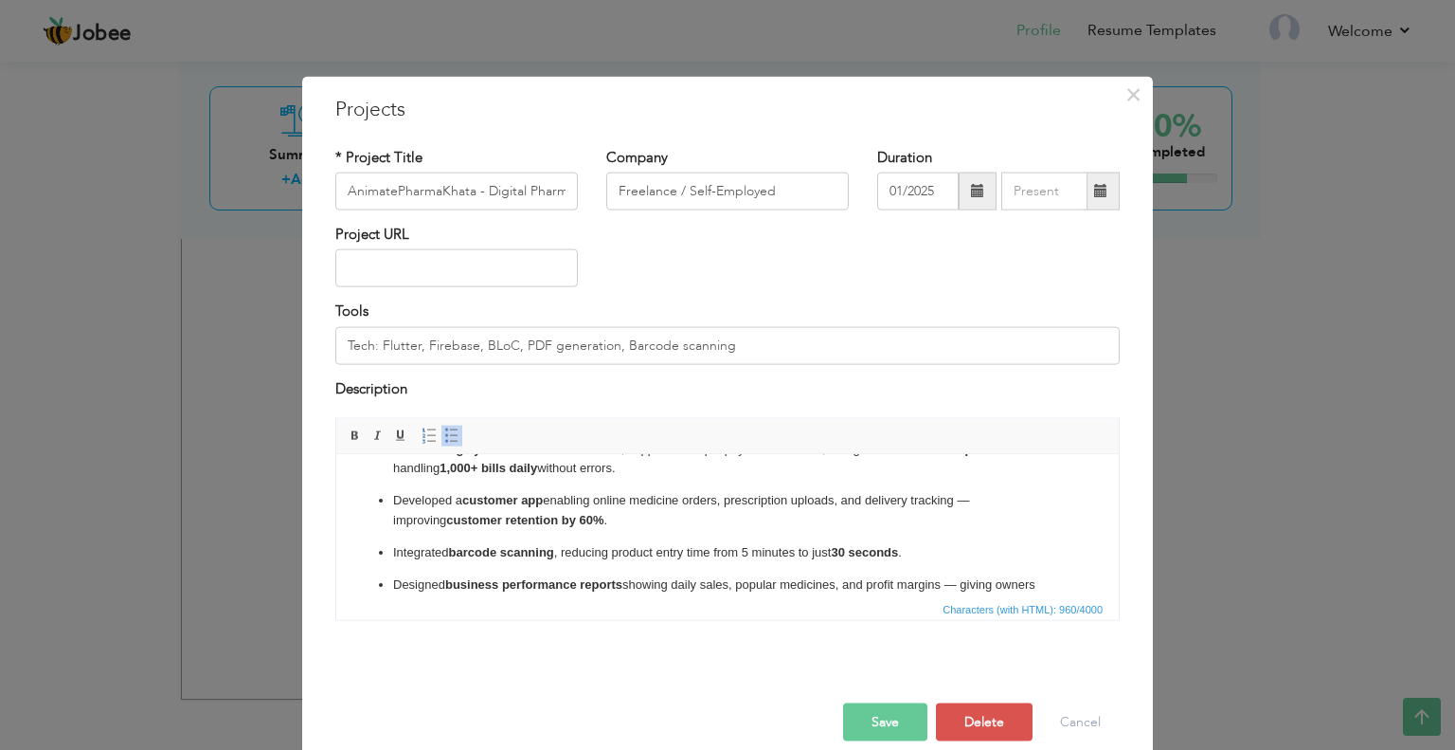
scroll to position [121, 0]
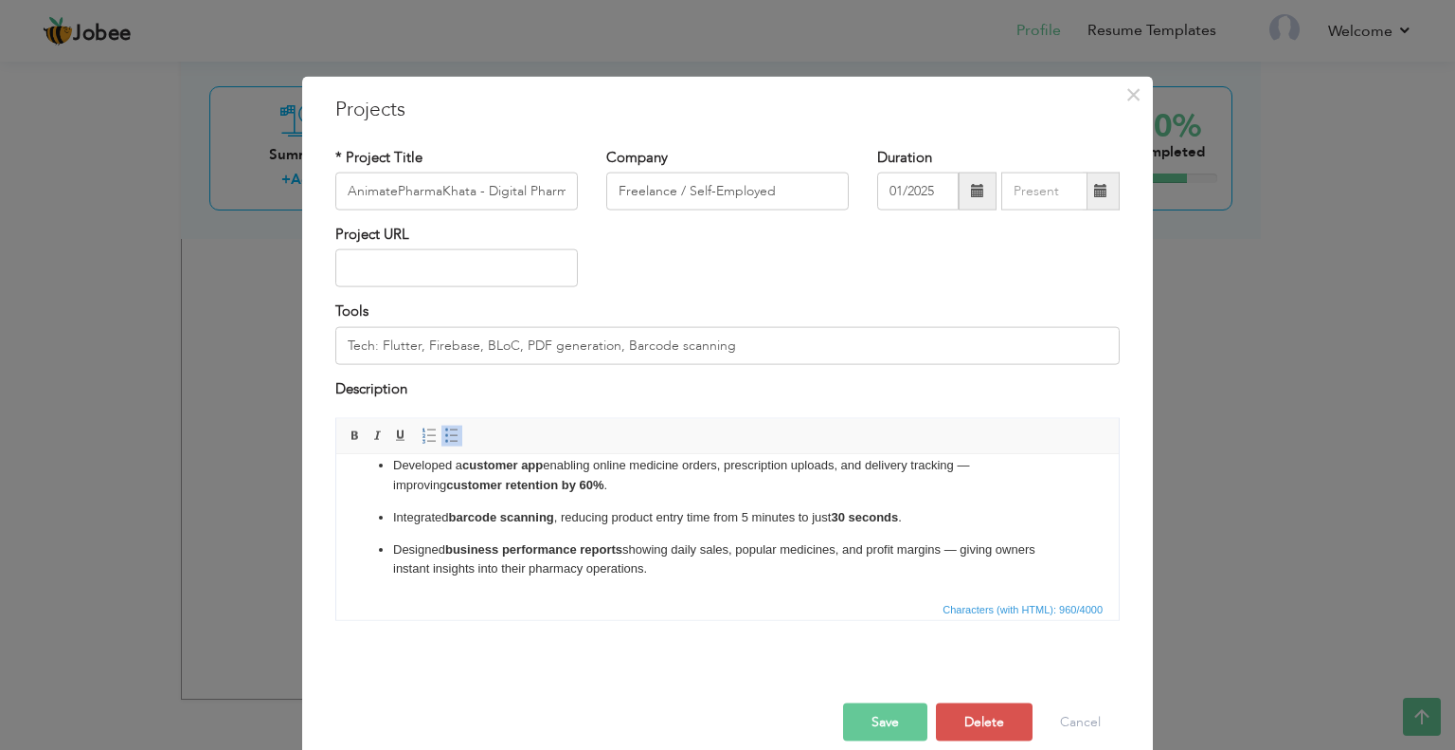
click at [543, 551] on strong "business performance reports" at bounding box center [533, 548] width 177 height 14
click at [878, 724] on button "Save" at bounding box center [885, 722] width 84 height 38
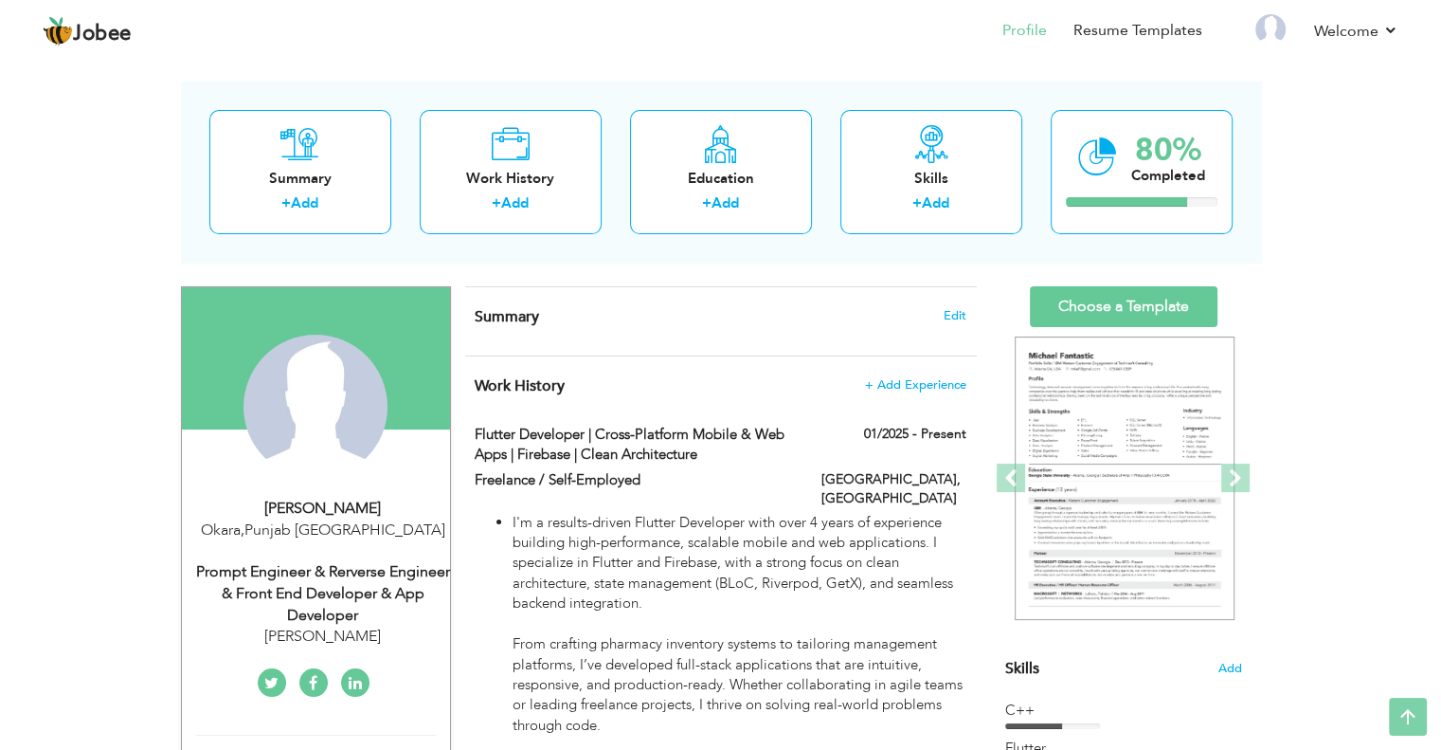
scroll to position [22, 0]
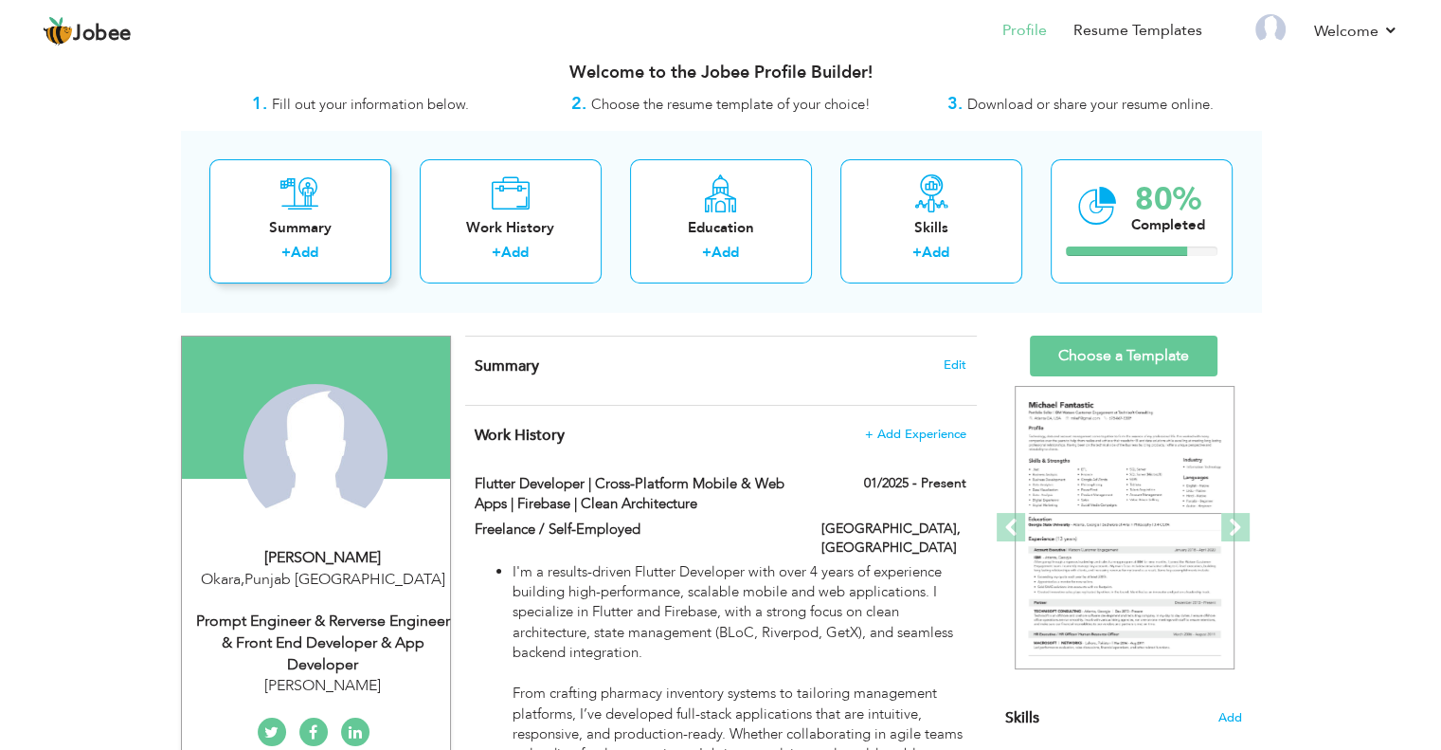
click at [307, 253] on link "Add" at bounding box center [304, 252] width 27 height 19
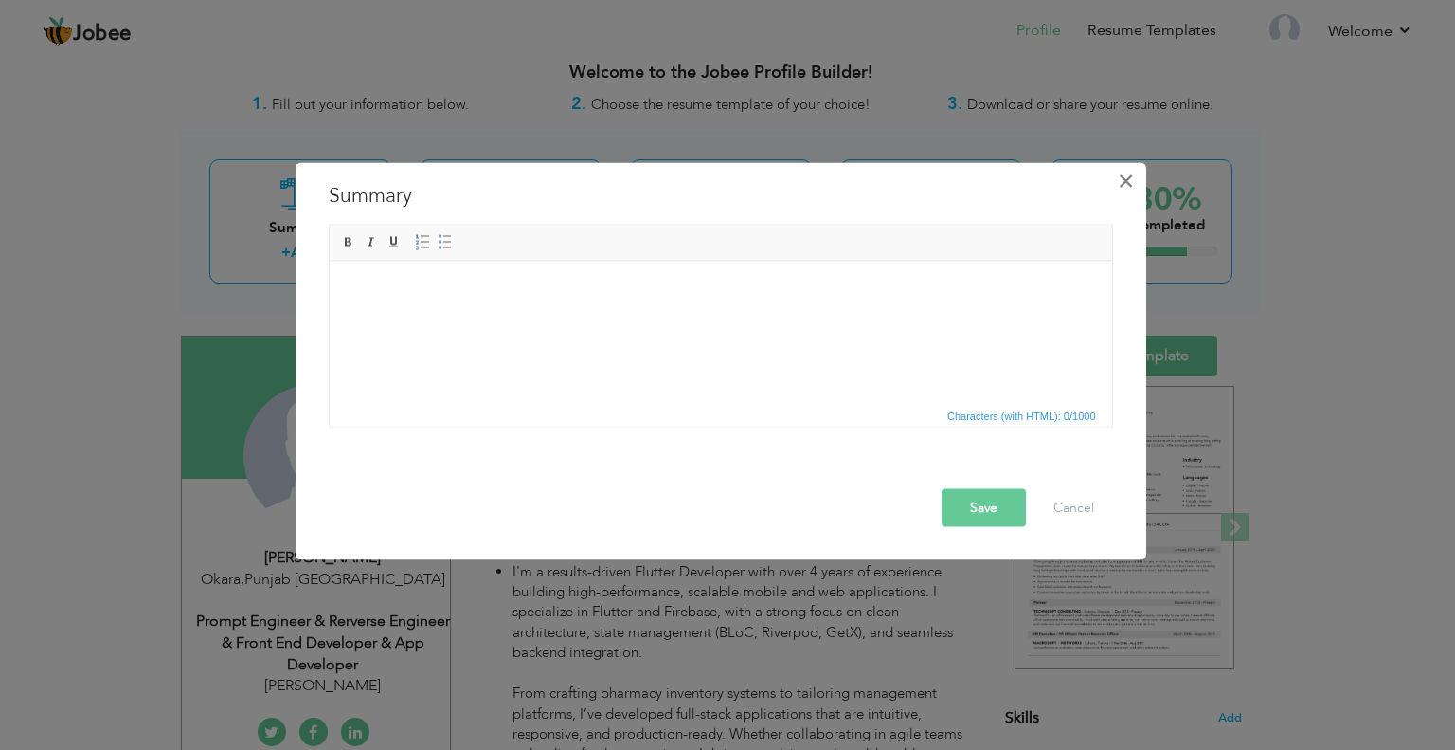
click at [1128, 178] on span "×" at bounding box center [1126, 180] width 16 height 34
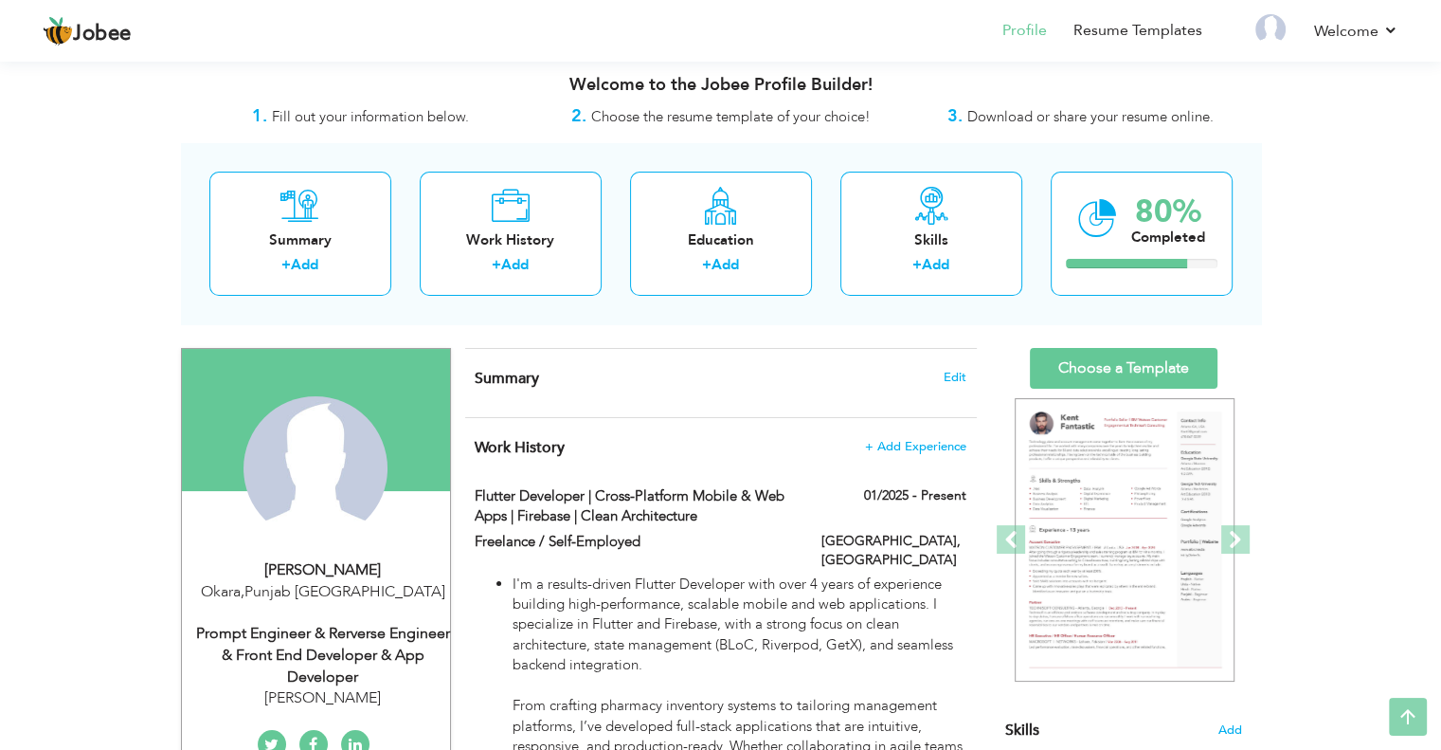
scroll to position [0, 0]
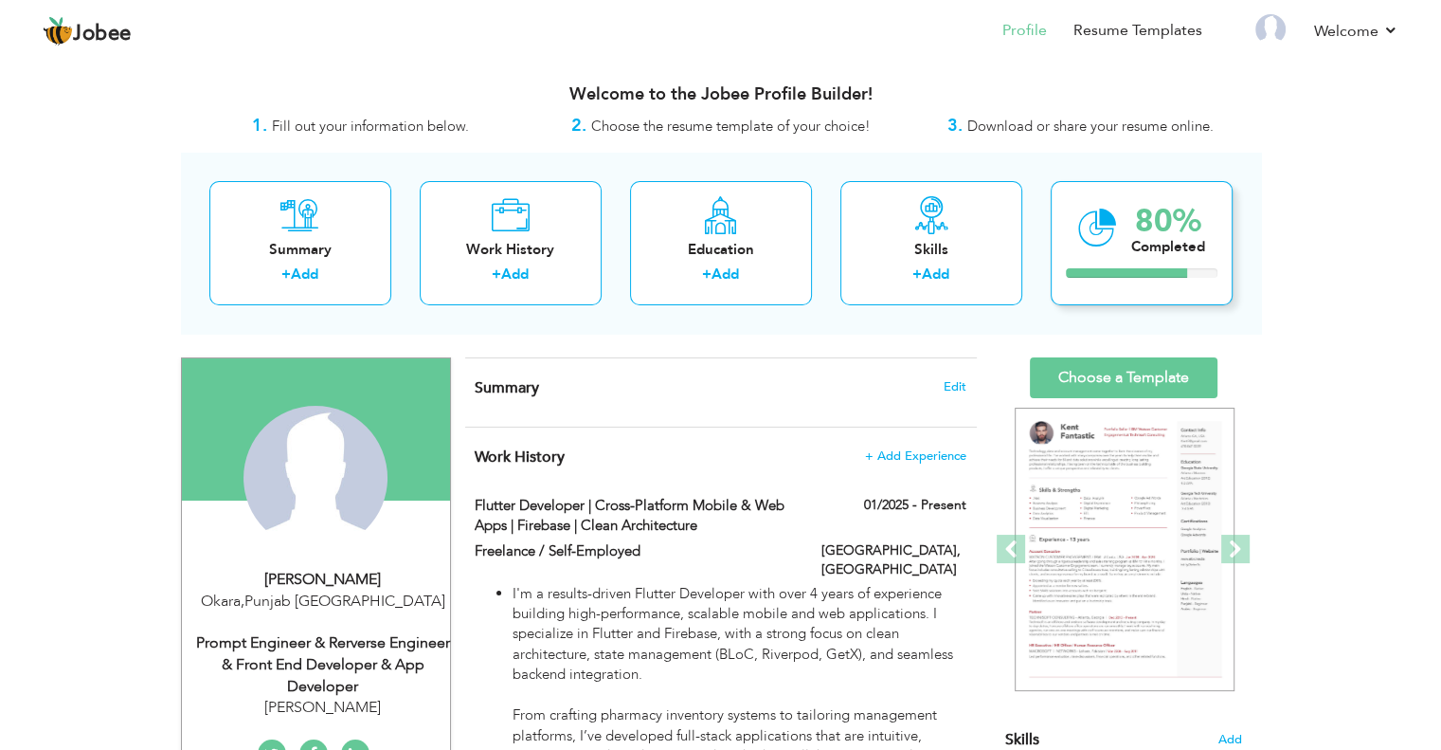
click at [1125, 249] on div "80% Completed" at bounding box center [1142, 243] width 182 height 124
click at [1092, 220] on icon at bounding box center [1097, 227] width 39 height 63
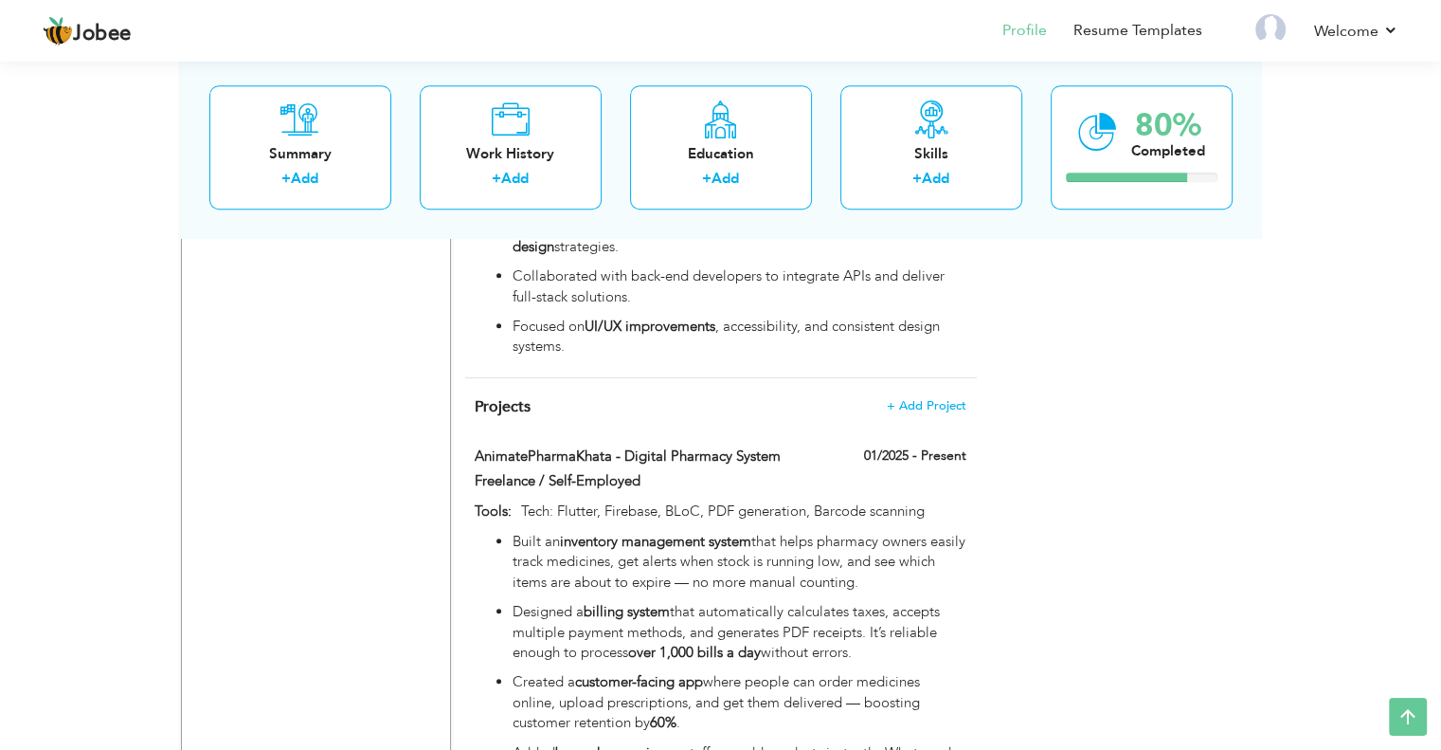
scroll to position [1348, 0]
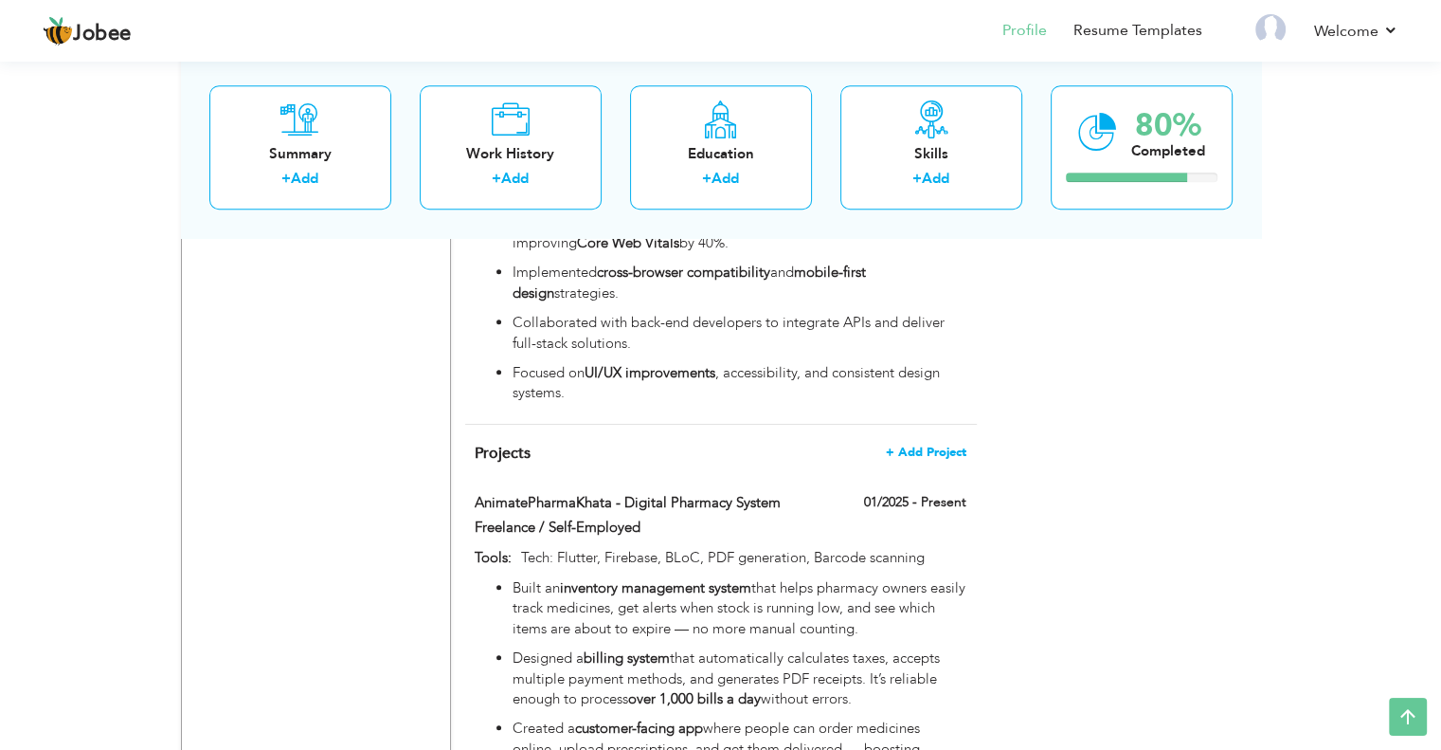
click at [919, 445] on span "+ Add Project" at bounding box center [926, 451] width 81 height 13
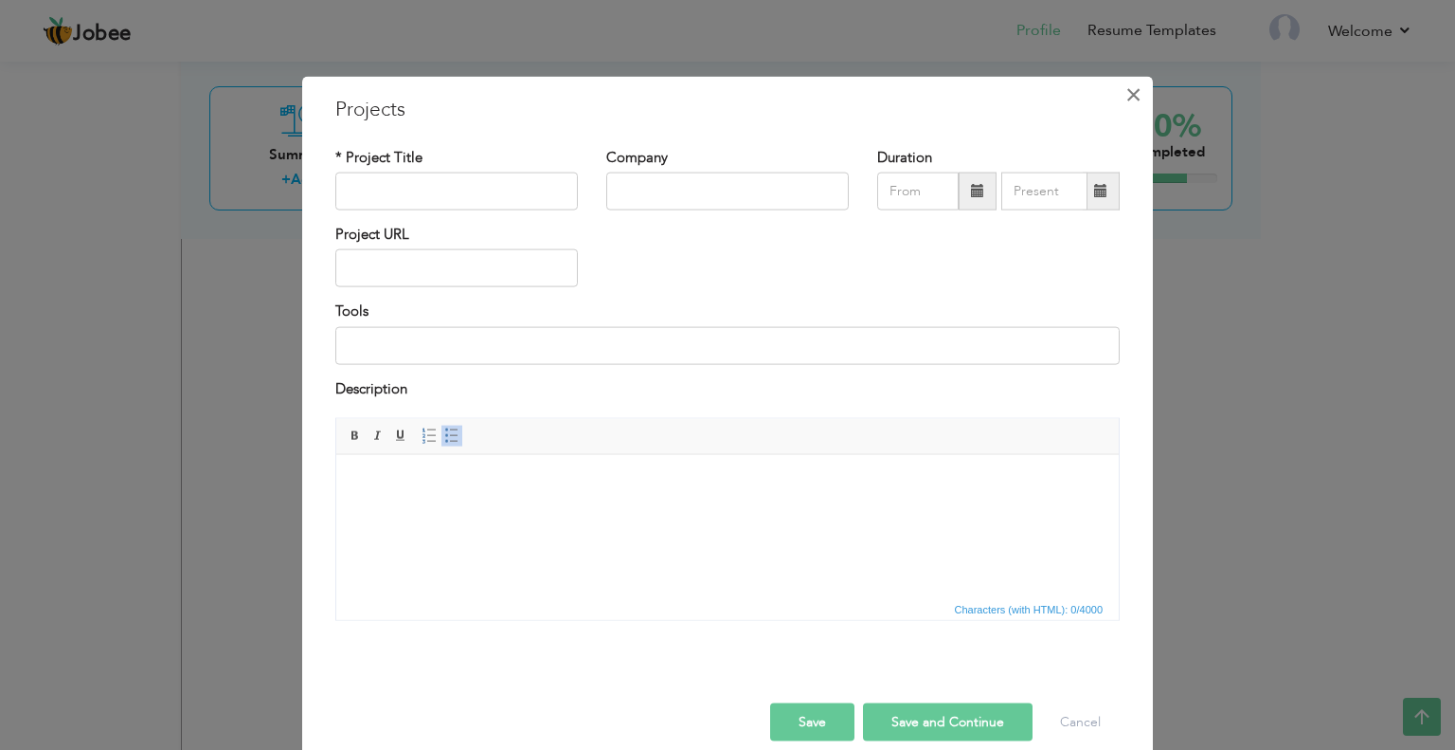
click at [1126, 81] on span "×" at bounding box center [1134, 94] width 16 height 34
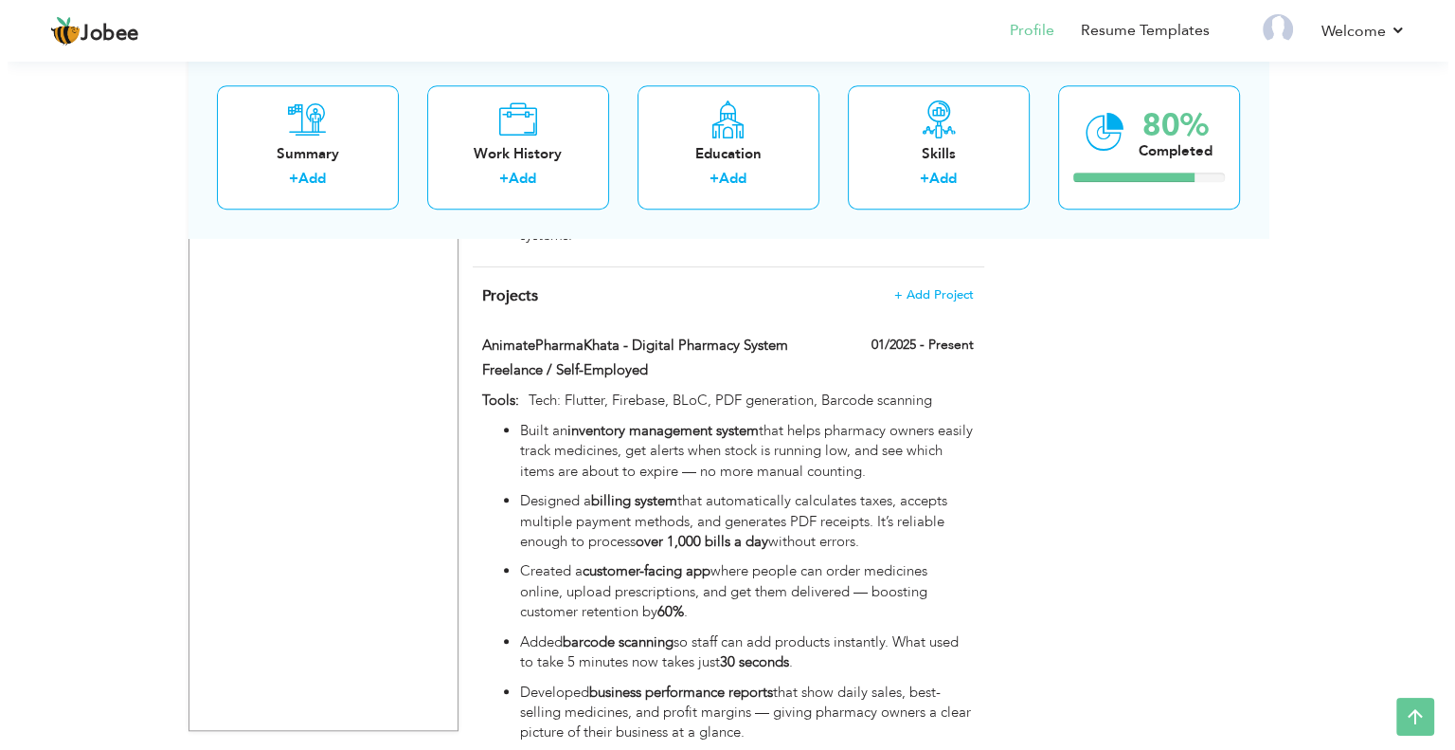
scroll to position [1443, 0]
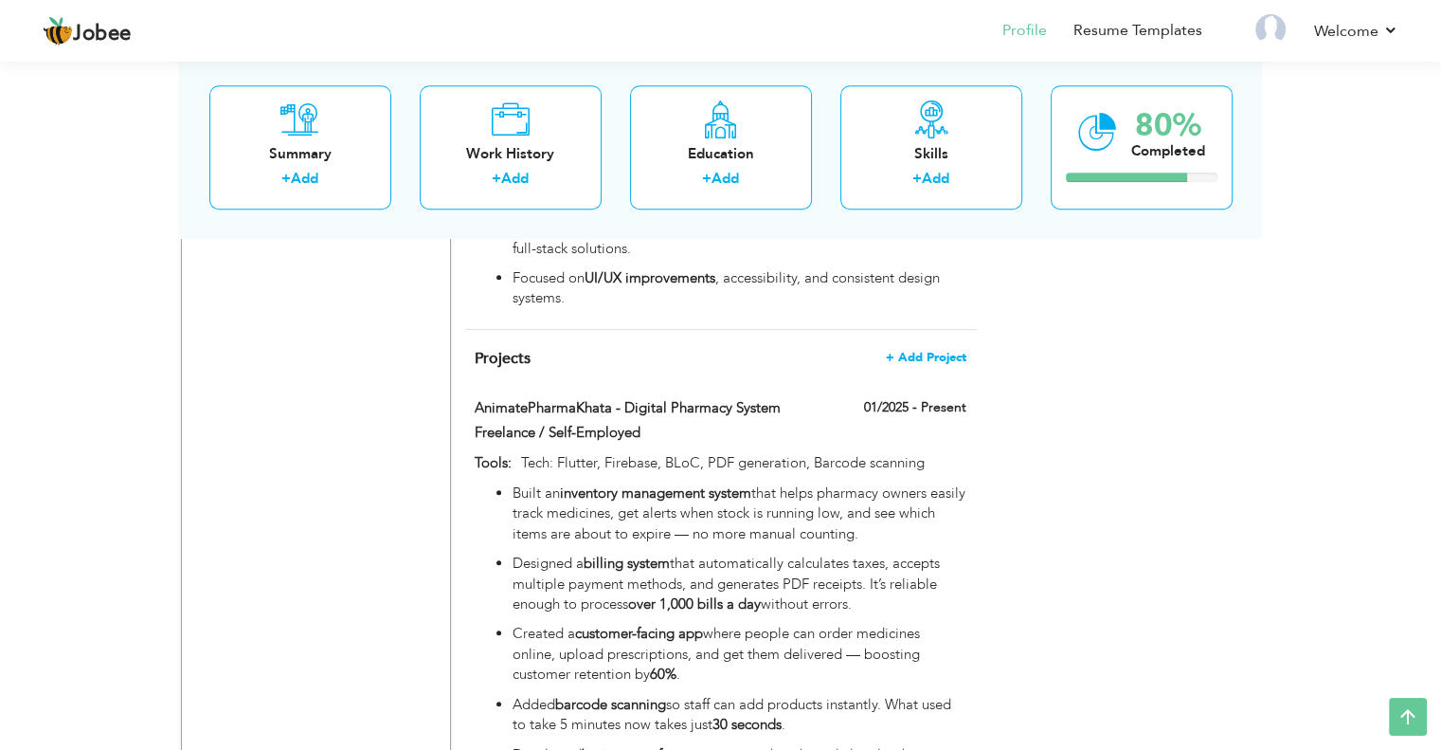
click at [913, 351] on span "+ Add Project" at bounding box center [926, 357] width 81 height 13
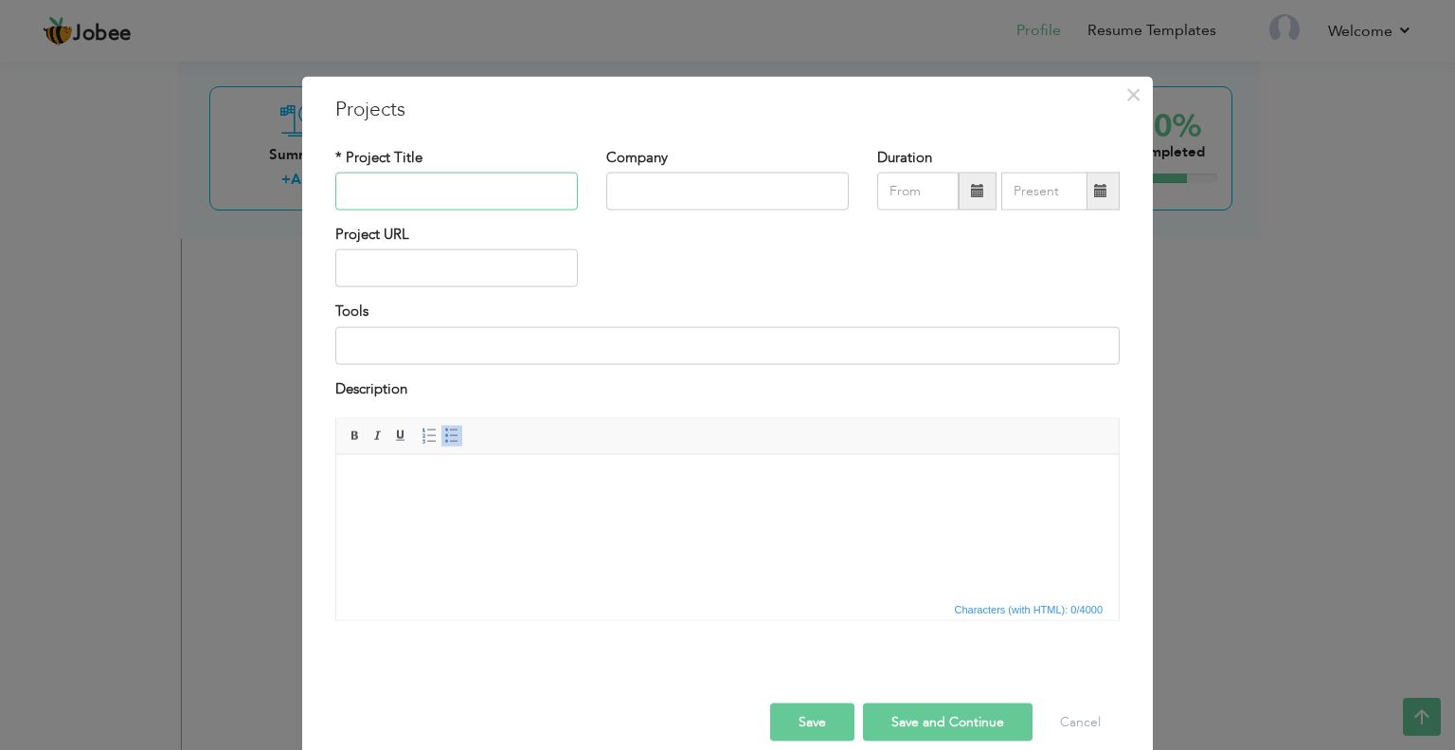
click at [443, 202] on input "text" at bounding box center [456, 191] width 243 height 38
paste input "Reverse Engineering PUBG Mobile – Game Modification Project"
type input "Reverse Engineering PUBG Mobile – Game Modification Project"
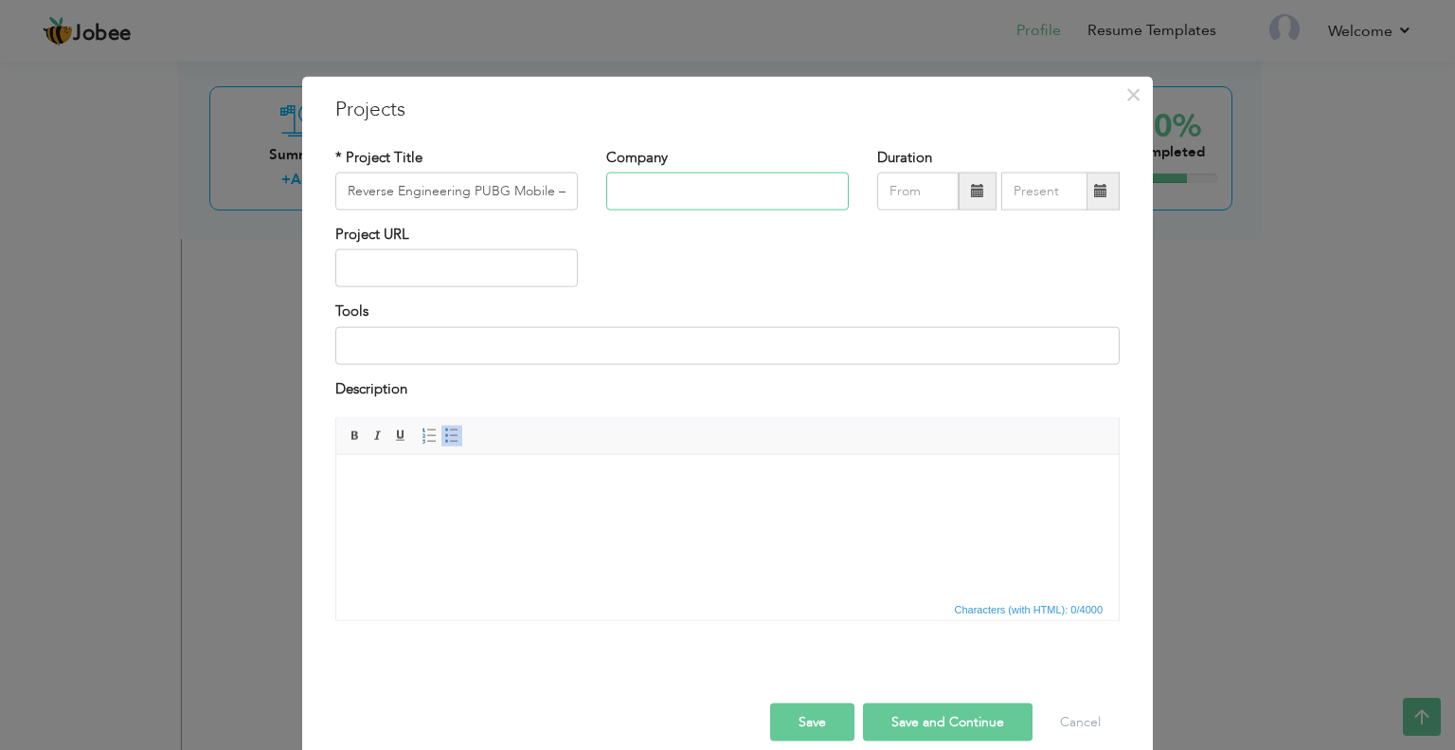
click at [652, 190] on input "text" at bounding box center [727, 191] width 243 height 38
paste input "Freelance / Self-Employed"
type input "Freelance / Self-Employed"
click at [914, 199] on input "08/2025" at bounding box center [917, 191] width 81 height 38
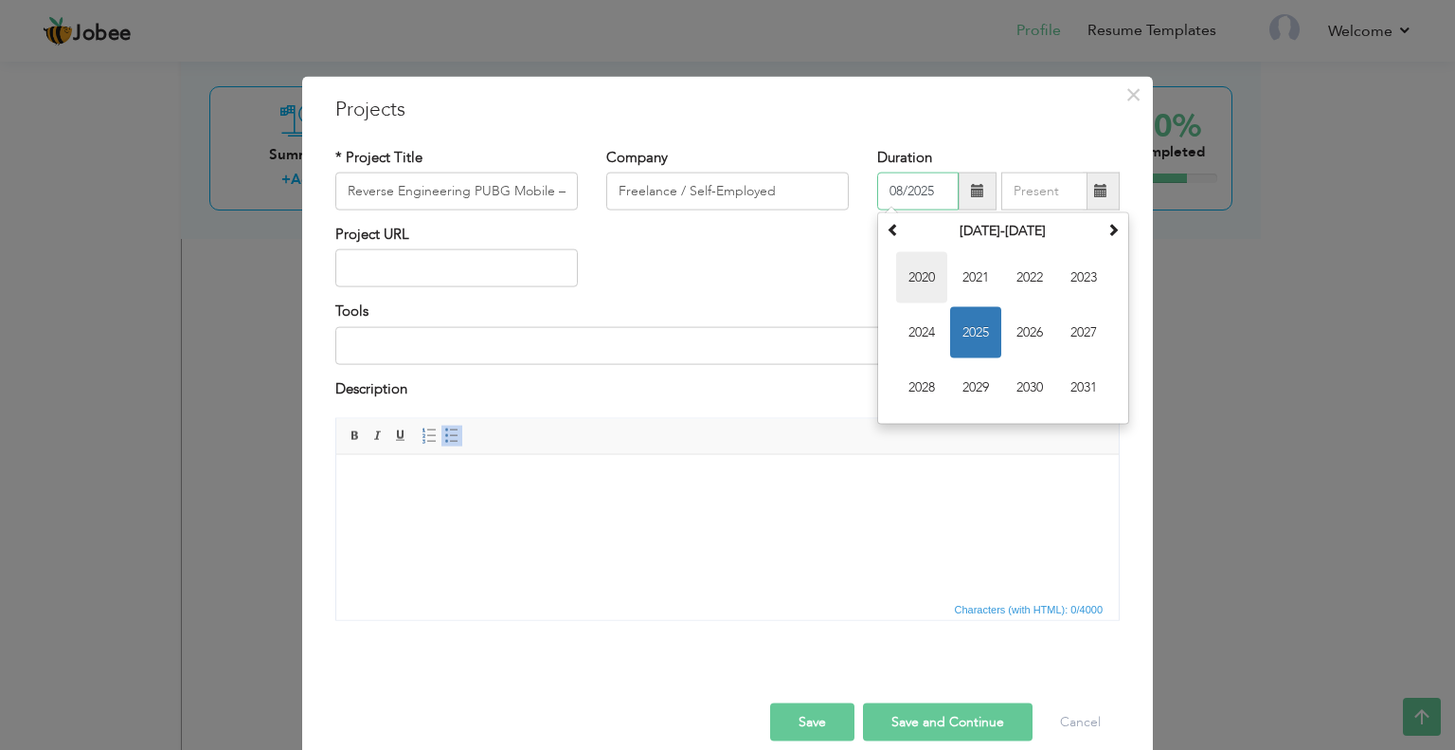
click at [915, 266] on span "2020" at bounding box center [921, 277] width 51 height 51
click at [924, 272] on span "Jan" at bounding box center [921, 277] width 51 height 51
type input "01/2020"
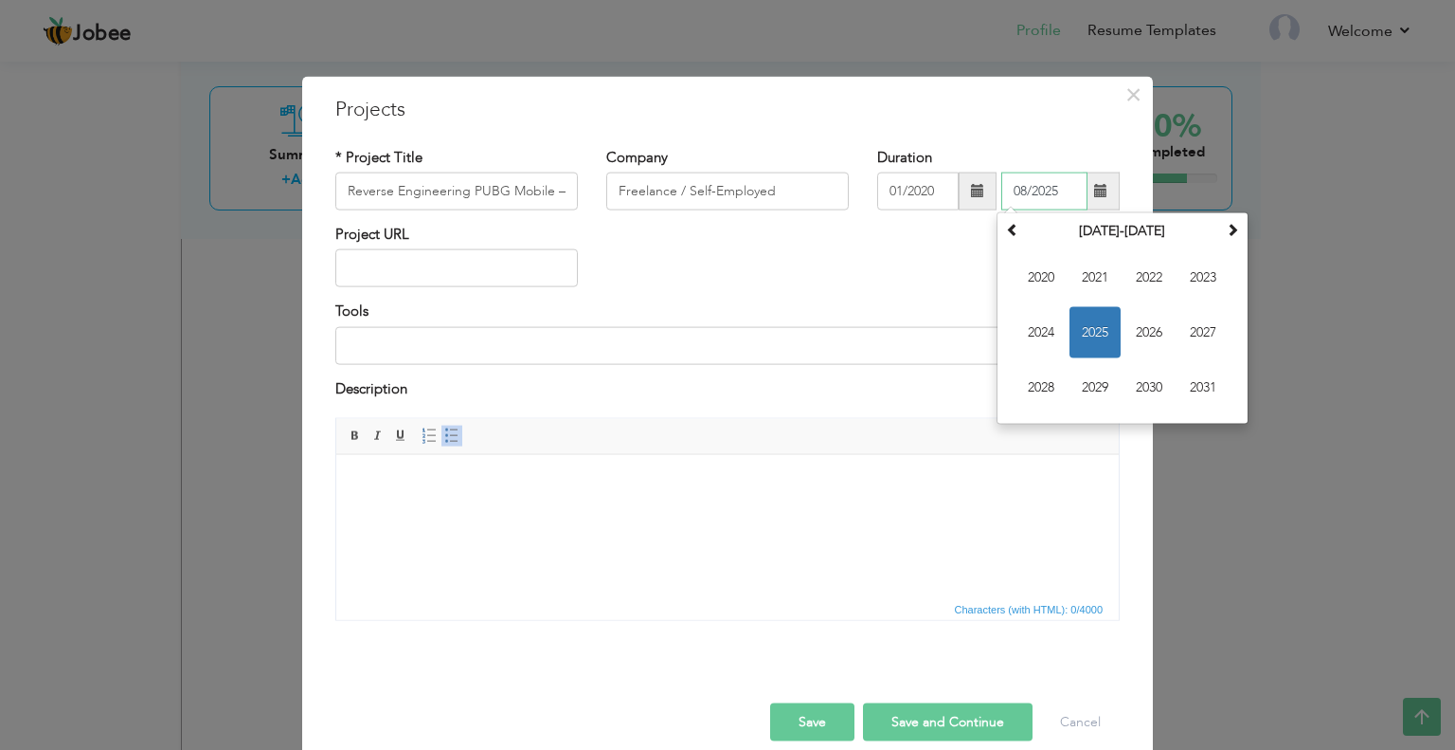
click at [1041, 201] on input "08/2025" at bounding box center [1045, 191] width 86 height 38
click at [1033, 325] on span "2024" at bounding box center [1041, 332] width 51 height 51
click at [1035, 272] on span "Jan" at bounding box center [1041, 277] width 51 height 51
type input "01/2024"
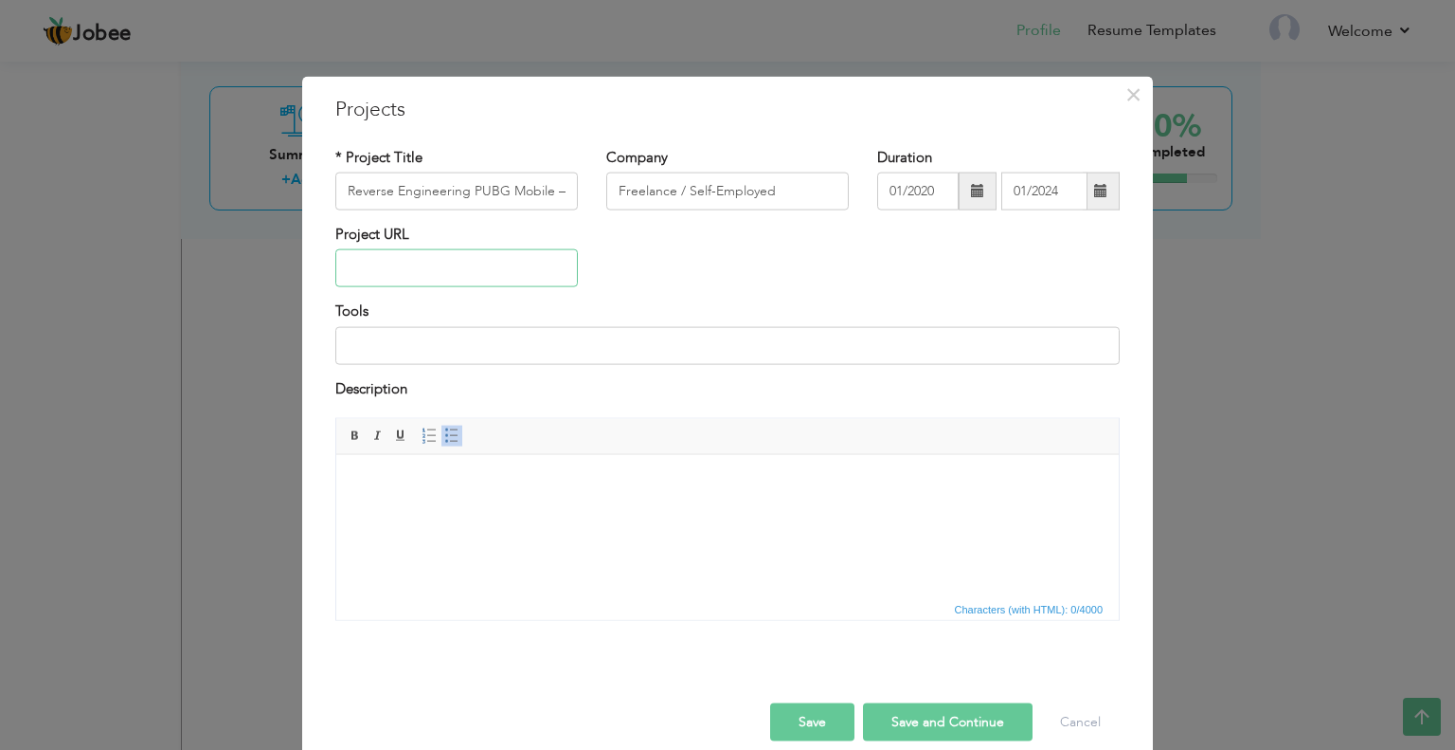
click at [431, 269] on input "text" at bounding box center [456, 268] width 243 height 38
click at [408, 349] on input at bounding box center [727, 345] width 785 height 38
paste input "[PERSON_NAME] Pro, Ghidra, x64dbg, [PERSON_NAME], C++, ARM64/x86 Assembly, UE4 …"
type input "[PERSON_NAME] Pro, Ghidra, x64dbg, [PERSON_NAME], C++, ARM64/x86 Assembly, UE4 …"
drag, startPoint x: 758, startPoint y: 889, endPoint x: 434, endPoint y: 456, distance: 540.9
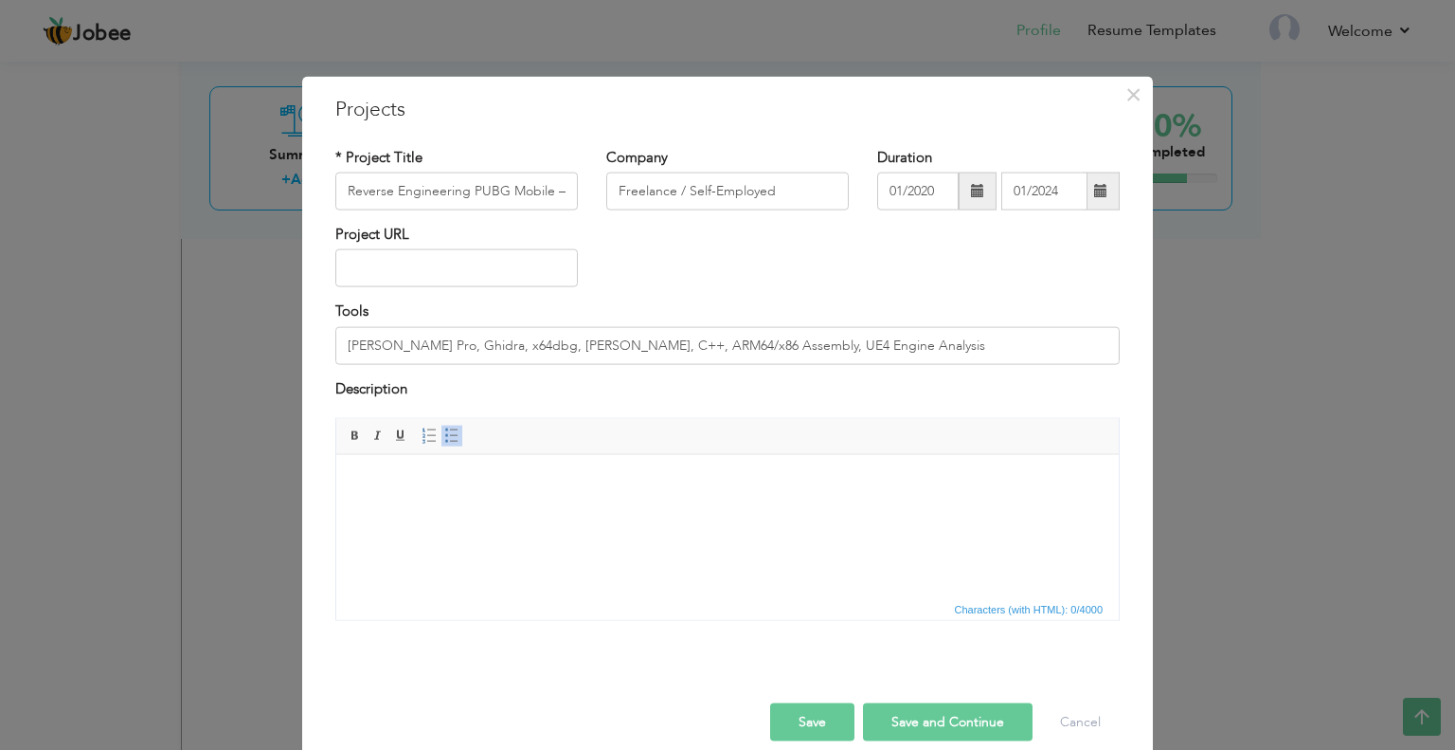
click at [467, 512] on html at bounding box center [727, 483] width 783 height 58
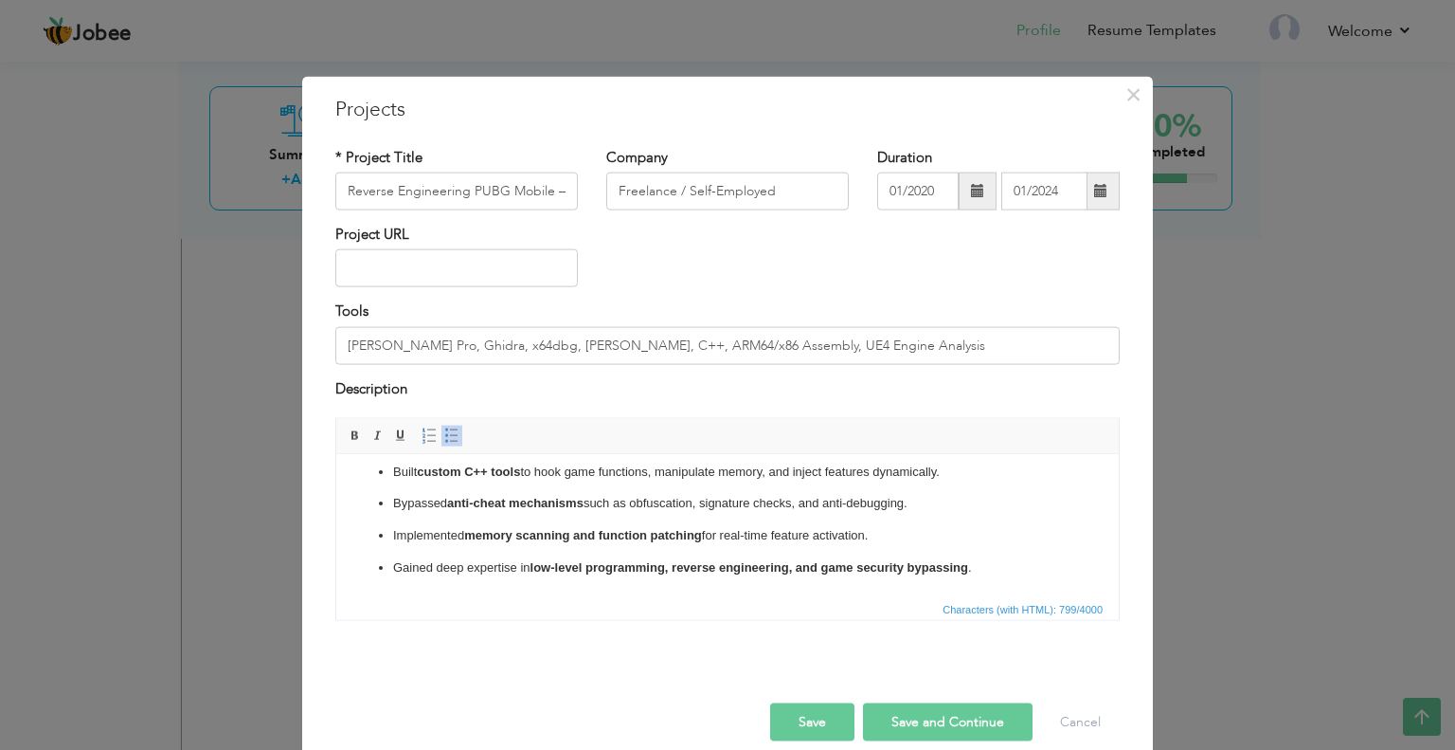
scroll to position [95, 0]
click at [795, 714] on button "Save" at bounding box center [812, 722] width 84 height 38
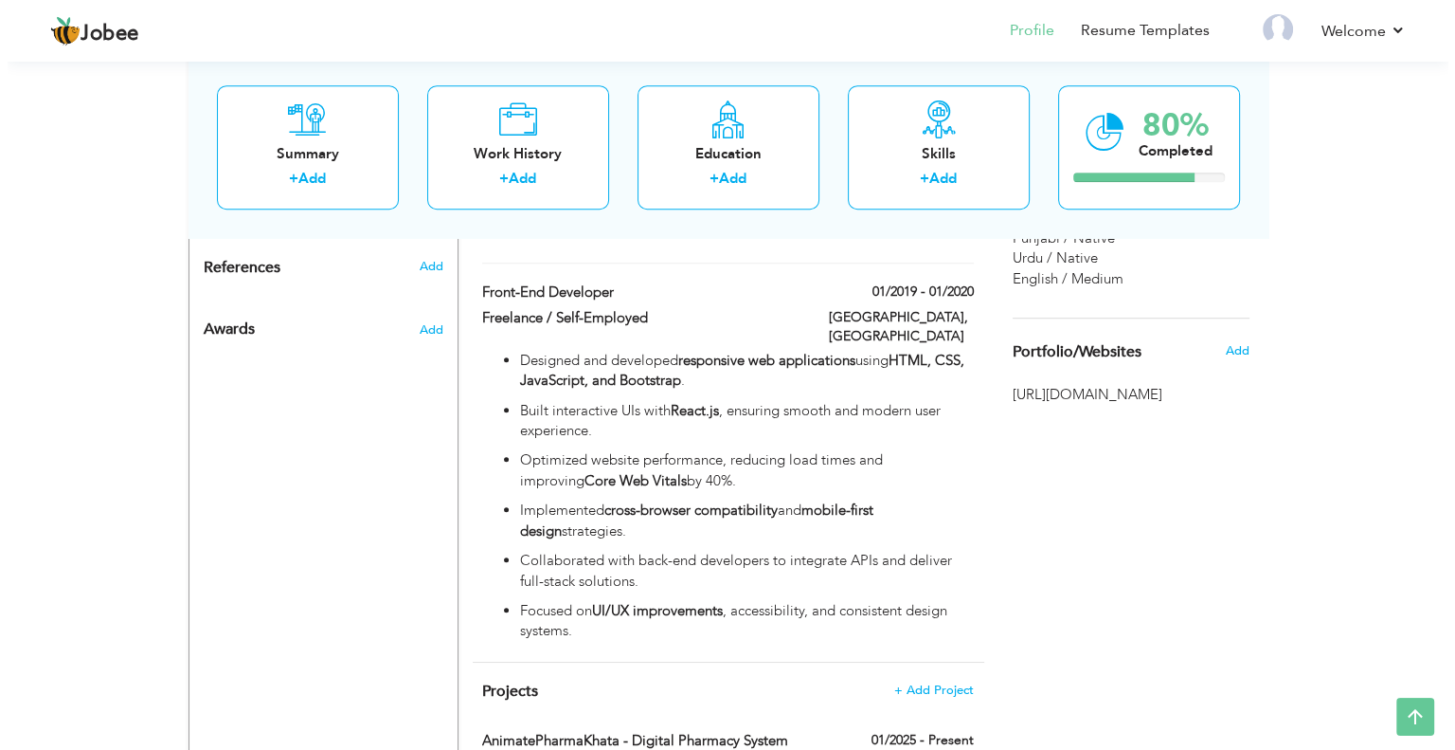
scroll to position [1339, 0]
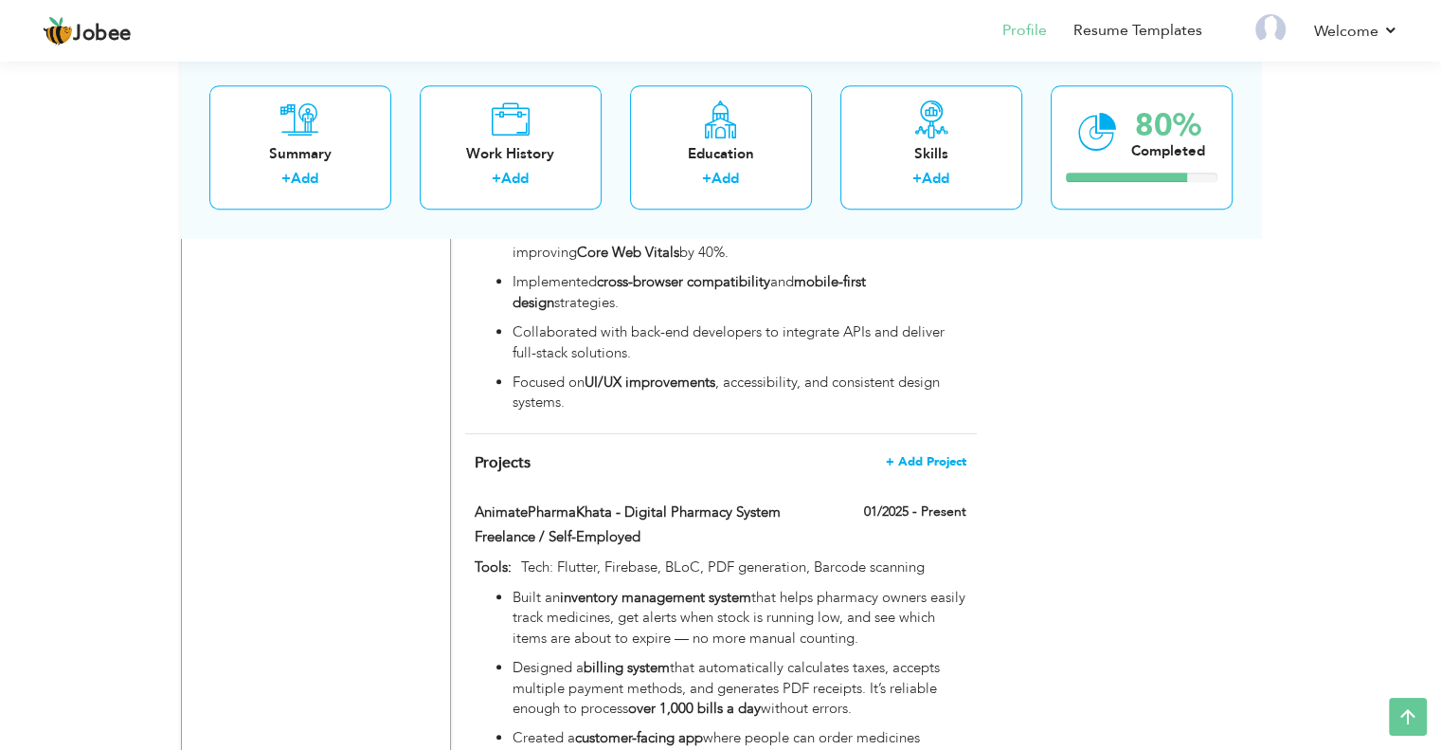
click at [924, 455] on span "+ Add Project" at bounding box center [926, 461] width 81 height 13
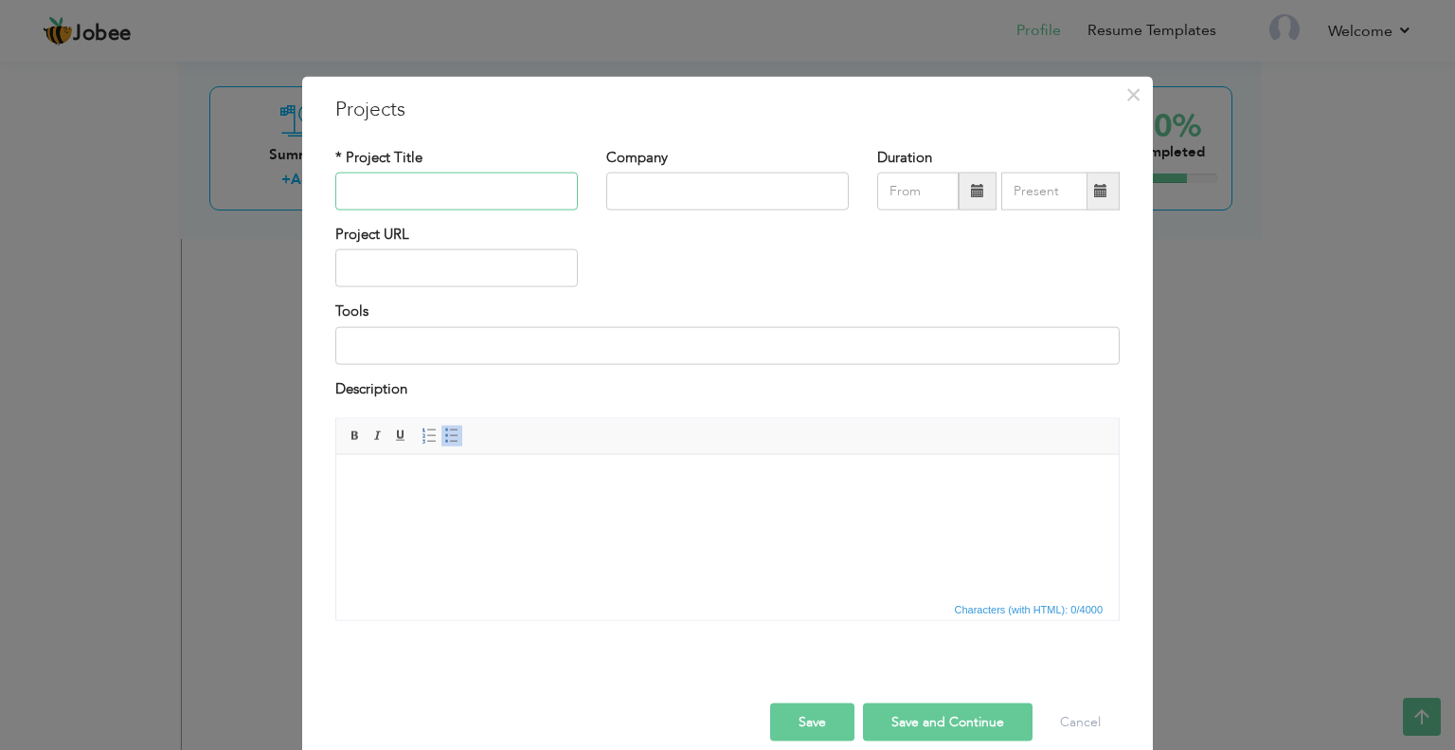
click at [444, 184] on input "text" at bounding box center [456, 191] width 243 height 38
click at [425, 192] on input "text" at bounding box center [456, 191] width 243 height 38
paste input "[URL][DOMAIN_NAME]"
type input "[URL][DOMAIN_NAME]"
click at [653, 194] on input "text" at bounding box center [727, 191] width 243 height 38
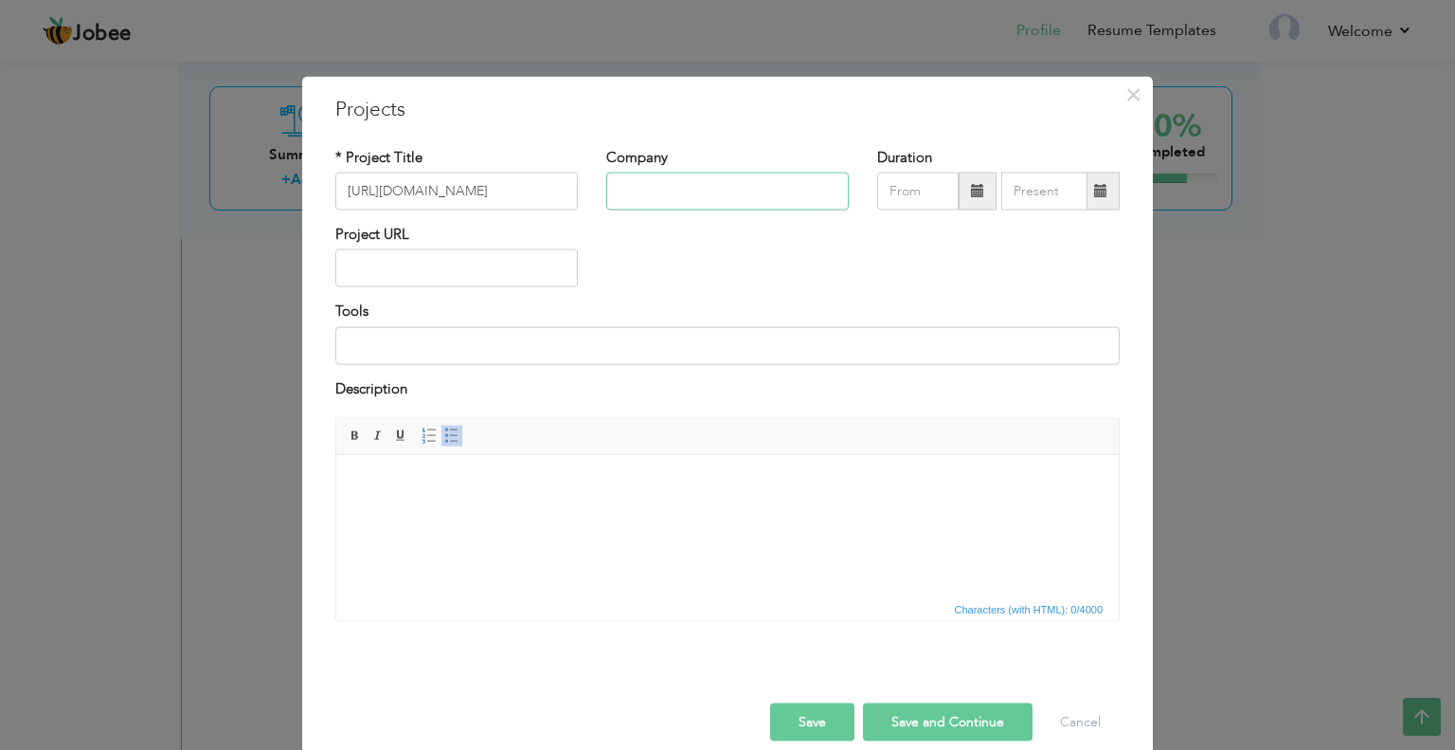
paste input "Freelance / Self-Employed"
type input "Freelance / Self-Employed"
click at [913, 195] on input "text" at bounding box center [917, 191] width 81 height 38
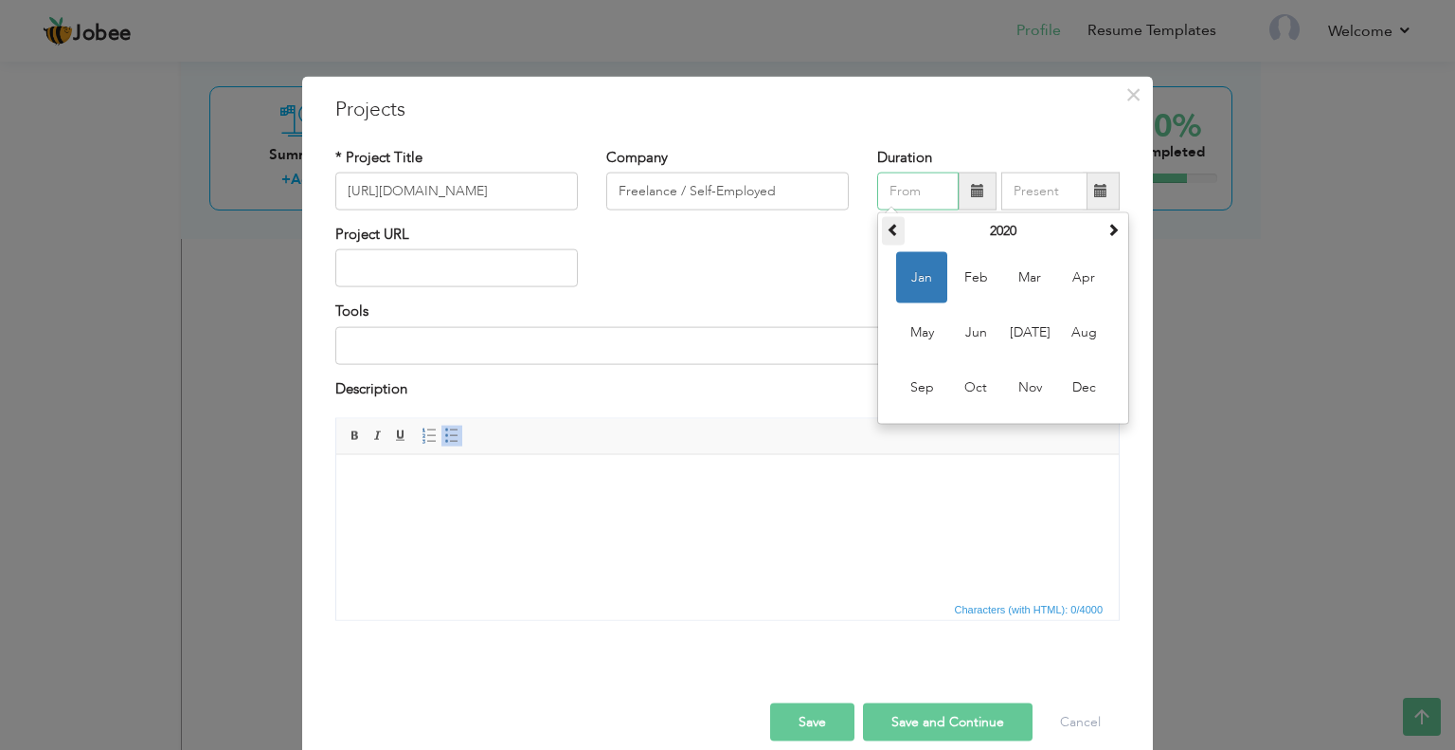
click at [887, 229] on span at bounding box center [893, 229] width 13 height 13
click at [916, 277] on span "Jan" at bounding box center [921, 277] width 51 height 51
type input "01/2019"
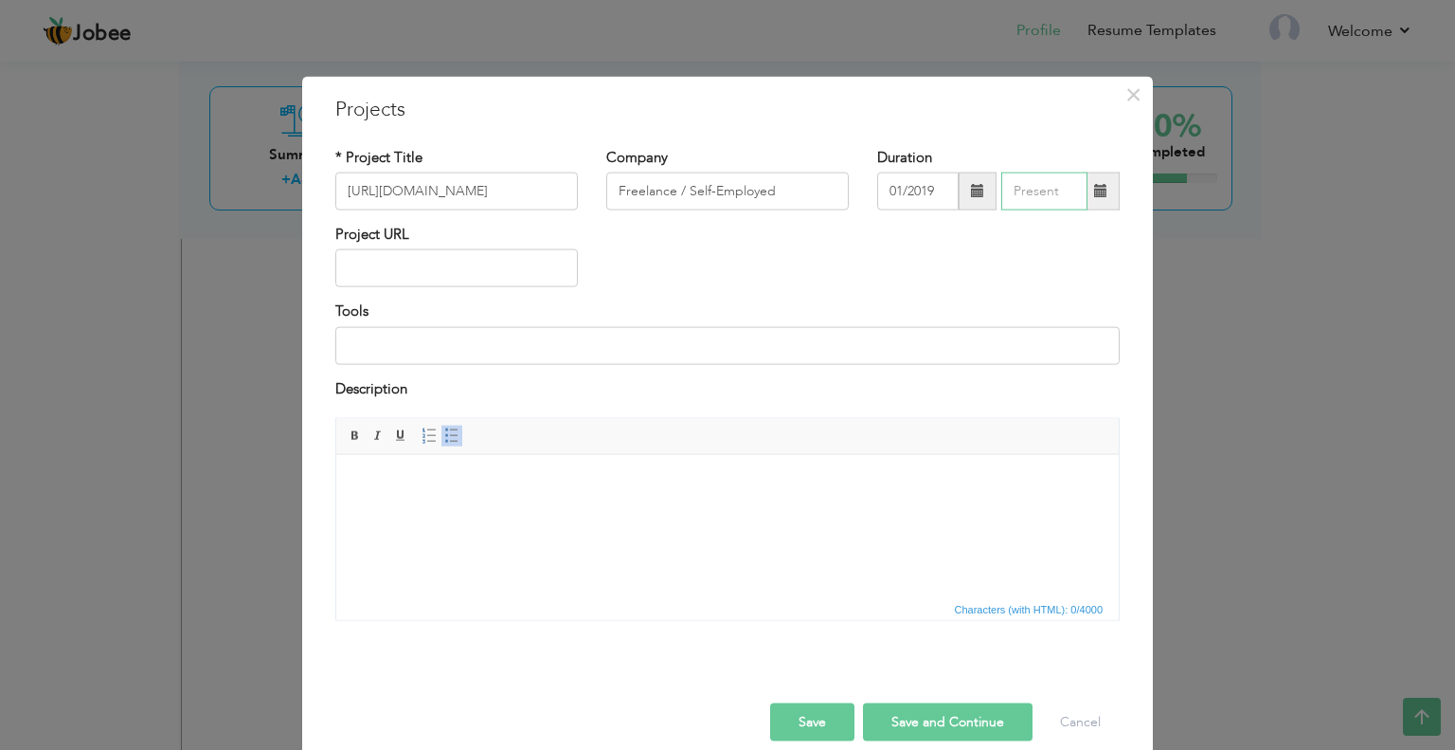
click at [1035, 200] on input "text" at bounding box center [1045, 191] width 86 height 38
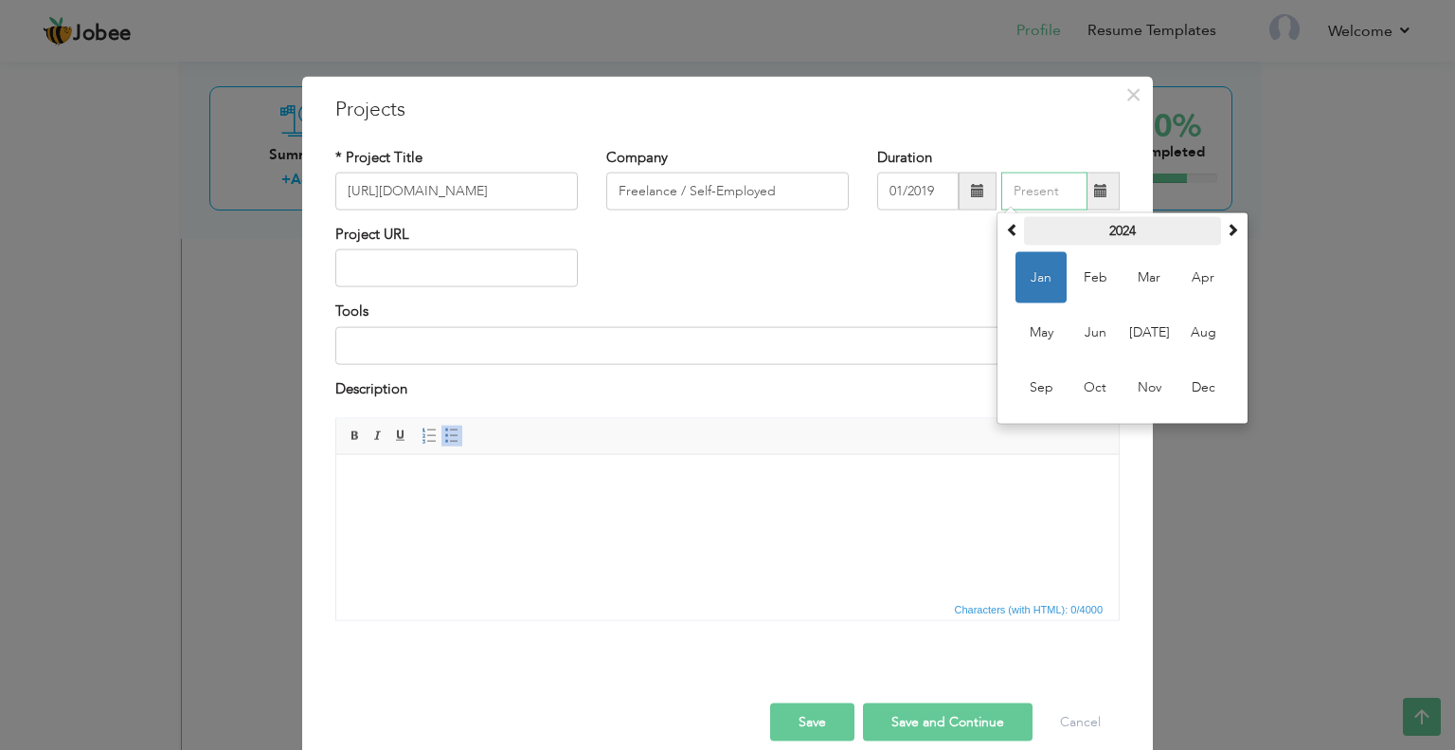
click at [1024, 230] on th "2024" at bounding box center [1122, 231] width 197 height 28
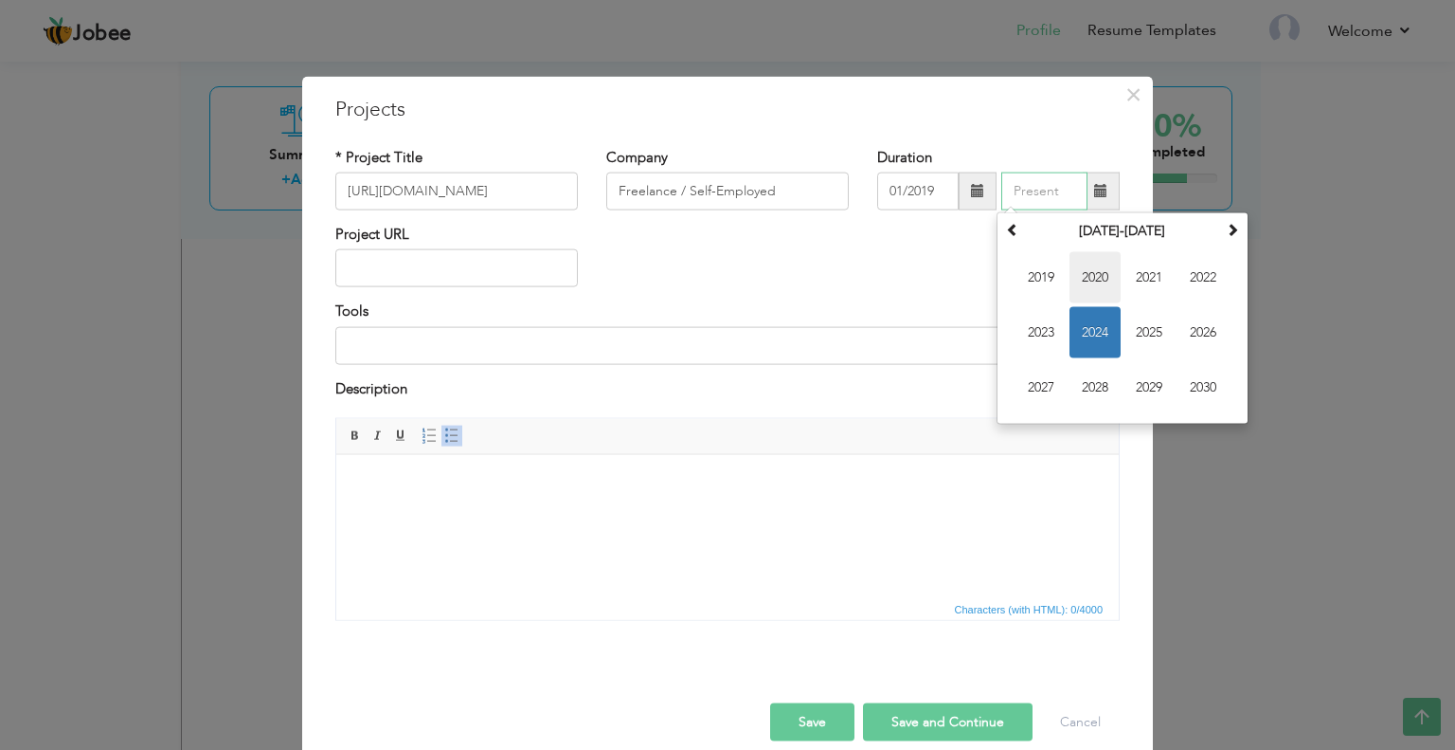
click at [1082, 280] on span "2020" at bounding box center [1095, 277] width 51 height 51
click at [1028, 280] on span "Jan" at bounding box center [1041, 277] width 51 height 51
type input "01/2020"
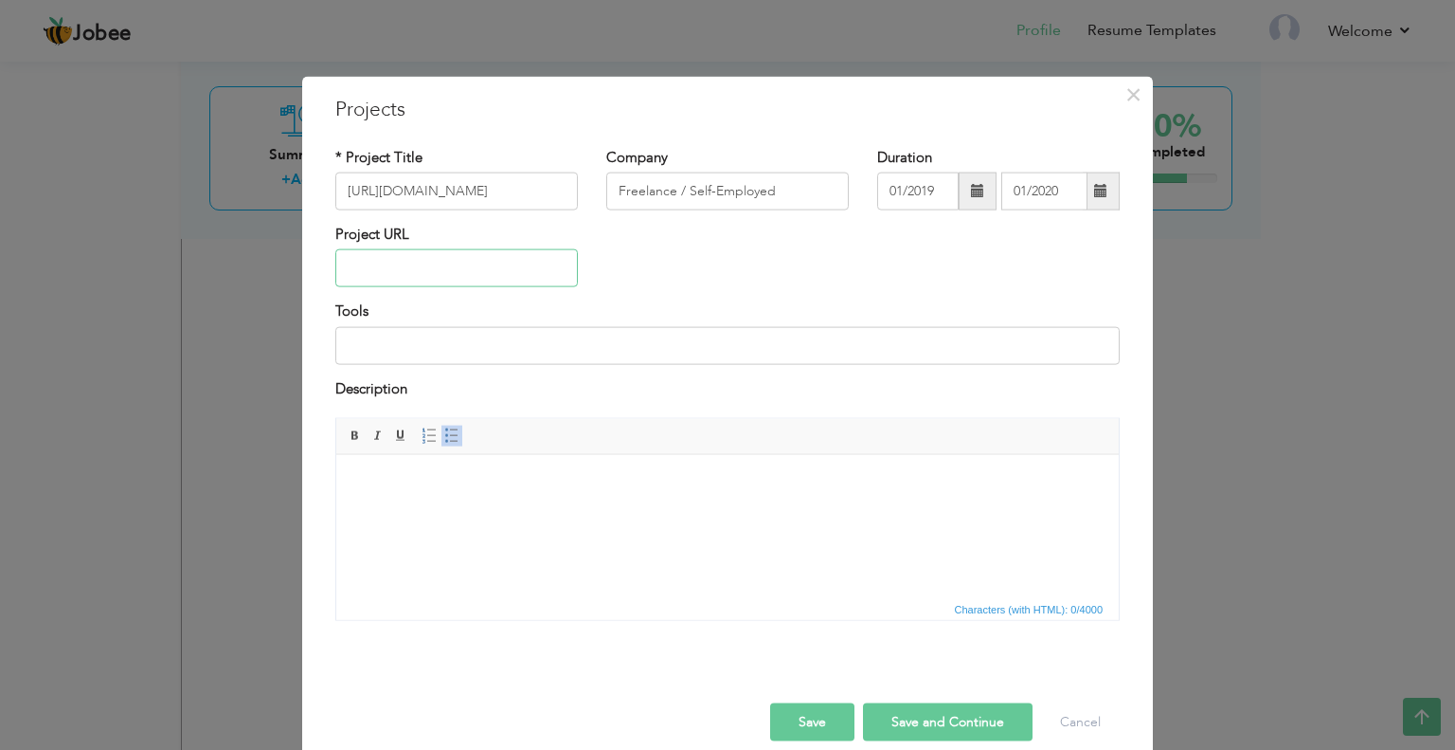
click at [461, 272] on input "text" at bounding box center [456, 268] width 243 height 38
paste input "Freelance / Self-Employed"
type input "Freelance / Self-Employed"
click at [486, 192] on input "[URL][DOMAIN_NAME]" at bounding box center [456, 191] width 243 height 38
drag, startPoint x: 497, startPoint y: 192, endPoint x: 292, endPoint y: 183, distance: 205.8
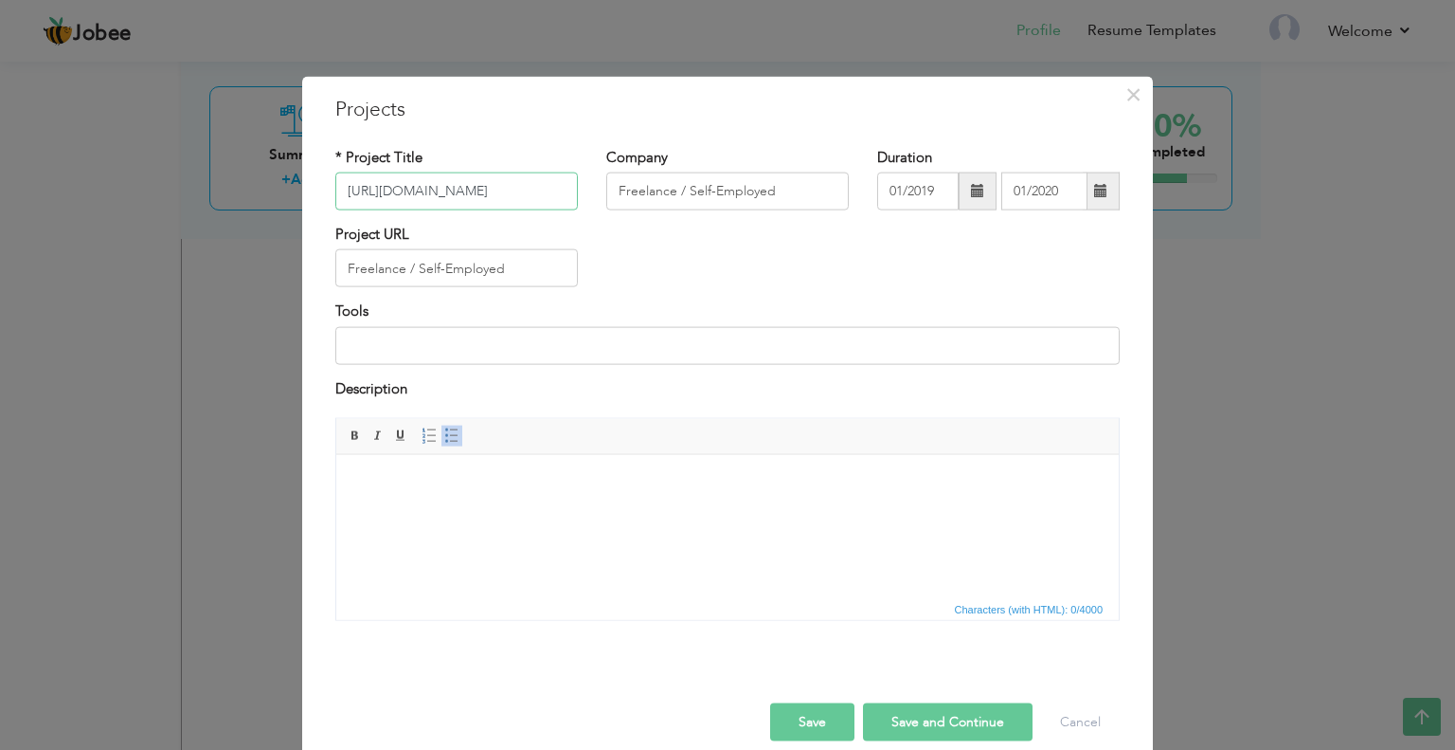
click at [292, 182] on div "× Projects * Project Title https://nskmedia.net/ Company Freelance / Self-Emplo…" at bounding box center [727, 375] width 1455 height 750
paste input "Software Licensing authentication system"
click at [497, 195] on input "Software Licensing authentication system" at bounding box center [456, 191] width 243 height 38
click at [446, 196] on input "Software Licensing authentication system" at bounding box center [456, 191] width 243 height 38
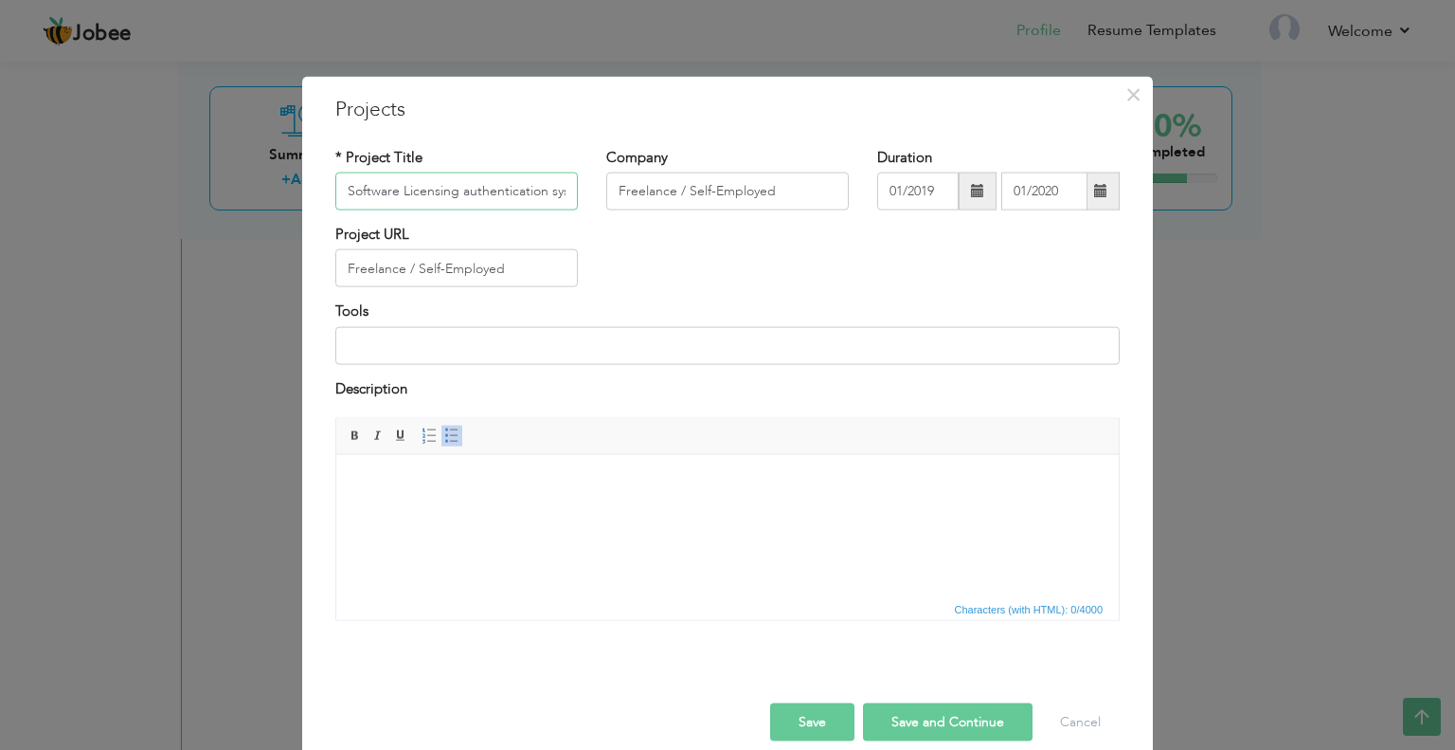
scroll to position [0, 27]
drag, startPoint x: 466, startPoint y: 192, endPoint x: 651, endPoint y: 191, distance: 184.8
click at [651, 191] on div "* Project Title Software Licensing authentication system Company Freelance / Se…" at bounding box center [727, 185] width 813 height 77
type input "Software Licensing authentication system"
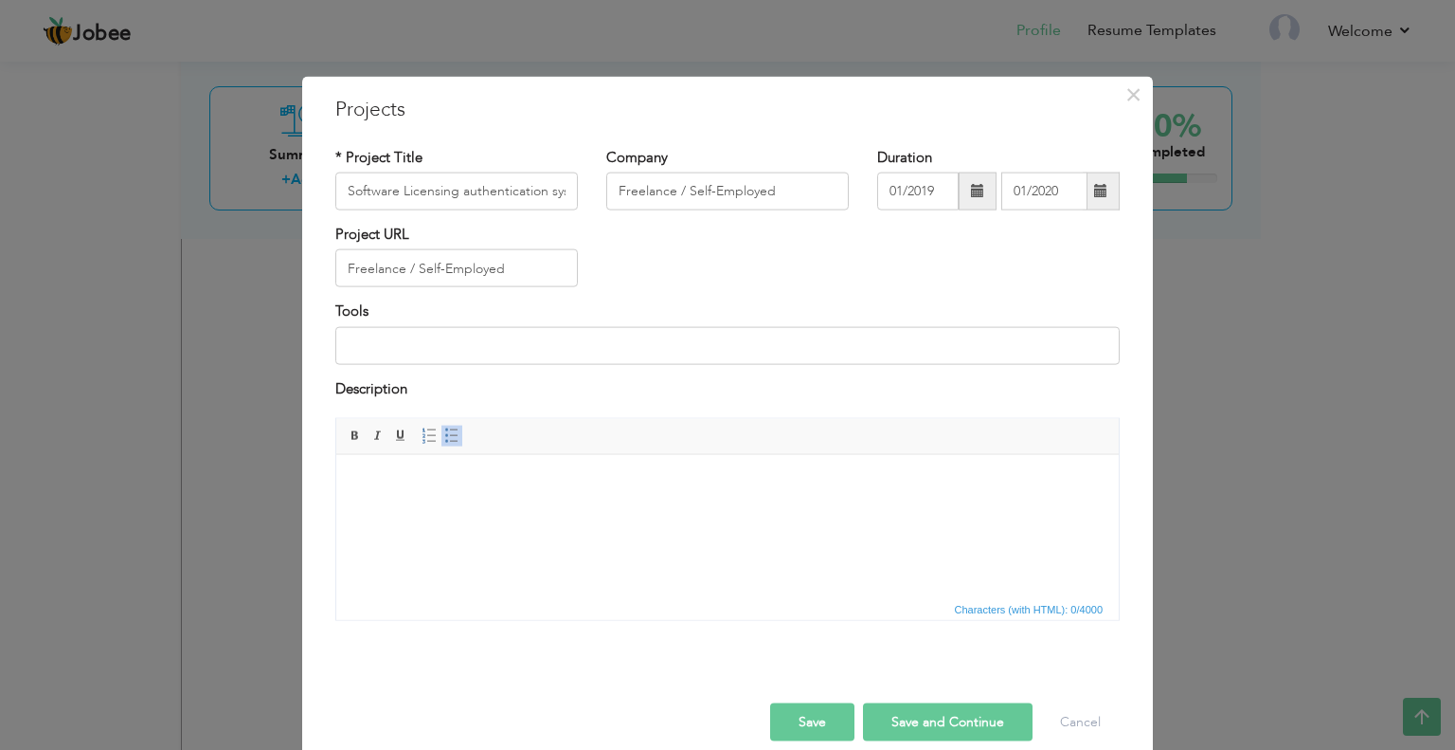
click at [655, 248] on div "Project URL Freelance / Self-Employed" at bounding box center [727, 263] width 813 height 77
click at [473, 348] on input at bounding box center [727, 345] width 785 height 38
paste input "HTML, CSS, JavaScript, Bootstrap, React.js"
type input "HTML, CSS, JavaScript, Bootstrap, React.js"
click at [413, 491] on body at bounding box center [727, 483] width 745 height 20
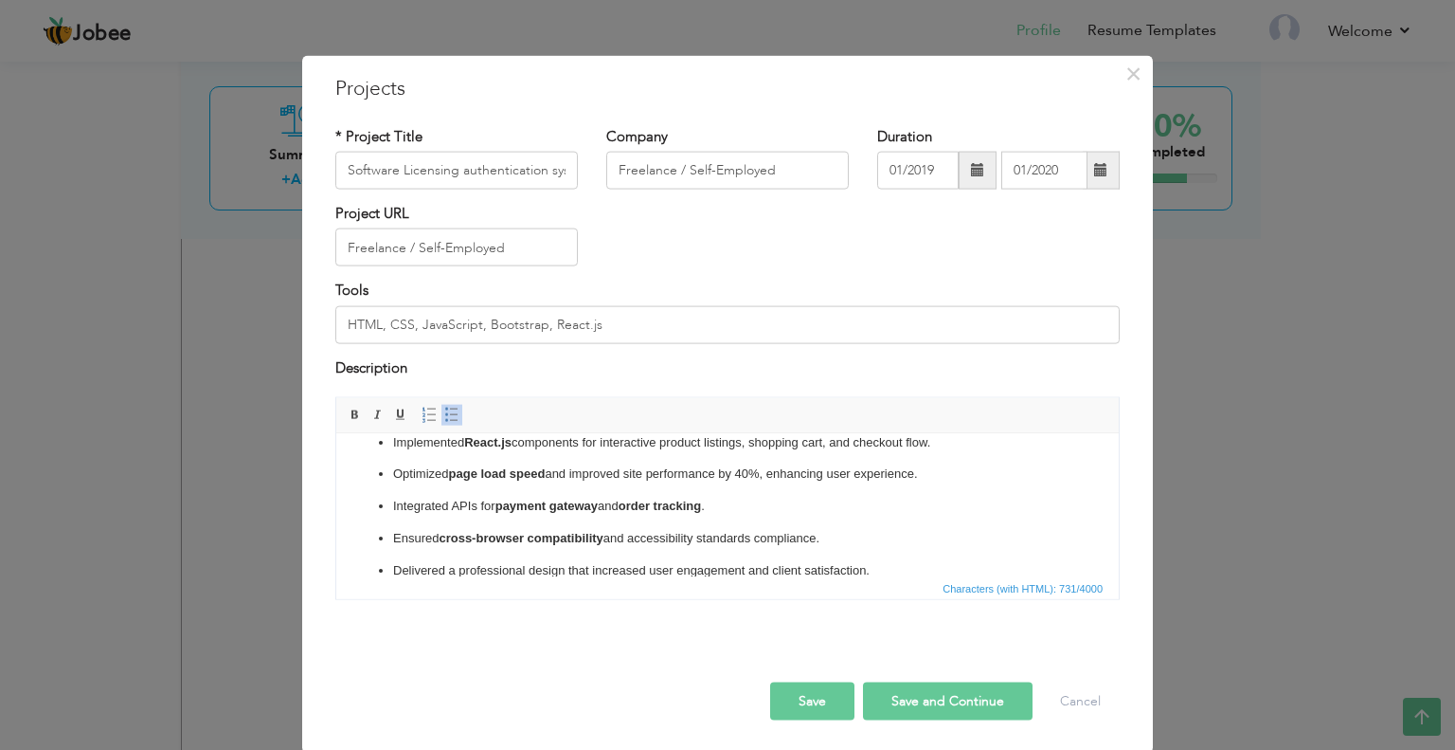
scroll to position [23, 0]
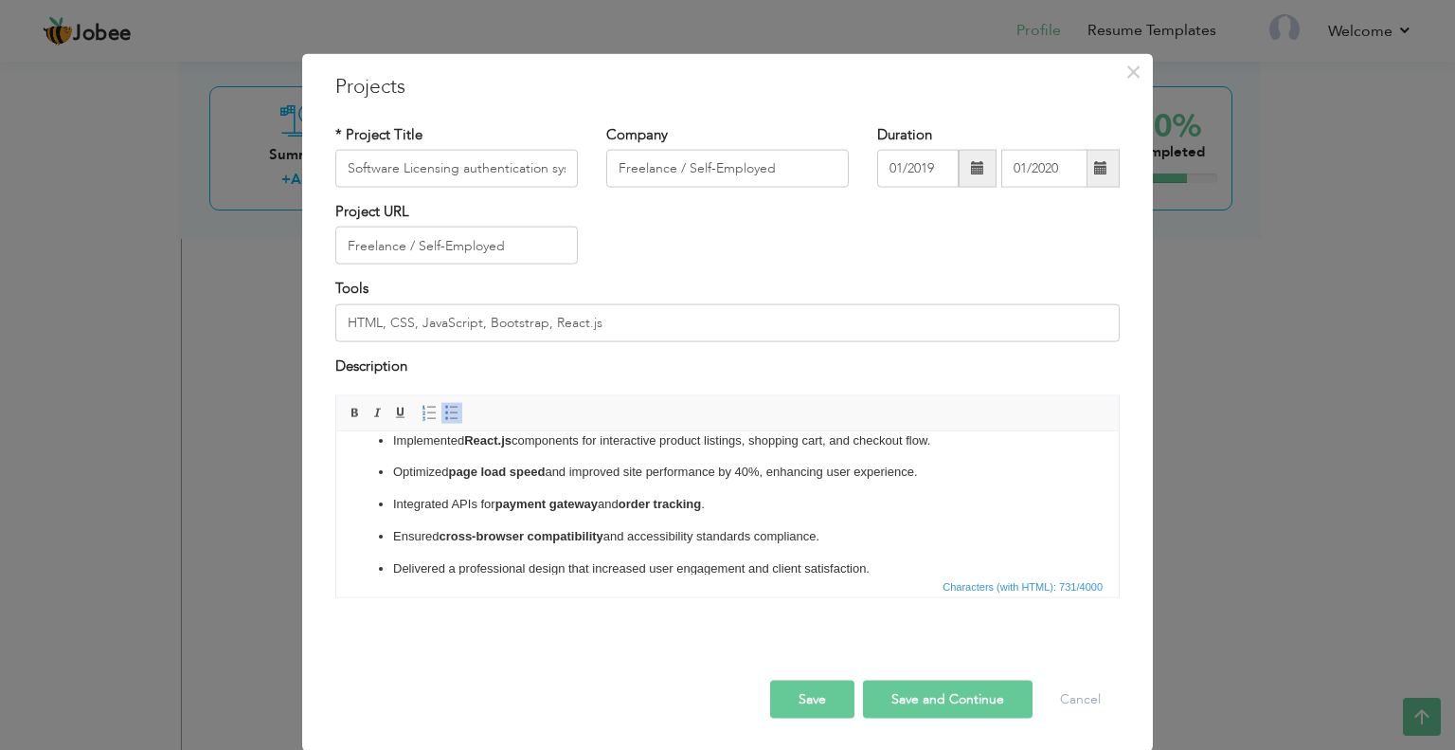
click at [404, 243] on input "Freelance / Self-Employed" at bounding box center [456, 245] width 243 height 38
click at [459, 245] on input "Freelance / Self-Employed" at bounding box center [456, 245] width 243 height 38
paste input "[URL][DOMAIN_NAME]"
type input "[URL][DOMAIN_NAME]"
click at [803, 700] on button "Save" at bounding box center [812, 699] width 84 height 38
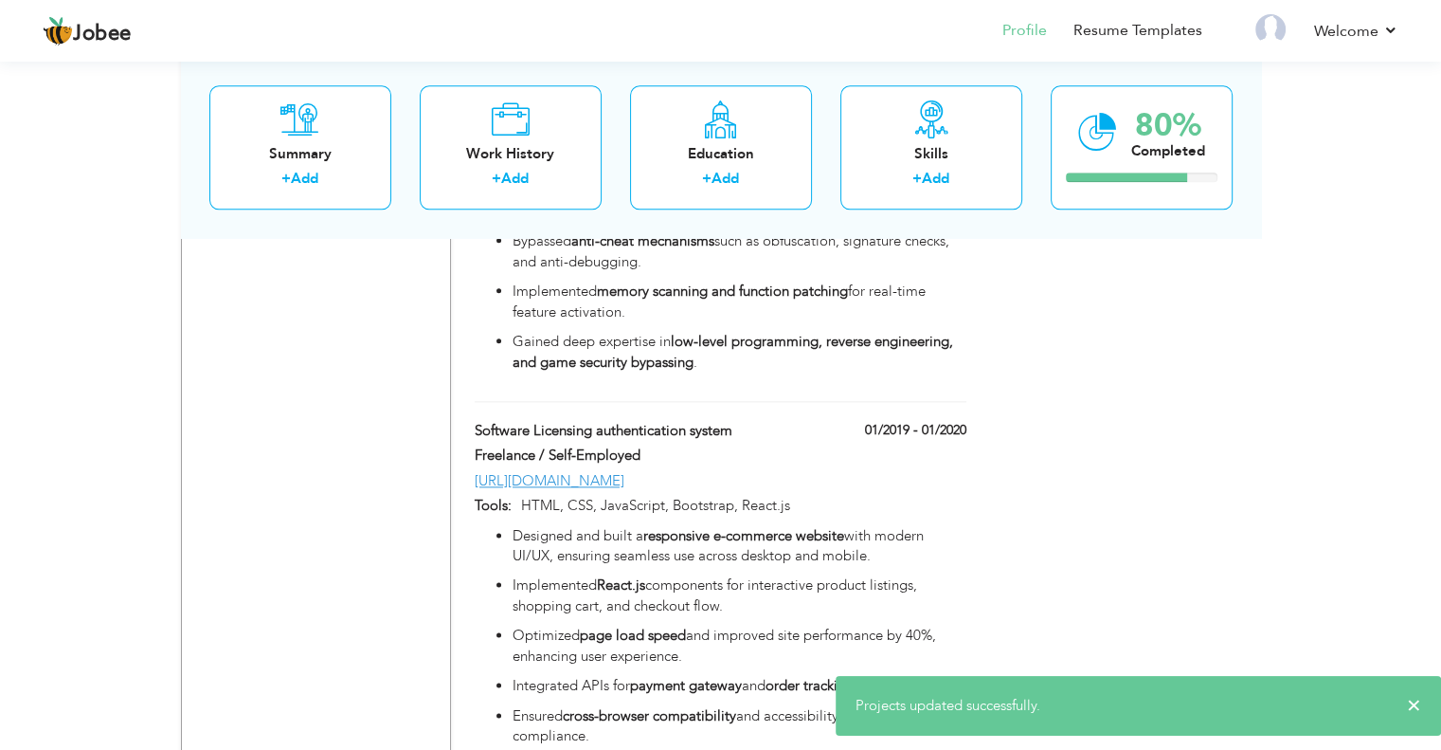
scroll to position [2331, 0]
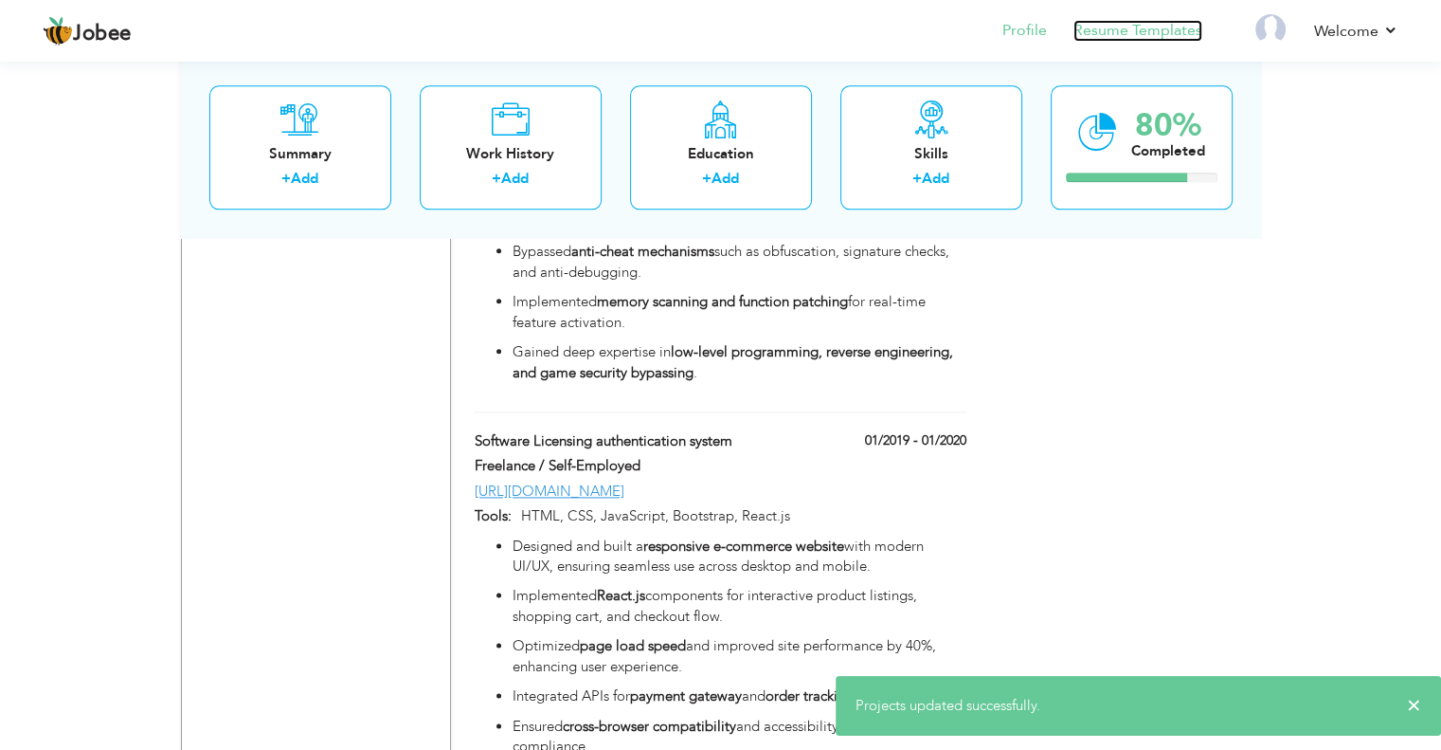
click at [1103, 25] on link "Resume Templates" at bounding box center [1138, 31] width 129 height 22
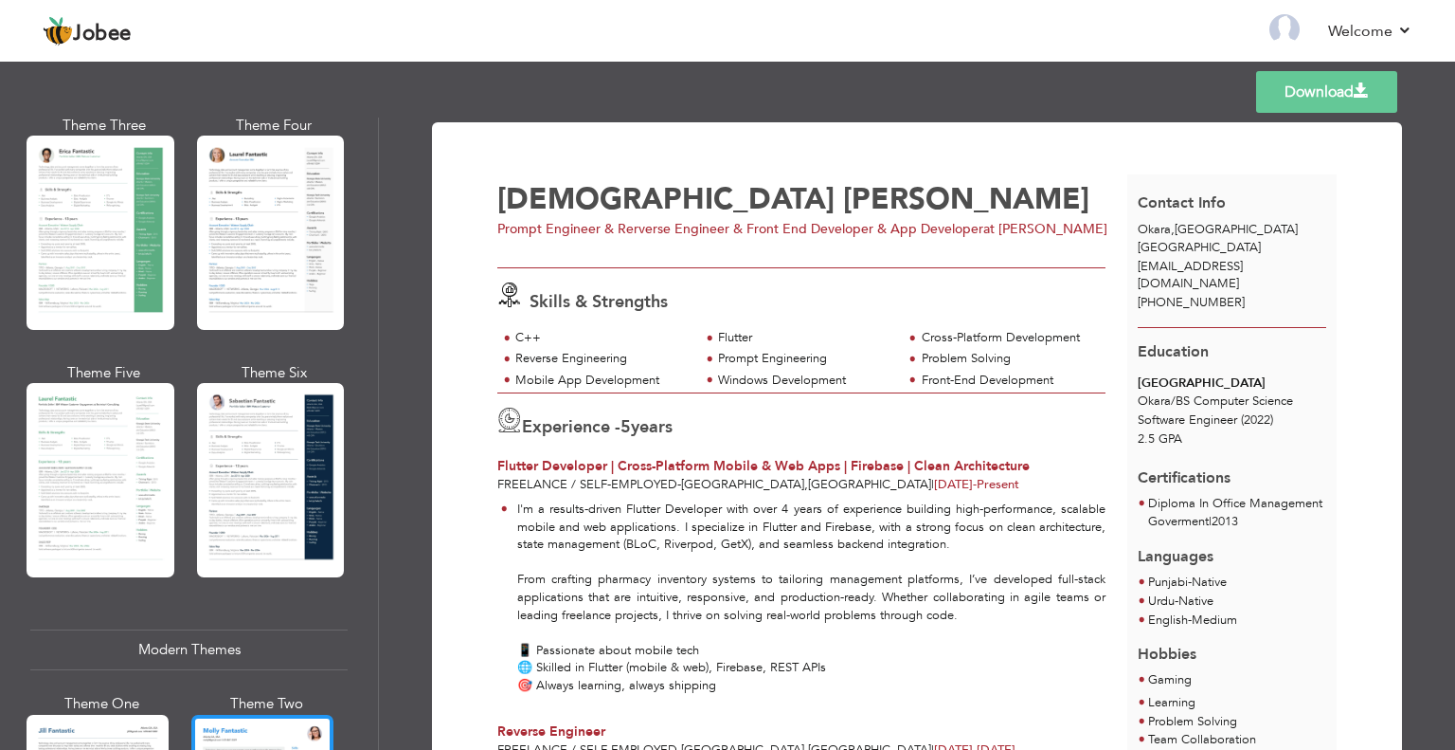
scroll to position [569, 0]
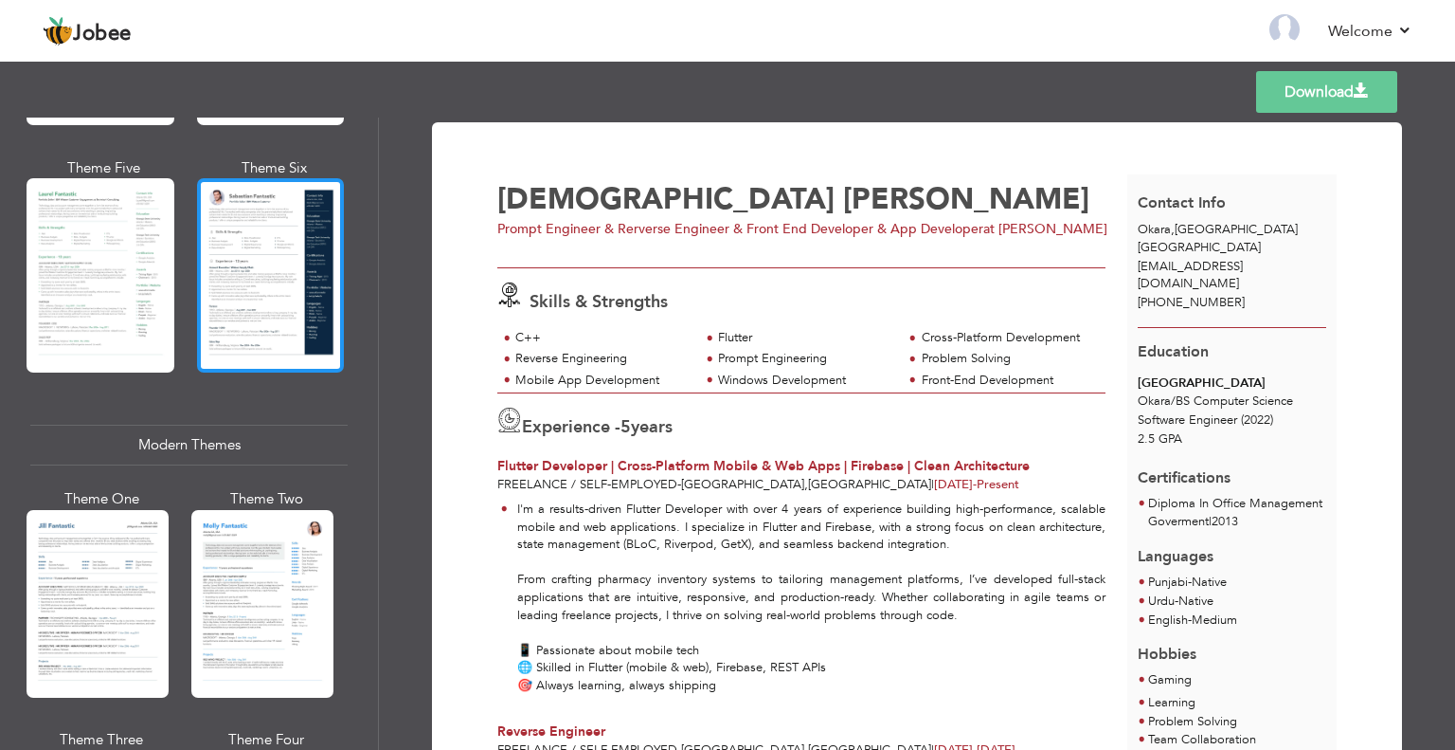
click at [272, 269] on div at bounding box center [271, 275] width 148 height 194
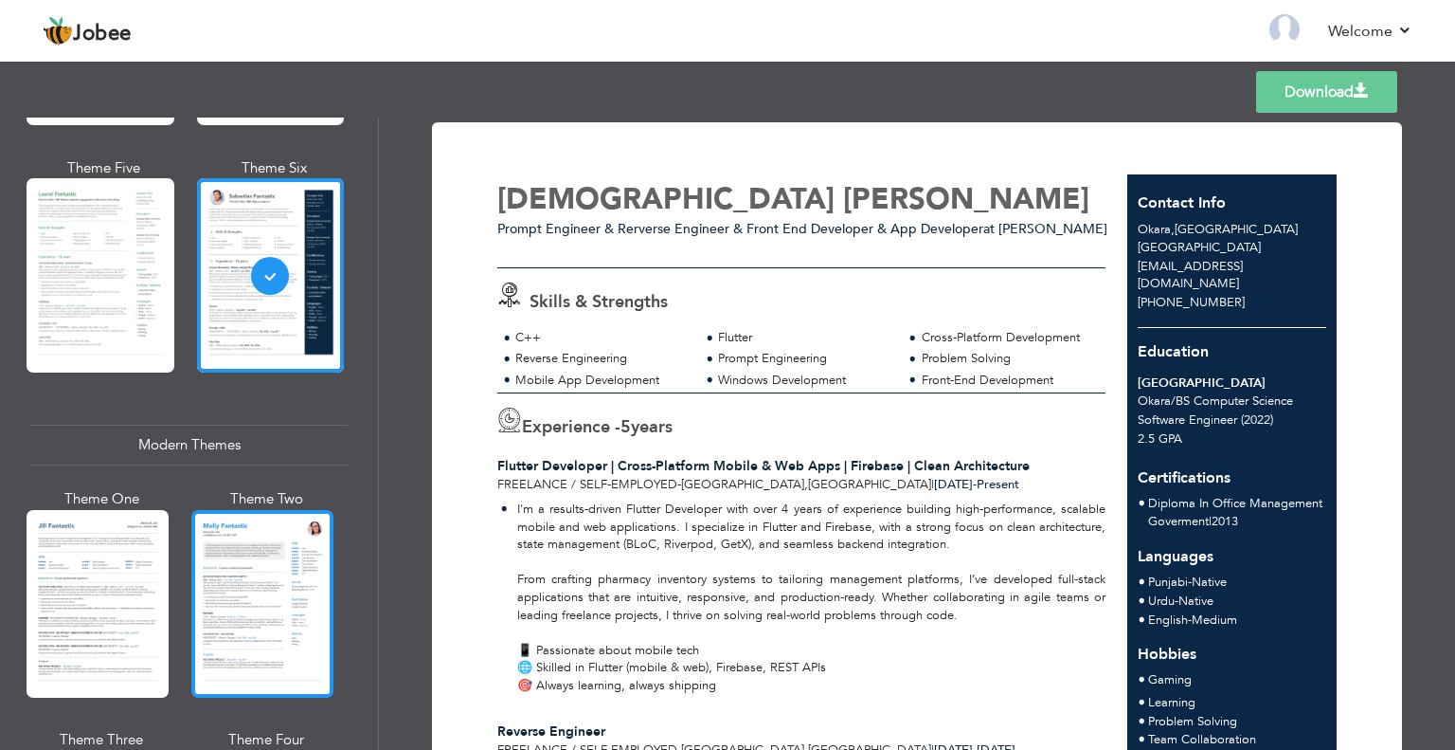
click at [250, 633] on div at bounding box center [262, 604] width 142 height 188
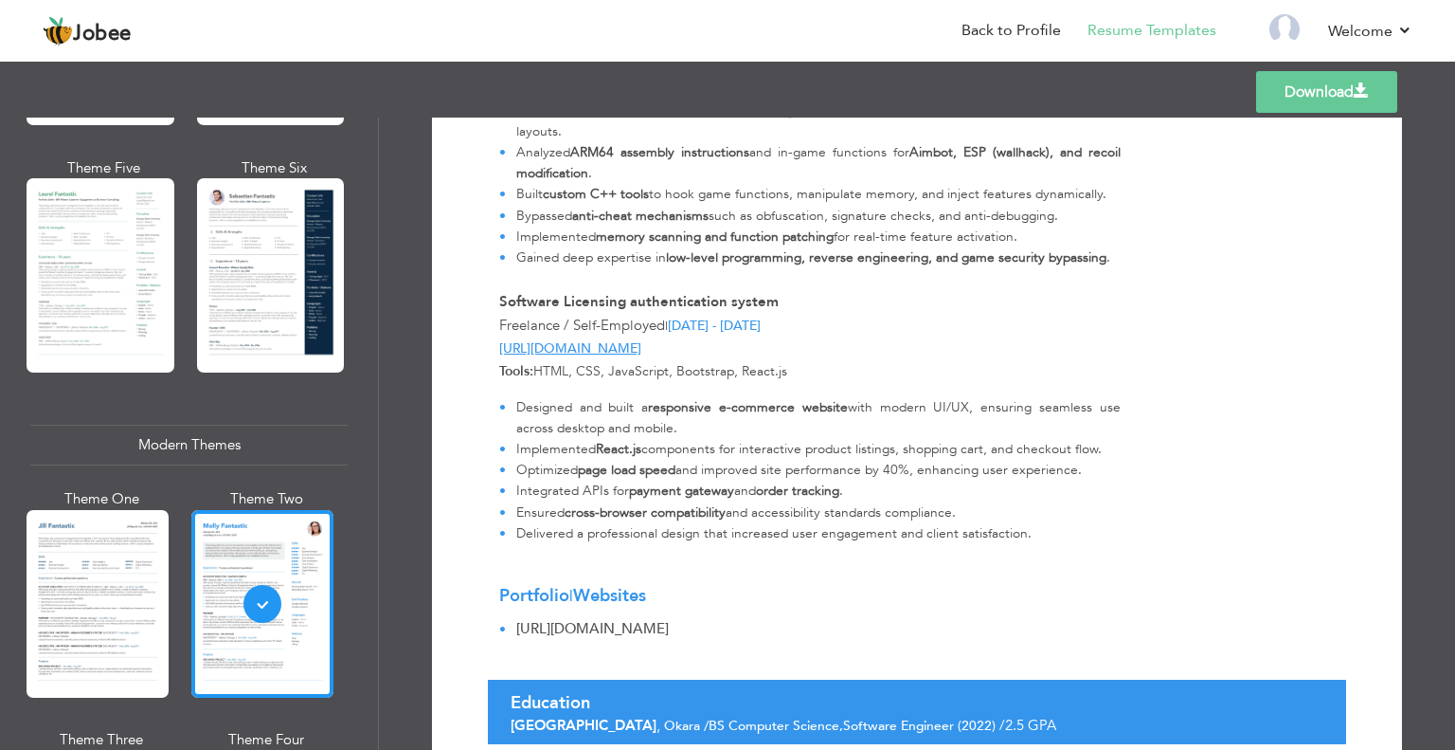
scroll to position [1721, 0]
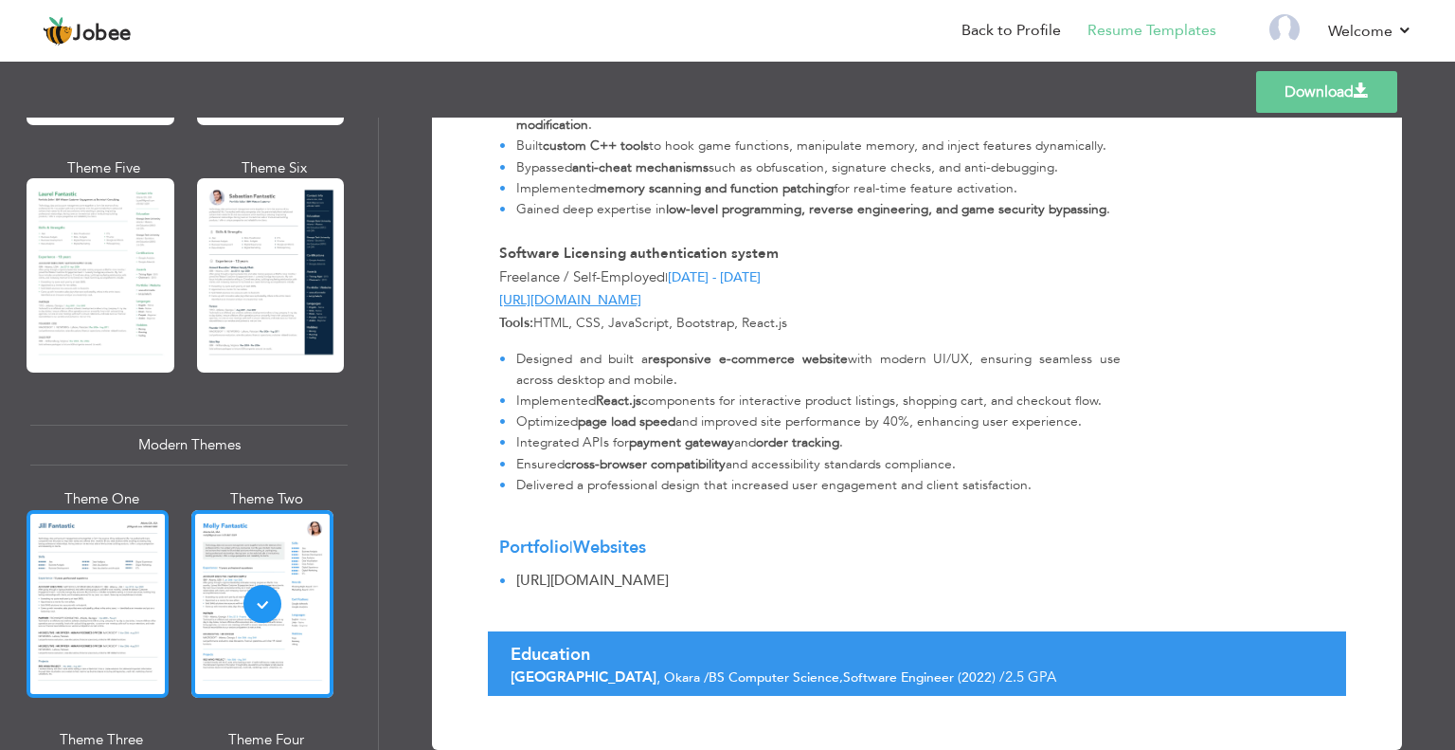
click at [121, 581] on div at bounding box center [98, 604] width 142 height 188
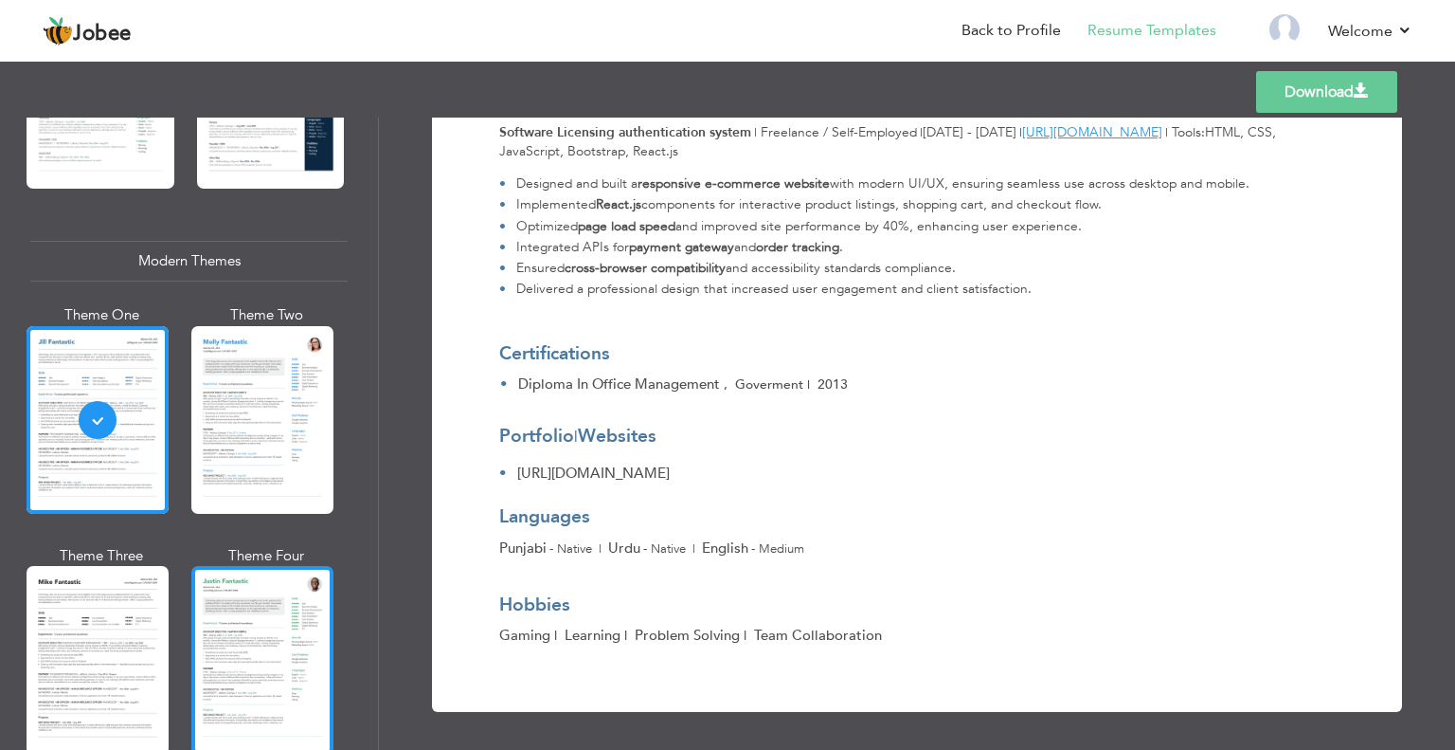
scroll to position [853, 0]
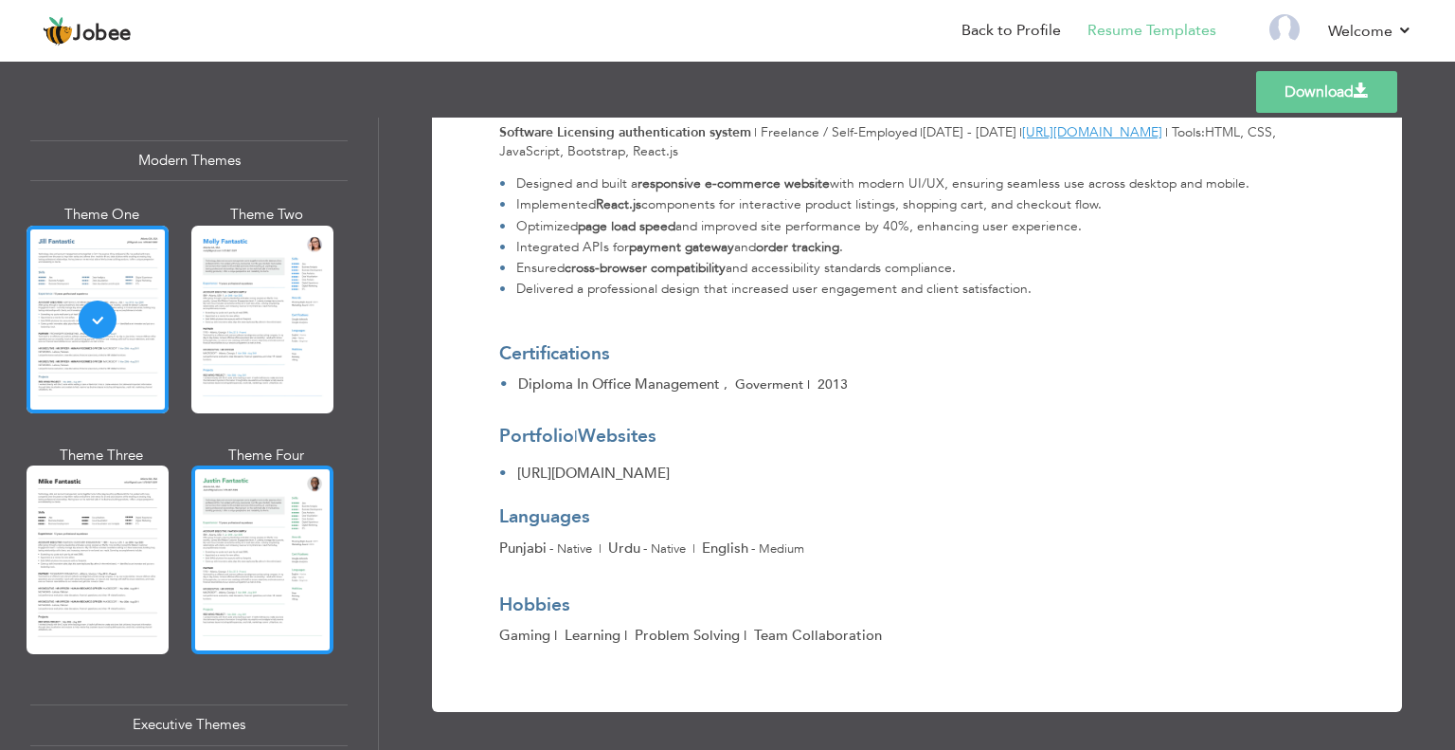
click at [216, 575] on div at bounding box center [262, 559] width 142 height 188
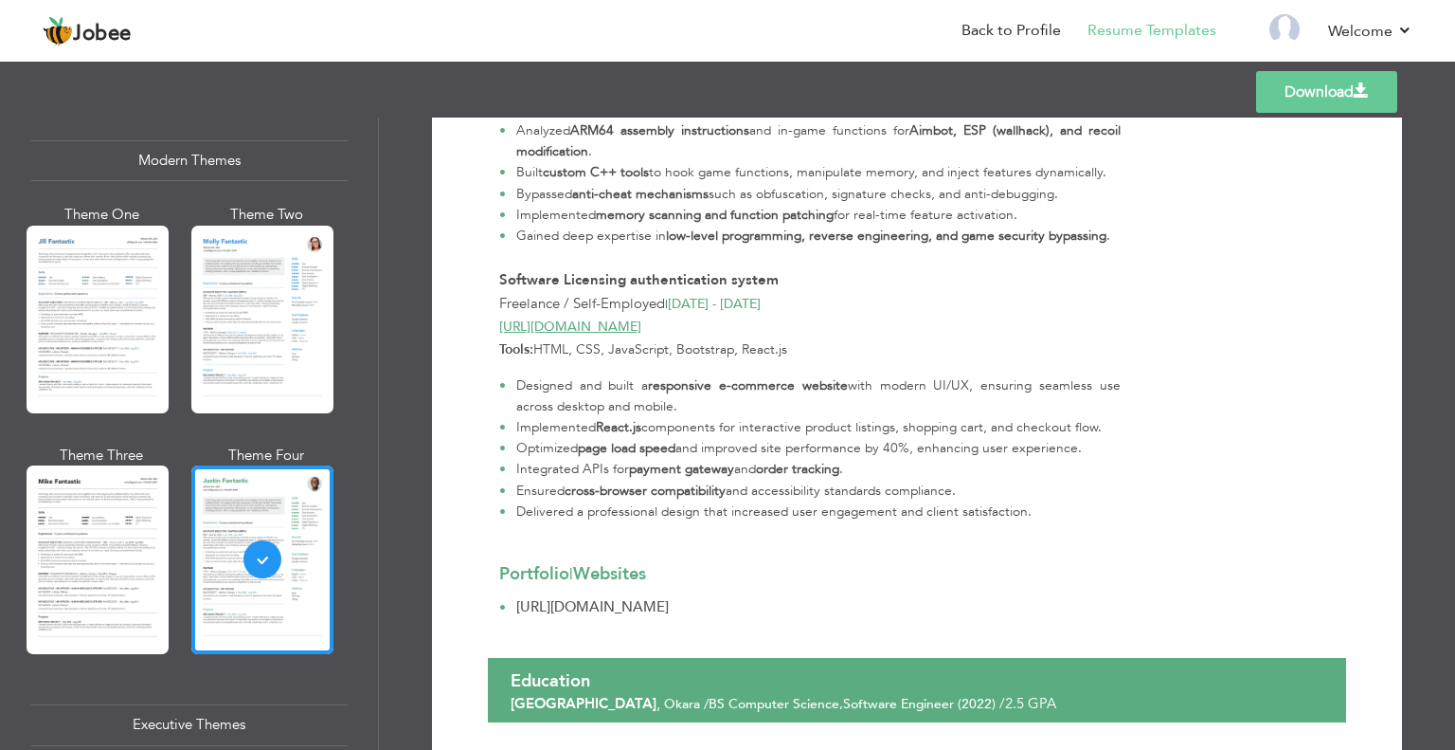
scroll to position [1721, 0]
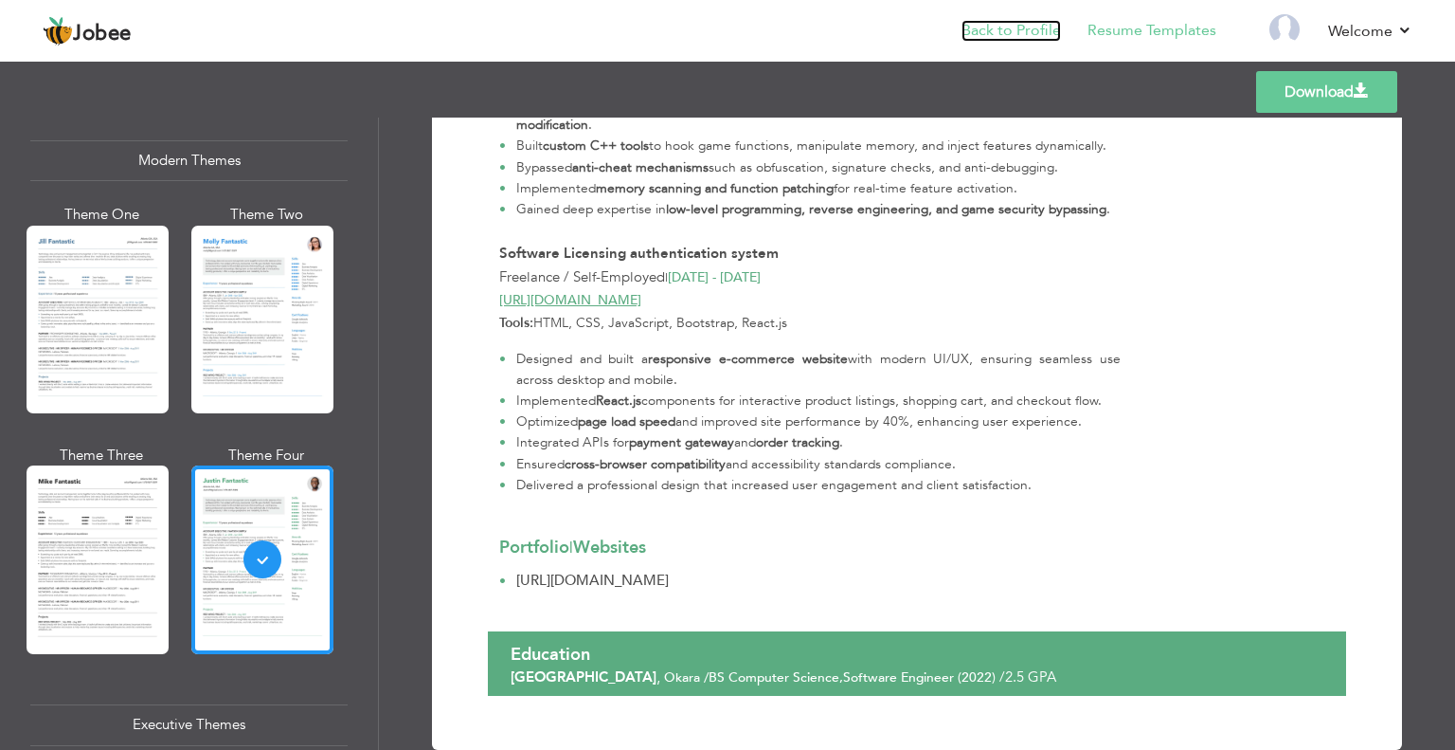
click at [1005, 30] on link "Back to Profile" at bounding box center [1011, 31] width 99 height 22
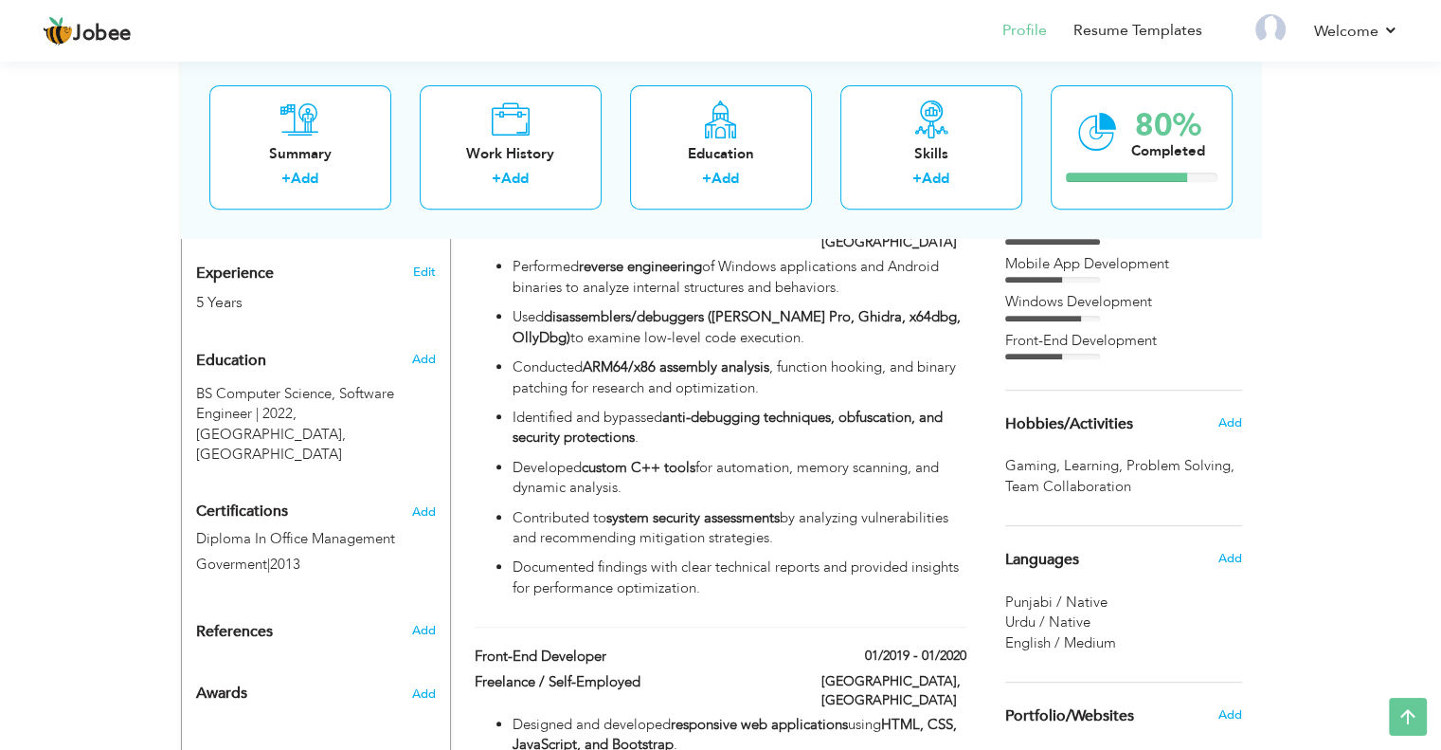
scroll to position [758, 0]
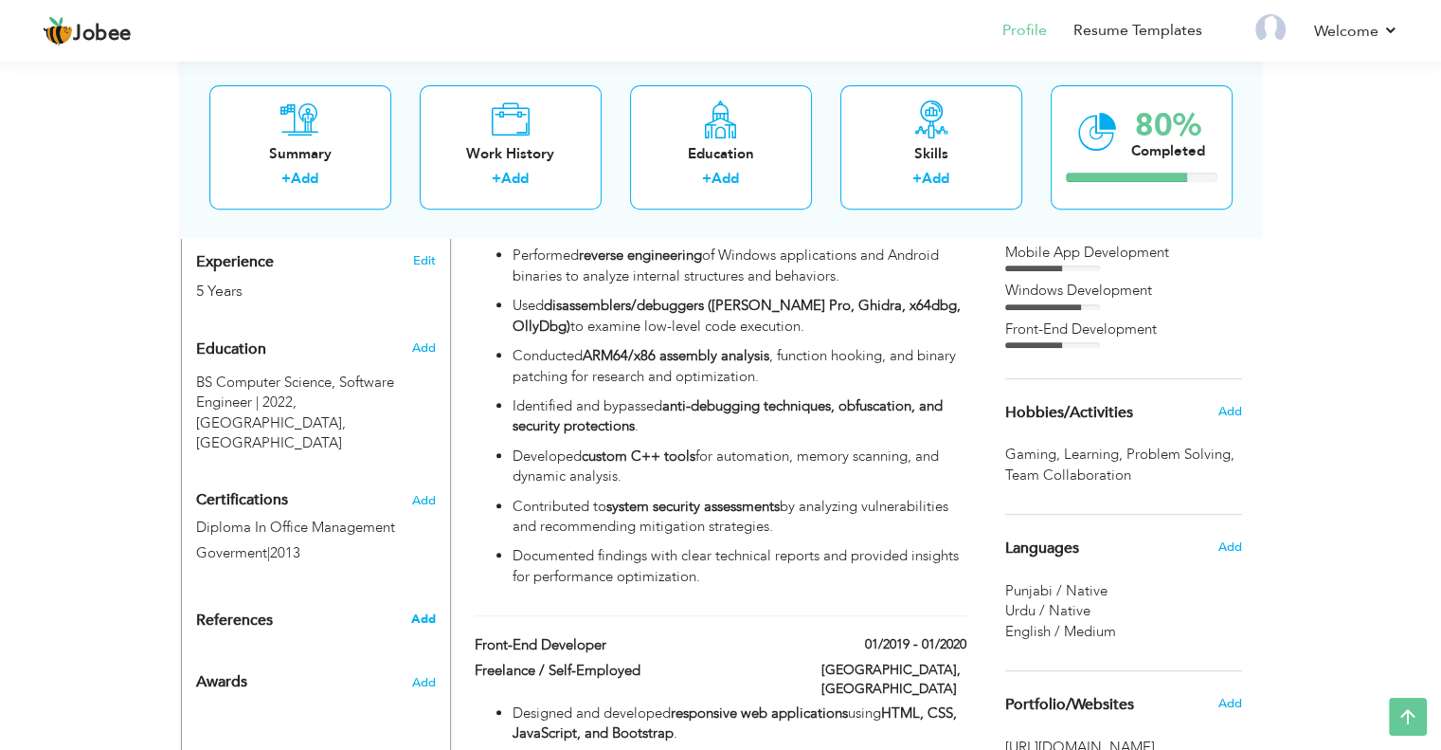
click at [418, 610] on span "Add" at bounding box center [422, 618] width 25 height 17
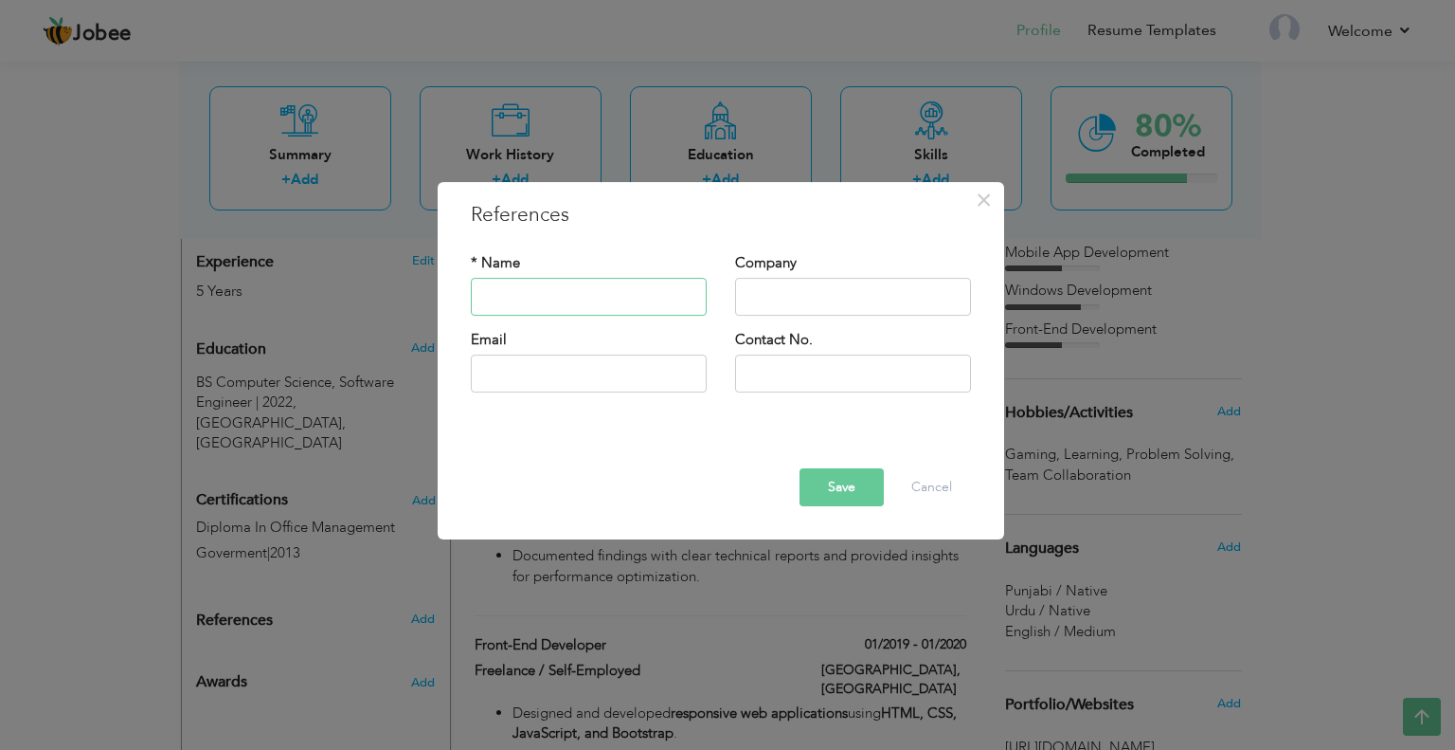
click at [570, 289] on input "text" at bounding box center [589, 297] width 236 height 38
click at [595, 292] on input "text" at bounding box center [589, 297] width 236 height 38
type input "o"
type input "m"
type input "[PERSON_NAME]"
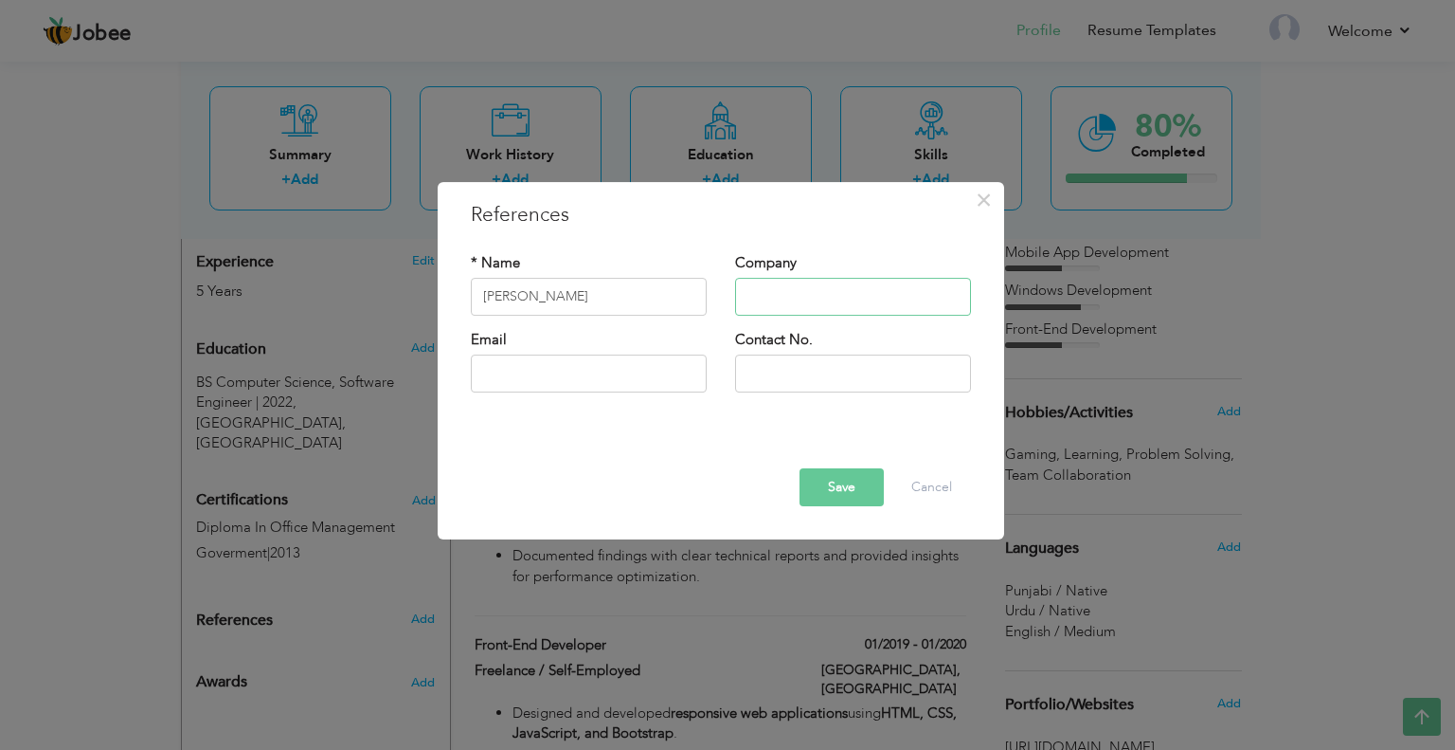
click at [781, 312] on input "text" at bounding box center [853, 297] width 236 height 38
paste input "[URL][DOMAIN_NAME]"
type input "[URL][DOMAIN_NAME]"
click at [534, 384] on input "text" at bounding box center [589, 373] width 236 height 38
type input "[EMAIL_ADDRESS][DOMAIN_NAME]"
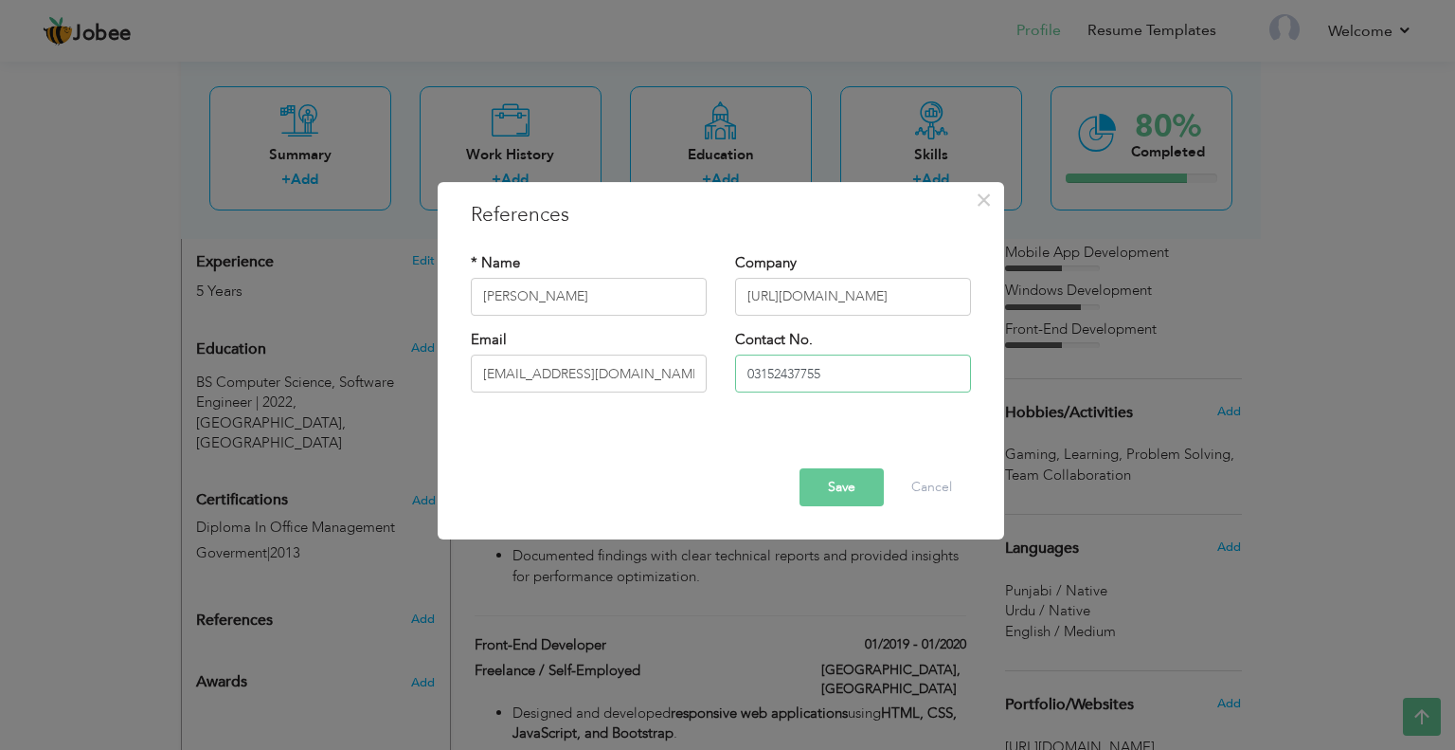
click at [754, 369] on input "03152437755" at bounding box center [853, 373] width 236 height 38
click at [741, 376] on input "923152437755" at bounding box center [853, 373] width 236 height 38
type input "[PHONE_NUMBER]"
click at [842, 485] on button "Save" at bounding box center [842, 487] width 84 height 38
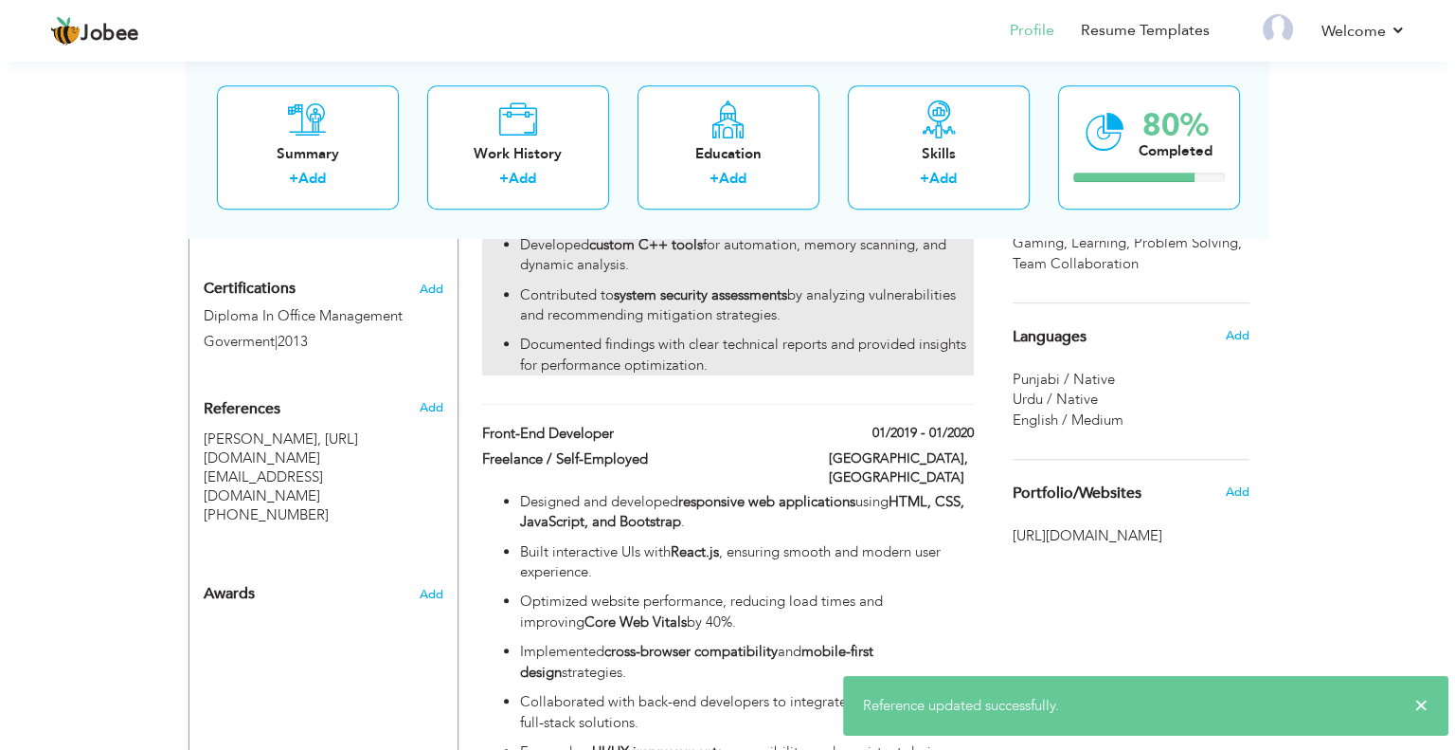
scroll to position [948, 0]
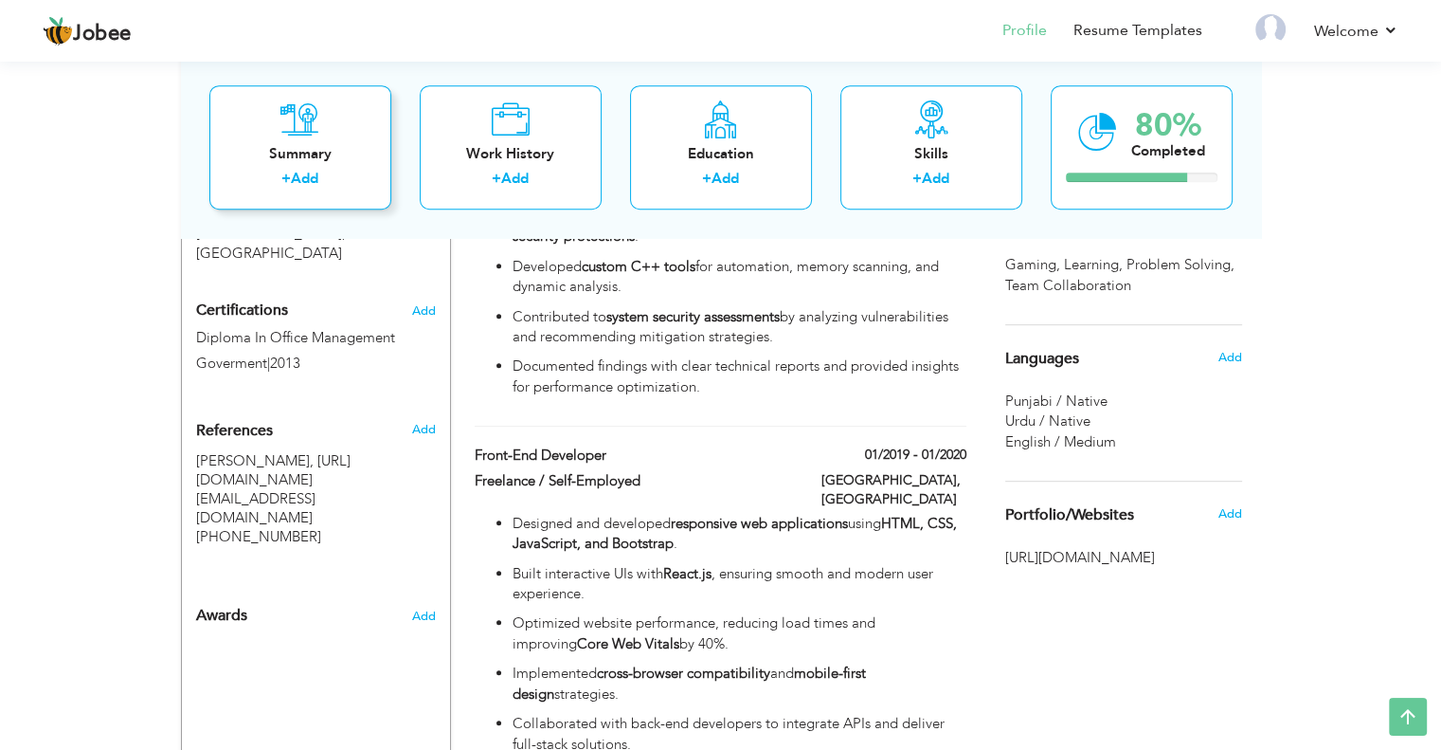
click at [334, 166] on div "Summary + Add" at bounding box center [300, 147] width 182 height 124
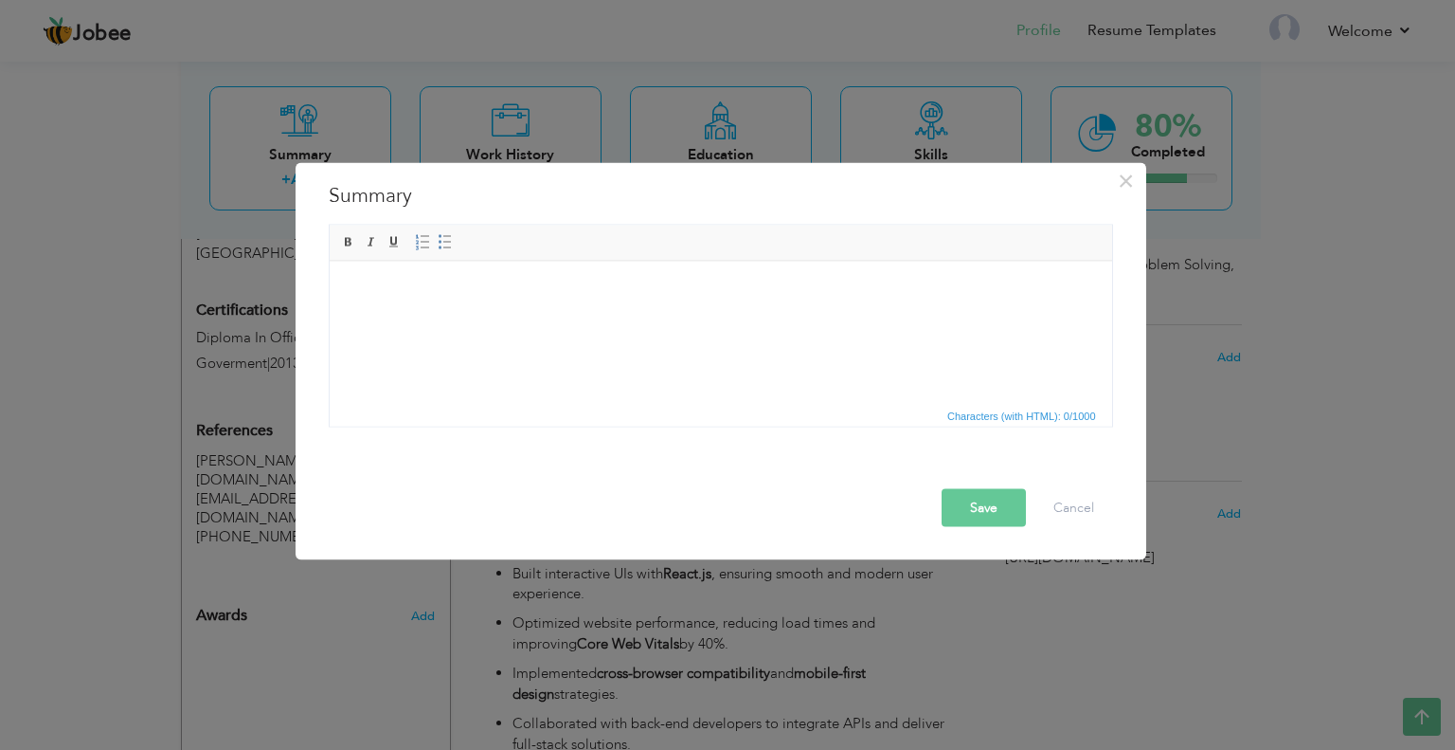
paste body
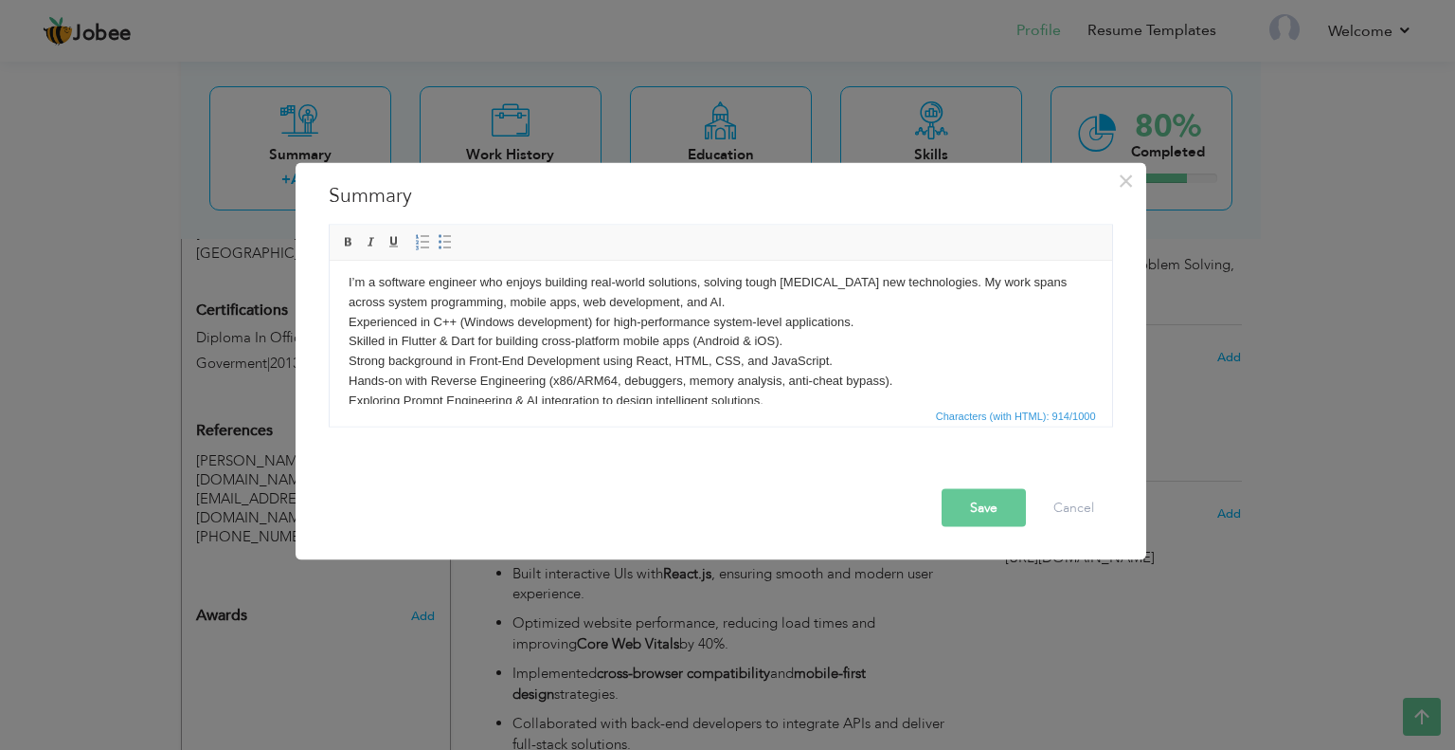
scroll to position [0, 0]
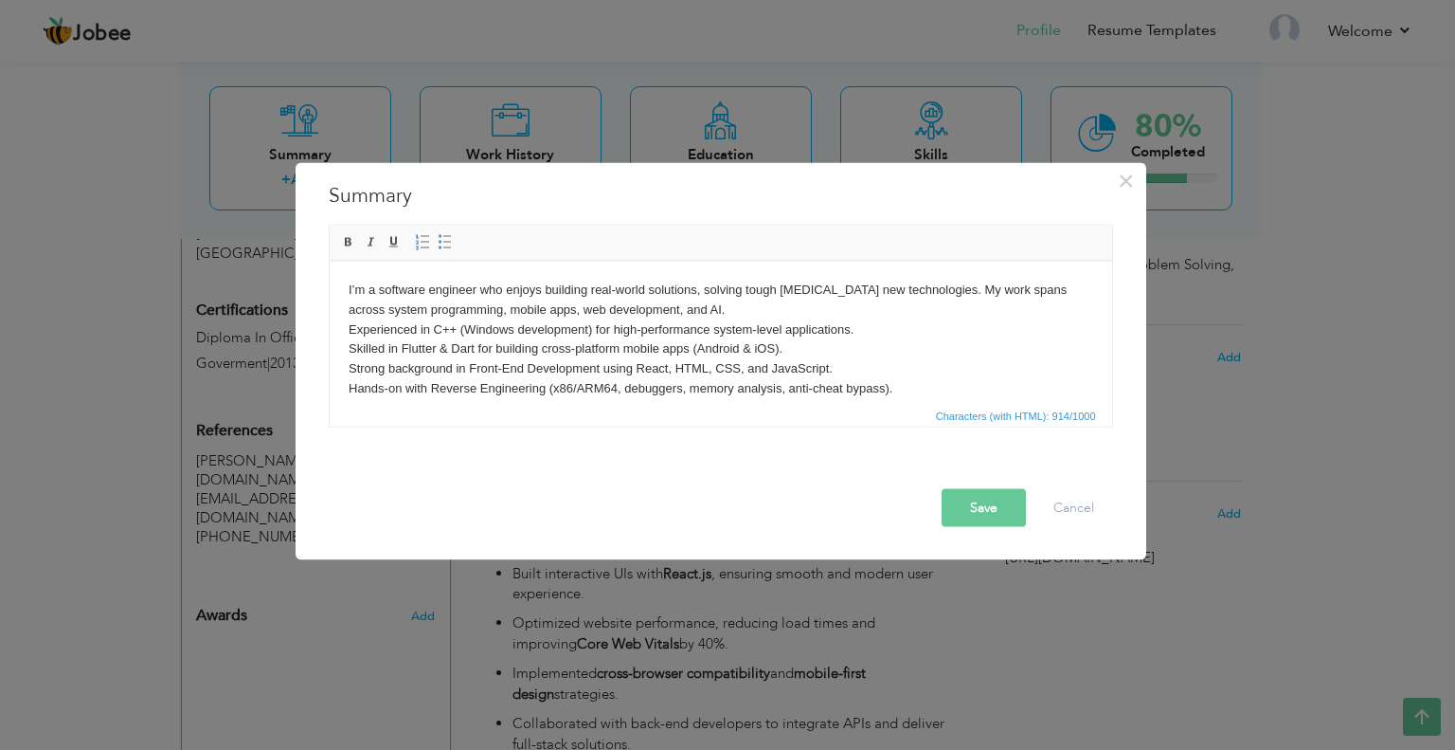
click at [596, 363] on body "I’m a software engineer who enjoys building real-world solutions, solving tough…" at bounding box center [720, 378] width 745 height 197
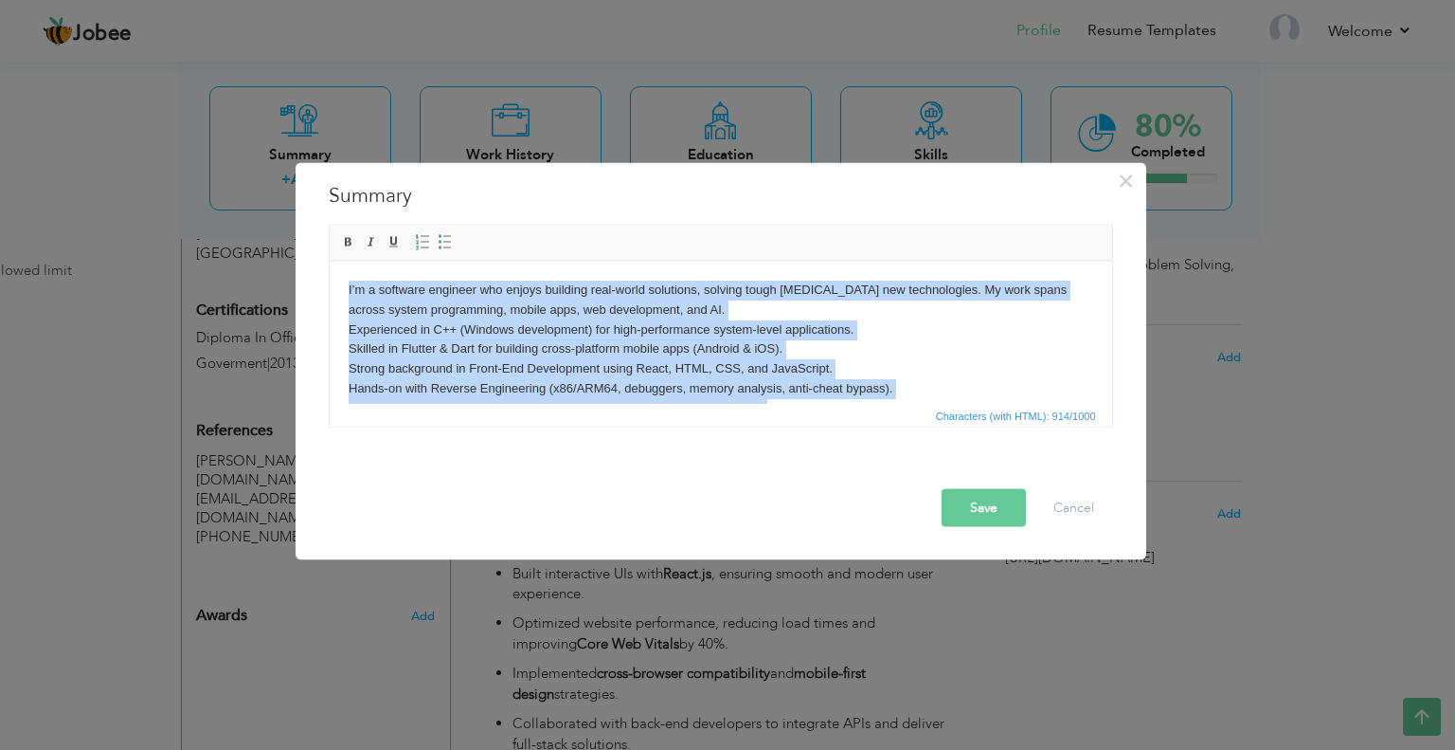
click at [897, 357] on body "I’m a software engineer who enjoys building real-world solutions, solving tough…" at bounding box center [720, 378] width 745 height 197
click at [899, 371] on body "I’m a software engineer who enjoys building real-world solutions, solving tough…" at bounding box center [720, 378] width 745 height 197
click at [926, 364] on body "I’m a software engineer who enjoys building real-world solutions, solving tough…" at bounding box center [720, 378] width 745 height 197
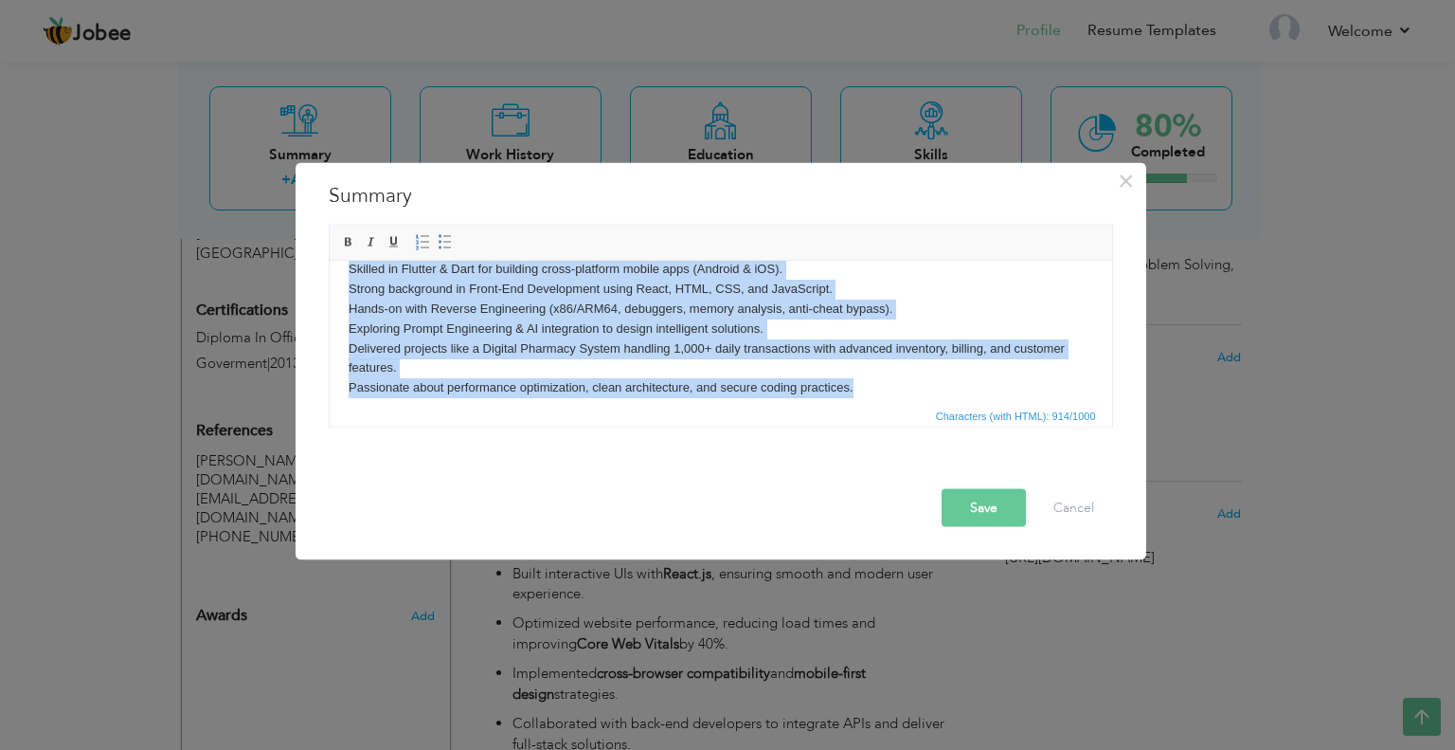
scroll to position [92, 0]
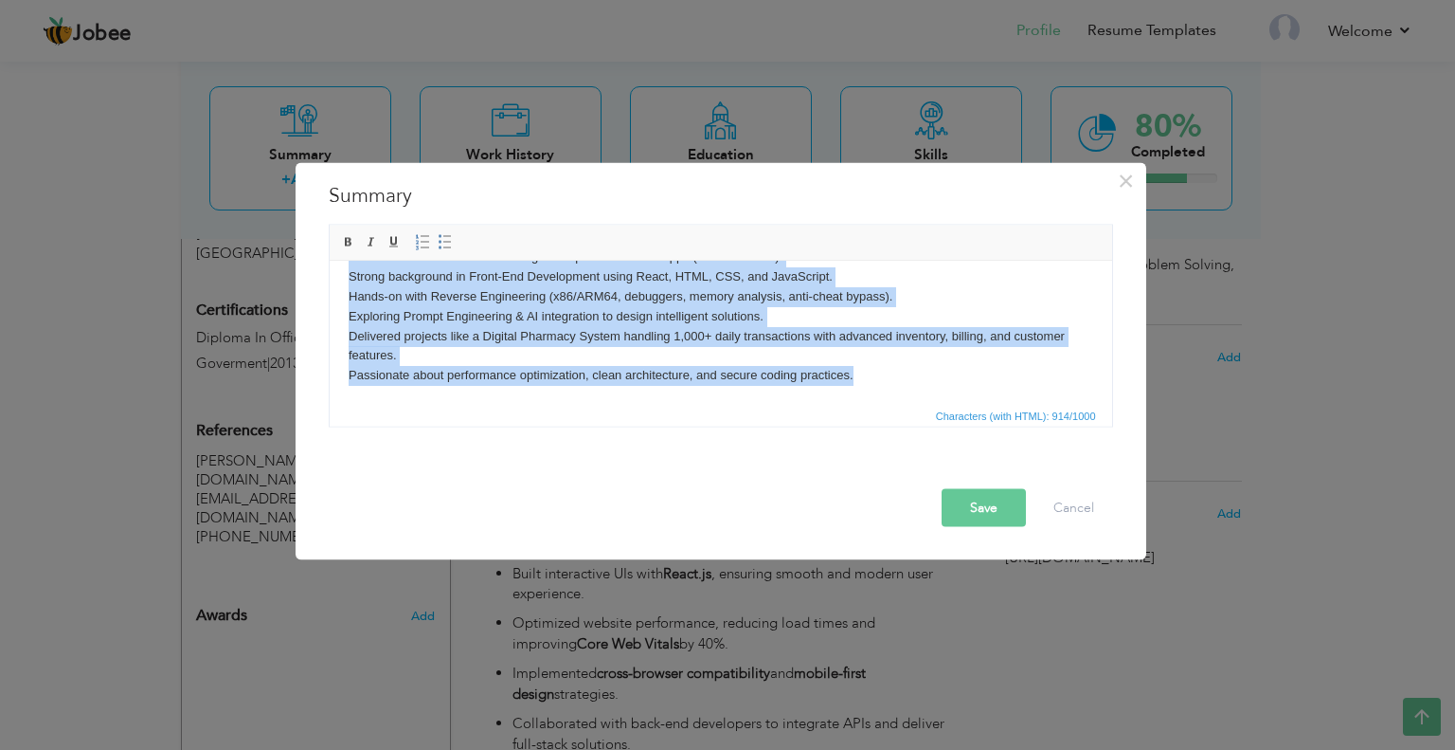
click at [541, 277] on body "I’m a software engineer who enjoys building real-world solutions, solving tough…" at bounding box center [720, 286] width 745 height 197
click at [798, 357] on body "I’m a software engineer who enjoys building real-world solutions, solving tough…" at bounding box center [720, 286] width 745 height 197
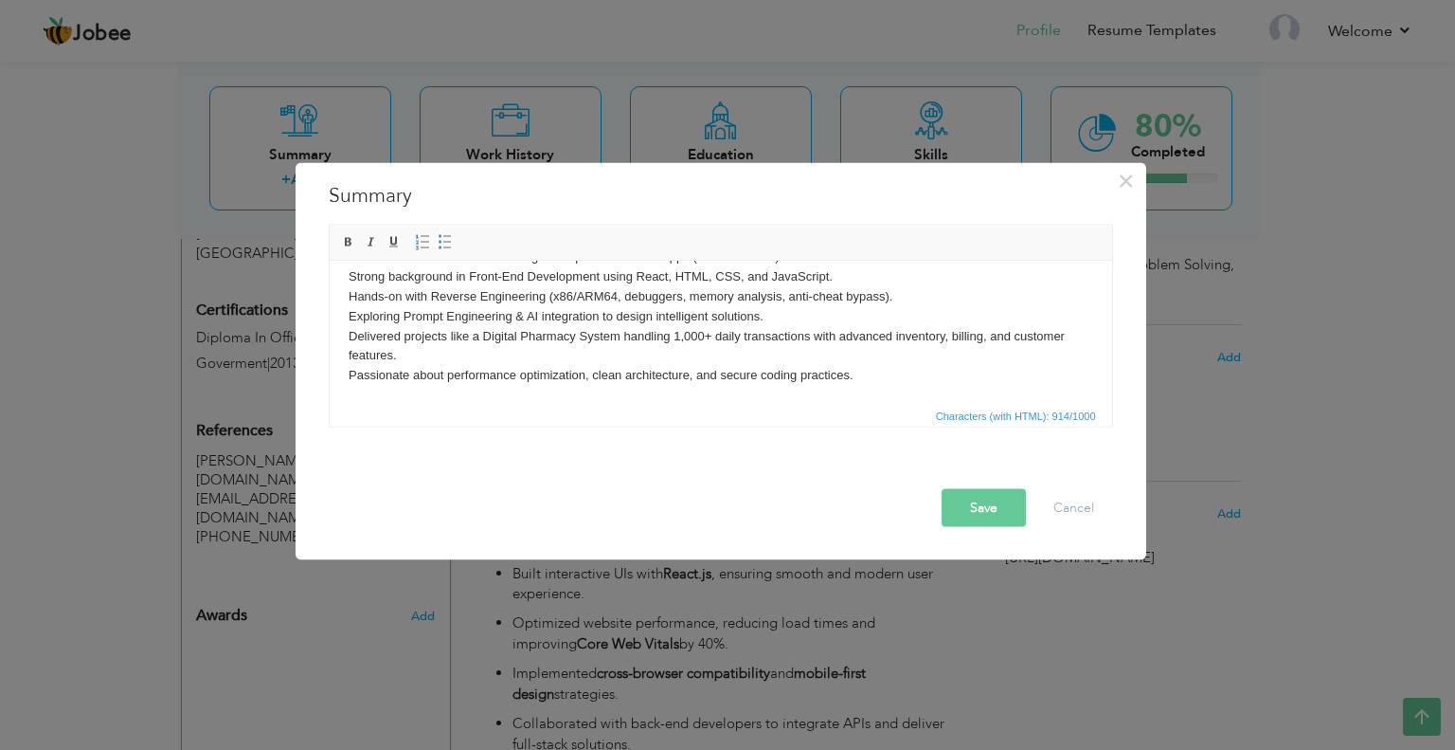
click at [800, 361] on body "I’m a software engineer who enjoys building real-world solutions, solving tough…" at bounding box center [720, 286] width 745 height 197
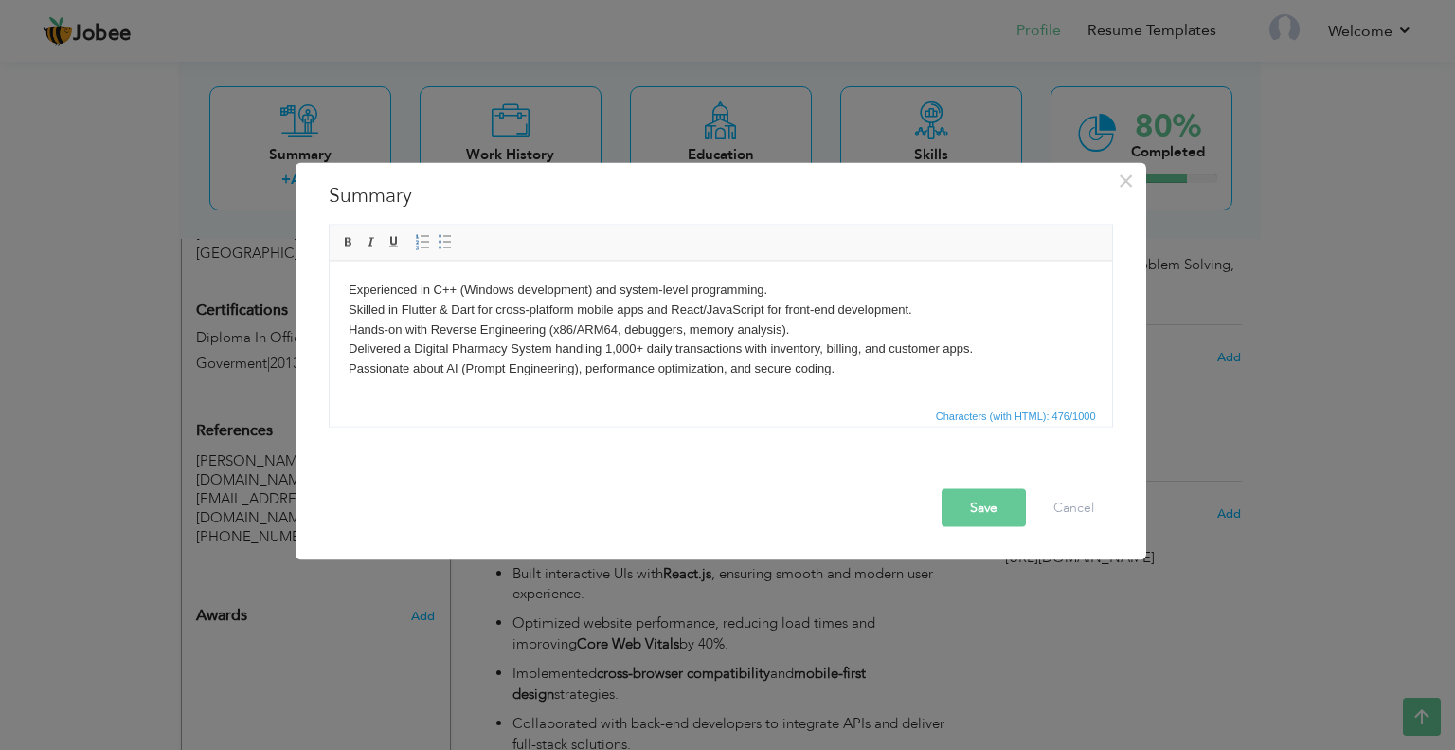
click at [443, 331] on body "Experienced in C++ (Windows development) and system-level programming. Skilled …" at bounding box center [720, 329] width 745 height 99
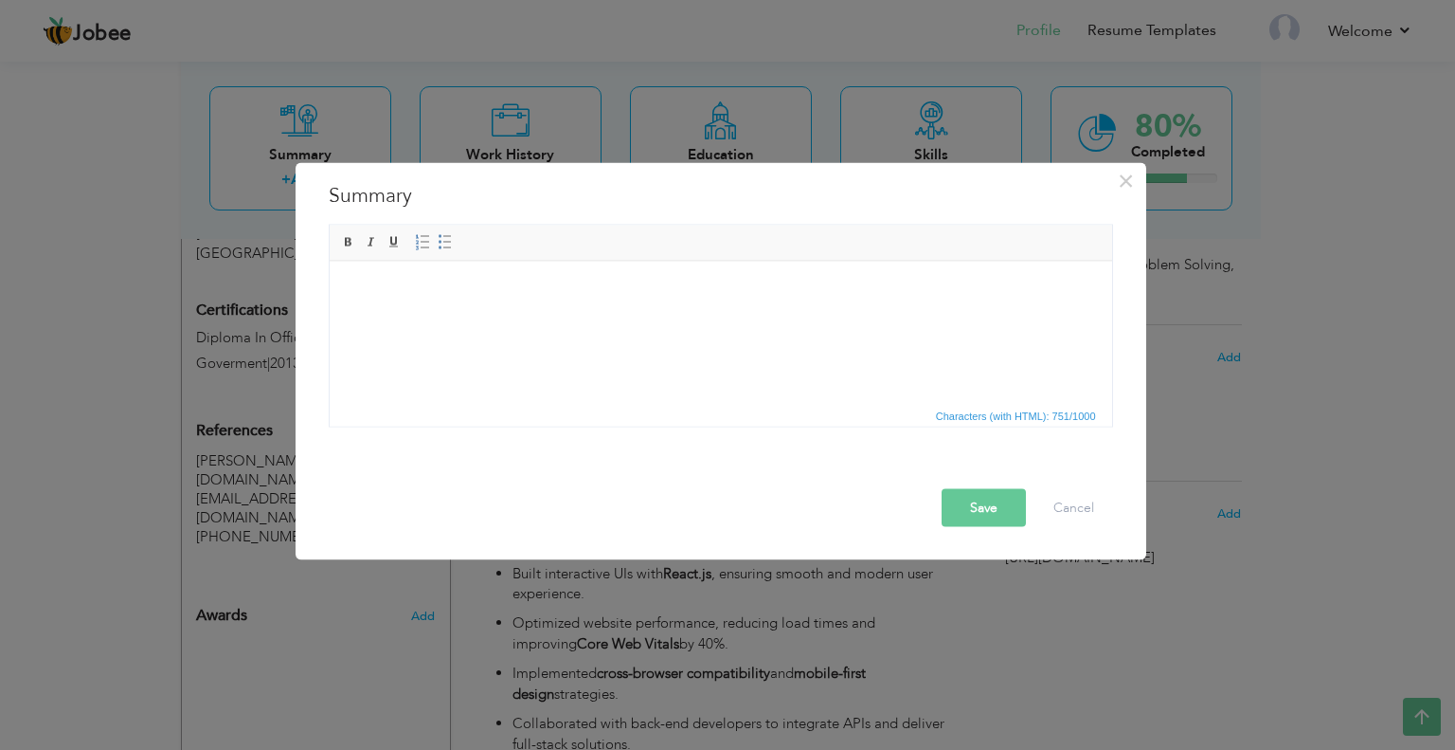
click at [515, 296] on body at bounding box center [720, 290] width 745 height 20
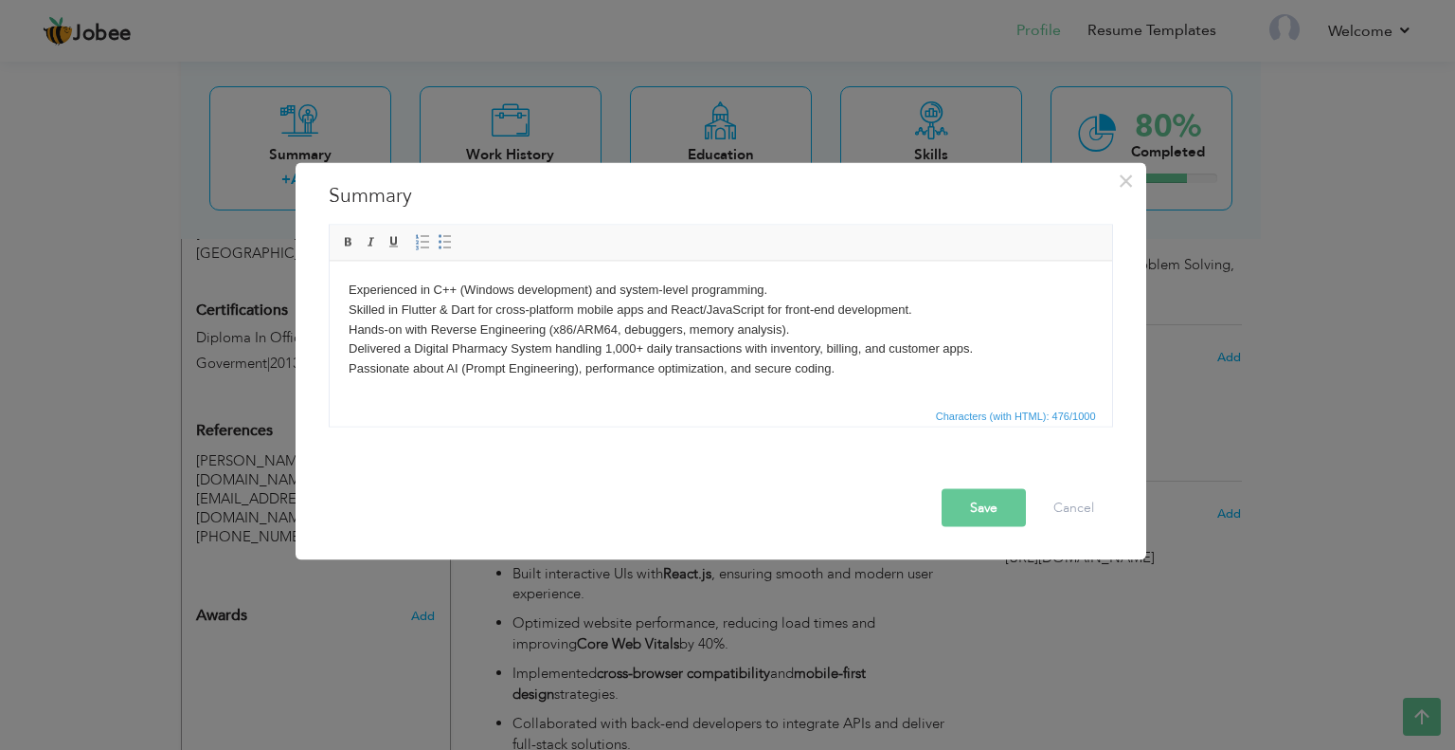
click at [997, 511] on button "Save" at bounding box center [984, 507] width 84 height 38
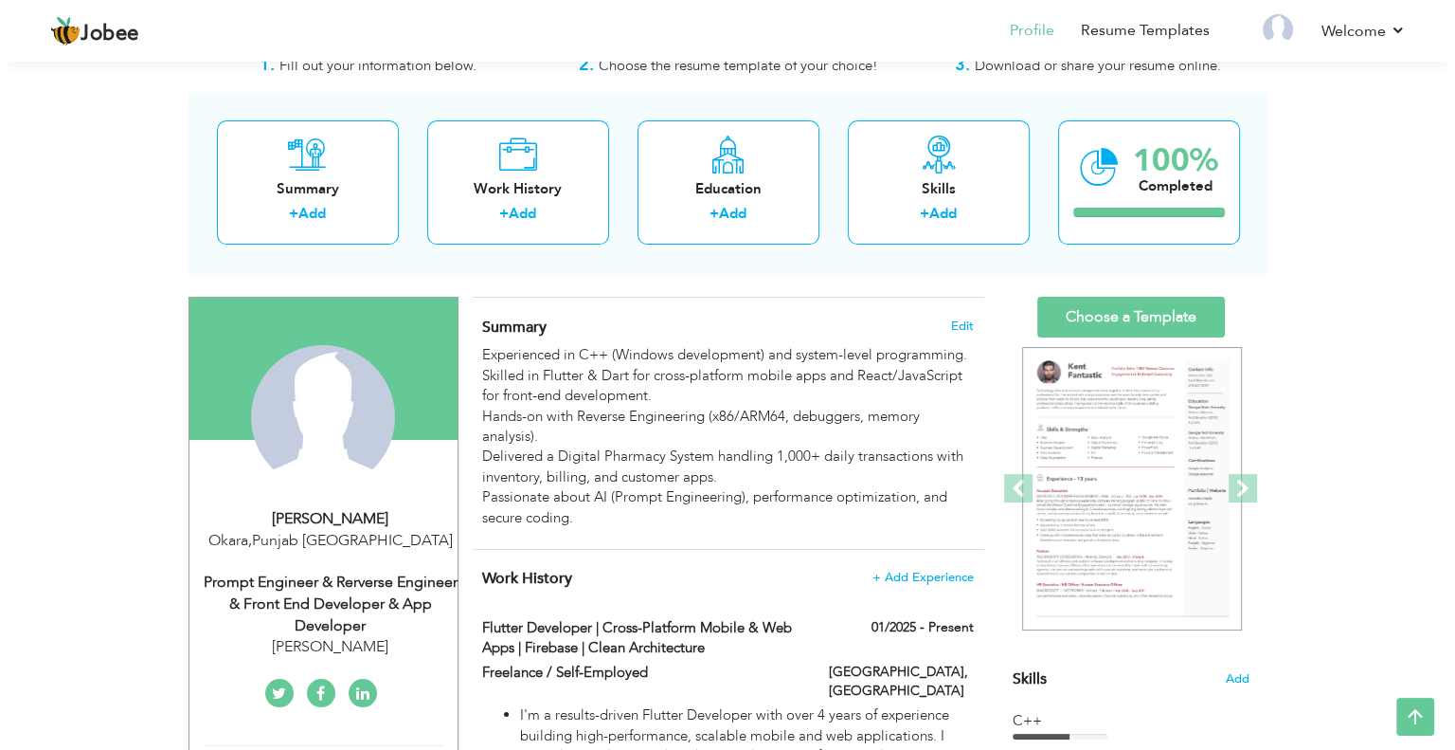
scroll to position [50, 0]
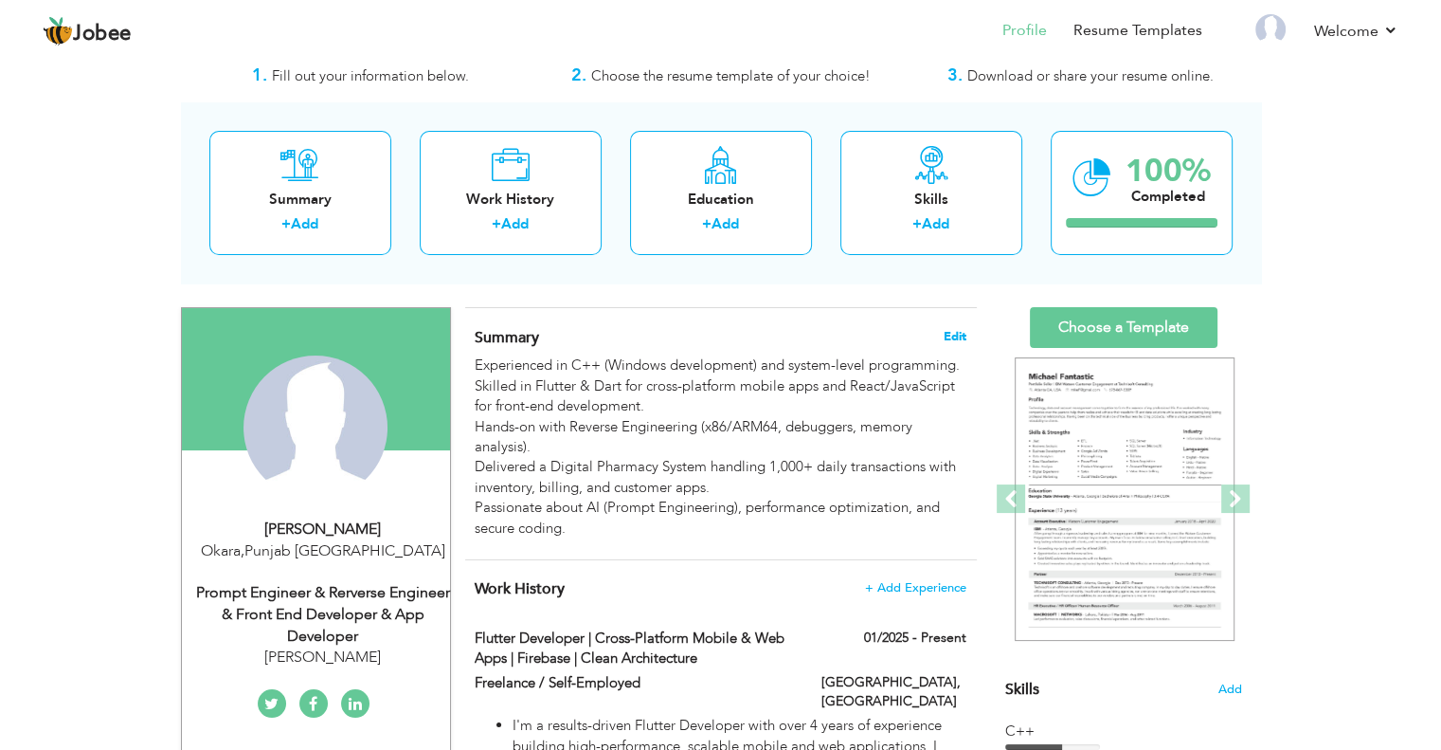
click at [948, 335] on span "Edit" at bounding box center [955, 336] width 23 height 13
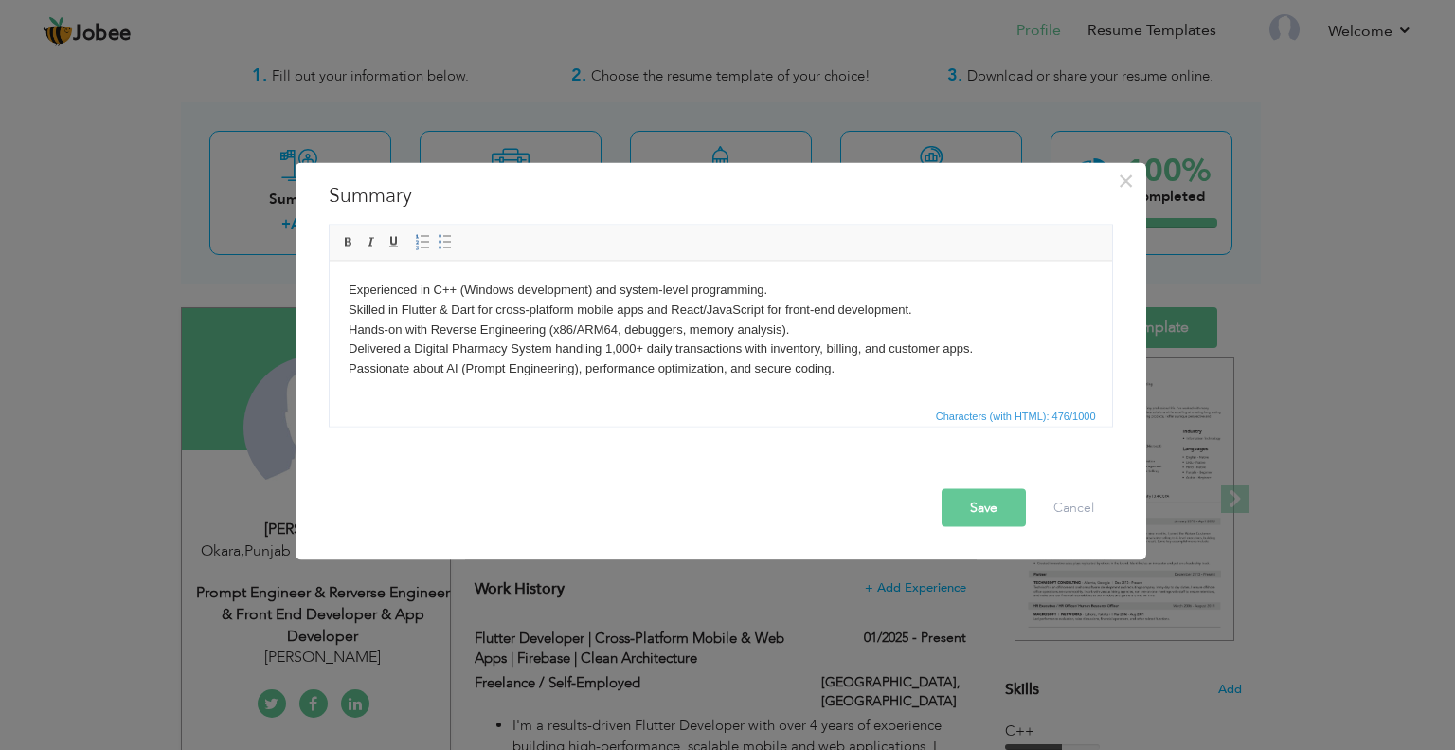
click at [787, 370] on body "Experienced in C++ (Windows development) and system-level programming. Skilled …" at bounding box center [720, 329] width 745 height 99
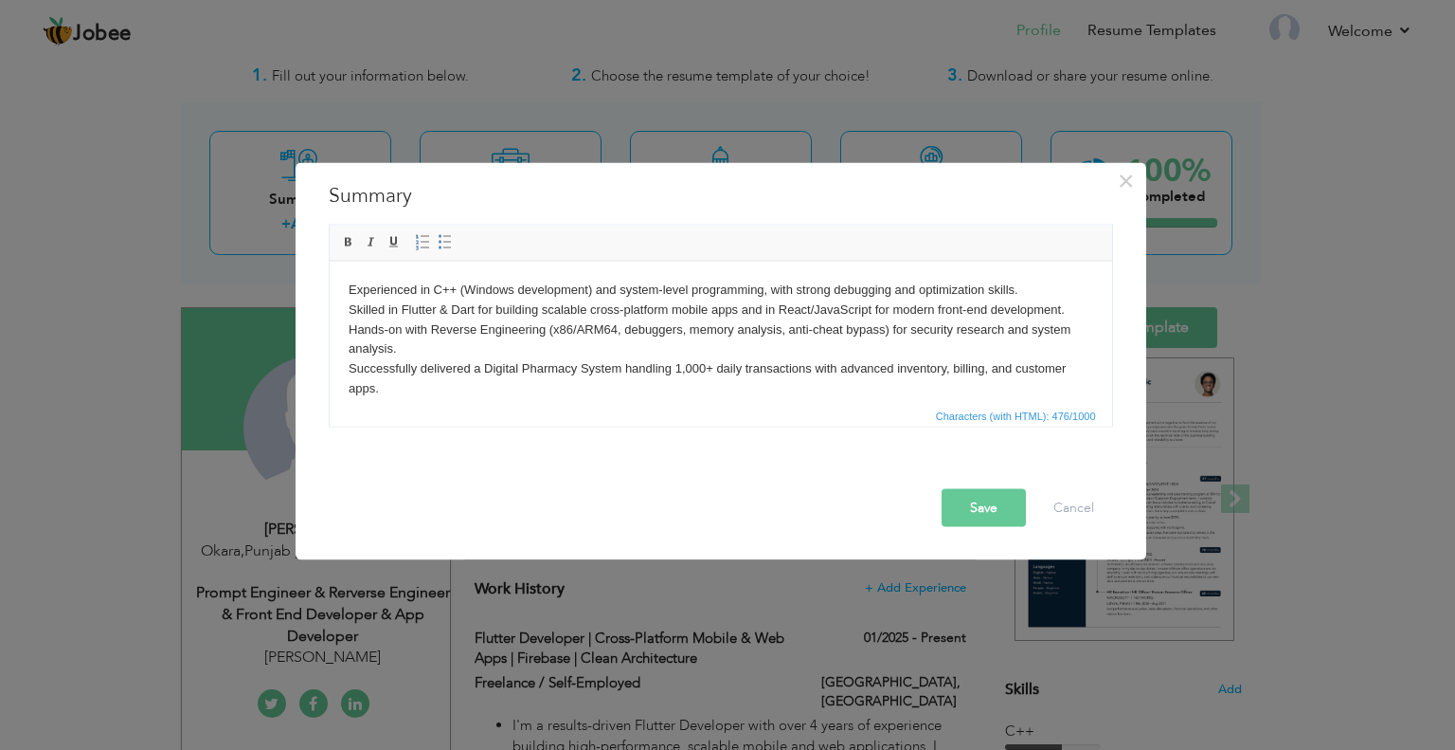
scroll to position [11, 0]
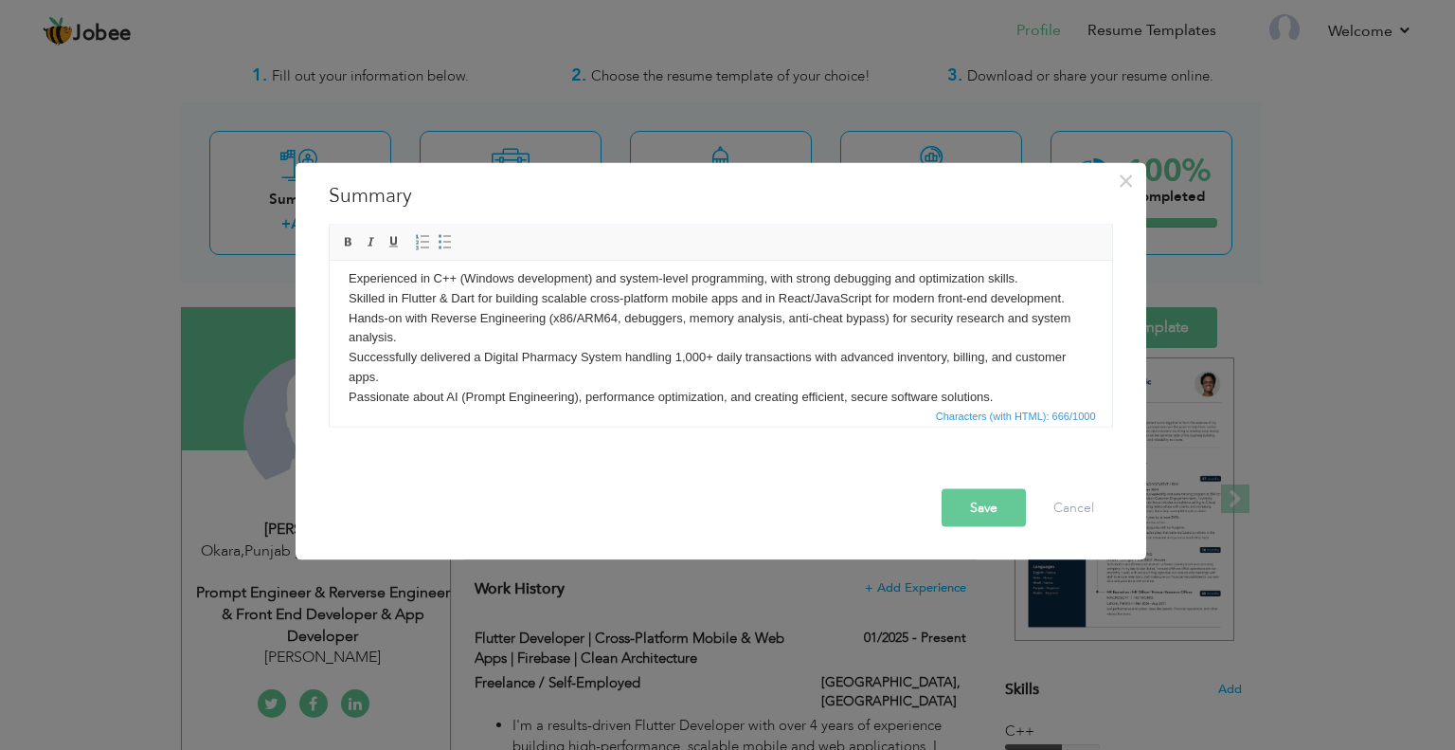
click at [991, 510] on button "Save" at bounding box center [984, 507] width 84 height 38
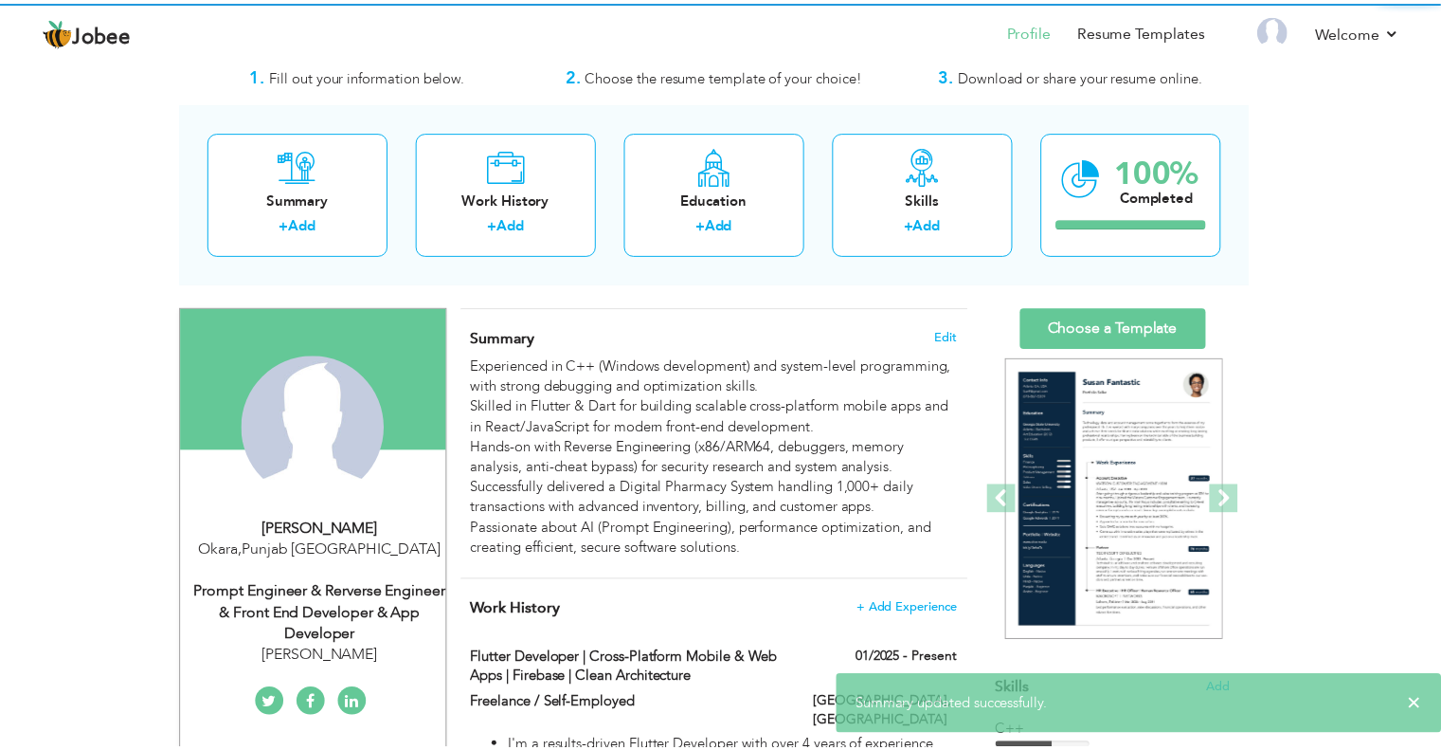
scroll to position [0, 0]
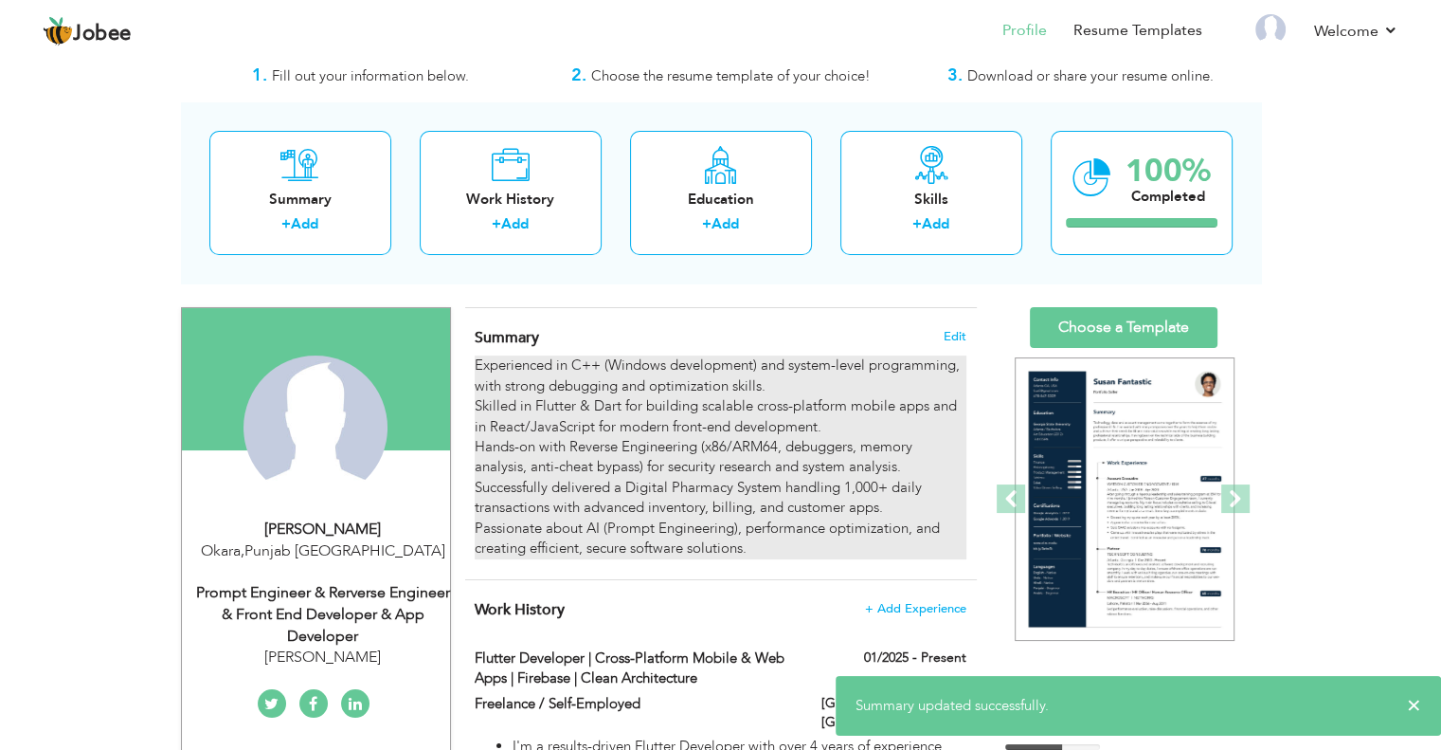
click at [840, 498] on div "Experienced in C++ (Windows development) and system-level programming, with str…" at bounding box center [720, 456] width 491 height 203
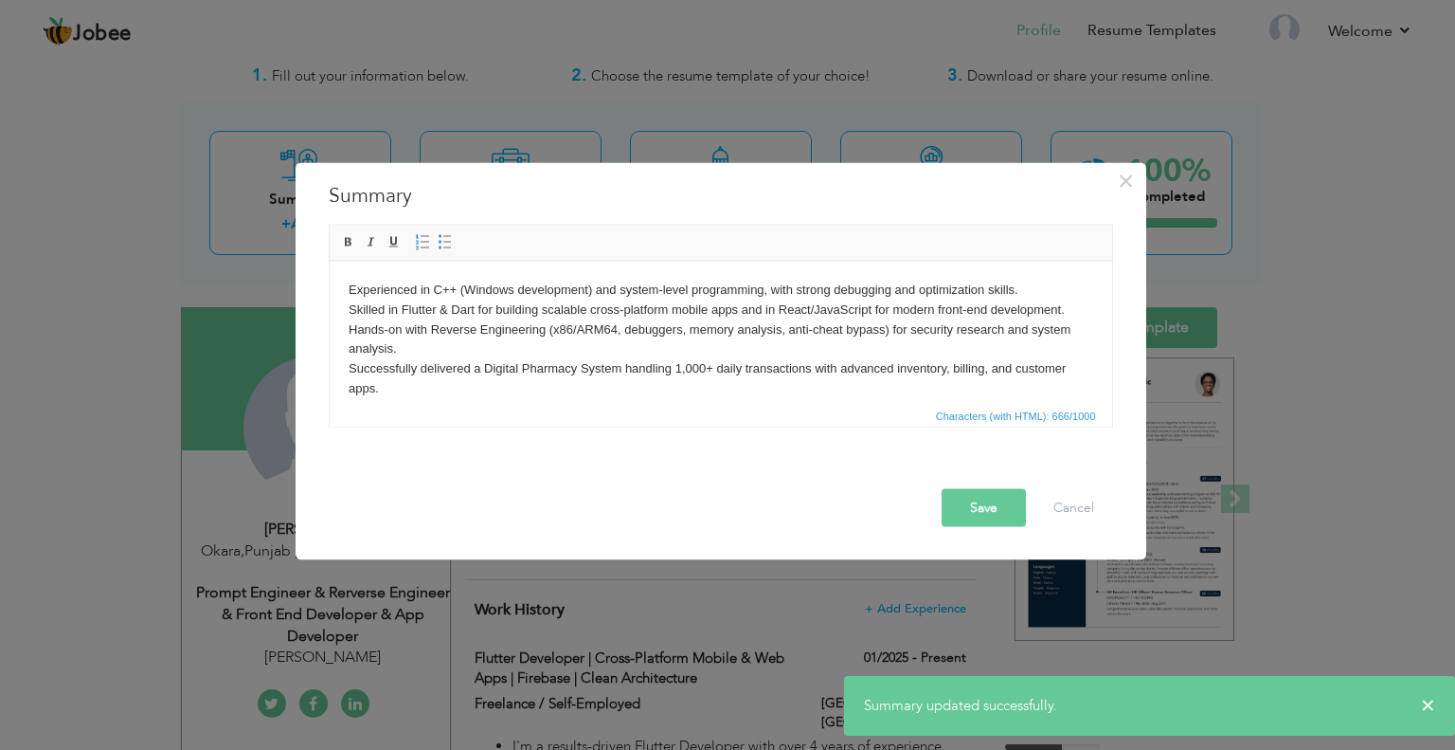
click at [980, 490] on button "Save" at bounding box center [984, 507] width 84 height 38
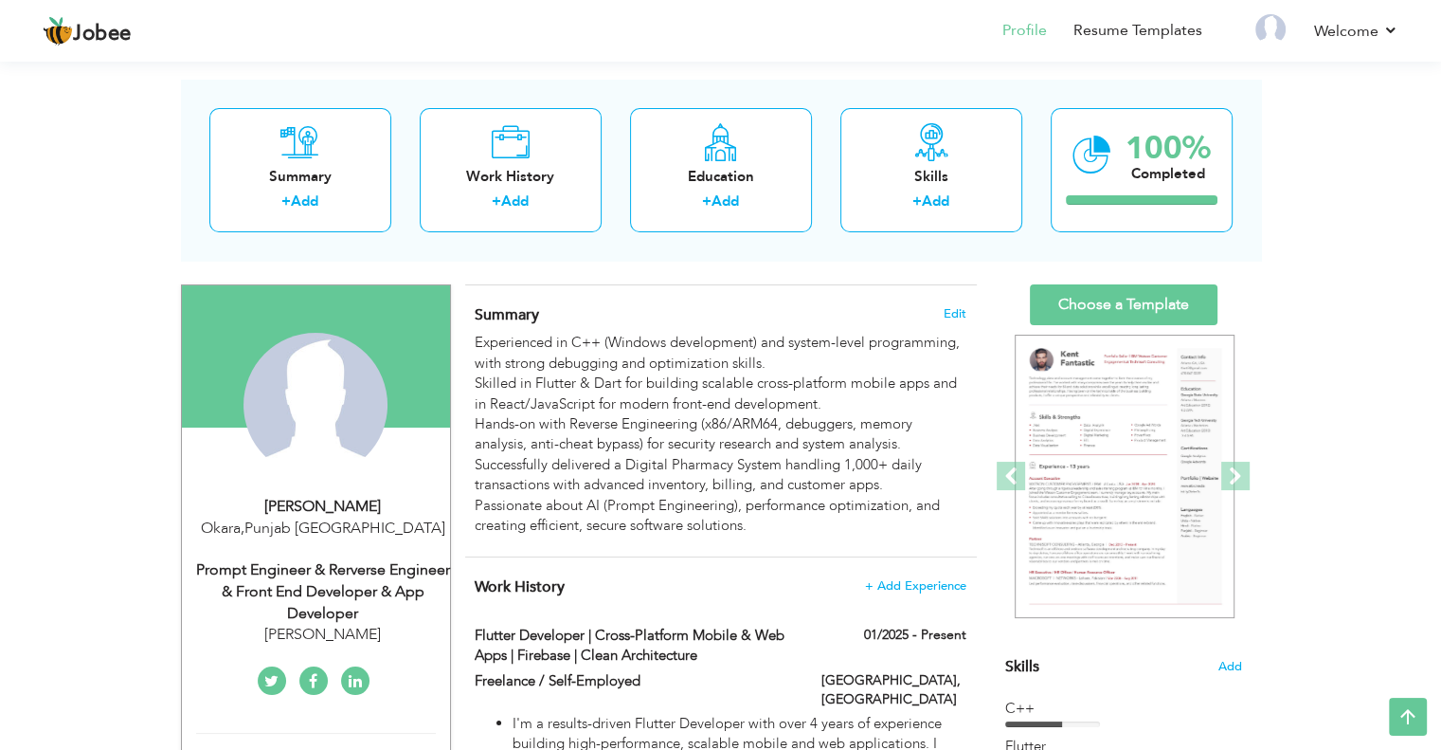
scroll to position [50, 0]
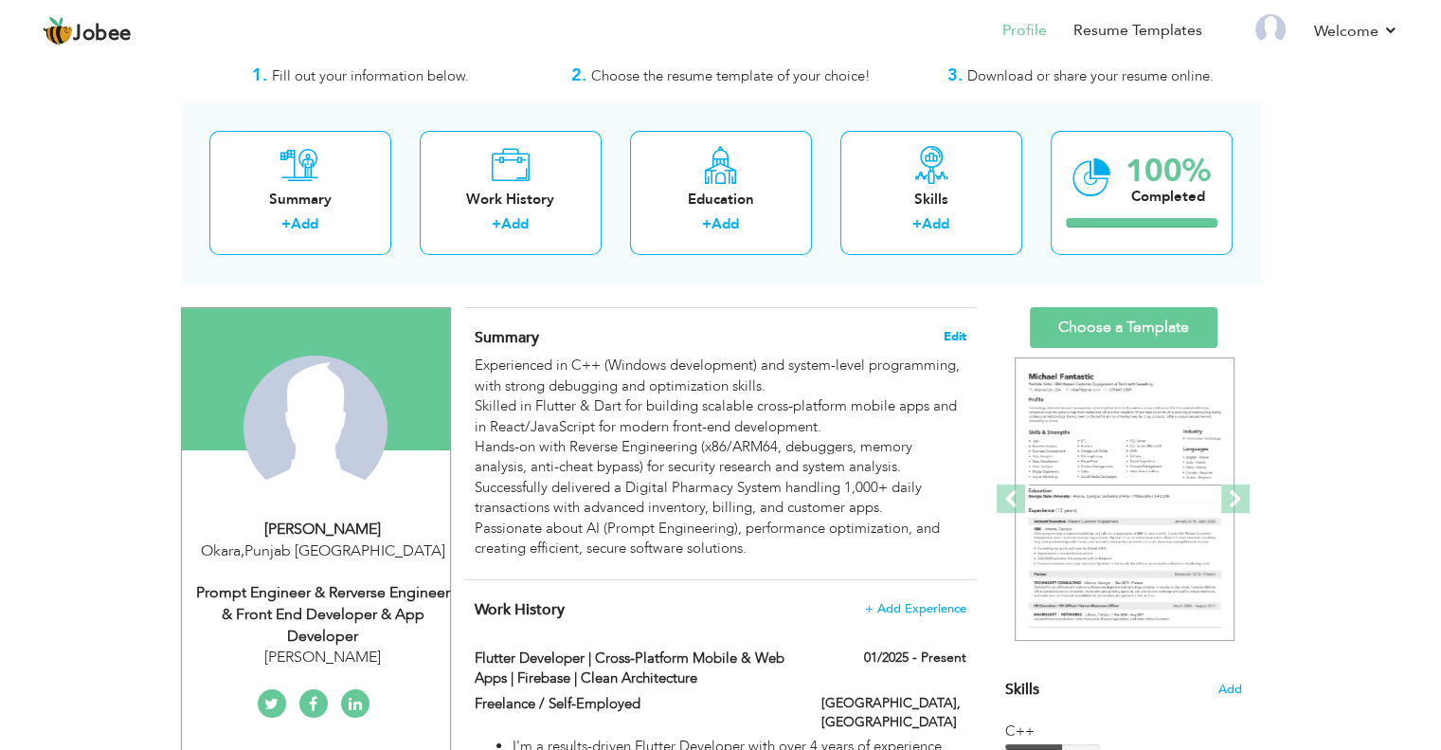
click at [951, 330] on span "Edit" at bounding box center [955, 336] width 23 height 13
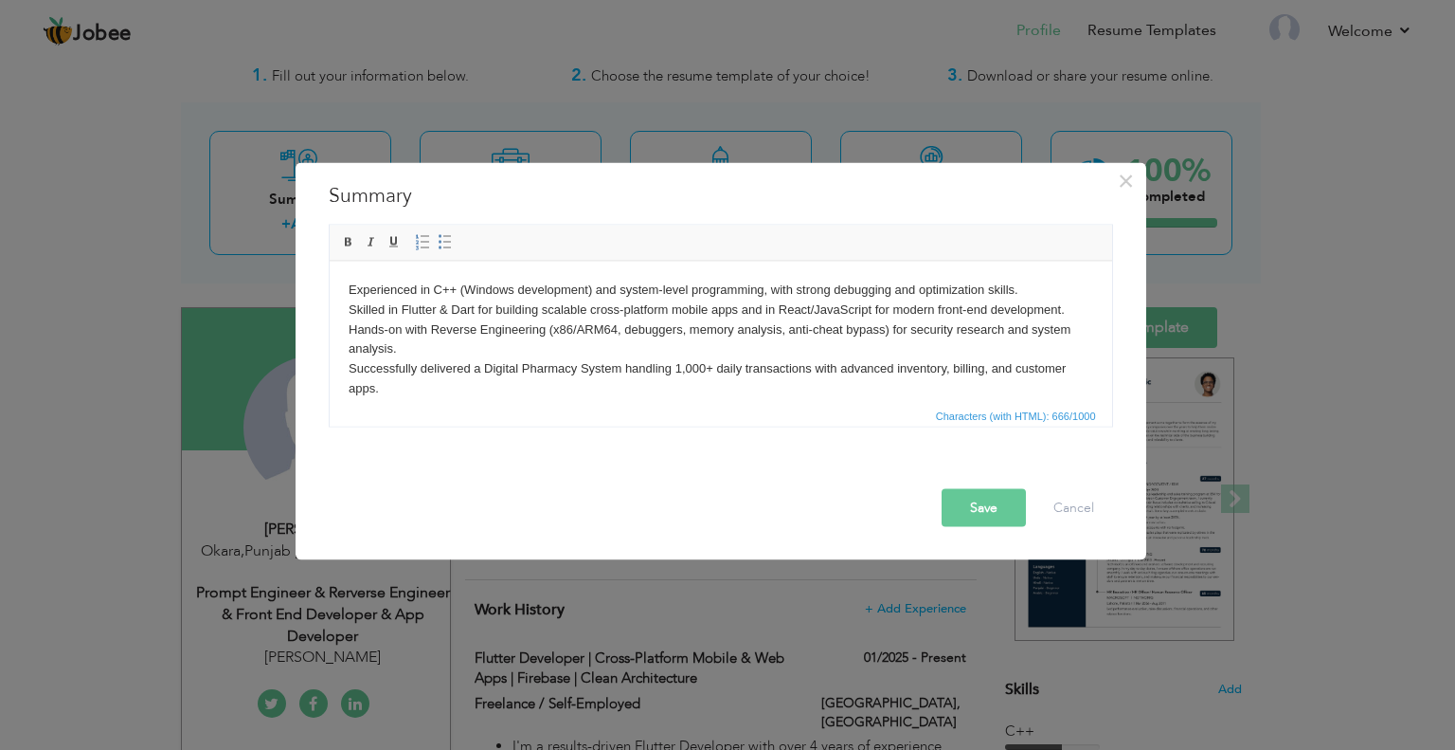
click at [867, 371] on body "Experienced in C++ (Windows development) and system-level programming, with str…" at bounding box center [720, 349] width 745 height 138
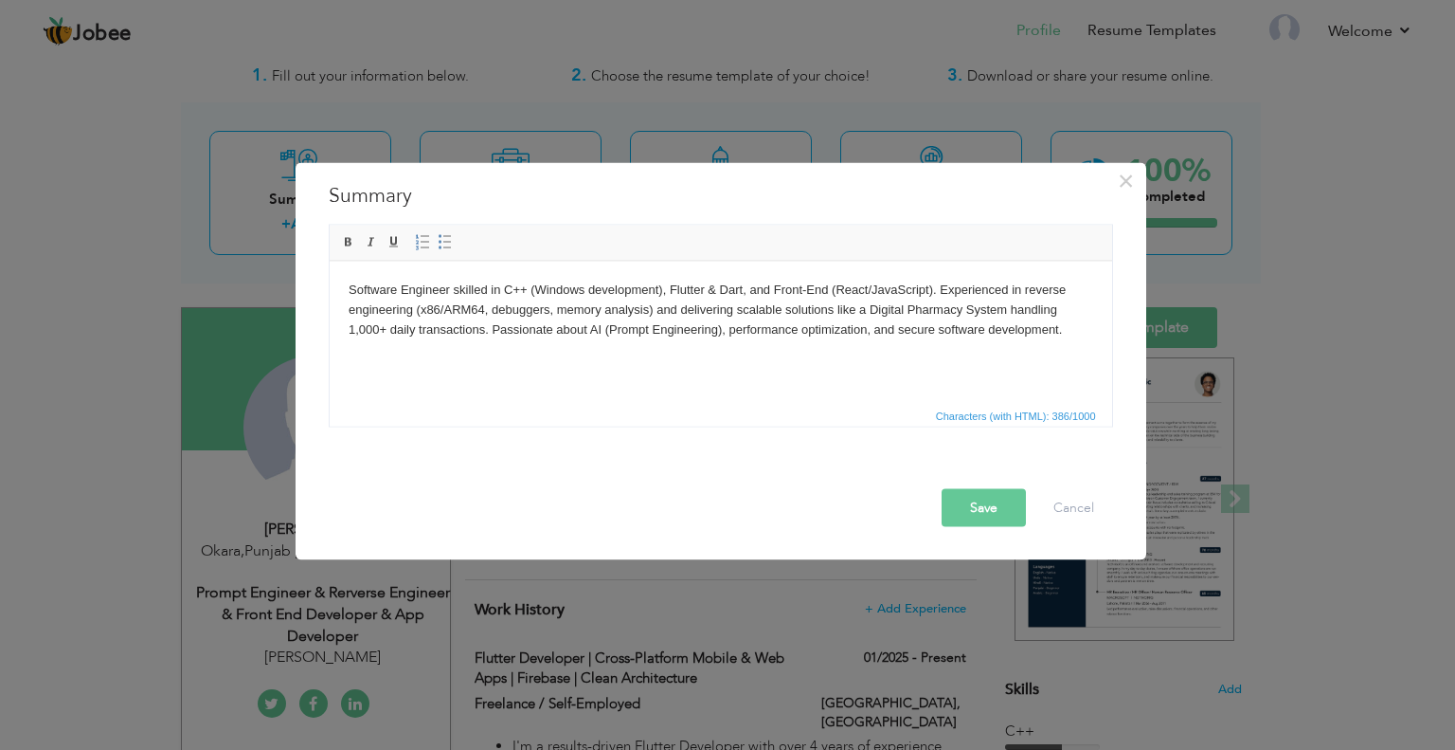
click at [960, 494] on button "Save" at bounding box center [984, 507] width 84 height 38
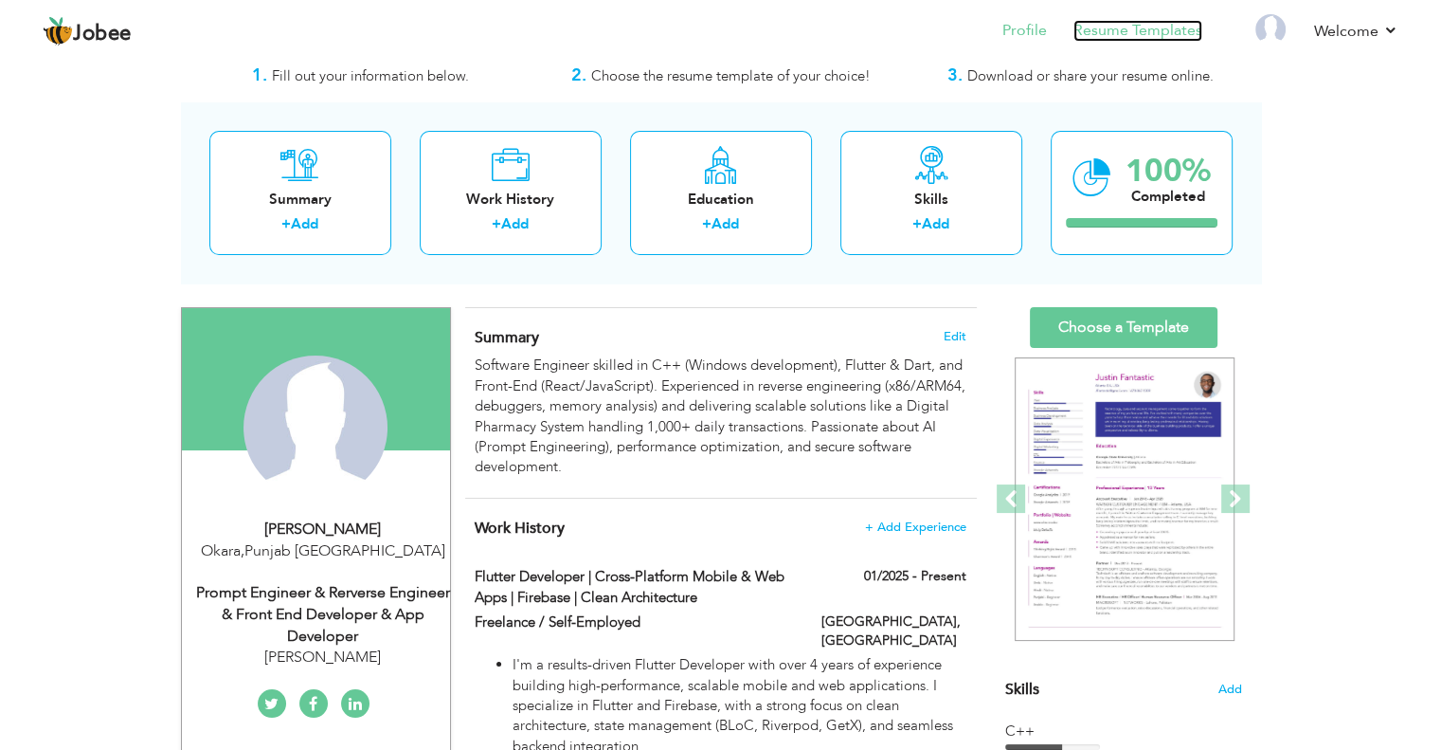
click at [1122, 27] on link "Resume Templates" at bounding box center [1138, 31] width 129 height 22
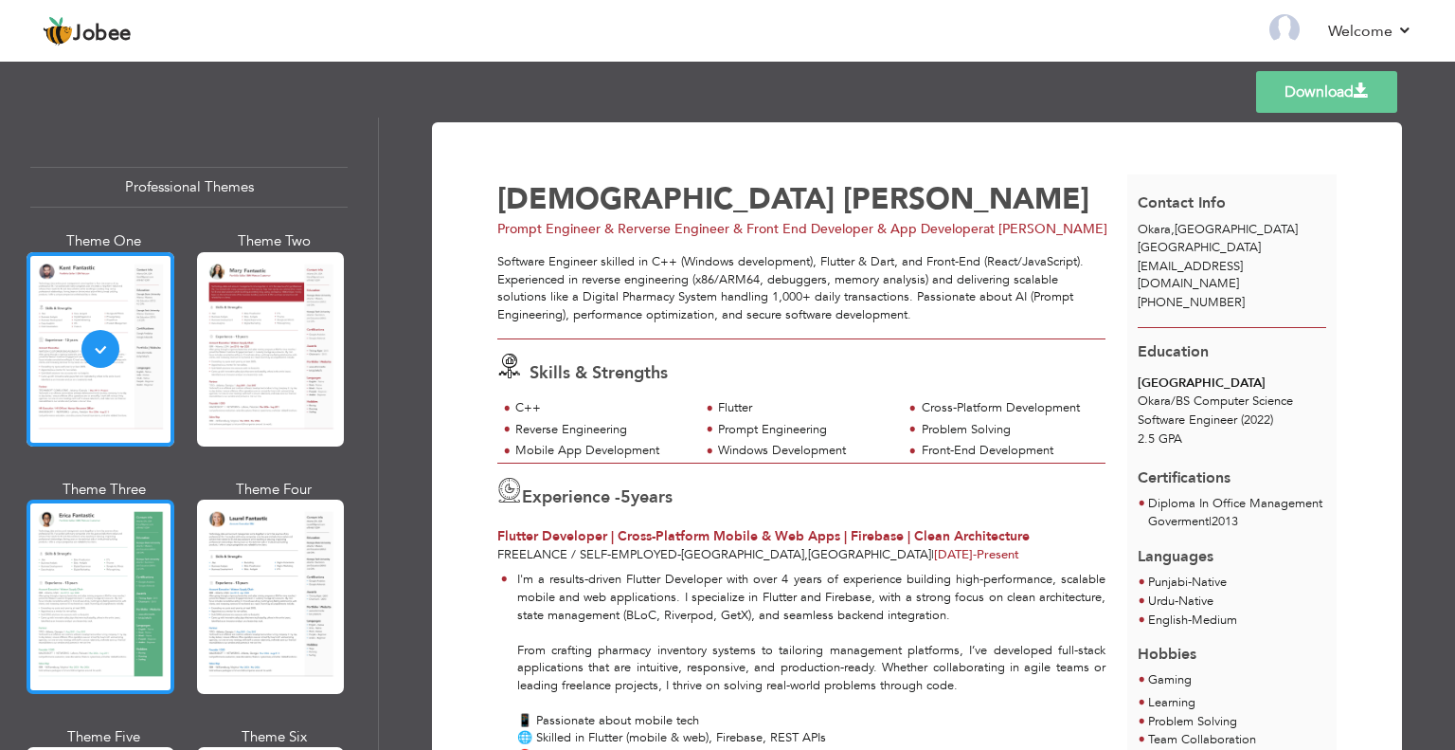
click at [45, 618] on div at bounding box center [101, 596] width 148 height 194
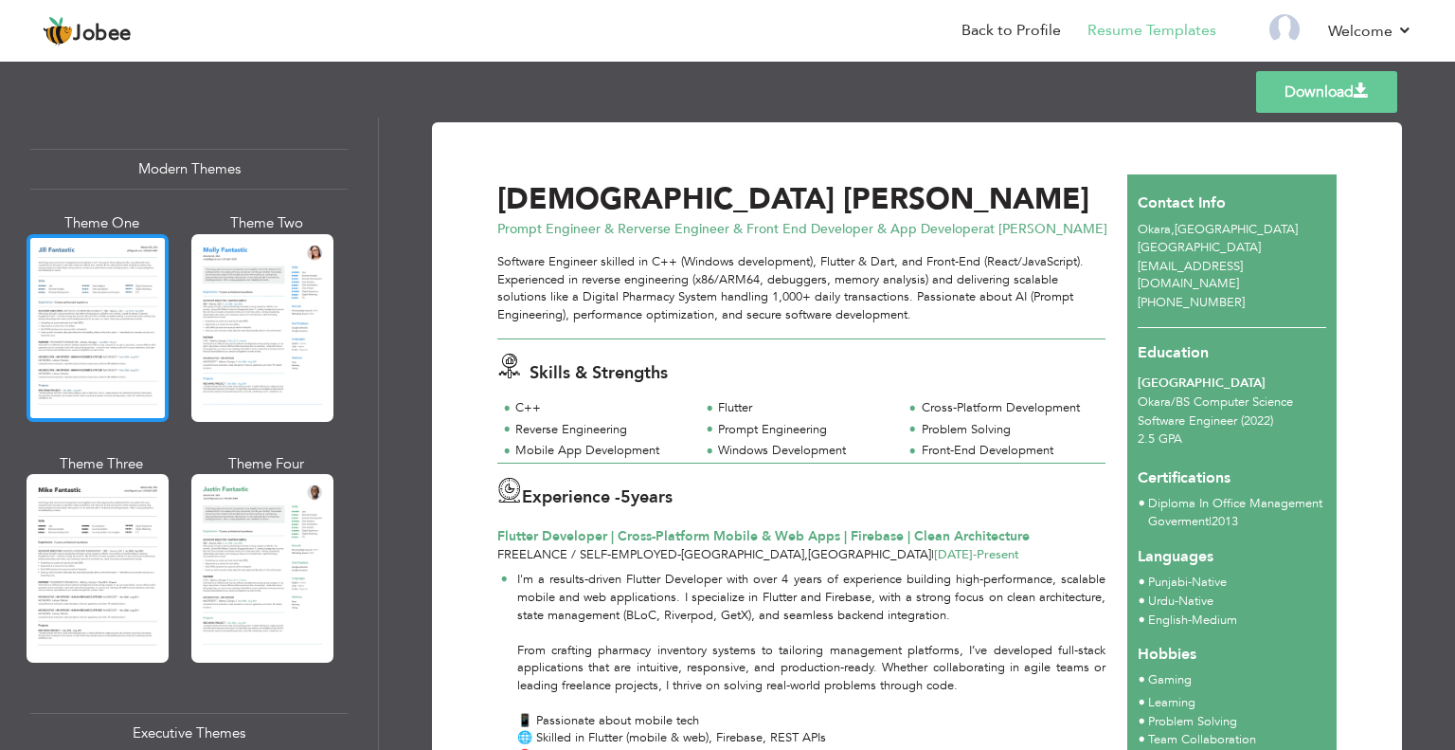
scroll to position [853, 0]
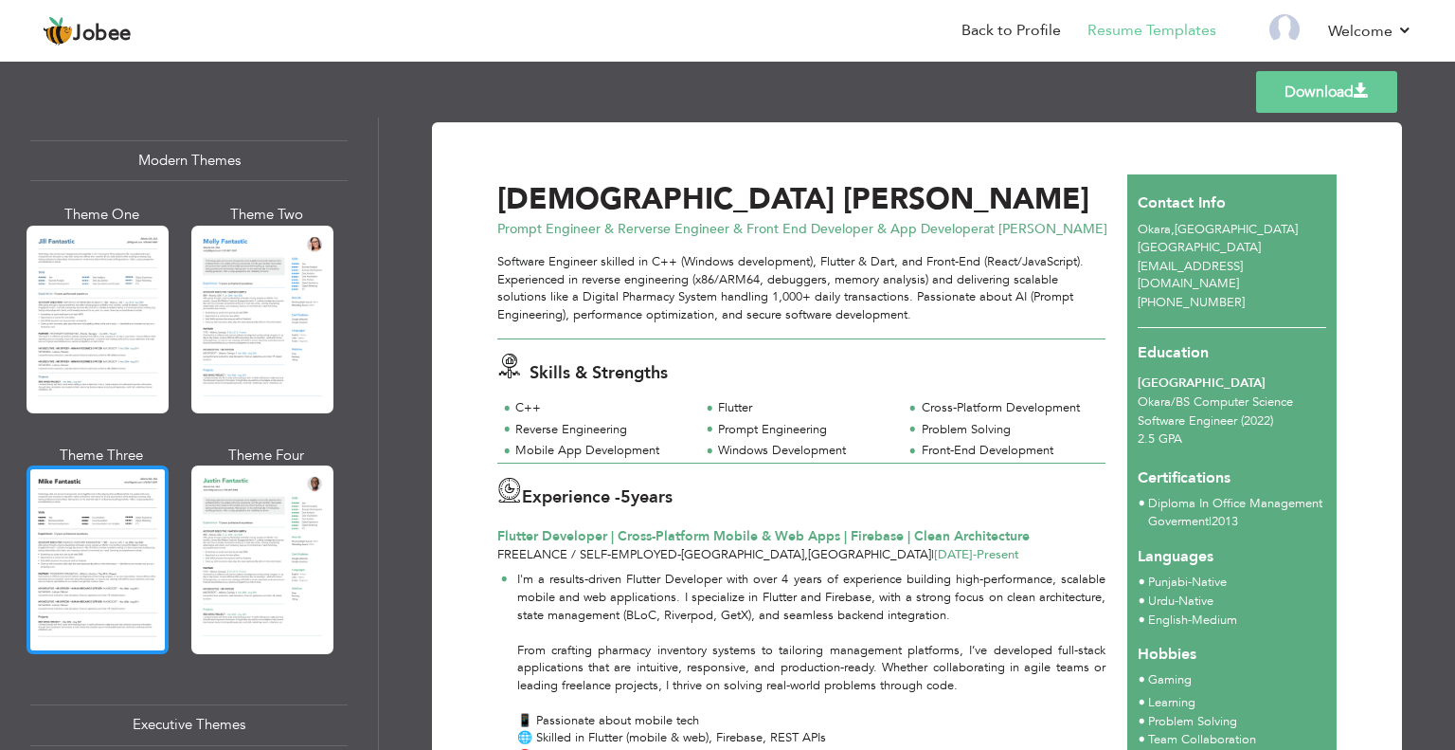
click at [125, 515] on div at bounding box center [98, 559] width 142 height 188
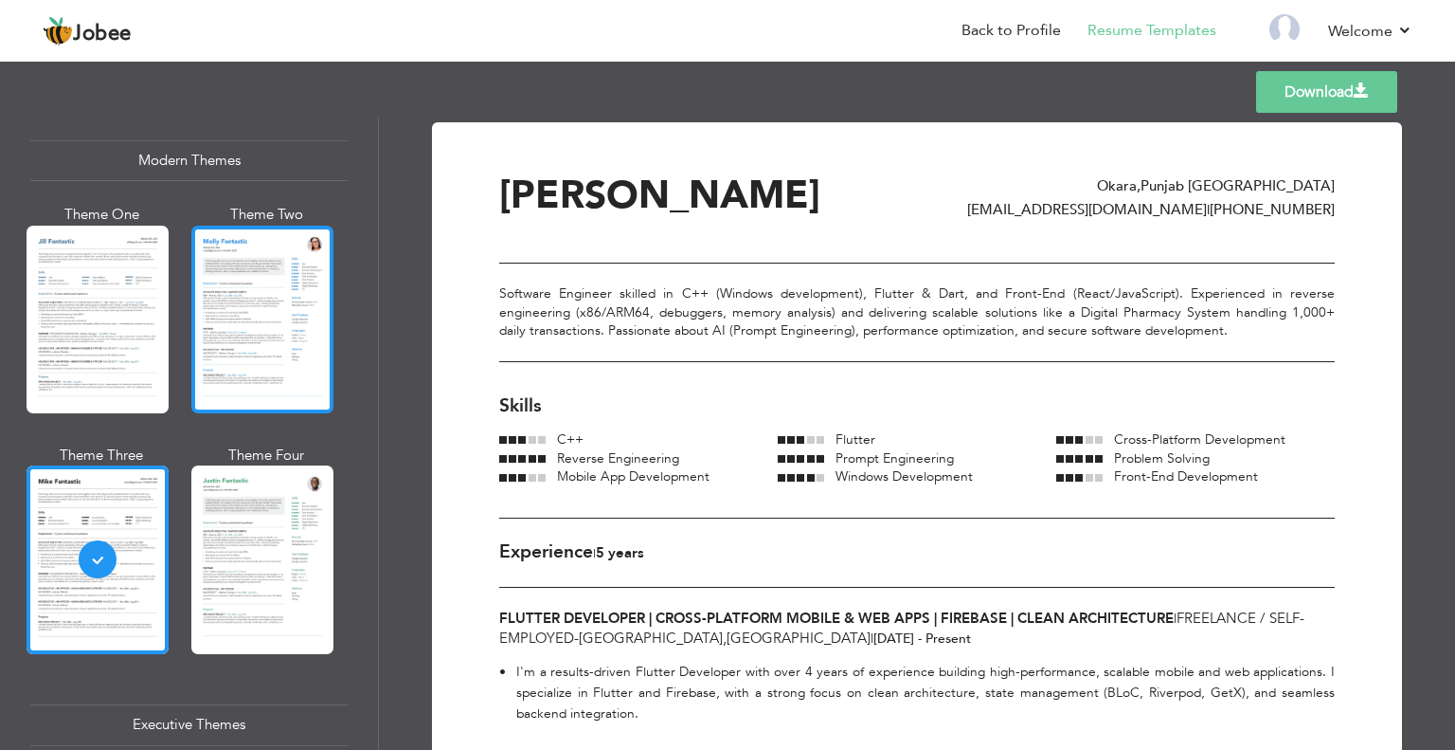
click at [209, 352] on div at bounding box center [262, 320] width 142 height 188
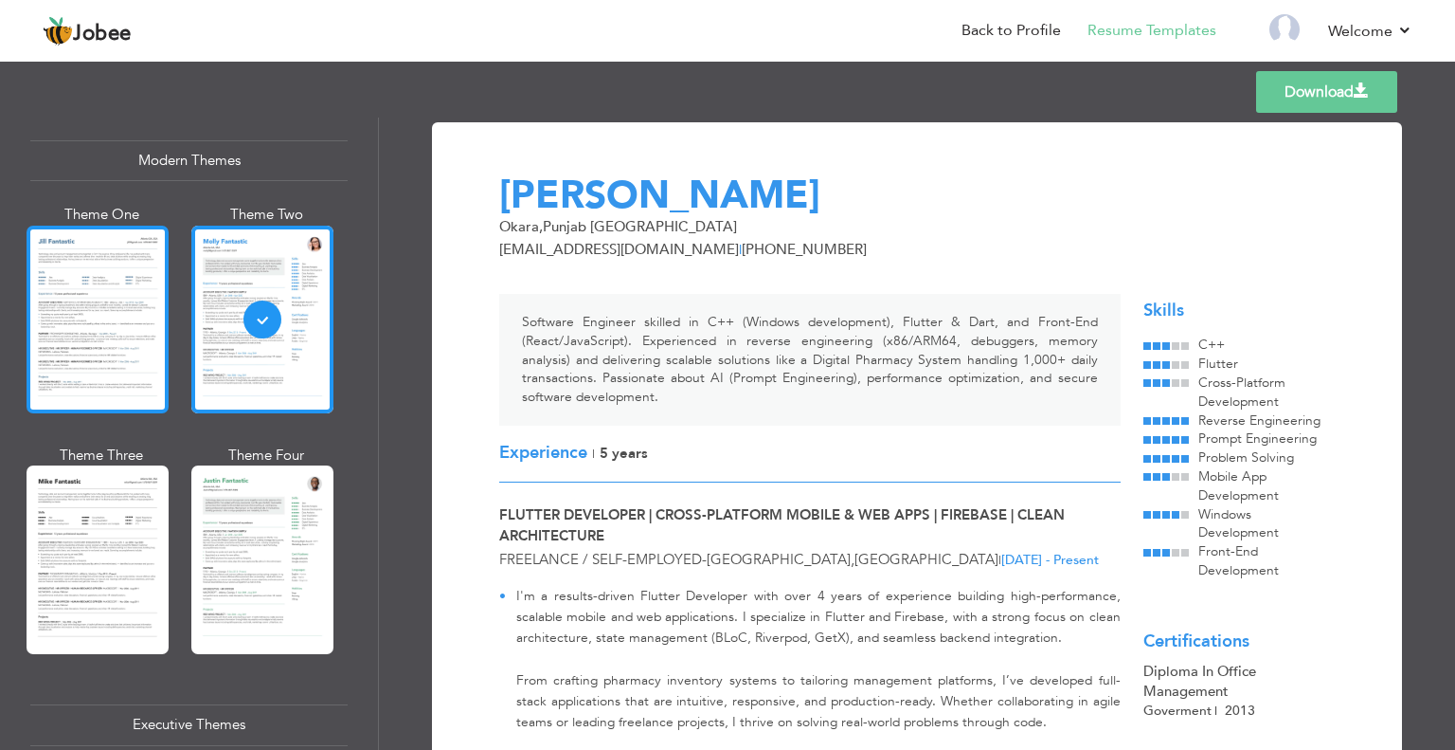
click at [74, 337] on div at bounding box center [98, 320] width 142 height 188
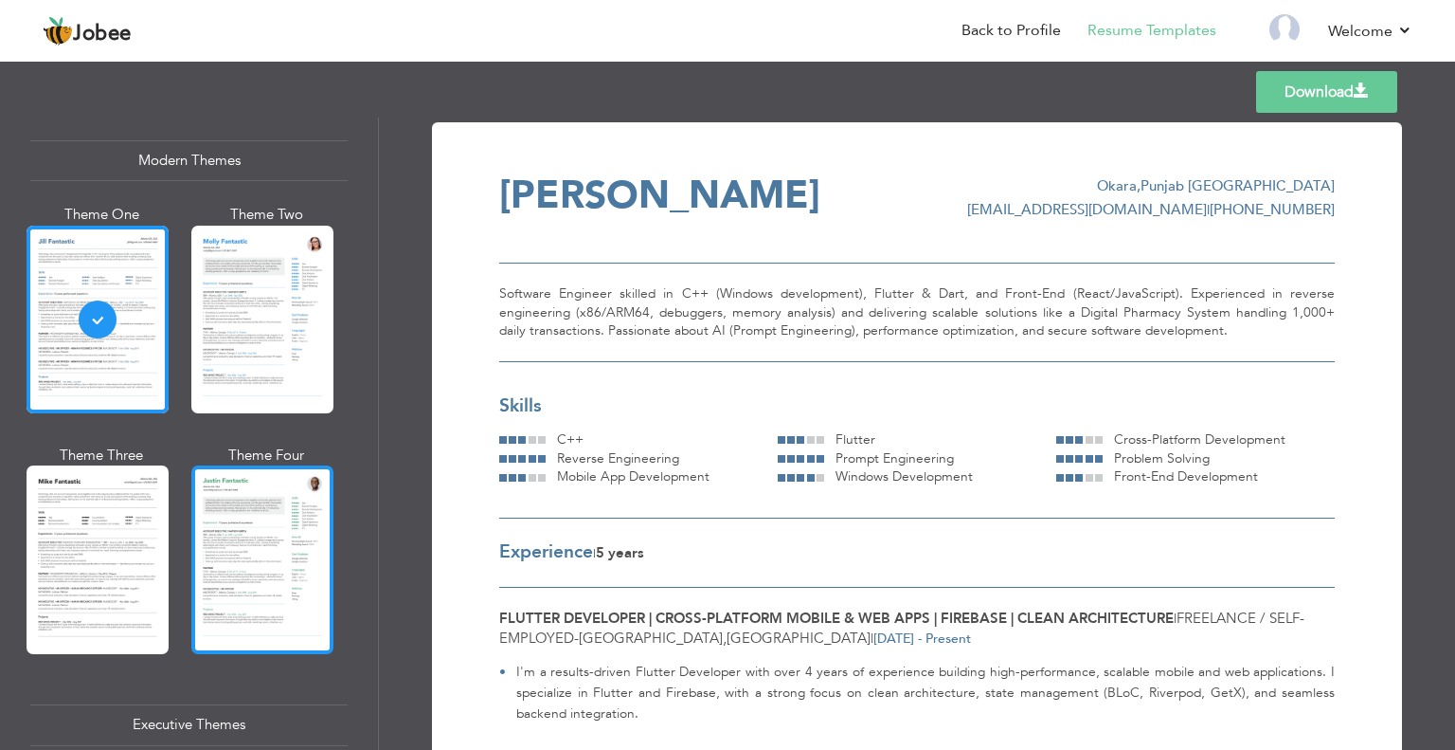
click at [255, 557] on div at bounding box center [262, 559] width 142 height 188
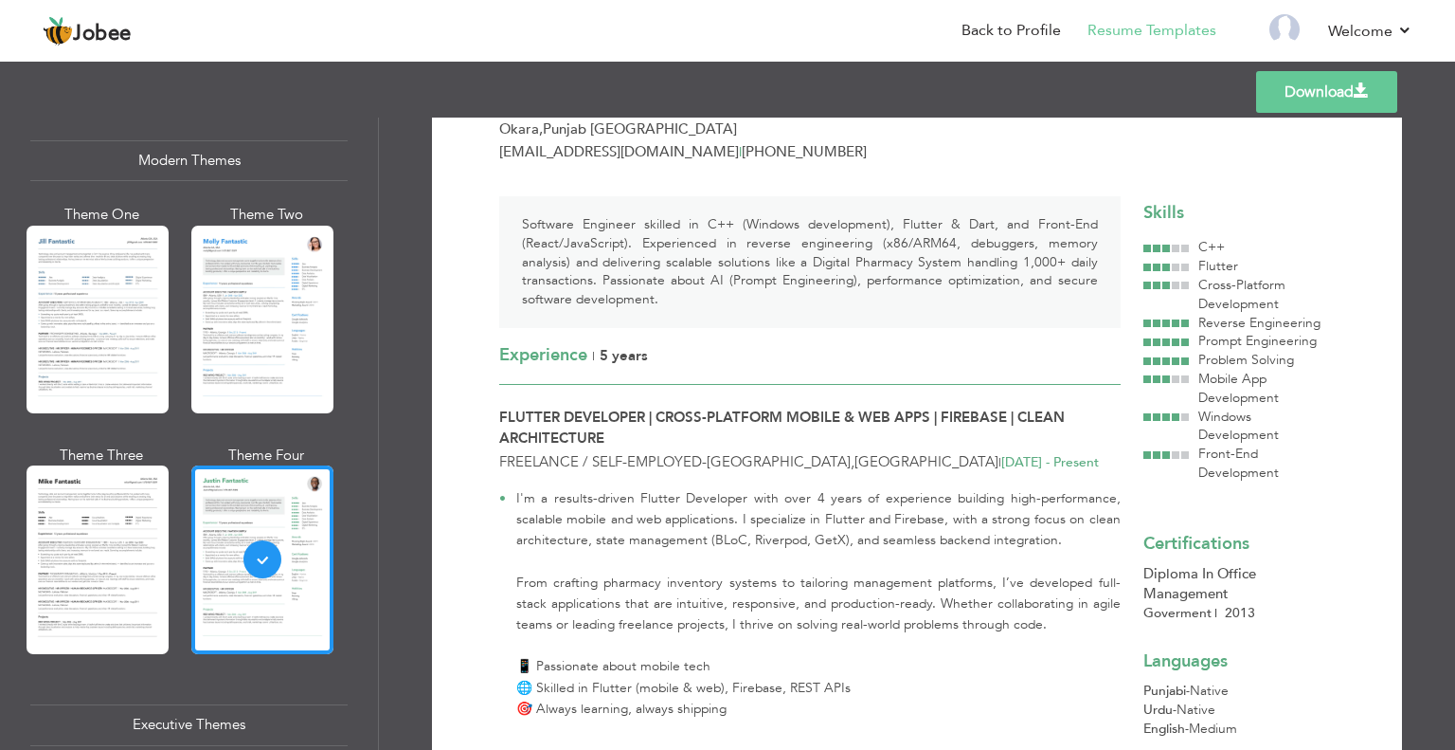
scroll to position [0, 0]
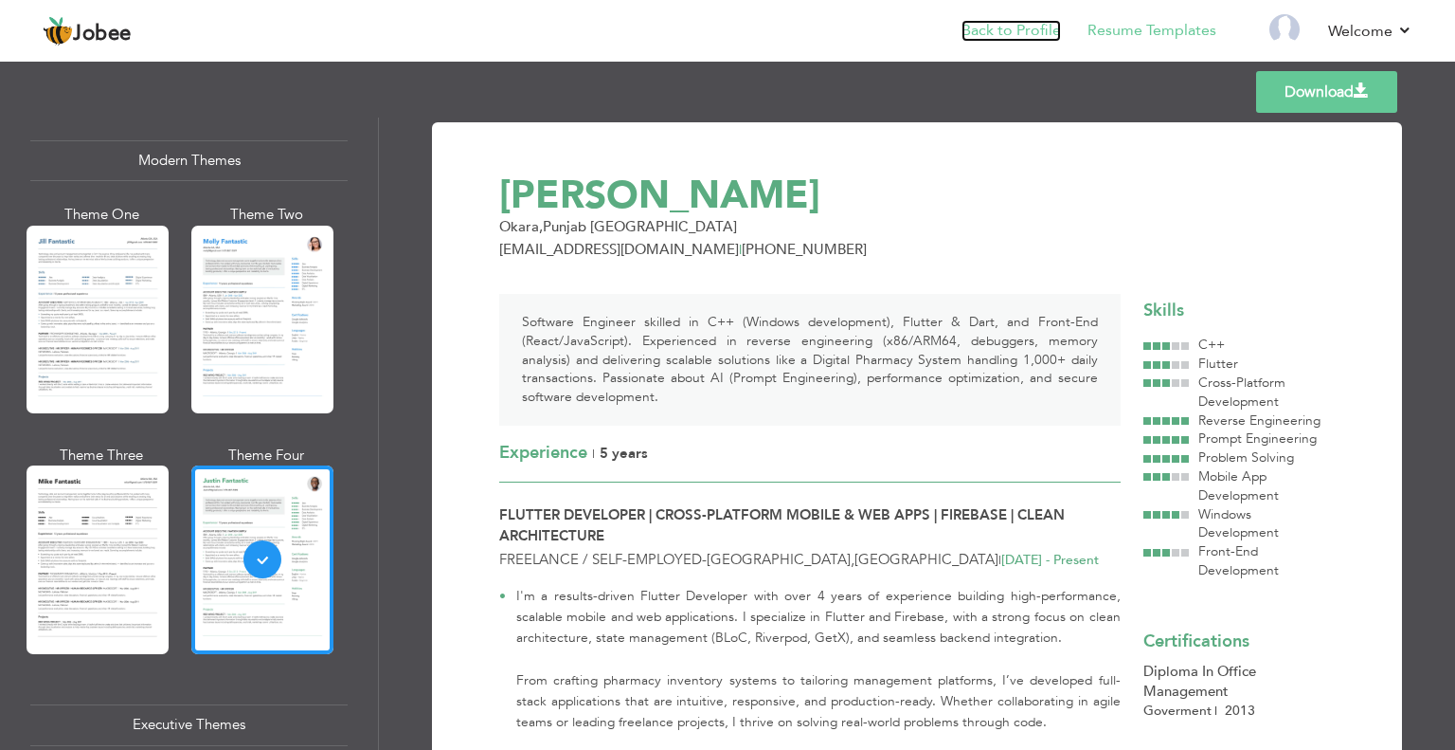
click at [1003, 28] on link "Back to Profile" at bounding box center [1011, 31] width 99 height 22
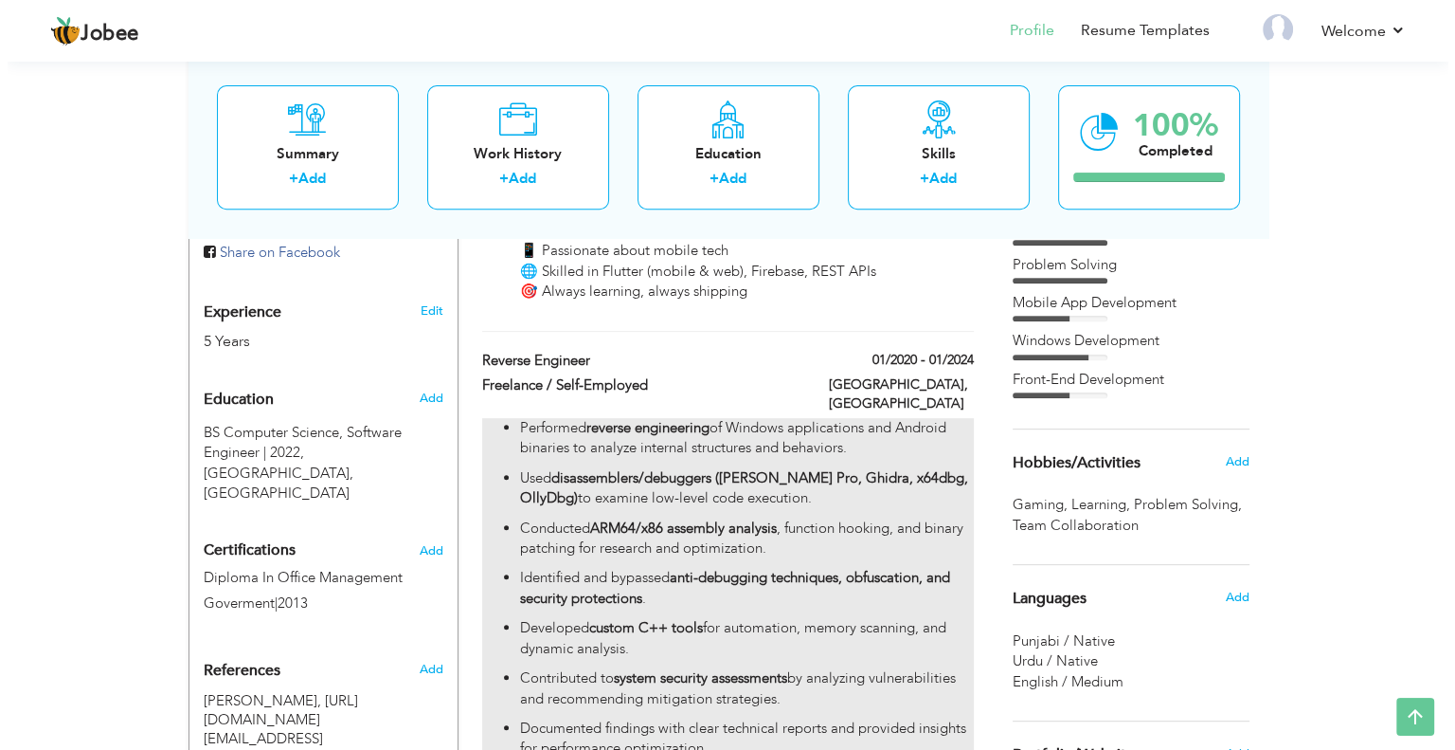
scroll to position [663, 0]
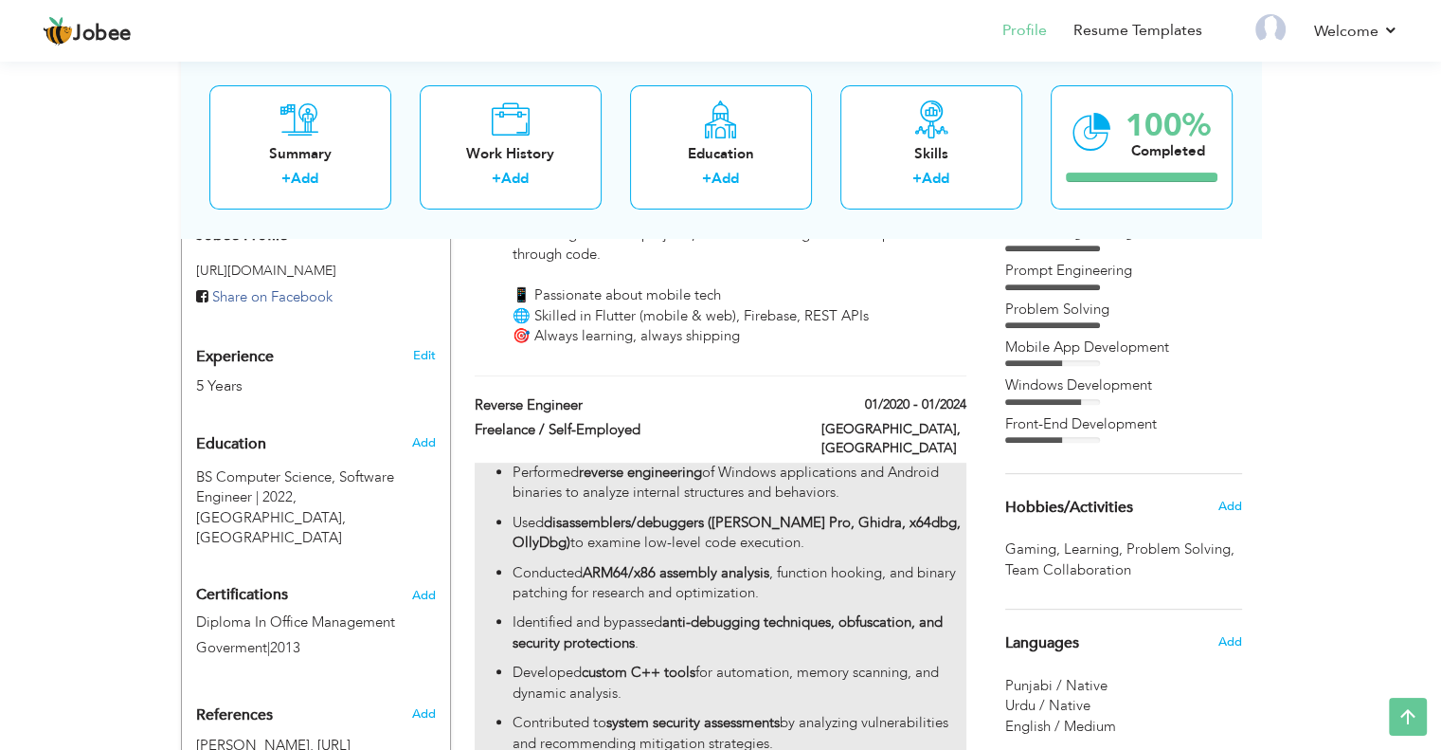
click at [865, 513] on strong "disassemblers/debuggers ([PERSON_NAME] Pro, Ghidra, x64dbg, OllyDbg)" at bounding box center [737, 532] width 448 height 39
type input "Reverse Engineer"
type input "Freelance / Self-Employed"
type input "01/2020"
type input "01/2024"
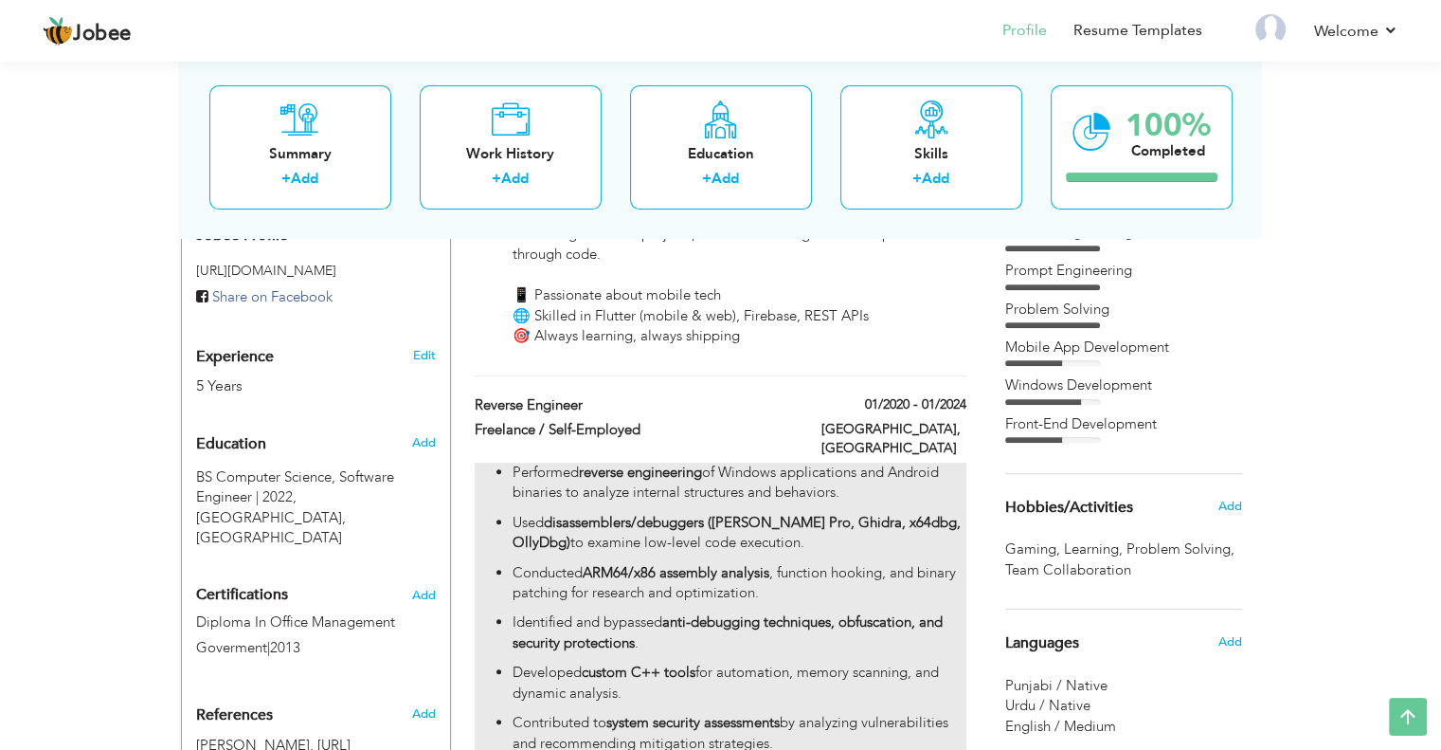
type input "[GEOGRAPHIC_DATA]"
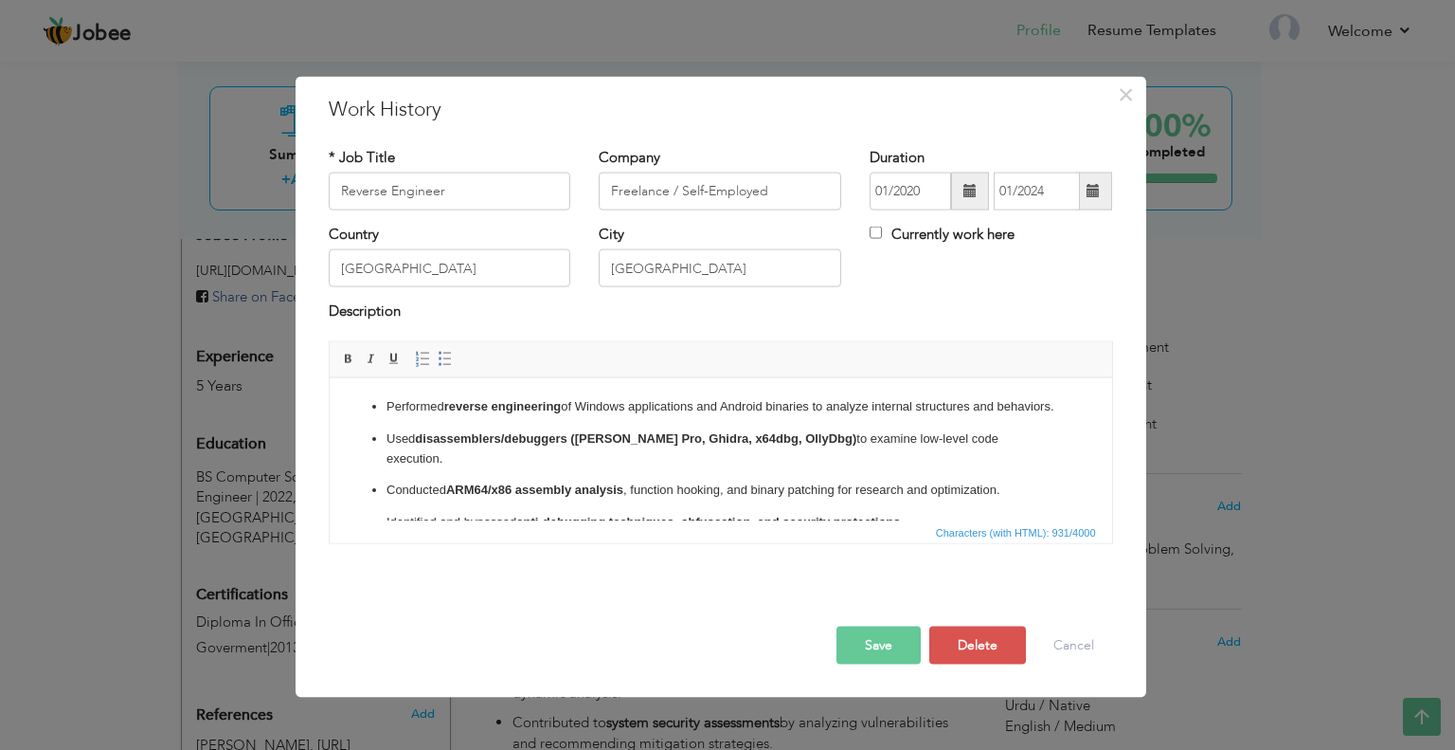
click at [761, 477] on ul "Performed reverse engineering of Windows applications and Android binaries to a…" at bounding box center [720, 511] width 745 height 231
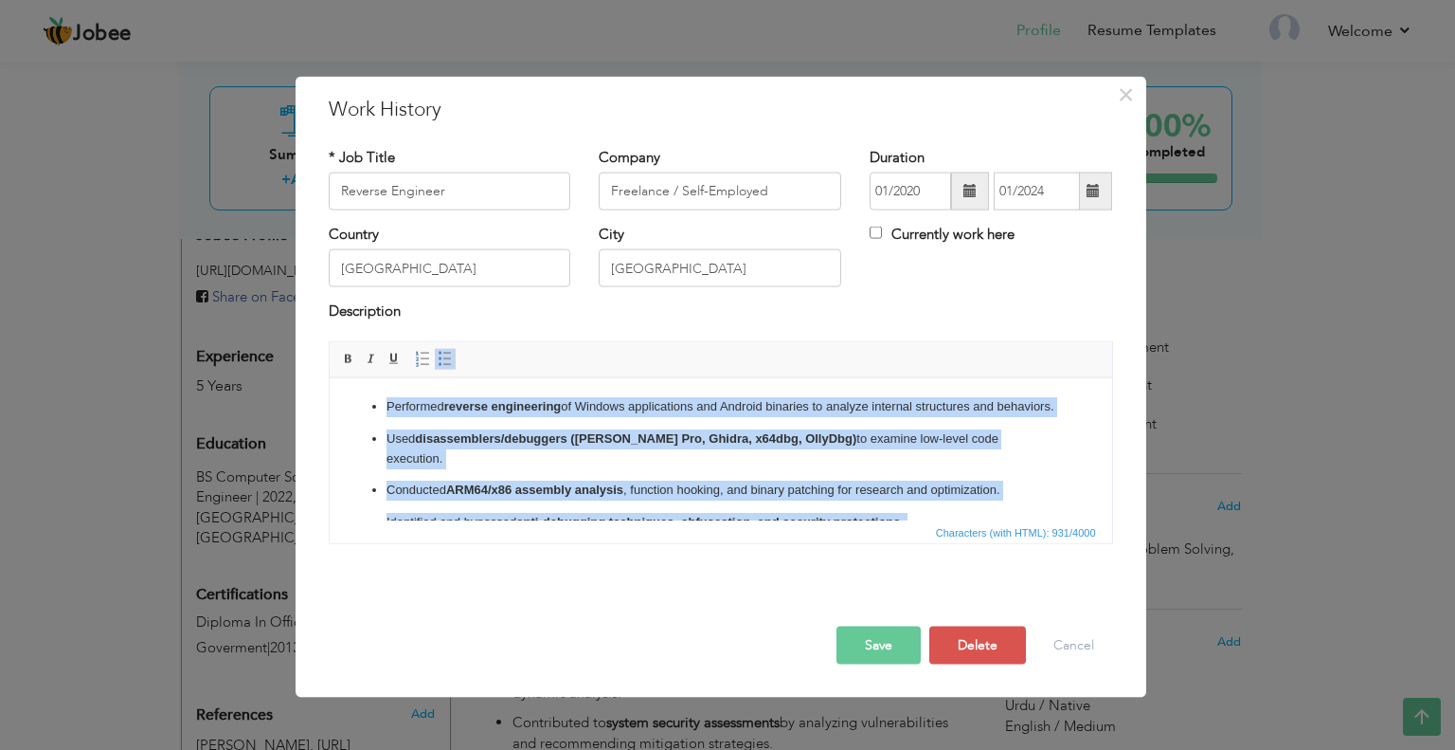
copy ul "Performed reverse engineering of Windows applications and Android binaries to a…"
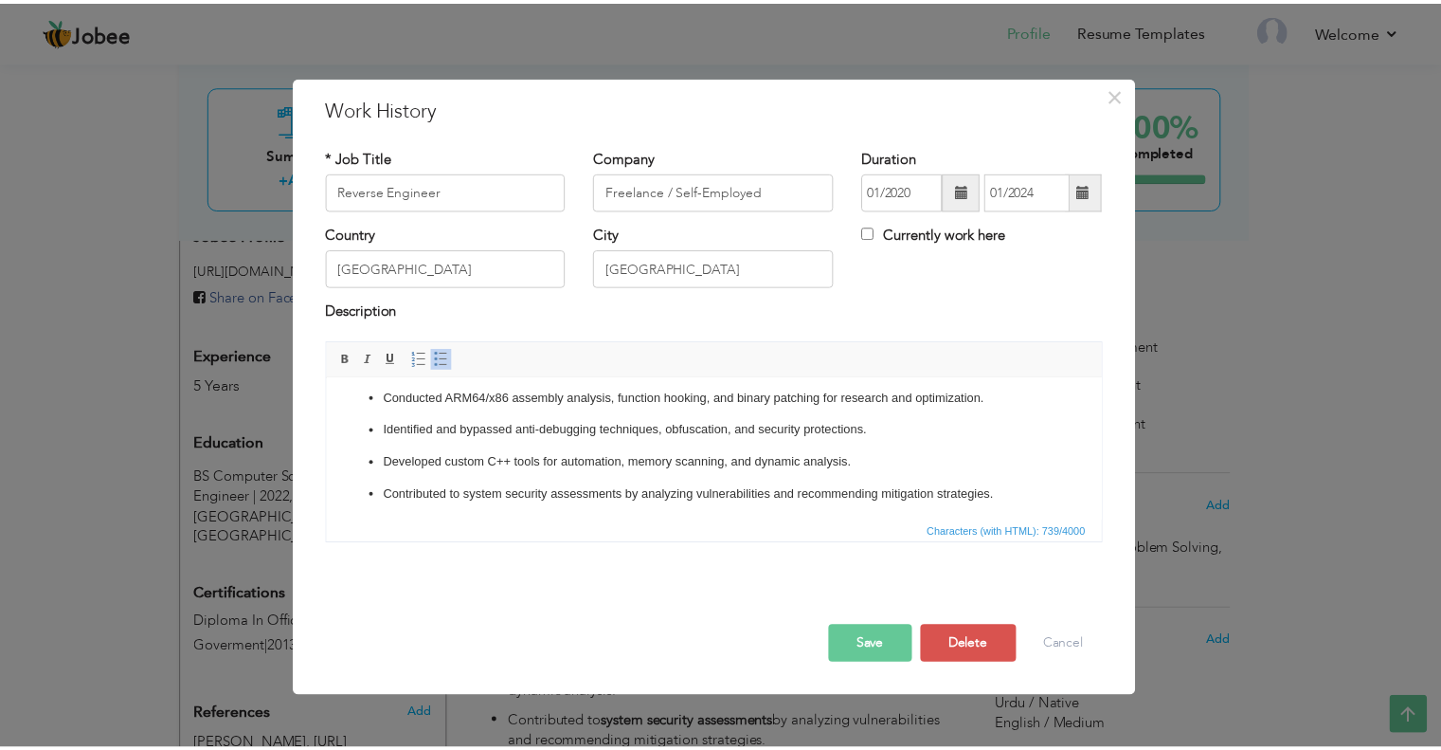
scroll to position [0, 0]
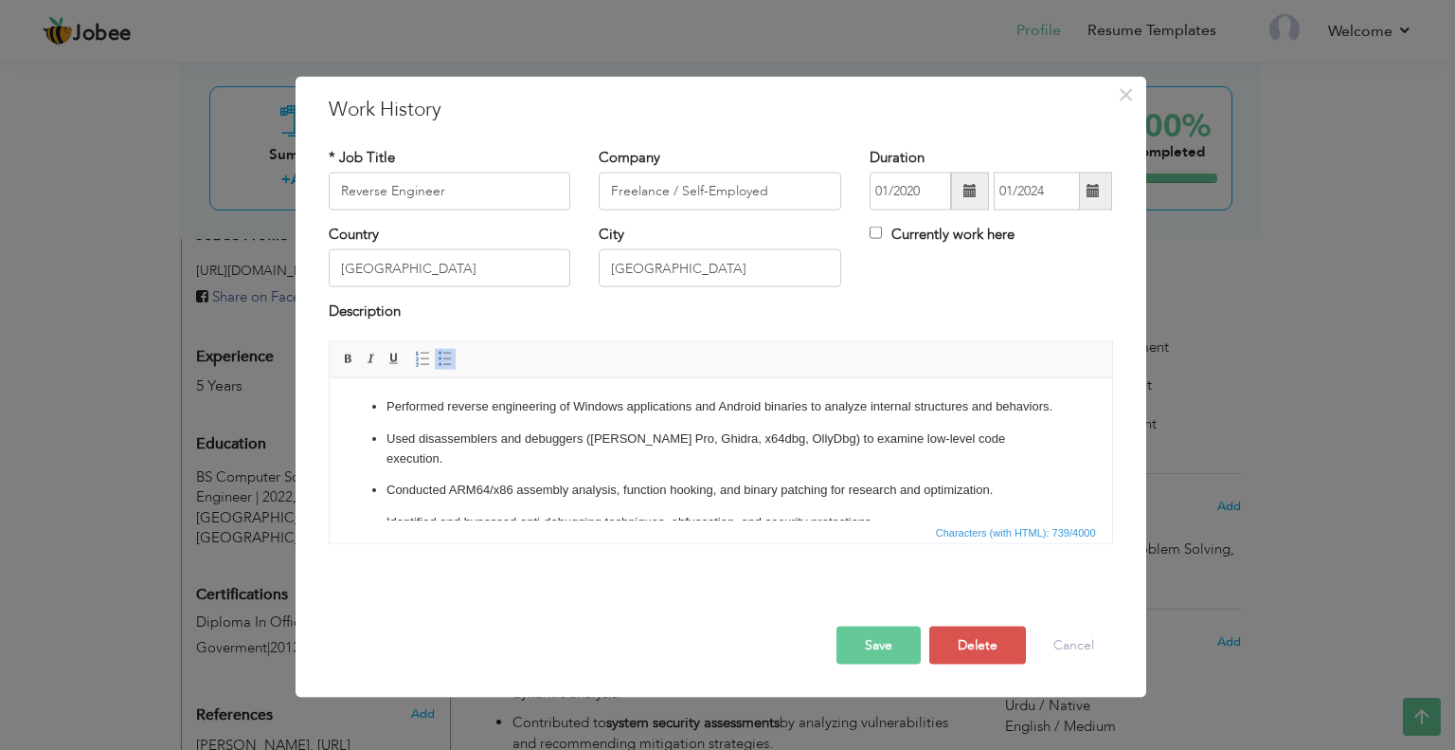
click at [884, 637] on button "Save" at bounding box center [879, 644] width 84 height 38
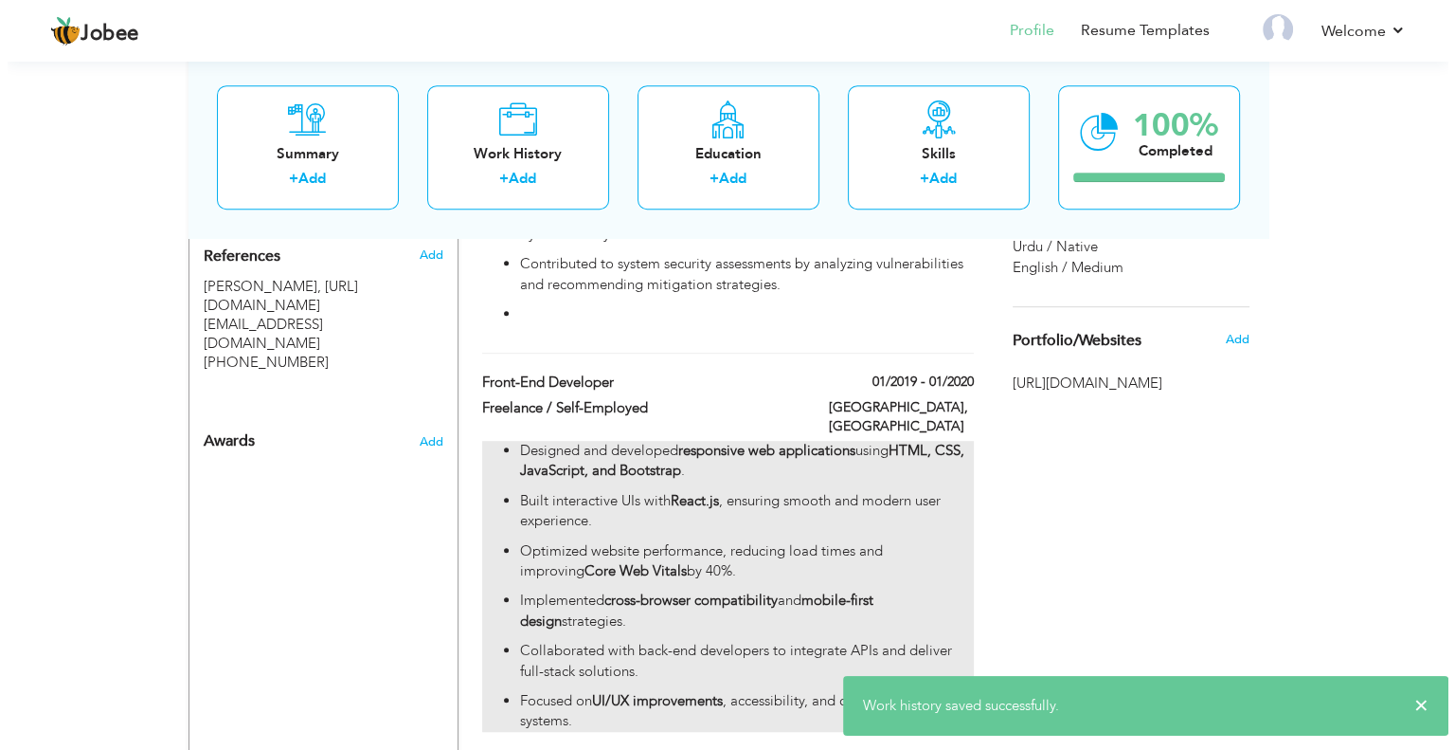
scroll to position [1421, 0]
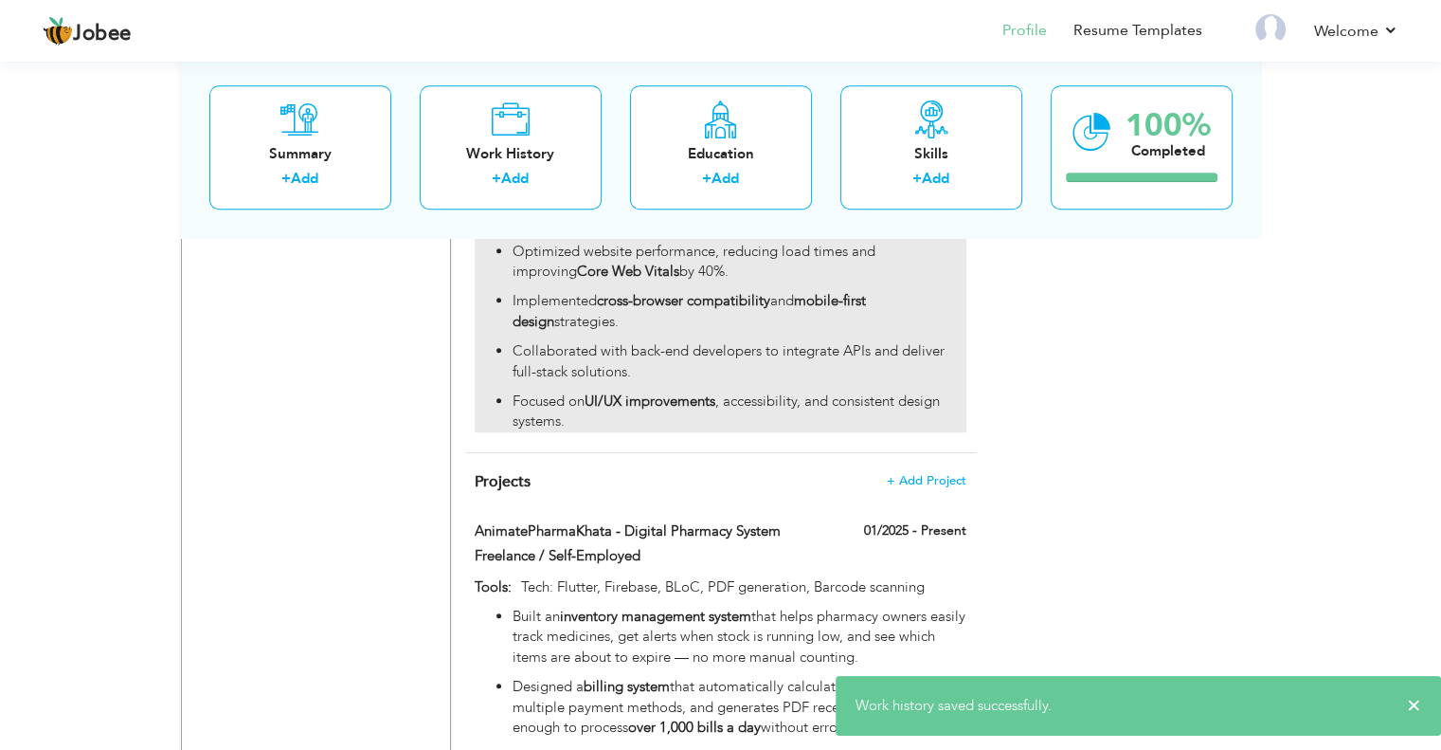
click at [813, 341] on p "Collaborated with back-end developers to integrate APIs and deliver full-stack …" at bounding box center [739, 361] width 453 height 41
type input "Front-End Developer"
type input "01/2019"
type input "01/2020"
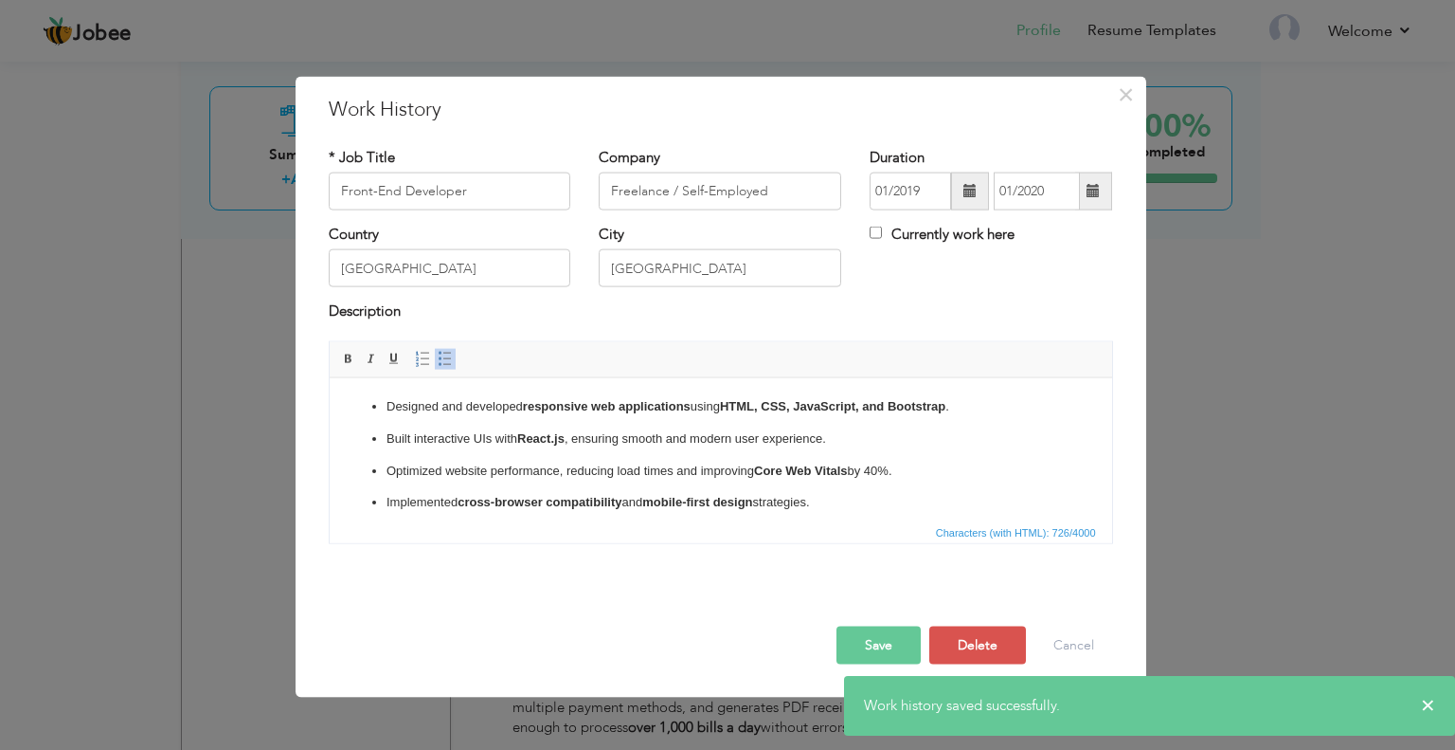
click at [765, 451] on ul "Designed and developed responsive web applications using HTML, CSS, JavaScript,…" at bounding box center [720, 486] width 745 height 180
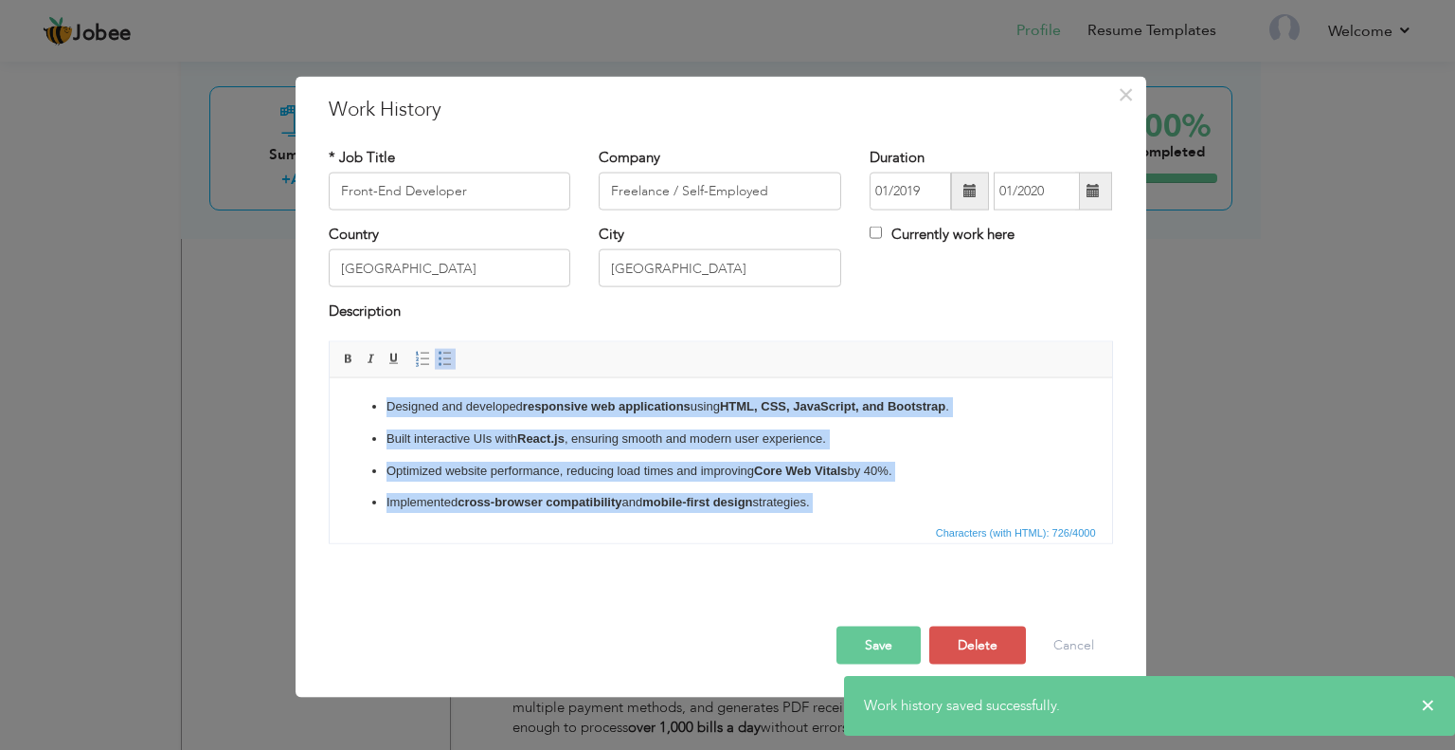
copy ul "Designed and developed responsive web applications using HTML, CSS, JavaScript,…"
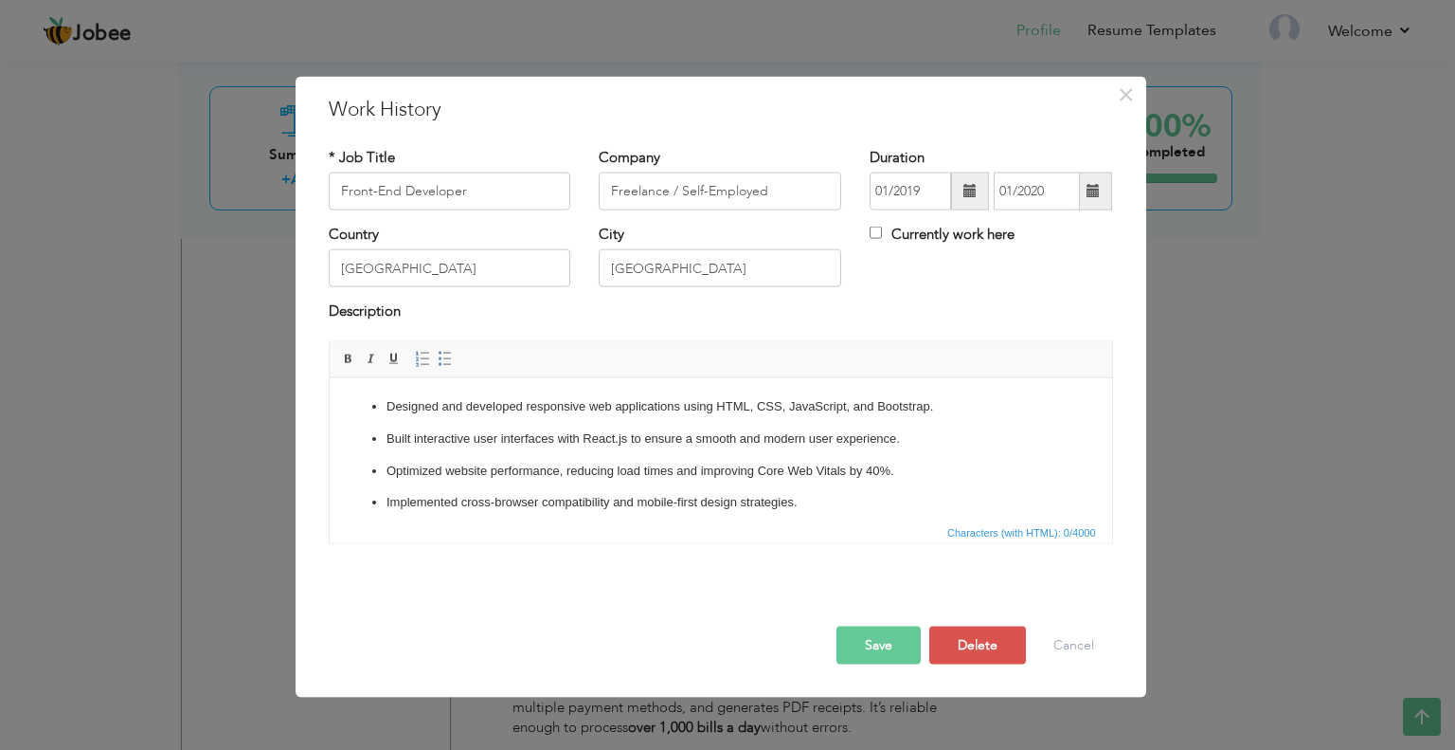
scroll to position [53, 0]
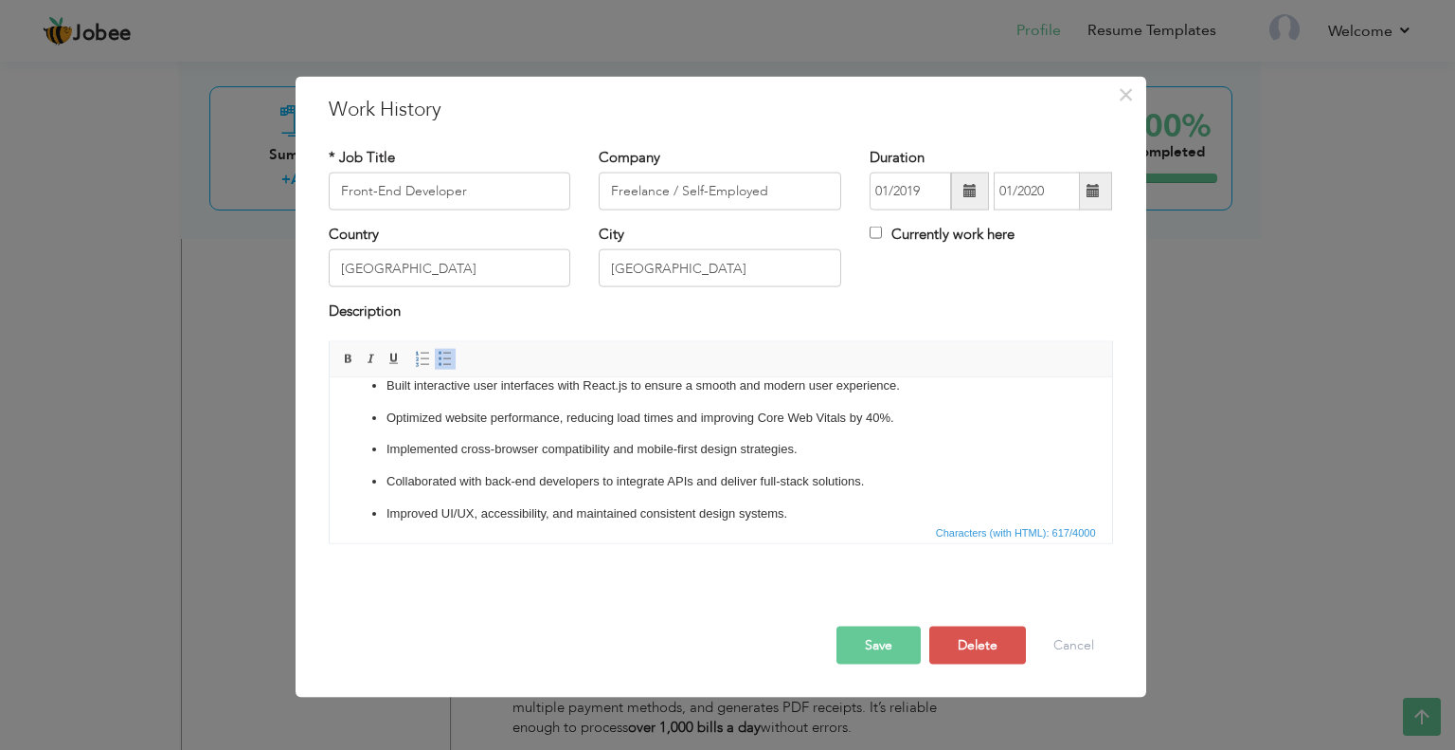
click at [867, 640] on button "Save" at bounding box center [879, 644] width 84 height 38
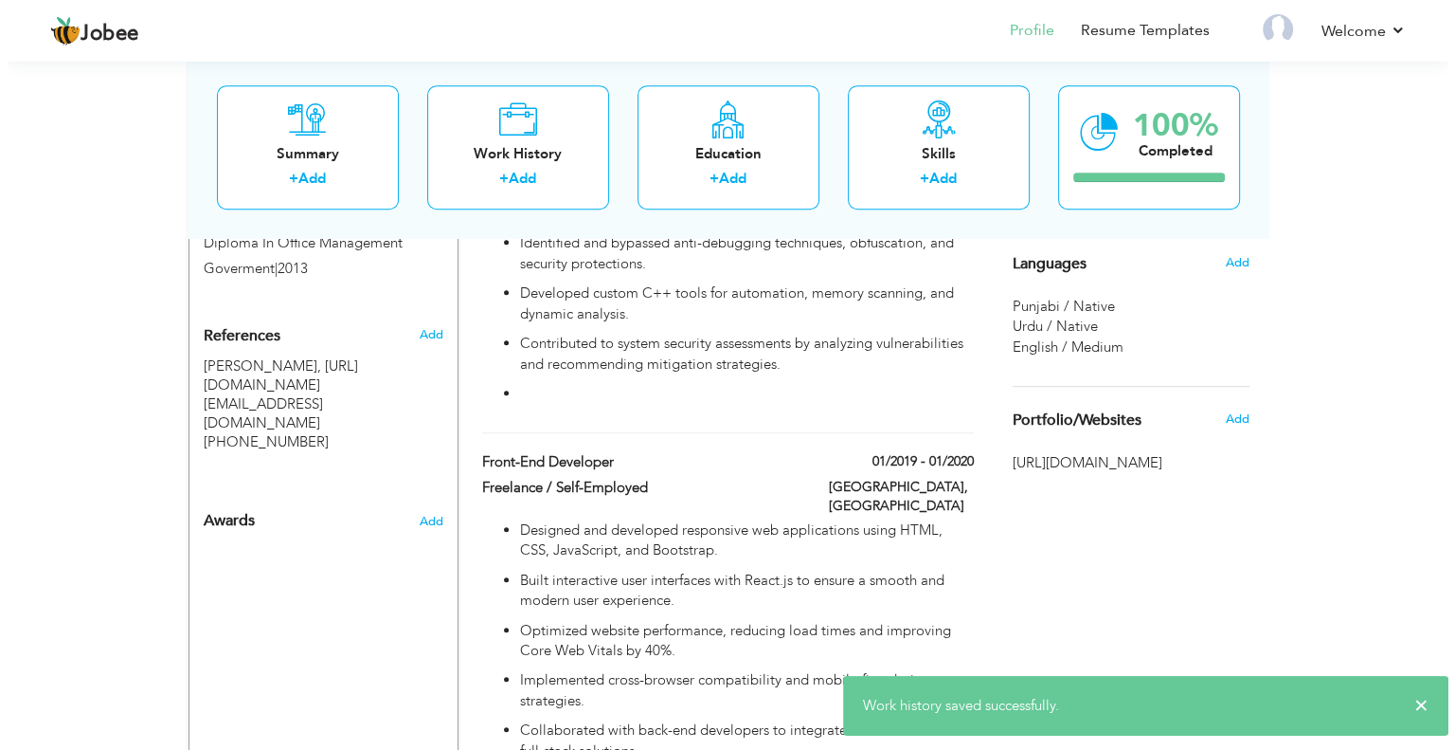
scroll to position [1421, 0]
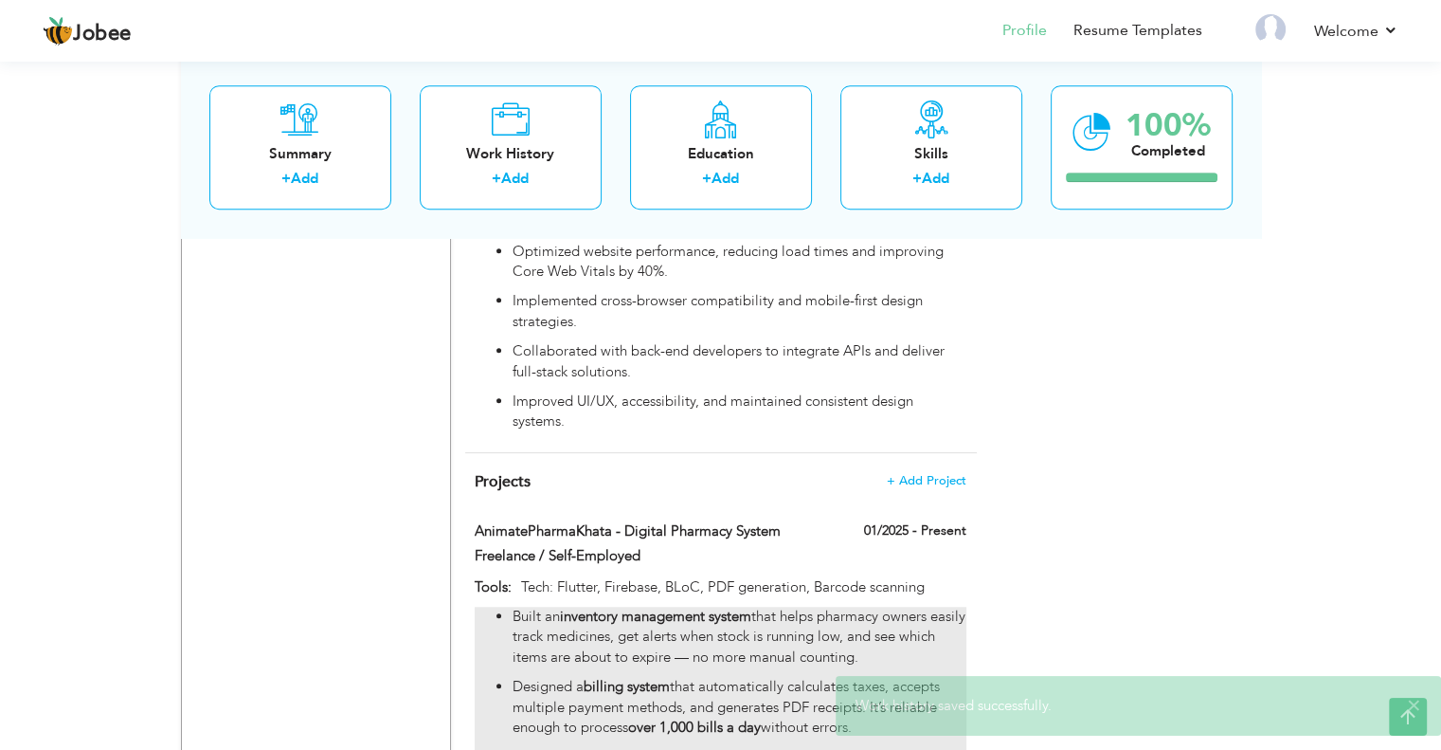
click at [795, 606] on p "Built an inventory management system that helps pharmacy owners easily track me…" at bounding box center [739, 636] width 453 height 61
type input "AnimatePharmaKhata - Digital Pharmacy System"
type input "Freelance / Self-Employed"
type input "01/2025"
type input "Tech: Flutter, Firebase, BLoC, PDF generation, Barcode scanning"
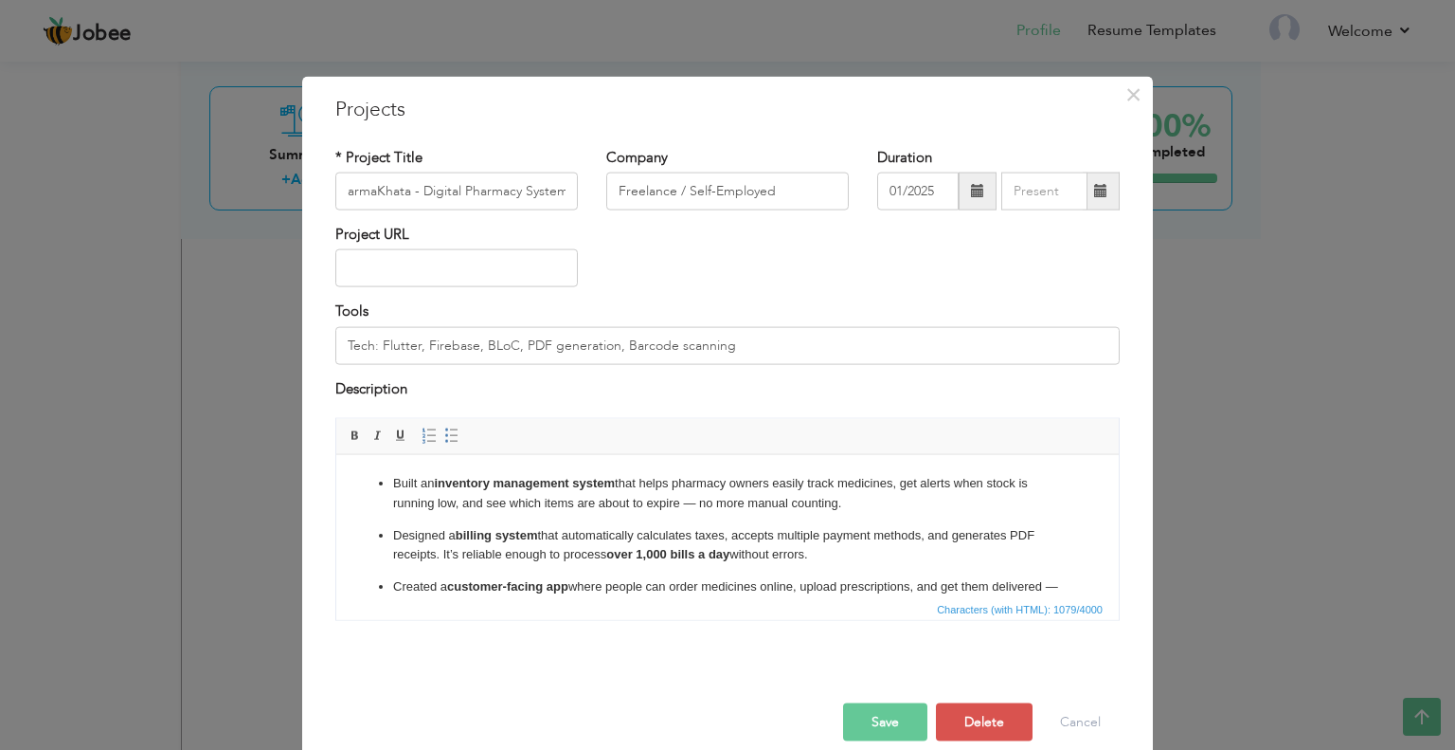
scroll to position [0, 0]
click at [650, 539] on p "Designed a billing system that automatically calculates taxes, accepts multiple…" at bounding box center [727, 545] width 669 height 40
copy ul "Built an inventory management system that helps pharmacy owners easily track me…"
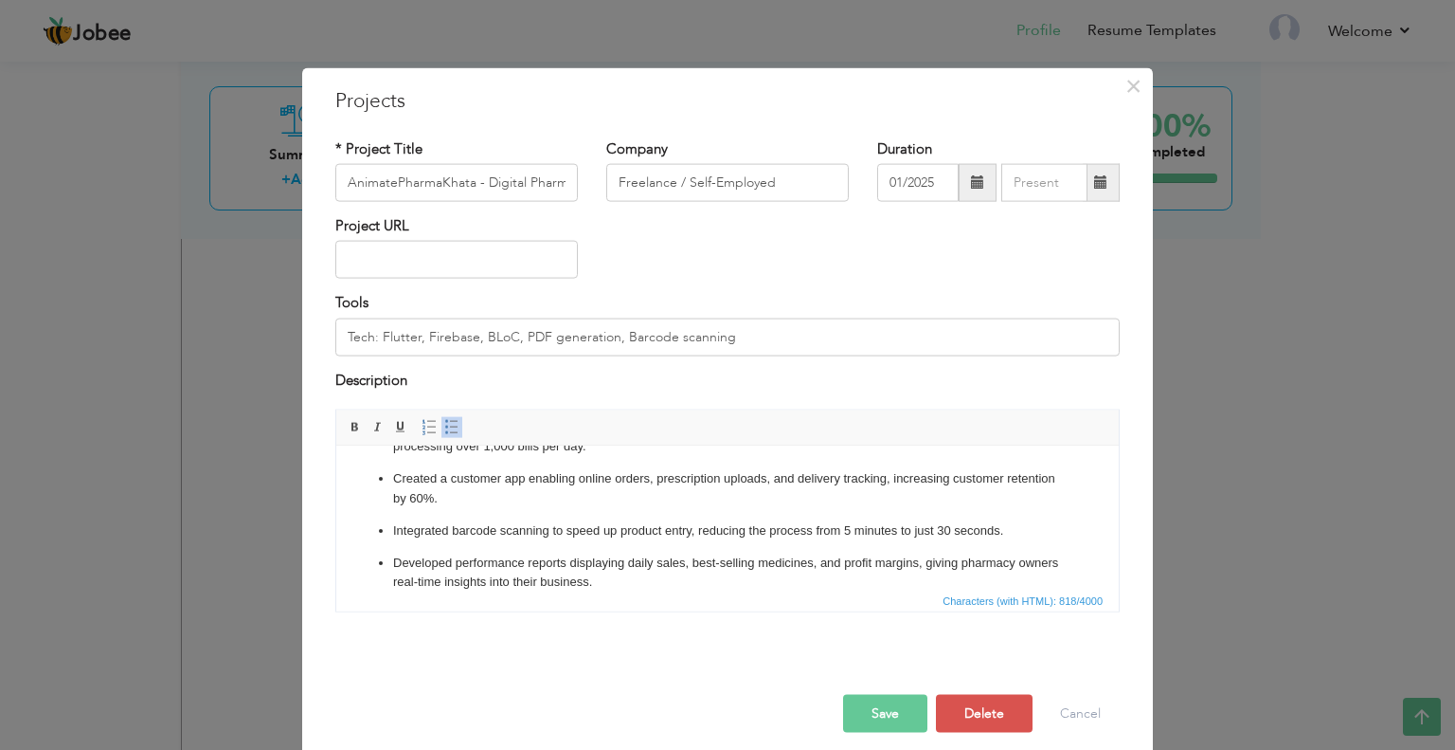
scroll to position [23, 0]
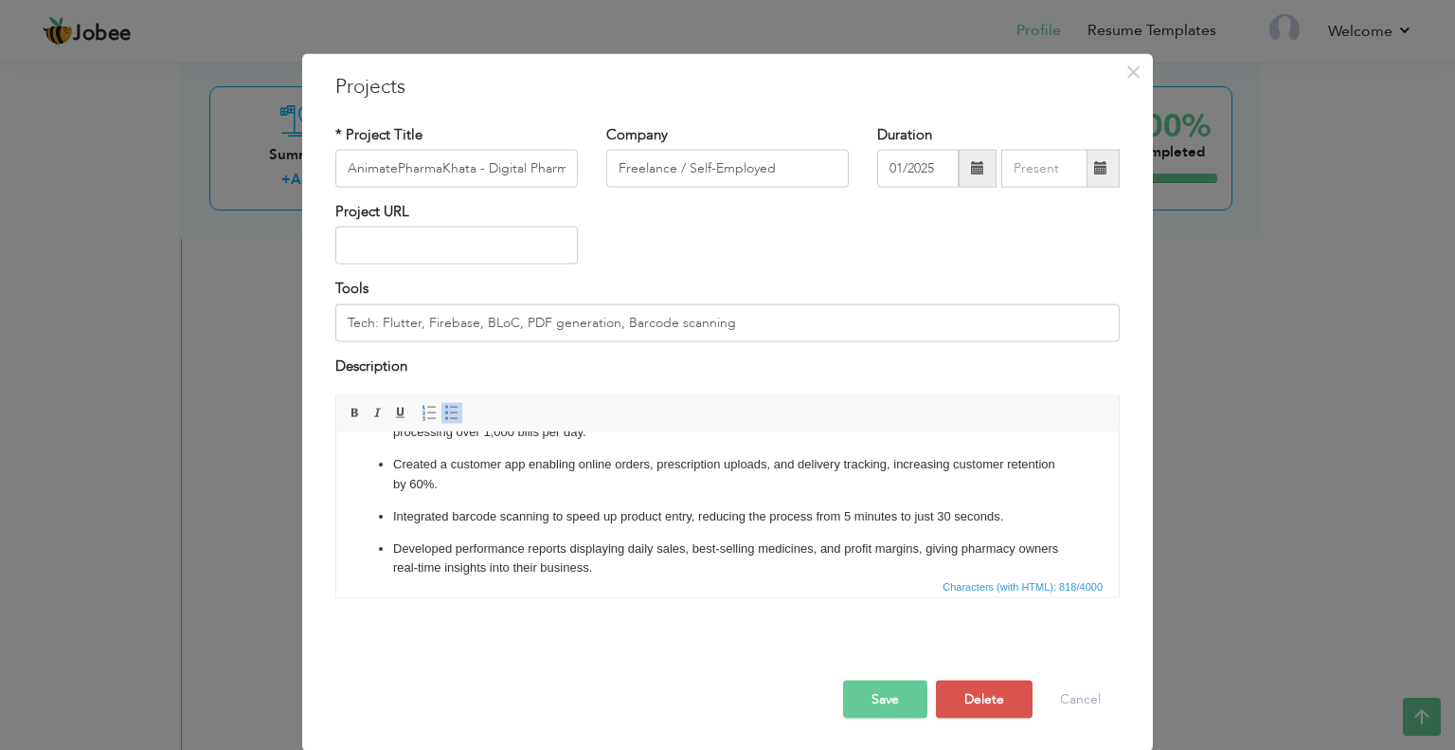
click at [858, 699] on button "Save" at bounding box center [885, 699] width 84 height 38
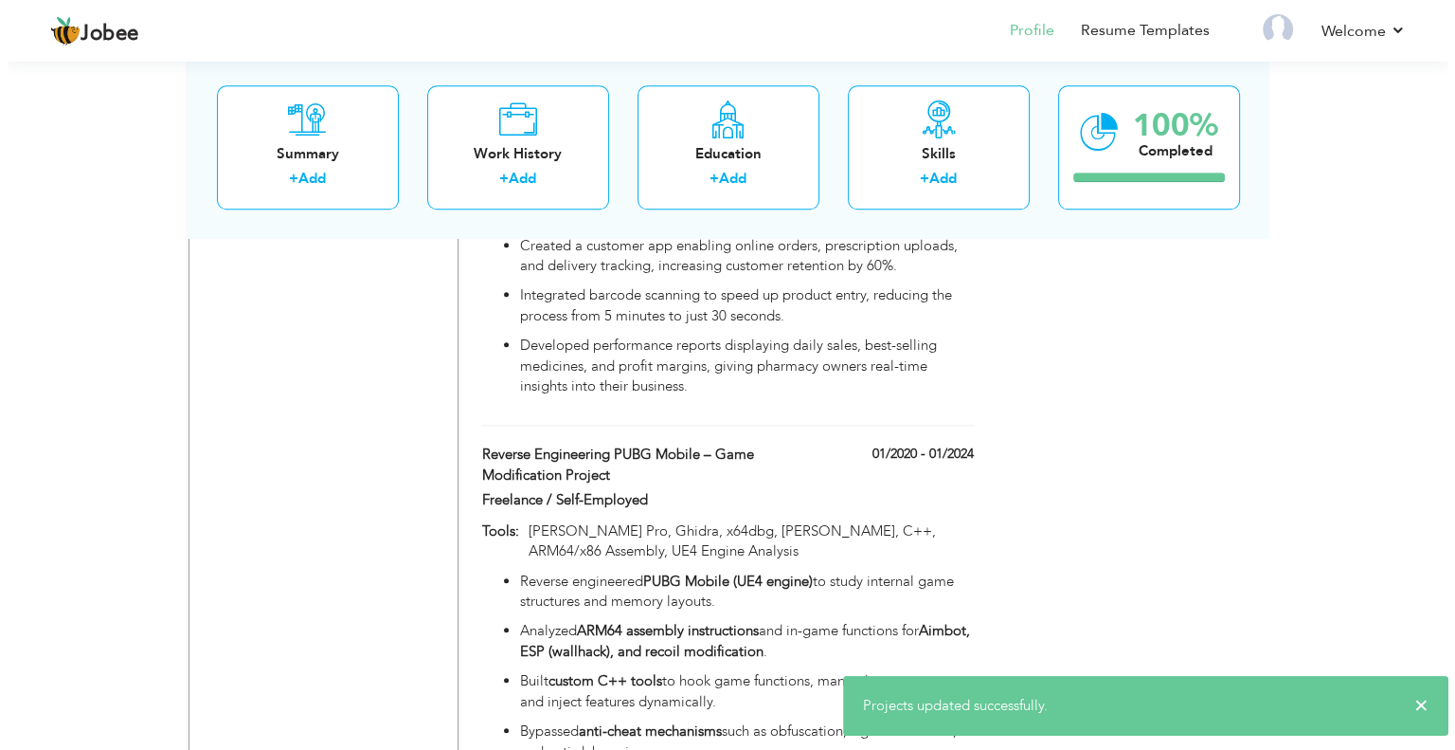
scroll to position [2085, 0]
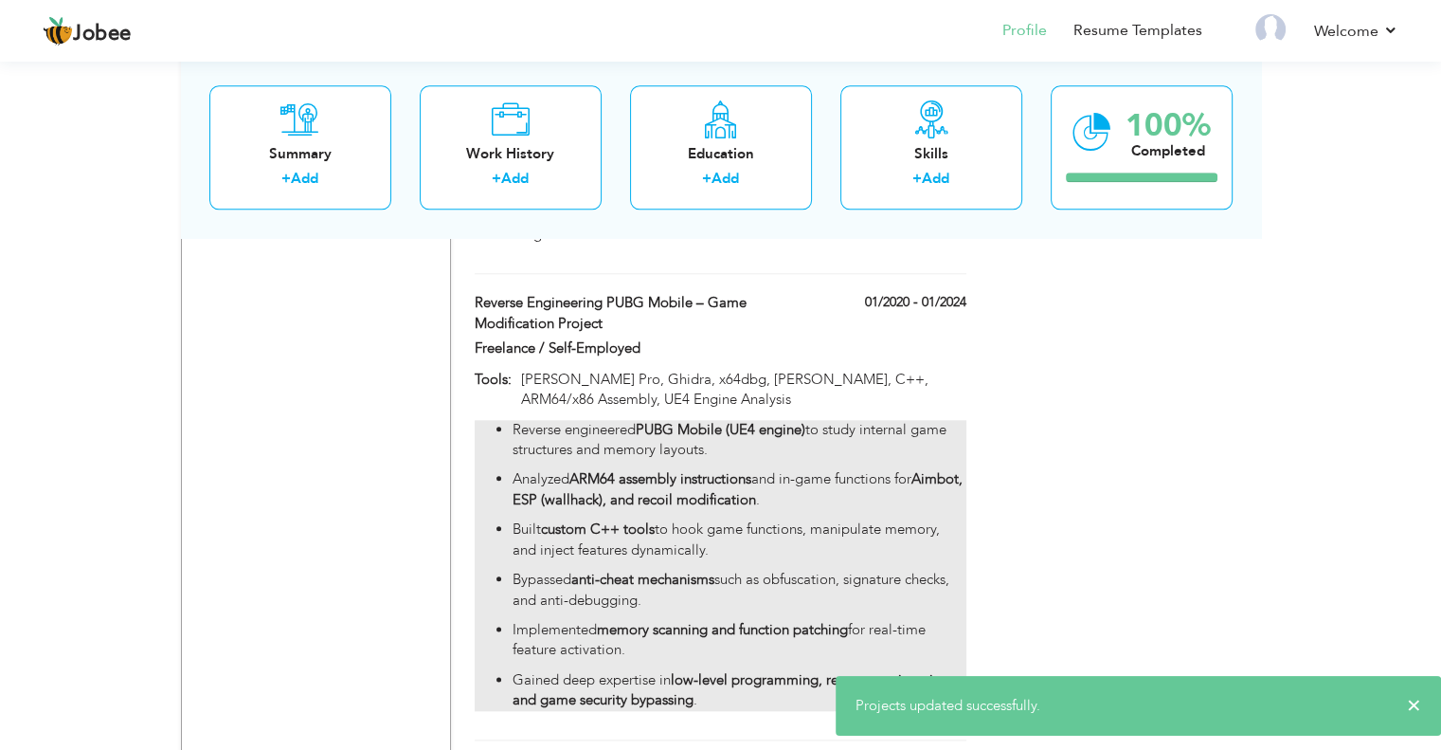
click at [781, 469] on strong "Aimbot, ESP (wallhack), and recoil modification" at bounding box center [738, 488] width 450 height 39
type input "Reverse Engineering PUBG Mobile – Game Modification Project"
type input "01/2020"
type input "01/2024"
type input "[PERSON_NAME] Pro, Ghidra, x64dbg, [PERSON_NAME], C++, ARM64/x86 Assembly, UE4 …"
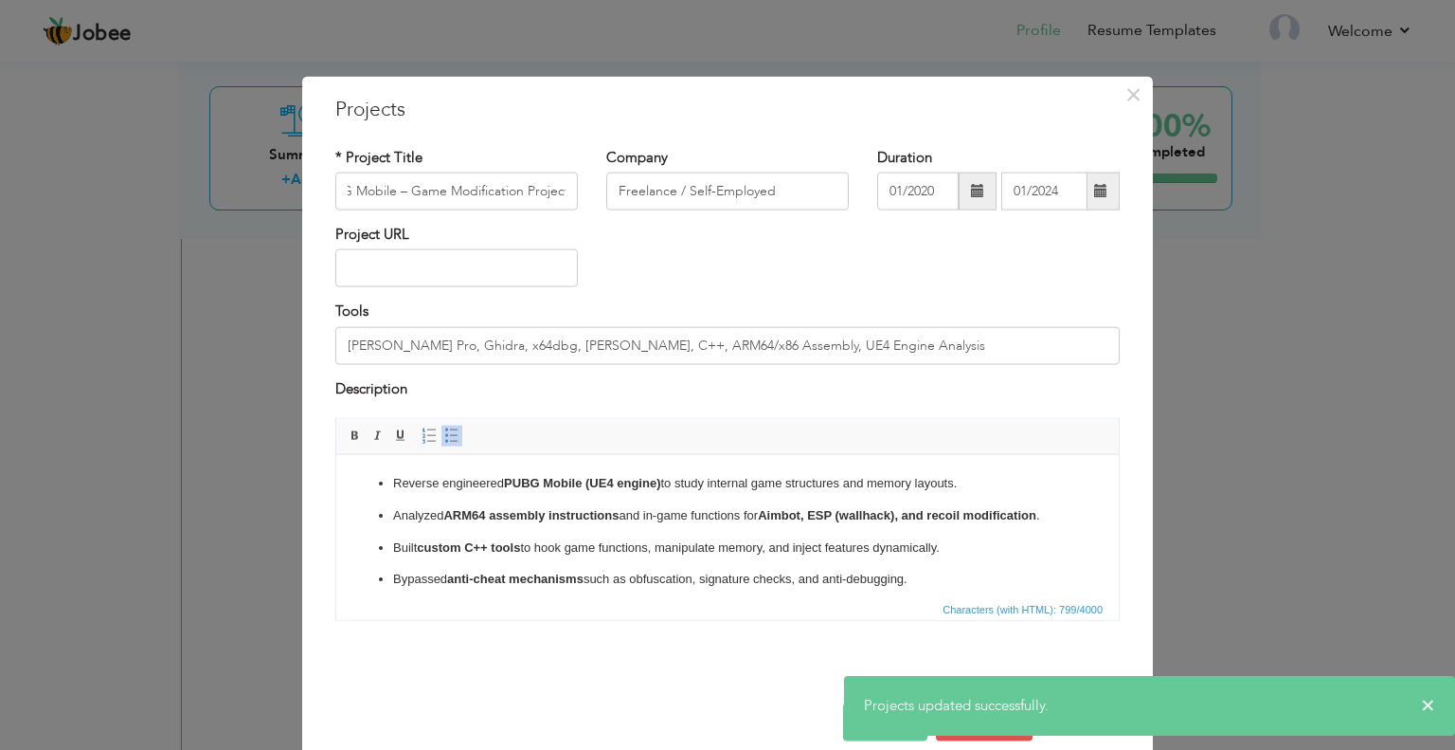
scroll to position [0, 0]
click at [699, 525] on p "Analyzed ARM64 assembly instructions and in-game functions for Aimbot, ESP (wal…" at bounding box center [727, 515] width 669 height 20
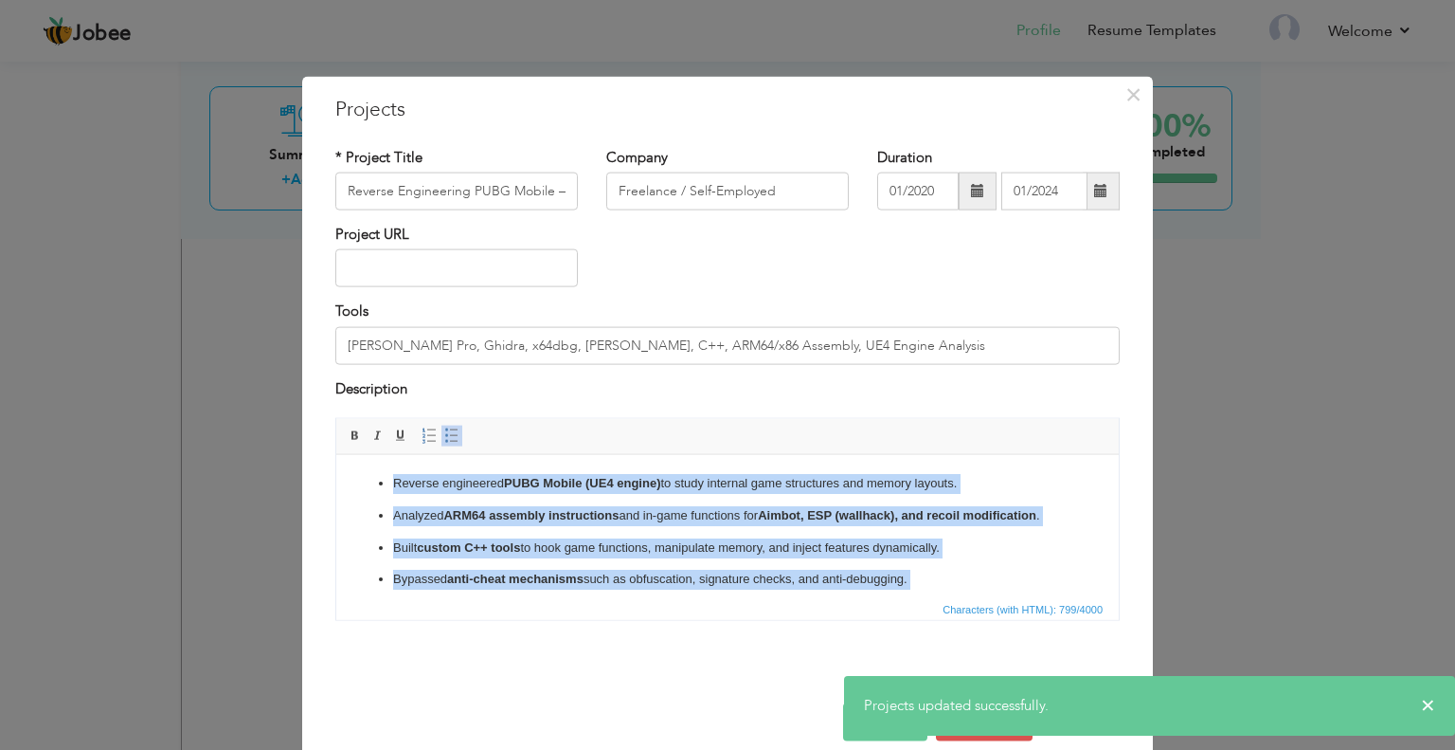
copy ul "Reverse engineered PUBG Mobile (UE4 engine) to study internal game structures a…"
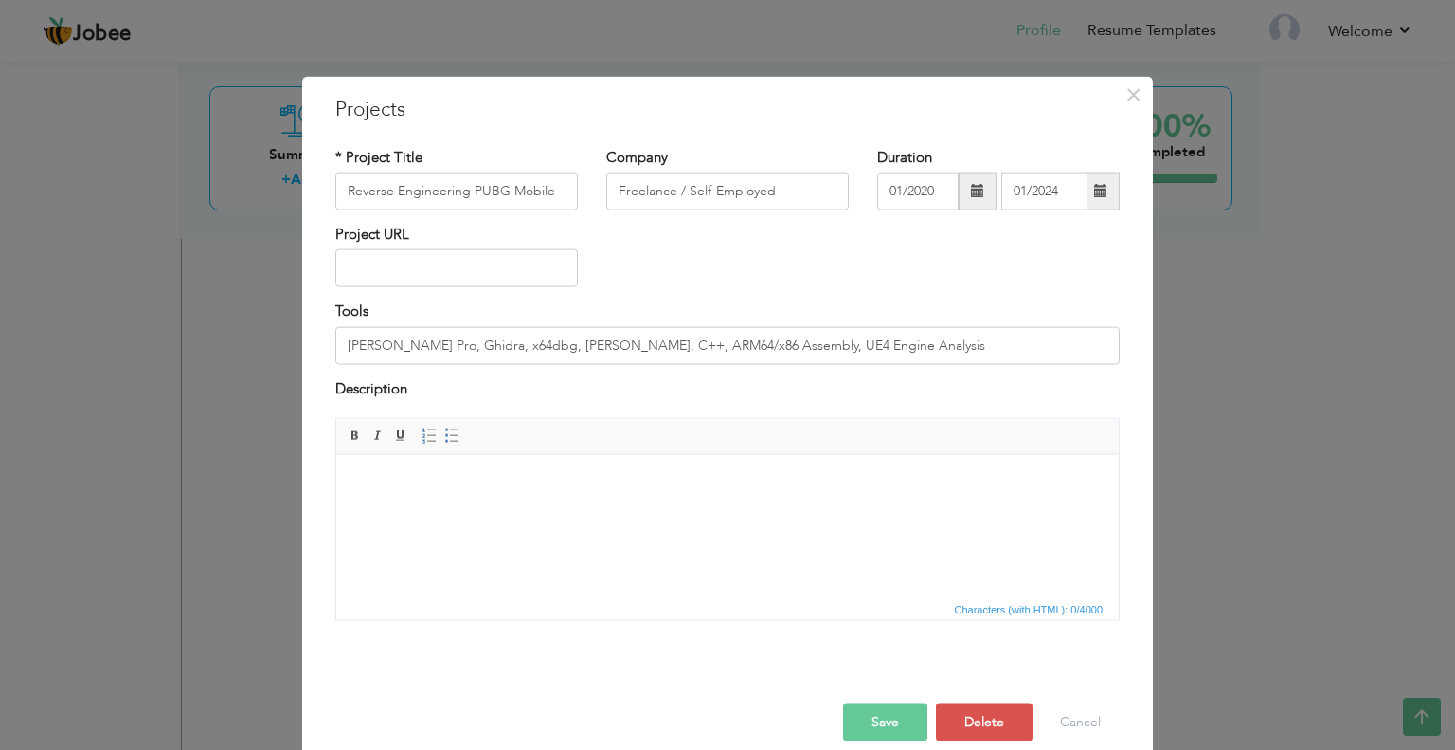
scroll to position [53, 0]
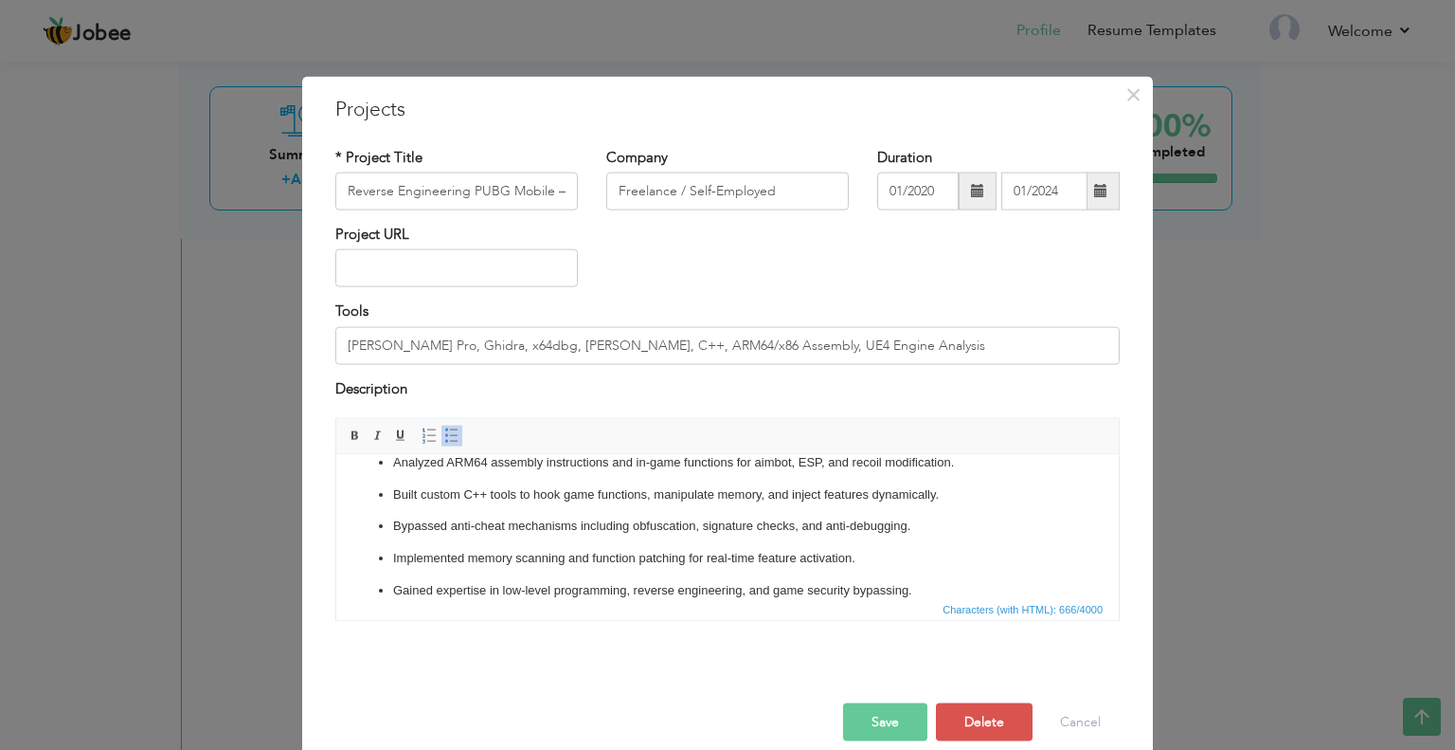
click at [872, 730] on button "Save" at bounding box center [885, 722] width 84 height 38
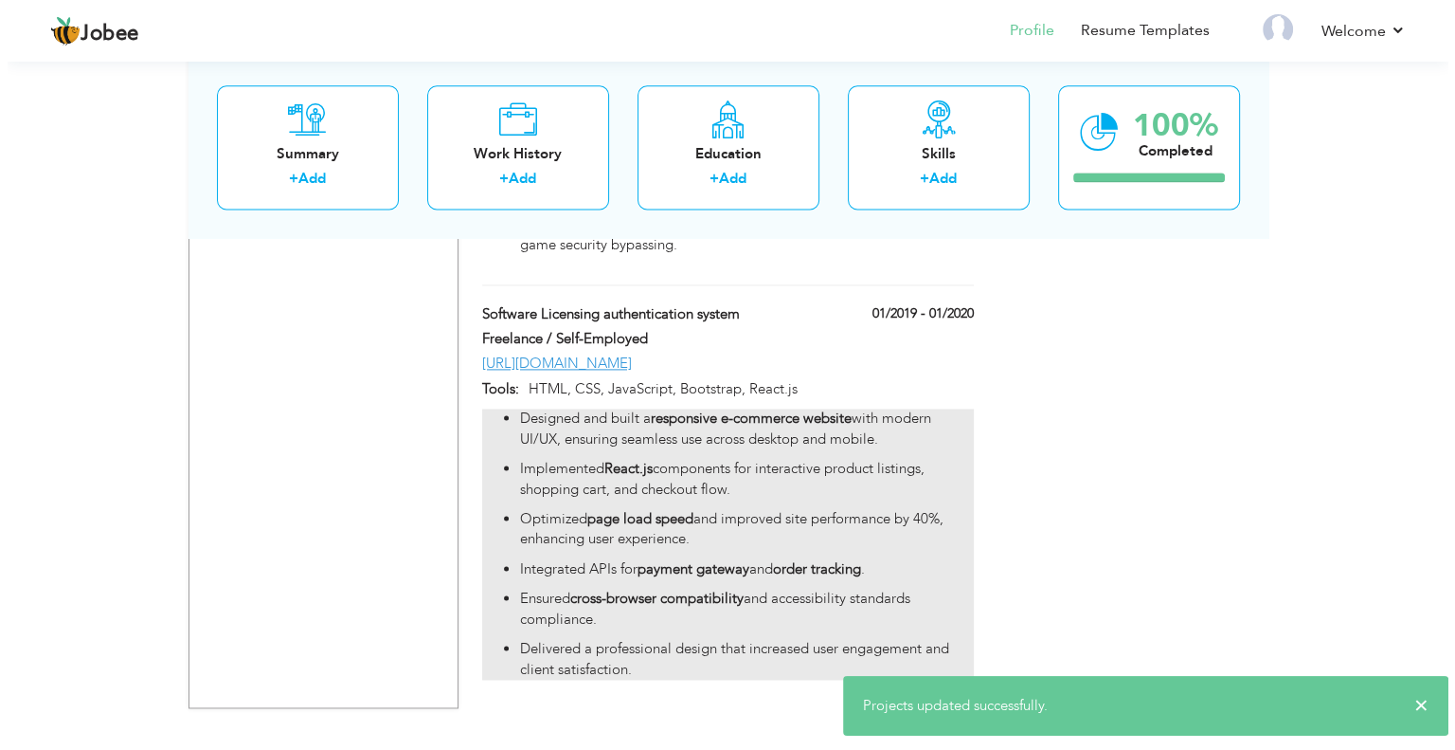
scroll to position [2548, 0]
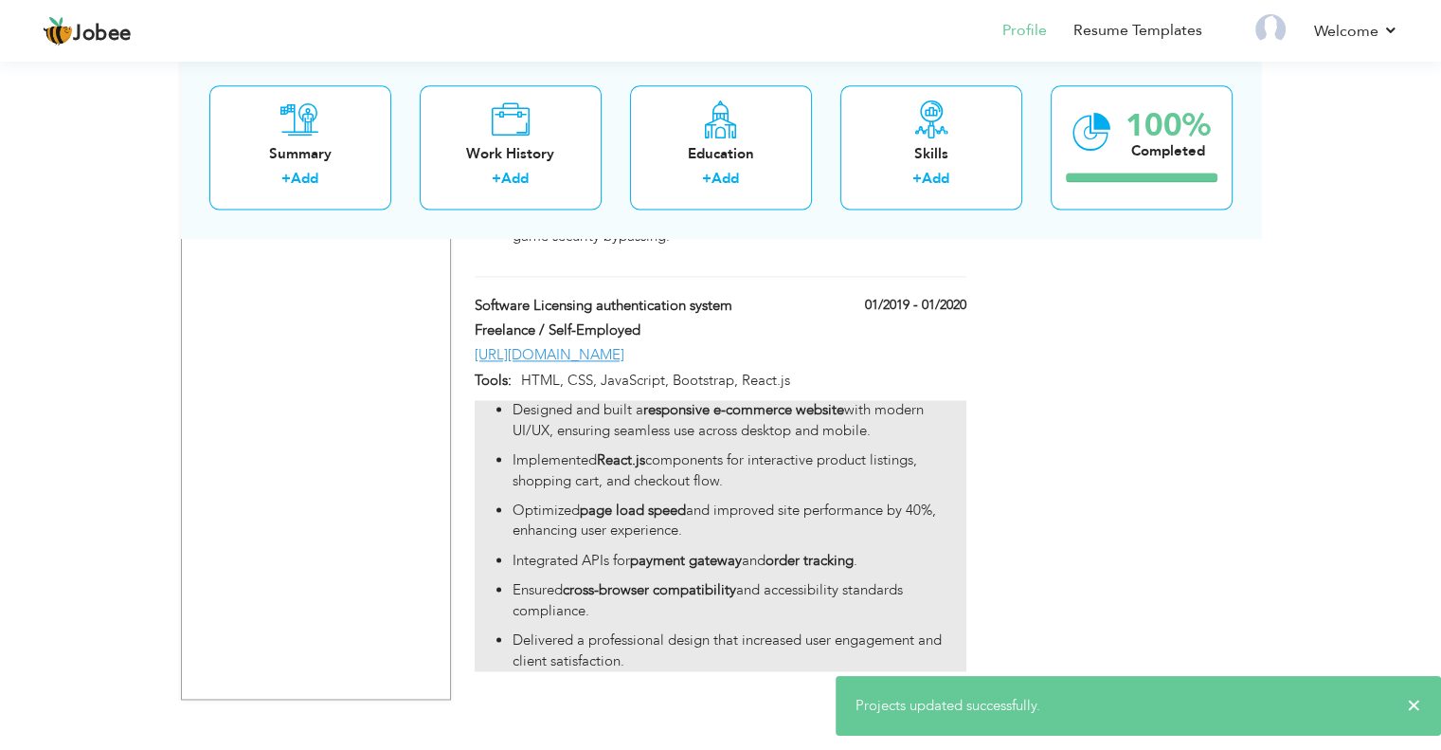
click at [816, 551] on strong "order tracking" at bounding box center [810, 560] width 88 height 19
type input "Software Licensing authentication system"
type input "01/2019"
type input "01/2020"
type input "[URL][DOMAIN_NAME]"
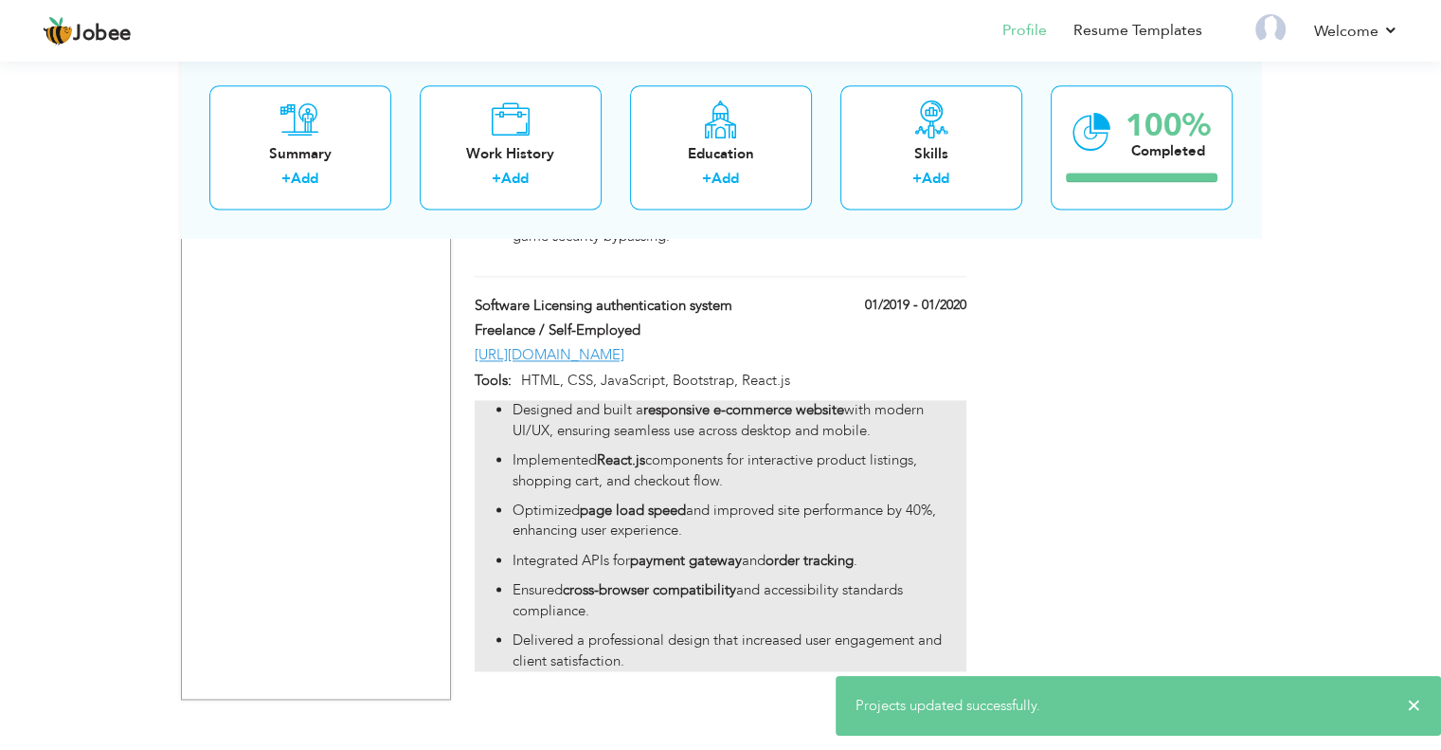
type input "HTML, CSS, JavaScript, Bootstrap, React.js"
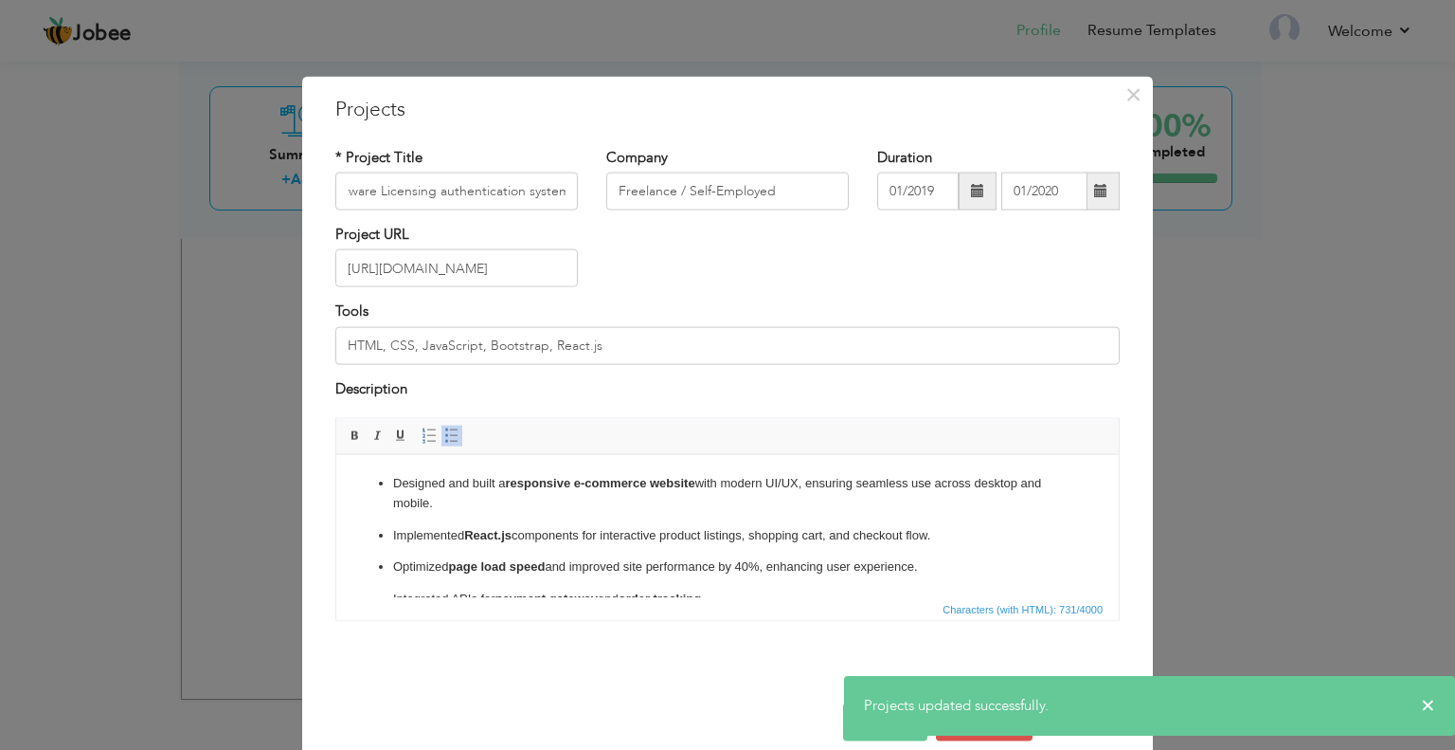
scroll to position [0, 0]
click at [786, 568] on p "Optimized page load speed and improved site performance by 40%, enhancing user …" at bounding box center [727, 566] width 669 height 20
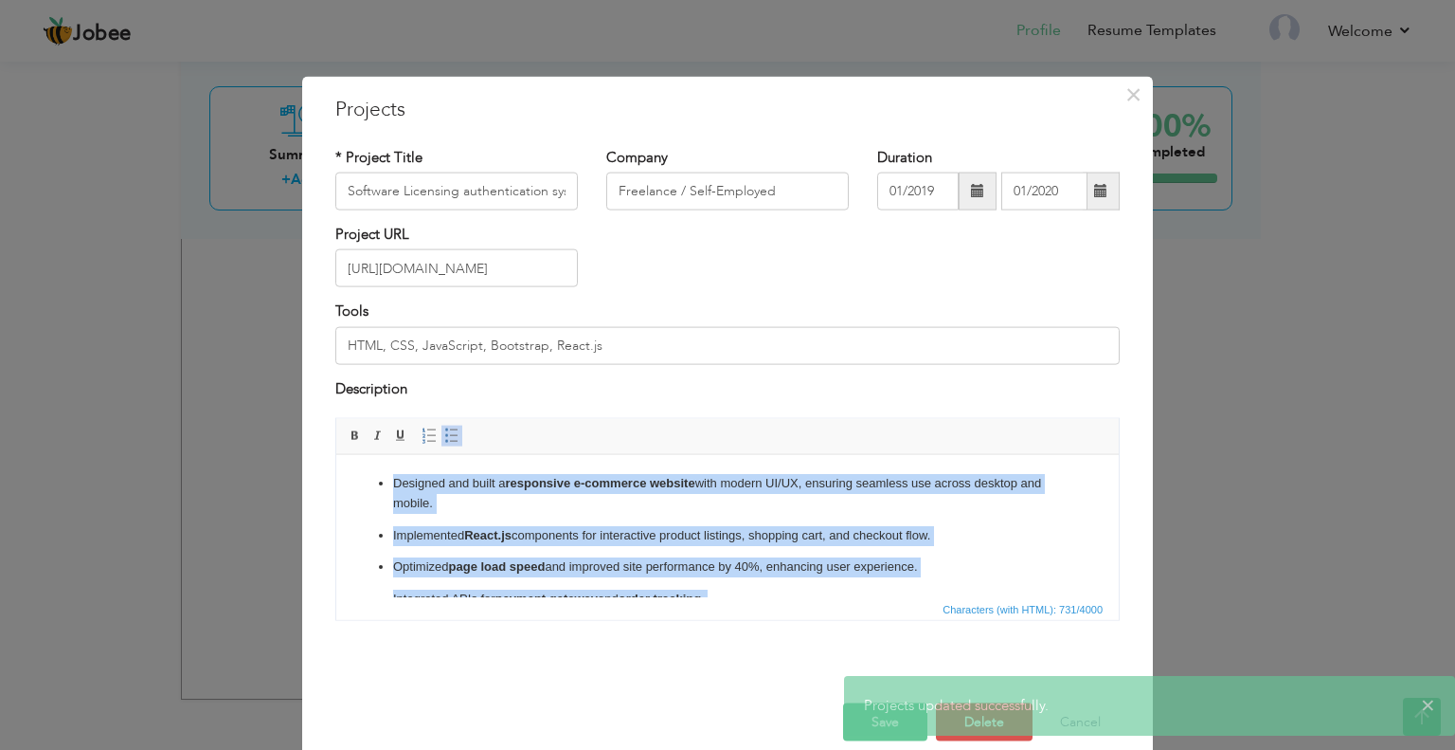
copy ul "Designed and built a responsive e-commerce website with modern UI/UX, ensuring …"
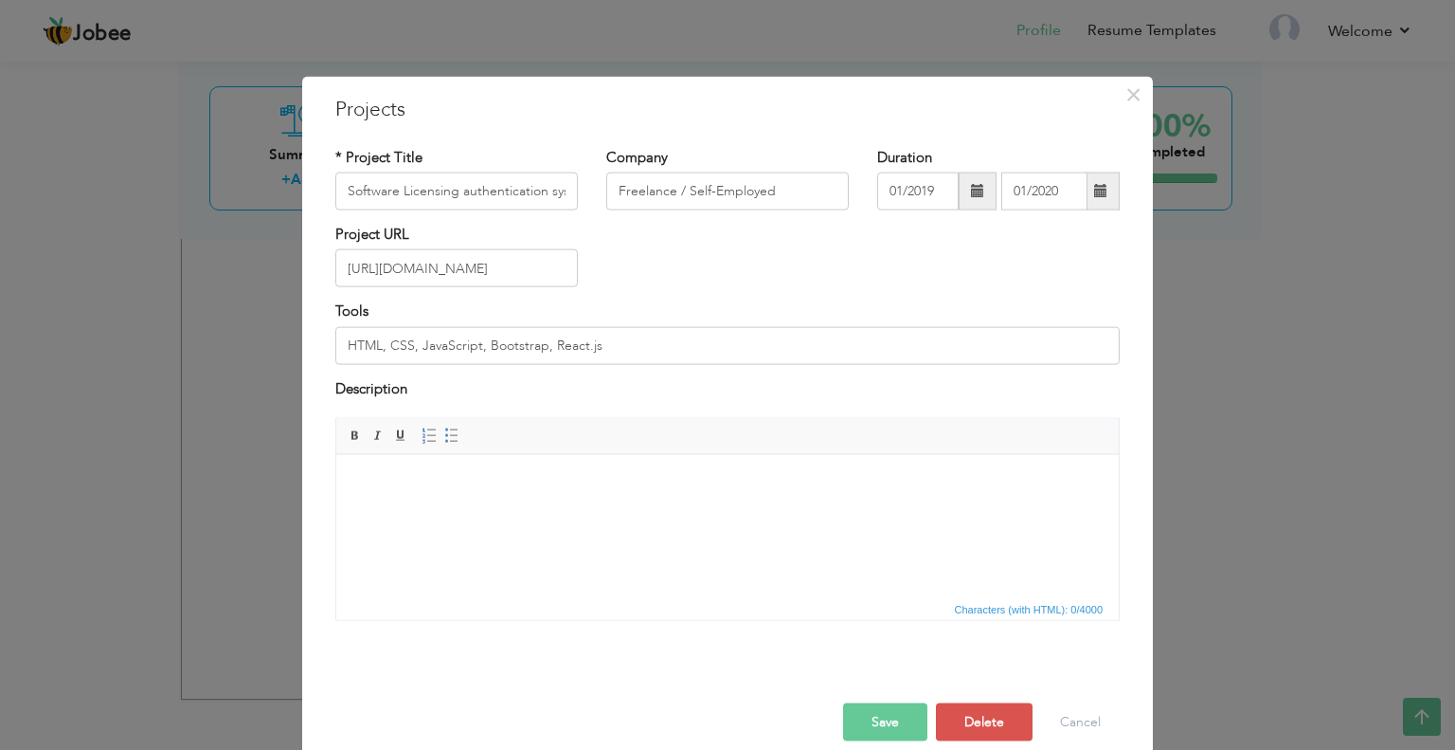
scroll to position [72, 0]
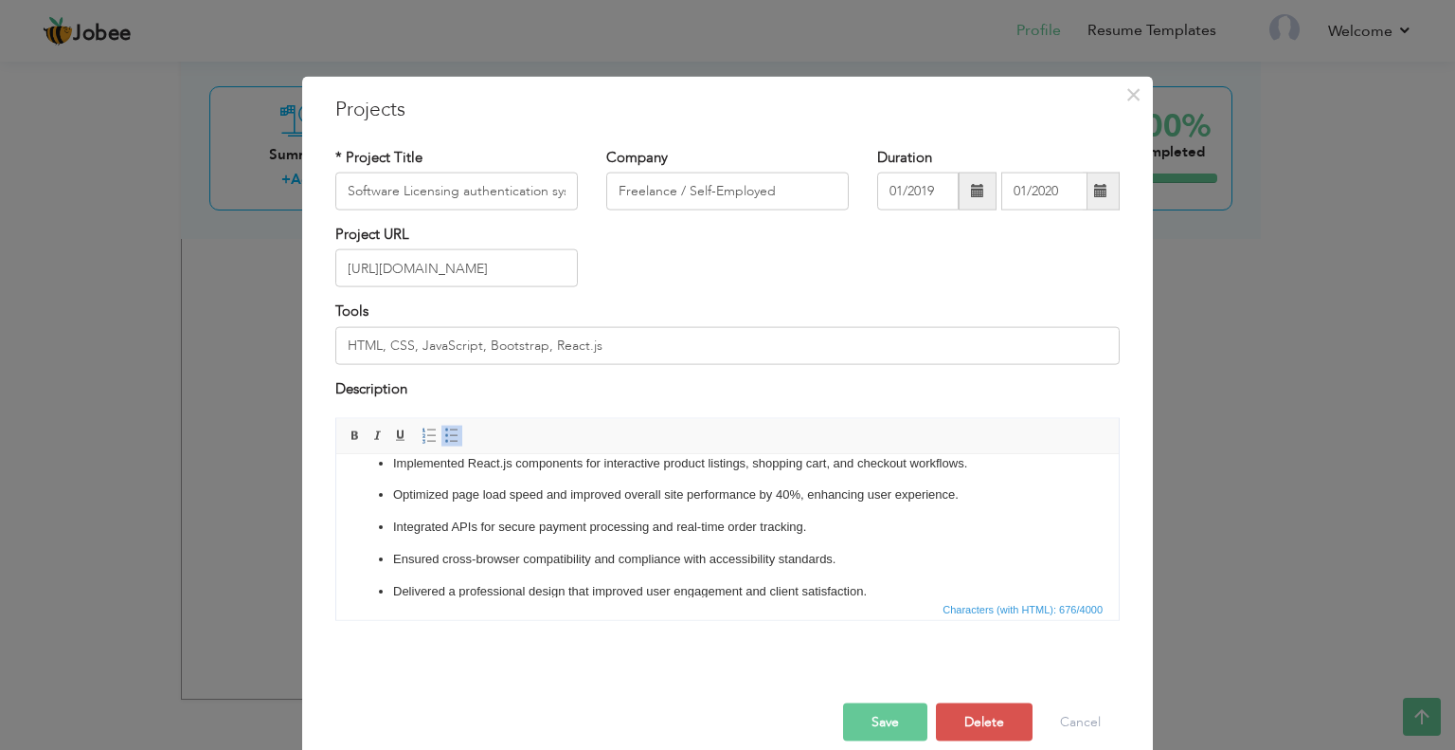
click at [867, 727] on button "Save" at bounding box center [885, 722] width 84 height 38
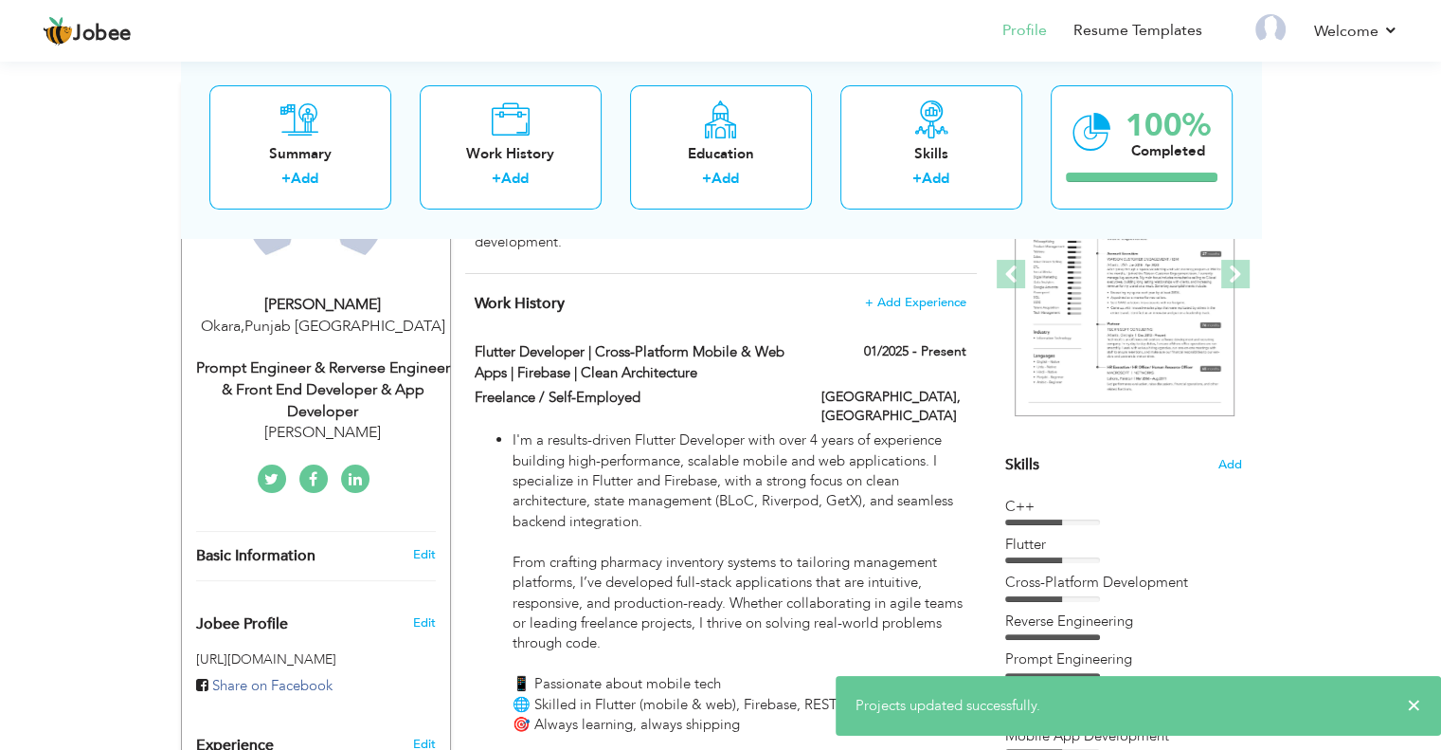
scroll to position [274, 0]
click at [1095, 36] on link "Resume Templates" at bounding box center [1138, 31] width 129 height 22
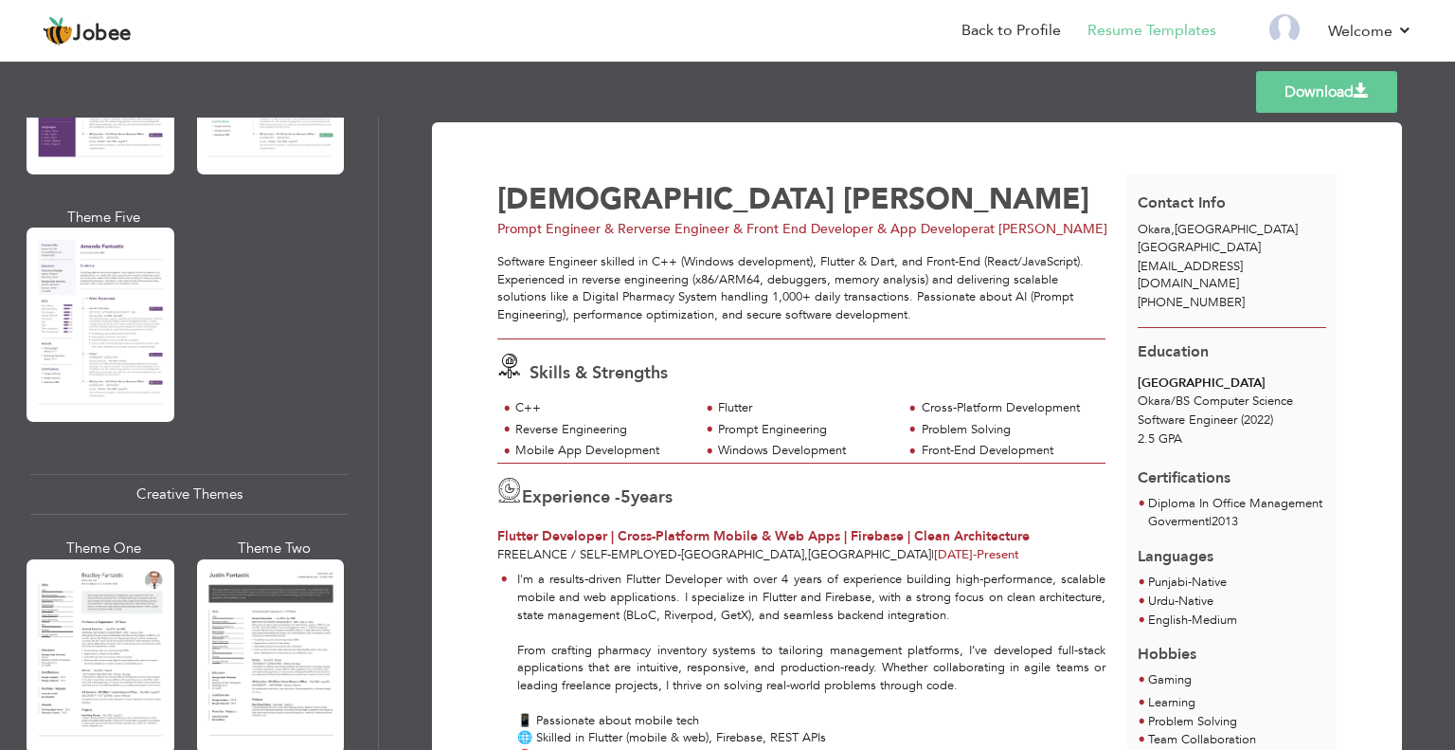
scroll to position [1907, 0]
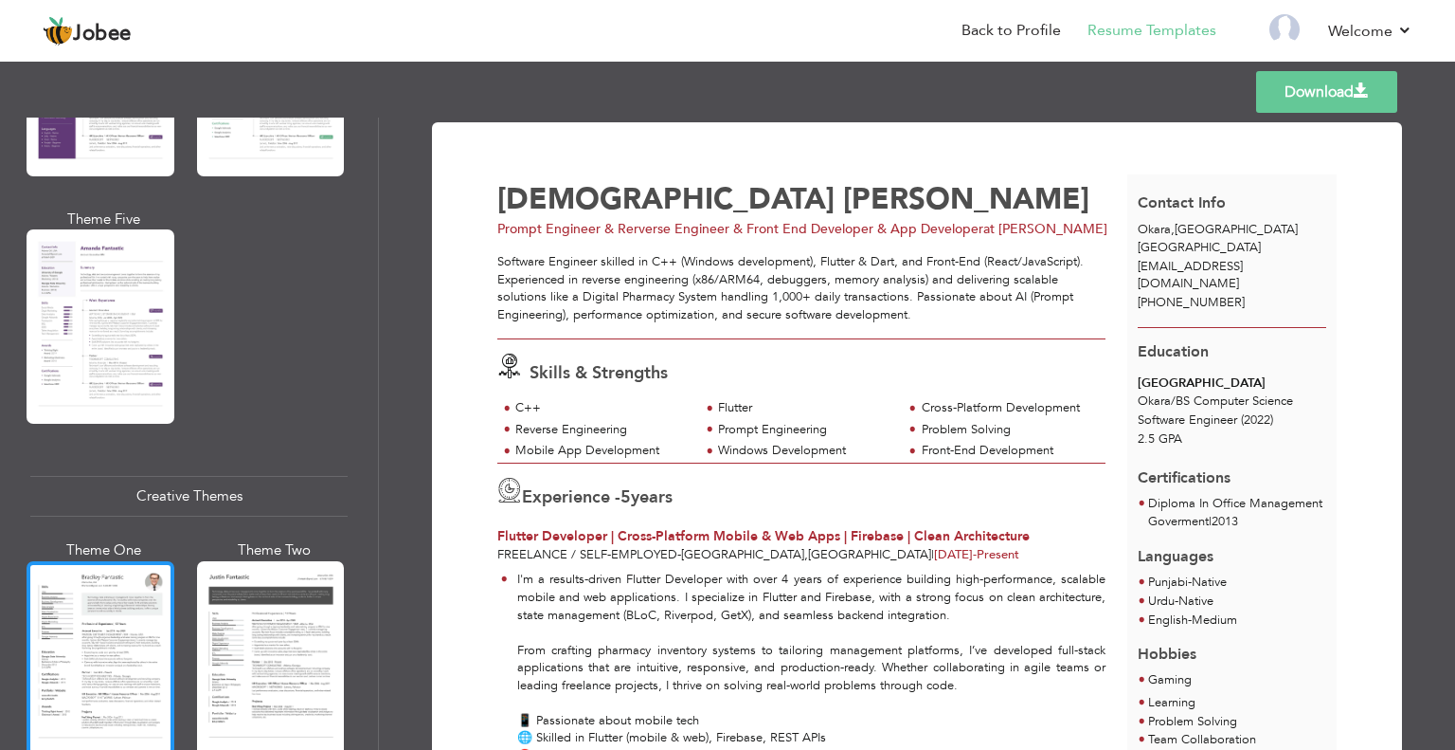
click at [114, 622] on div at bounding box center [101, 658] width 148 height 194
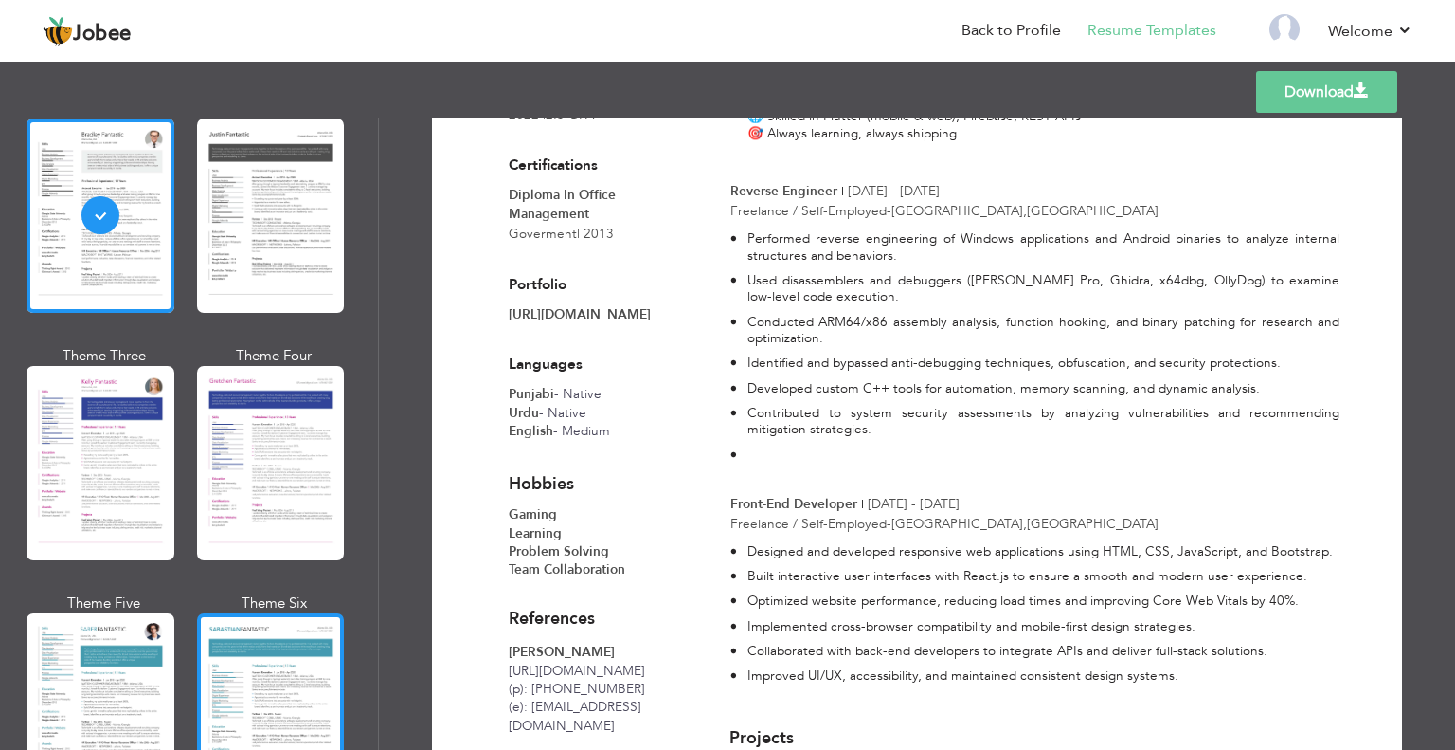
scroll to position [2381, 0]
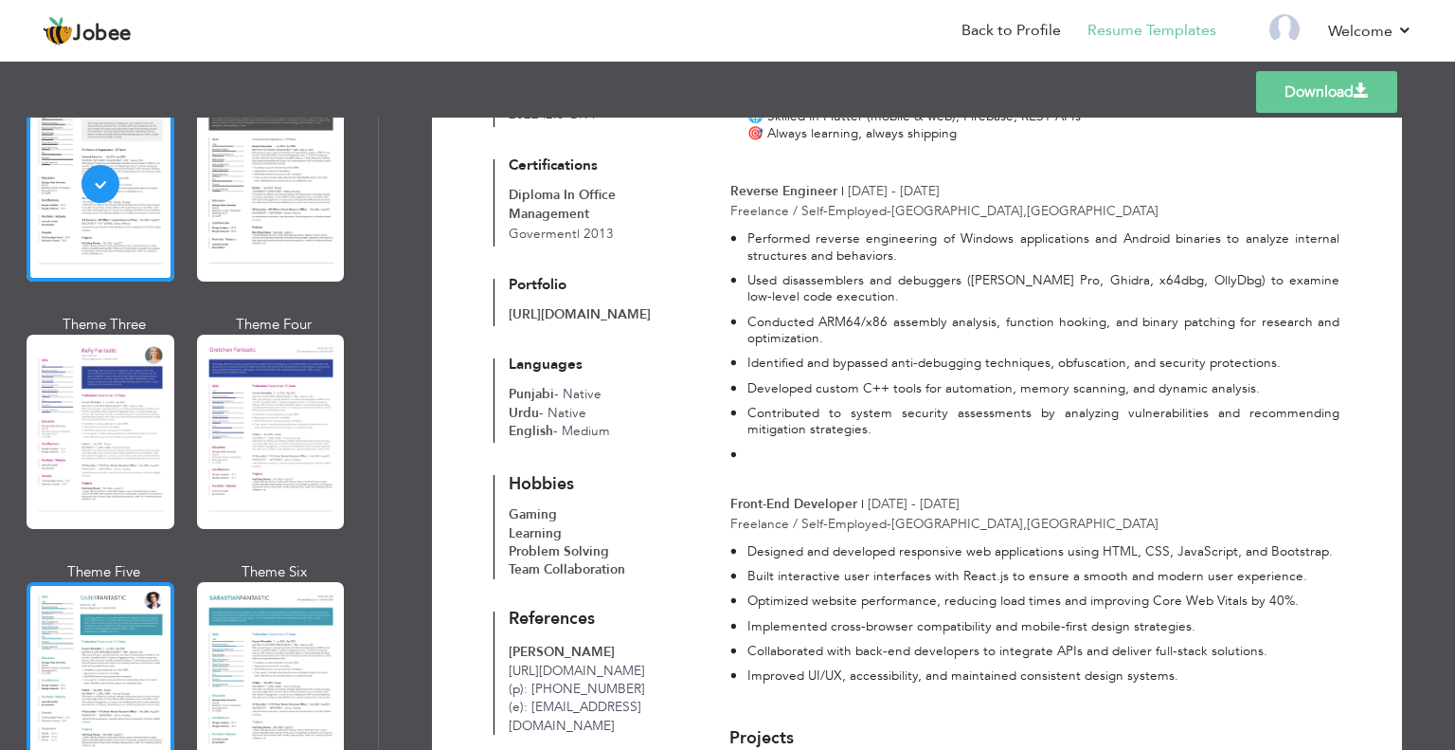
click at [102, 605] on div at bounding box center [101, 679] width 148 height 194
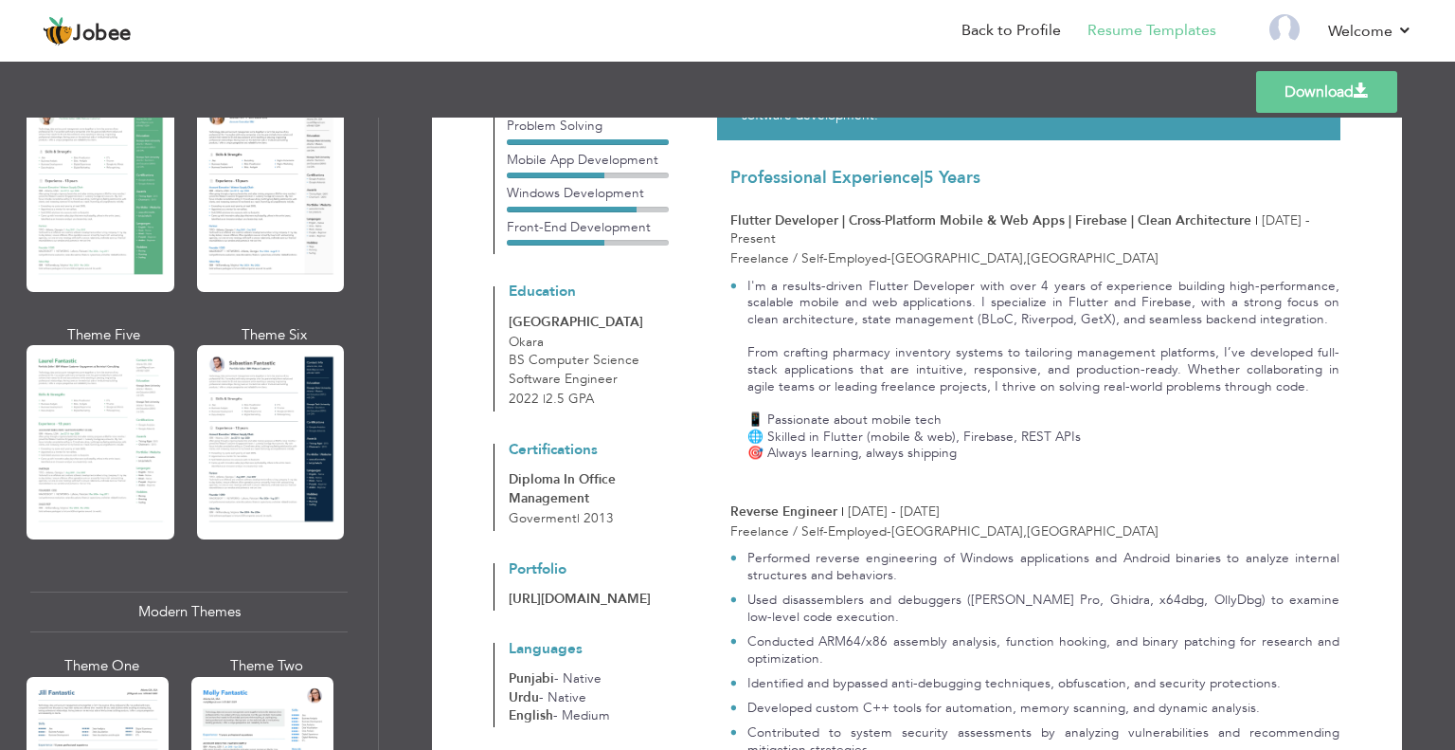
scroll to position [474, 0]
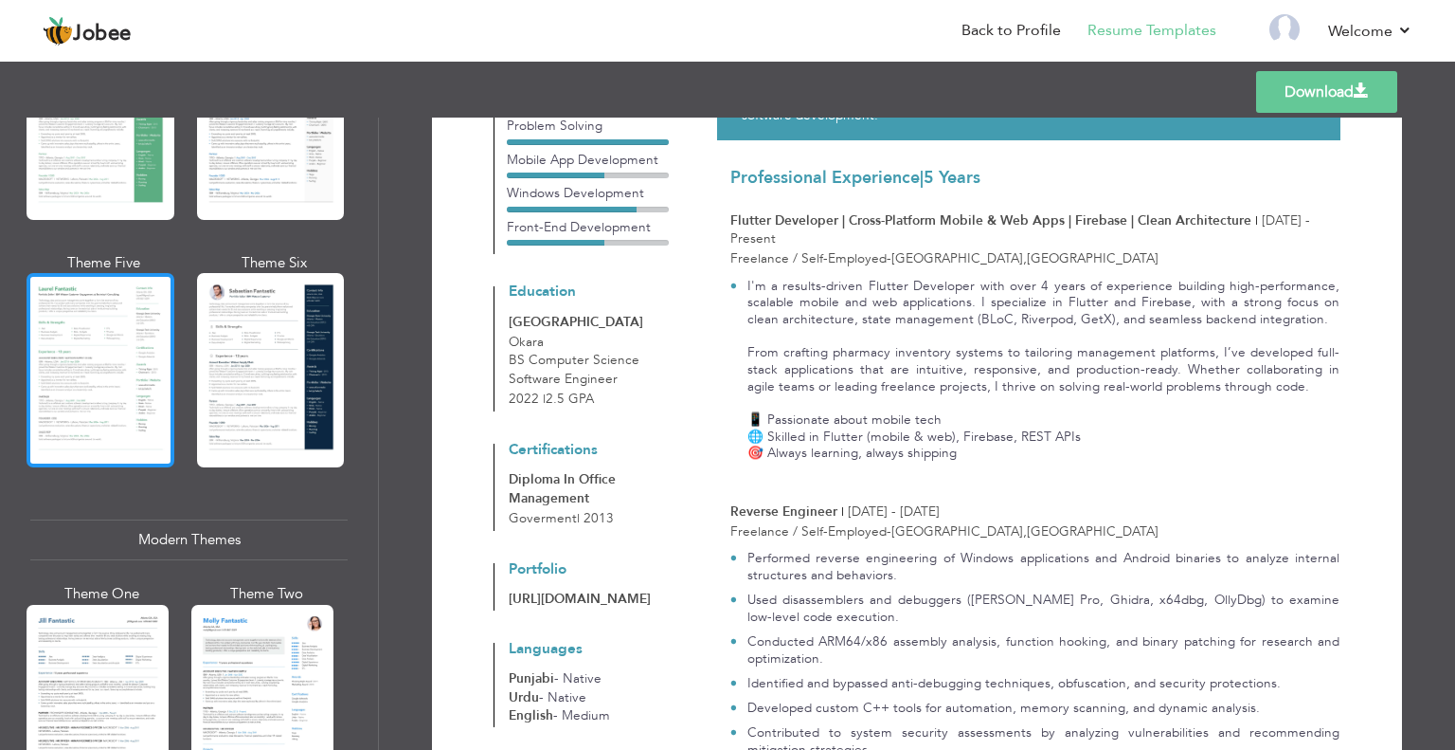
click at [133, 391] on div at bounding box center [101, 370] width 148 height 194
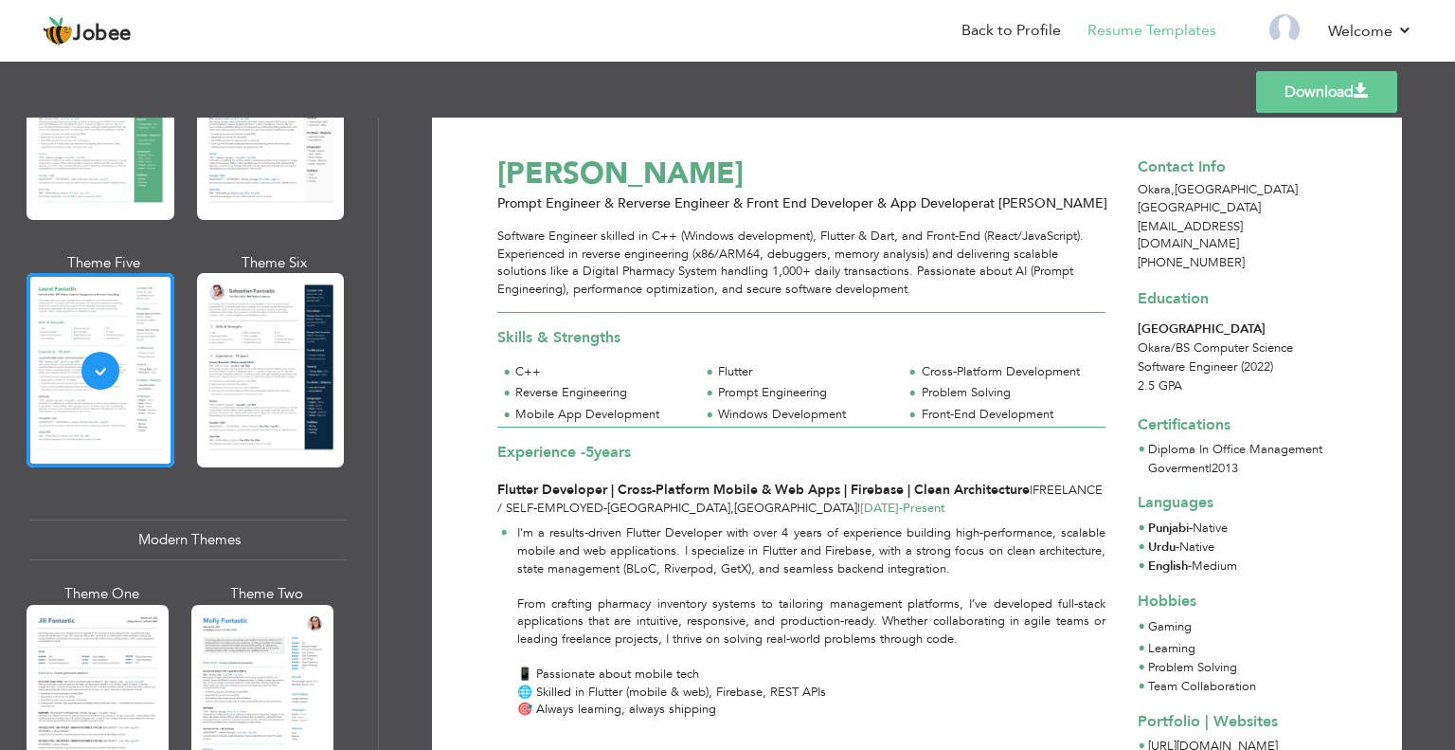
scroll to position [0, 0]
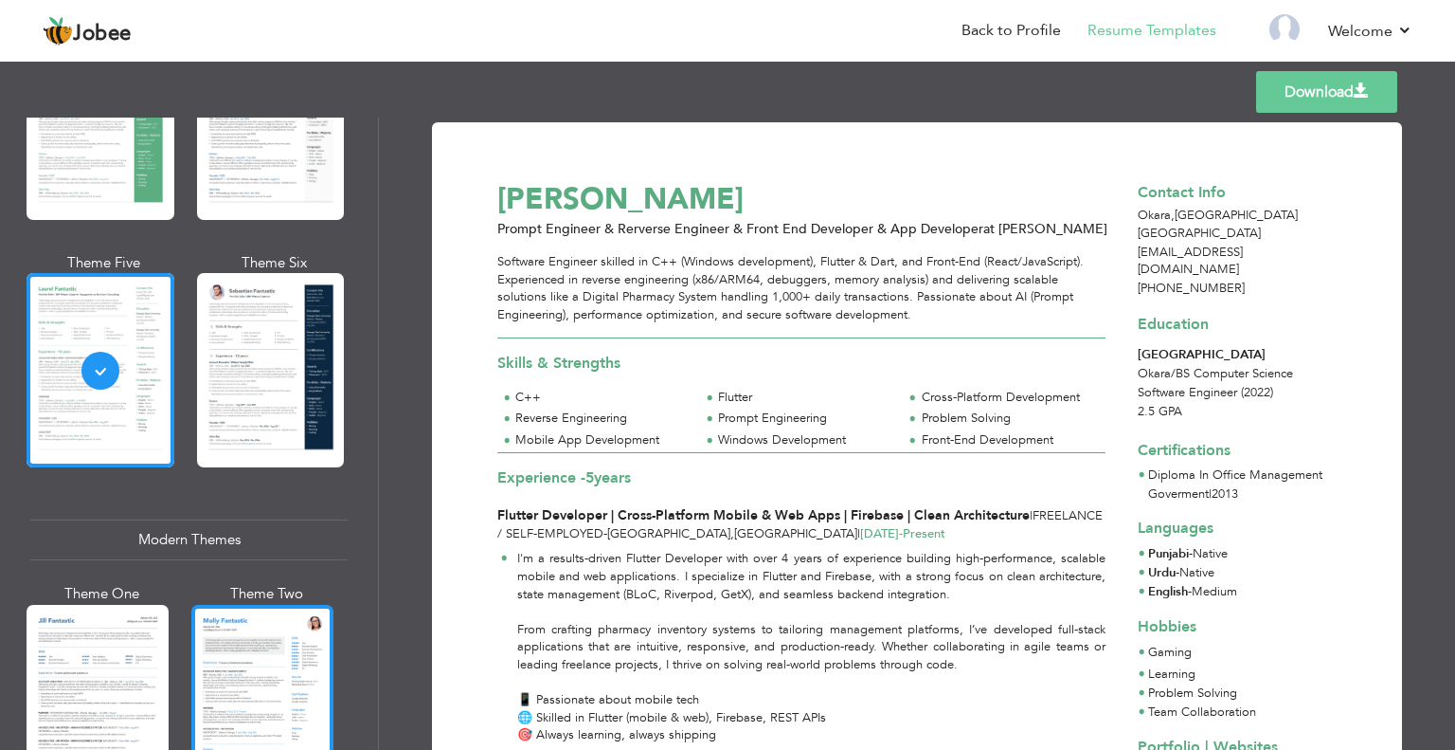
click at [282, 629] on div at bounding box center [262, 699] width 142 height 188
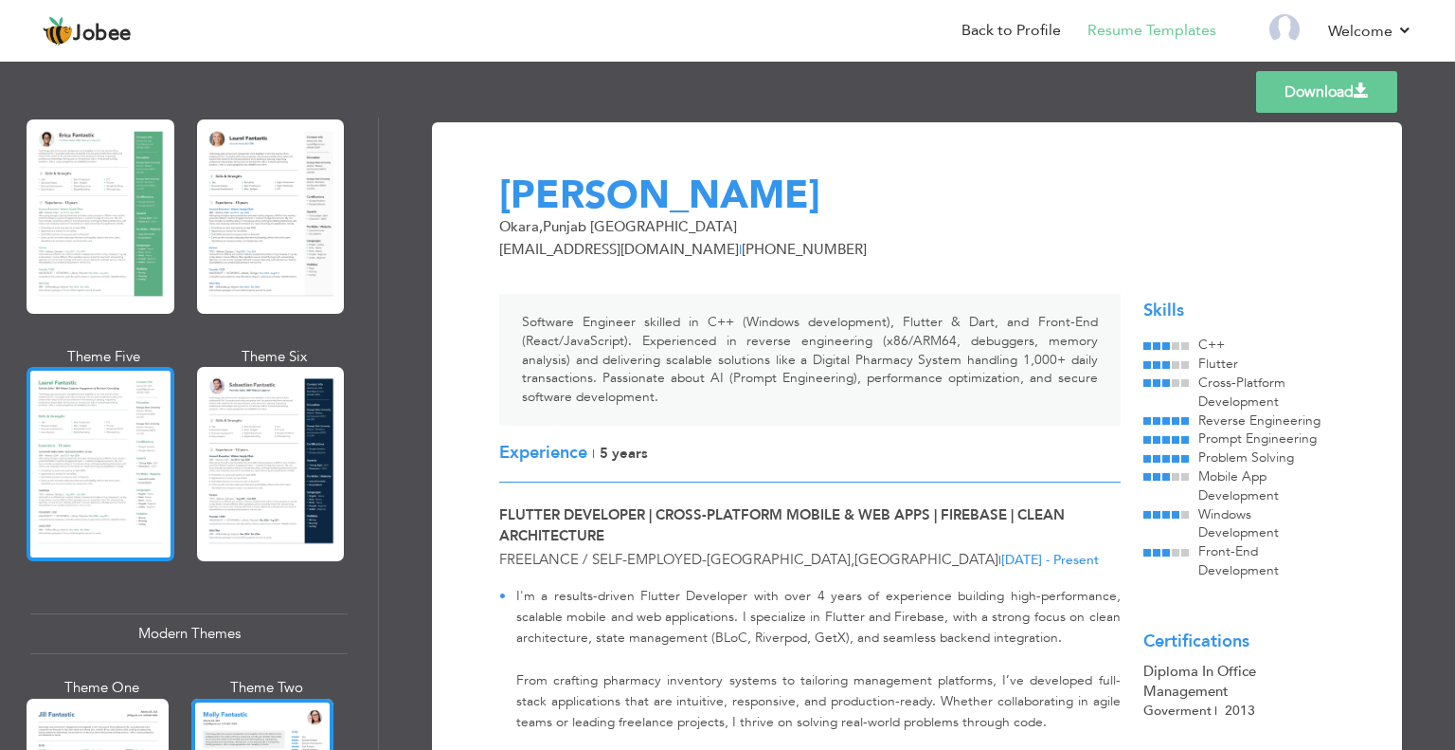
scroll to position [379, 0]
click at [99, 494] on div at bounding box center [101, 465] width 148 height 194
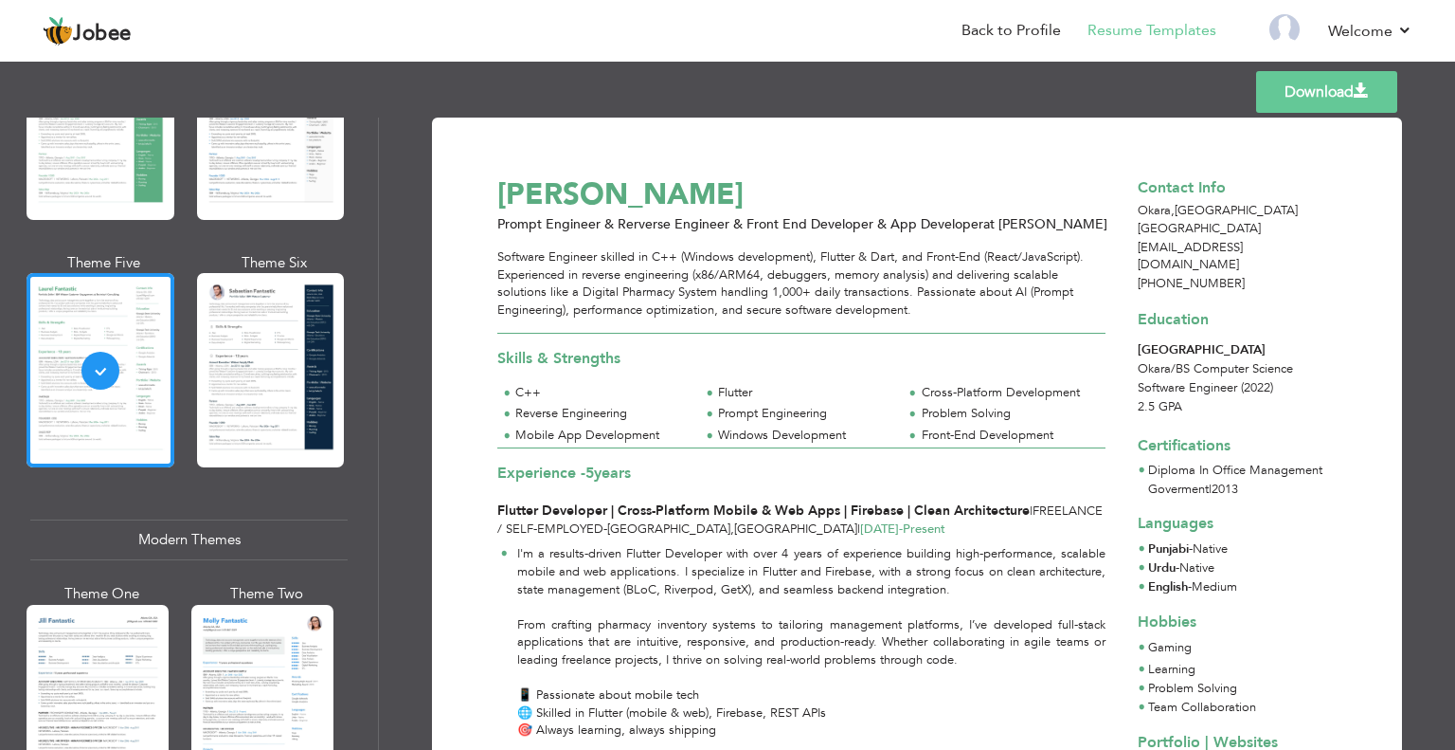
scroll to position [0, 0]
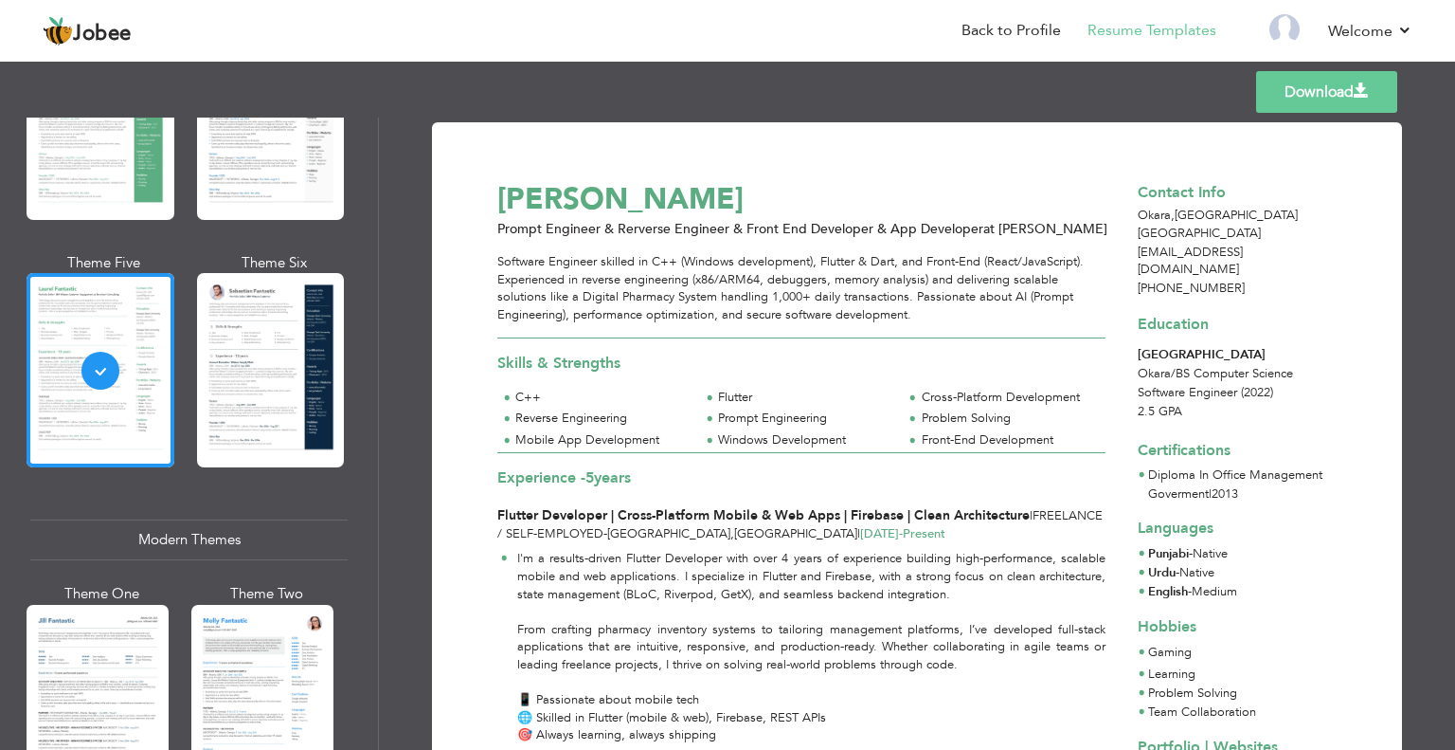
click at [1286, 103] on link "Download" at bounding box center [1326, 92] width 141 height 42
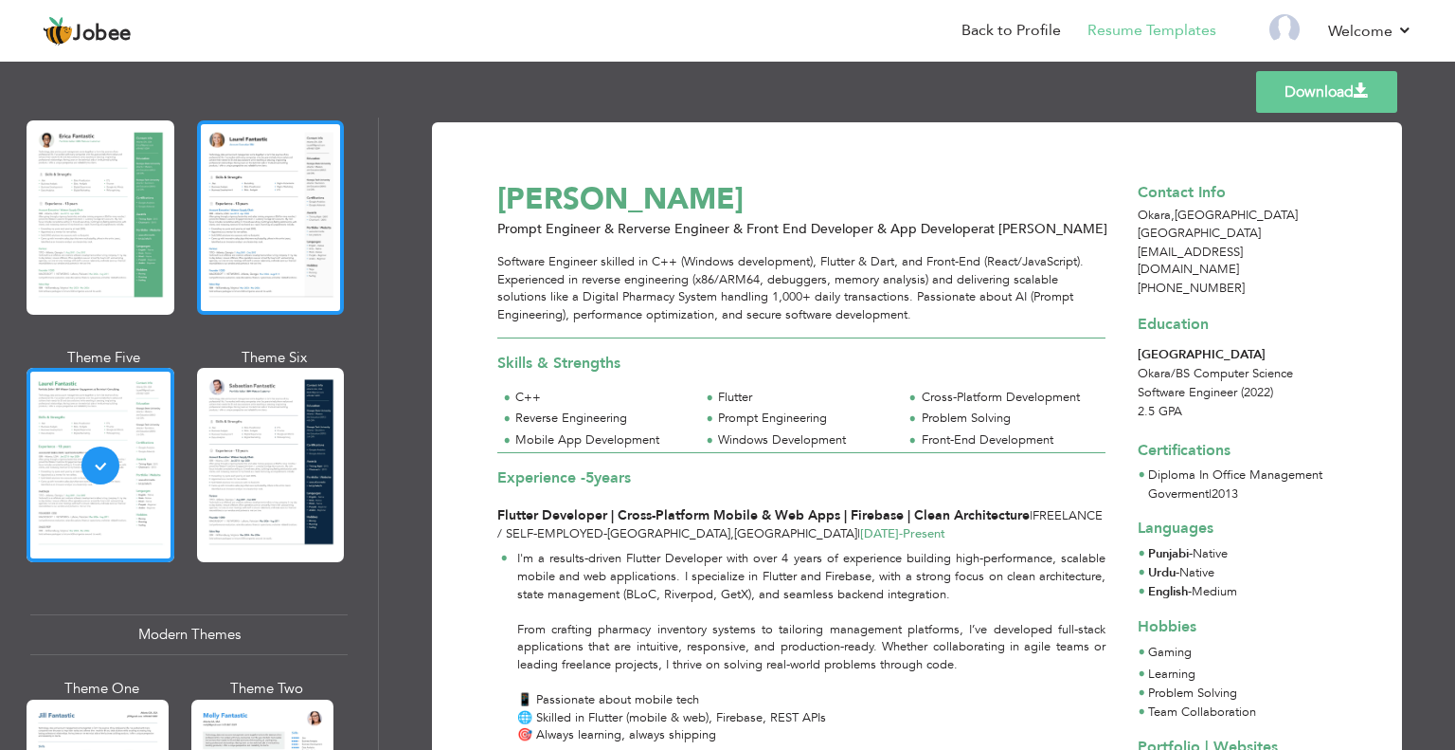
scroll to position [853, 0]
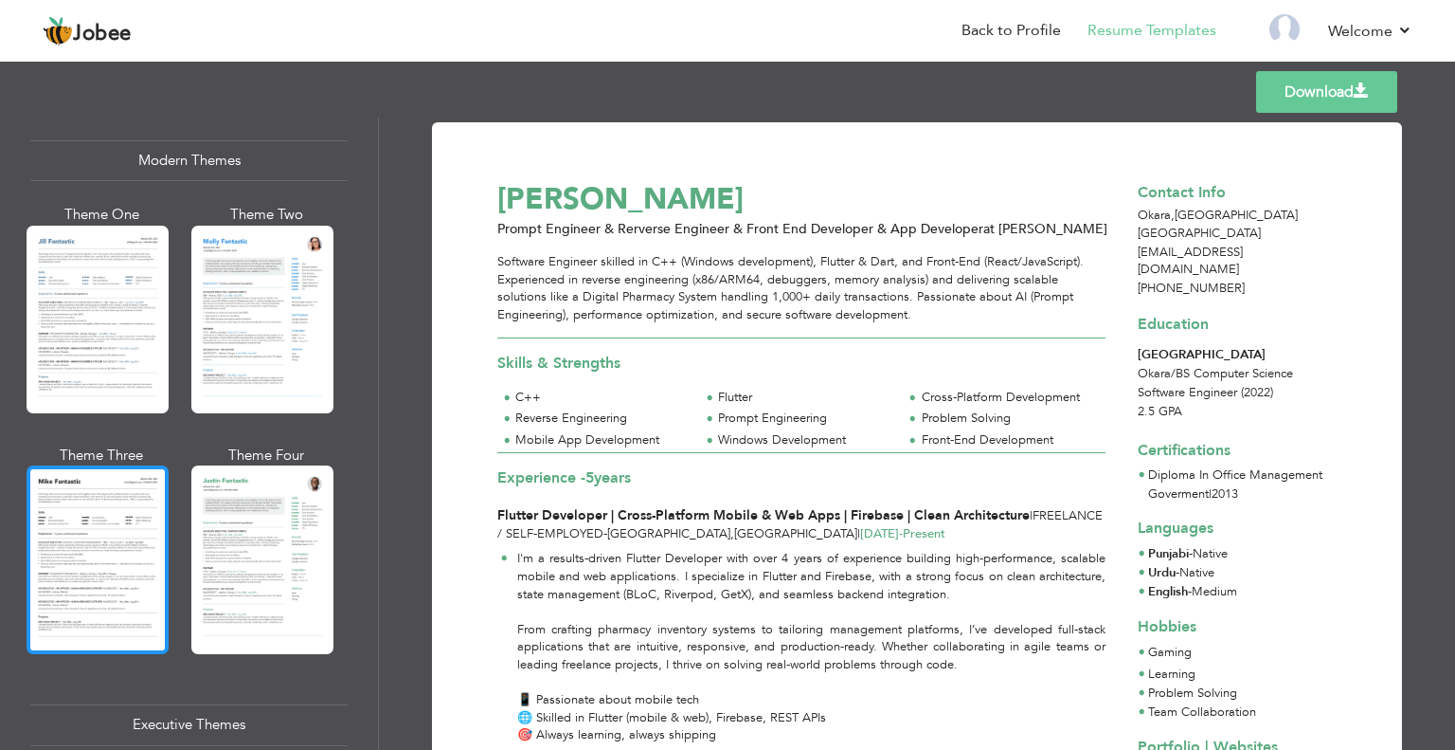
click at [117, 550] on div at bounding box center [98, 559] width 142 height 188
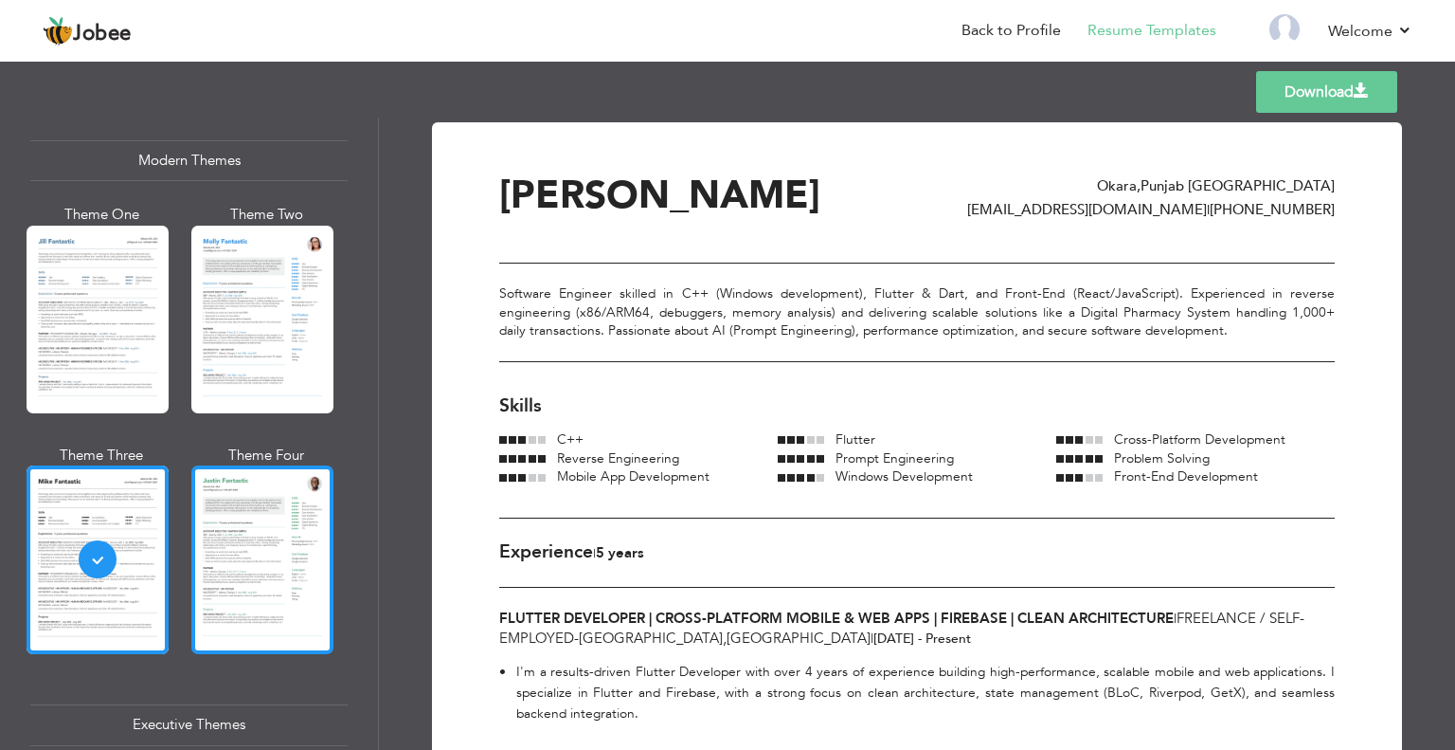
click at [249, 560] on div at bounding box center [262, 559] width 142 height 188
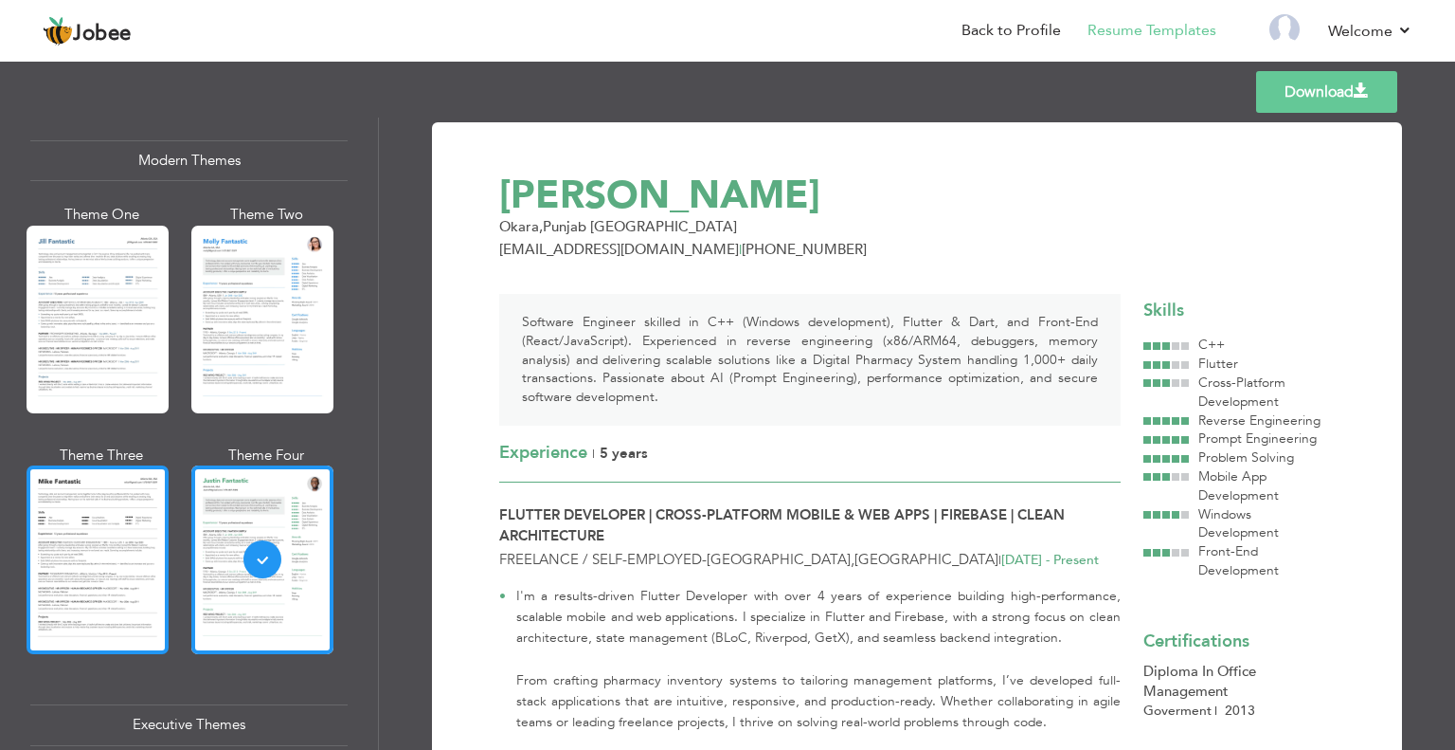
click at [117, 573] on div at bounding box center [98, 559] width 142 height 188
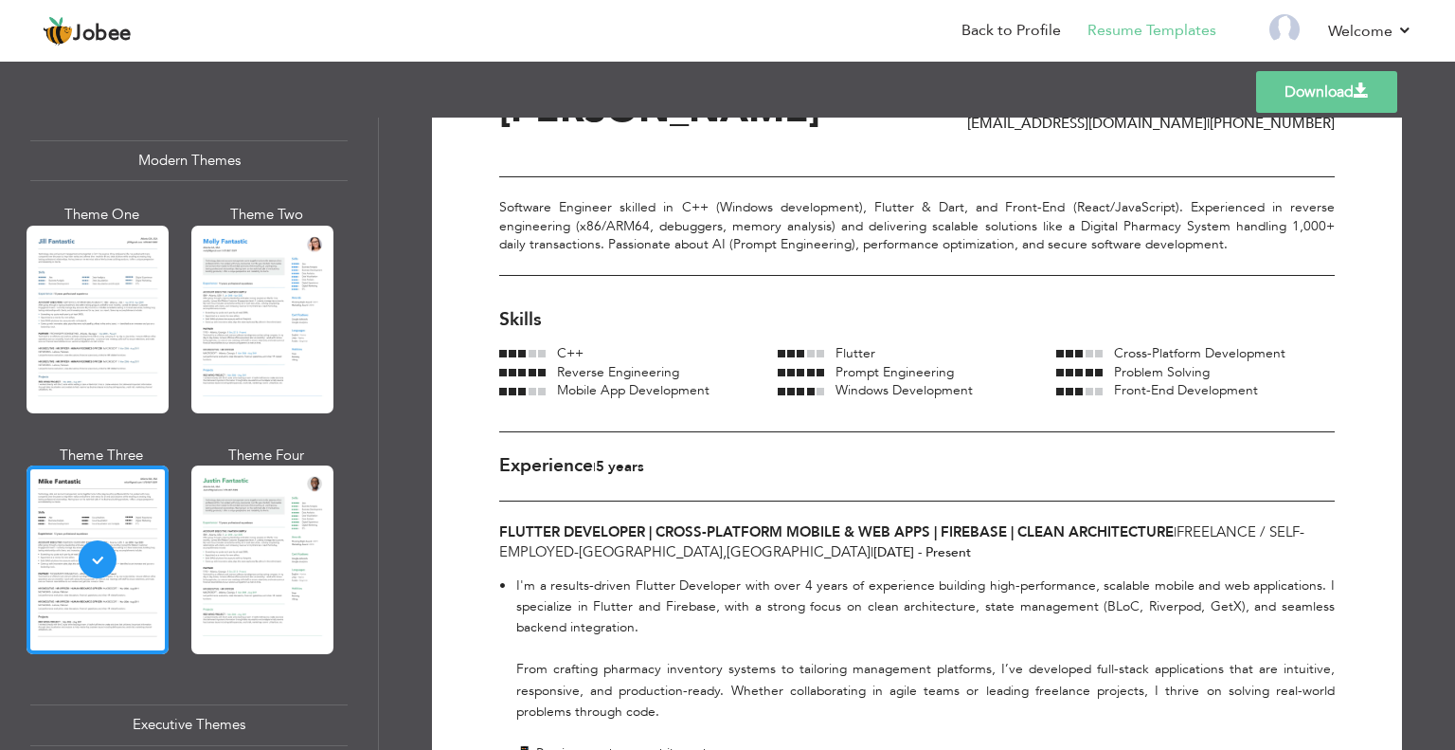
scroll to position [0, 0]
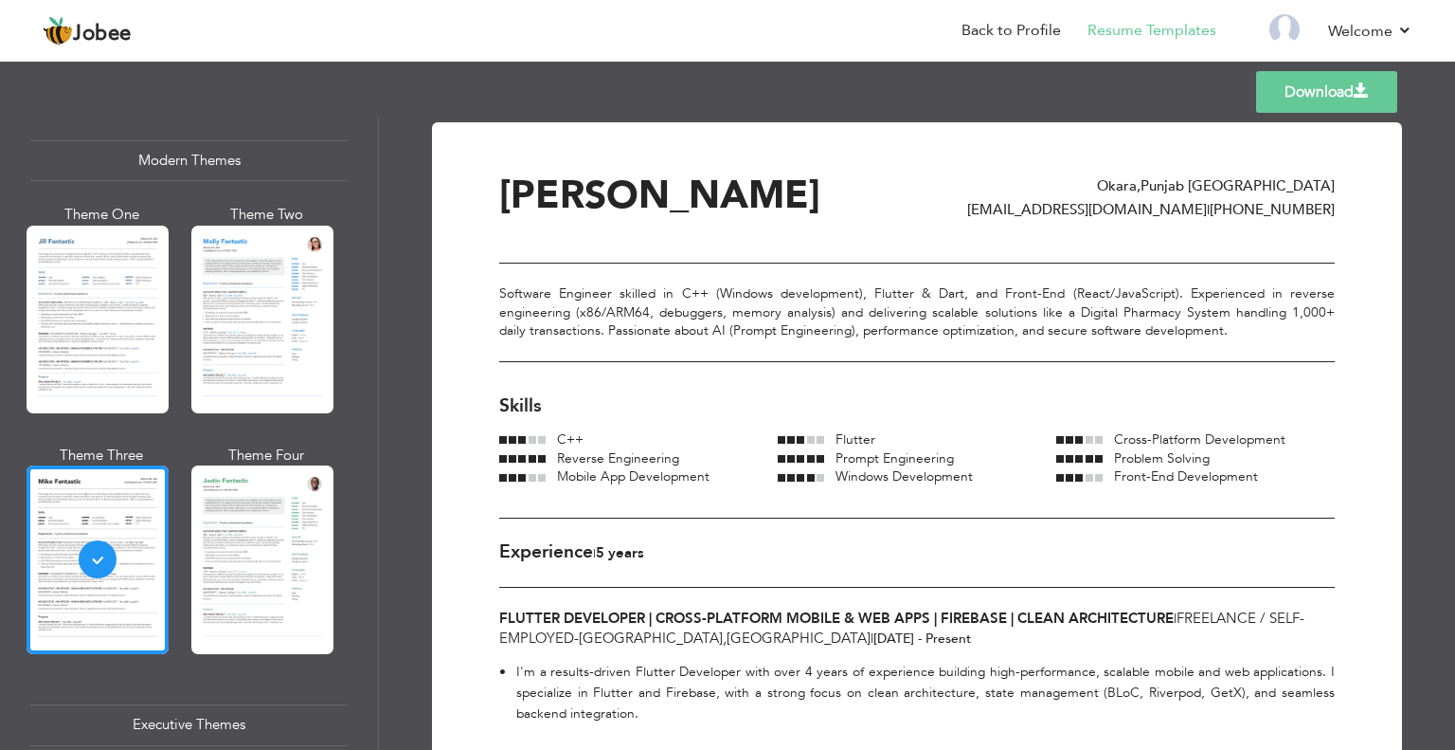
click at [1294, 103] on link "Download" at bounding box center [1326, 92] width 141 height 42
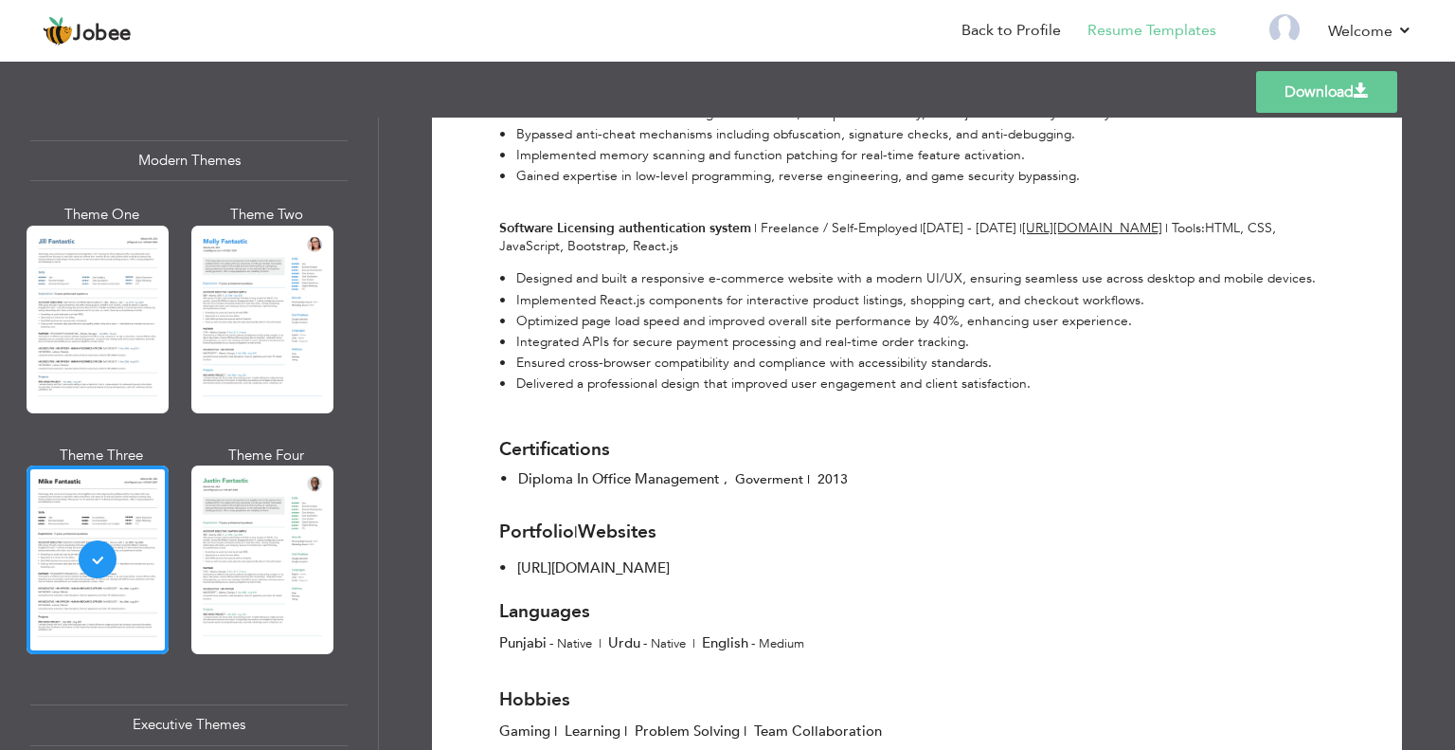
scroll to position [1800, 0]
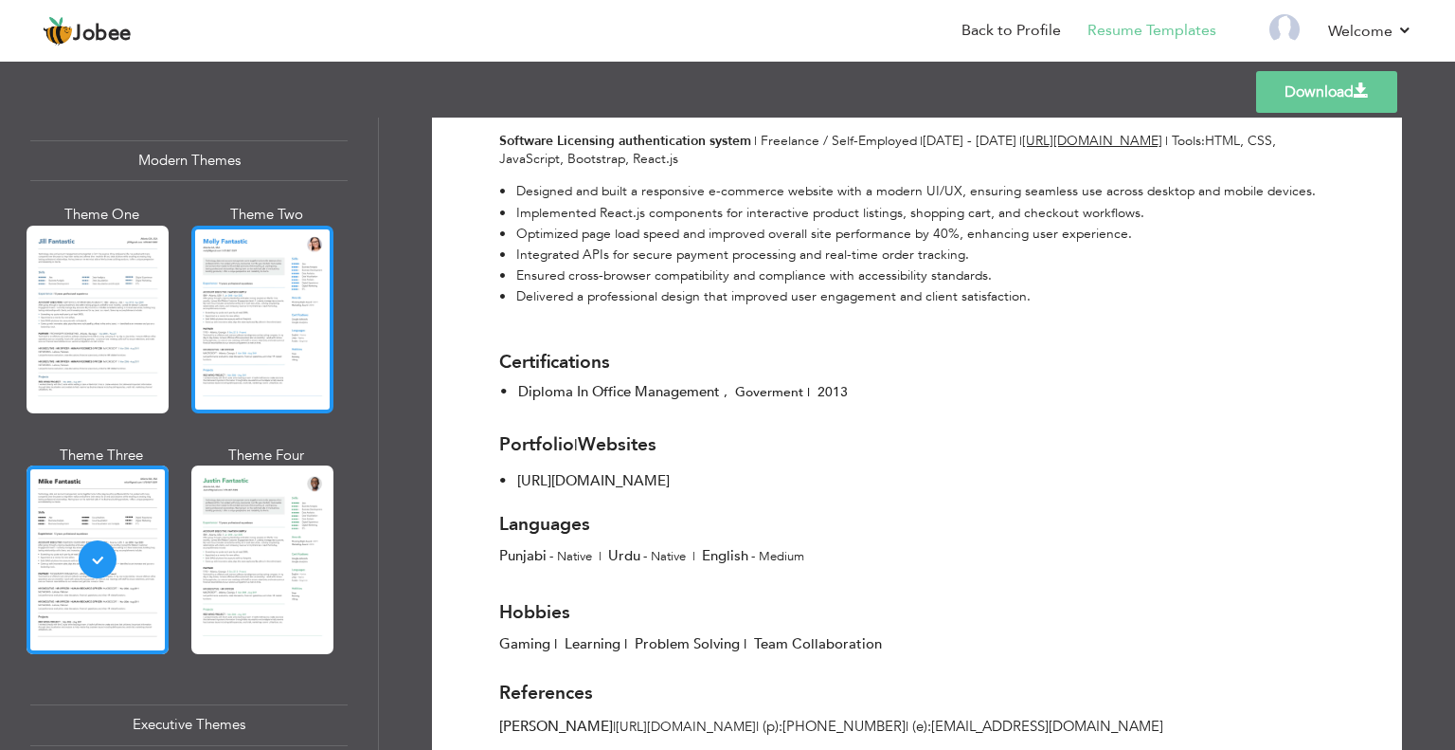
click at [223, 350] on div at bounding box center [262, 320] width 142 height 188
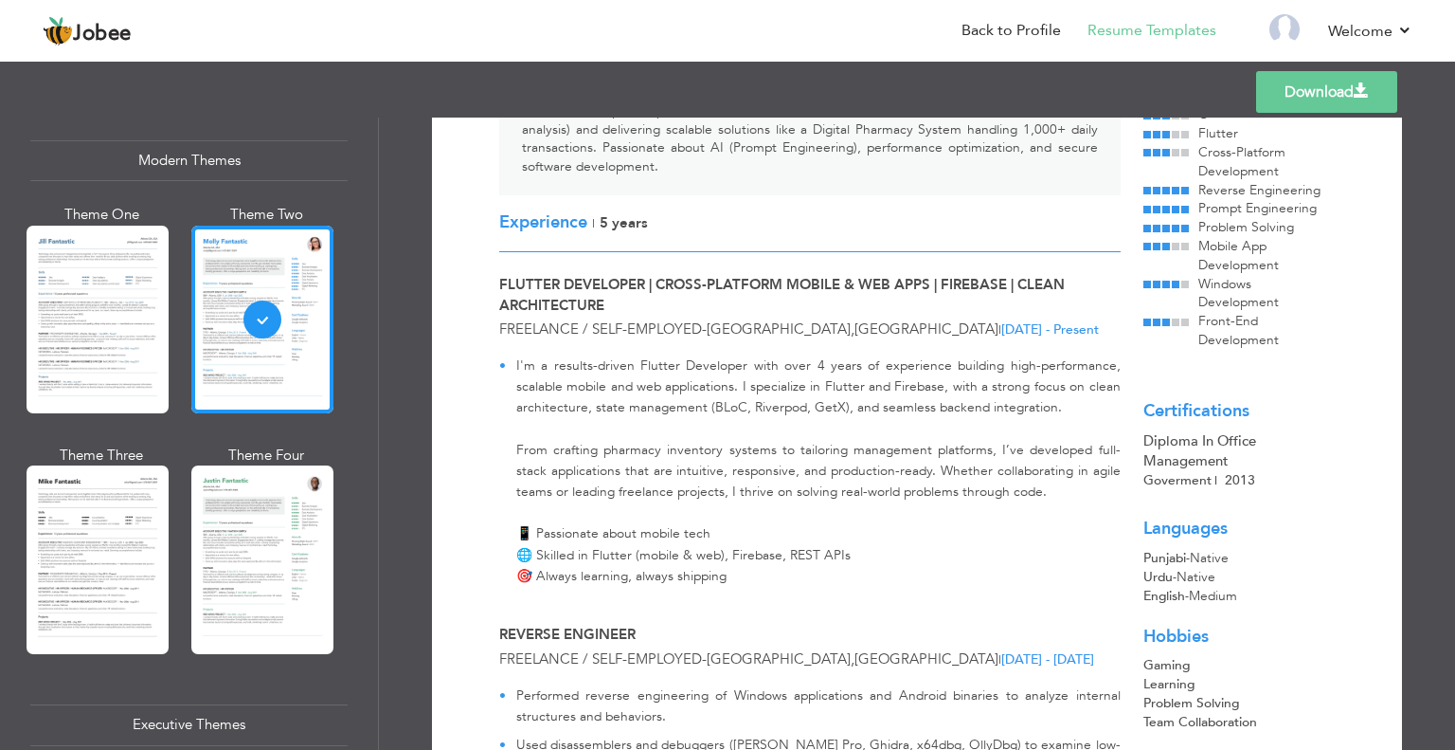
scroll to position [190, 0]
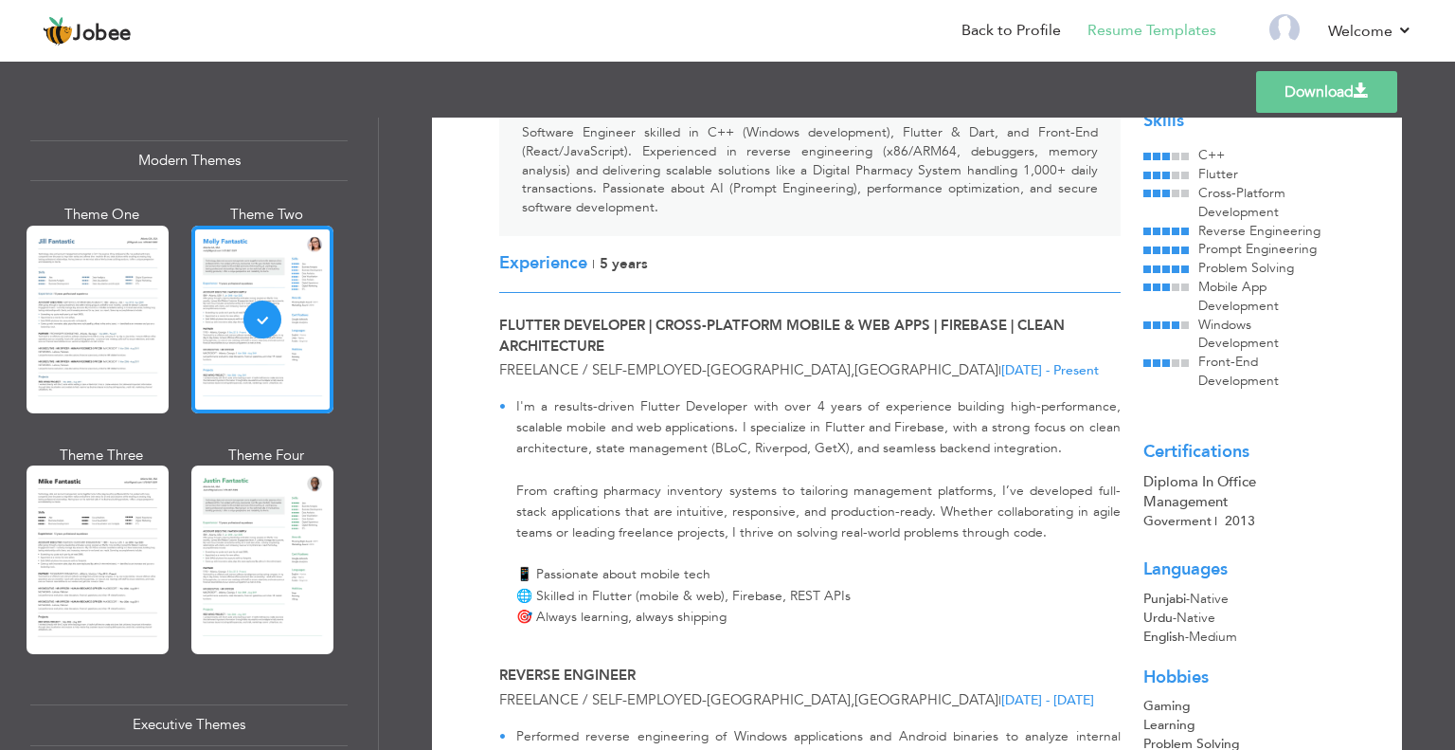
drag, startPoint x: 0, startPoint y: 320, endPoint x: 10, endPoint y: 317, distance: 10.8
click at [4, 320] on div "Professional Themes Theme One Theme Two Theme Three Theme Six" at bounding box center [189, 433] width 378 height 632
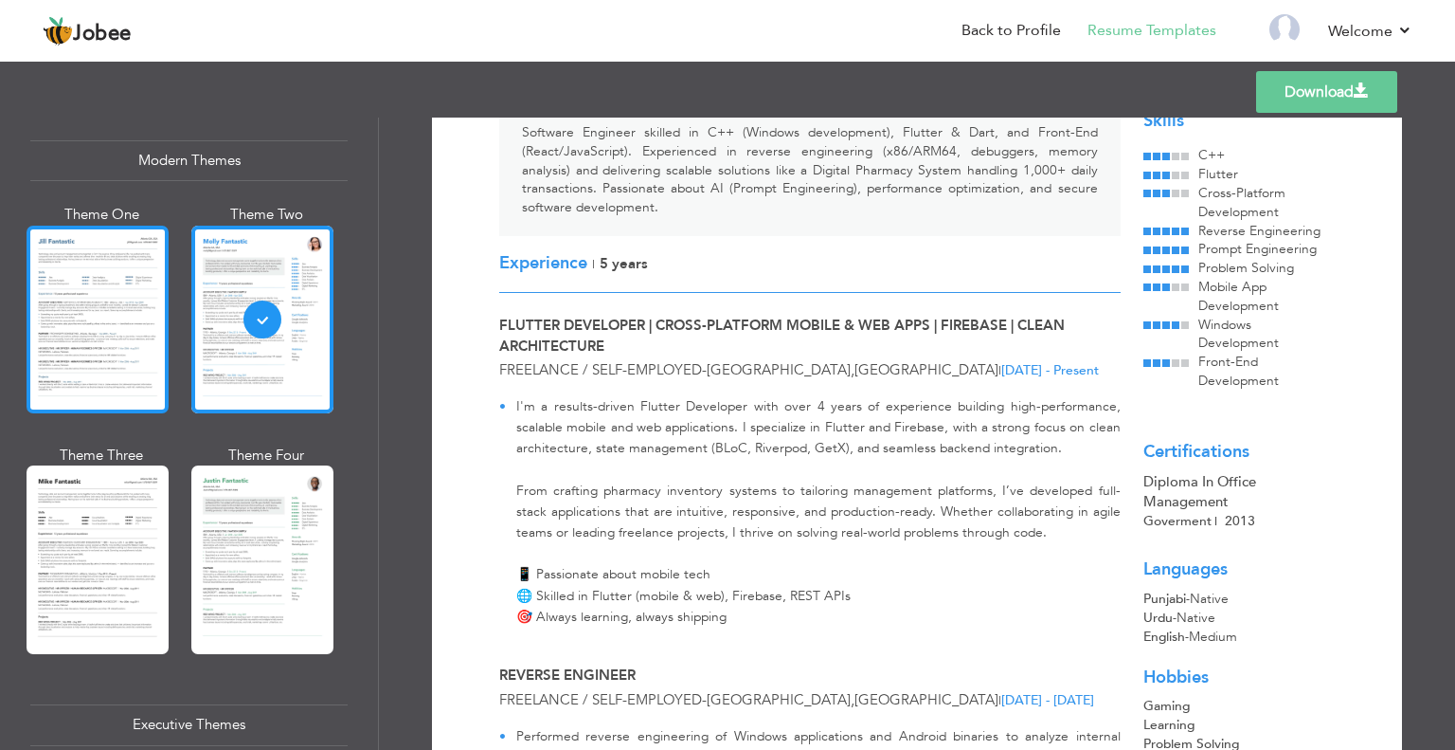
click at [155, 313] on div at bounding box center [98, 320] width 142 height 188
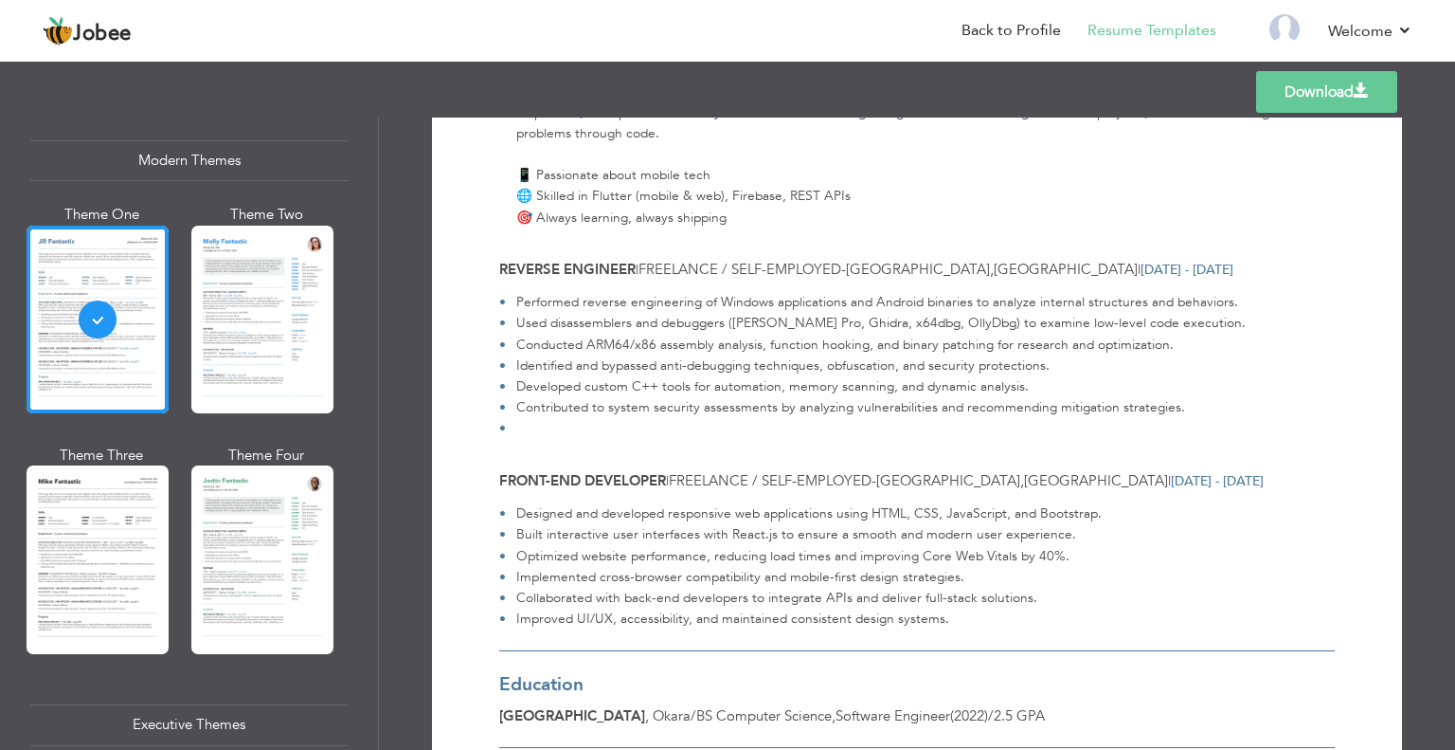
scroll to position [654, 0]
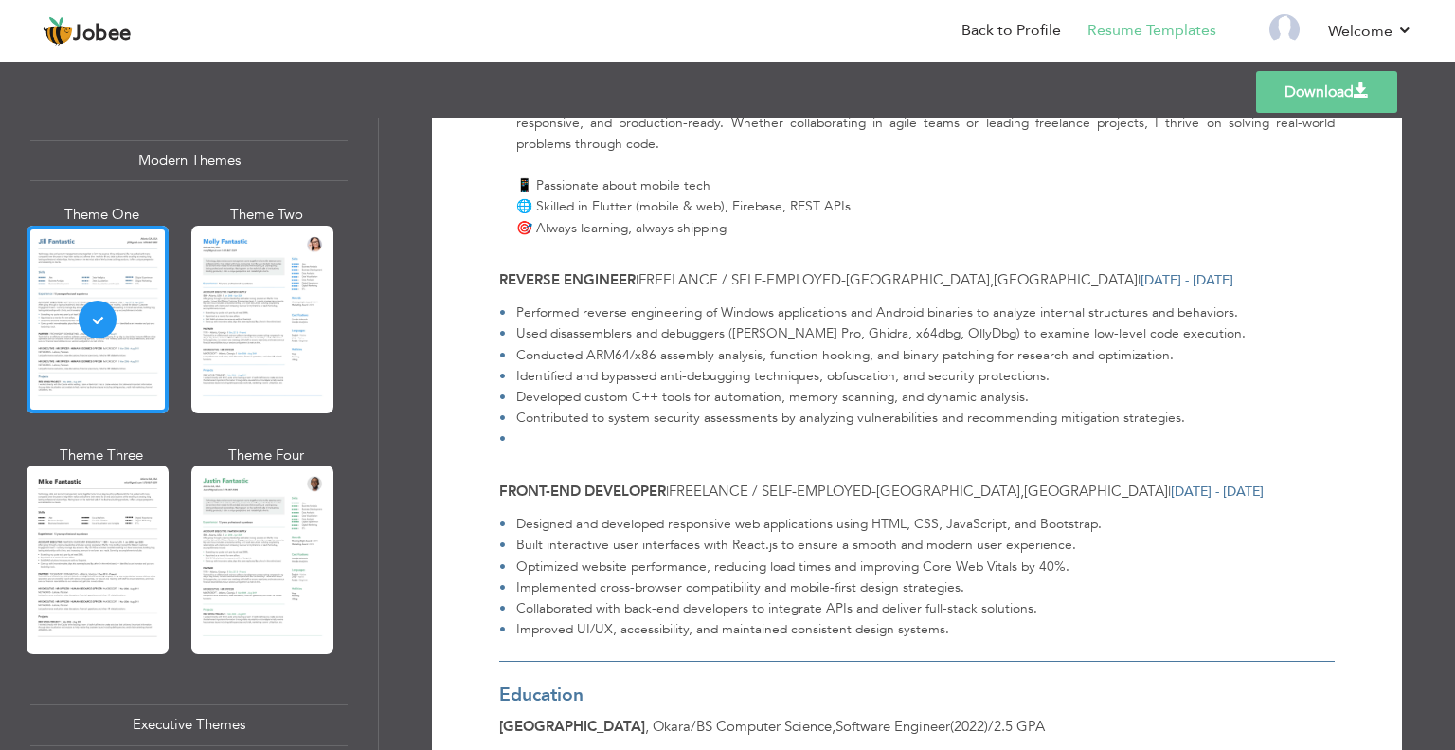
click at [1296, 90] on link "Download" at bounding box center [1326, 92] width 141 height 42
click at [1296, 89] on link "Download" at bounding box center [1326, 92] width 141 height 42
click at [1280, 86] on link "Download" at bounding box center [1326, 92] width 141 height 42
click at [1017, 23] on link "Back to Profile" at bounding box center [1011, 31] width 99 height 22
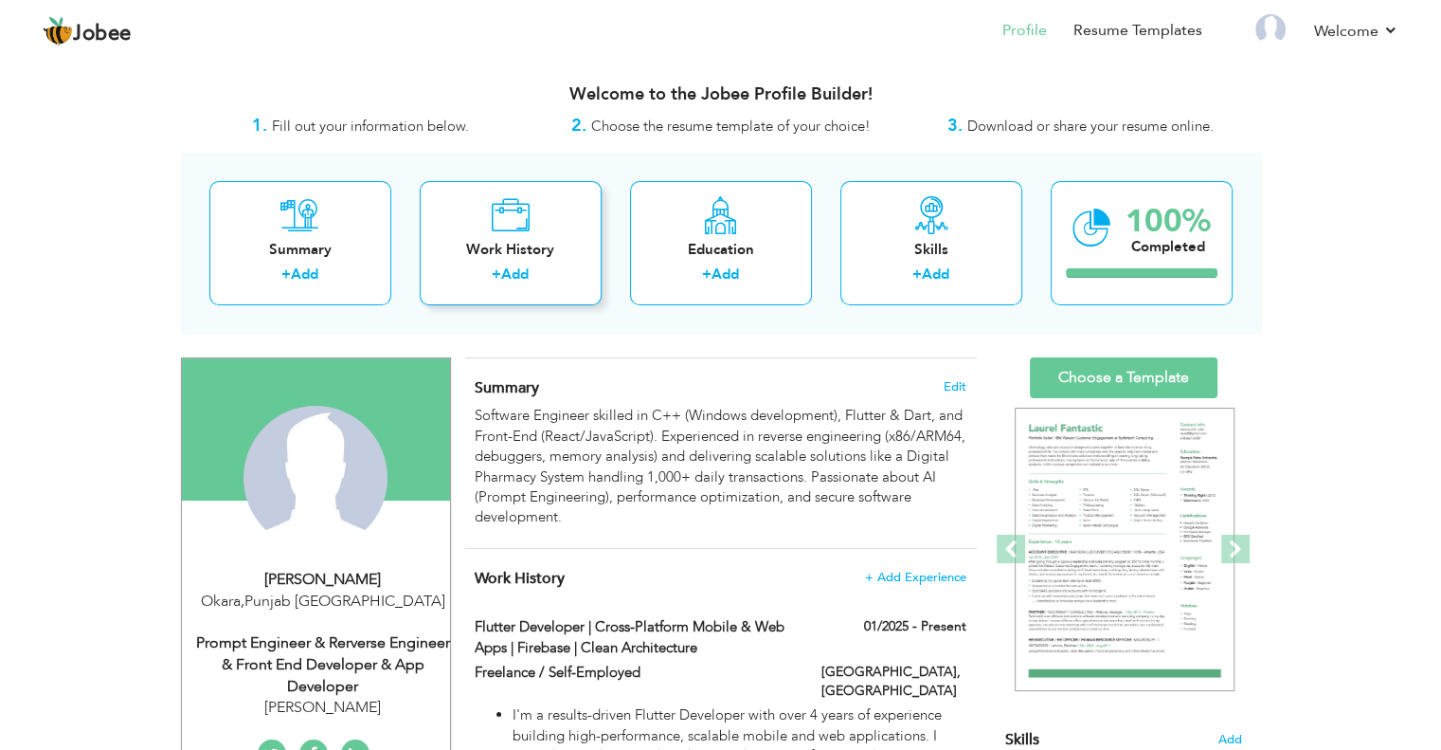
click at [548, 249] on div "Work History" at bounding box center [511, 250] width 152 height 20
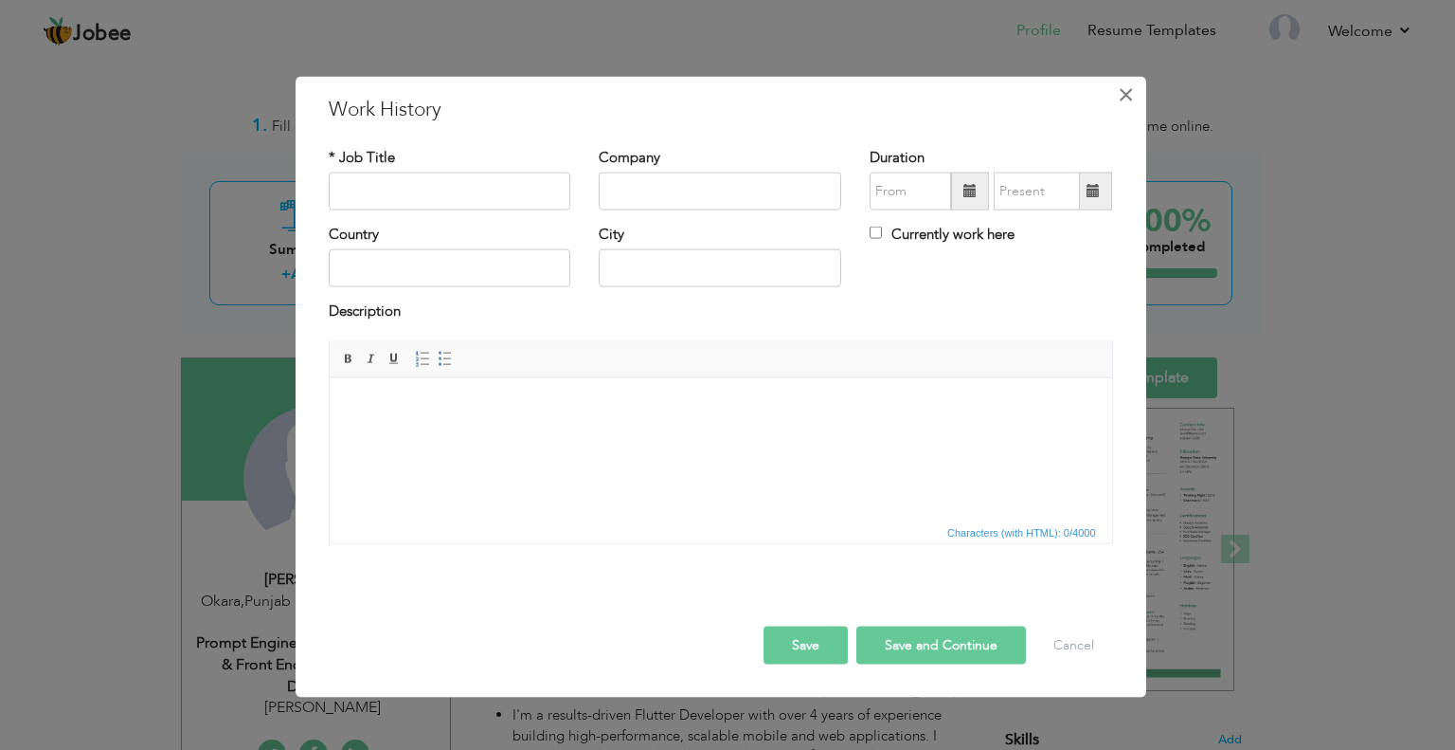
click at [1129, 102] on span "×" at bounding box center [1126, 94] width 16 height 34
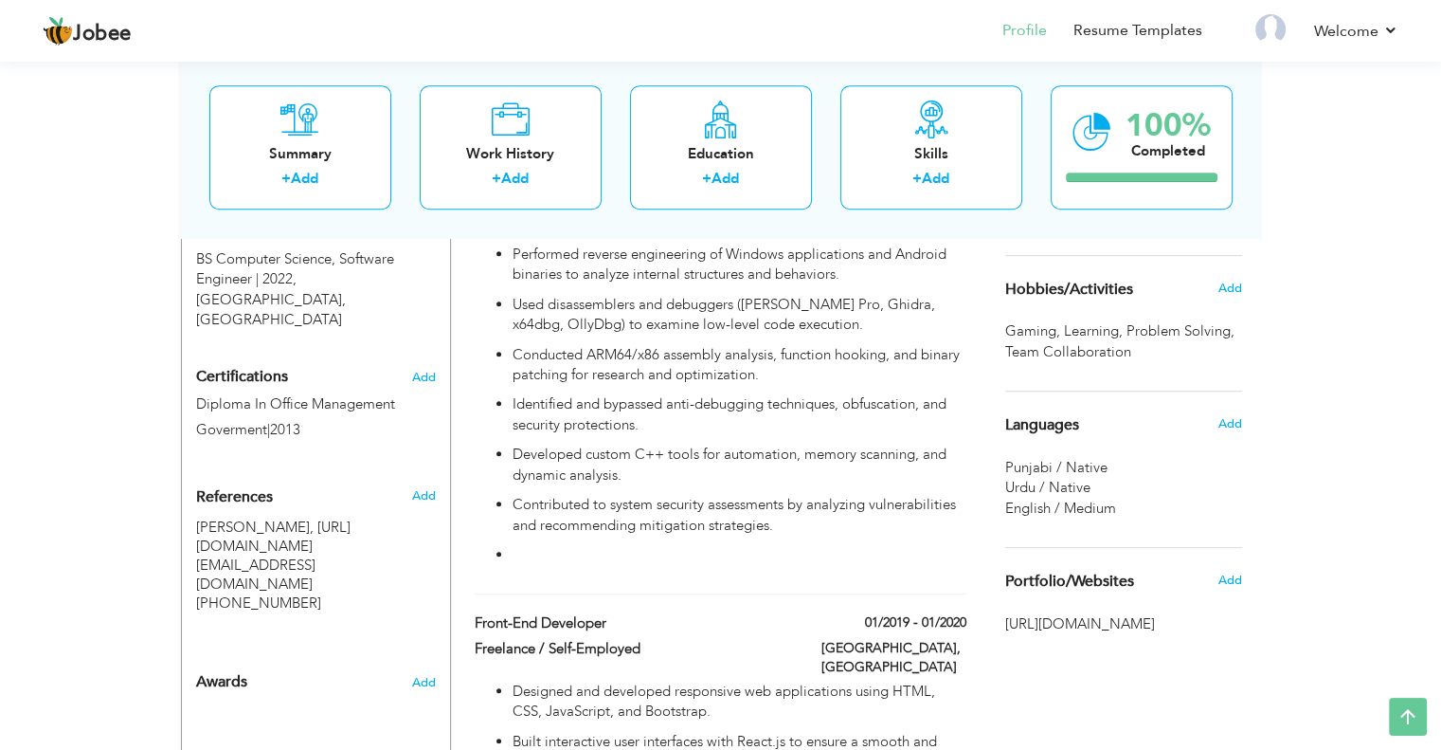
scroll to position [758, 0]
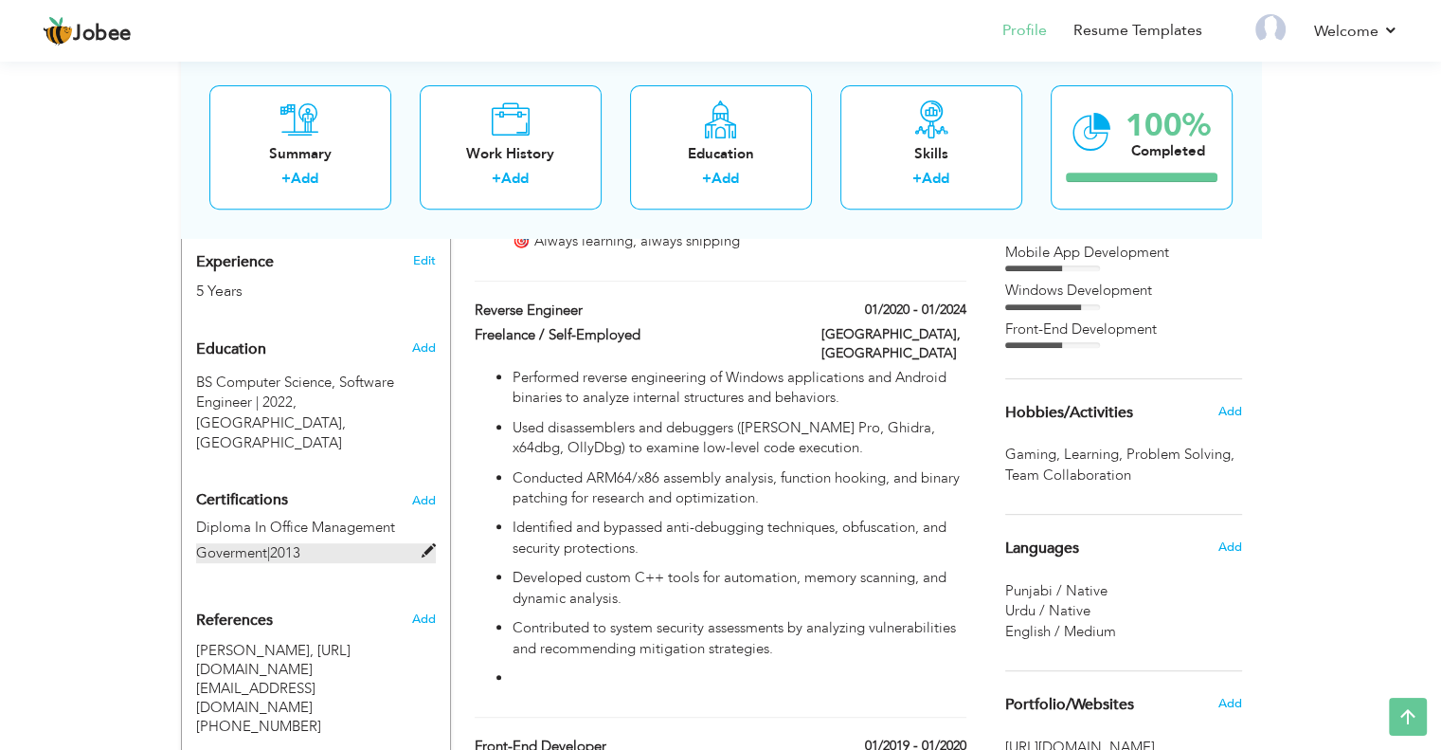
click at [424, 544] on span at bounding box center [429, 551] width 14 height 14
type input "Diploma In Office Management"
type input "Goverment"
type input "2013"
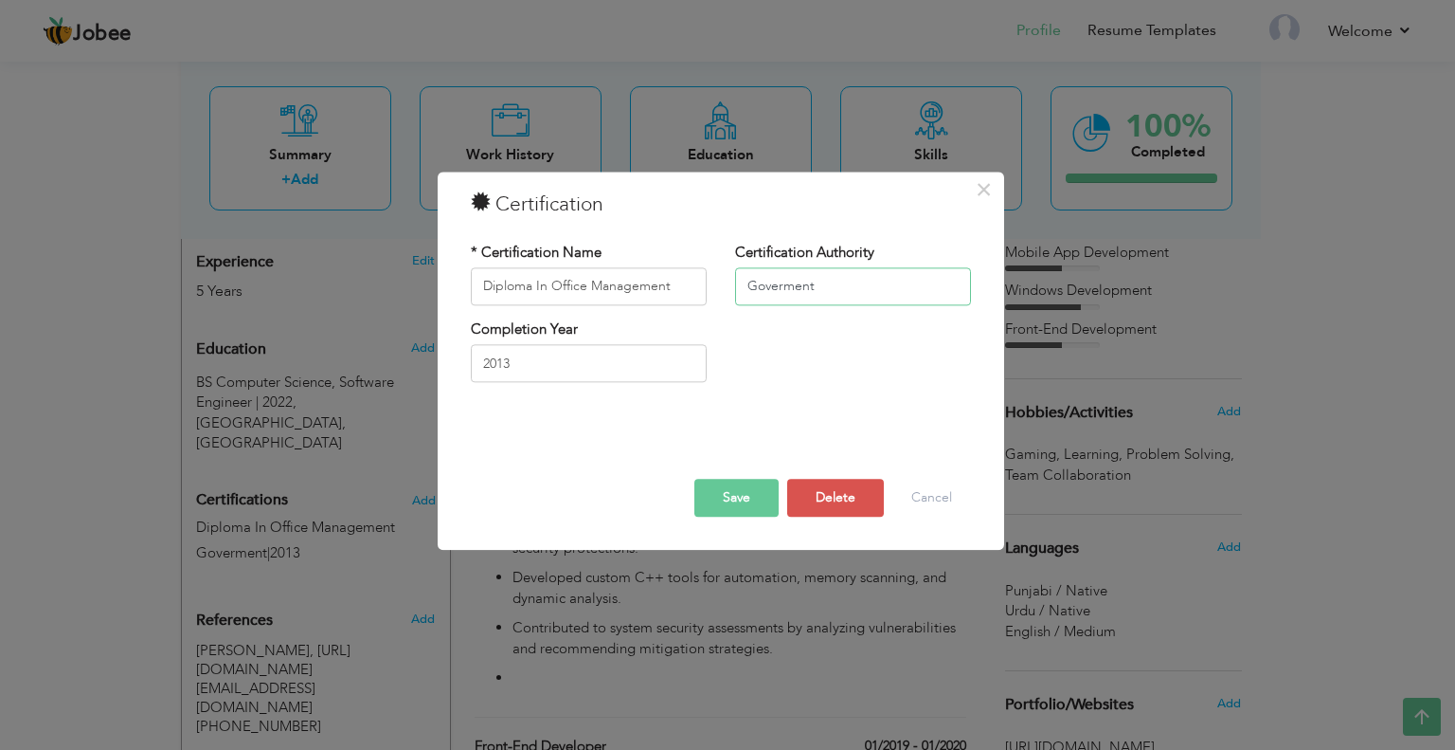
click at [833, 293] on input "Goverment" at bounding box center [853, 286] width 236 height 38
type input "Goverment"
click at [982, 196] on span "×" at bounding box center [984, 189] width 16 height 34
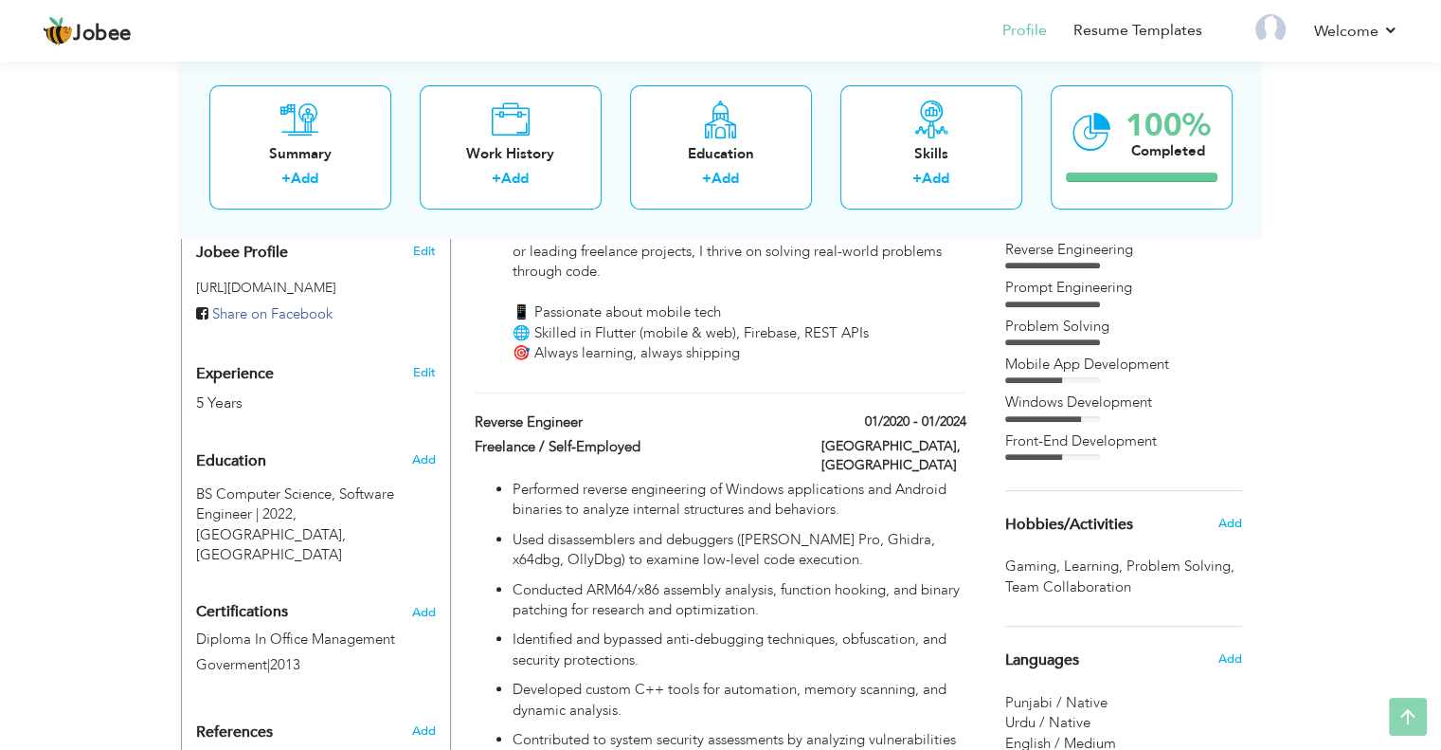
scroll to position [948, 0]
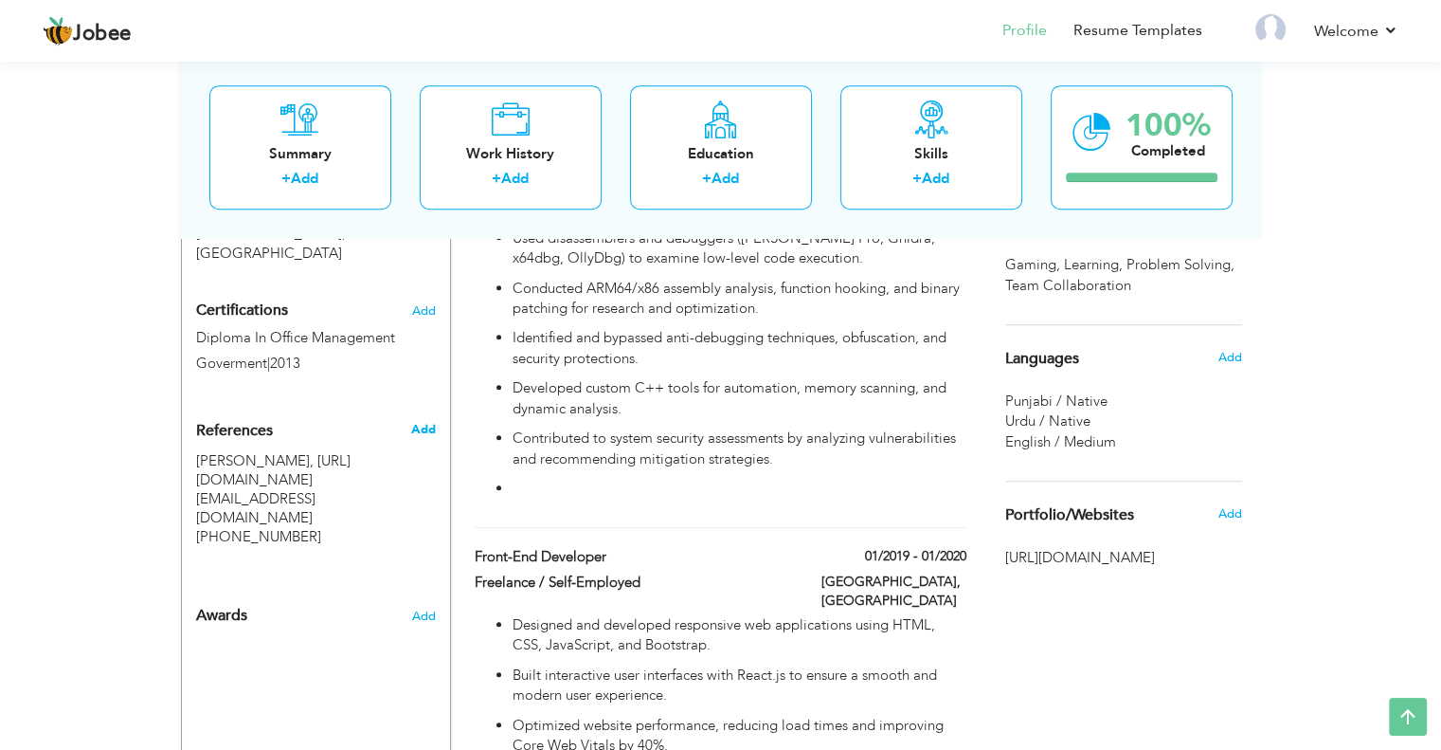
click at [422, 421] on span "Add" at bounding box center [422, 429] width 25 height 17
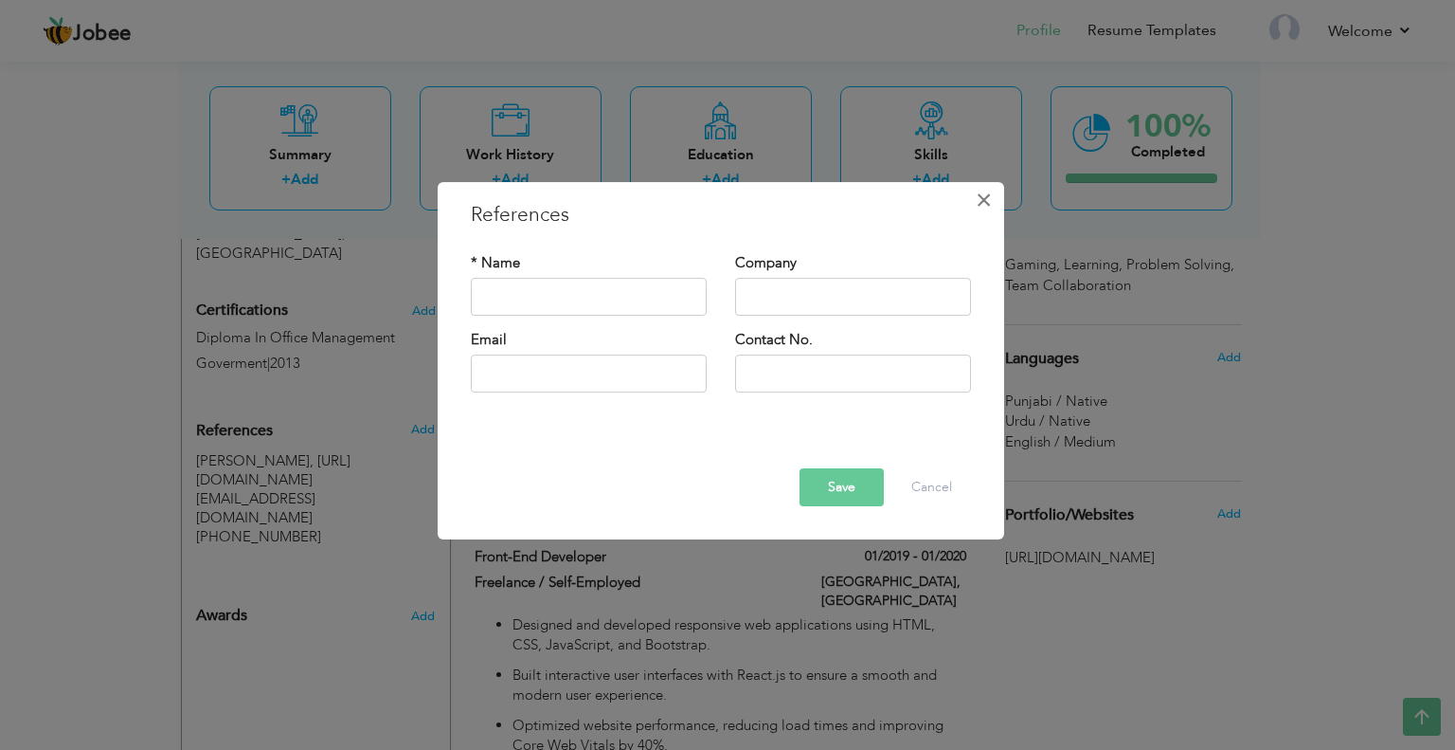
click at [984, 208] on span "×" at bounding box center [984, 200] width 16 height 34
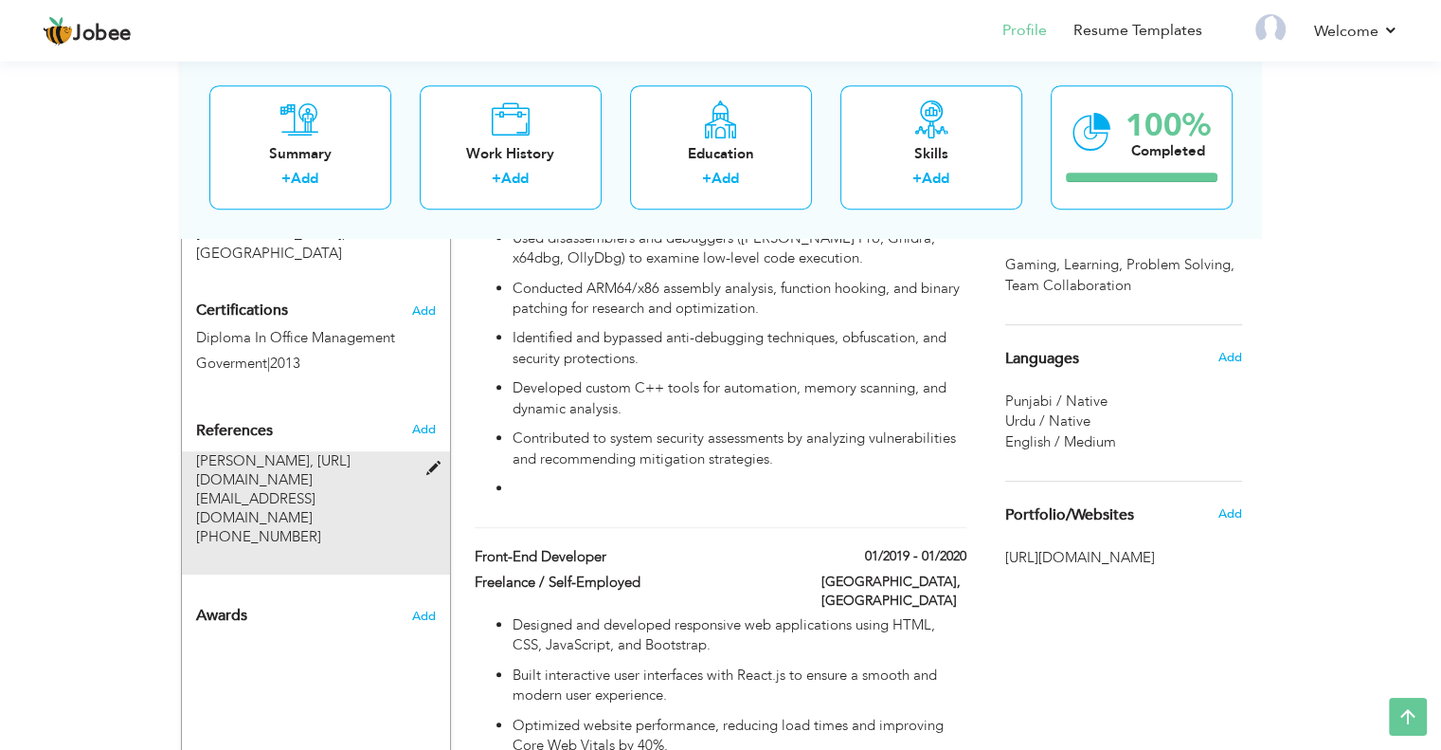
click at [437, 461] on span at bounding box center [437, 468] width 24 height 14
type input "[PERSON_NAME]"
type input "[URL][DOMAIN_NAME]"
type input "[EMAIL_ADDRESS][DOMAIN_NAME]"
type input "[PHONE_NUMBER]"
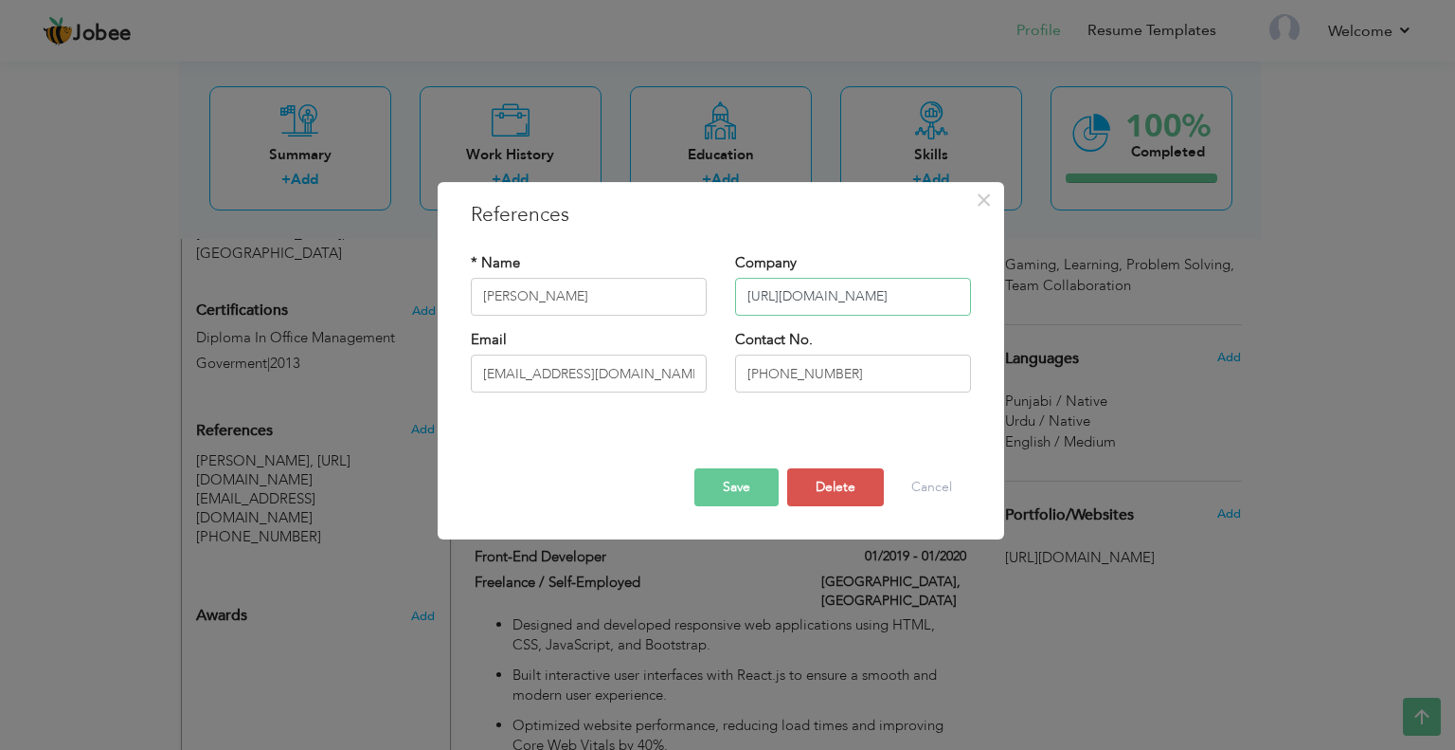
drag, startPoint x: 915, startPoint y: 298, endPoint x: 741, endPoint y: 298, distance: 174.4
click at [741, 298] on input "[URL][DOMAIN_NAME]" at bounding box center [853, 297] width 236 height 38
click at [853, 309] on input "[URL][DOMAIN_NAME]" at bounding box center [853, 297] width 236 height 38
drag, startPoint x: 921, startPoint y: 302, endPoint x: 705, endPoint y: 299, distance: 216.1
click at [707, 298] on div "* Name Muhammad Rizwan Company https://nskmedia.net/" at bounding box center [721, 291] width 529 height 77
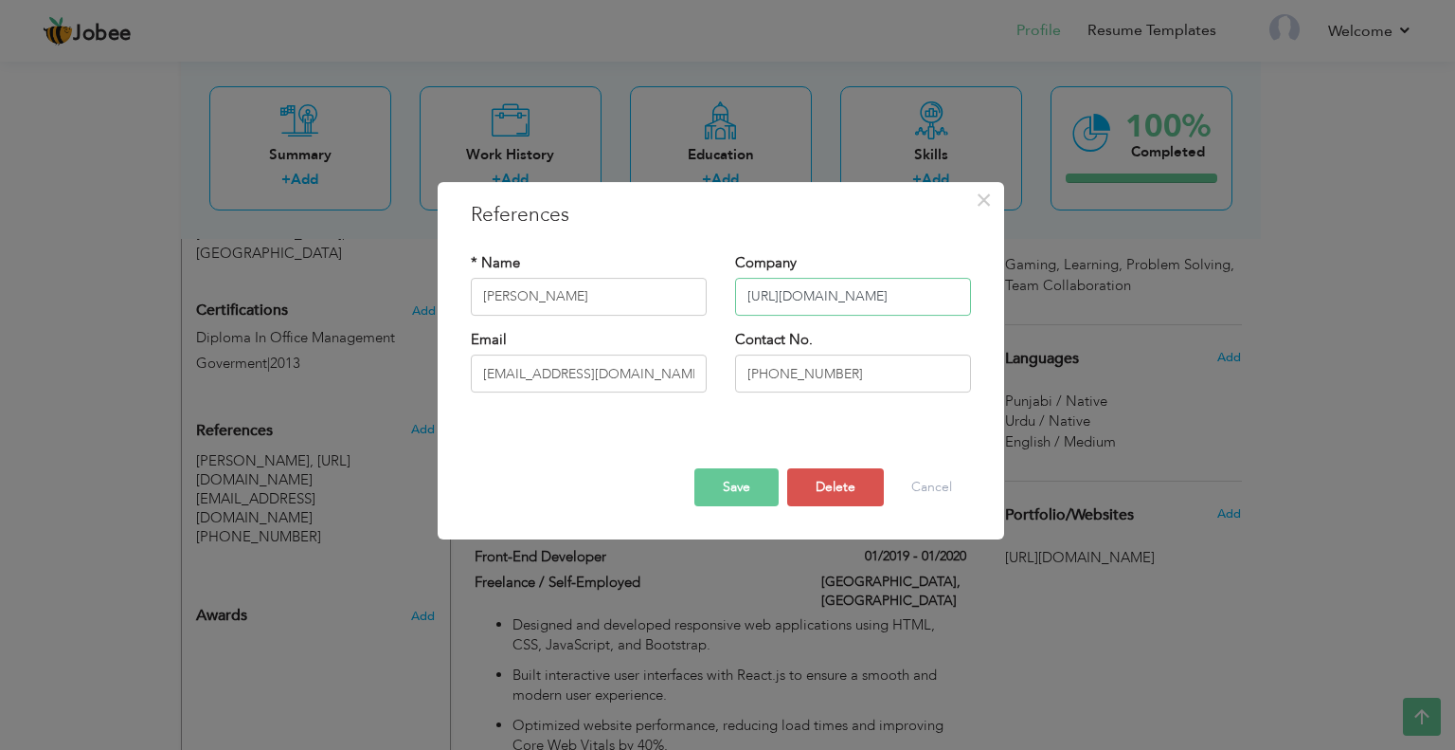
paste input "discord.gg/8B9sRgCb7S"
type input "[URL][DOMAIN_NAME]"
click at [730, 483] on button "Save" at bounding box center [737, 487] width 84 height 38
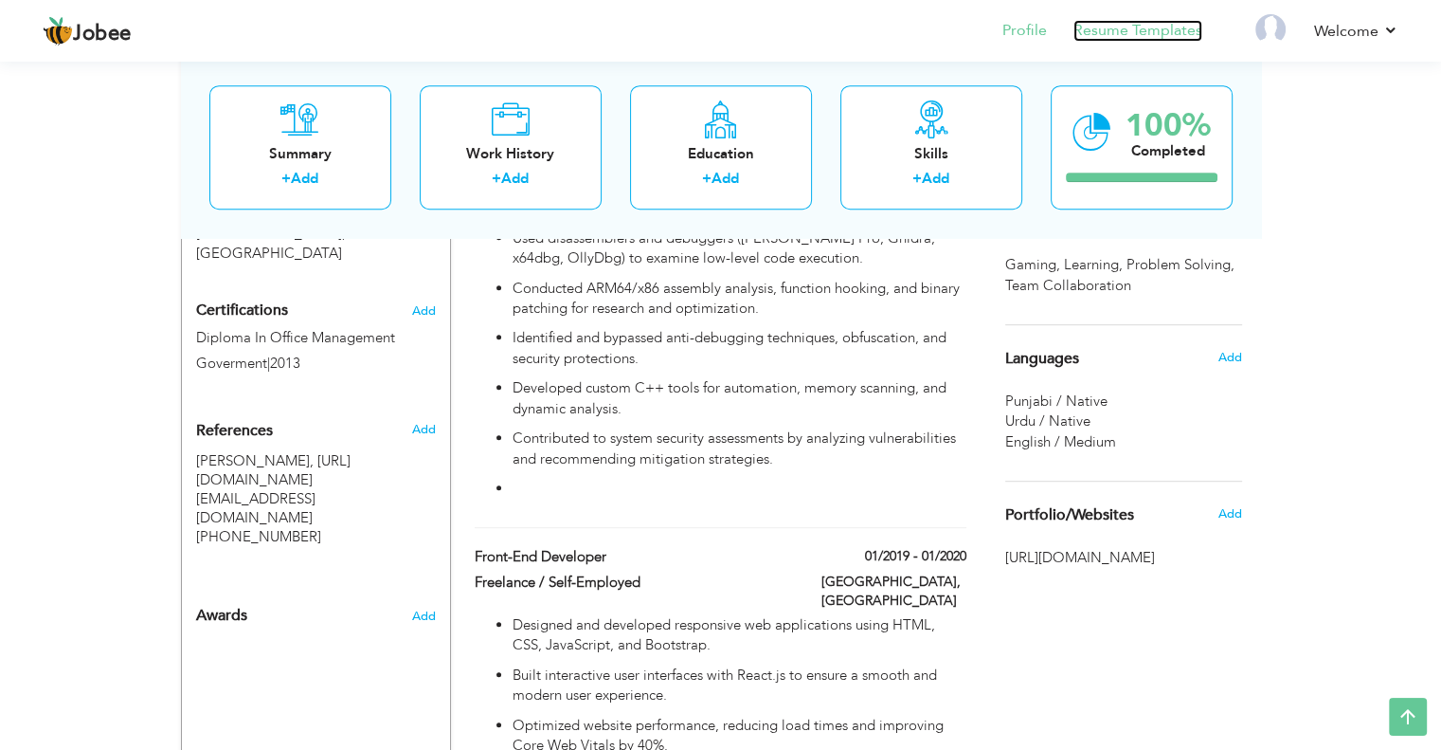
click at [1152, 33] on link "Resume Templates" at bounding box center [1138, 31] width 129 height 22
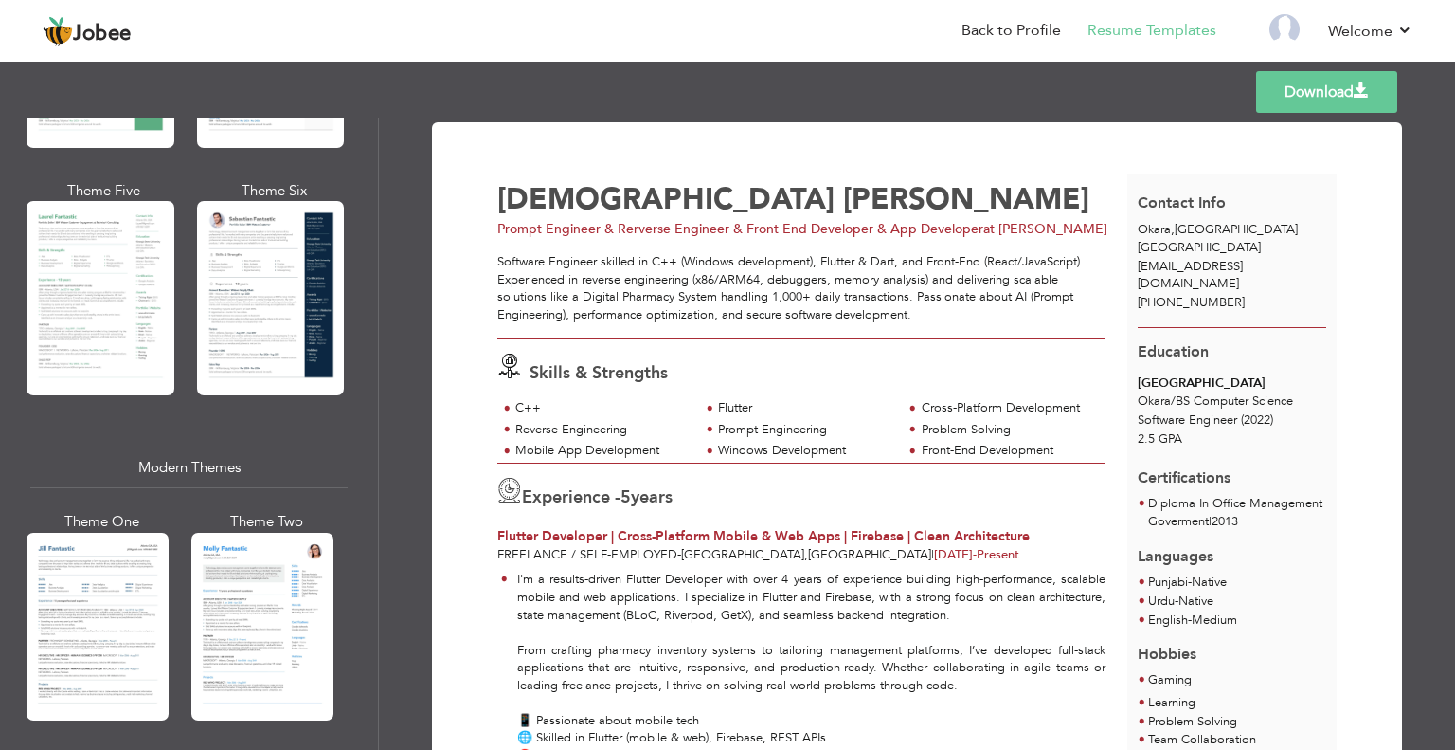
scroll to position [569, 0]
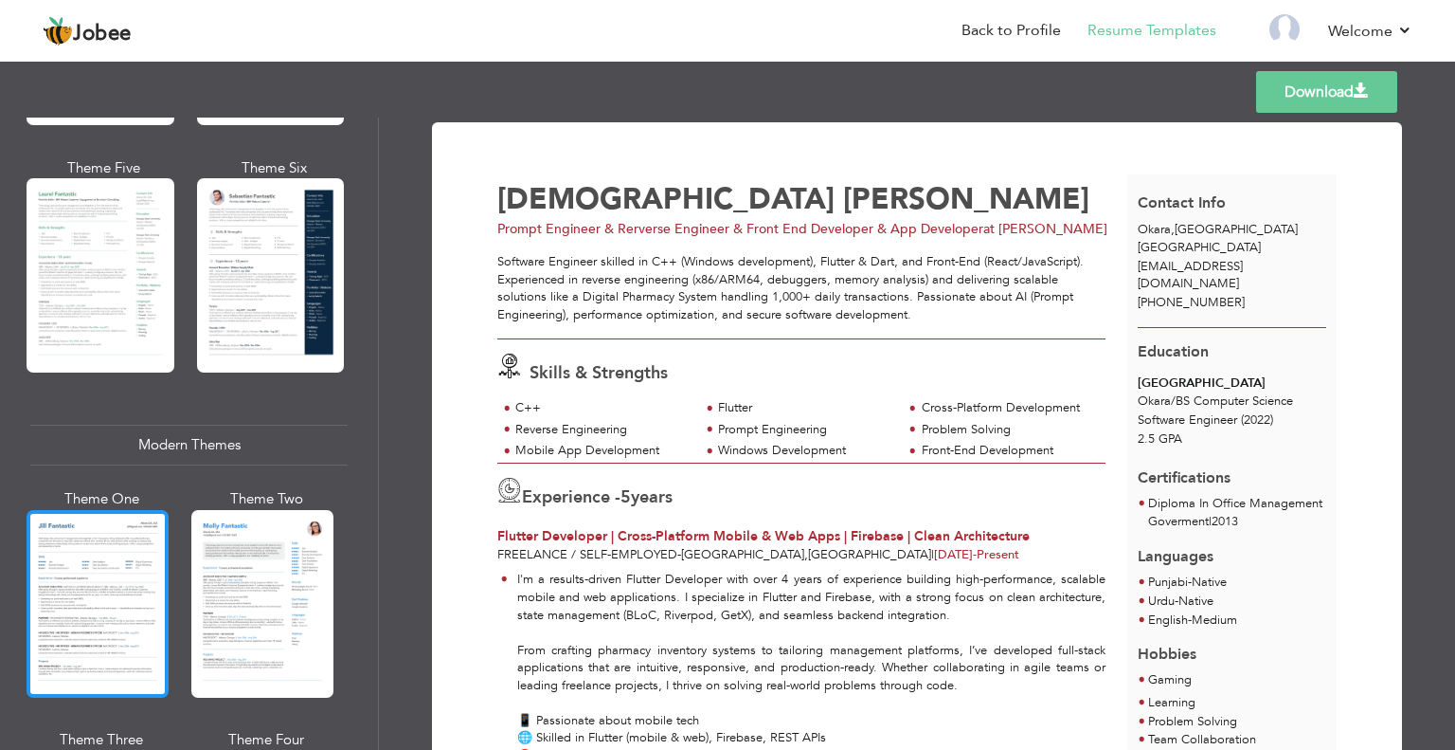
click at [97, 542] on div at bounding box center [98, 604] width 142 height 188
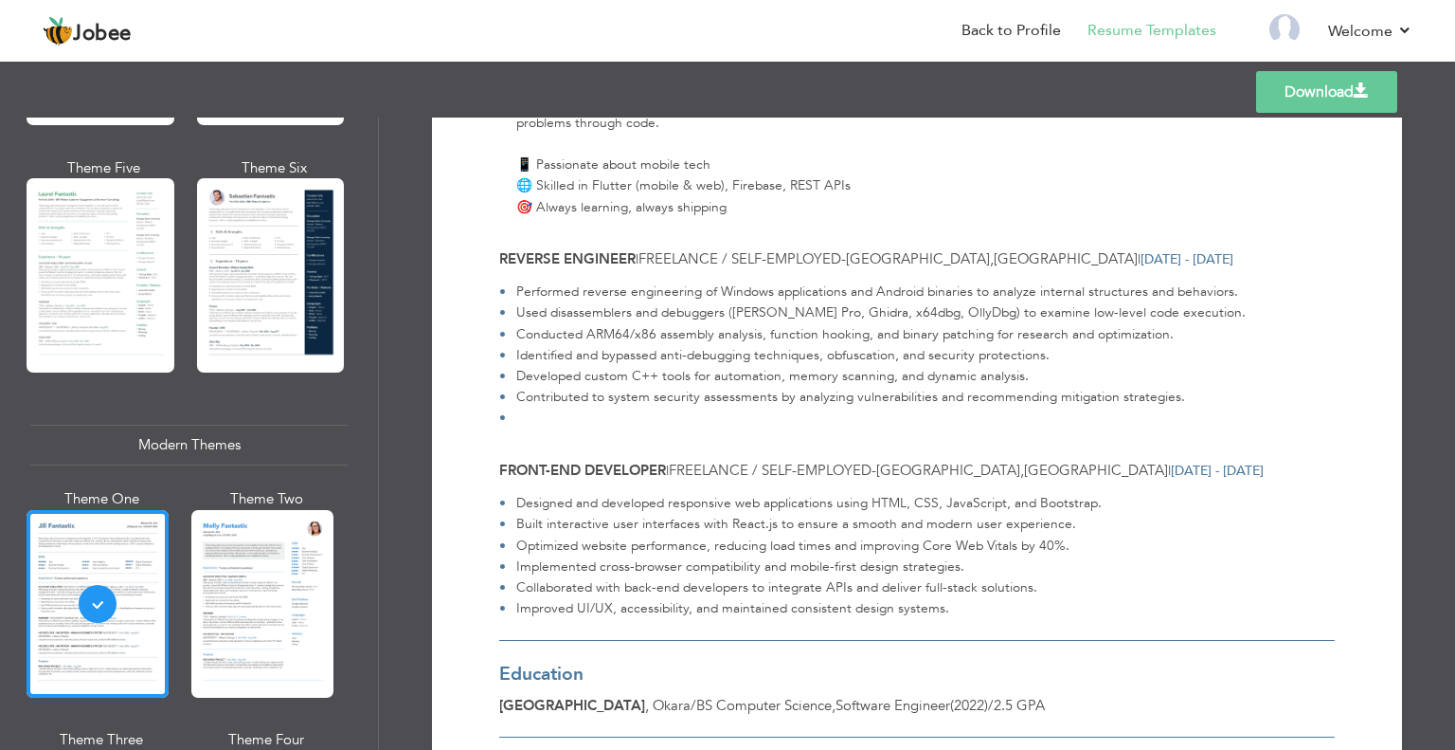
scroll to position [663, 0]
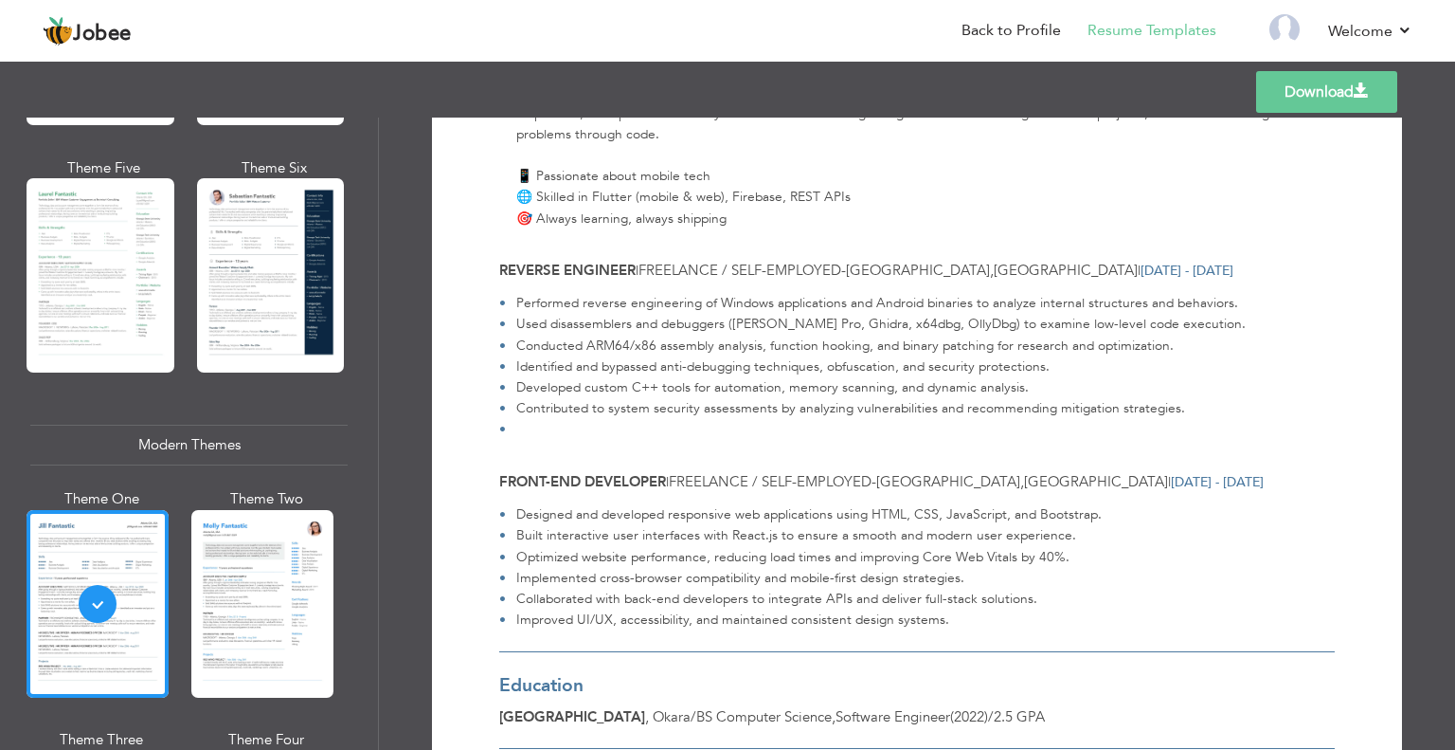
click at [1292, 102] on link "Download" at bounding box center [1326, 92] width 141 height 42
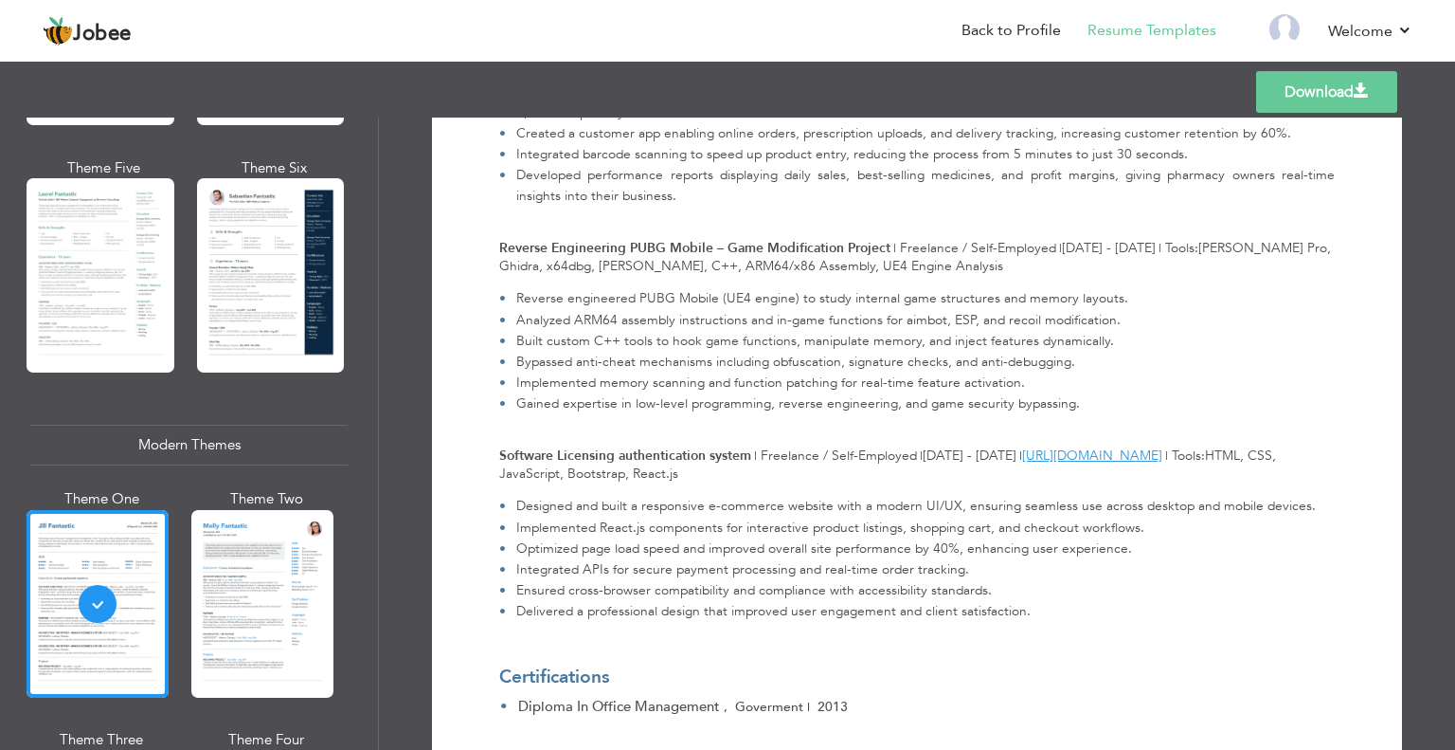
scroll to position [1791, 0]
